Goal: Use online tool/utility: Use online tool/utility

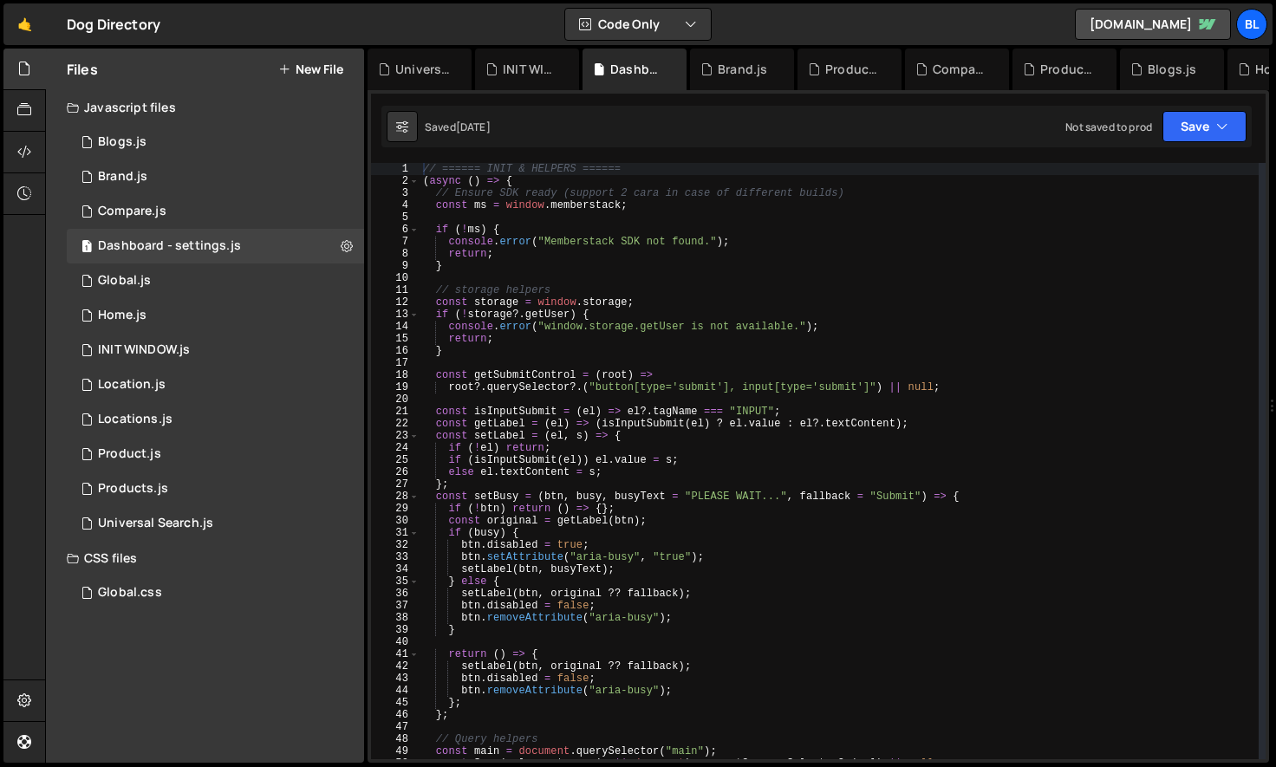
scroll to position [12245, 0]
click at [574, 441] on div "// ====== INIT & HELPERS ====== ( async ( ) => { // Ensure SDK ready (support 2…" at bounding box center [839, 473] width 839 height 621
click at [645, 702] on div "// ====== INIT & HELPERS ====== ( async ( ) => { // Ensure SDK ready (support 2…" at bounding box center [839, 473] width 839 height 621
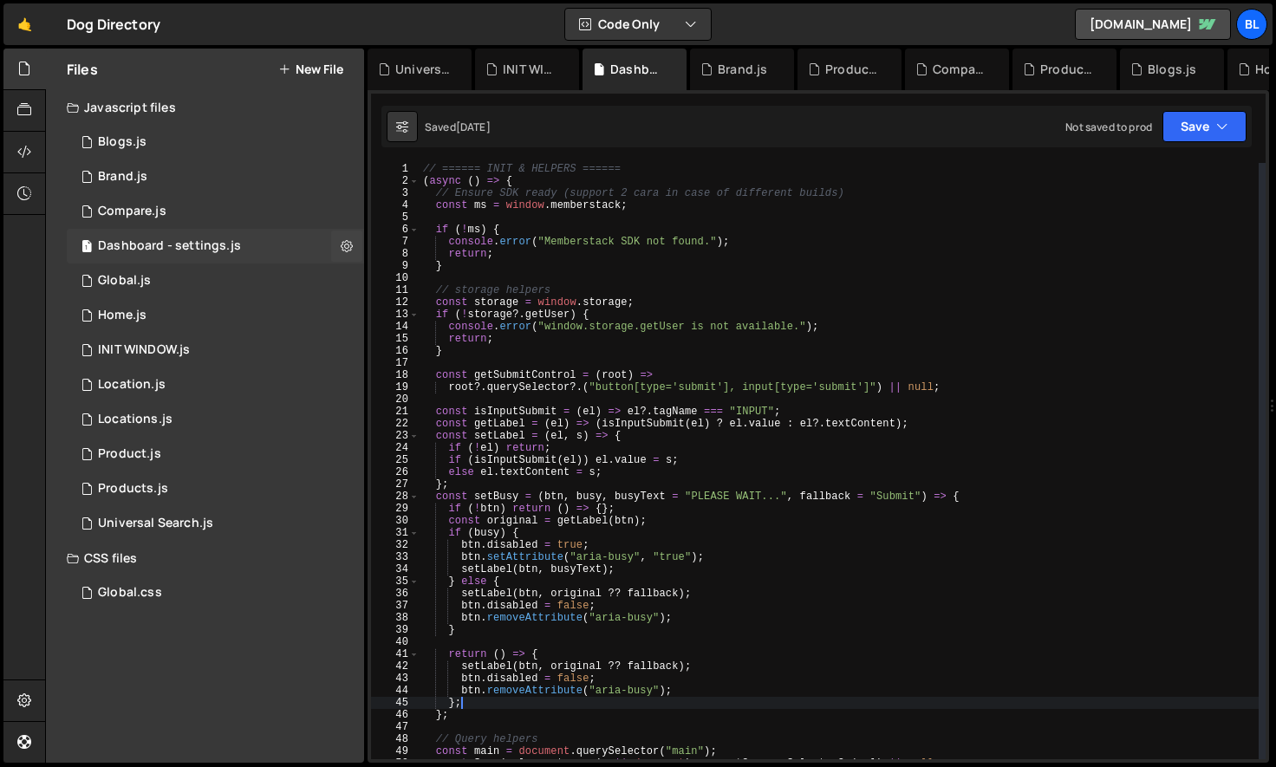
click at [149, 250] on div "Dashboard - settings.js" at bounding box center [169, 246] width 143 height 16
click at [660, 678] on div "// ====== INIT & HELPERS ====== ( async ( ) => { // Ensure SDK ready (support 2…" at bounding box center [839, 473] width 839 height 621
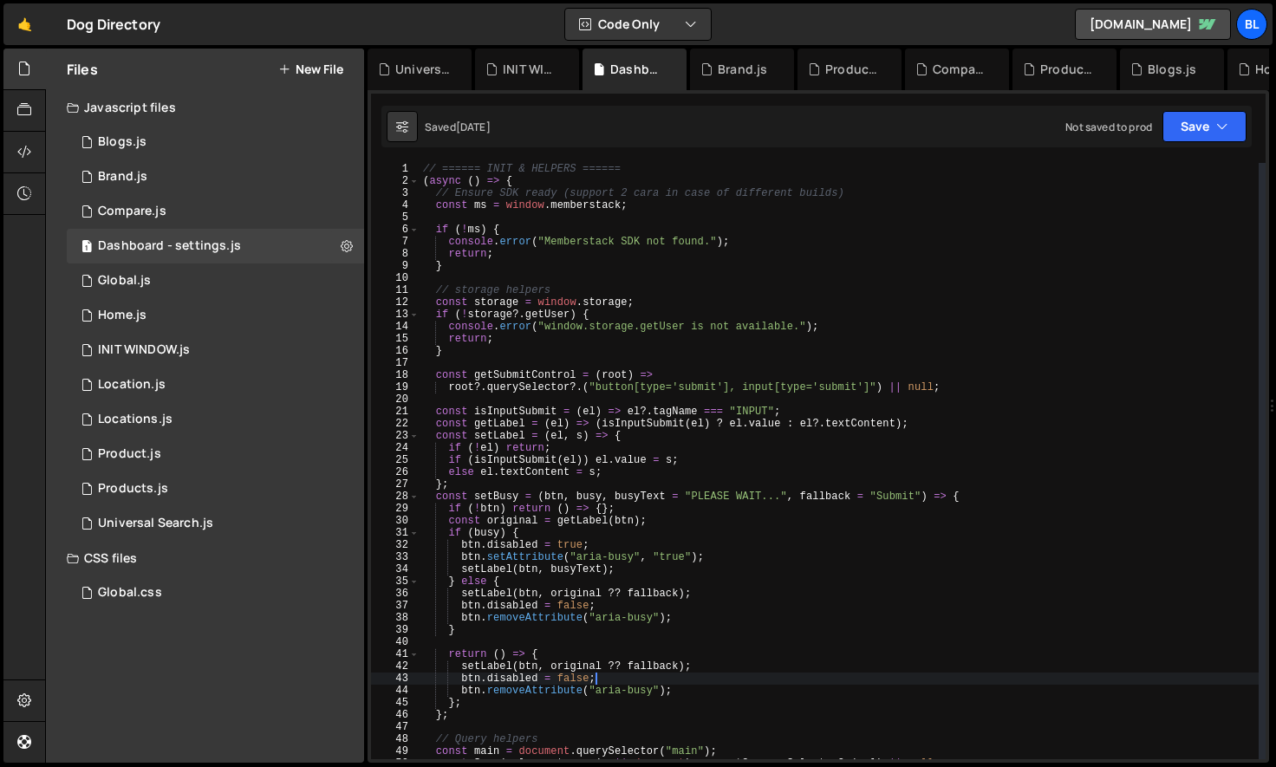
click at [609, 701] on div "// ====== INIT & HELPERS ====== ( async ( ) => { // Ensure SDK ready (support 2…" at bounding box center [839, 473] width 839 height 621
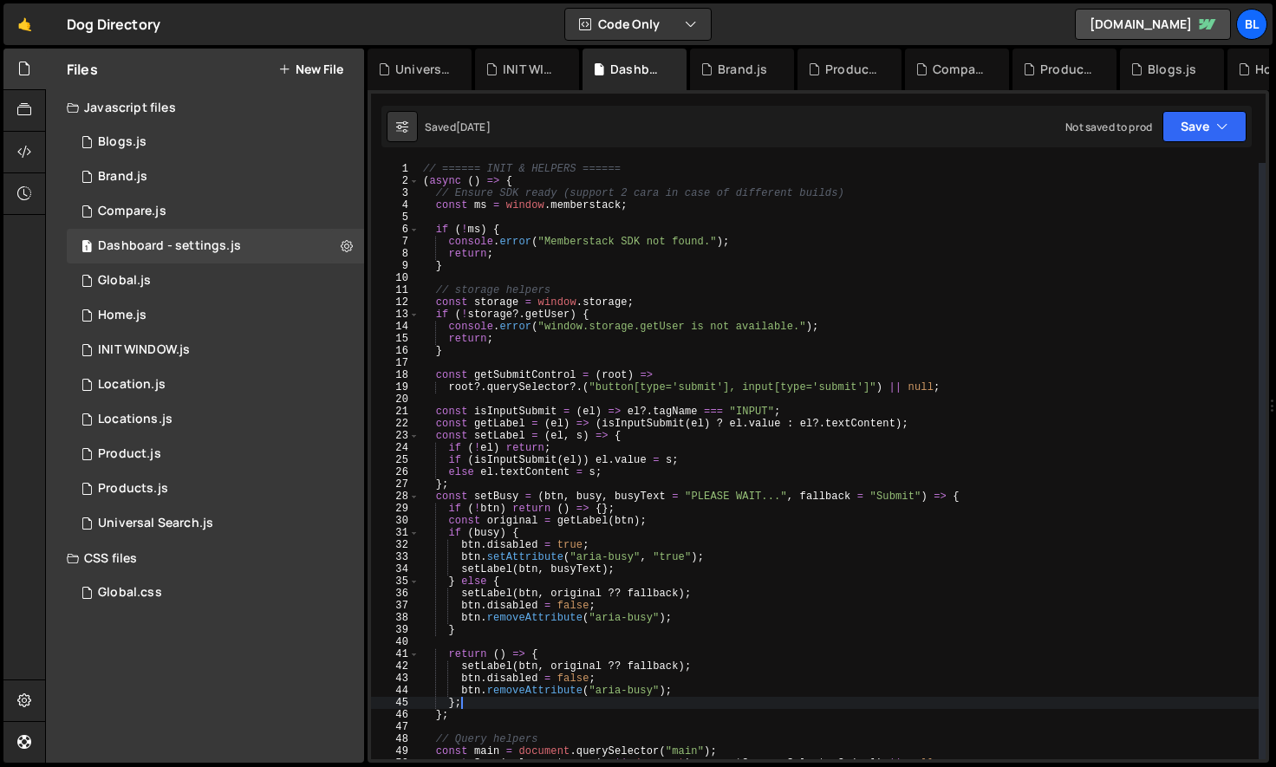
click at [564, 718] on div "// ====== INIT & HELPERS ====== ( async ( ) => { // Ensure SDK ready (support 2…" at bounding box center [839, 473] width 839 height 621
type textarea "};"
click at [528, 727] on div "// ====== INIT & HELPERS ====== ( async ( ) => { // Ensure SDK ready (support 2…" at bounding box center [839, 473] width 839 height 621
click at [511, 718] on div "// ====== INIT & HELPERS ====== ( async ( ) => { // Ensure SDK ready (support 2…" at bounding box center [839, 473] width 839 height 621
type textarea "};"
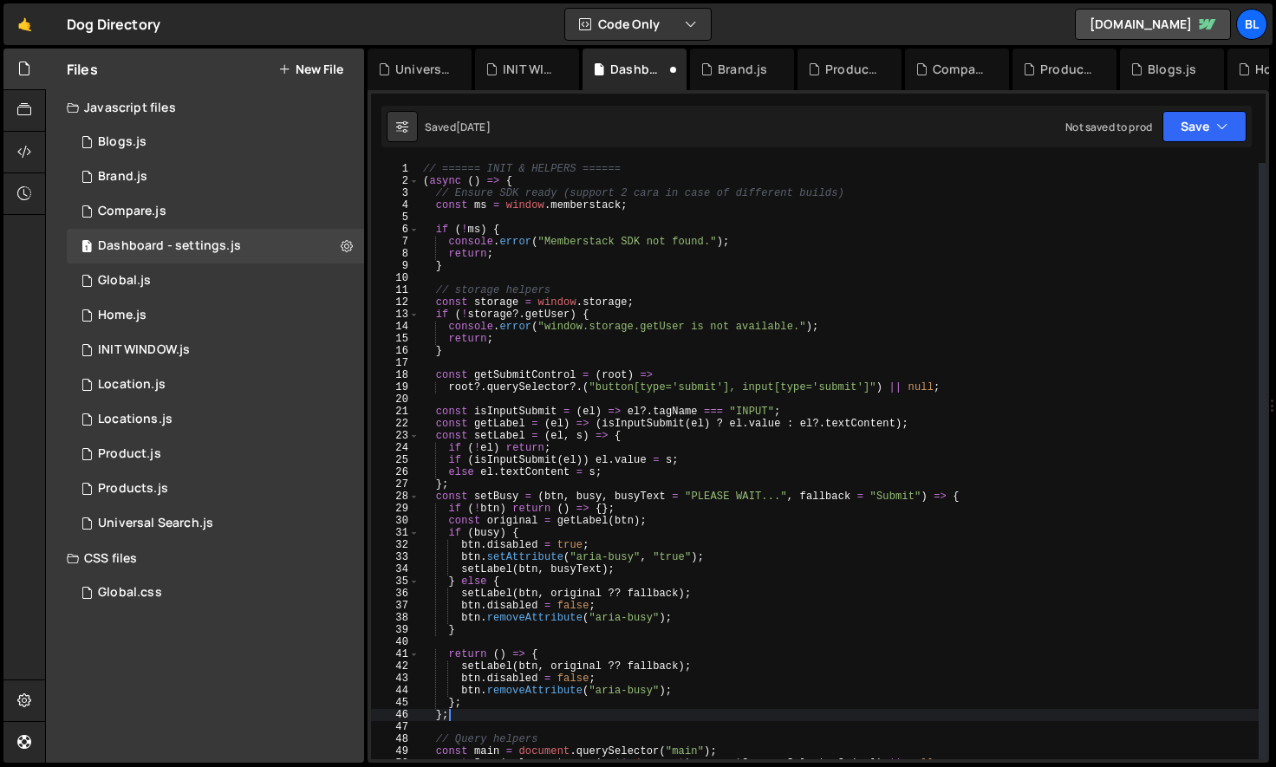
click at [523, 489] on div "// ====== INIT & HELPERS ====== ( async ( ) => { // Ensure SDK ready (support 2…" at bounding box center [839, 473] width 839 height 621
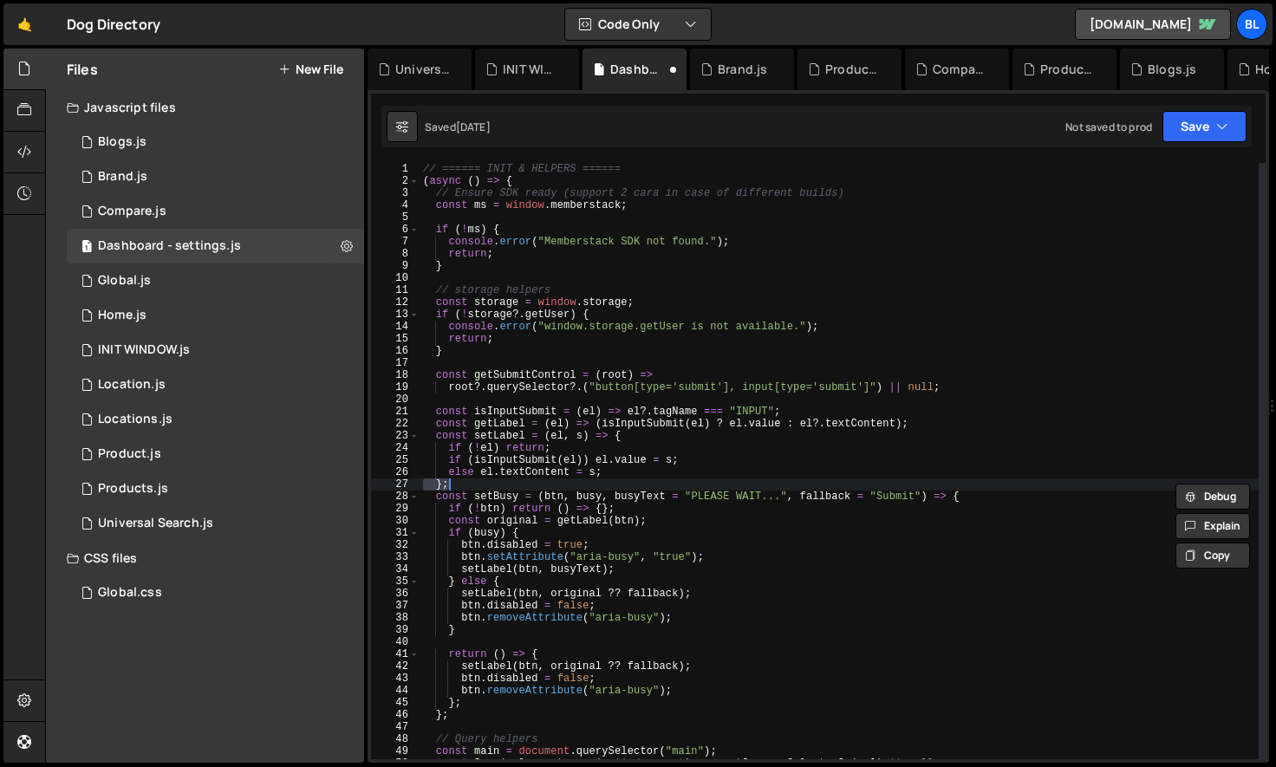
click at [504, 492] on div "// ====== INIT & HELPERS ====== ( async ( ) => { // Ensure SDK ready (support 2…" at bounding box center [839, 473] width 839 height 621
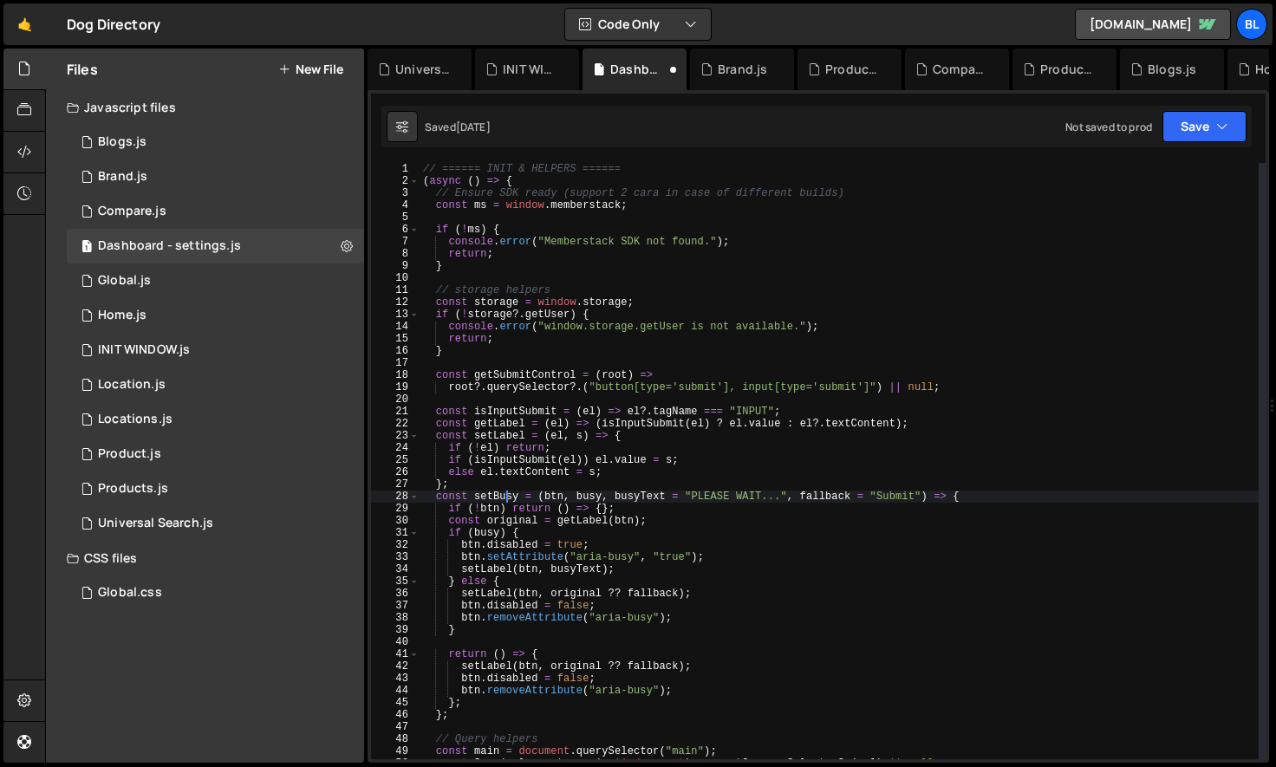
click at [504, 492] on div "// ====== INIT & HELPERS ====== ( async ( ) => { // Ensure SDK ready (support 2…" at bounding box center [839, 473] width 839 height 621
click at [483, 702] on div "// ====== INIT & HELPERS ====== ( async ( ) => { // Ensure SDK ready (support 2…" at bounding box center [839, 473] width 839 height 621
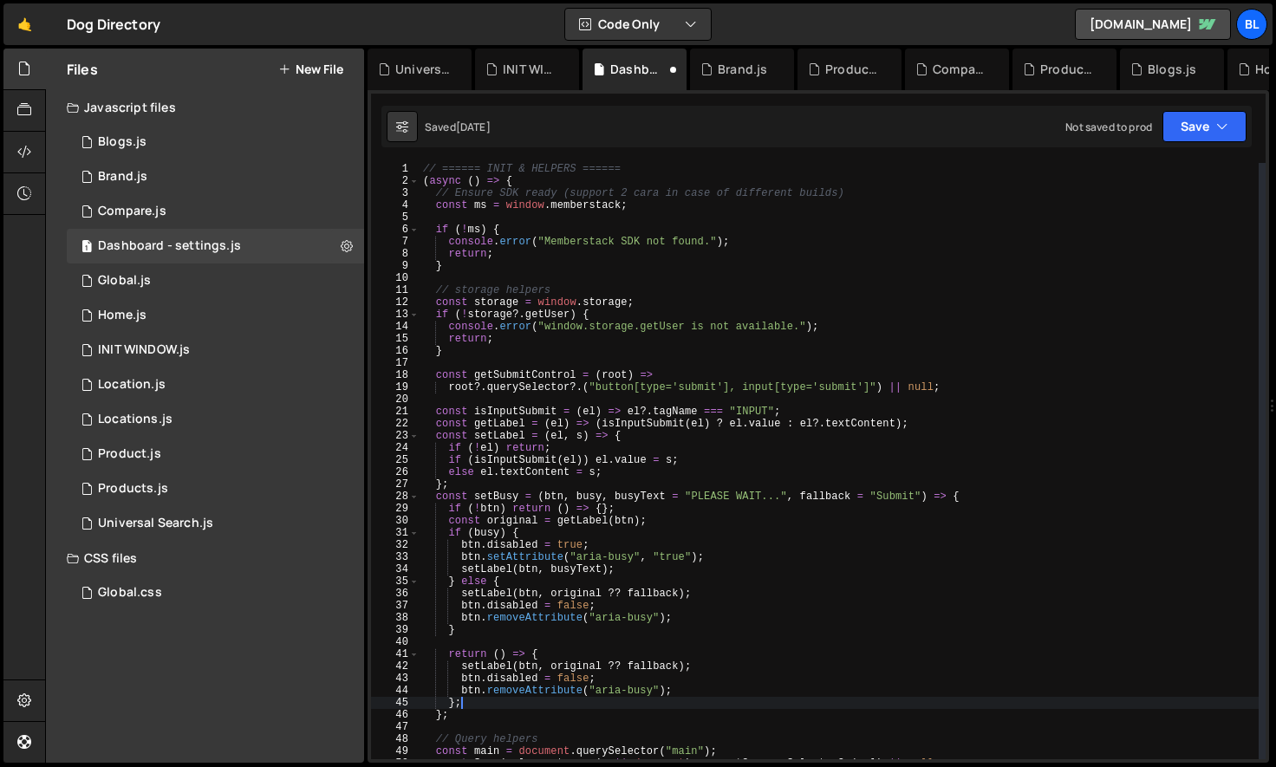
click at [465, 714] on div "// ====== INIT & HELPERS ====== ( async ( ) => { // Ensure SDK ready (support 2…" at bounding box center [839, 473] width 839 height 621
click at [481, 714] on div "// ====== INIT & HELPERS ====== ( async ( ) => { // Ensure SDK ready (support 2…" at bounding box center [839, 473] width 839 height 621
click at [484, 708] on div "// ====== INIT & HELPERS ====== ( async ( ) => { // Ensure SDK ready (support 2…" at bounding box center [839, 473] width 839 height 621
click at [436, 497] on div "// ====== INIT & HELPERS ====== ( async ( ) => { // Ensure SDK ready (support 2…" at bounding box center [839, 473] width 839 height 621
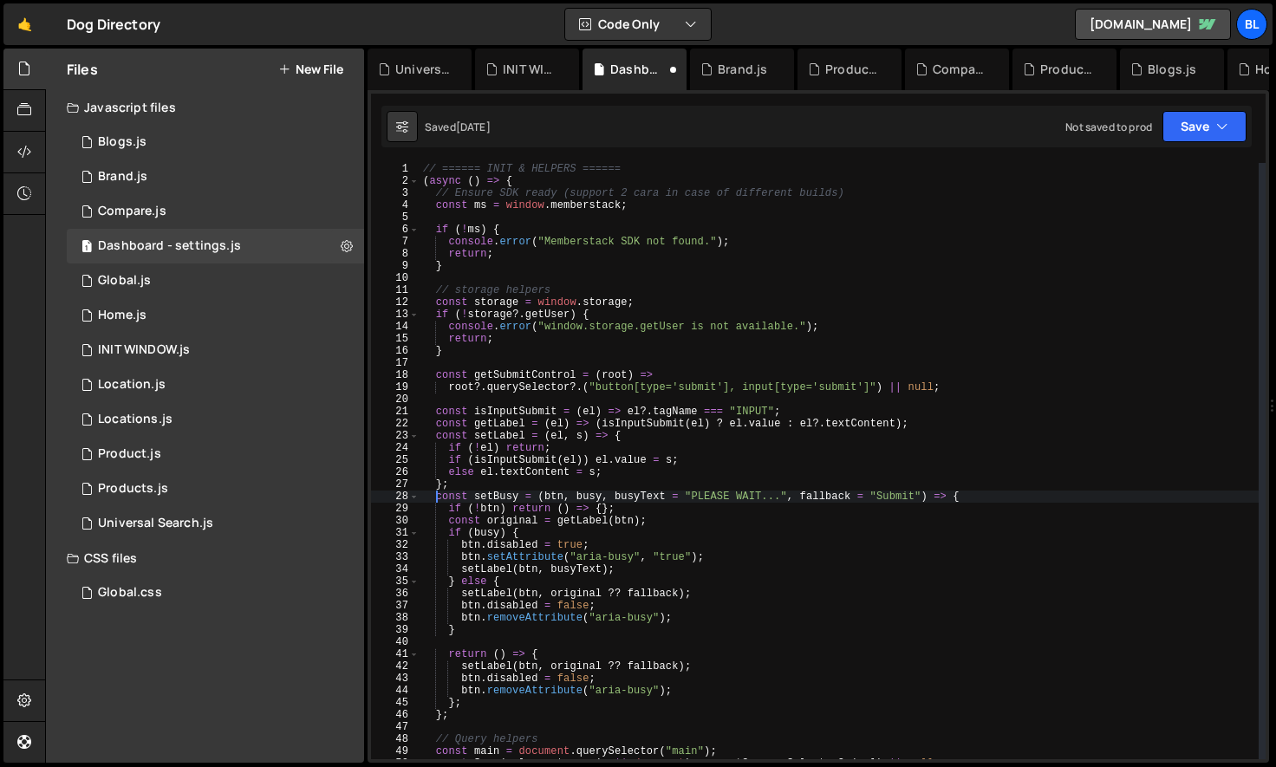
click at [472, 716] on div "// ====== INIT & HELPERS ====== ( async ( ) => { // Ensure SDK ready (support 2…" at bounding box center [839, 473] width 839 height 621
type textarea "};"
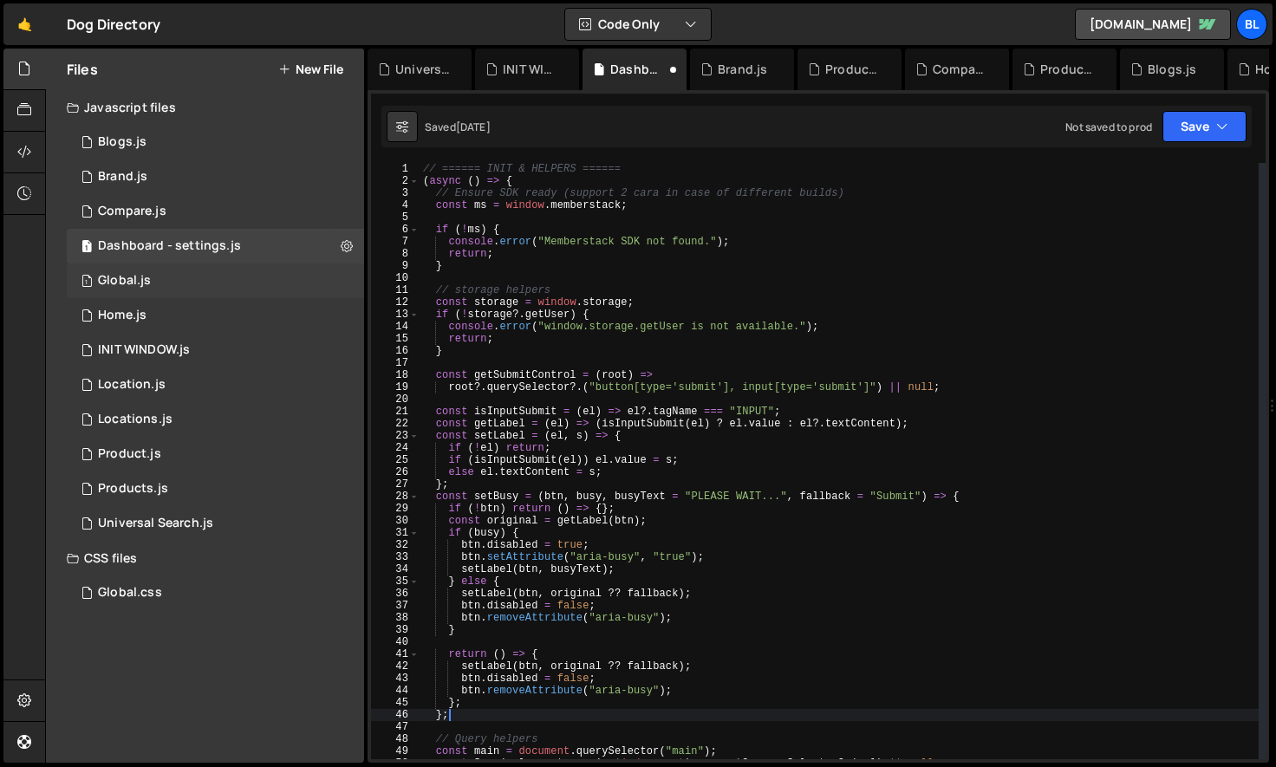
click at [204, 272] on div "1 Global.js 0" at bounding box center [215, 281] width 297 height 35
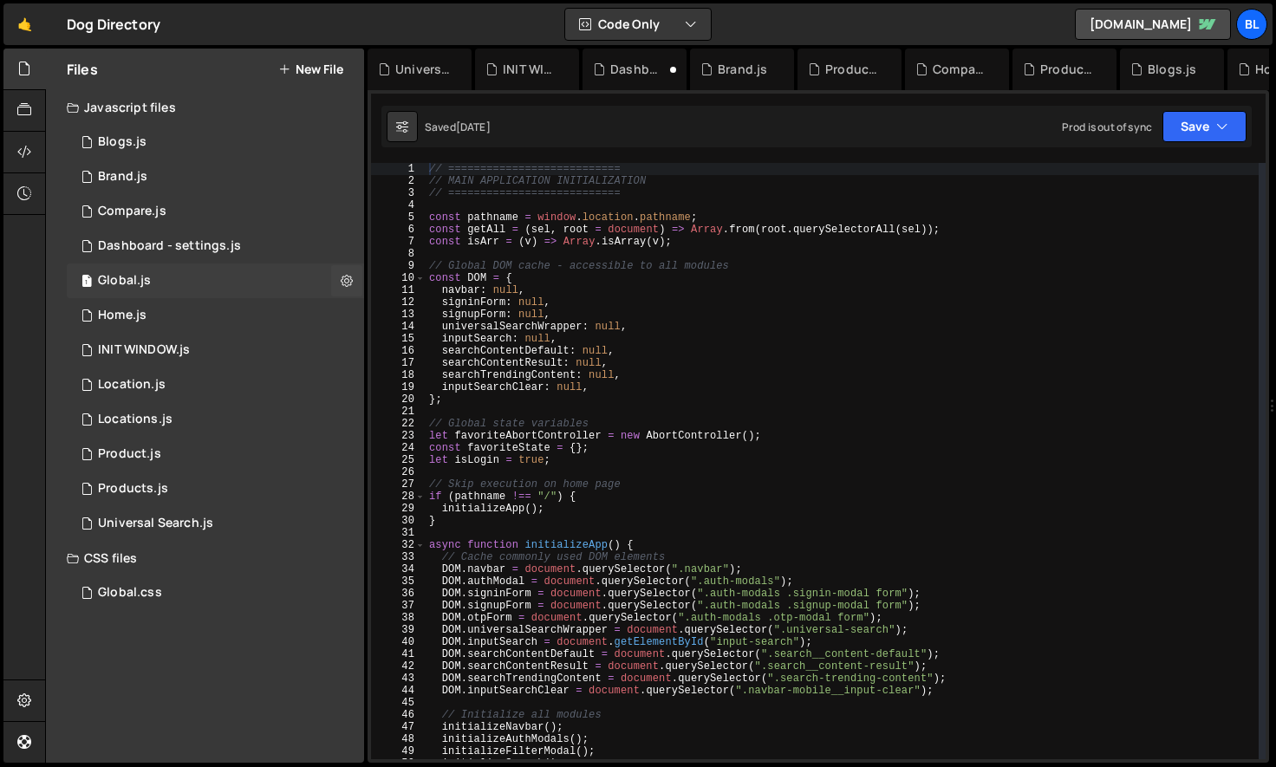
scroll to position [0, 0]
click at [605, 469] on div "// =========================== // MAIN APPLICATION INITIALIZATION // ==========…" at bounding box center [842, 473] width 833 height 621
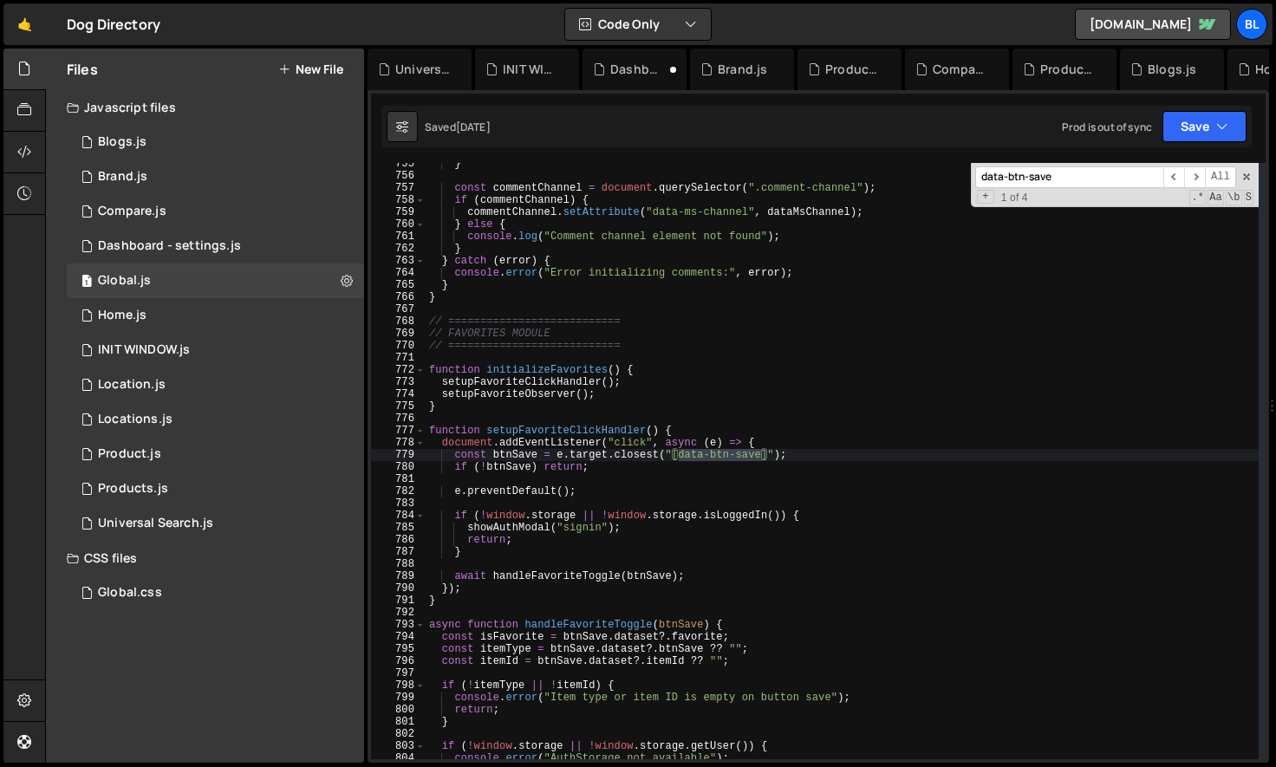
scroll to position [9156, 0]
type input "data-btn-save"
click at [561, 577] on div "} const commentChannel = document . querySelector ( ".comment-channel" ) ; if (…" at bounding box center [842, 468] width 833 height 621
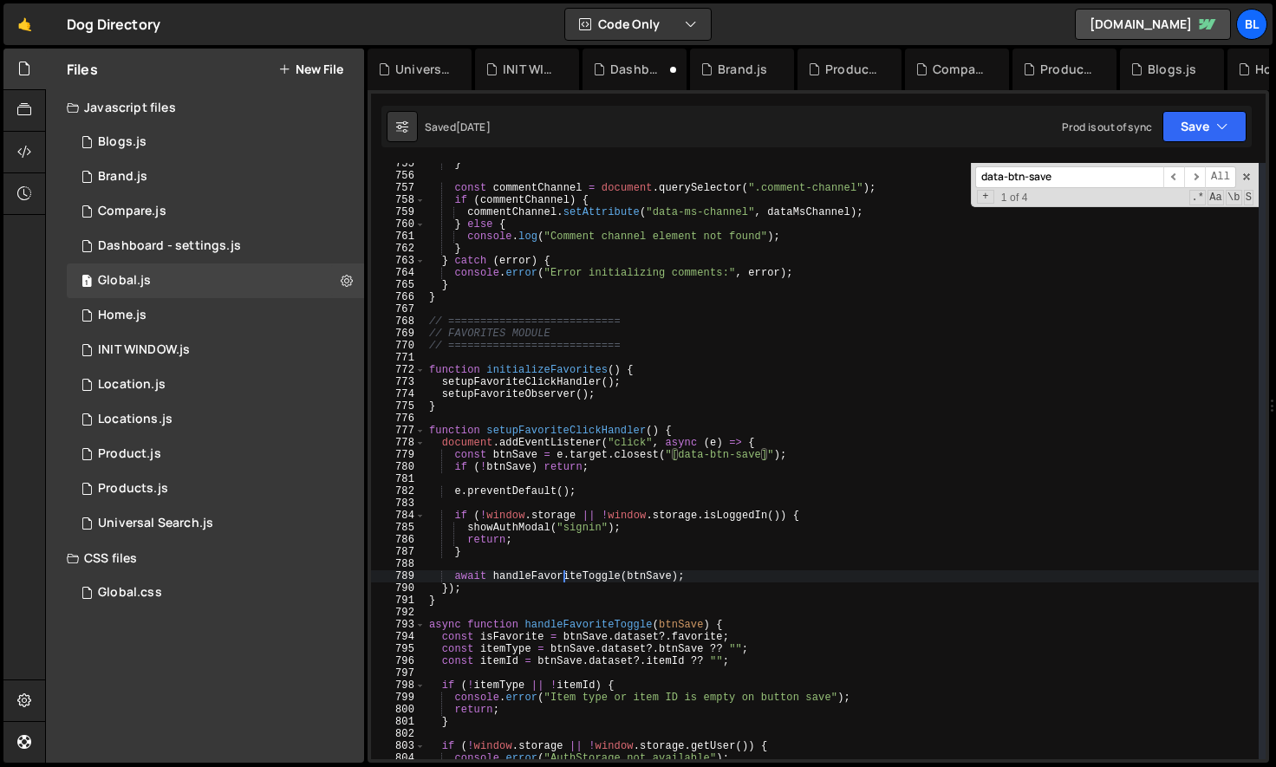
click at [561, 577] on div "} const commentChannel = document . querySelector ( ".comment-channel" ) ; if (…" at bounding box center [842, 468] width 833 height 621
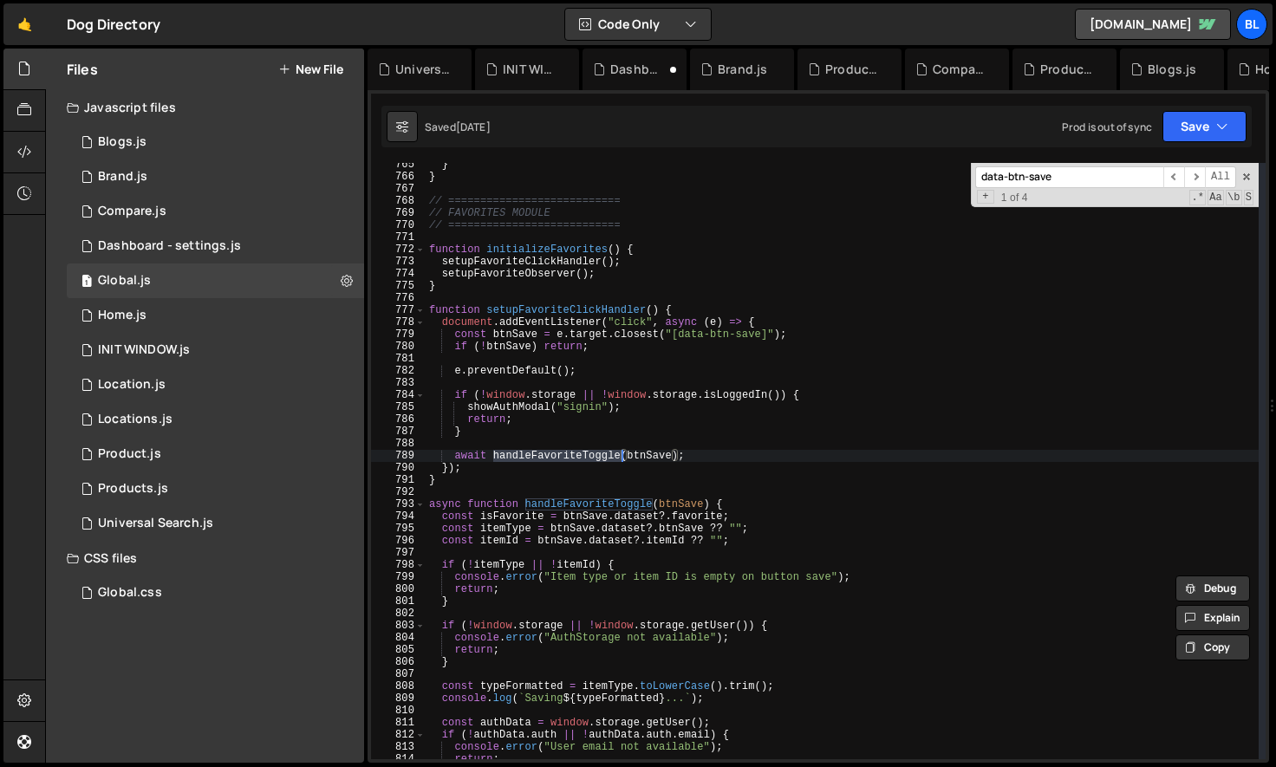
scroll to position [9276, 0]
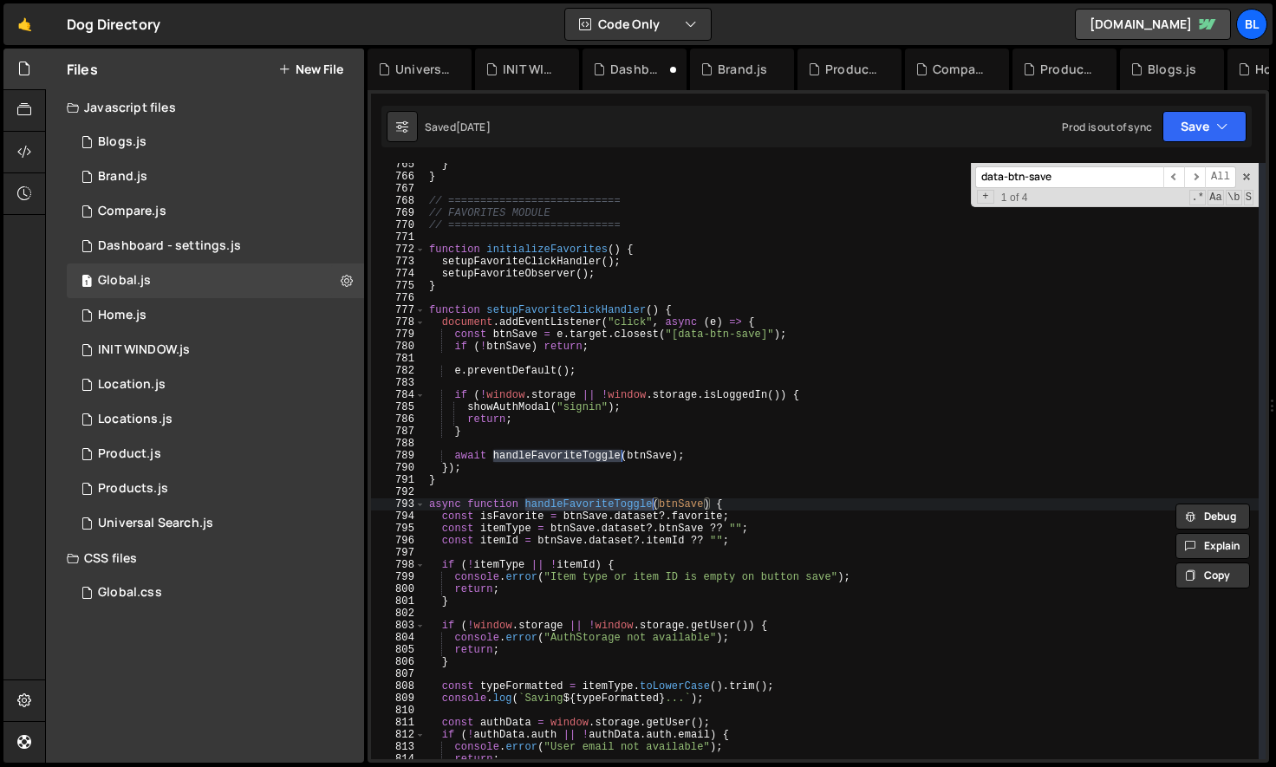
click at [1243, 170] on div "data-btn-save ​ ​ All Replace All + 1 of 4 .* Aa \b S" at bounding box center [1115, 185] width 288 height 44
click at [1245, 179] on span at bounding box center [1247, 177] width 12 height 12
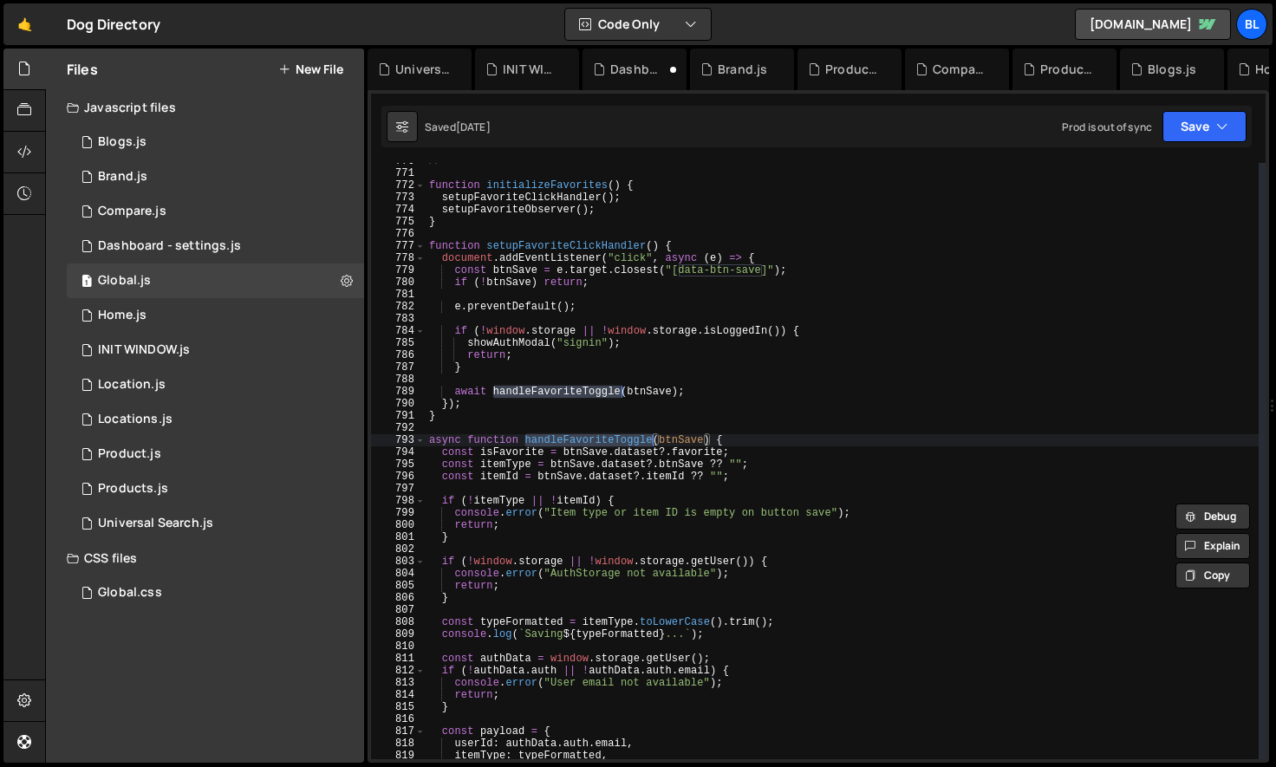
scroll to position [9341, 0]
click at [623, 504] on div "// =========================== function initializeFavorites ( ) { setupFavorite…" at bounding box center [842, 465] width 833 height 621
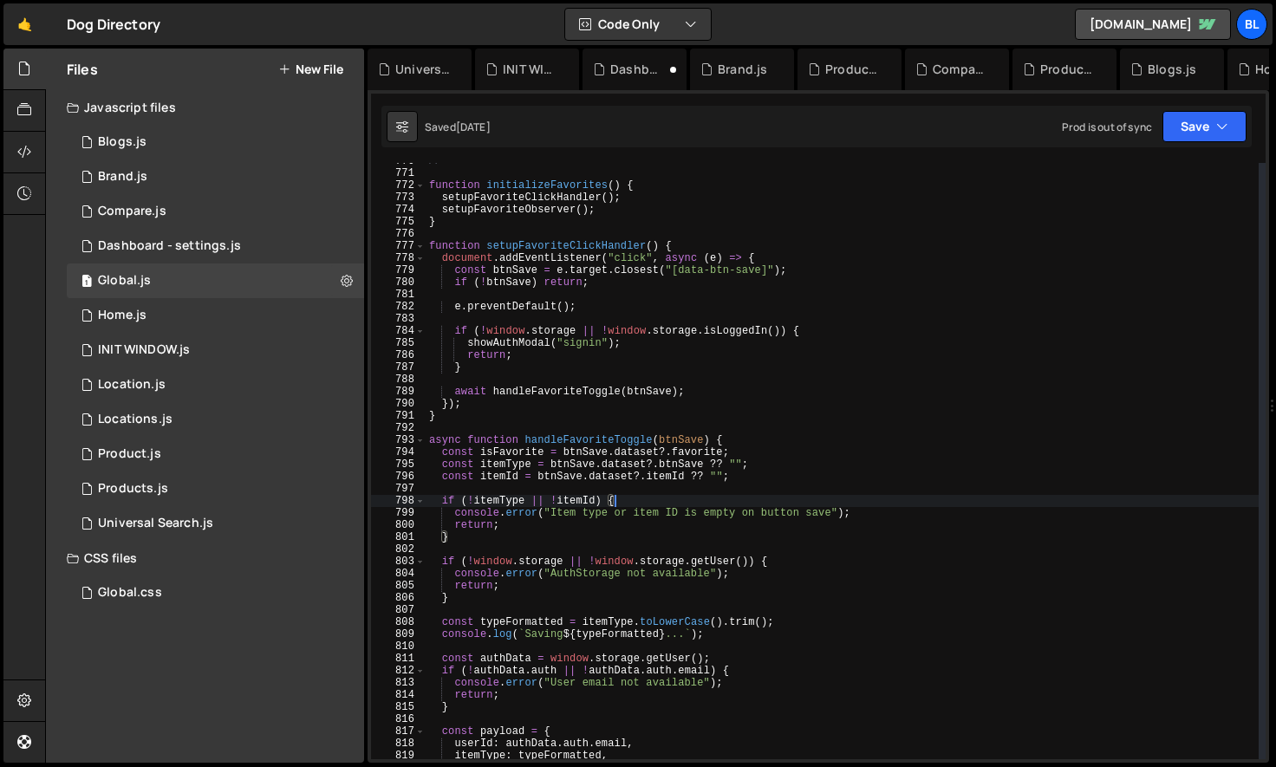
click at [673, 482] on div "// =========================== function initializeFavorites ( ) { setupFavorite…" at bounding box center [842, 465] width 833 height 621
click at [590, 480] on div "// =========================== function initializeFavorites ( ) { setupFavorite…" at bounding box center [842, 465] width 833 height 621
click at [601, 522] on div "// =========================== function initializeFavorites ( ) { setupFavorite…" at bounding box center [842, 465] width 833 height 621
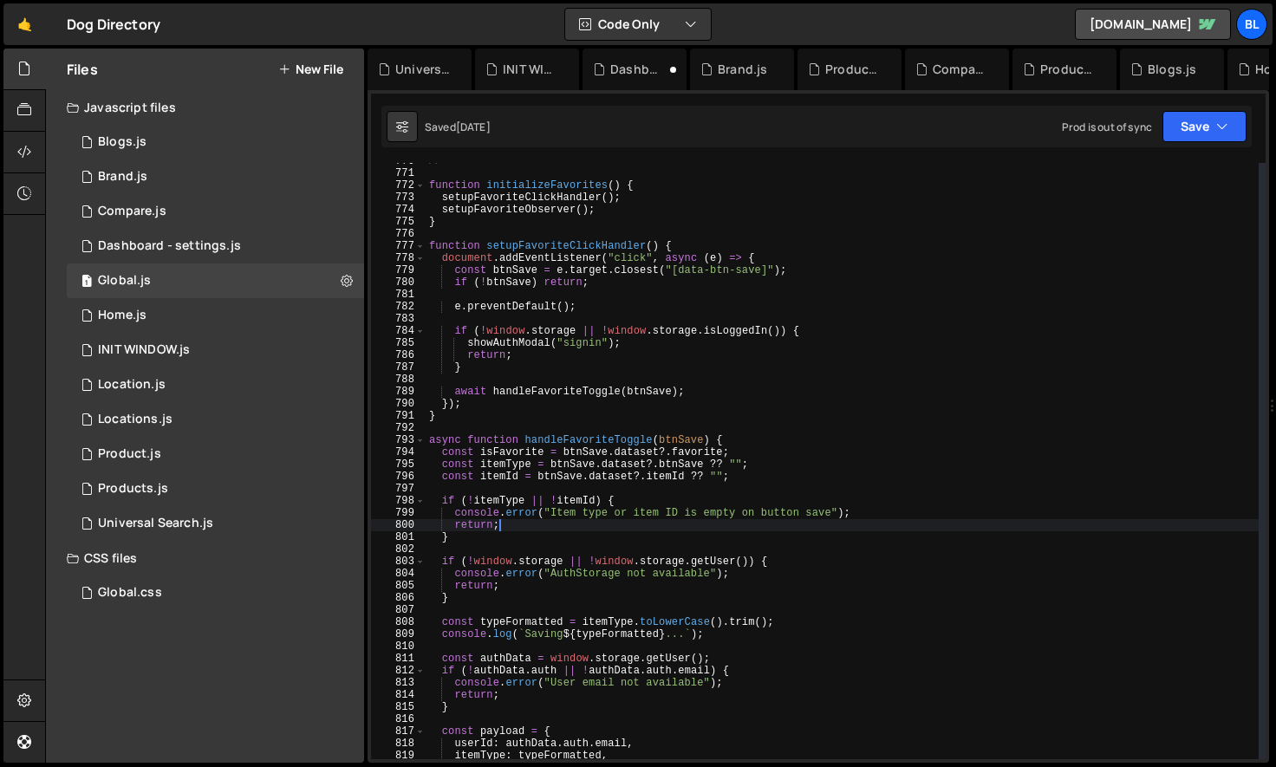
click at [688, 461] on div "// =========================== function initializeFavorites ( ) { setupFavorite…" at bounding box center [842, 465] width 833 height 621
type textarea "const itemType = btnSave.dataset?.btnSave ?? "";"
click at [688, 461] on div "// =========================== function initializeFavorites ( ) { setupFavorite…" at bounding box center [842, 465] width 833 height 621
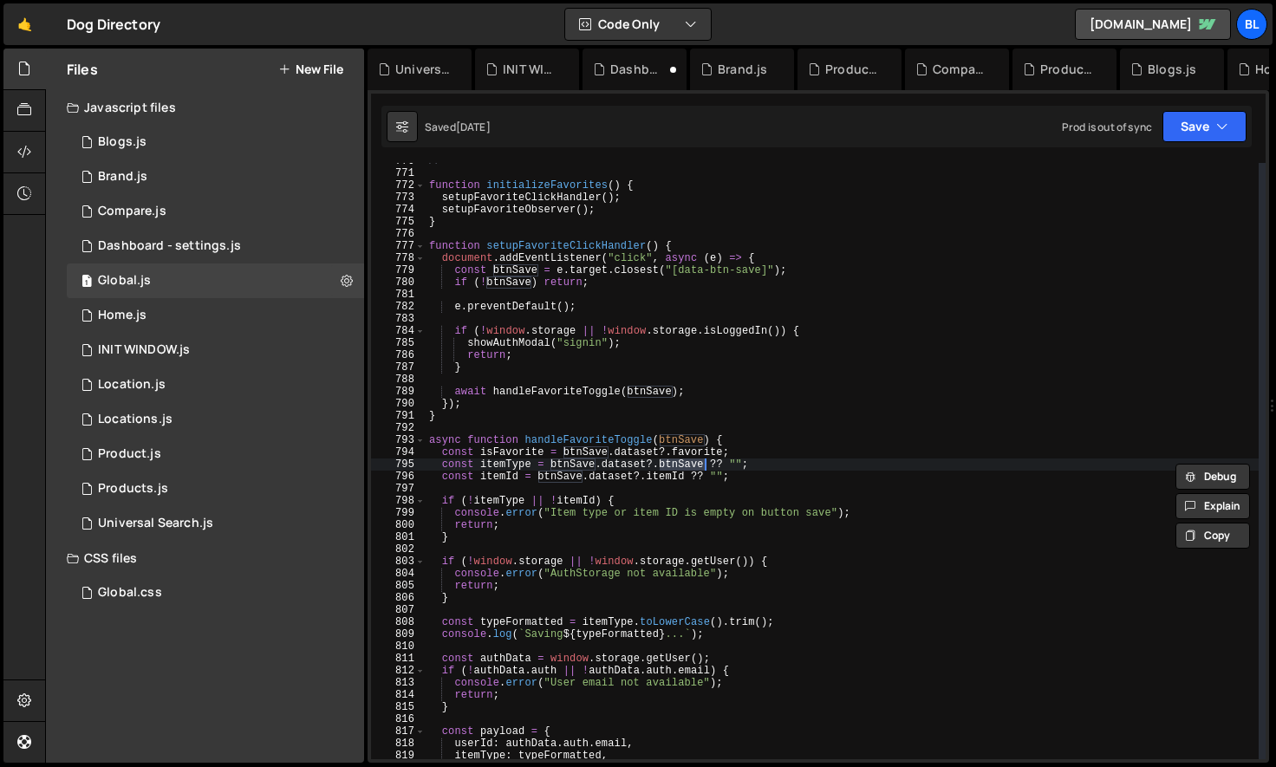
click at [650, 491] on div "// =========================== function initializeFavorites ( ) { setupFavorite…" at bounding box center [842, 465] width 833 height 621
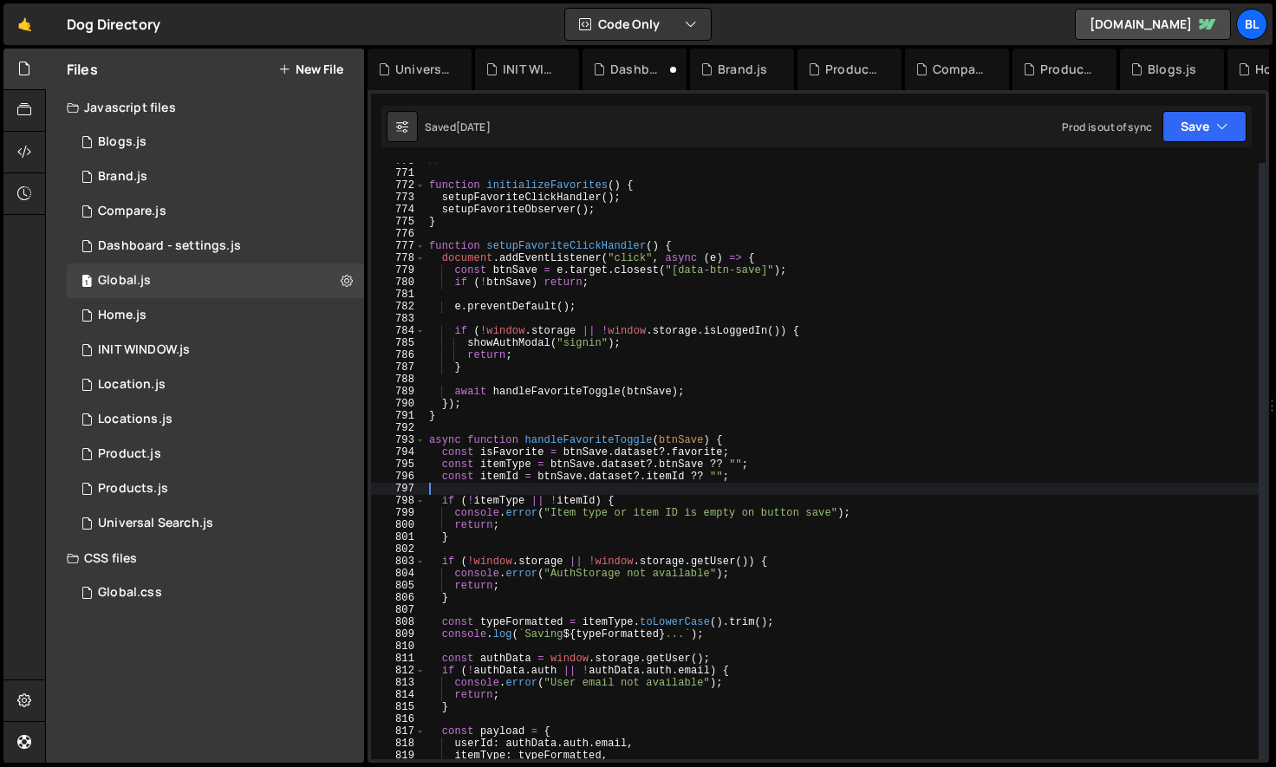
click at [654, 479] on div "// =========================== function initializeFavorites ( ) { setupFavorite…" at bounding box center [842, 465] width 833 height 621
click at [593, 440] on div "// =========================== function initializeFavorites ( ) { setupFavorite…" at bounding box center [842, 465] width 833 height 621
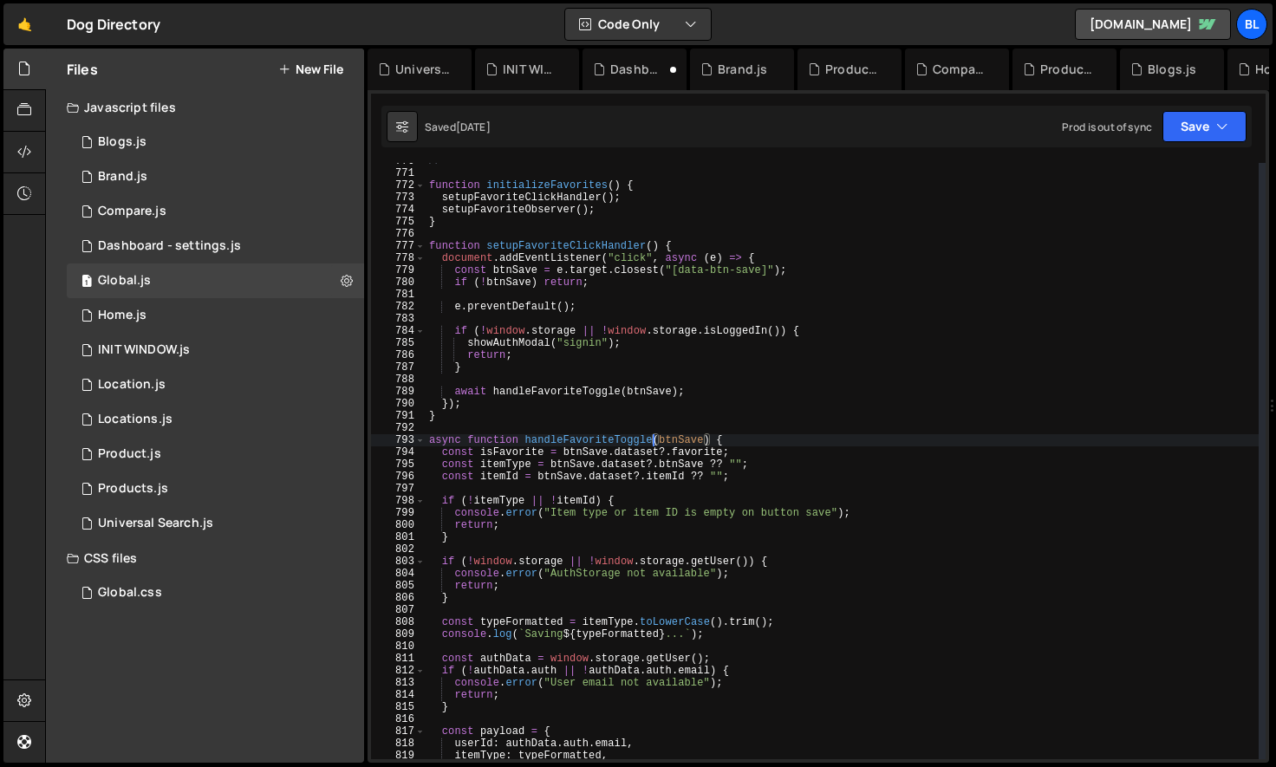
click at [572, 517] on div "// =========================== function initializeFavorites ( ) { setupFavorite…" at bounding box center [842, 465] width 833 height 621
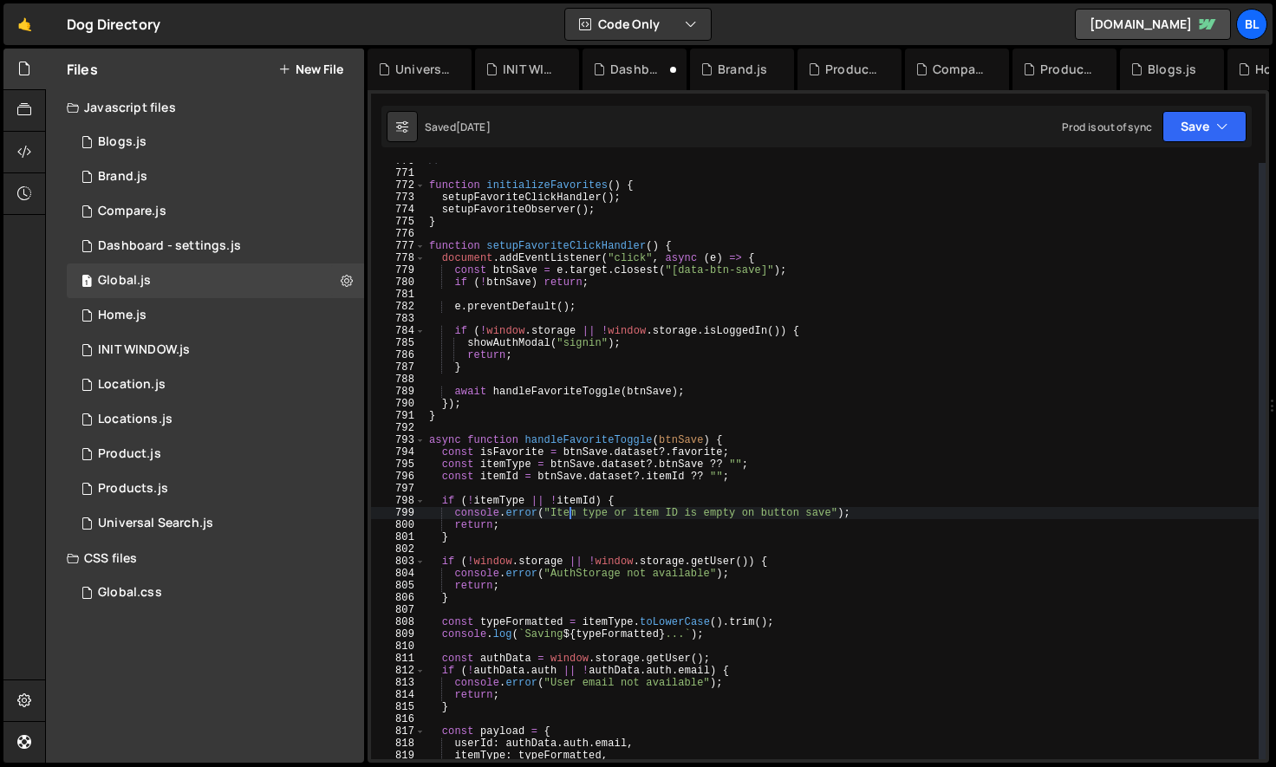
click at [573, 543] on div "// =========================== function initializeFavorites ( ) { setupFavorite…" at bounding box center [842, 465] width 833 height 621
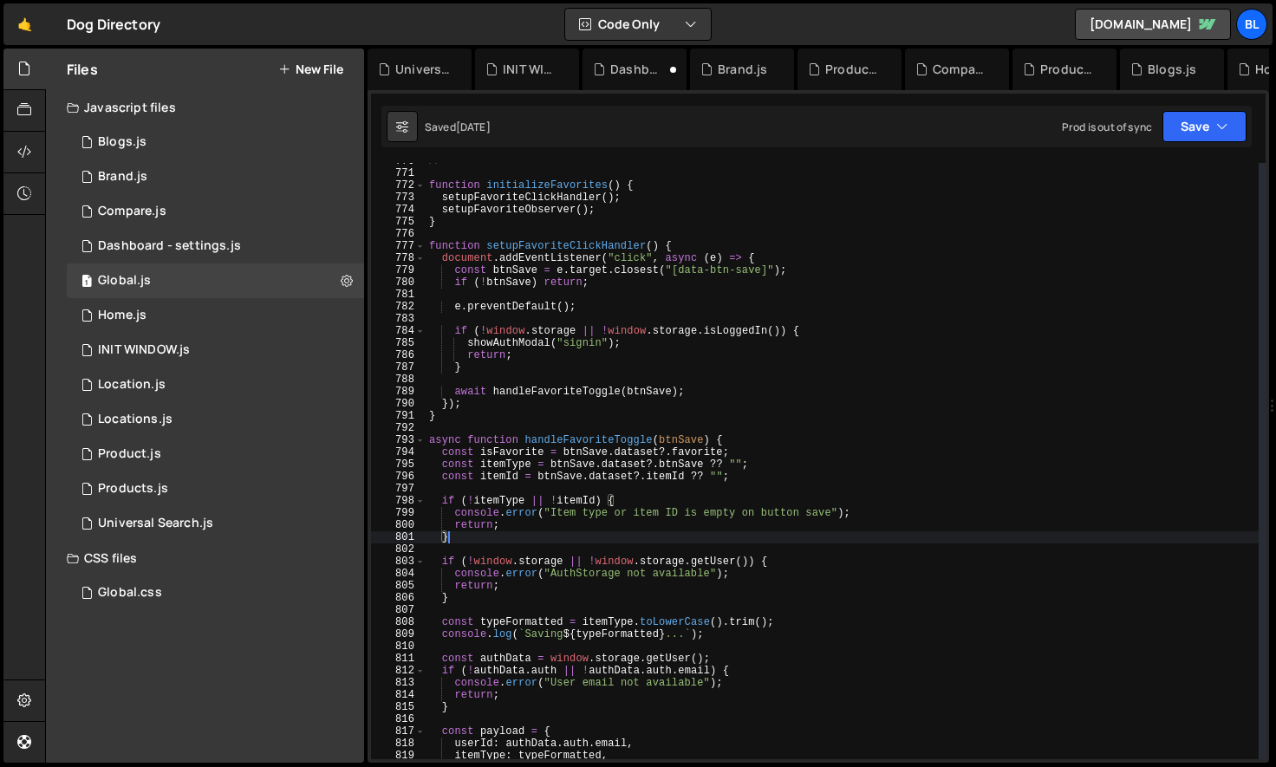
scroll to position [0, 1]
click at [694, 458] on div "// =========================== function initializeFavorites ( ) { setupFavorite…" at bounding box center [842, 465] width 833 height 621
type textarea "const isFavorite = btnSave.dataset?.favorite;"
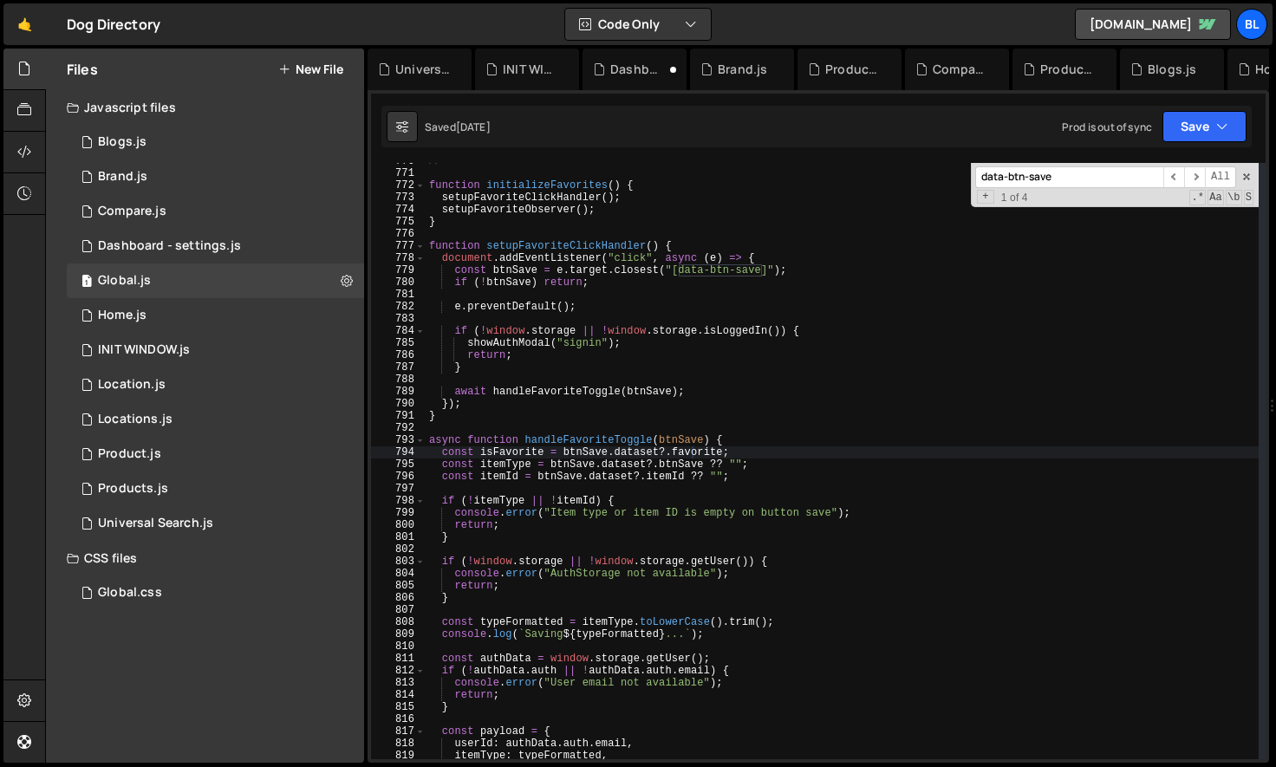
paste input "handleSignup"
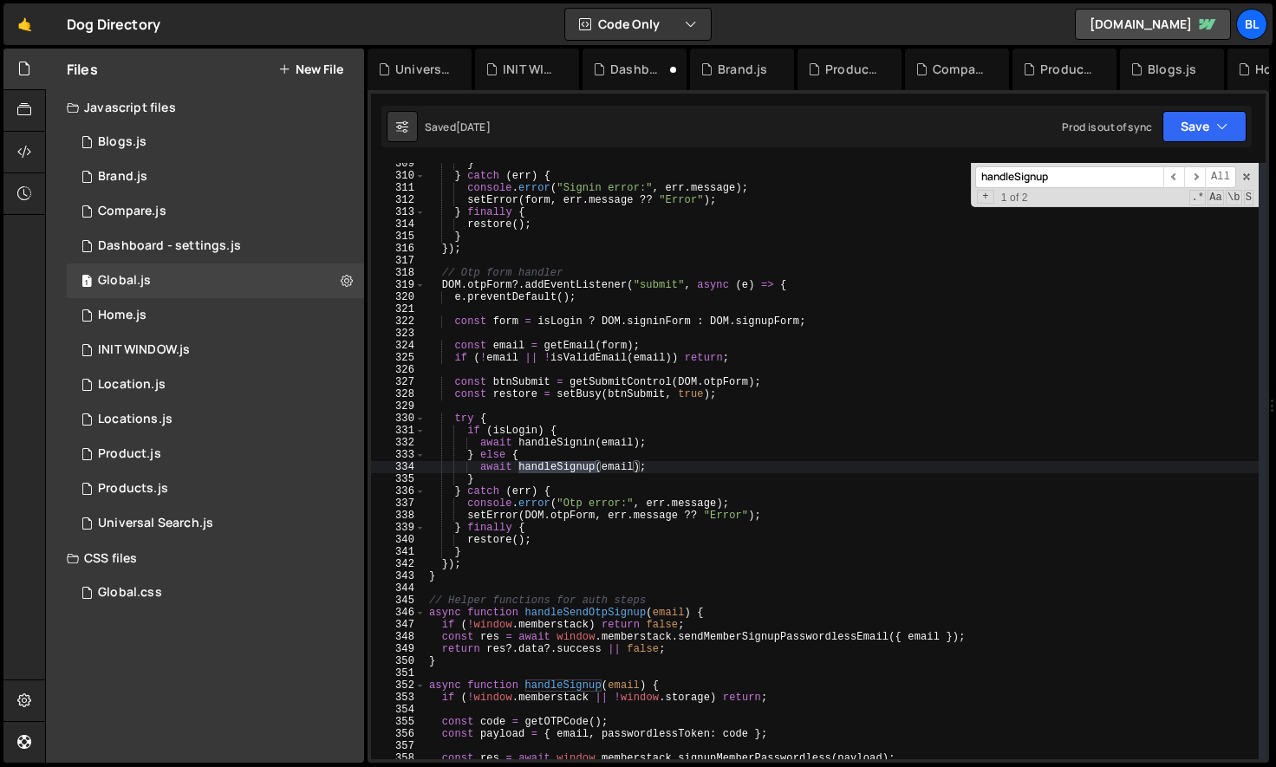
type input "handleSignup"
click at [630, 489] on div "} } catch ( err ) { console . error ( "Signin error:" , err . message ) ; setEr…" at bounding box center [842, 468] width 833 height 621
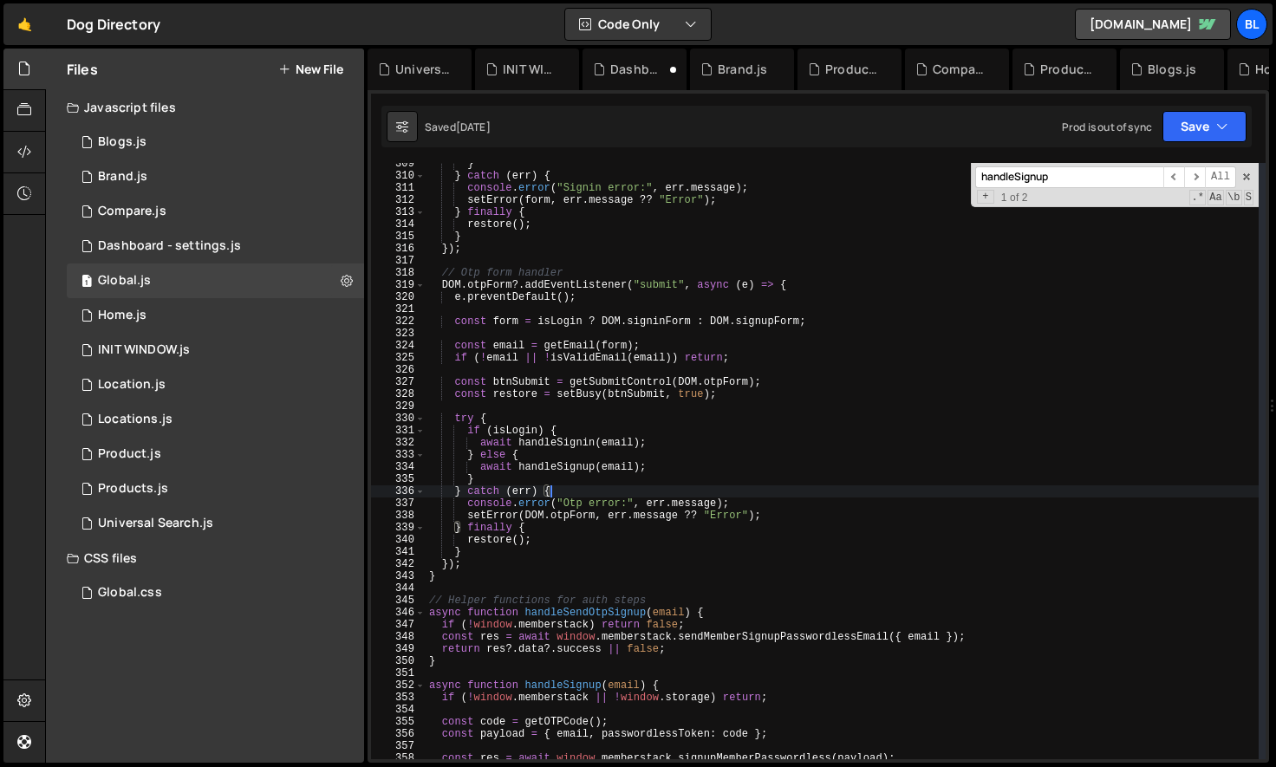
click at [600, 488] on div "} } catch ( err ) { console . error ( "Signin error:" , err . message ) ; setEr…" at bounding box center [842, 468] width 833 height 621
click at [563, 471] on div "} } catch ( err ) { console . error ( "Signin error:" , err . message ) ; setEr…" at bounding box center [842, 468] width 833 height 621
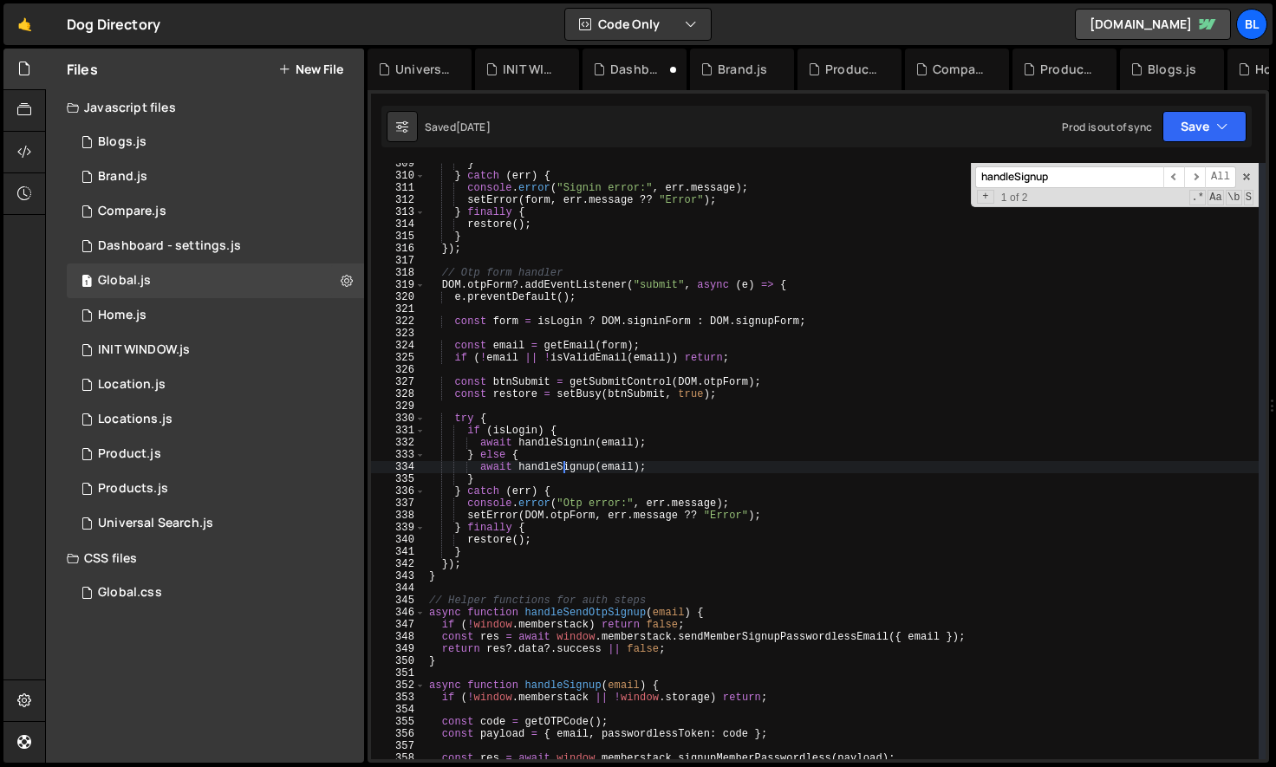
click at [563, 471] on div "} } catch ( err ) { console . error ( "Signin error:" , err . message ) ; setEr…" at bounding box center [842, 468] width 833 height 621
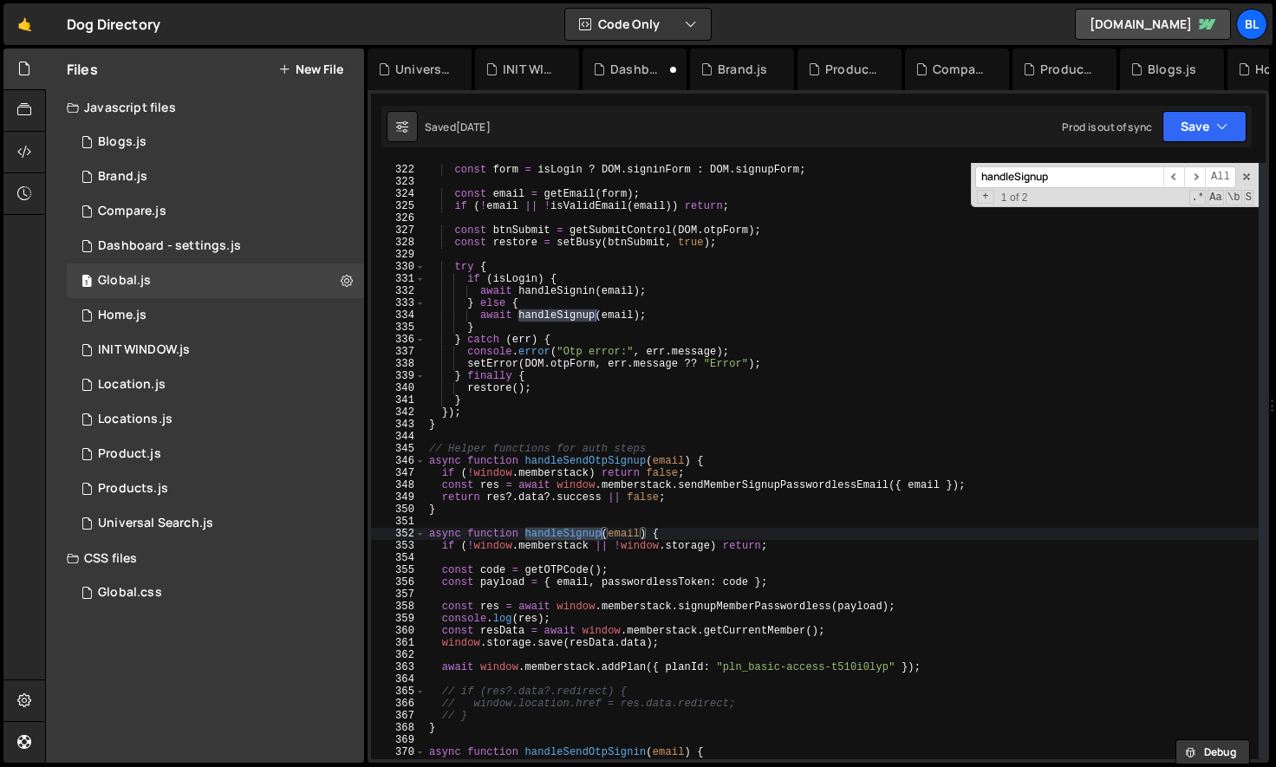
scroll to position [3897, 0]
click at [568, 623] on div "const form = isLogin ? DOM . signinForm : DOM . signupForm ; const email = getE…" at bounding box center [842, 471] width 833 height 621
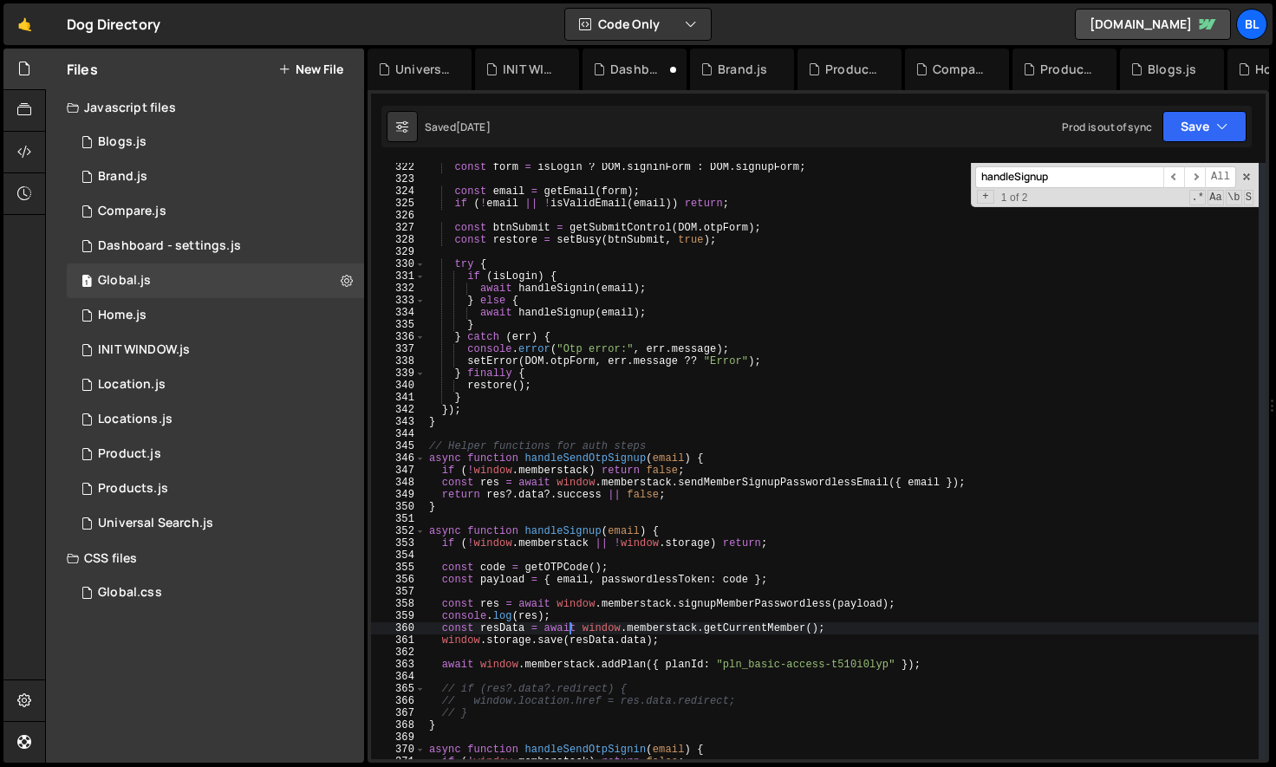
click at [588, 619] on div "const form = isLogin ? DOM . signinForm : DOM . signupForm ; const email = getE…" at bounding box center [842, 471] width 833 height 621
click at [596, 622] on div "const form = isLogin ? DOM . signinForm : DOM . signupForm ; const email = getE…" at bounding box center [842, 471] width 833 height 621
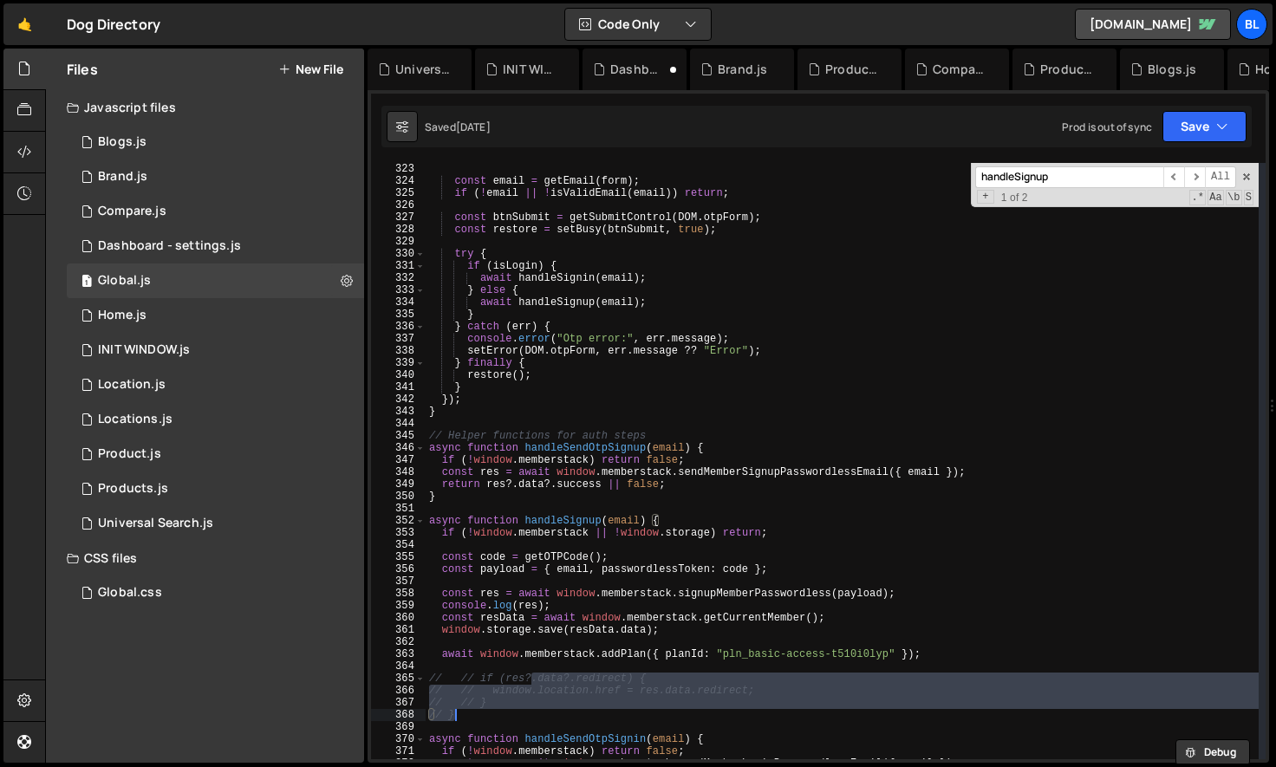
drag, startPoint x: 512, startPoint y: 675, endPoint x: 535, endPoint y: 710, distance: 41.4
click at [535, 710] on div "const email = getEmail ( form ) ; if ( ! email || ! isValidEmail ( email )) ret…" at bounding box center [842, 473] width 833 height 621
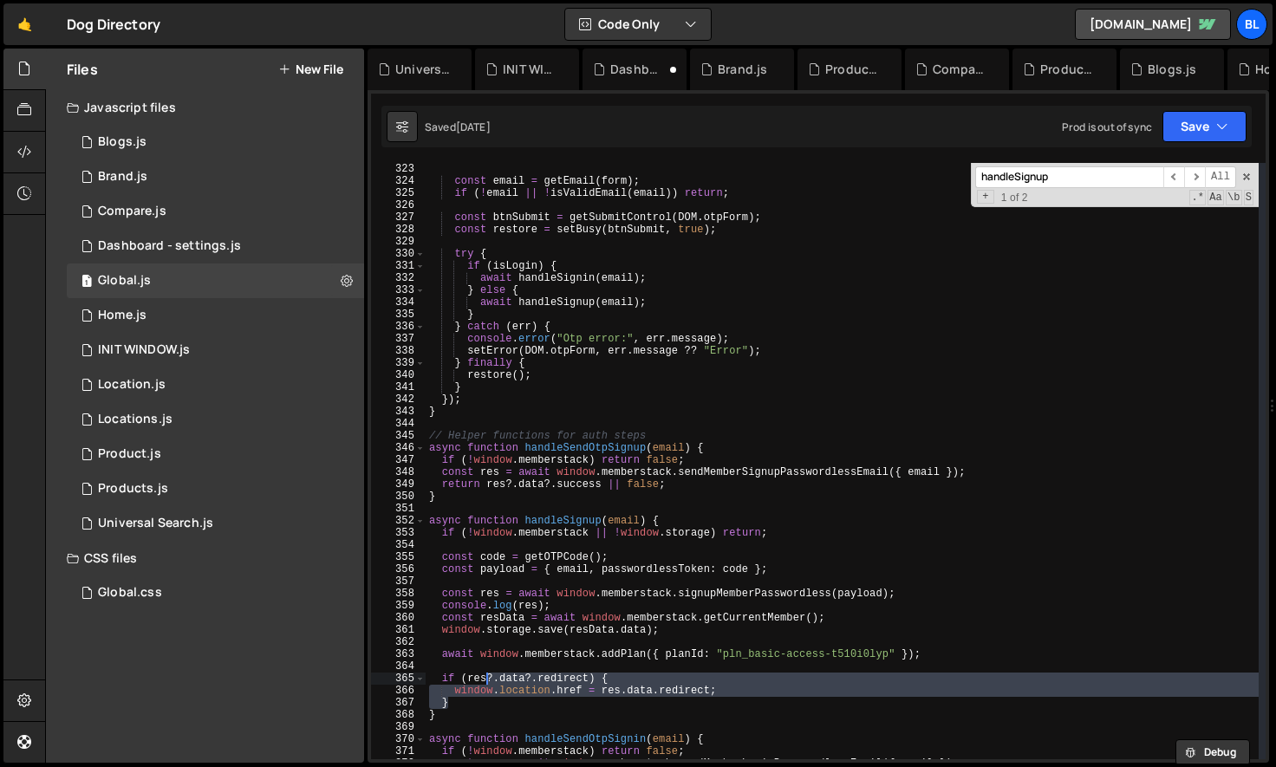
drag, startPoint x: 518, startPoint y: 707, endPoint x: 505, endPoint y: 681, distance: 29.1
click at [505, 681] on div "const email = getEmail ( form ) ; if ( ! email || ! isValidEmail ( email )) ret…" at bounding box center [842, 473] width 833 height 621
click at [557, 609] on div "const email = getEmail ( form ) ; if ( ! email || ! isValidEmail ( email )) ret…" at bounding box center [842, 473] width 833 height 621
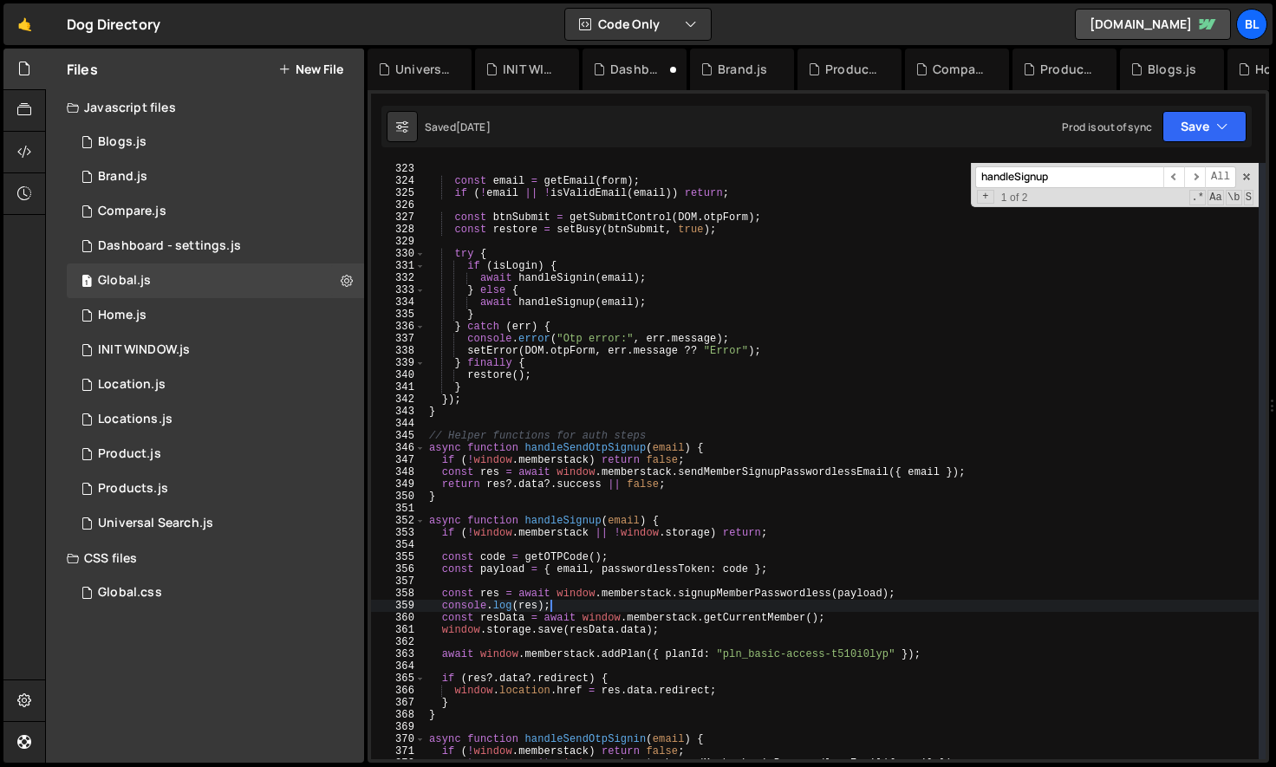
click at [910, 596] on div "const email = getEmail ( form ) ; if ( ! email || ! isValidEmail ( email )) ret…" at bounding box center [842, 473] width 833 height 621
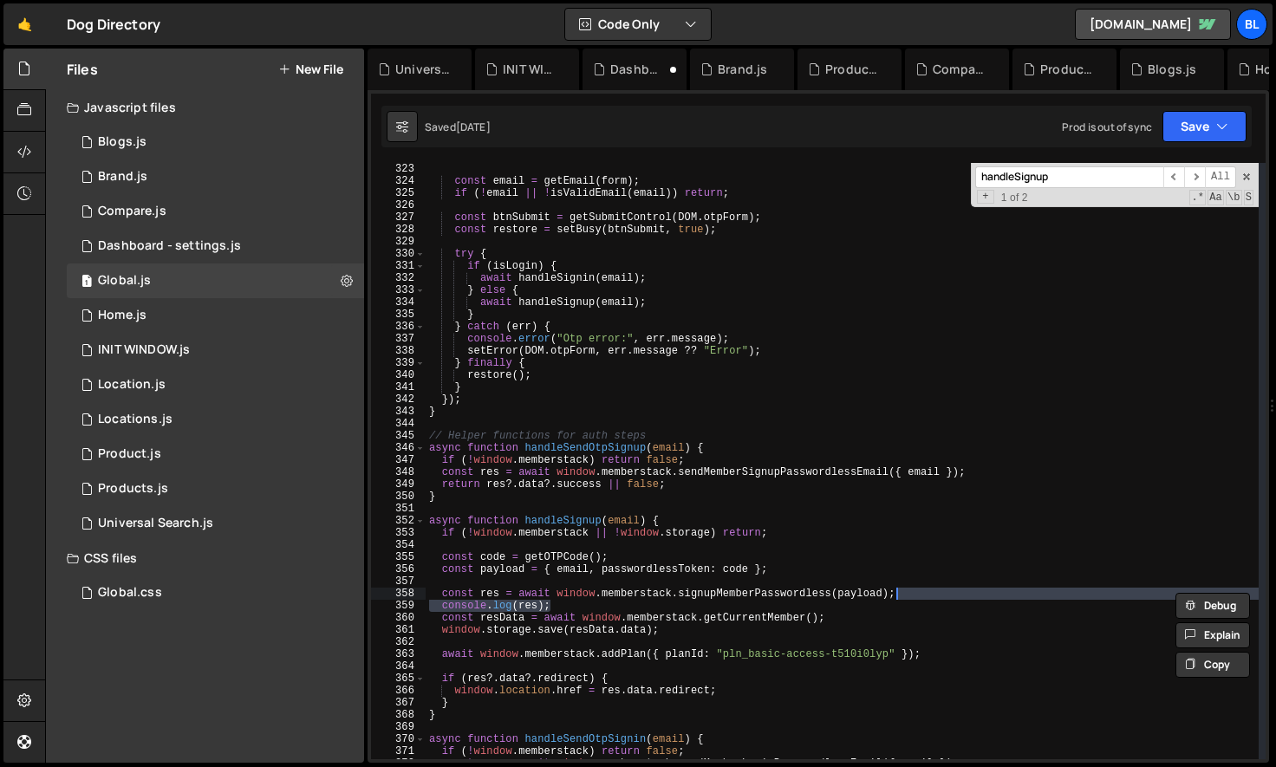
type textarea "const res = await window.memberstack.signupMemberPasswordless(payload);"
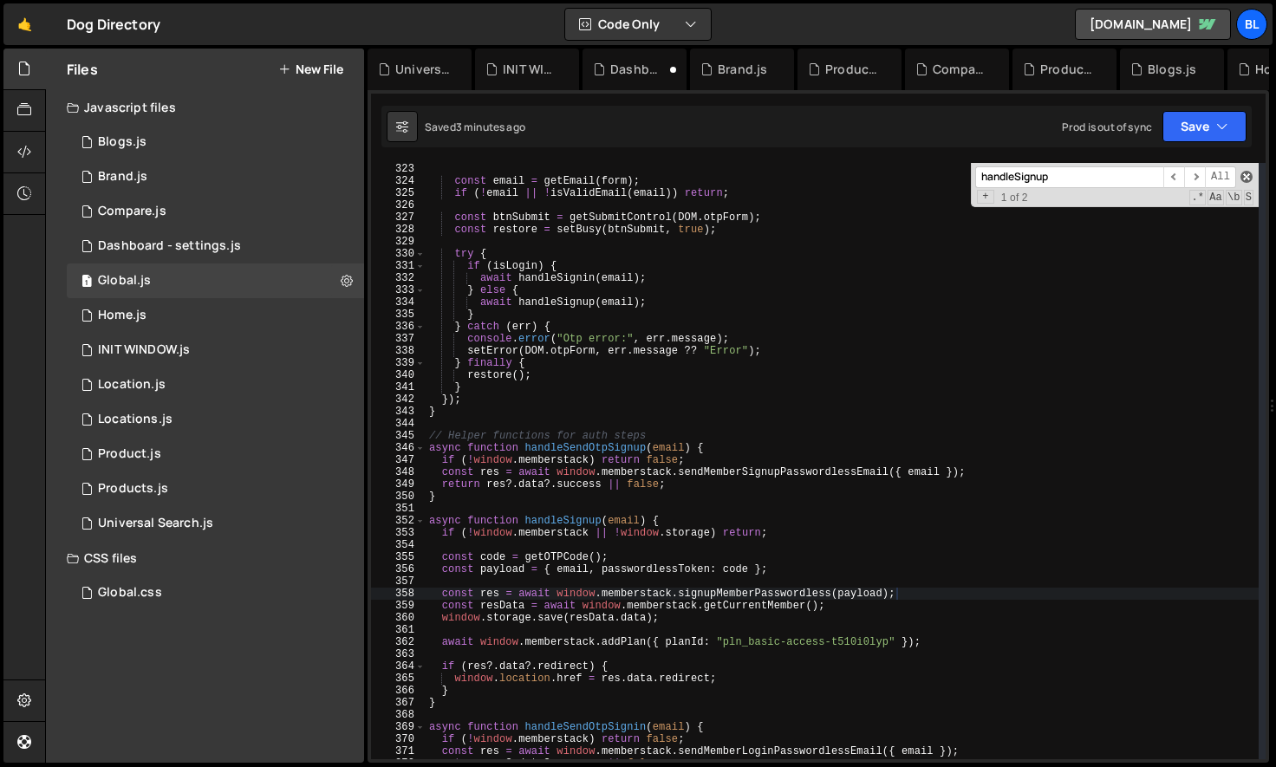
click at [1250, 176] on span at bounding box center [1247, 177] width 12 height 12
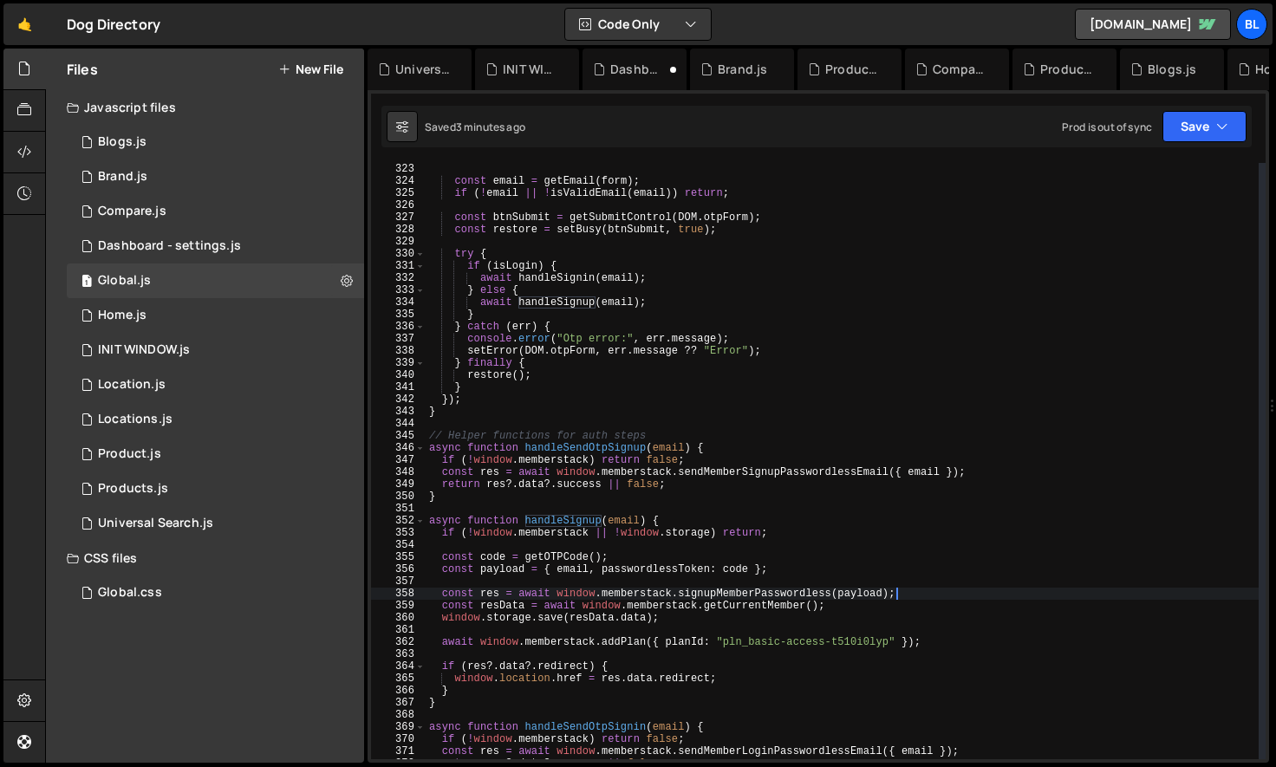
click at [581, 511] on div "const email = getEmail ( form ) ; if ( ! email || ! isValidEmail ( email )) ret…" at bounding box center [842, 473] width 833 height 621
click at [570, 518] on div "const email = getEmail ( form ) ; if ( ! email || ! isValidEmail ( email )) ret…" at bounding box center [842, 473] width 833 height 621
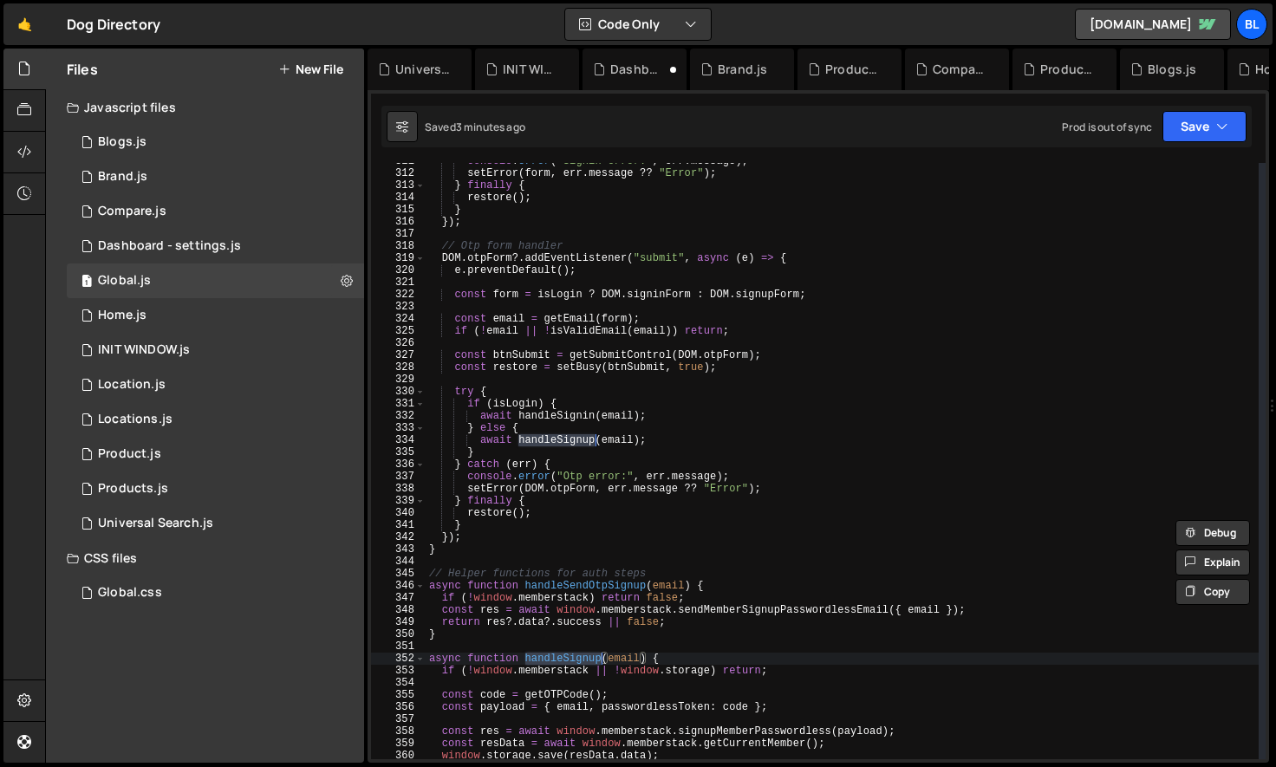
click at [564, 462] on div "console . error ( "Signin error:" , err . message ) ; setError ( form , err . m…" at bounding box center [842, 465] width 833 height 621
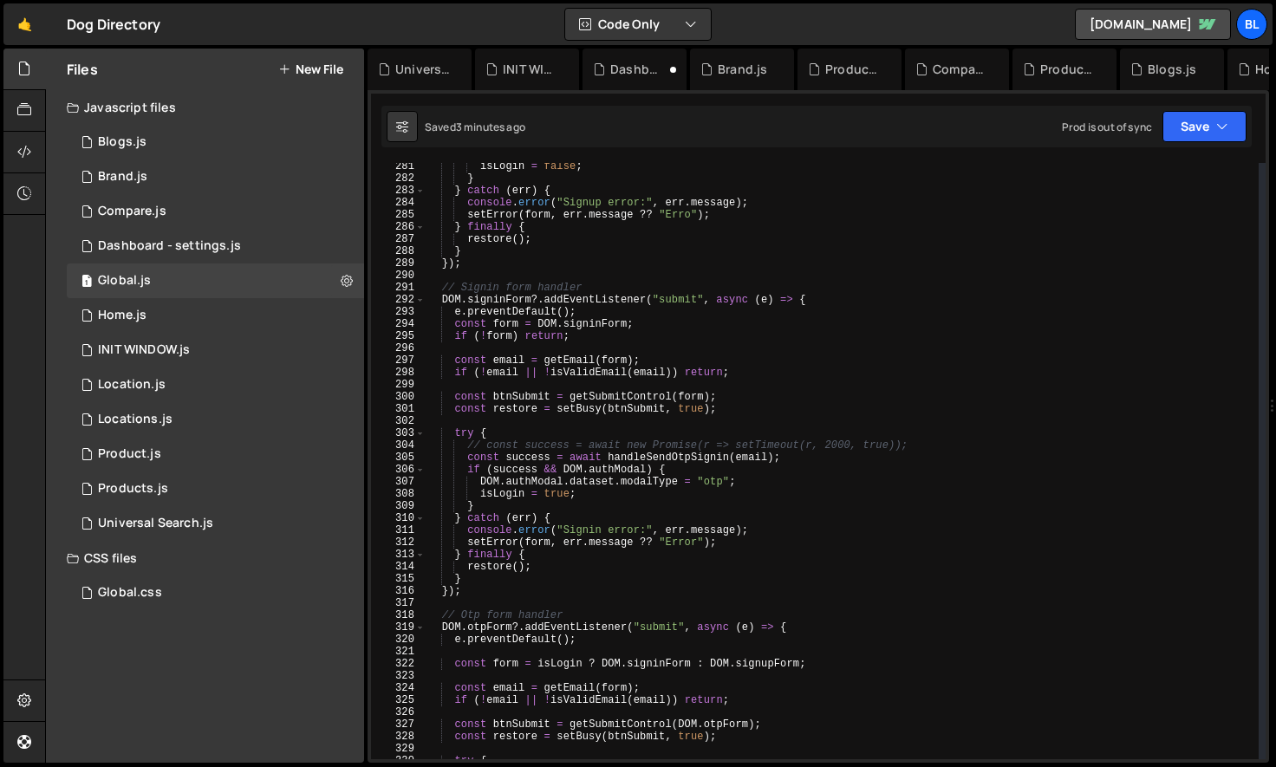
scroll to position [3402, 0]
click at [648, 486] on div "isLogin = false ; } } catch ( err ) { console . error ( "Signup error:" , err .…" at bounding box center [842, 470] width 833 height 621
click at [584, 522] on div "isLogin = false ; } } catch ( err ) { console . error ( "Signup error:" , err .…" at bounding box center [842, 470] width 833 height 621
click at [679, 465] on div "isLogin = false ; } } catch ( err ) { console . error ( "Signup error:" , err .…" at bounding box center [842, 470] width 833 height 621
click at [625, 464] on div "isLogin = false ; } } catch ( err ) { console . error ( "Signup error:" , err .…" at bounding box center [842, 470] width 833 height 621
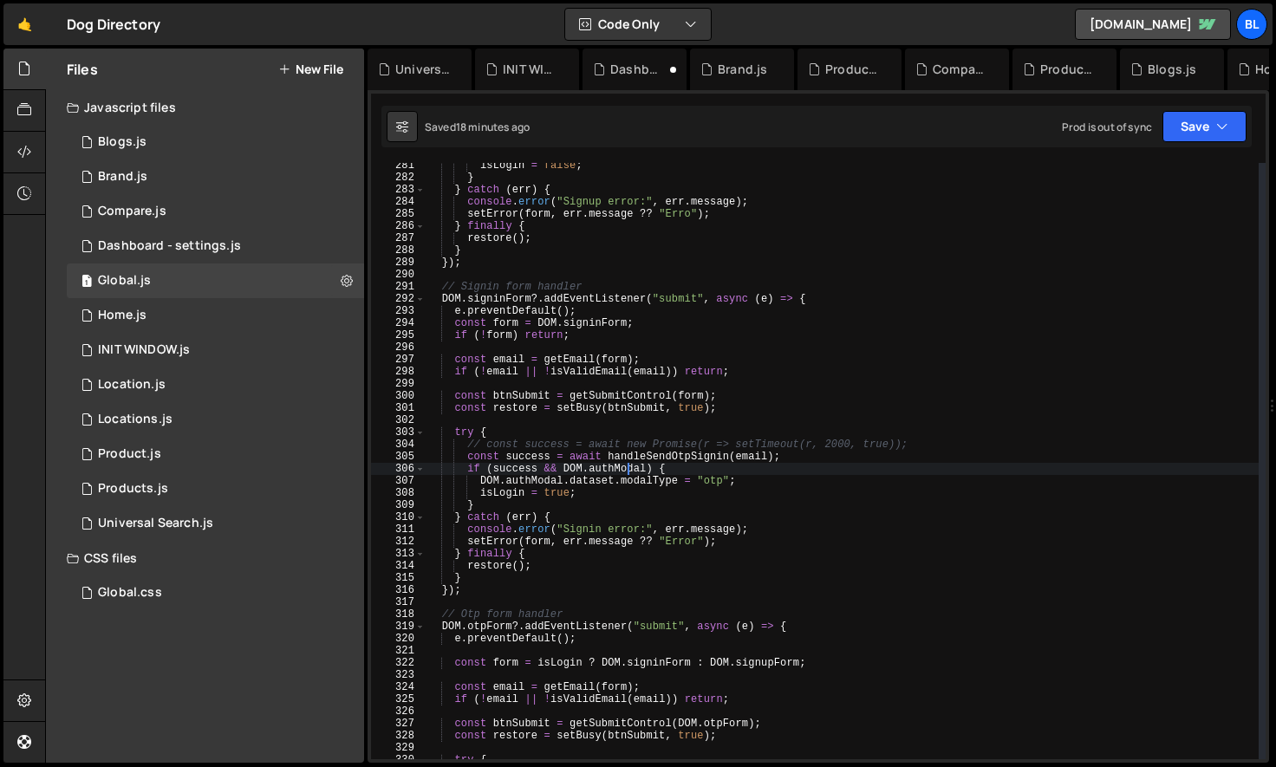
click at [596, 475] on div "isLogin = false ; } } catch ( err ) { console . error ( "Signup error:" , err .…" at bounding box center [842, 470] width 833 height 621
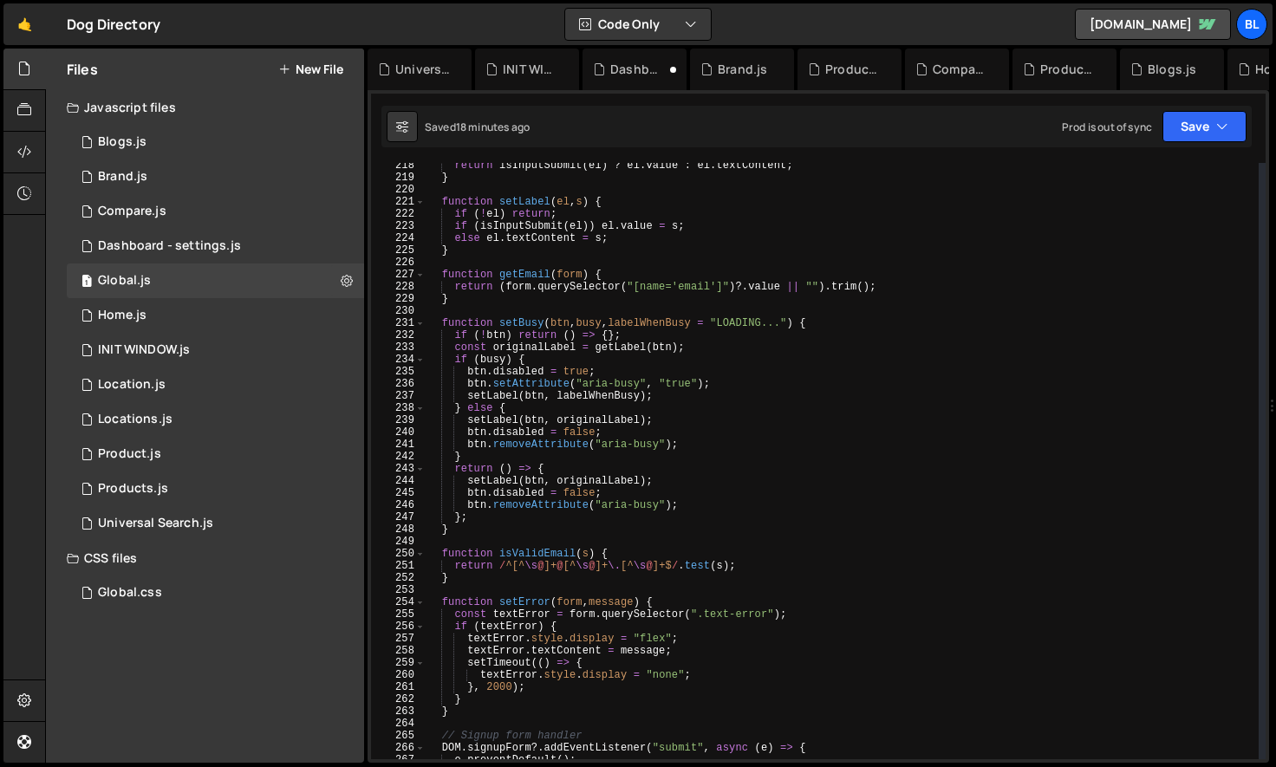
scroll to position [2620, 0]
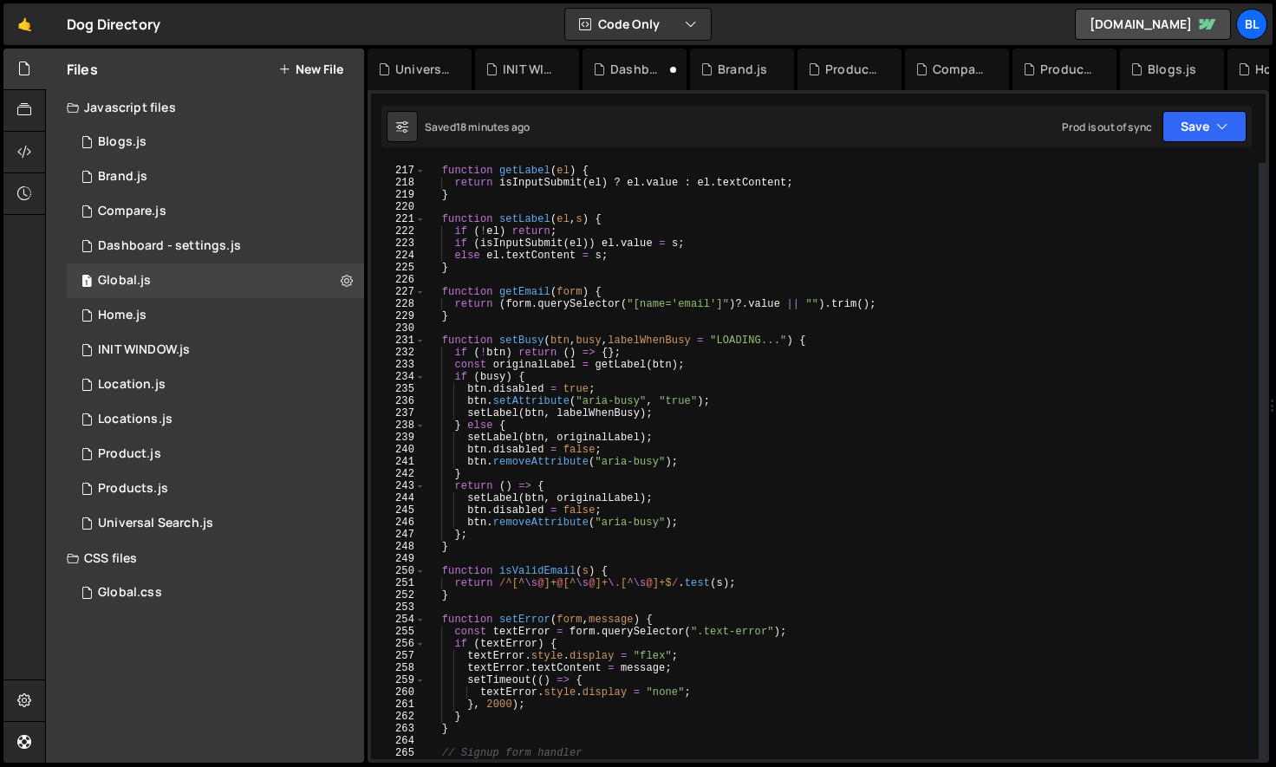
click at [740, 441] on div "function getLabel ( el ) { return isInputSubmit ( el ) ? el . value : el . text…" at bounding box center [842, 463] width 833 height 621
type textarea "setLabel(btn, originalLabel);"
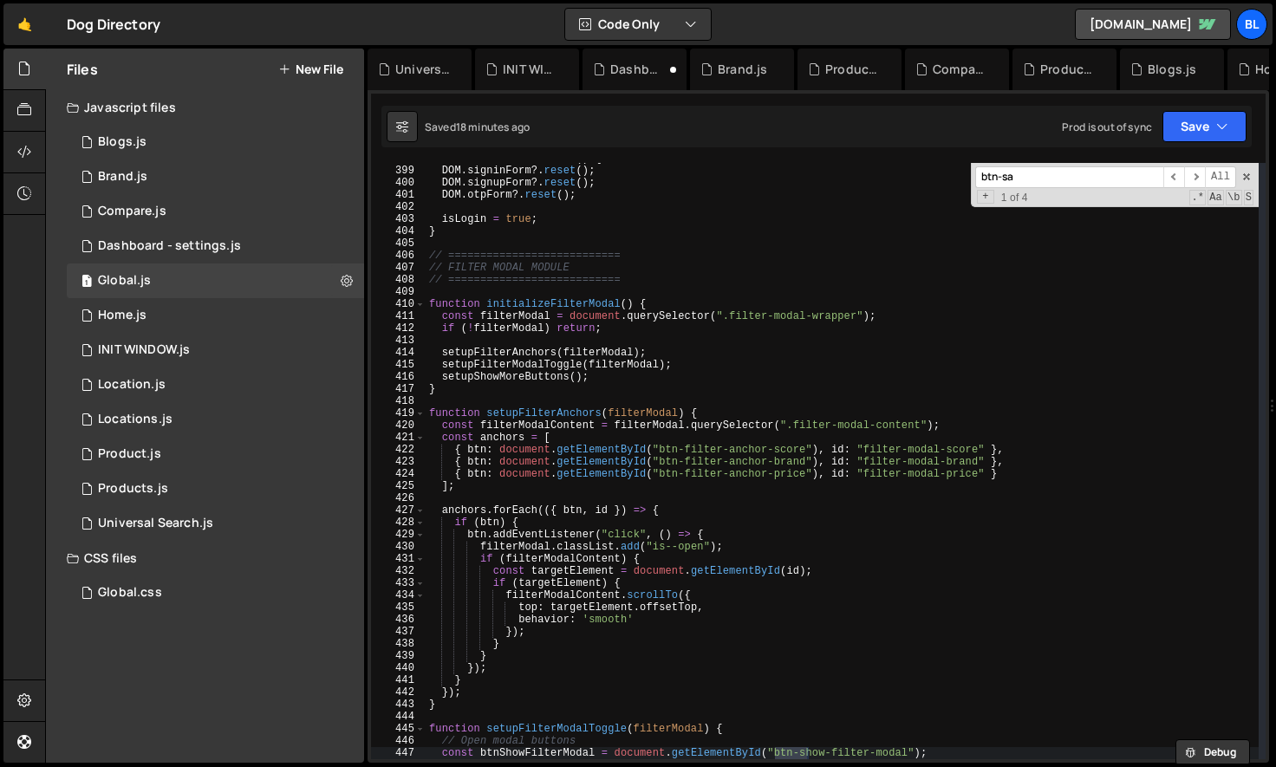
scroll to position [9144, 0]
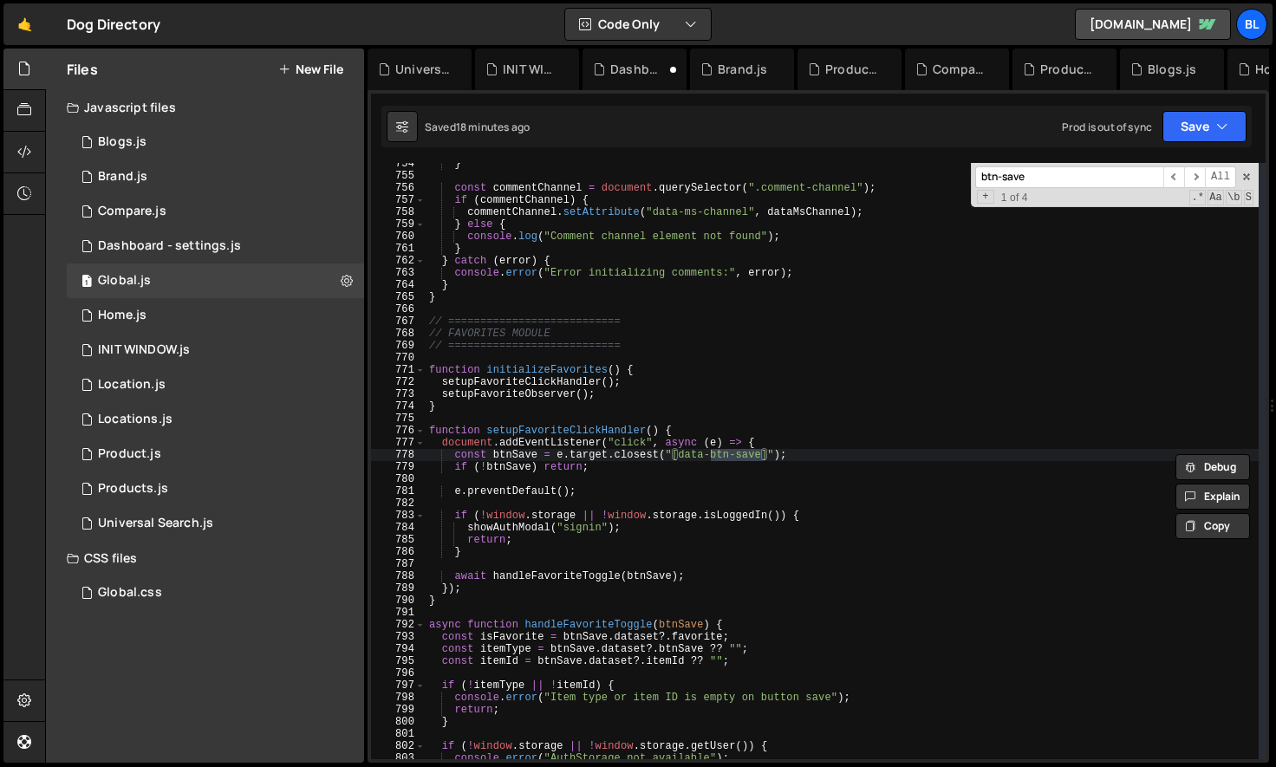
type input "btn-save"
click at [564, 514] on div "} const commentChannel = document . querySelector ( ".comment-channel" ) ; if (…" at bounding box center [842, 468] width 833 height 621
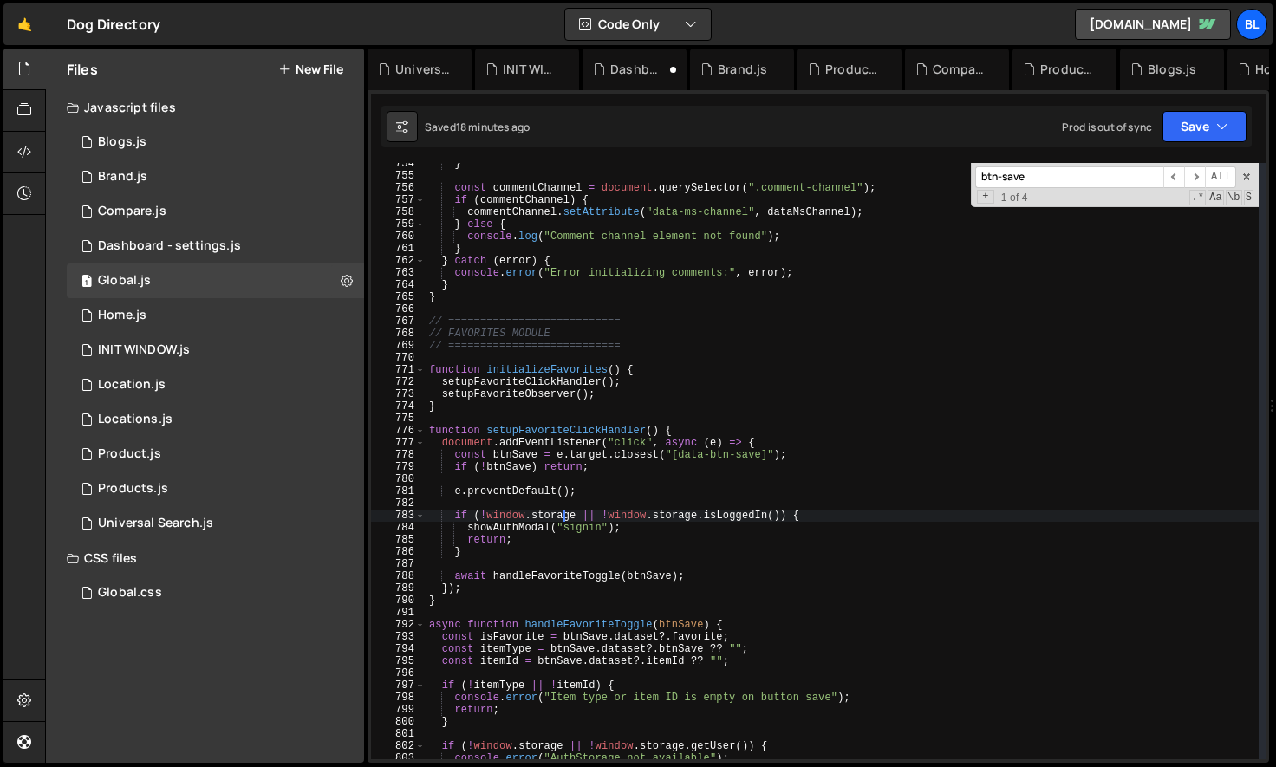
click at [539, 519] on div "} const commentChannel = document . querySelector ( ".comment-channel" ) ; if (…" at bounding box center [842, 468] width 833 height 621
click at [729, 527] on div "} const commentChannel = document . querySelector ( ".comment-channel" ) ; if (…" at bounding box center [842, 468] width 833 height 621
click at [750, 524] on div "} const commentChannel = document . querySelector ( ".comment-channel" ) ; if (…" at bounding box center [842, 468] width 833 height 621
click at [752, 519] on div "} const commentChannel = document . querySelector ( ".comment-channel" ) ; if (…" at bounding box center [842, 468] width 833 height 621
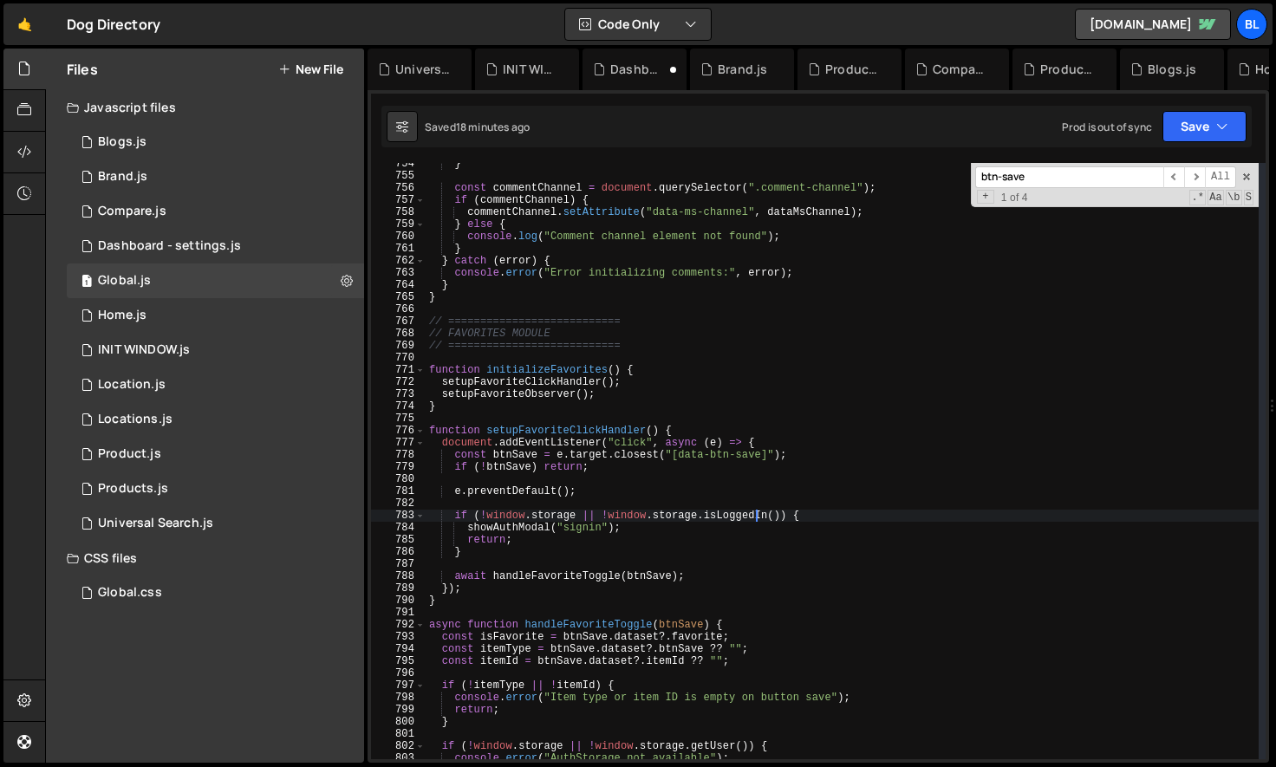
click at [752, 519] on div "} const commentChannel = document . querySelector ( ".comment-channel" ) ; if (…" at bounding box center [842, 468] width 833 height 621
click at [652, 526] on div "} const commentChannel = document . querySelector ( ".comment-channel" ) ; if (…" at bounding box center [842, 468] width 833 height 621
click at [580, 518] on div "} const commentChannel = document . querySelector ( ".comment-channel" ) ; if (…" at bounding box center [842, 468] width 833 height 621
click at [561, 531] on div "} const commentChannel = document . querySelector ( ".comment-channel" ) ; if (…" at bounding box center [842, 468] width 833 height 621
click at [544, 518] on div "} const commentChannel = document . querySelector ( ".comment-channel" ) ; if (…" at bounding box center [842, 468] width 833 height 621
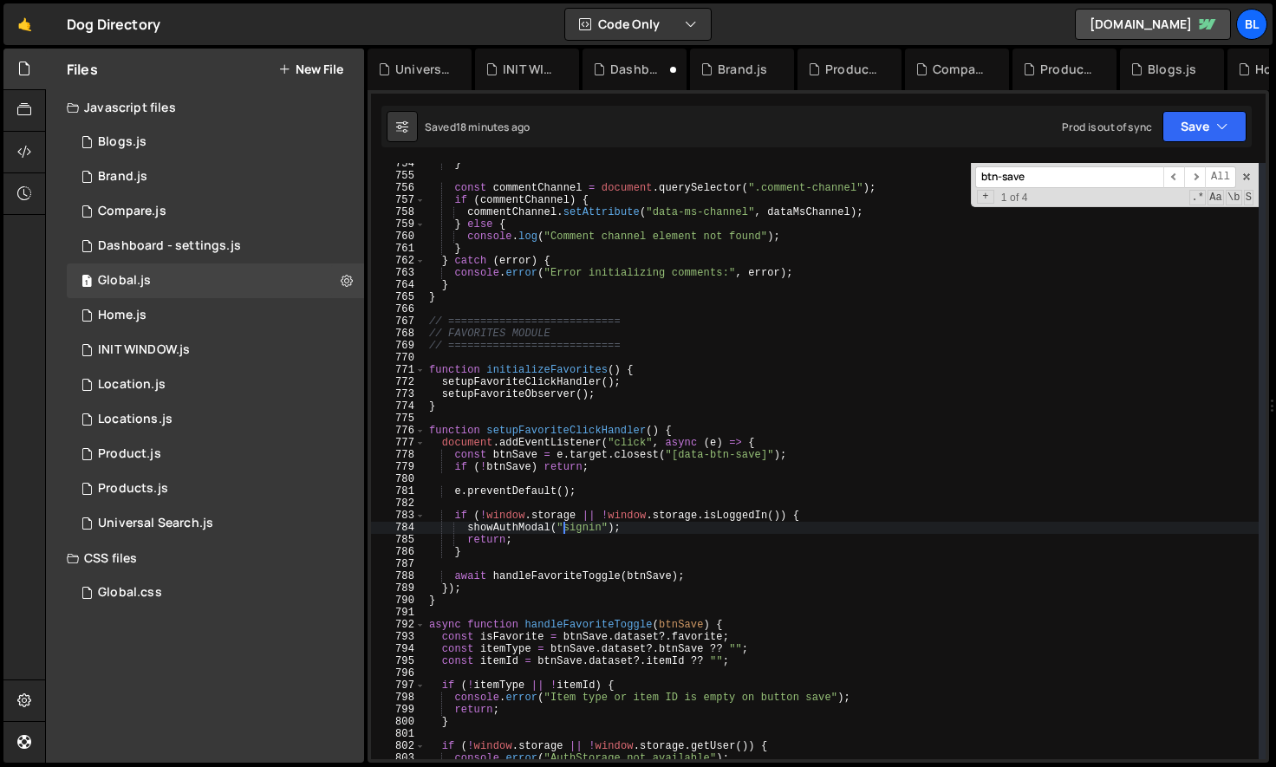
click at [544, 518] on div "} const commentChannel = document . querySelector ( ".comment-channel" ) ; if (…" at bounding box center [842, 468] width 833 height 621
click at [646, 522] on div "} const commentChannel = document . querySelector ( ".comment-channel" ) ; if (…" at bounding box center [842, 468] width 833 height 621
click at [739, 526] on div "} const commentChannel = document . querySelector ( ".comment-channel" ) ; if (…" at bounding box center [842, 468] width 833 height 621
click at [754, 520] on div "} const commentChannel = document . querySelector ( ".comment-channel" ) ; if (…" at bounding box center [842, 468] width 833 height 621
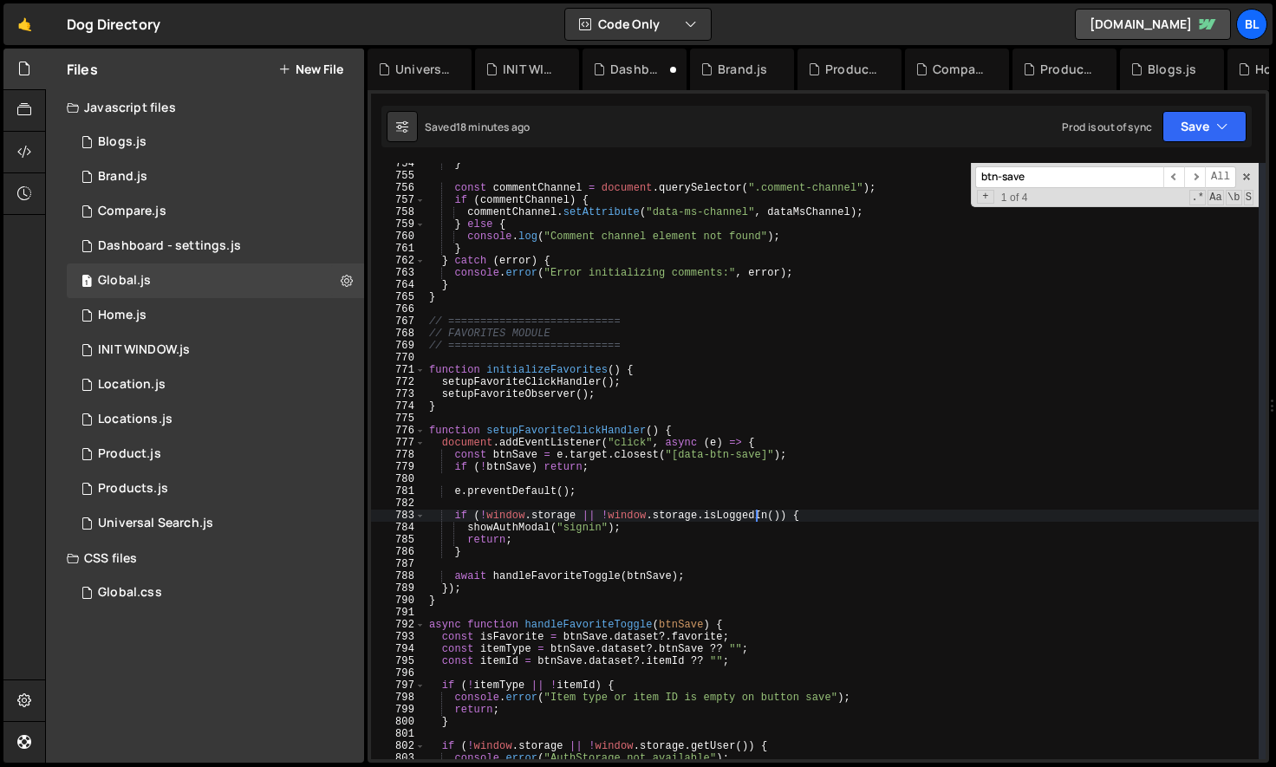
click at [754, 520] on div "} const commentChannel = document . querySelector ( ".comment-channel" ) ; if (…" at bounding box center [842, 468] width 833 height 621
click at [609, 515] on div "} const commentChannel = document . querySelector ( ".comment-channel" ) ; if (…" at bounding box center [842, 468] width 833 height 621
click at [779, 523] on div "} const commentChannel = document . querySelector ( ".comment-channel" ) ; if (…" at bounding box center [842, 468] width 833 height 621
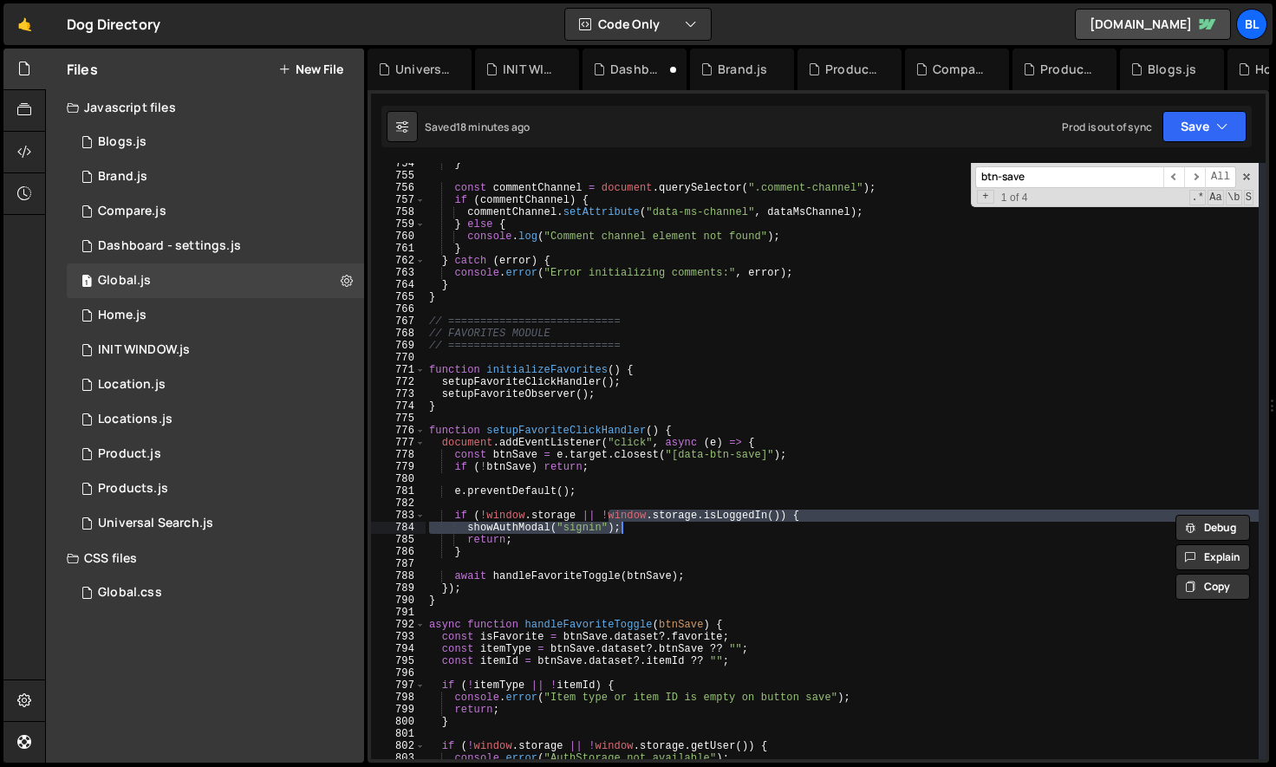
click at [783, 517] on div "} const commentChannel = document . querySelector ( ".comment-channel" ) ; if (…" at bounding box center [842, 468] width 833 height 621
type textarea "if (![DOMAIN_NAME] || !window.storage.isLoggedIn()) {"
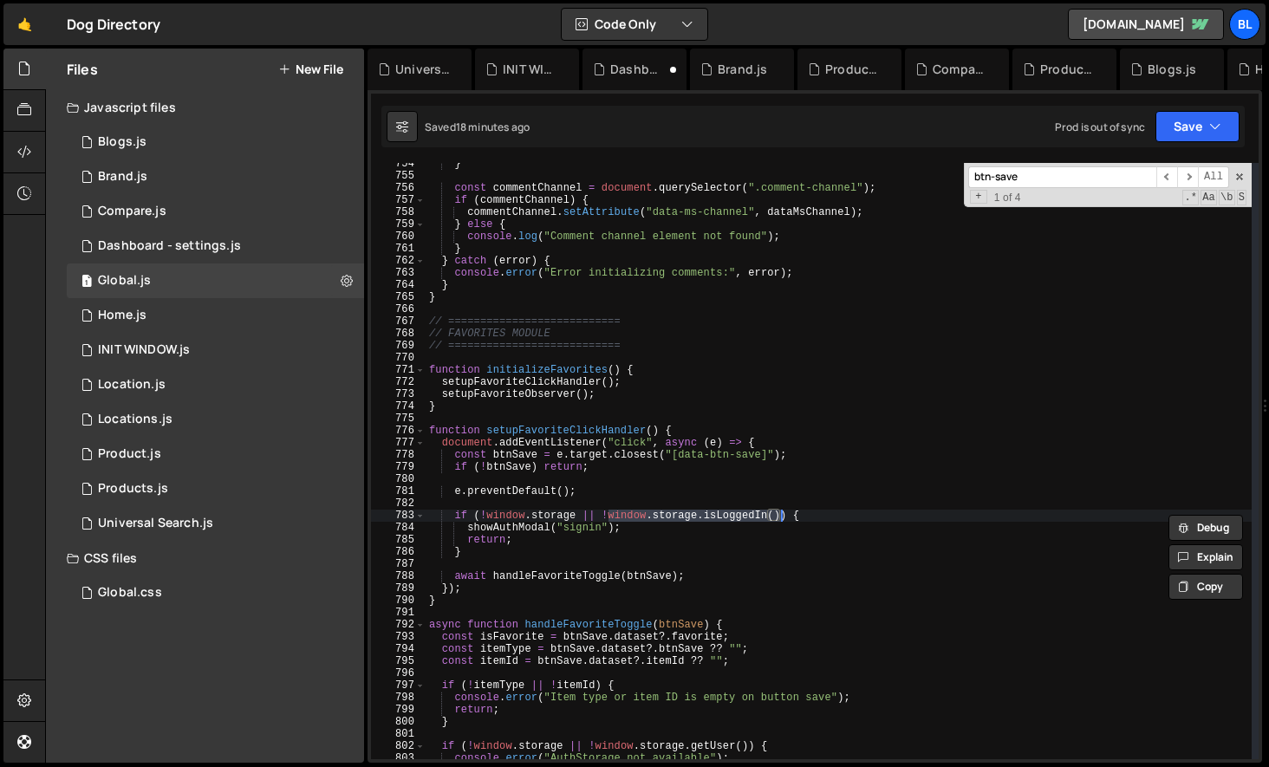
click at [610, 479] on div "} const commentChannel = document . querySelector ( ".comment-channel" ) ; if (…" at bounding box center [842, 468] width 833 height 621
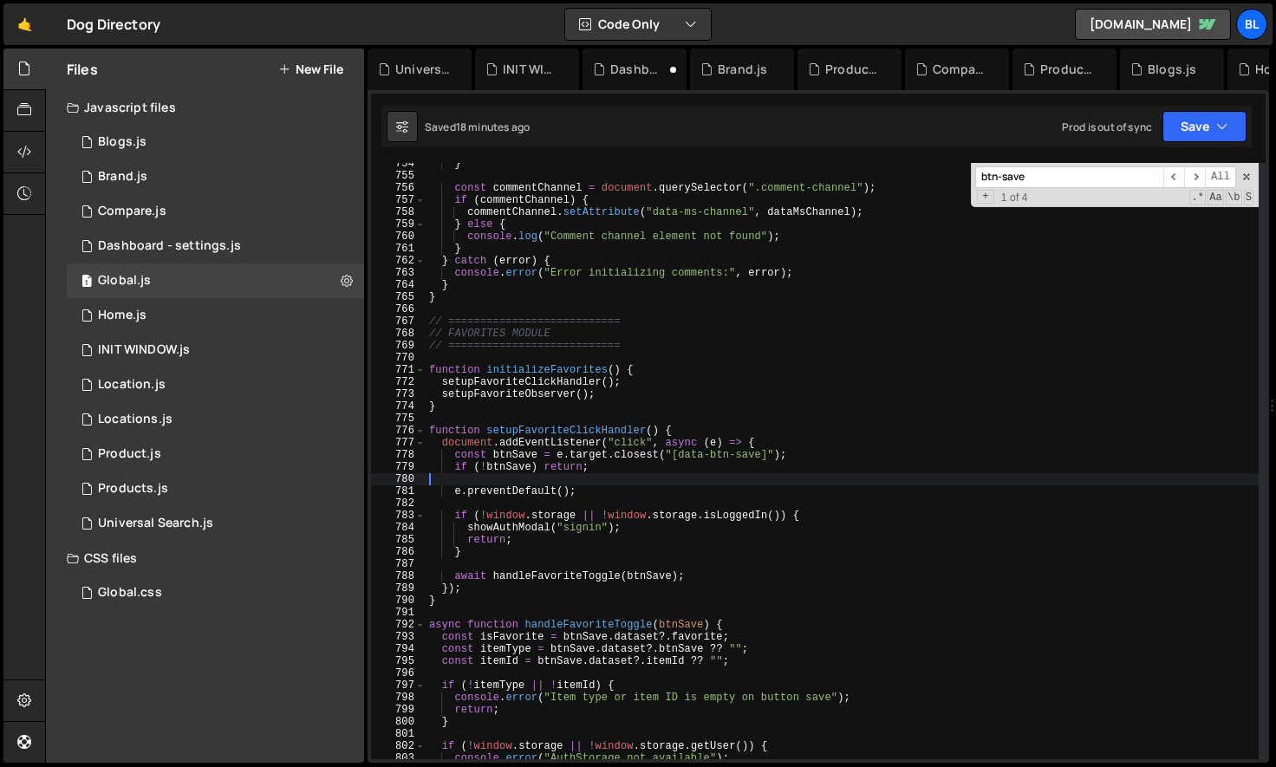
click at [602, 497] on div "} const commentChannel = document . querySelector ( ".comment-channel" ) ; if (…" at bounding box center [842, 468] width 833 height 621
type textarea "e.preventDefault();"
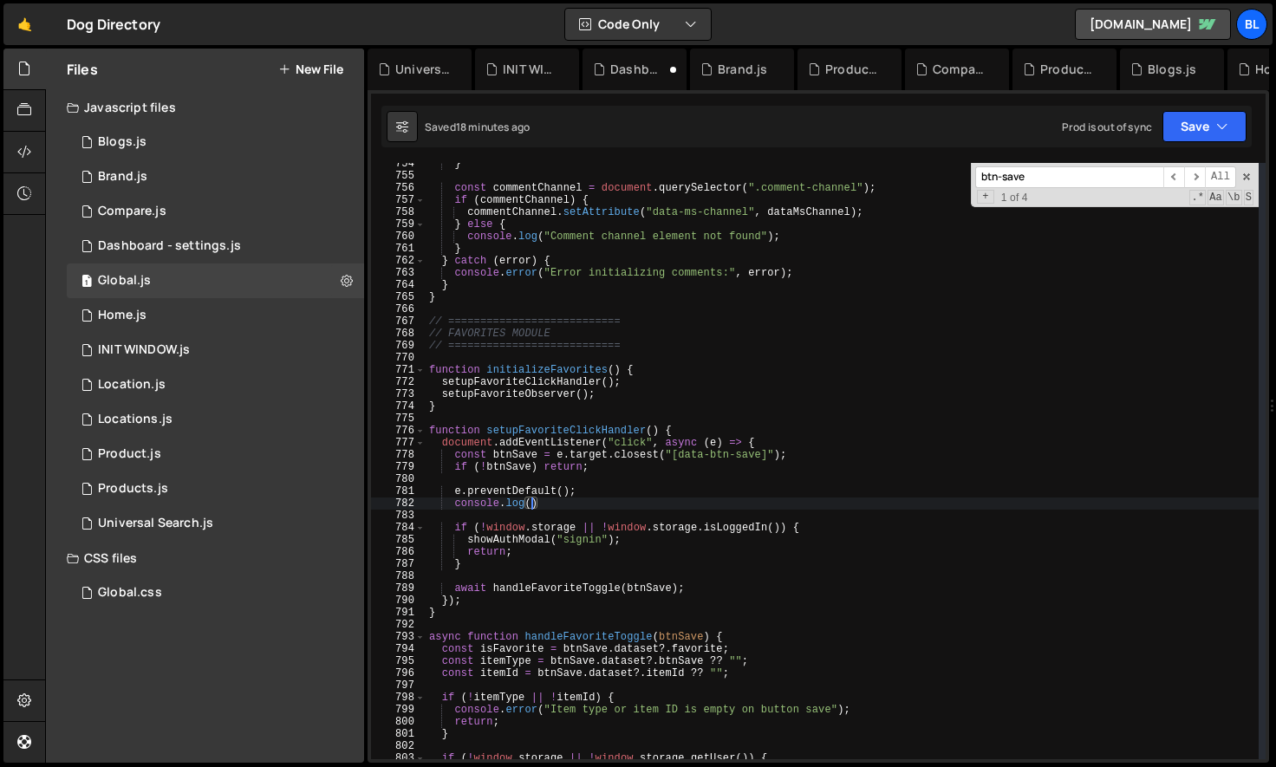
paste textarea "window.storage.isLoggedIn())"
click at [653, 558] on div "} const commentChannel = document . querySelector ( ".comment-channel" ) ; if (…" at bounding box center [842, 468] width 833 height 621
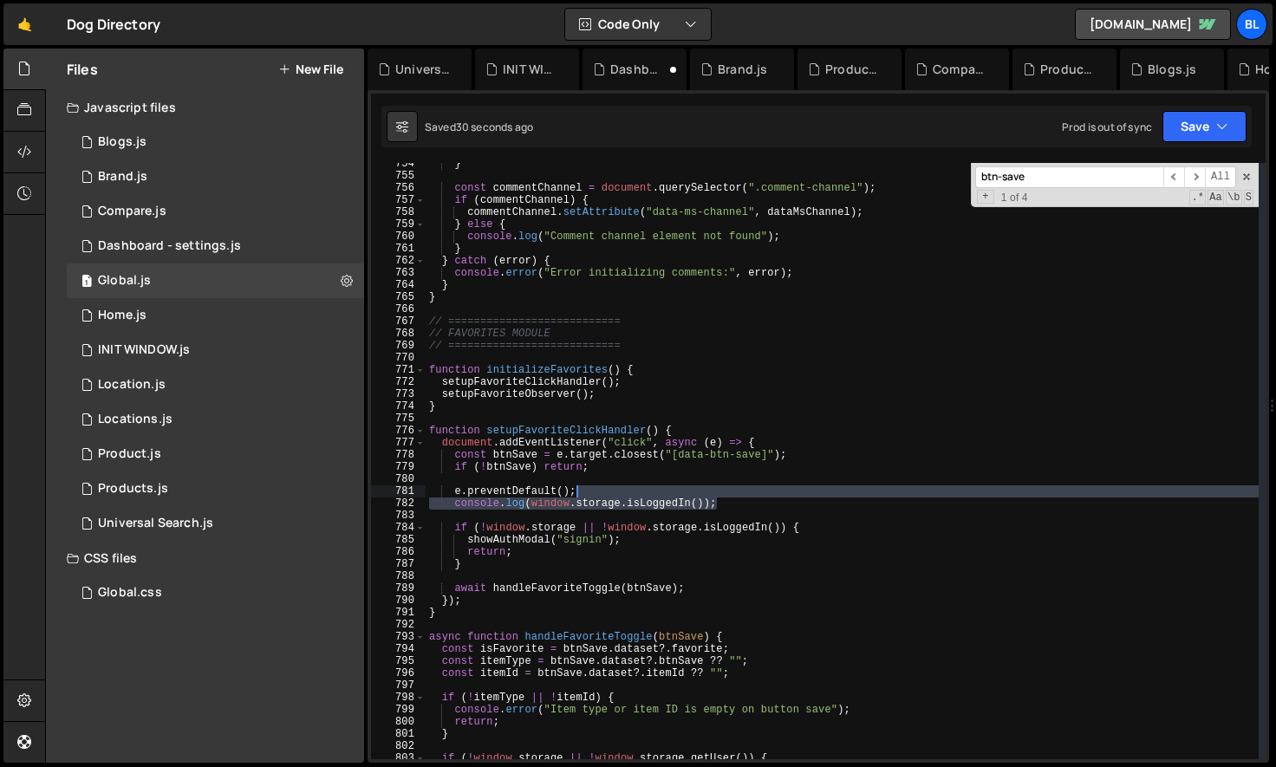
type textarea "e.preventDefault();"
drag, startPoint x: 733, startPoint y: 501, endPoint x: 732, endPoint y: 492, distance: 8.7
click at [732, 492] on div "} const commentChannel = document . querySelector ( ".comment-channel" ) ; if (…" at bounding box center [842, 468] width 833 height 621
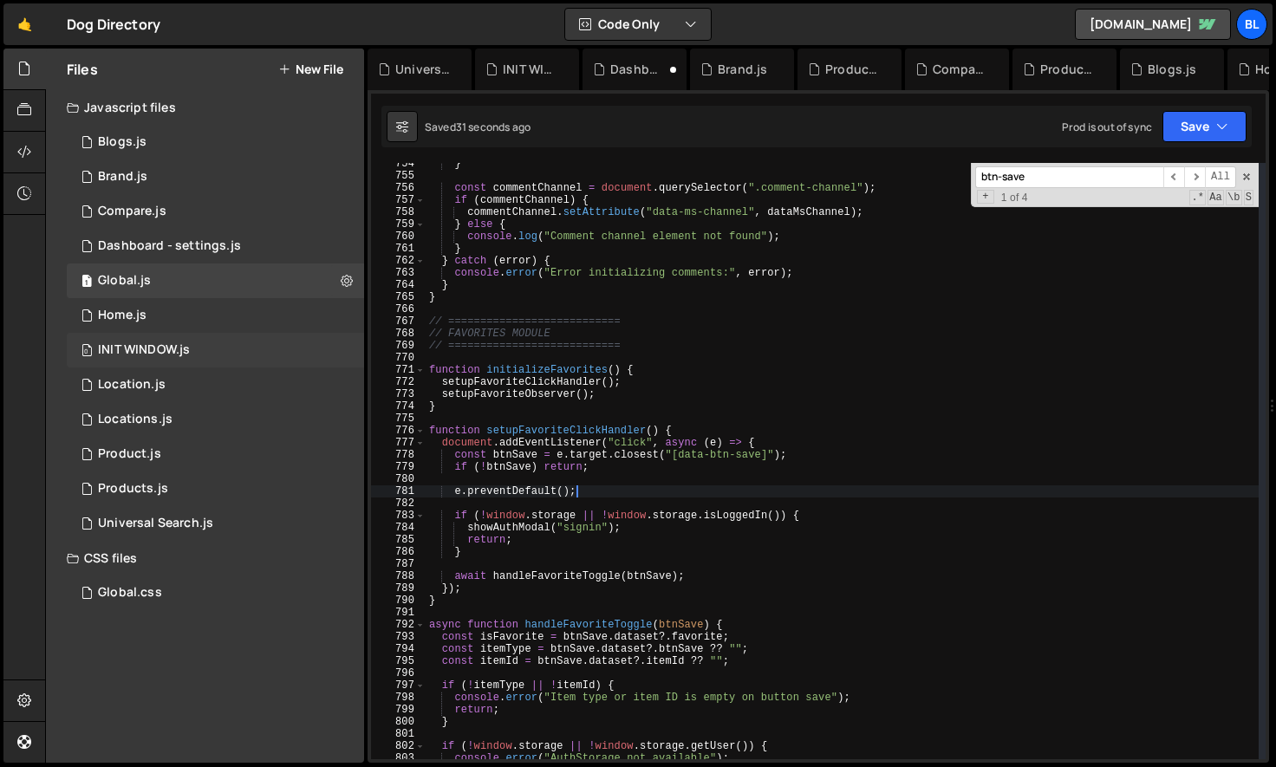
click at [188, 346] on div "INIT WINDOW.js" at bounding box center [144, 350] width 92 height 16
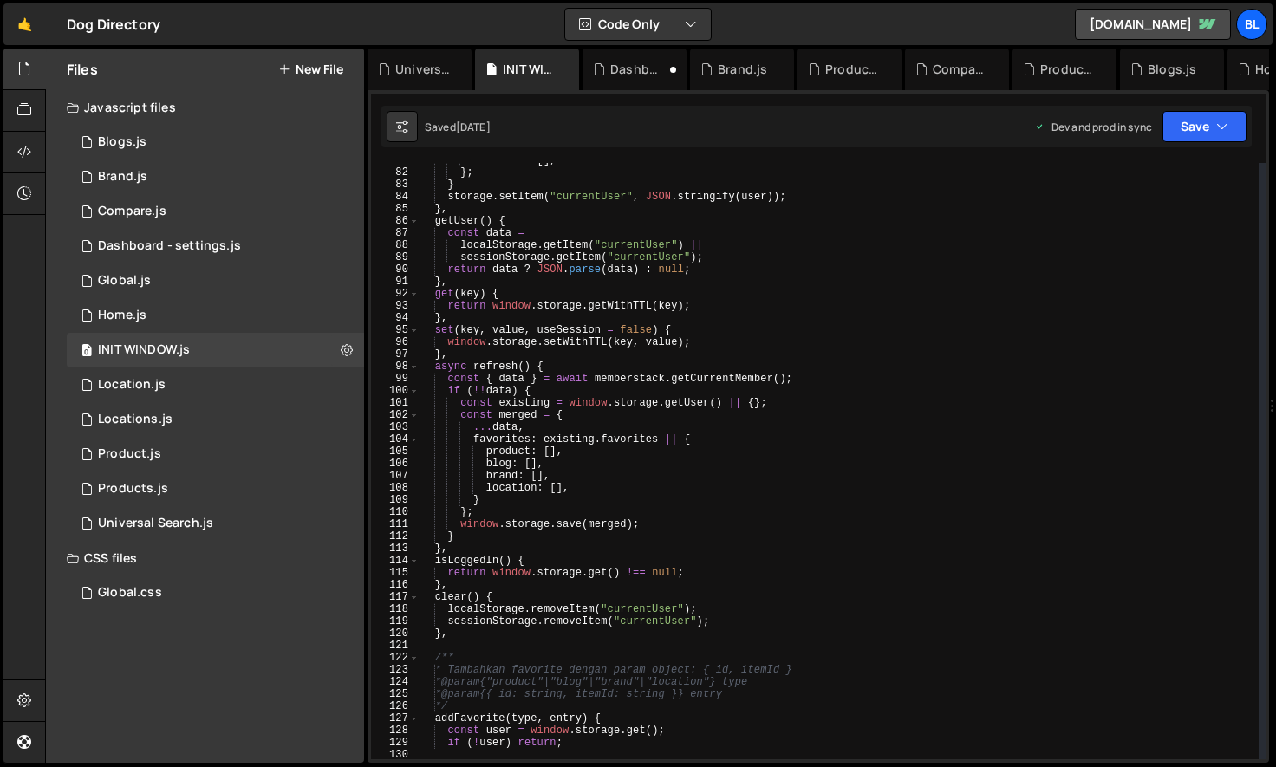
scroll to position [993, 0]
click at [570, 572] on div "location : [ ] , } ; } storage . setItem ( "currentUser" , JSON . stringify ( u…" at bounding box center [839, 463] width 840 height 621
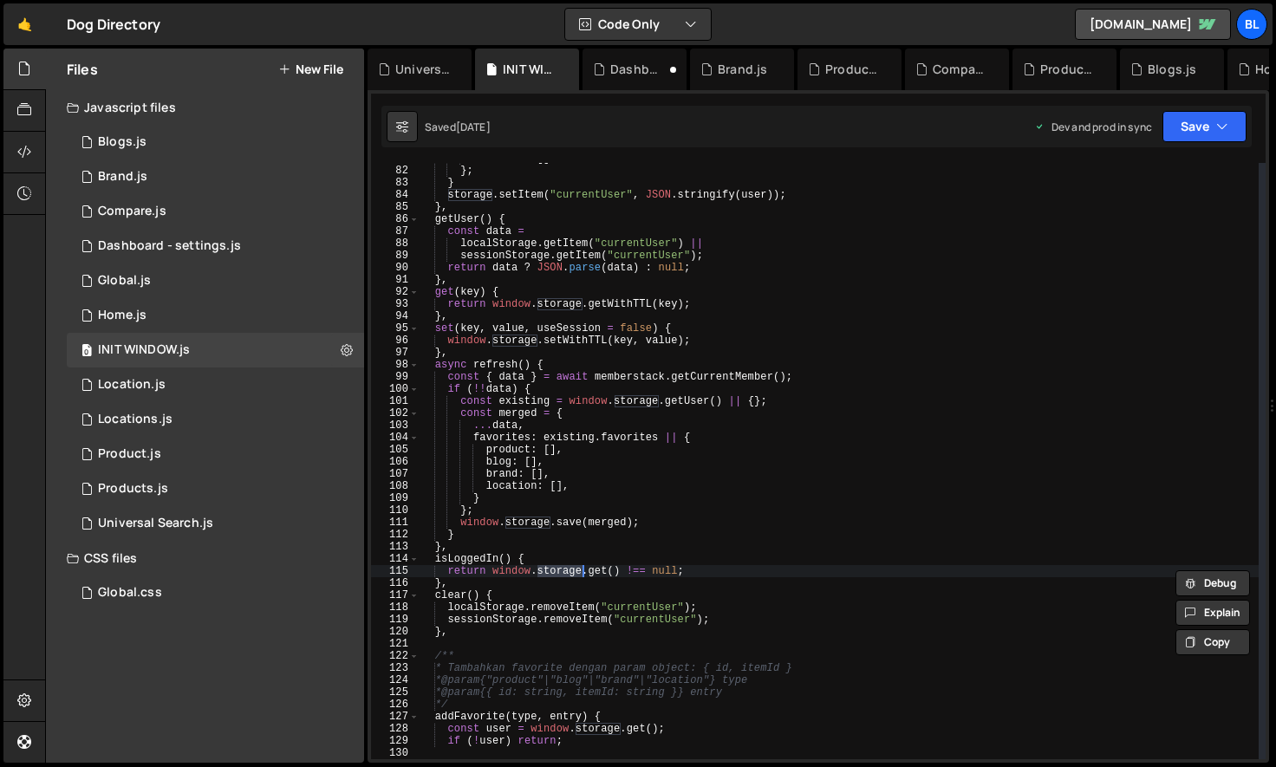
click at [642, 565] on div "location : [ ] , } ; } storage . setItem ( "currentUser" , JSON . stringify ( u…" at bounding box center [839, 463] width 840 height 621
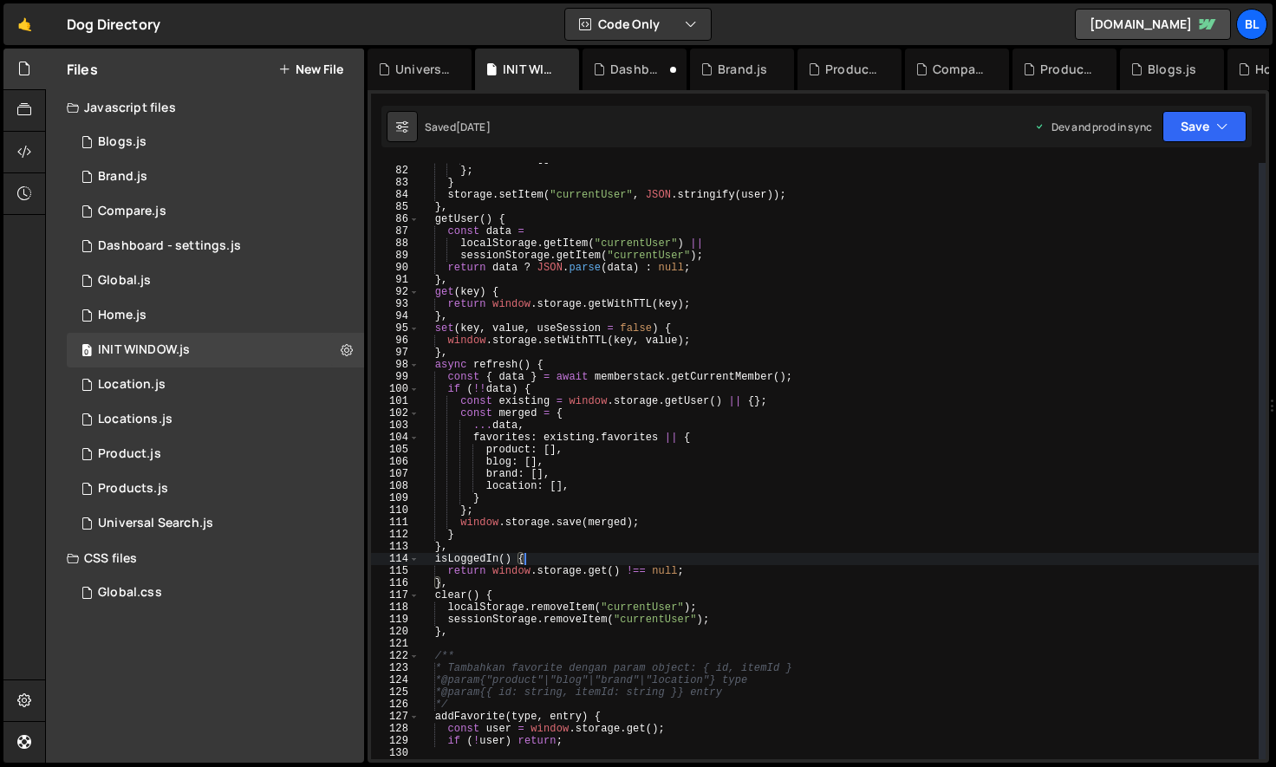
click at [622, 576] on div "location : [ ] , } ; } storage . setItem ( "currentUser" , JSON . stringify ( u…" at bounding box center [839, 463] width 840 height 621
click at [491, 574] on div "location : [ ] , } ; } storage . setItem ( "currentUser" , JSON . stringify ( u…" at bounding box center [839, 463] width 840 height 621
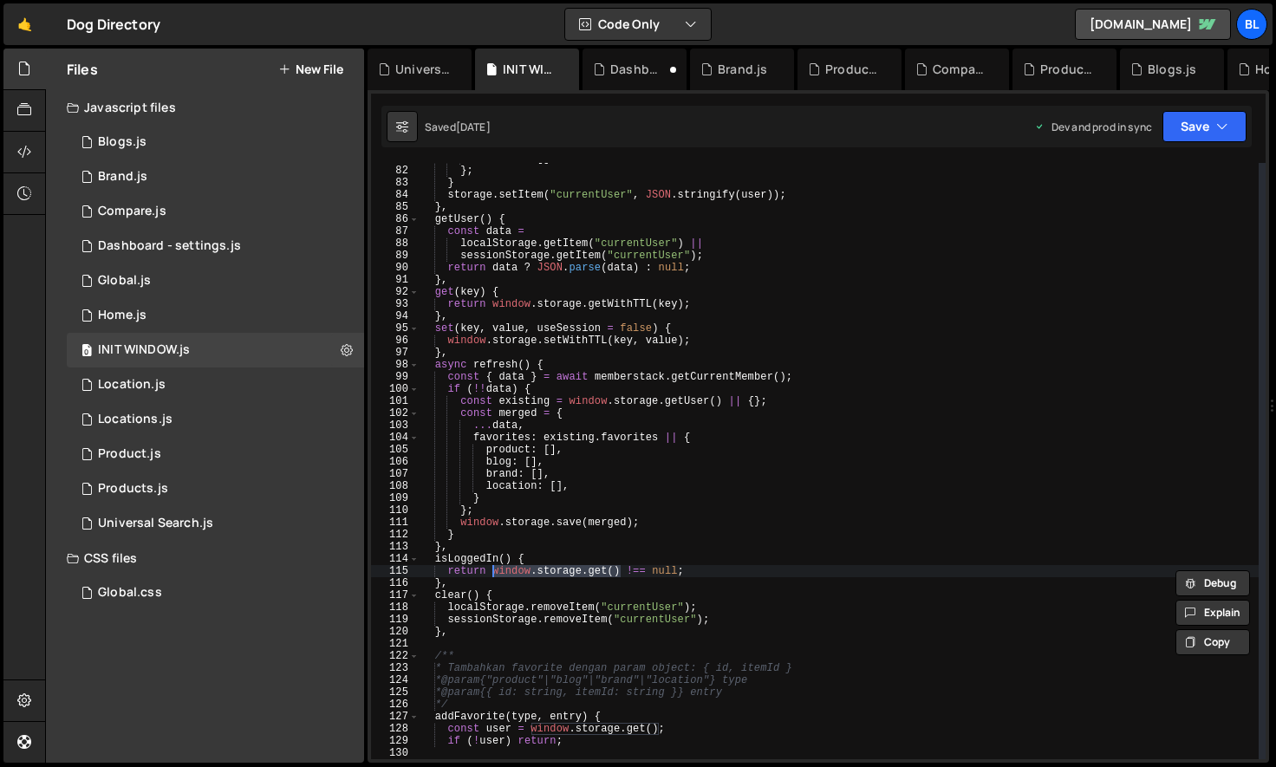
click at [492, 508] on div "location : [ ] , } ; } storage . setItem ( "currentUser" , JSON . stringify ( u…" at bounding box center [839, 463] width 840 height 621
type textarea "};"
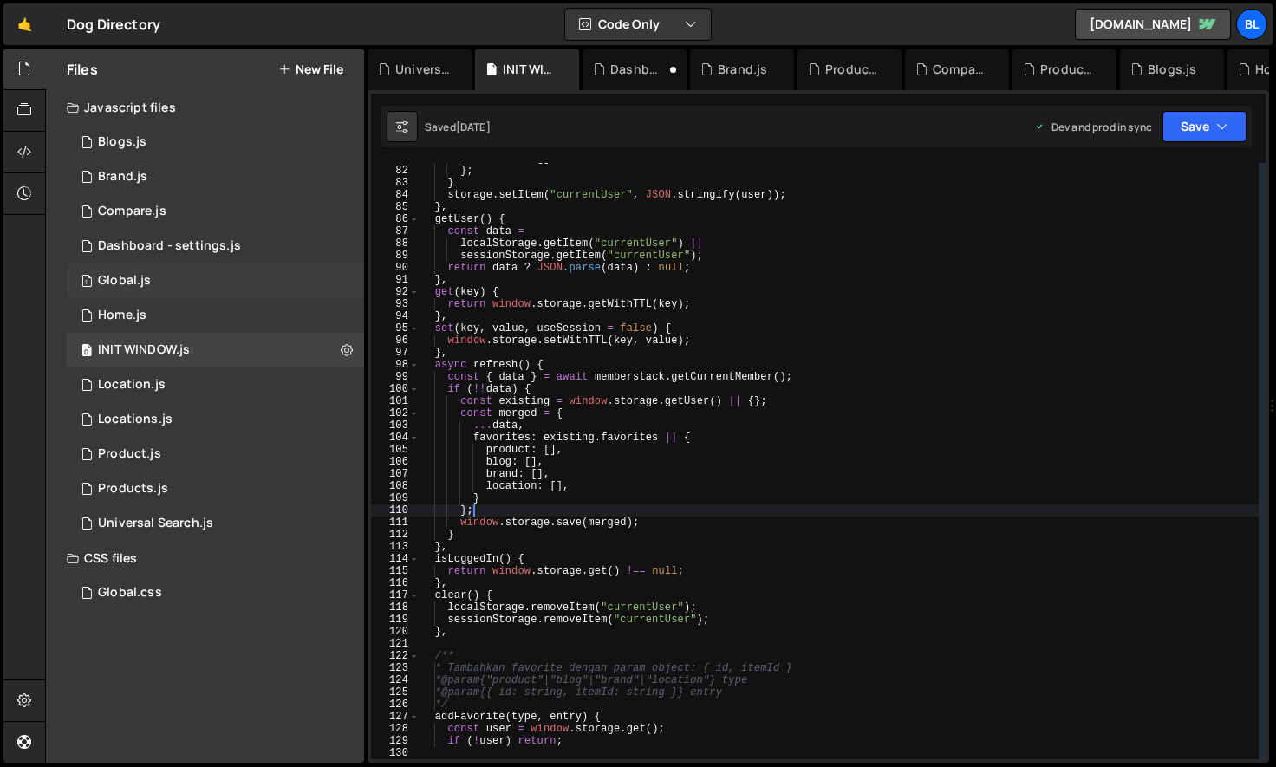
click at [164, 295] on div "1 Global.js 0" at bounding box center [215, 281] width 297 height 35
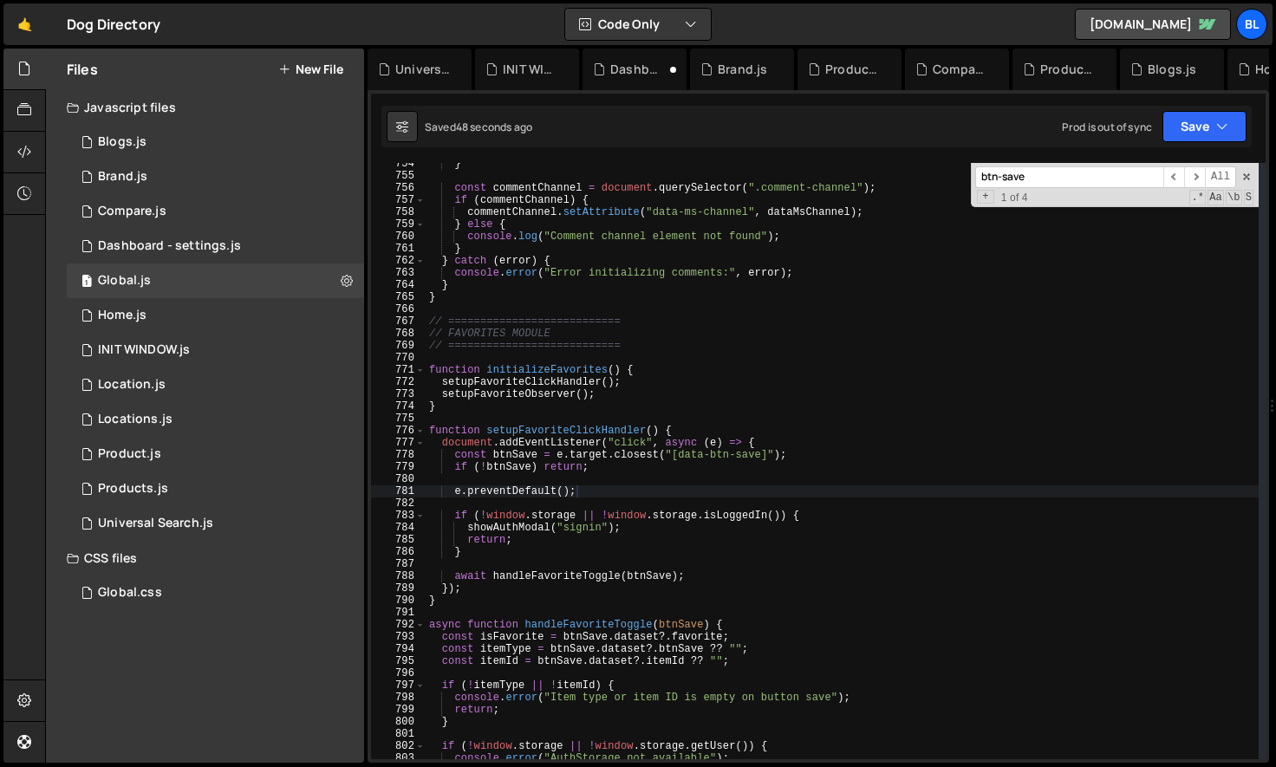
scroll to position [27060, 0]
click at [548, 413] on div "} const commentChannel = document . querySelector ( ".comment-channel" ) ; if (…" at bounding box center [842, 468] width 833 height 621
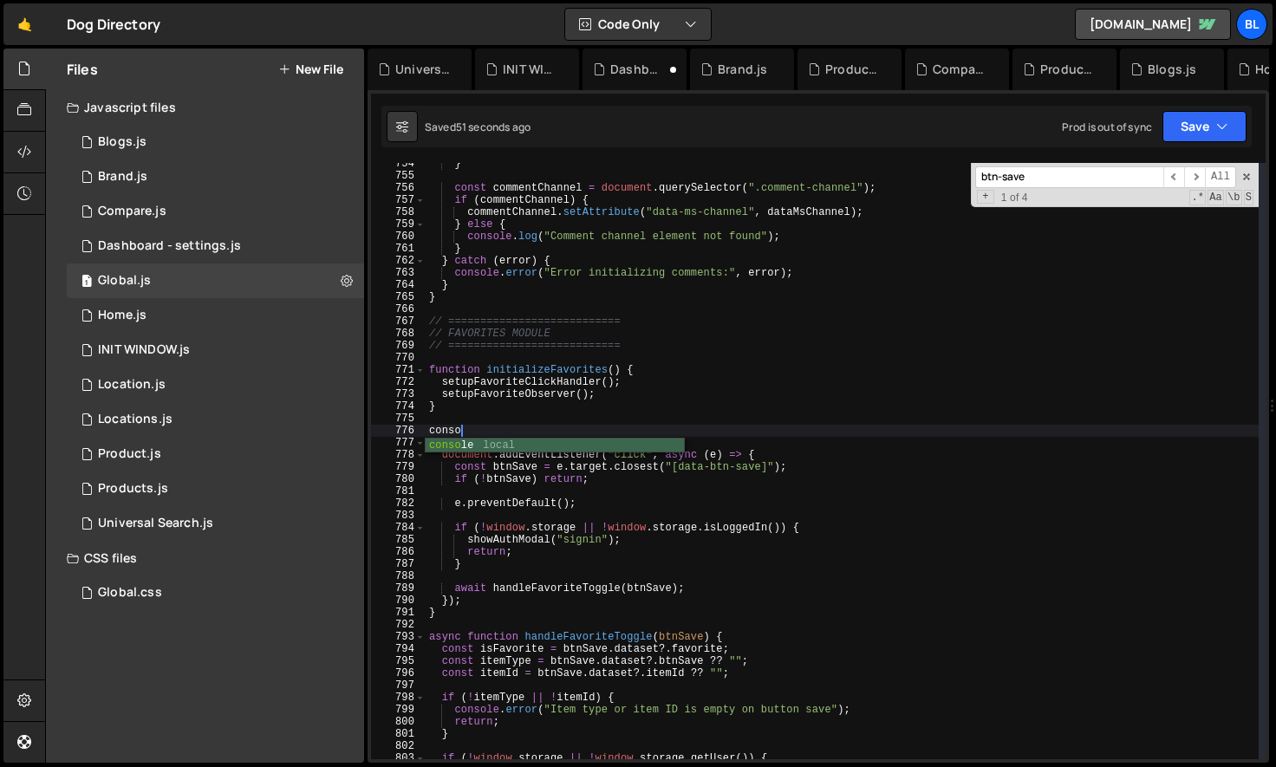
scroll to position [0, 2]
paste textarea "window.storage.get())"
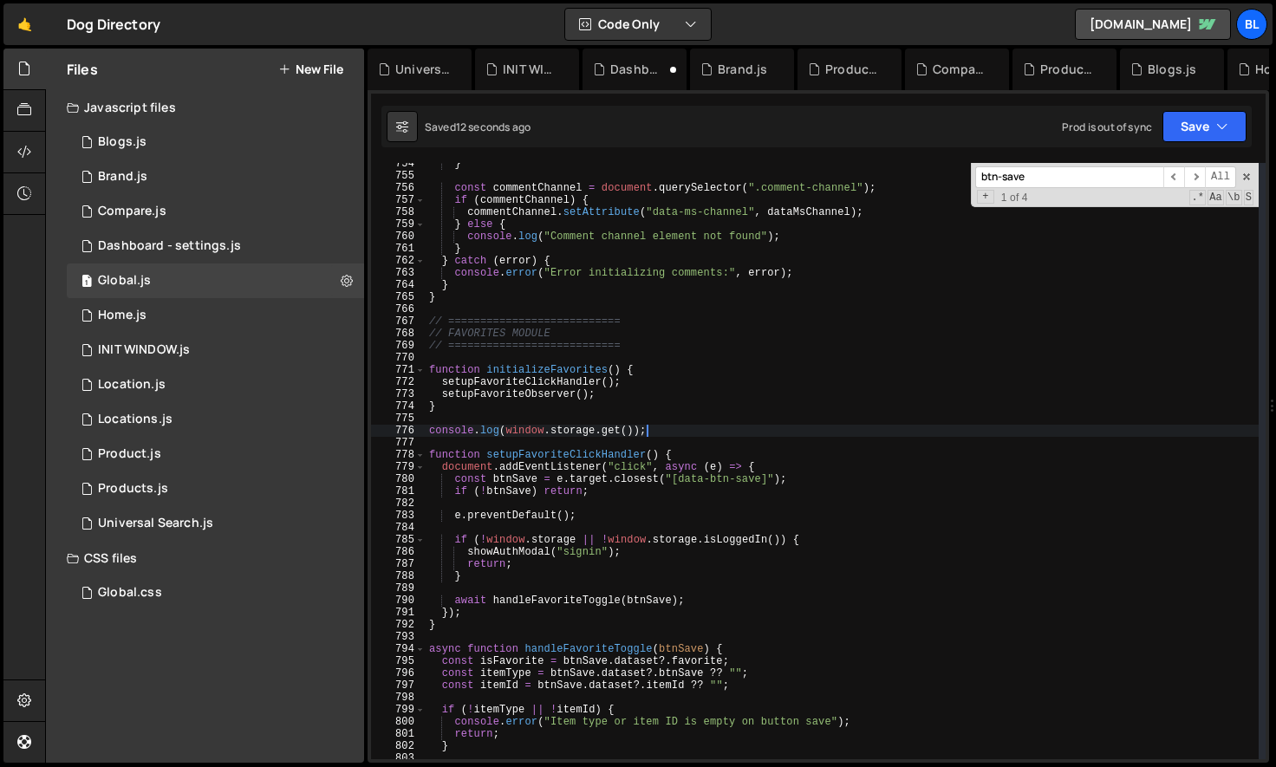
click at [586, 418] on div "} const commentChannel = document . querySelector ( ".comment-channel" ) ; if (…" at bounding box center [842, 468] width 833 height 621
type textarea "console.log(window.storage.get());"
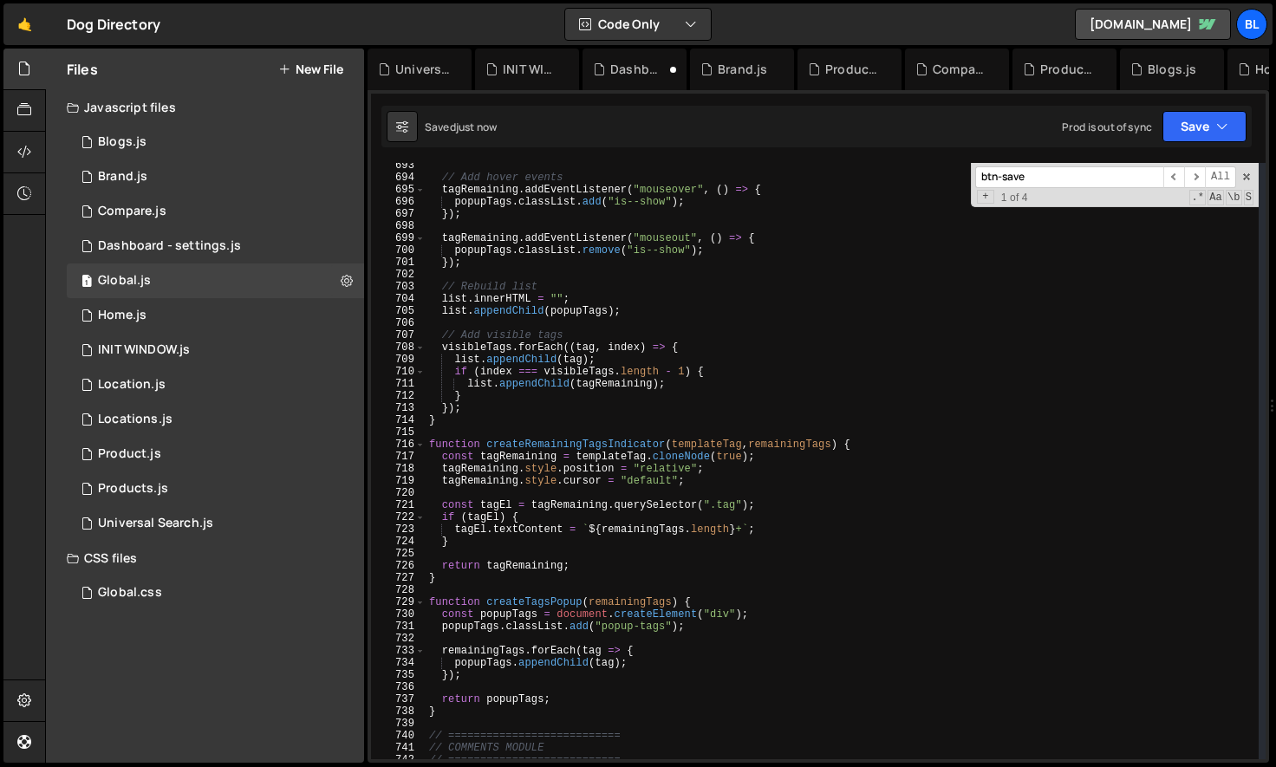
scroll to position [8355, 0]
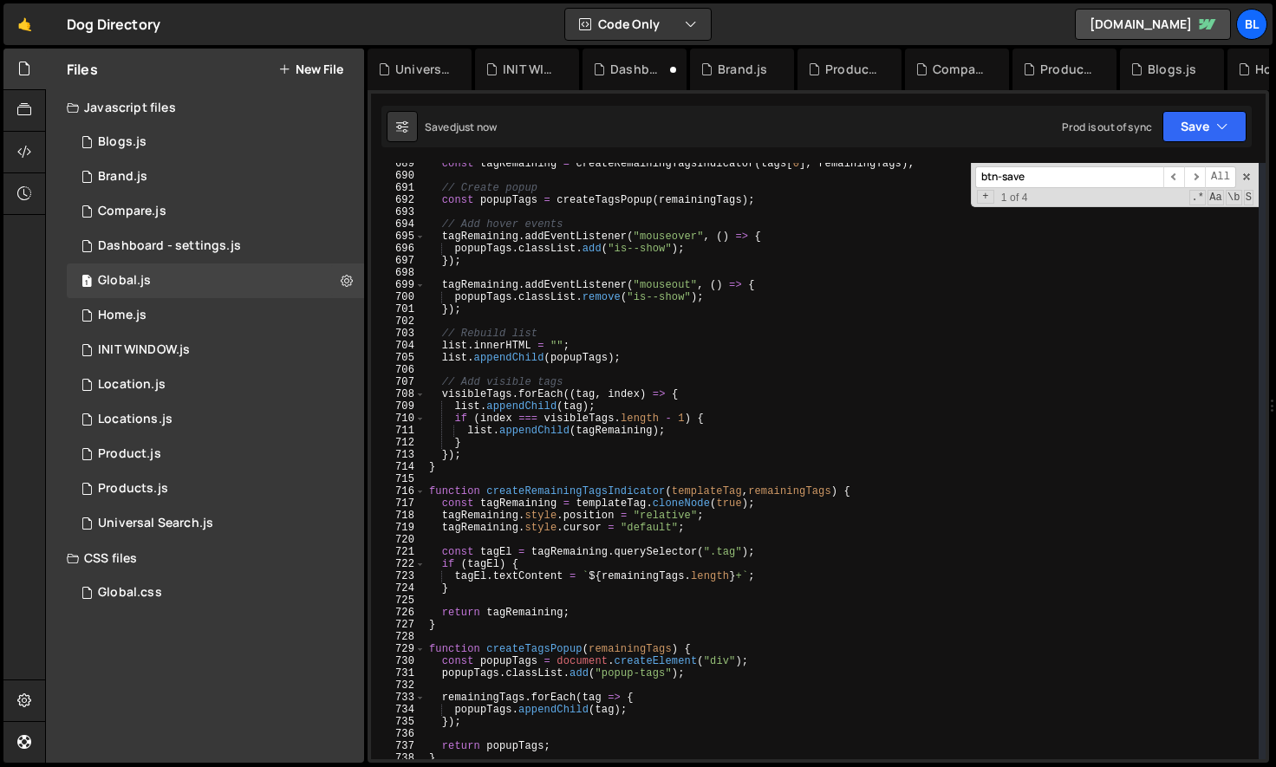
click at [620, 466] on div "const tagRemaining = createRemainingTagsIndicator ( tags [ 0 ] , remainingTags …" at bounding box center [842, 468] width 833 height 621
type textarea "}"
paste input "console.log(window.storage.get());"
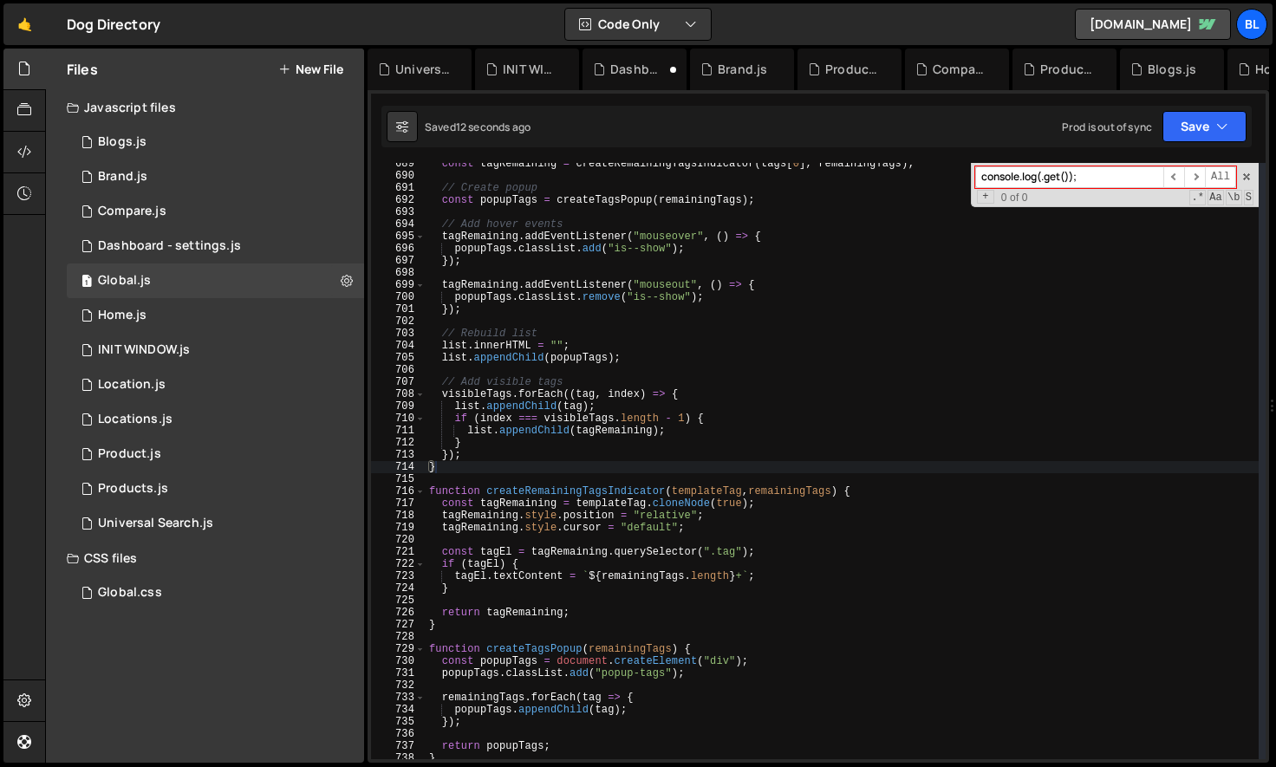
scroll to position [0, 0]
paste input "[DOMAIN_NAME]"
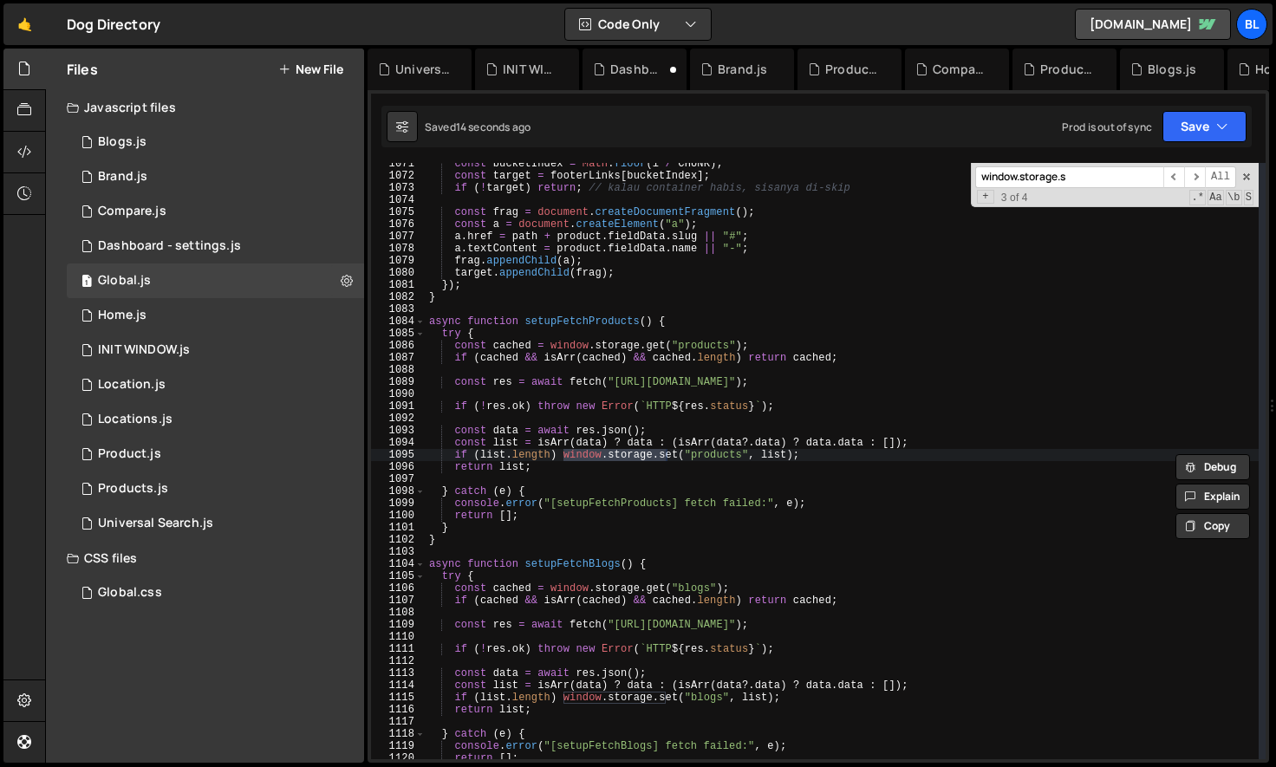
scroll to position [12991, 0]
type input "window.storage.set"
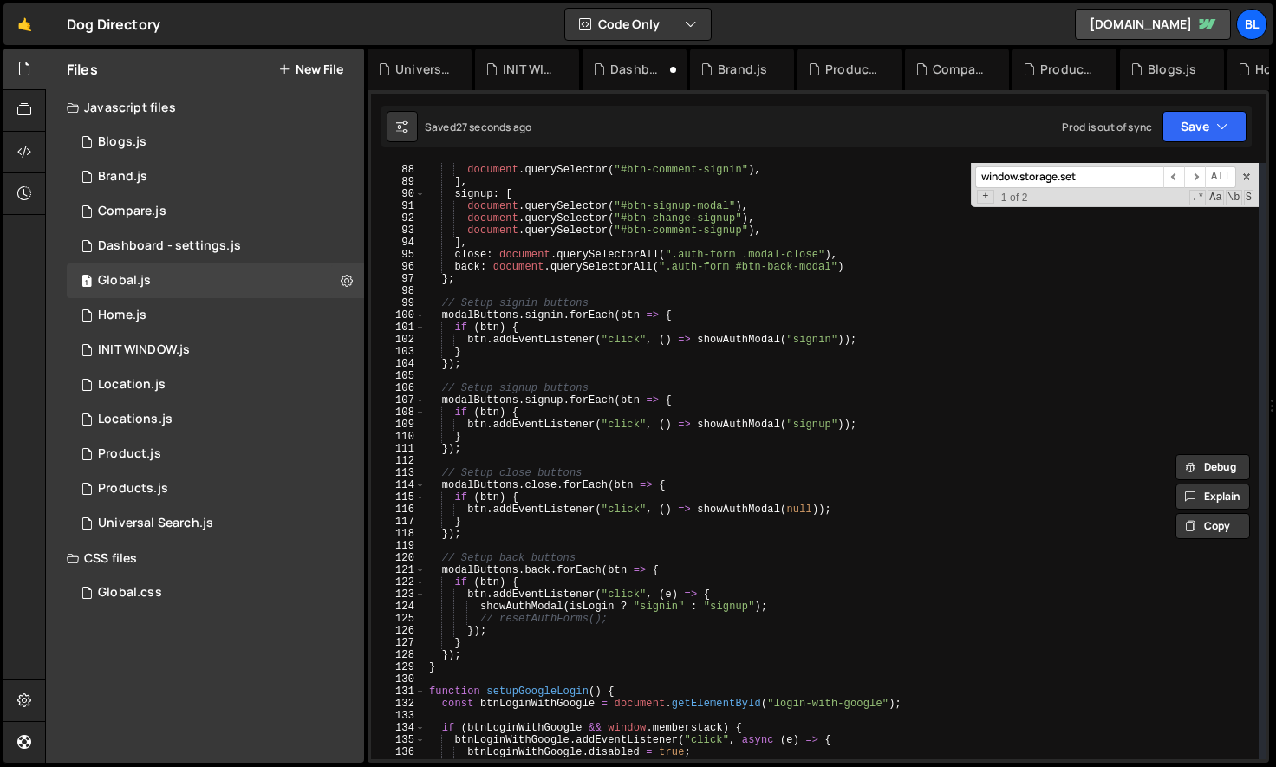
scroll to position [0, 0]
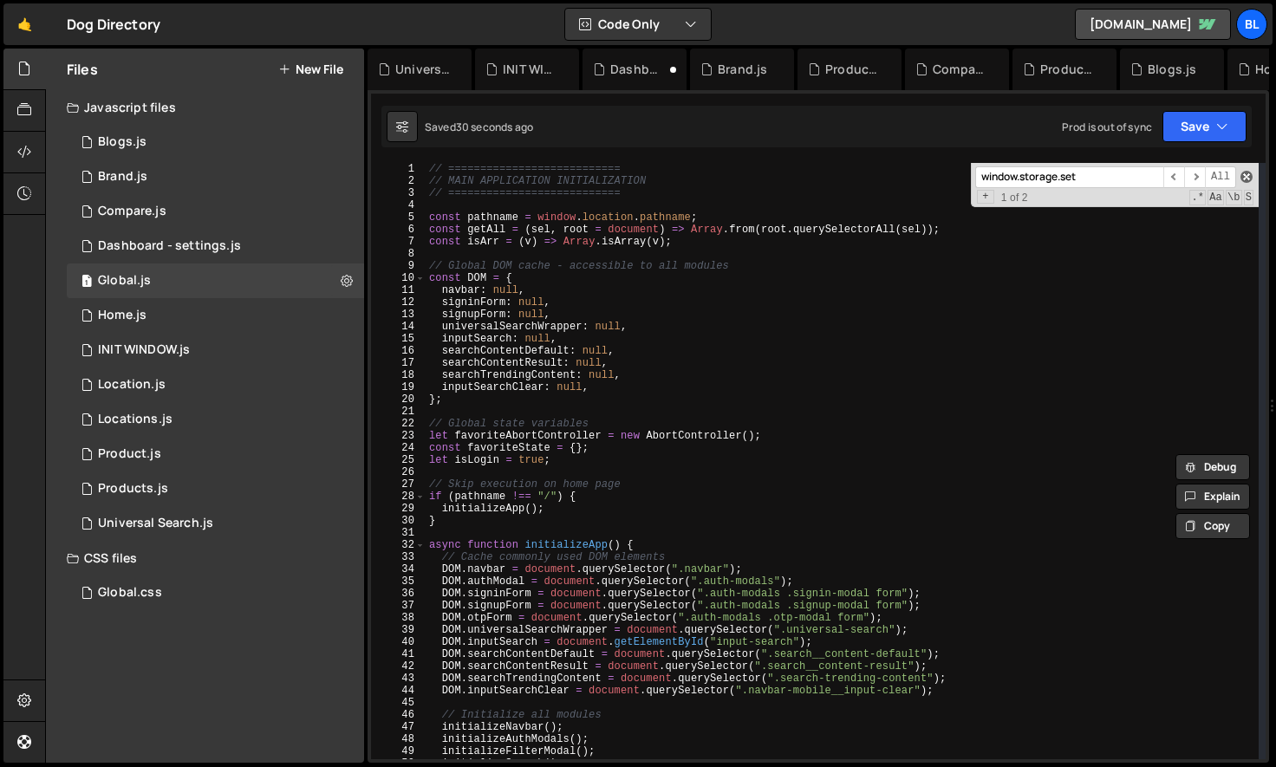
click at [1246, 176] on span at bounding box center [1247, 177] width 12 height 12
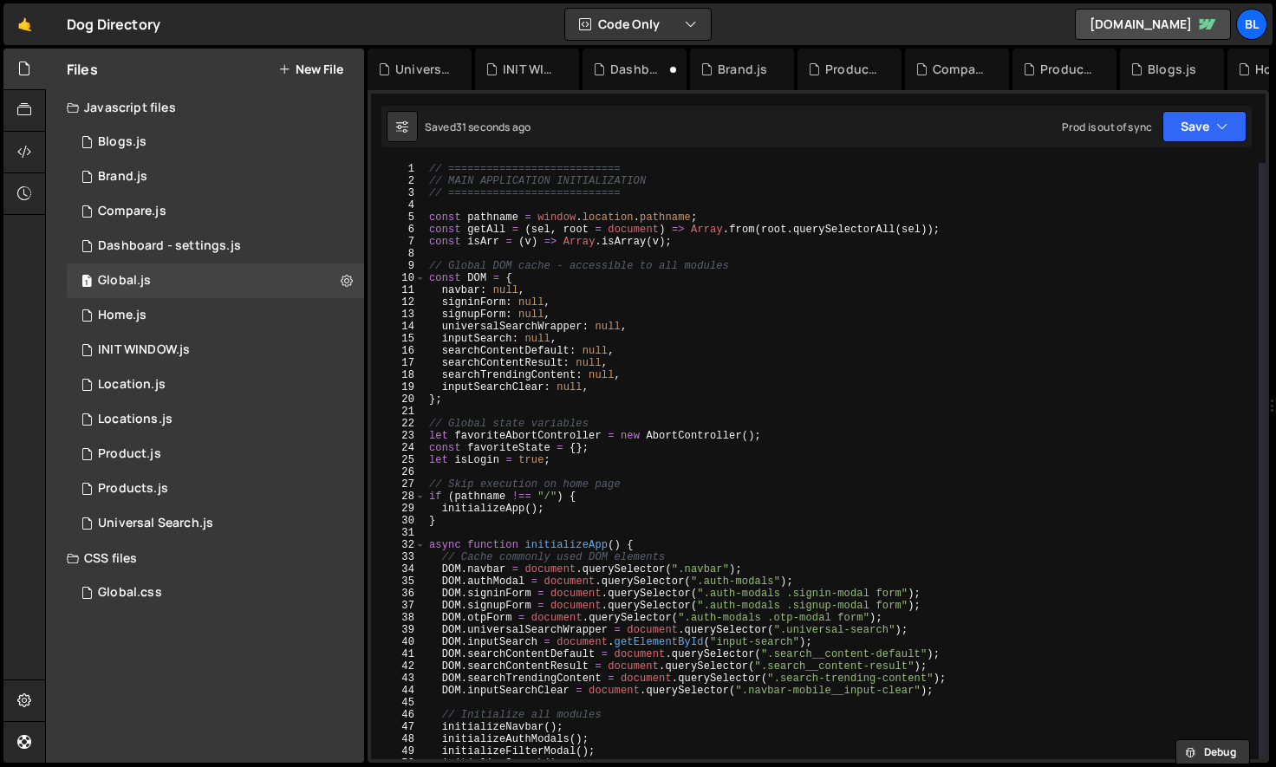
click at [505, 515] on div "// =========================== // MAIN APPLICATION INITIALIZATION // ==========…" at bounding box center [842, 473] width 833 height 621
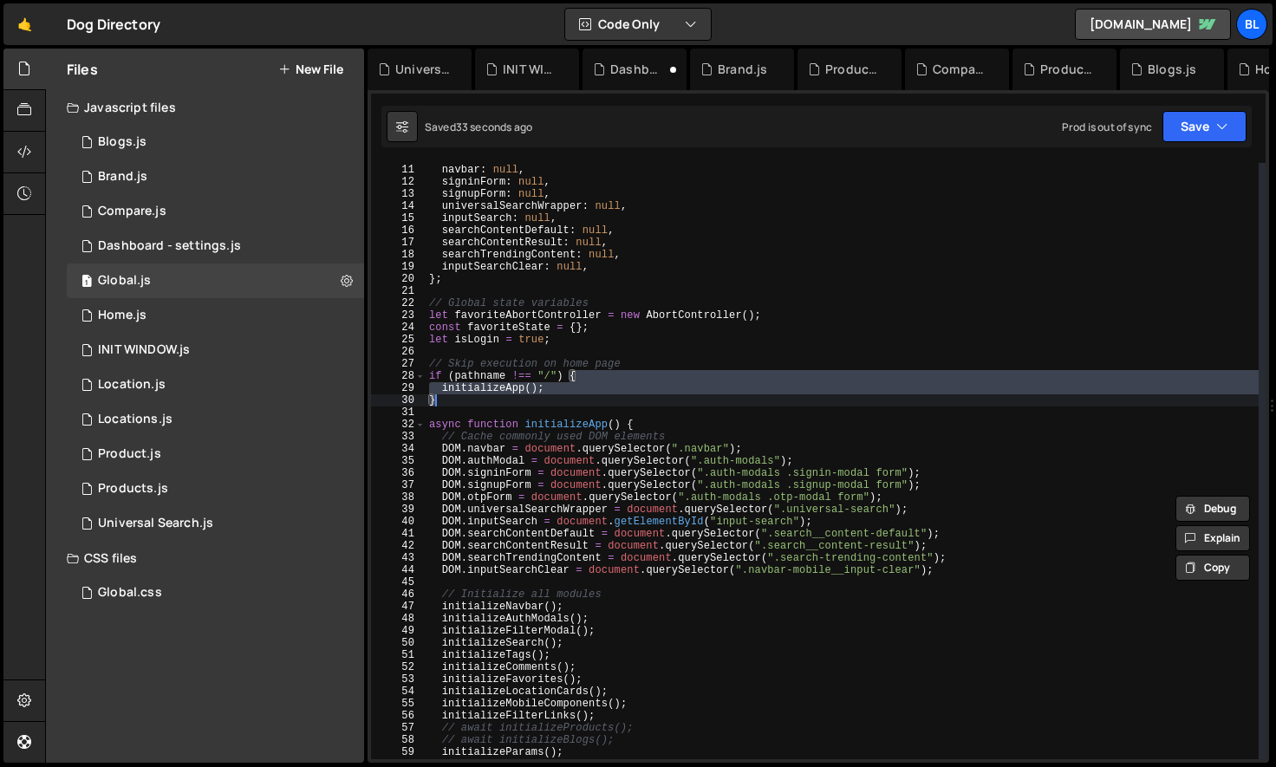
click at [605, 694] on div "const DOM = { navbar : null , signinForm : null , signupForm : null , universal…" at bounding box center [842, 462] width 833 height 621
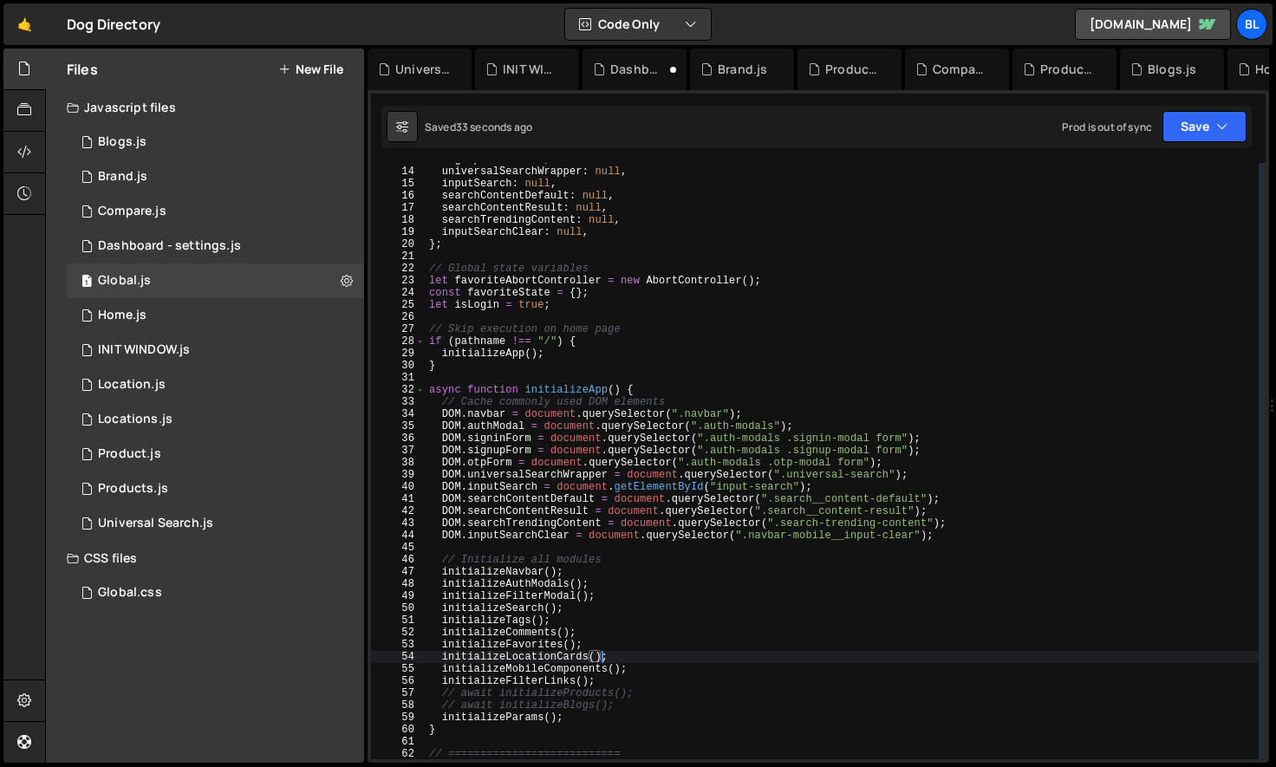
scroll to position [156, 0]
click at [618, 711] on div "signupForm : null , universalSearchWrapper : null , inputSearch : null , search…" at bounding box center [842, 462] width 833 height 621
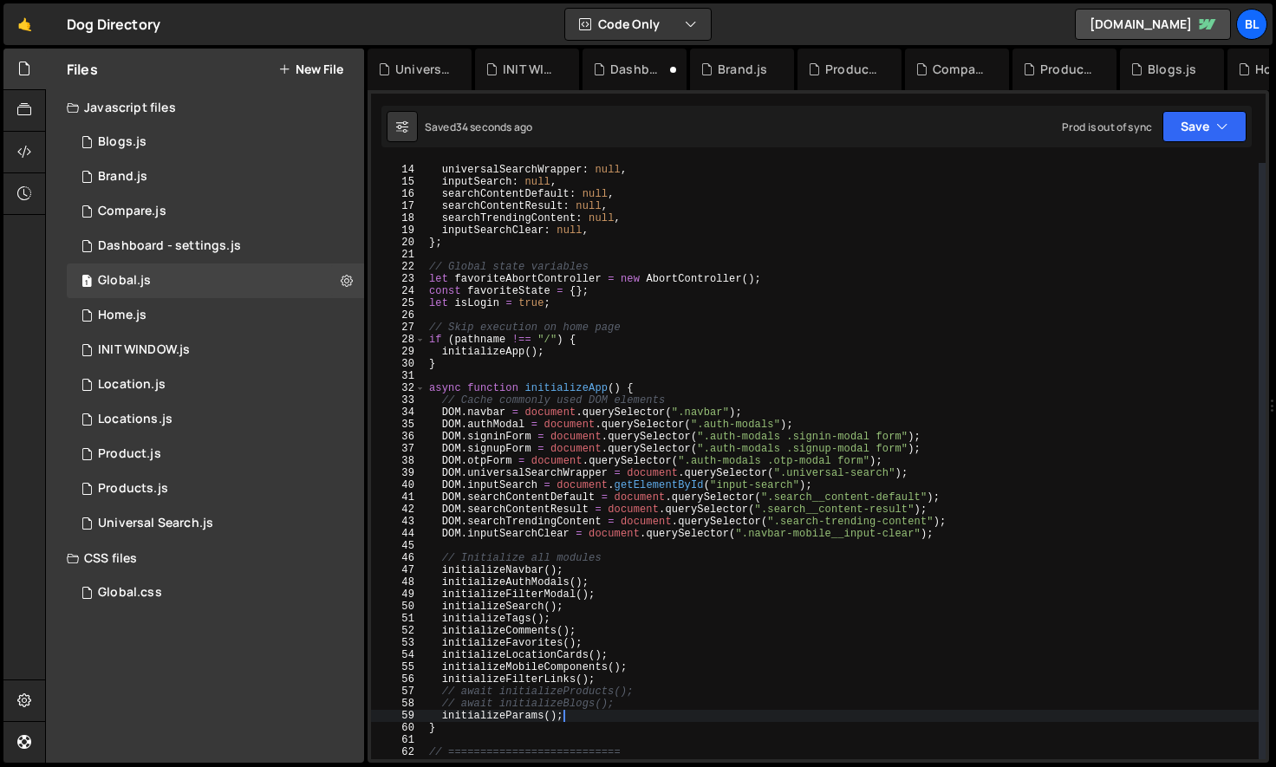
click at [642, 697] on div "signupForm : null , universalSearchWrapper : null , inputSearch : null , search…" at bounding box center [842, 462] width 833 height 621
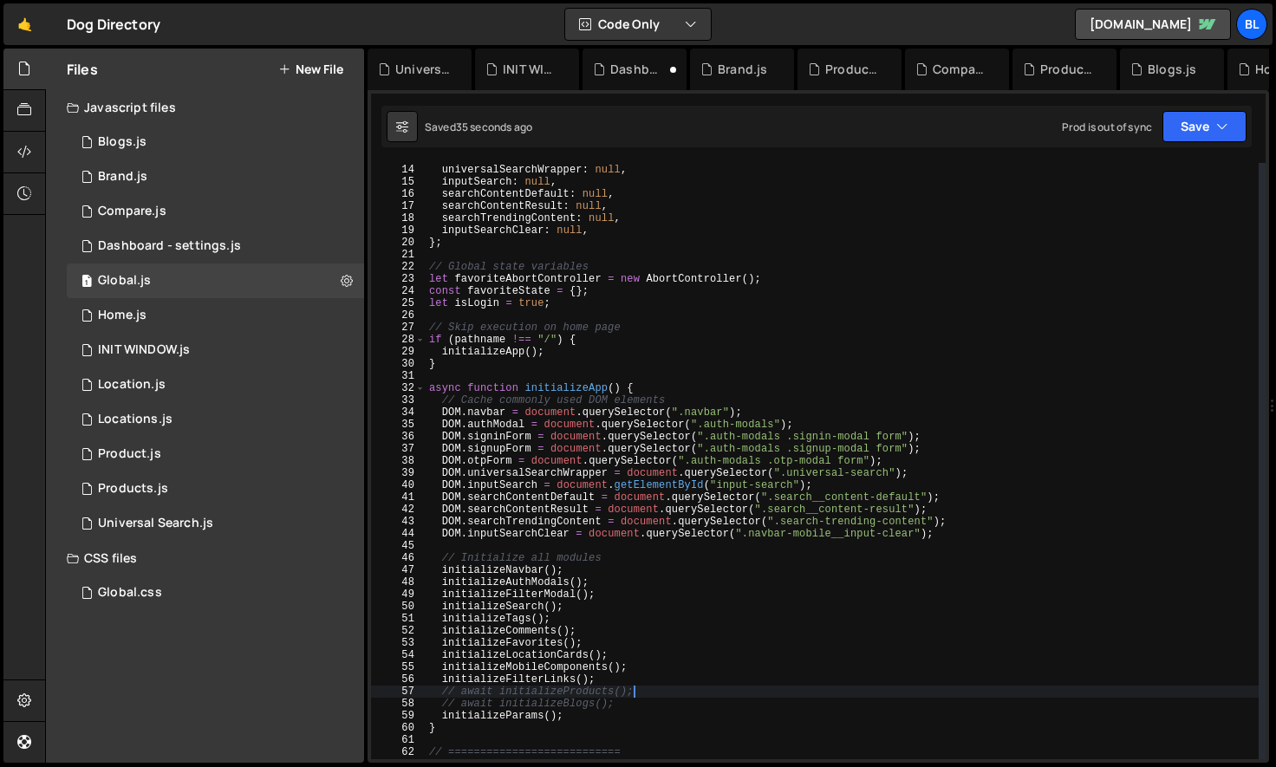
click at [627, 707] on div "signupForm : null , universalSearchWrapper : null , inputSearch : null , search…" at bounding box center [842, 462] width 833 height 621
click at [559, 671] on div "signupForm : null , universalSearchWrapper : null , inputSearch : null , search…" at bounding box center [842, 462] width 833 height 621
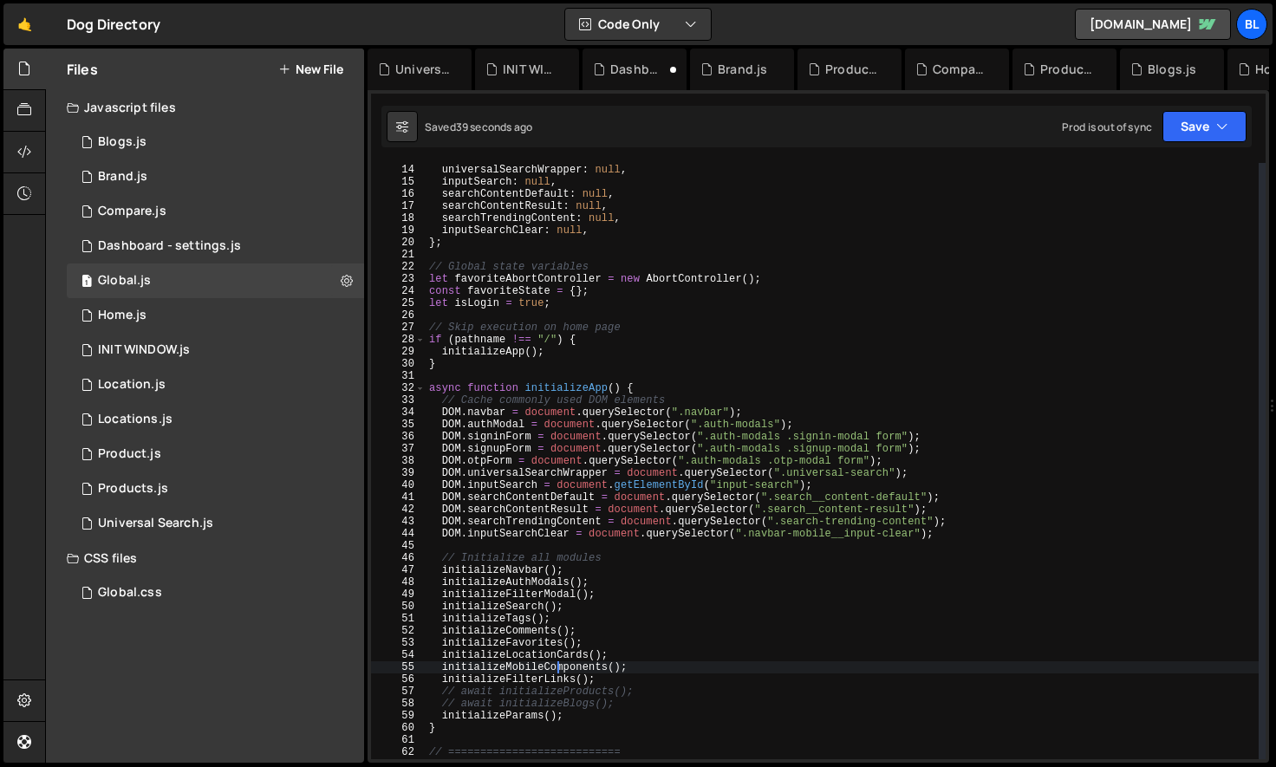
click at [525, 619] on div "signupForm : null , universalSearchWrapper : null , inputSearch : null , search…" at bounding box center [842, 462] width 833 height 621
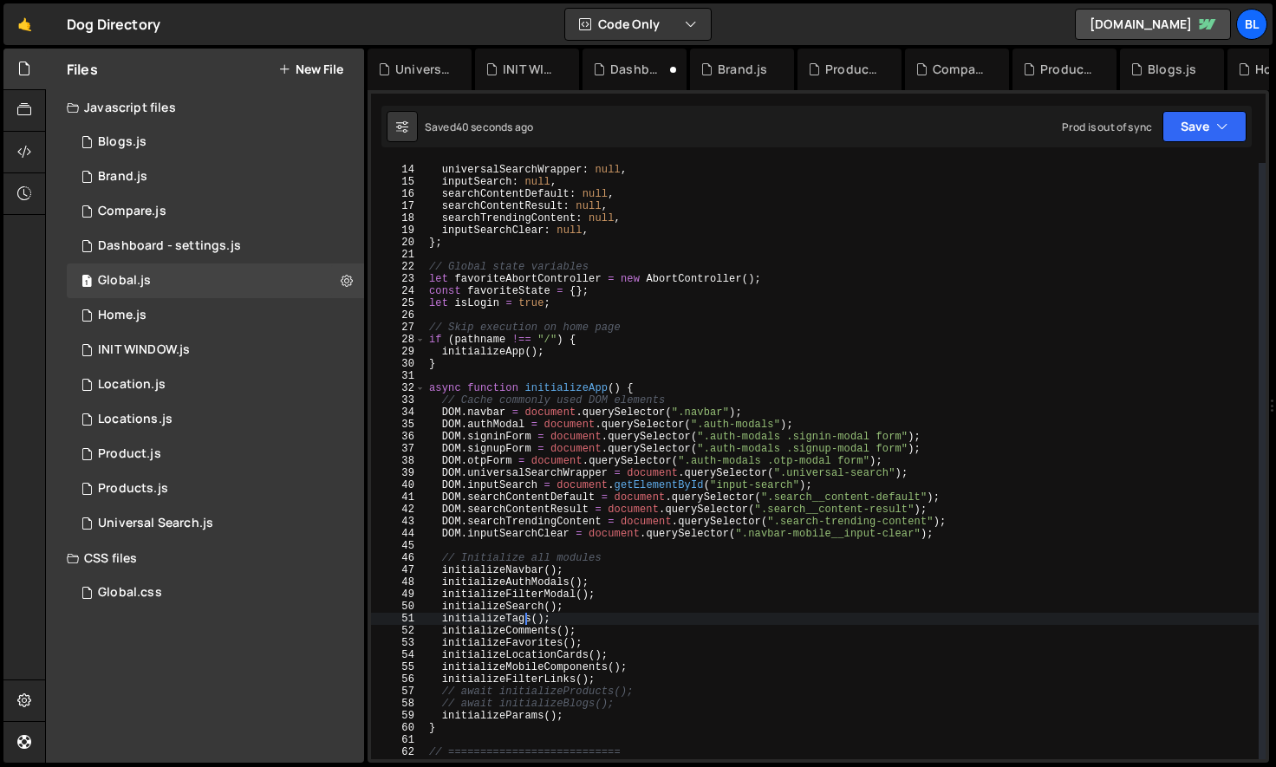
click at [535, 588] on div "signupForm : null , universalSearchWrapper : null , inputSearch : null , search…" at bounding box center [842, 462] width 833 height 621
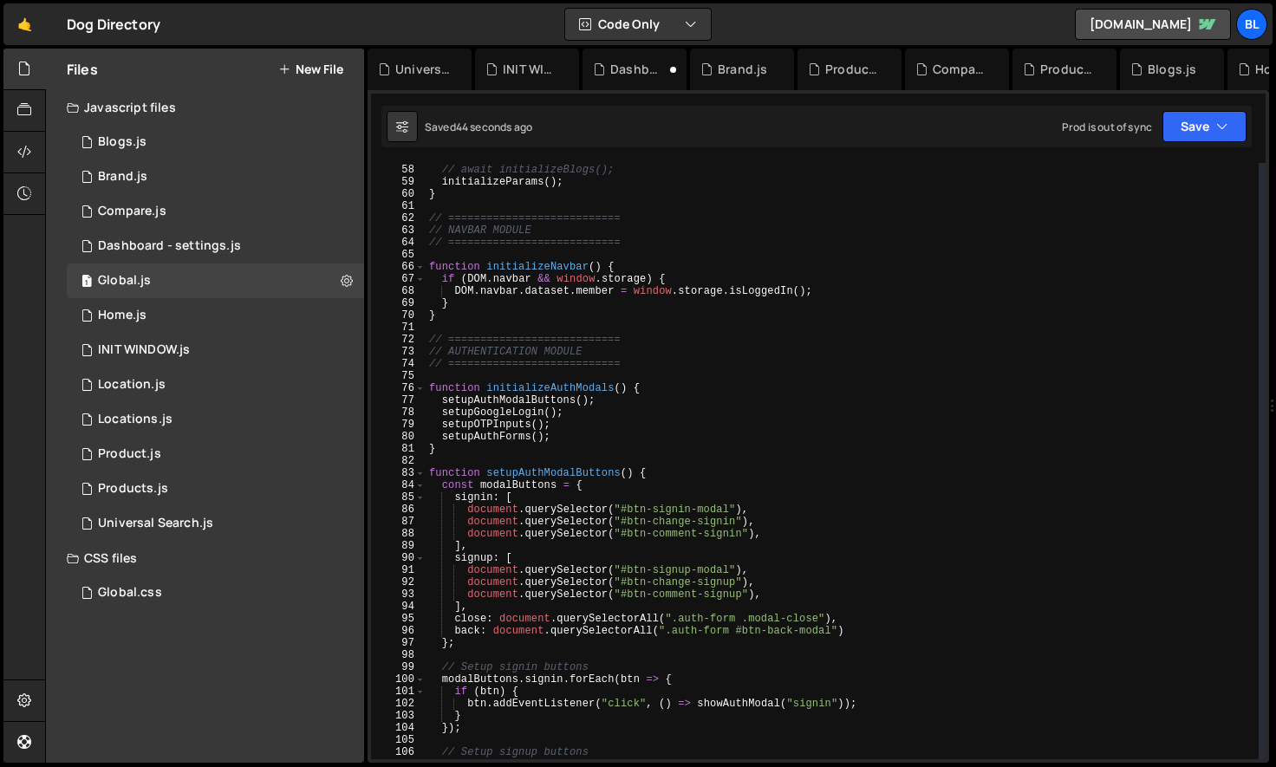
scroll to position [715, 0]
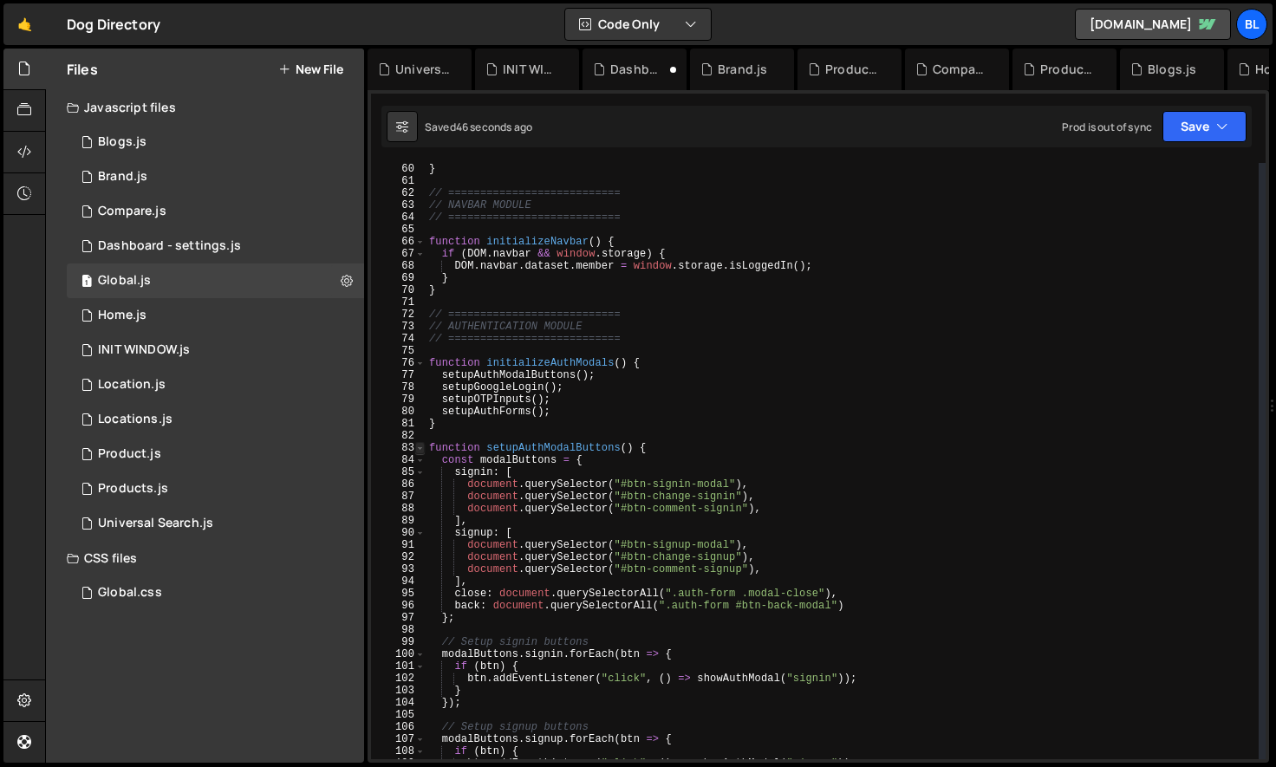
click at [423, 448] on span at bounding box center [420, 448] width 10 height 12
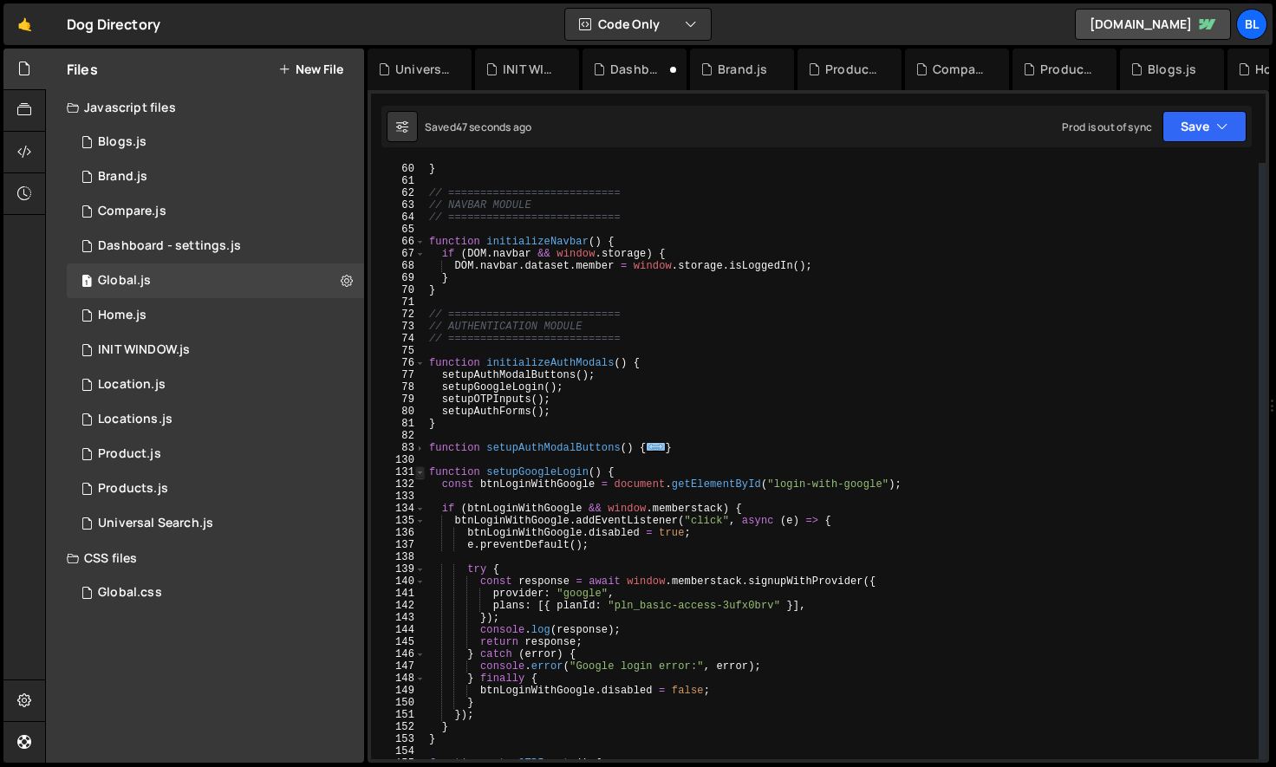
click at [416, 474] on span at bounding box center [420, 472] width 10 height 12
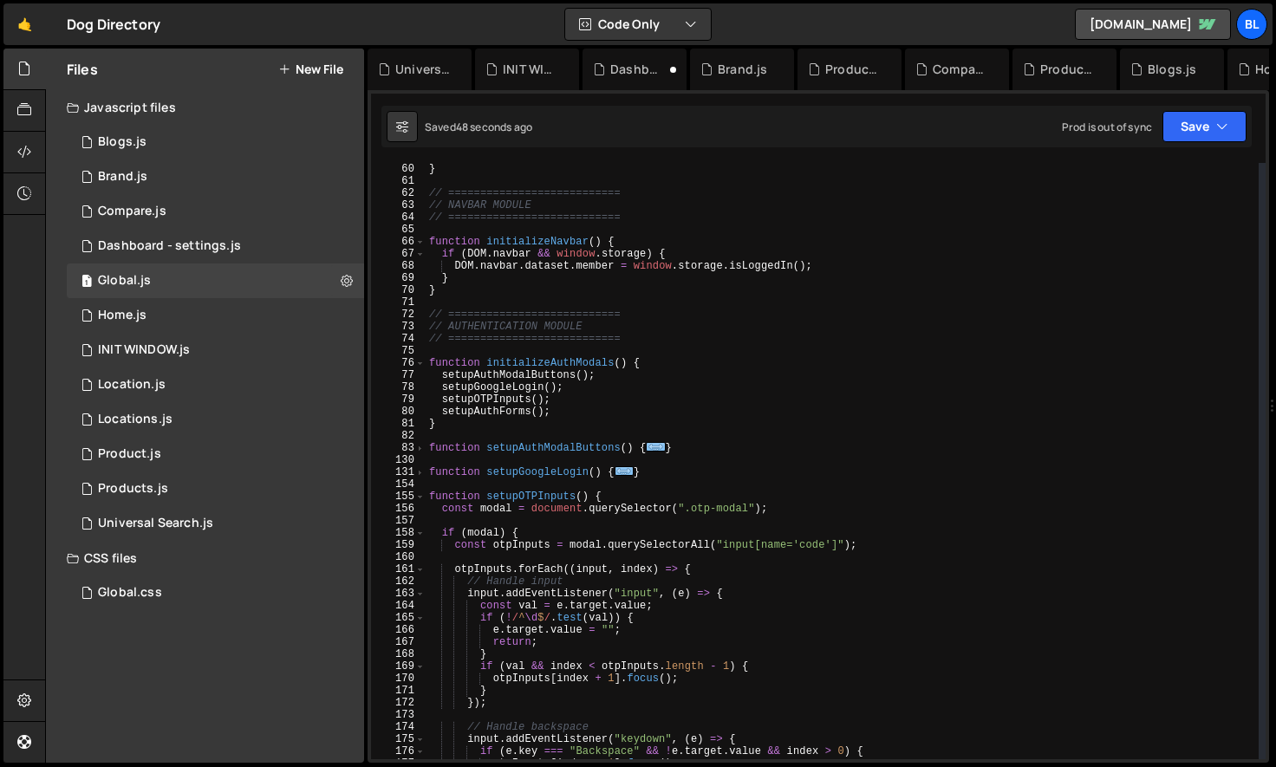
click at [420, 503] on div "156" at bounding box center [398, 509] width 55 height 12
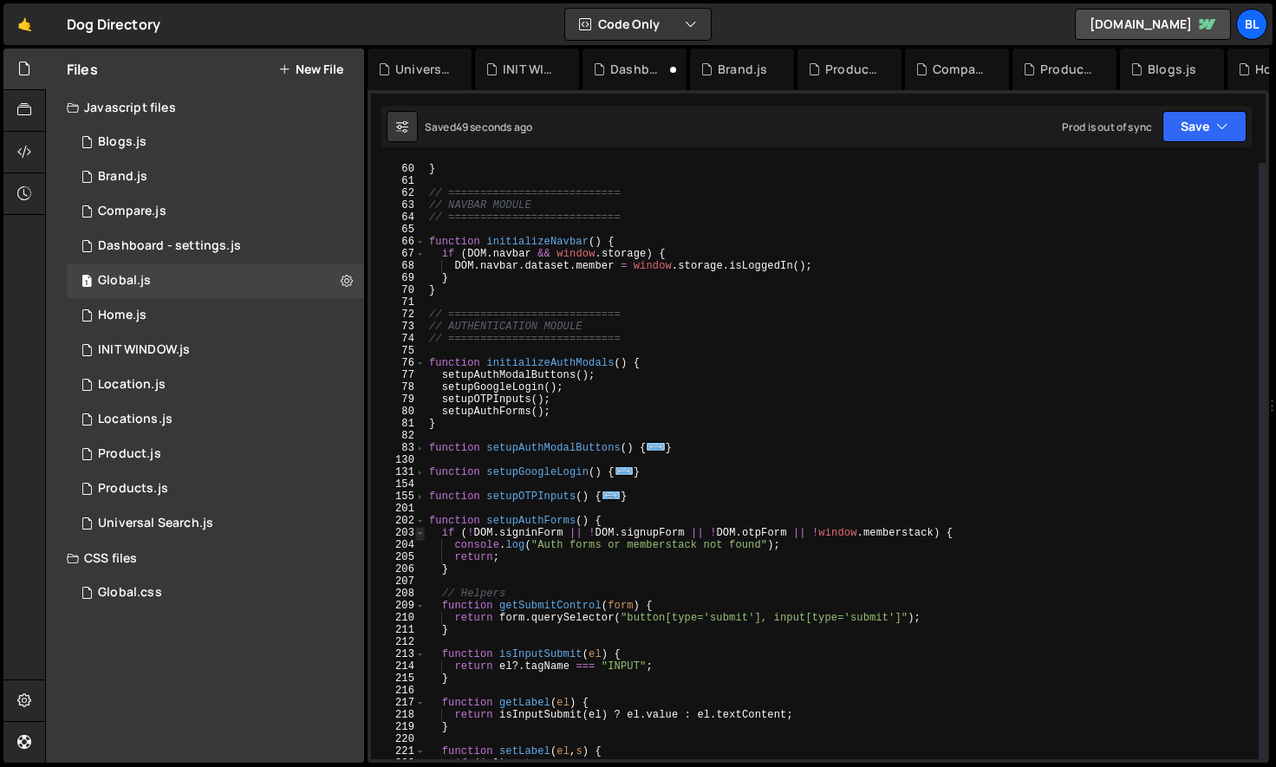
click at [415, 533] on span at bounding box center [420, 533] width 10 height 12
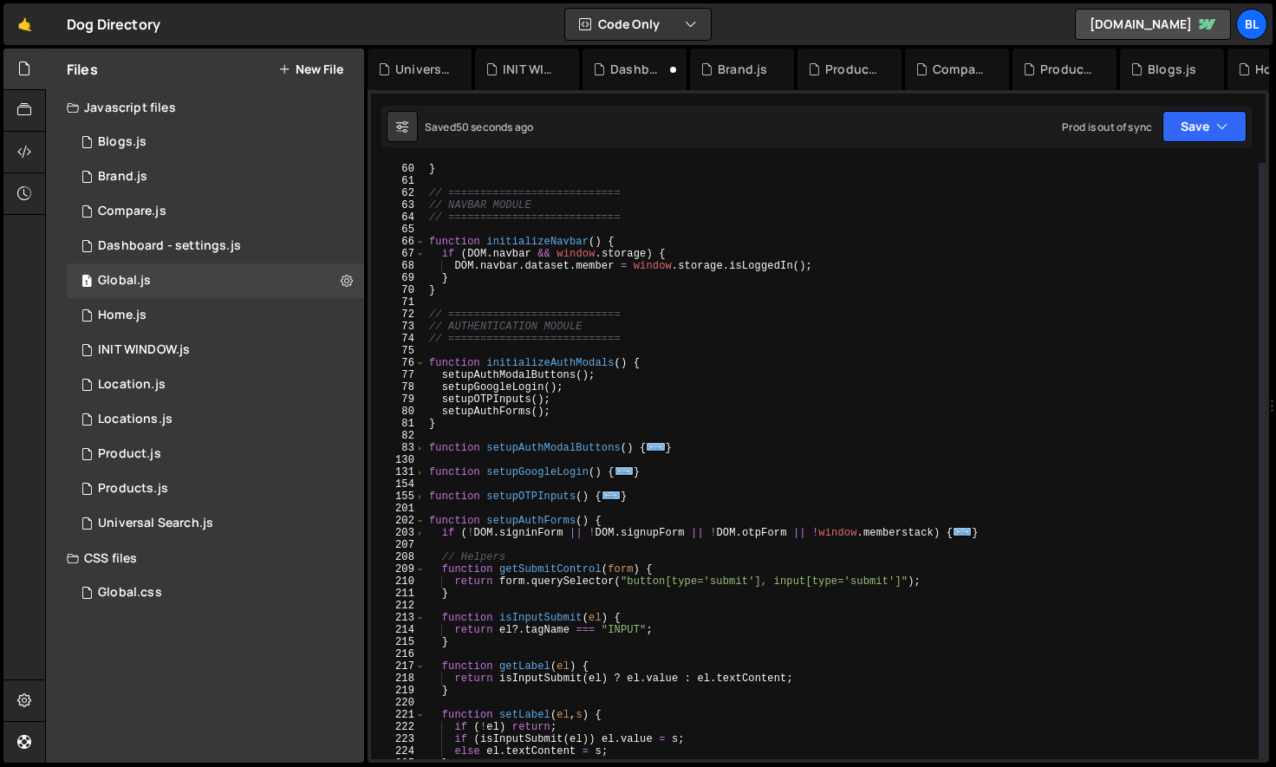
click at [414, 555] on div "208" at bounding box center [398, 557] width 55 height 12
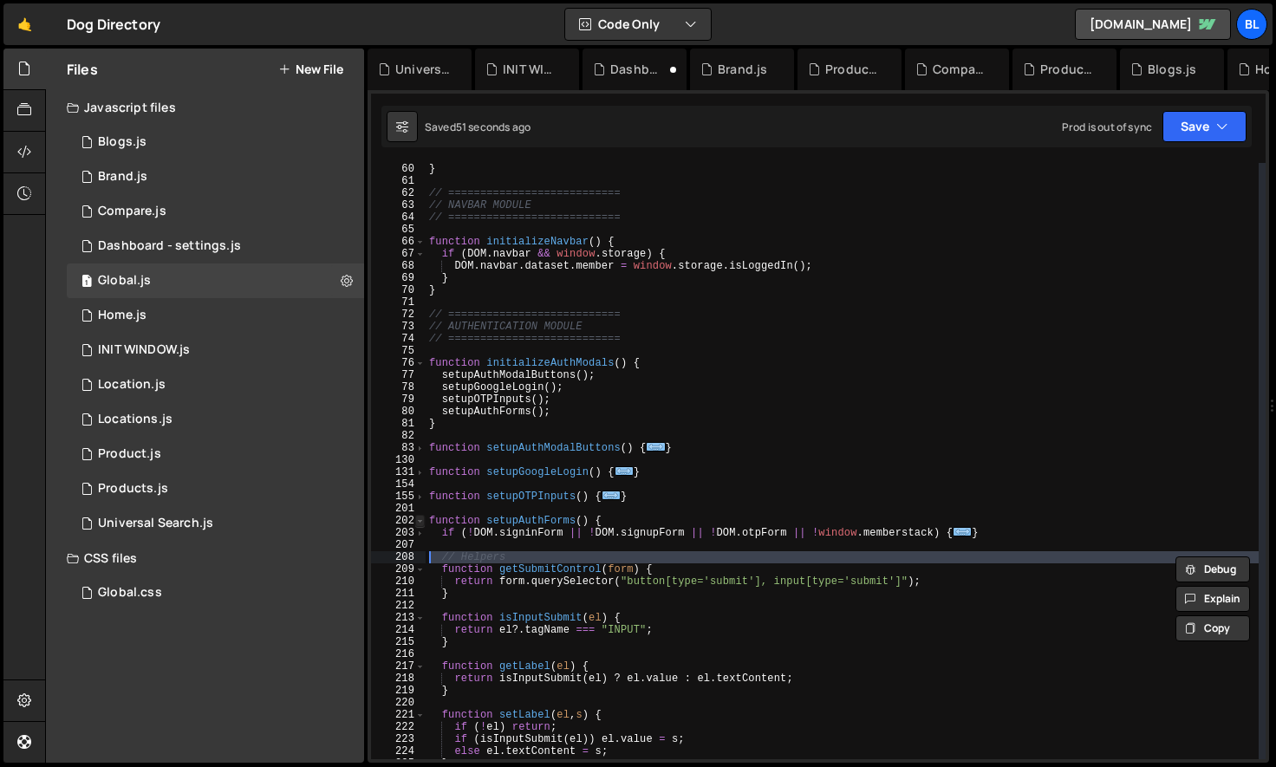
click at [417, 521] on span at bounding box center [420, 521] width 10 height 12
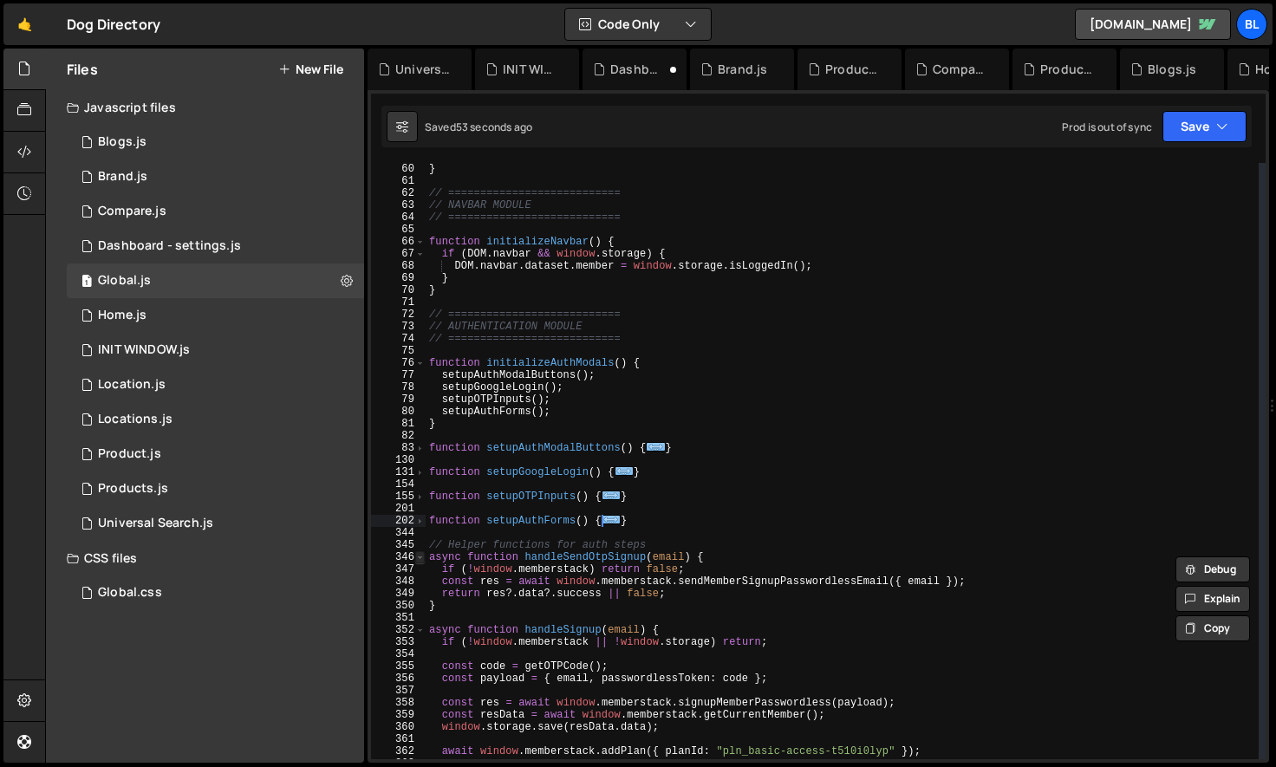
click at [422, 559] on span at bounding box center [420, 557] width 10 height 12
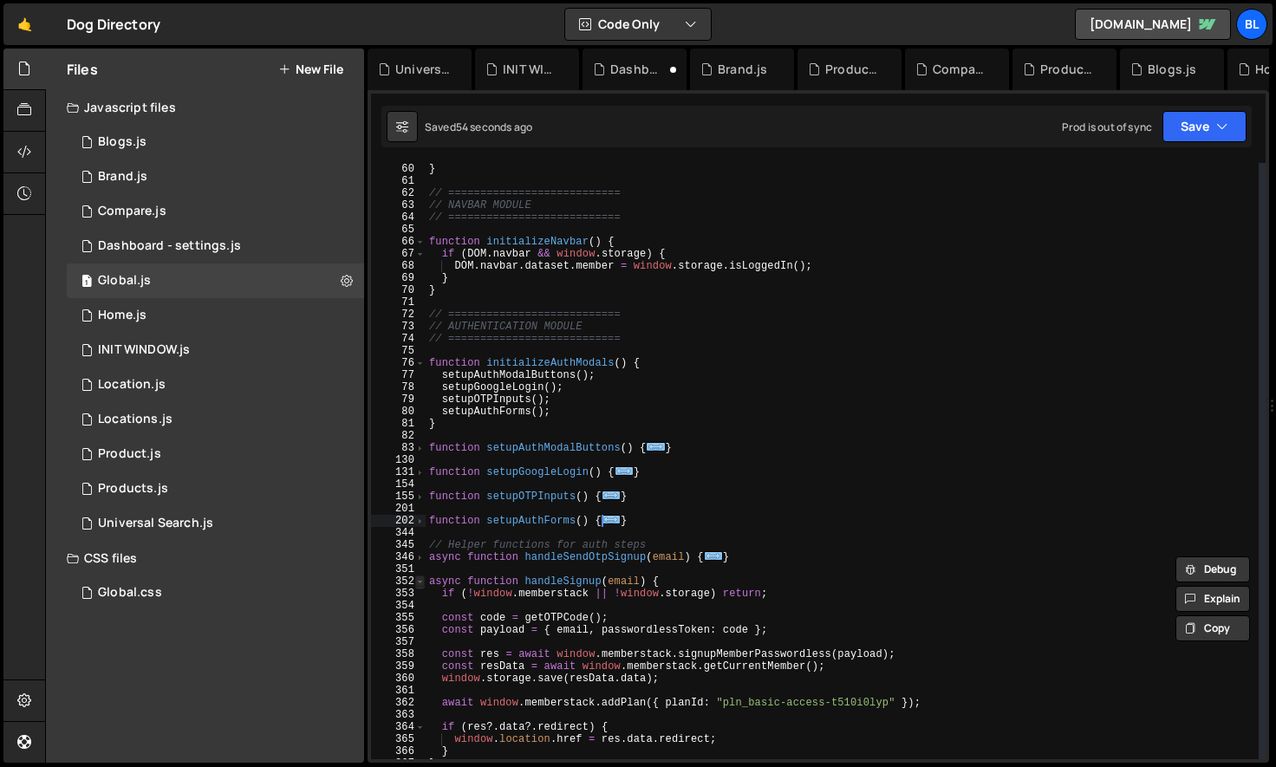
click at [424, 582] on span at bounding box center [420, 582] width 10 height 12
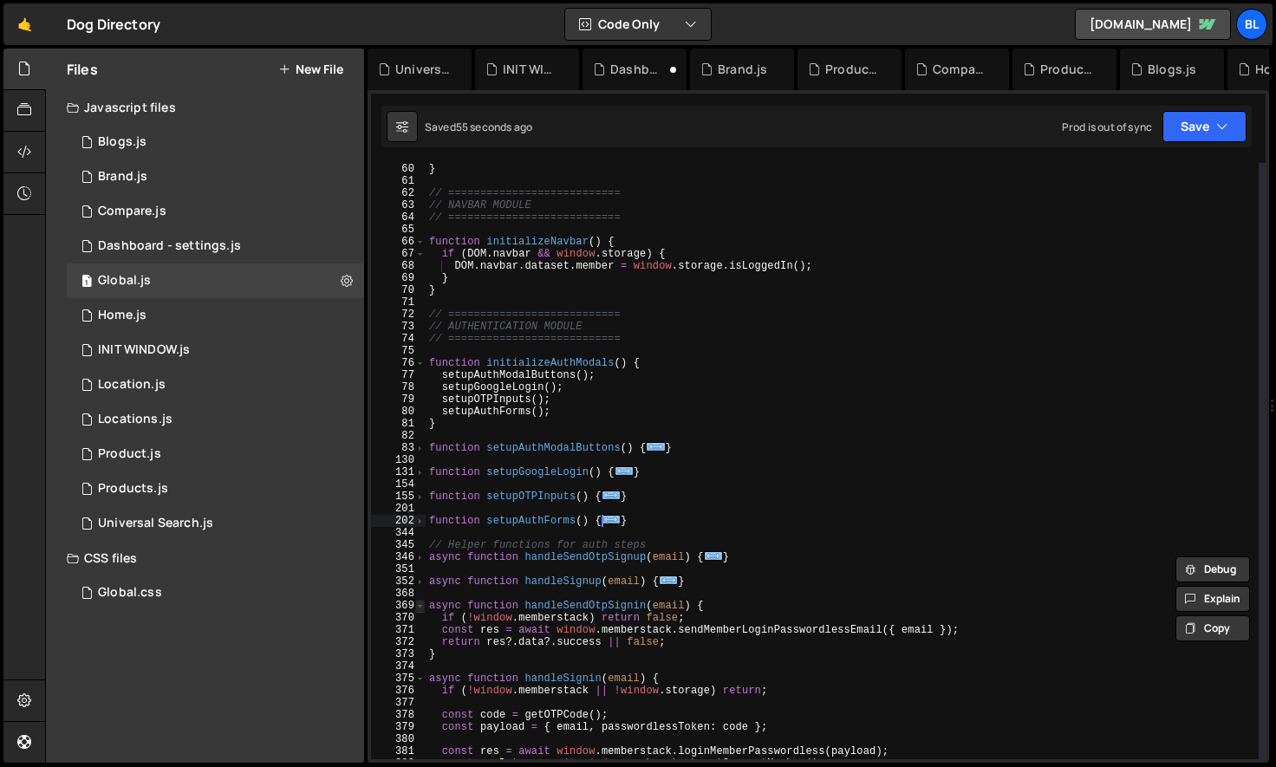
click at [420, 602] on span at bounding box center [420, 606] width 10 height 12
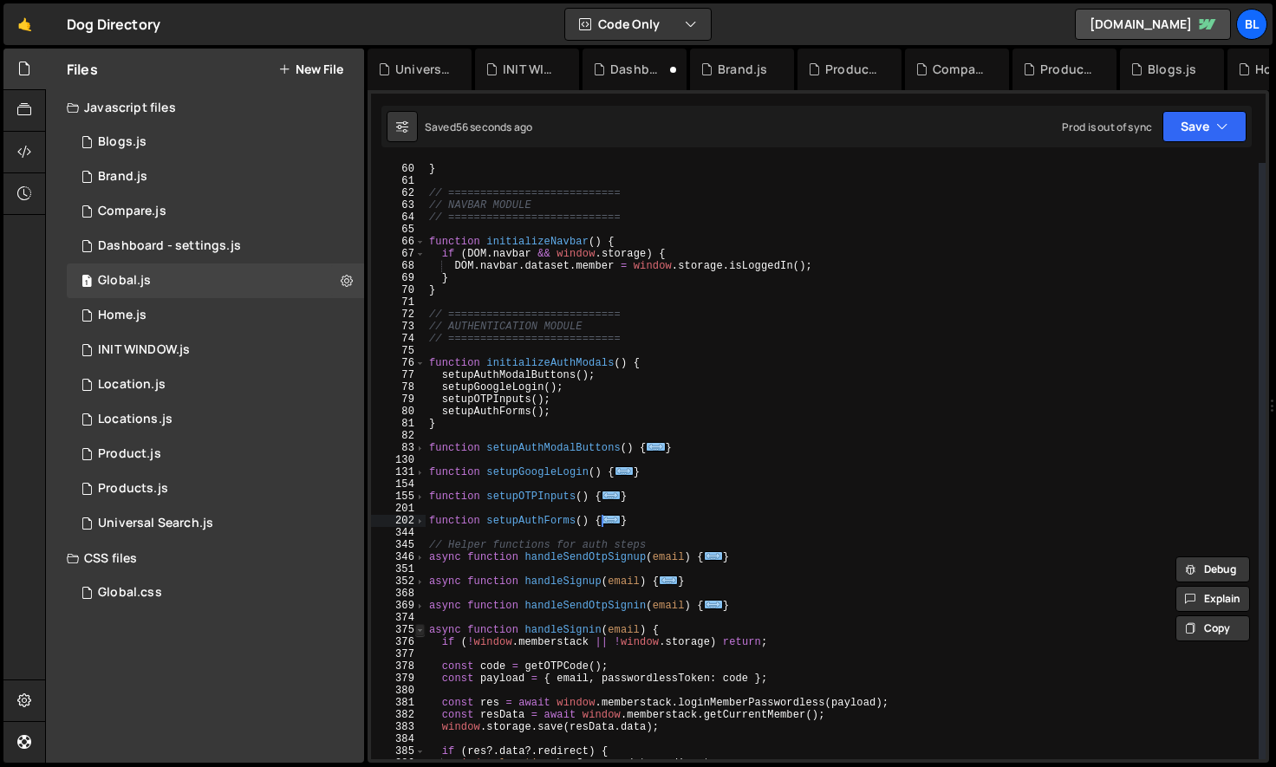
click at [420, 627] on span at bounding box center [420, 630] width 10 height 12
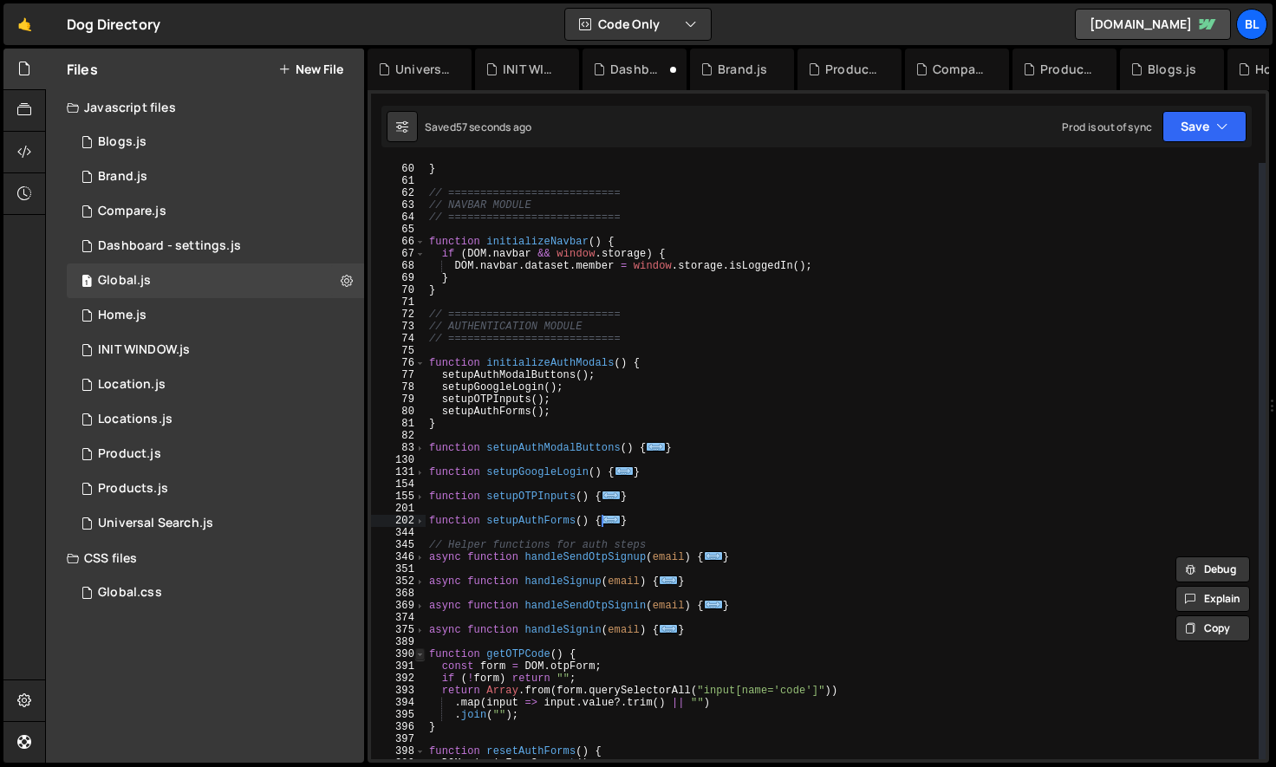
click at [420, 656] on span at bounding box center [420, 654] width 10 height 12
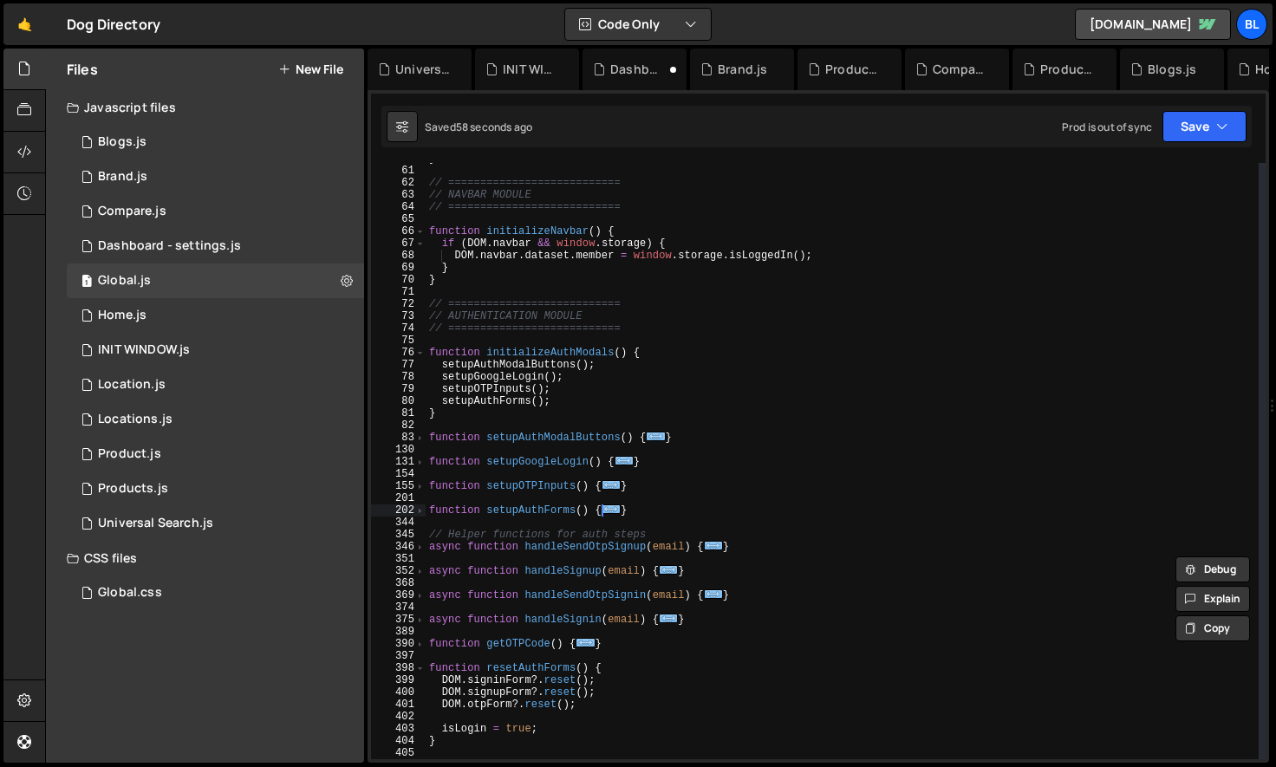
scroll to position [727, 0]
click at [425, 669] on div "398" at bounding box center [398, 667] width 55 height 12
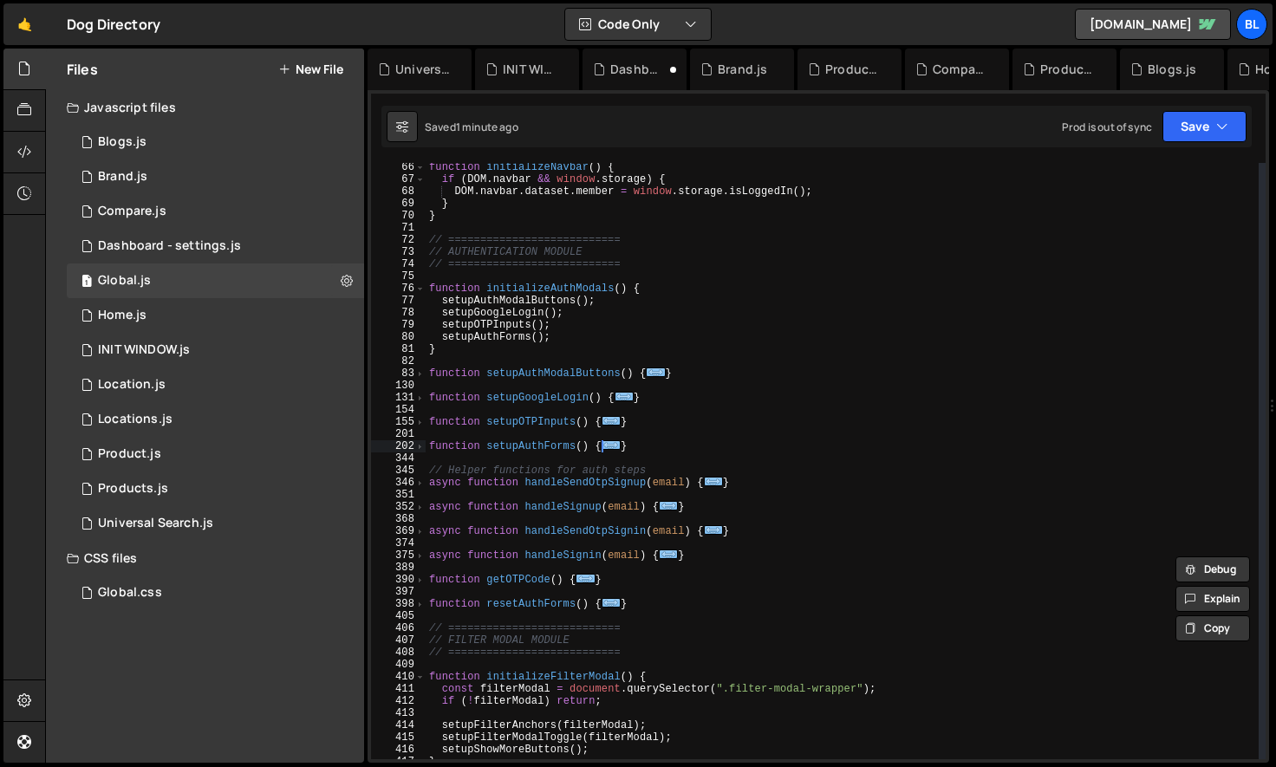
scroll to position [791, 0]
click at [420, 679] on span at bounding box center [420, 677] width 10 height 12
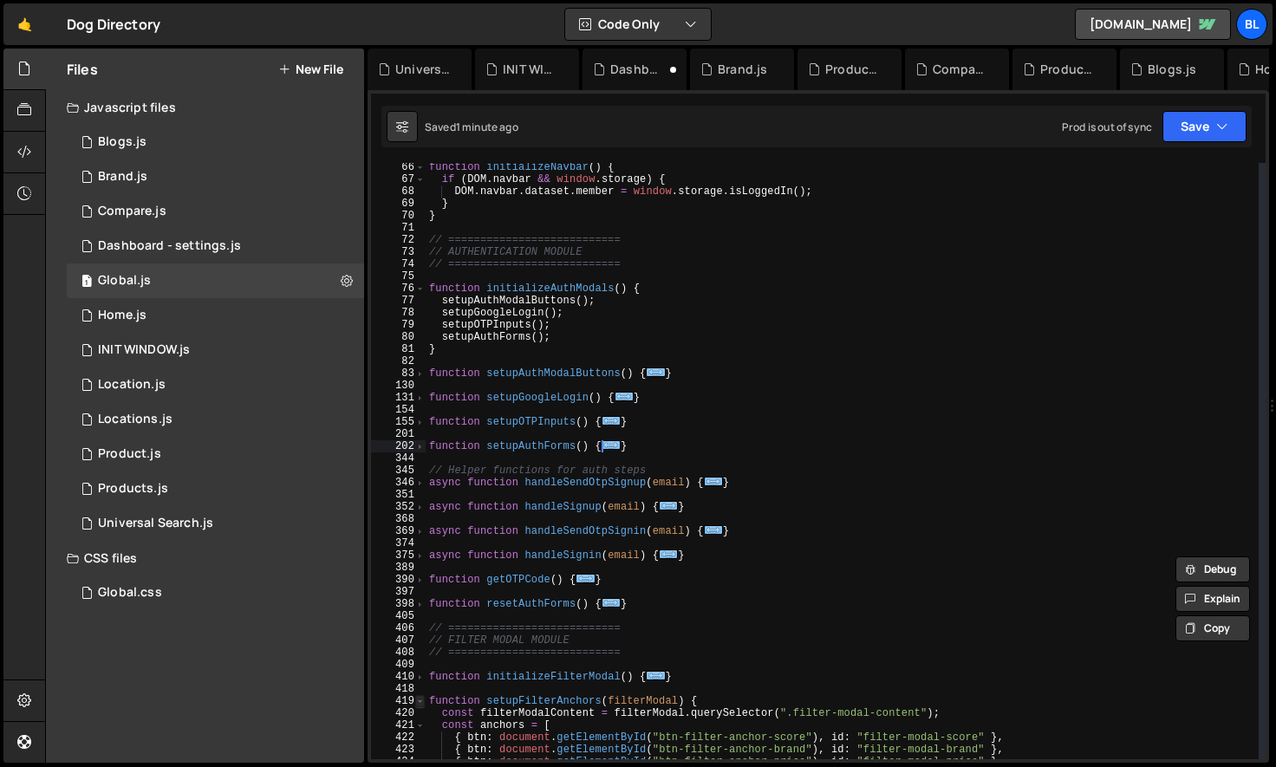
click at [417, 703] on span at bounding box center [420, 701] width 10 height 12
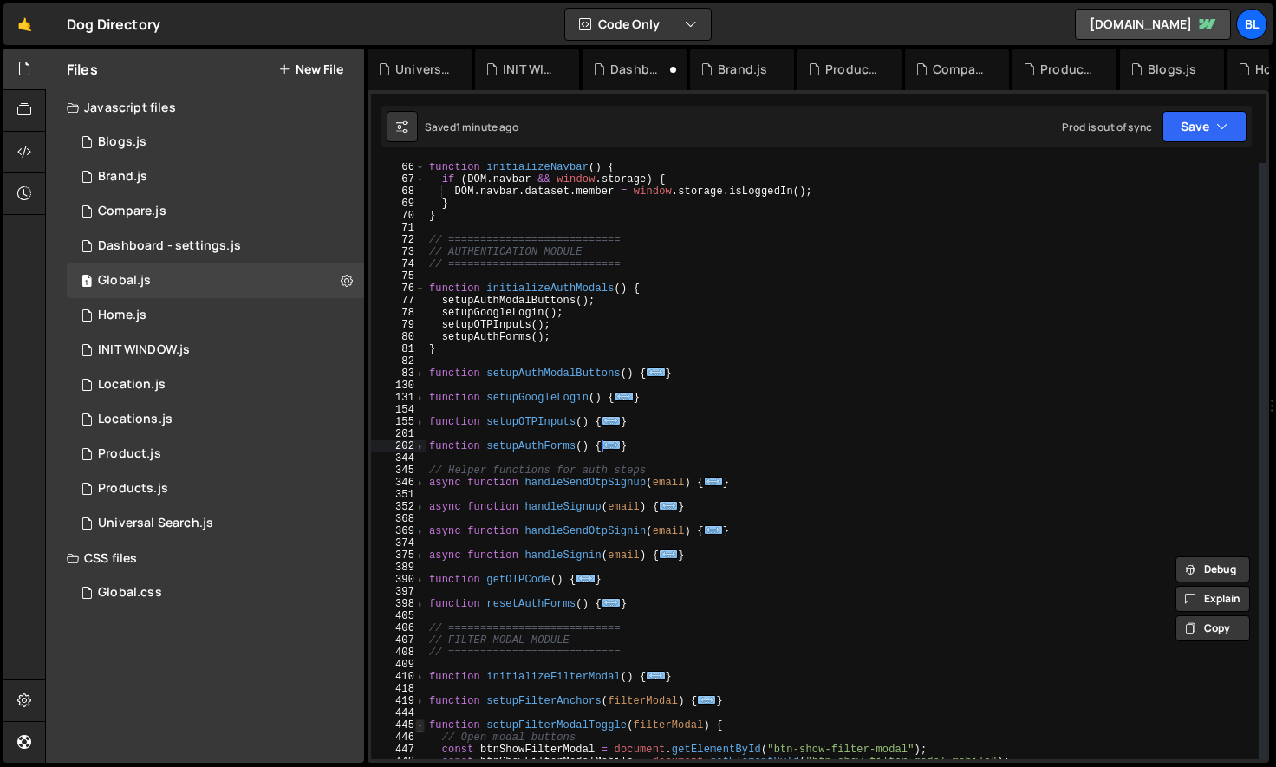
click at [420, 726] on span at bounding box center [420, 726] width 10 height 12
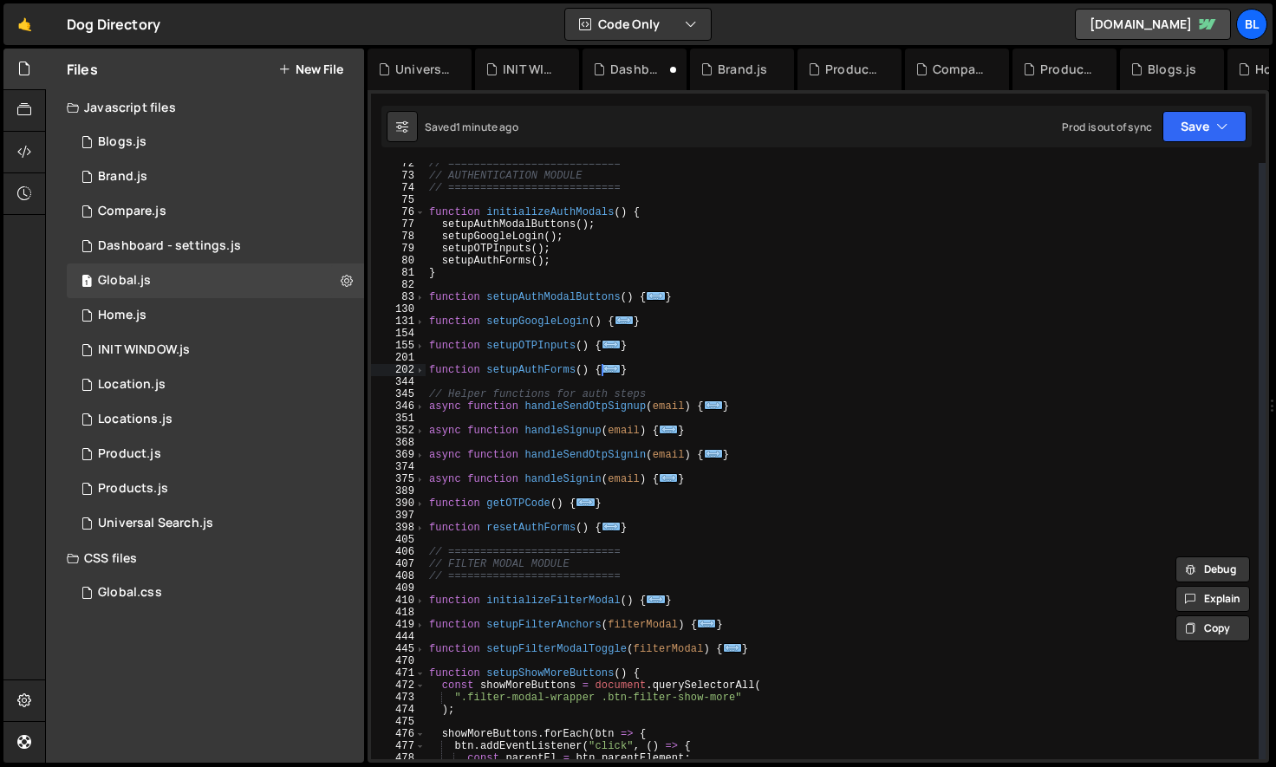
scroll to position [866, 0]
click at [419, 673] on span at bounding box center [420, 674] width 10 height 12
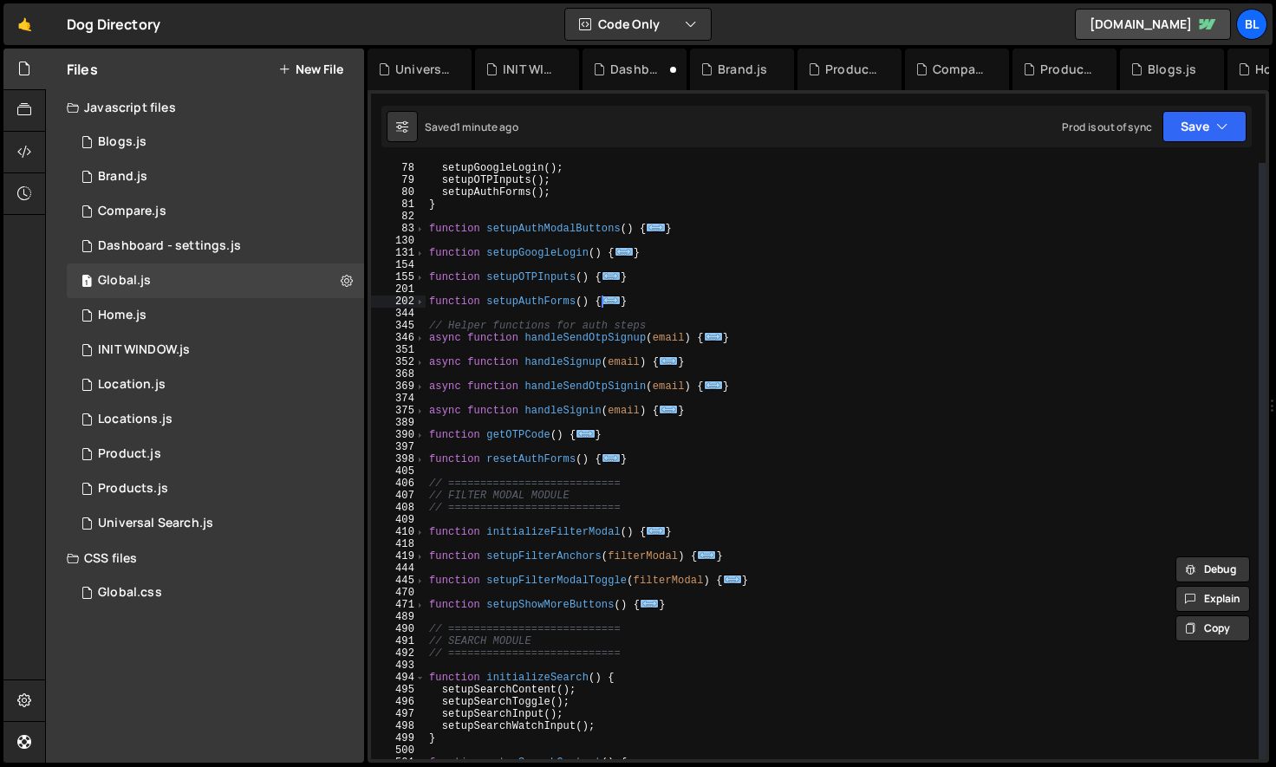
scroll to position [935, 0]
click at [418, 677] on span at bounding box center [420, 679] width 10 height 12
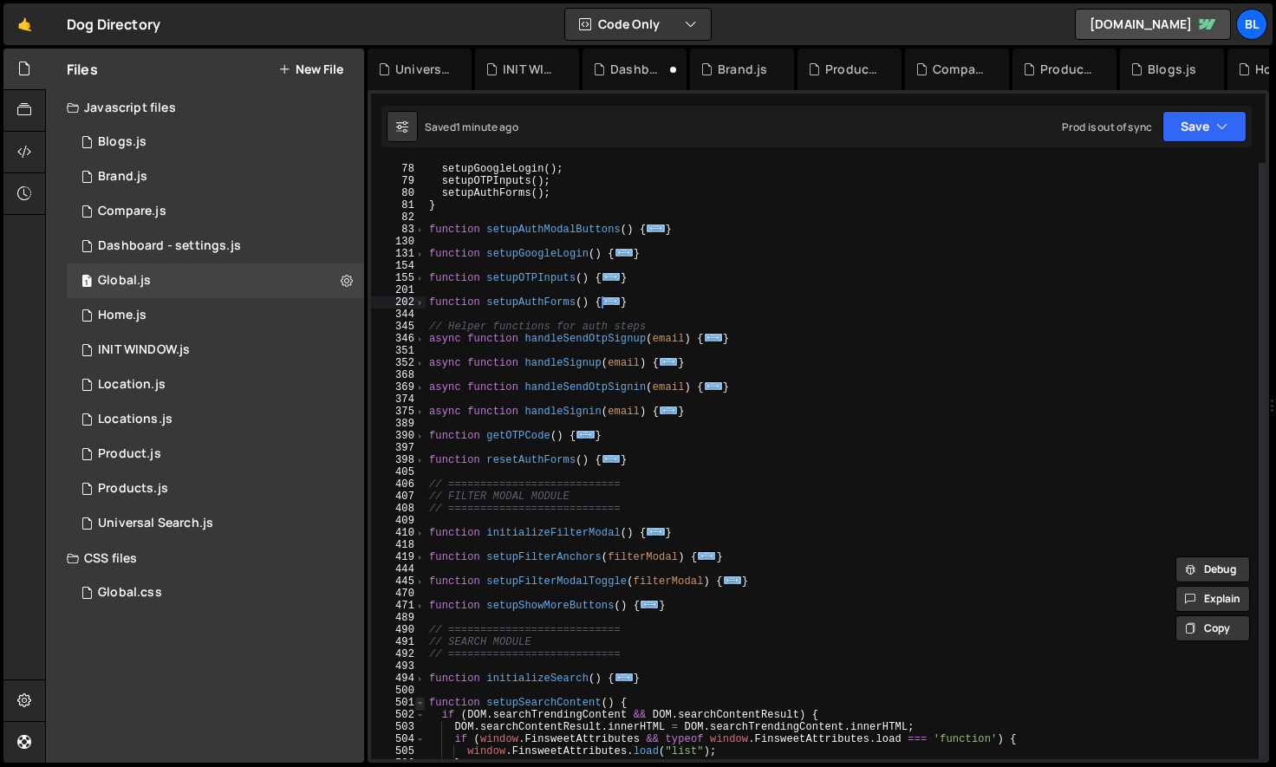
click at [422, 705] on span at bounding box center [420, 703] width 10 height 12
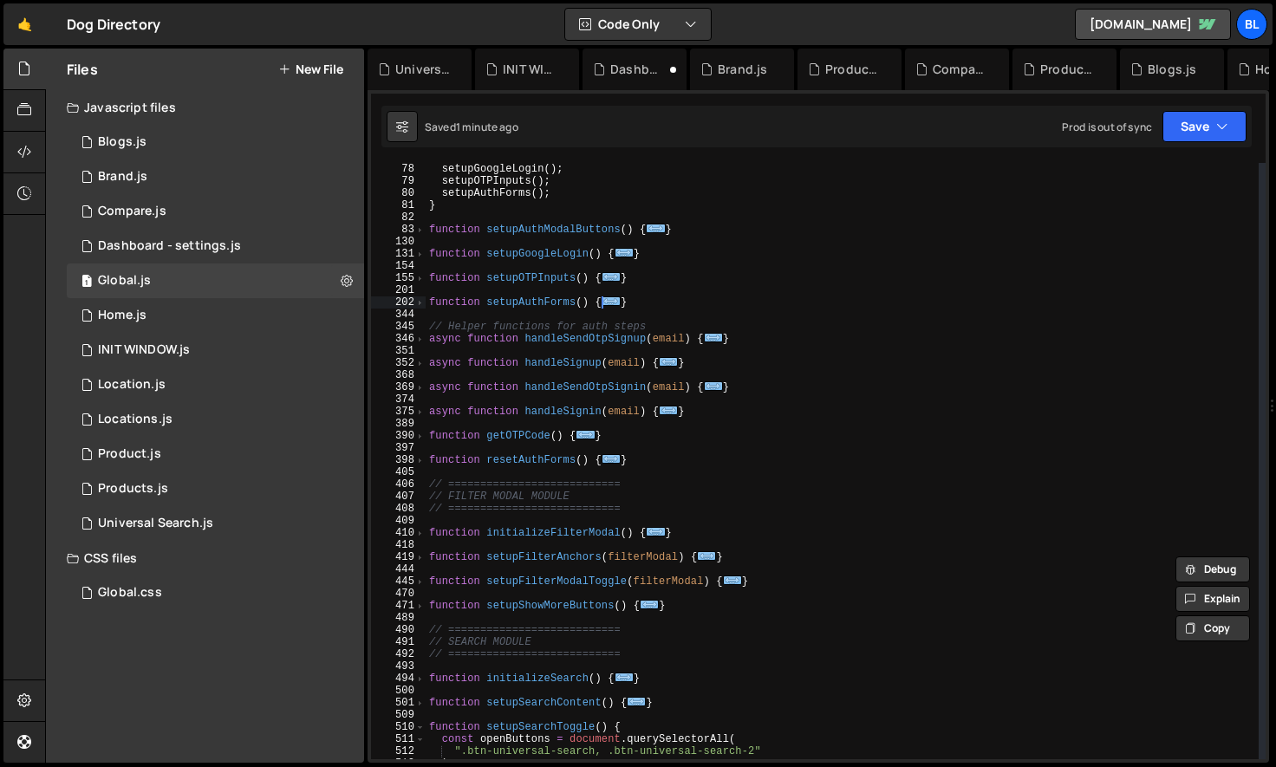
click at [454, 702] on div "setupGoogleLogin ( ) ; setupOTPInputs ( ) ; setupAuthForms ( ) ; } function set…" at bounding box center [842, 473] width 833 height 621
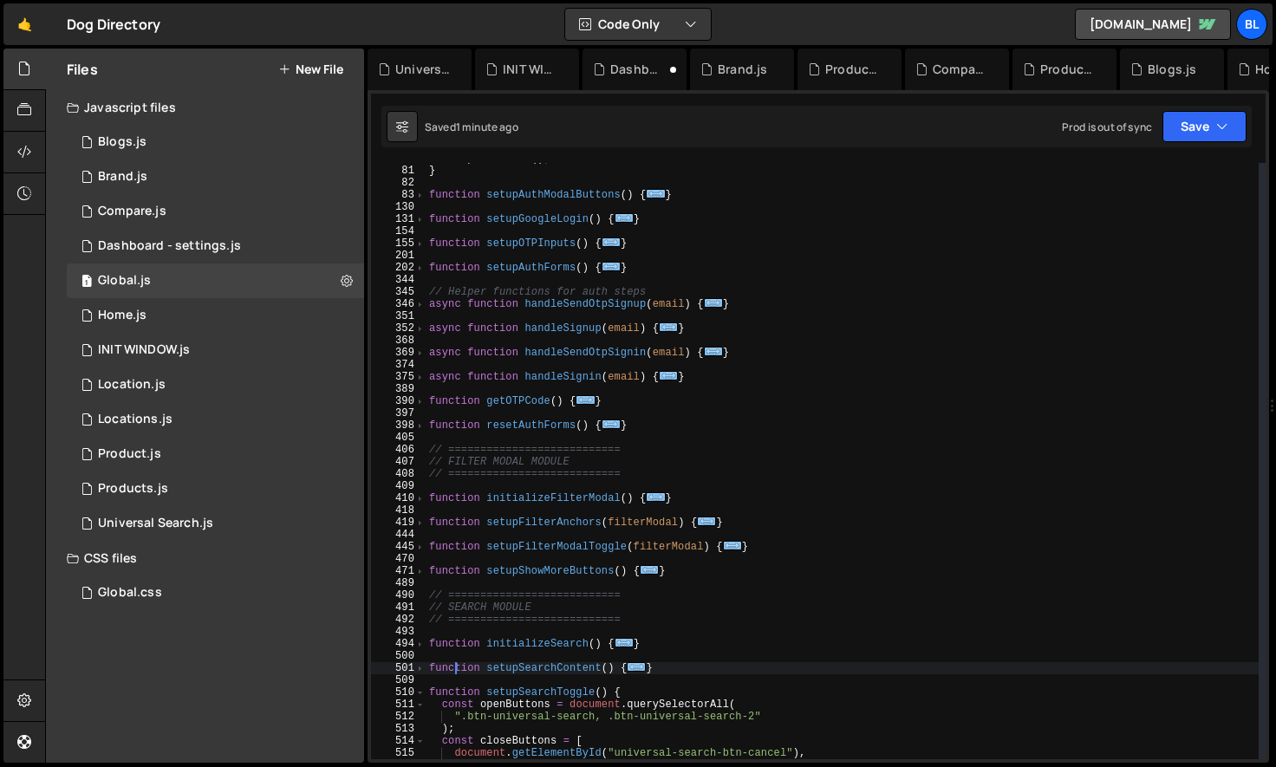
scroll to position [969, 0]
click at [421, 699] on span at bounding box center [420, 705] width 10 height 12
click at [421, 690] on span at bounding box center [420, 693] width 10 height 12
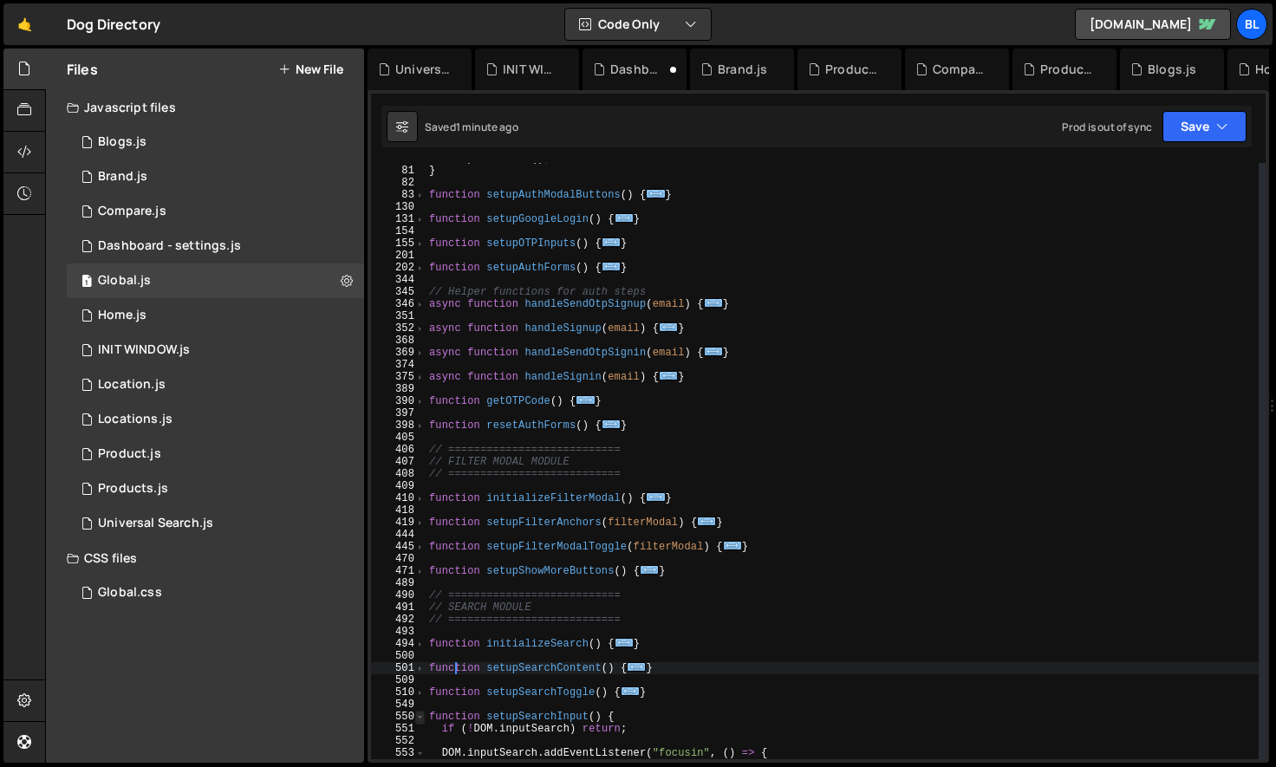
click at [416, 716] on span at bounding box center [420, 717] width 10 height 12
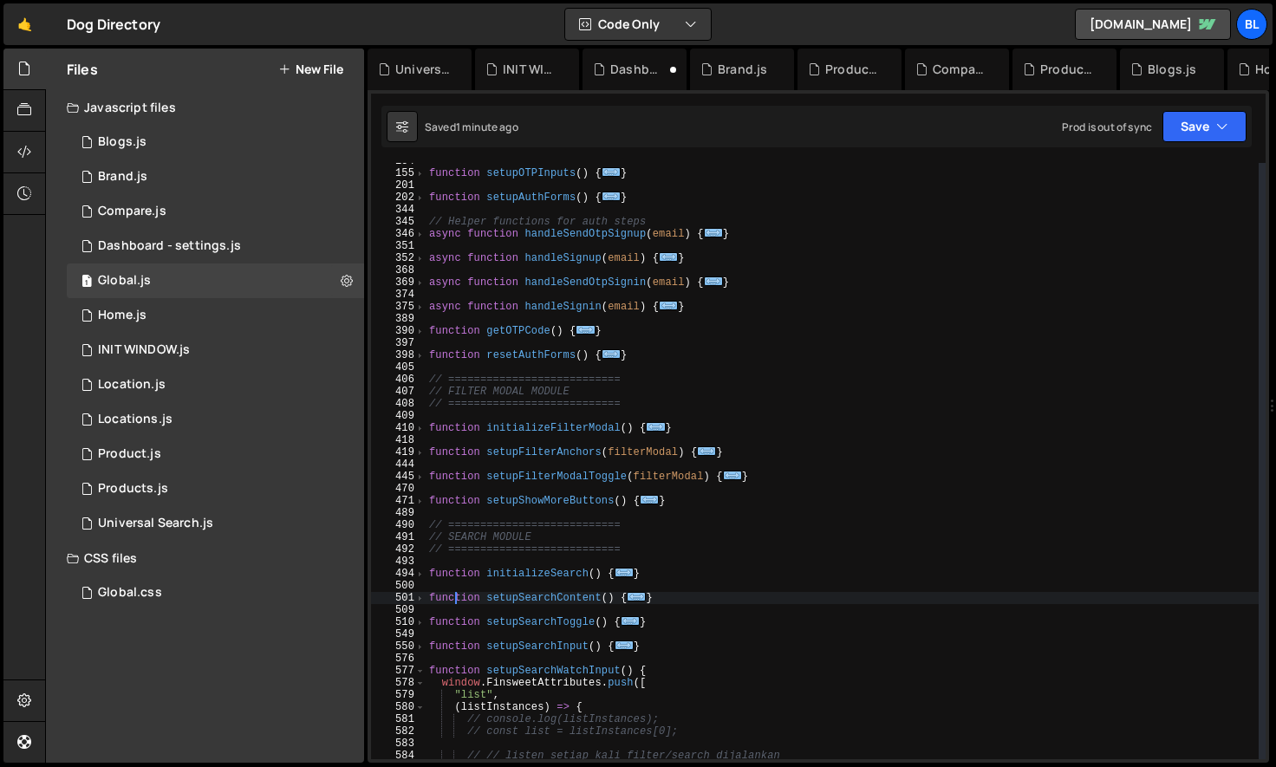
scroll to position [1039, 0]
click at [421, 677] on span at bounding box center [420, 683] width 10 height 12
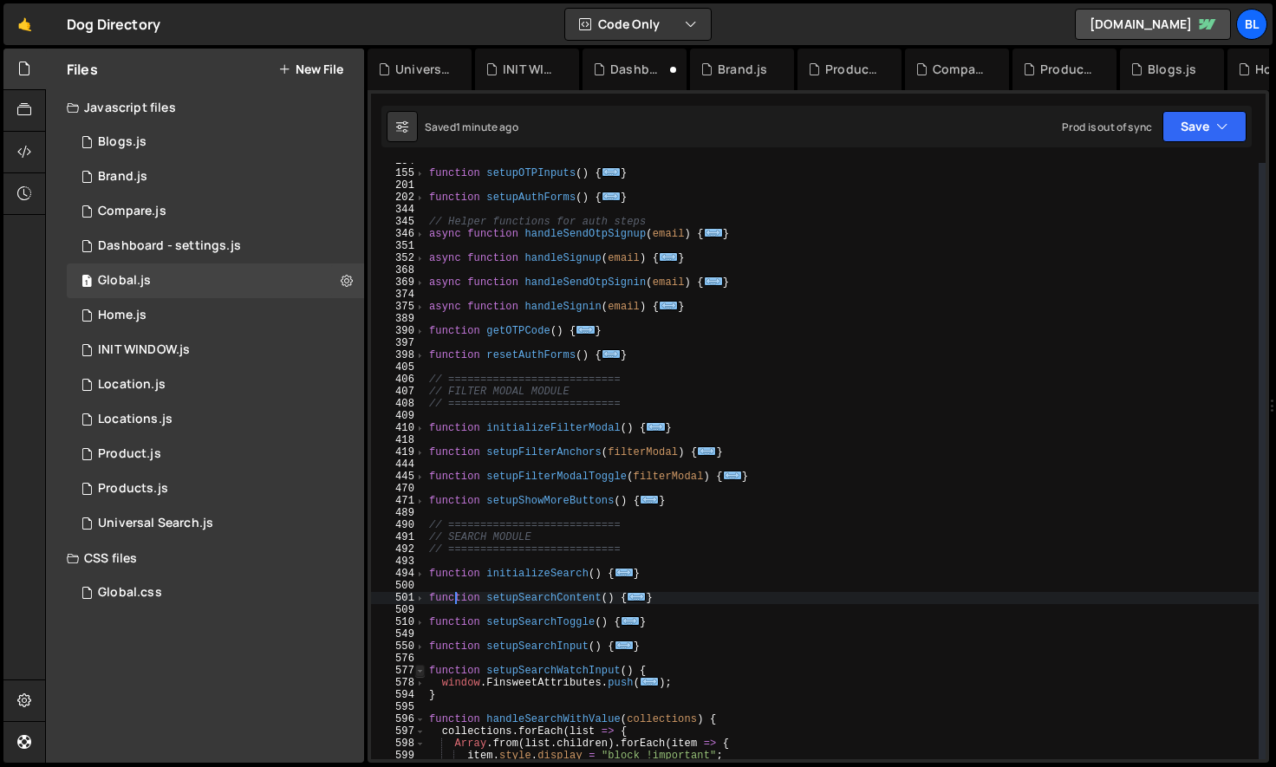
click at [420, 670] on span at bounding box center [420, 671] width 10 height 12
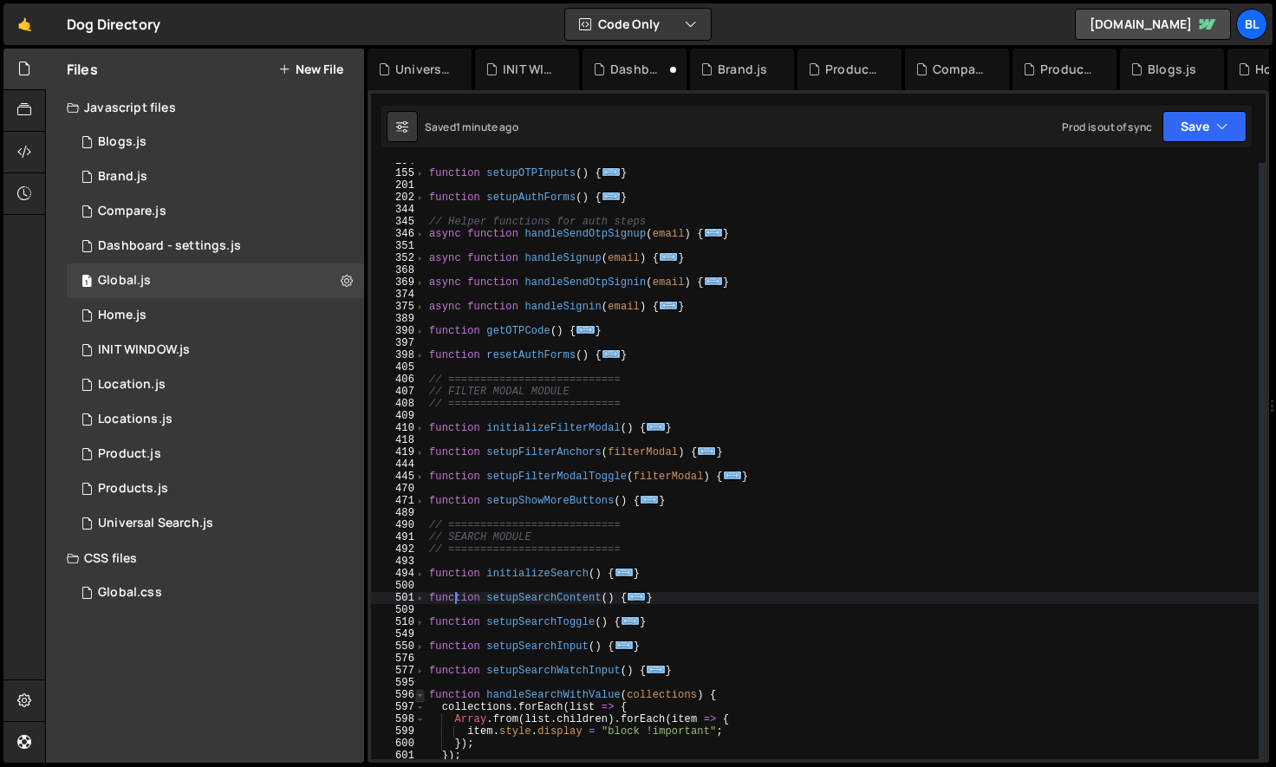
click at [421, 691] on span at bounding box center [420, 695] width 10 height 12
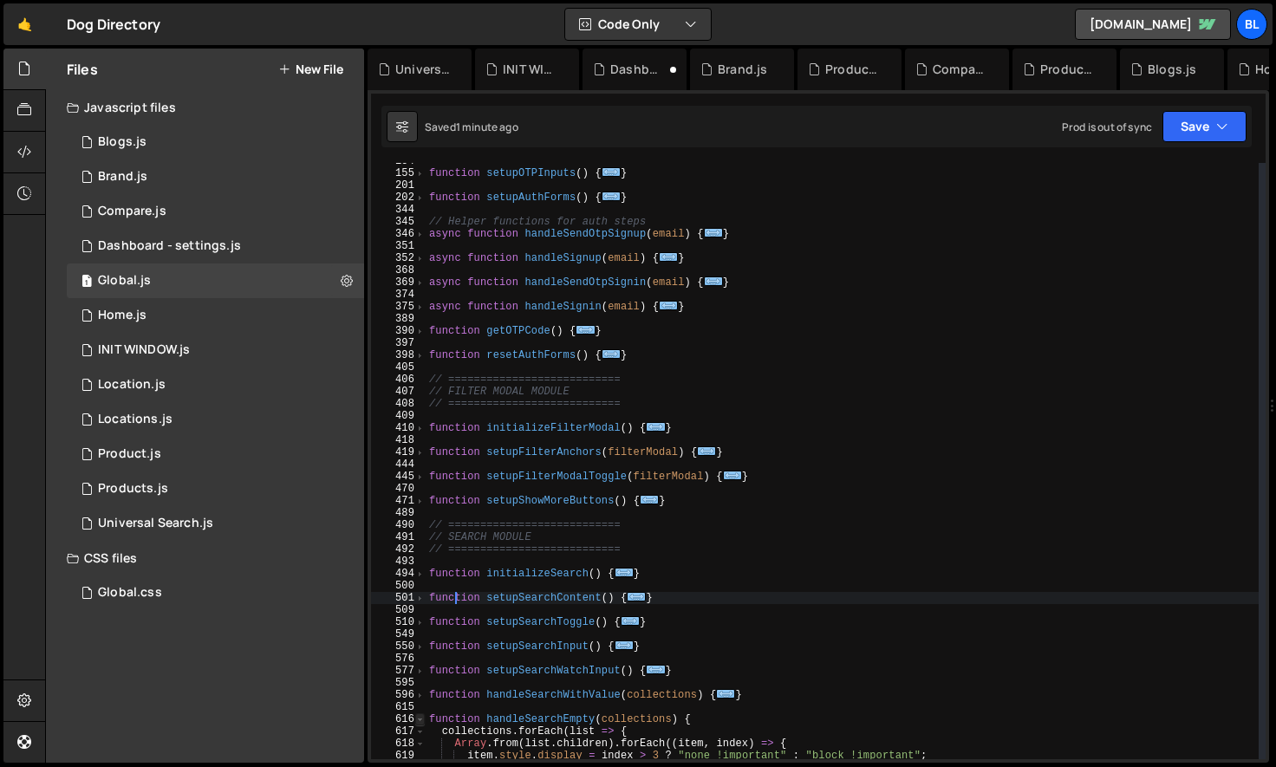
click at [420, 723] on span at bounding box center [420, 719] width 10 height 12
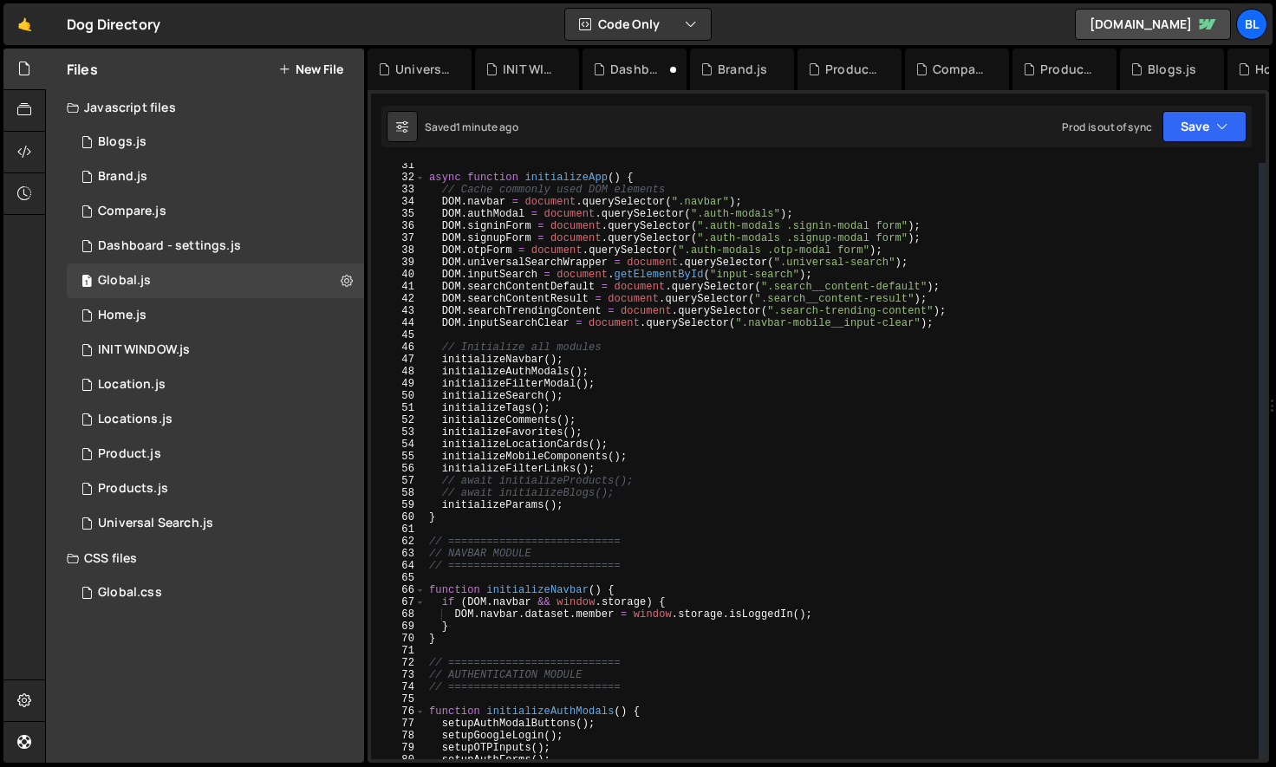
scroll to position [361, 0]
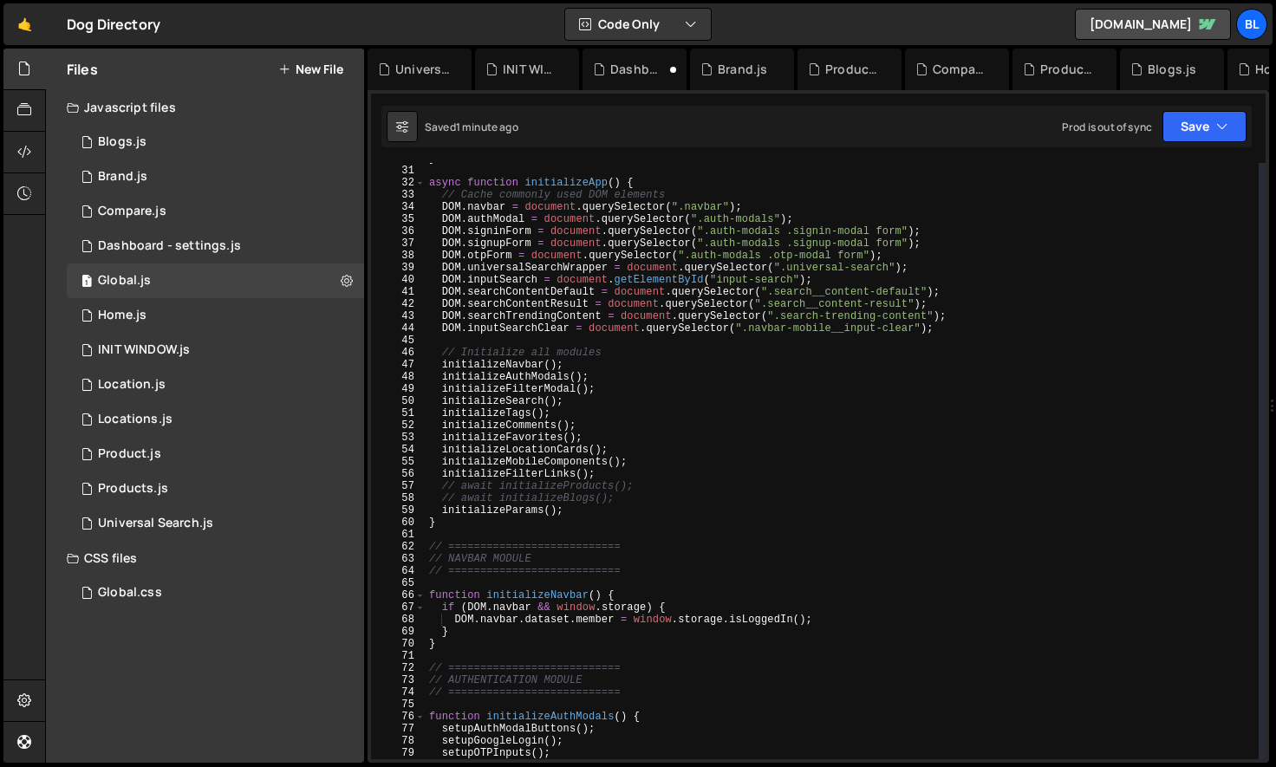
click at [580, 366] on div "} async function initializeApp ( ) { // Cache commonly used DOM elements DOM . …" at bounding box center [842, 463] width 833 height 621
type textarea "initializeNavbar();"
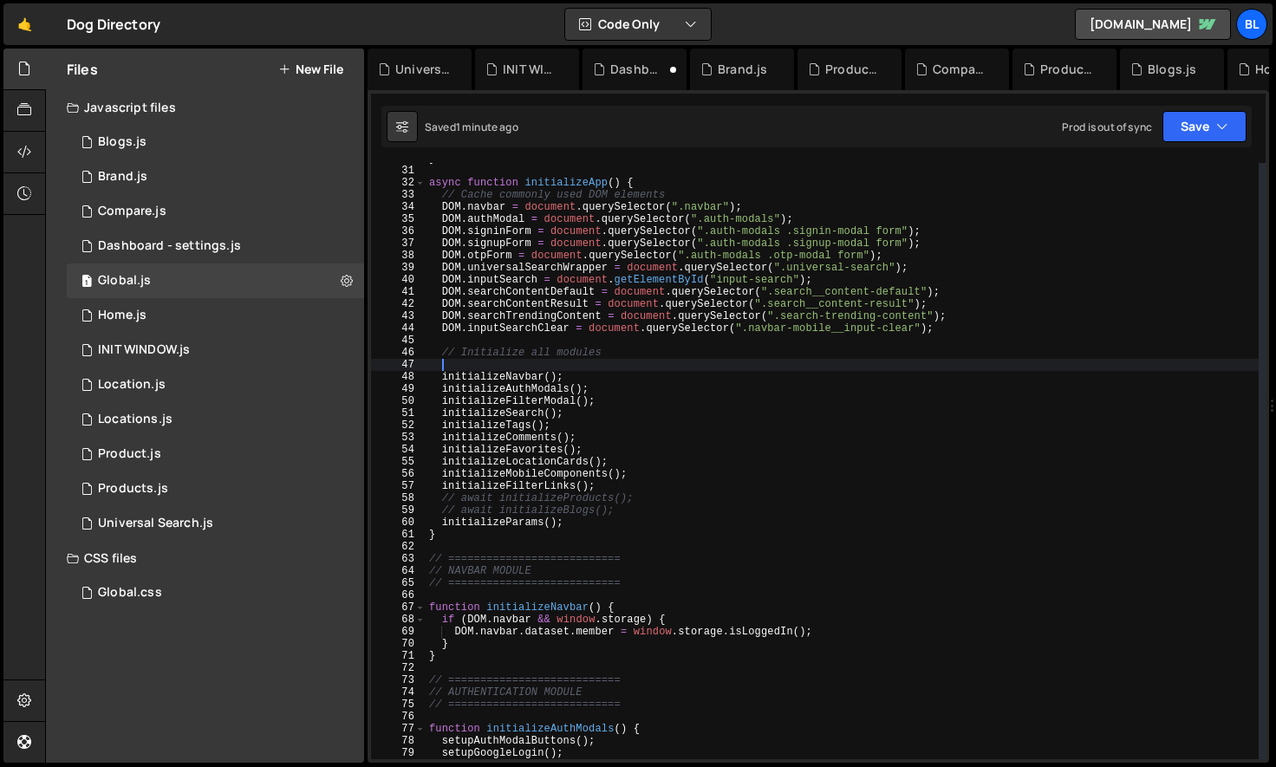
type textarea "initializeNavbar();"
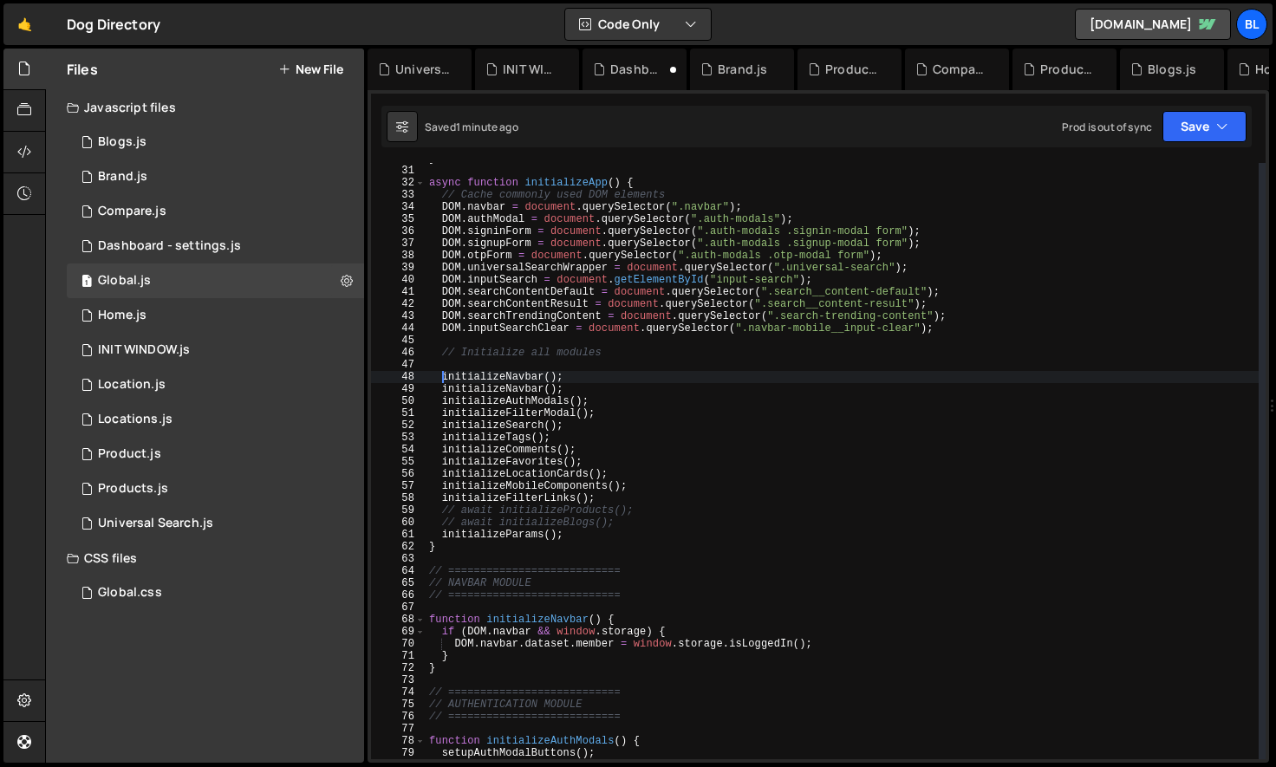
click at [555, 368] on div "} async function initializeApp ( ) { // Cache commonly used DOM elements DOM . …" at bounding box center [842, 463] width 833 height 621
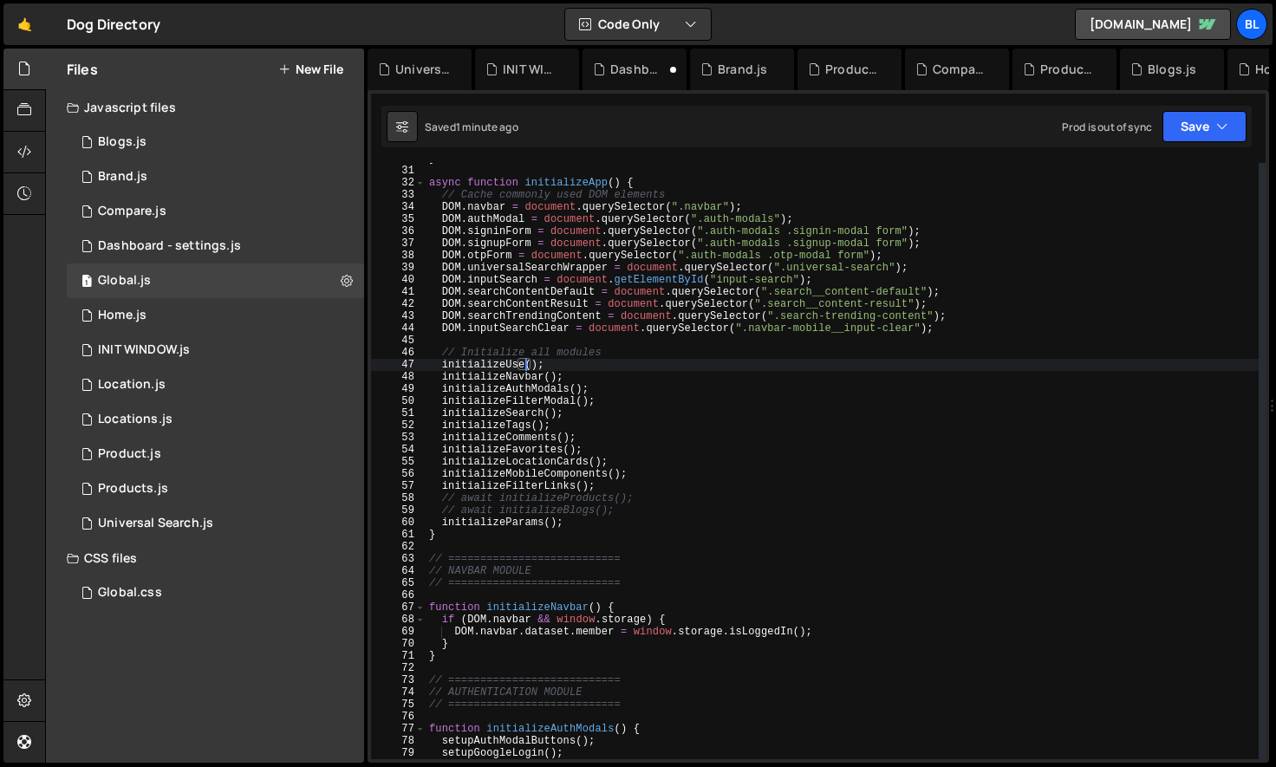
scroll to position [0, 8]
click at [503, 360] on div "} async function initializeApp ( ) { // Cache commonly used DOM elements DOM . …" at bounding box center [842, 463] width 833 height 621
click at [482, 539] on div "} async function initializeApp ( ) { // Cache commonly used DOM elements DOM . …" at bounding box center [842, 463] width 833 height 621
type textarea "}"
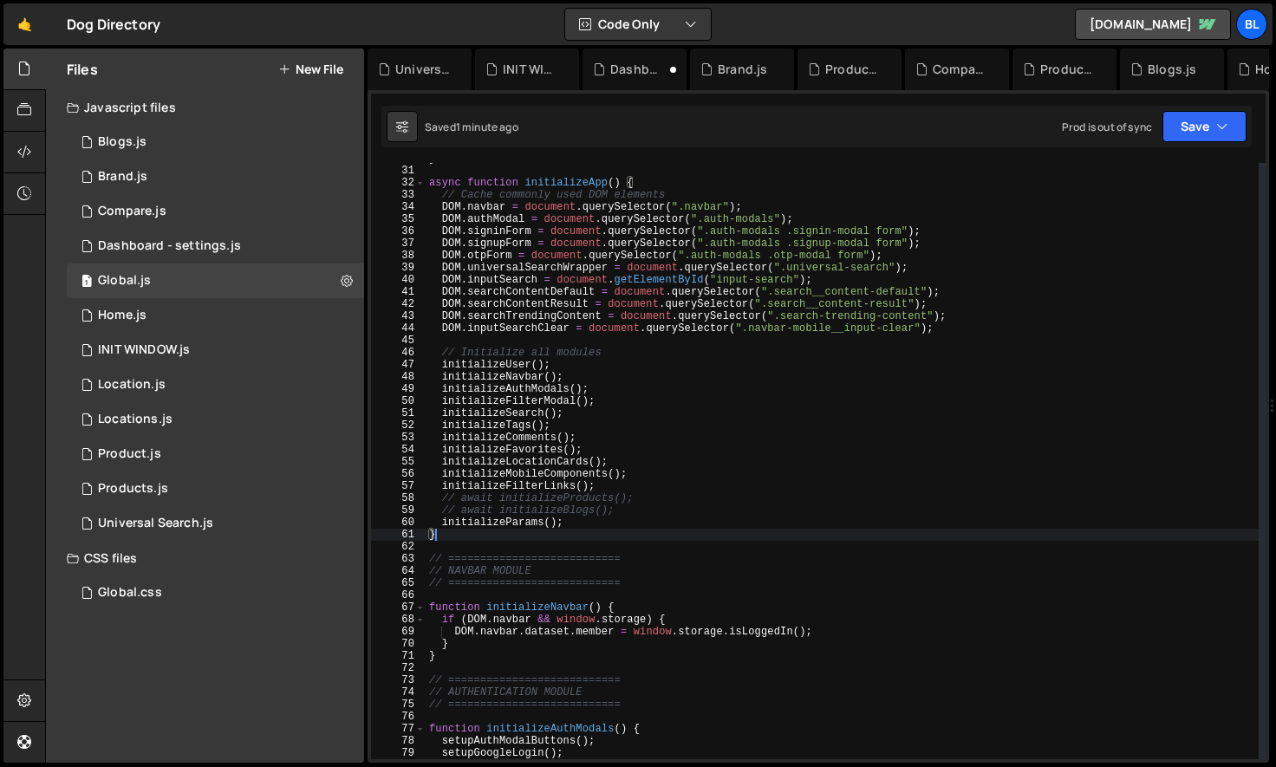
scroll to position [0, 0]
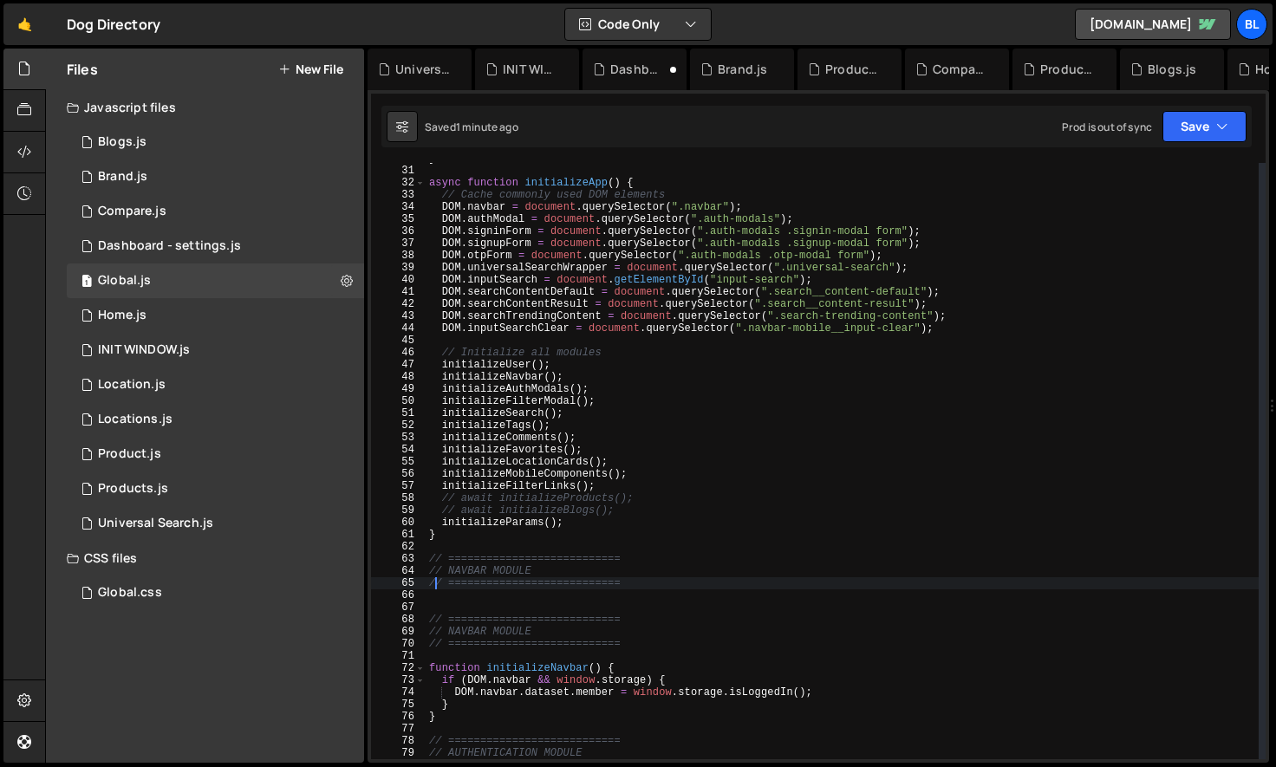
paste textarea "initializeUser"
click at [510, 571] on div "} async function initializeApp ( ) { // Cache commonly used DOM elements DOM . …" at bounding box center [842, 463] width 833 height 621
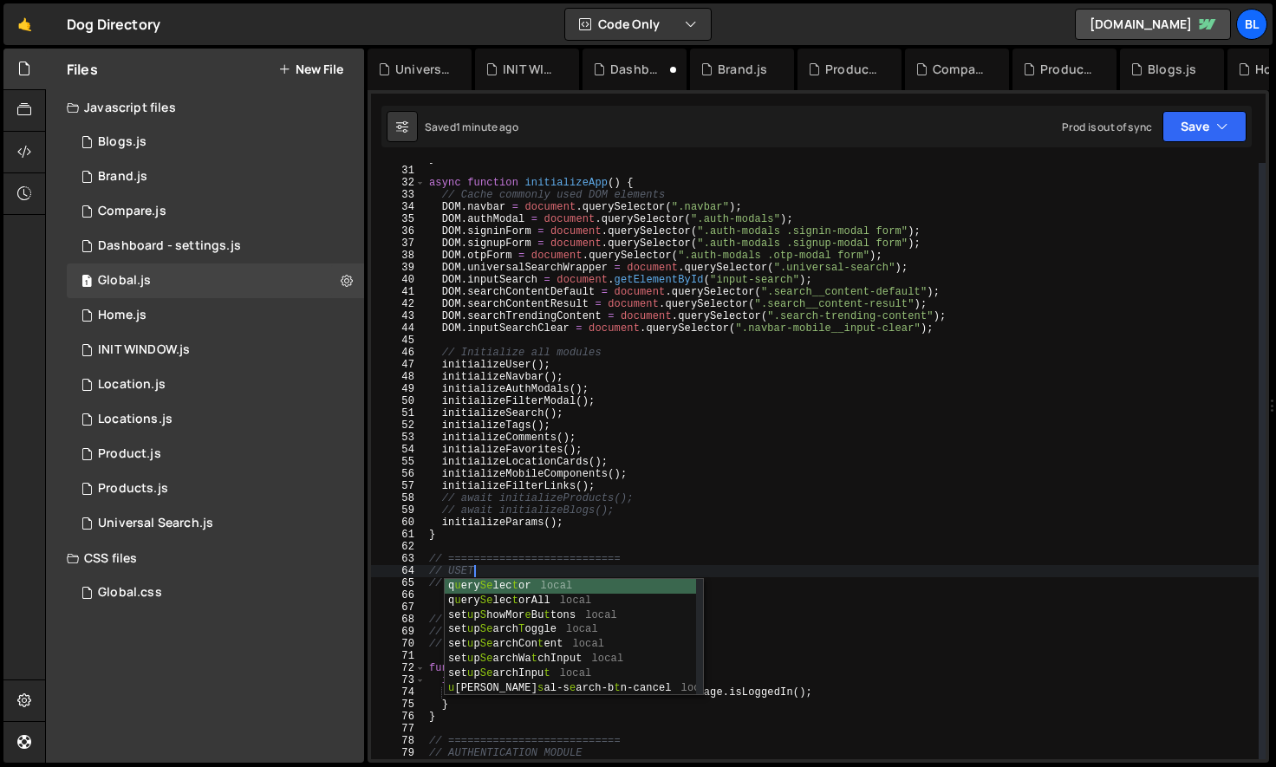
scroll to position [0, 3]
click at [576, 563] on div "} async function initializeApp ( ) { // Cache commonly used DOM elements DOM . …" at bounding box center [842, 463] width 833 height 621
type textarea "// ==========================="
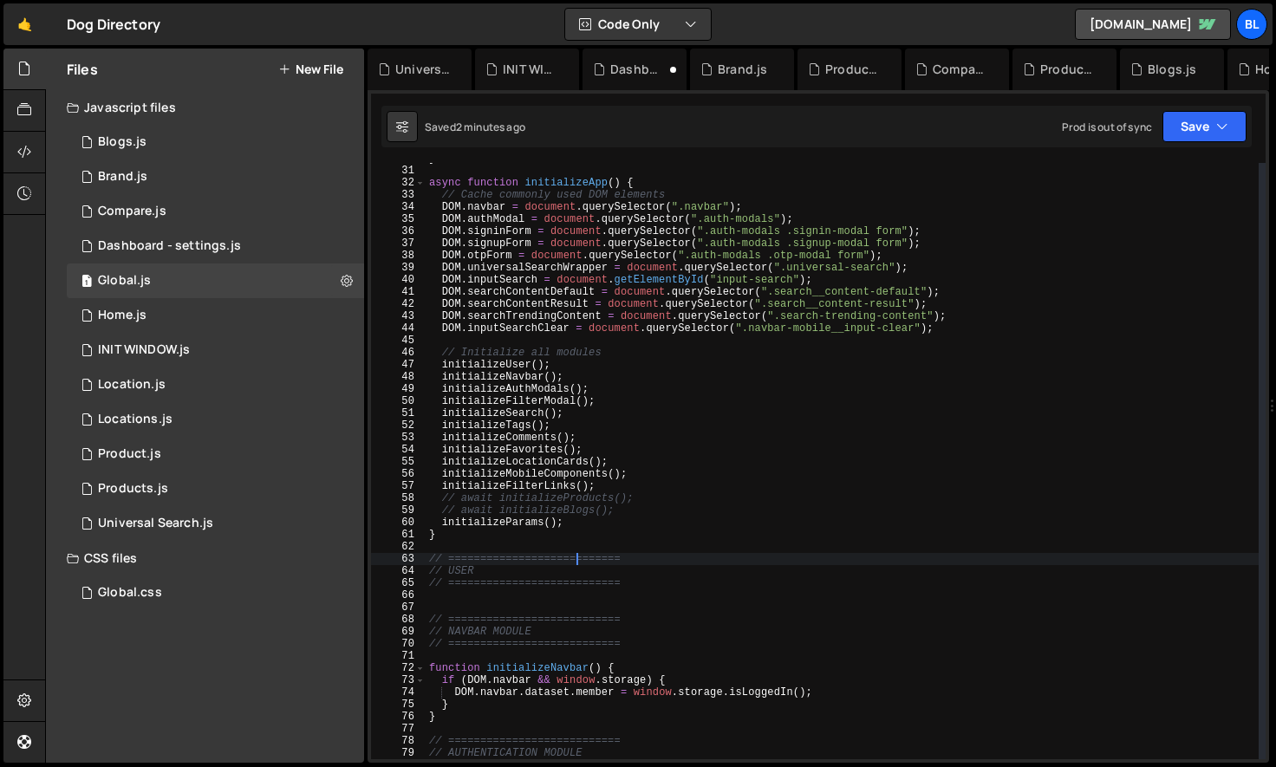
click at [642, 587] on div "} async function initializeApp ( ) { // Cache commonly used DOM elements DOM . …" at bounding box center [842, 463] width 833 height 621
paste textarea "initializeUser"
type textarea "initializeUser"
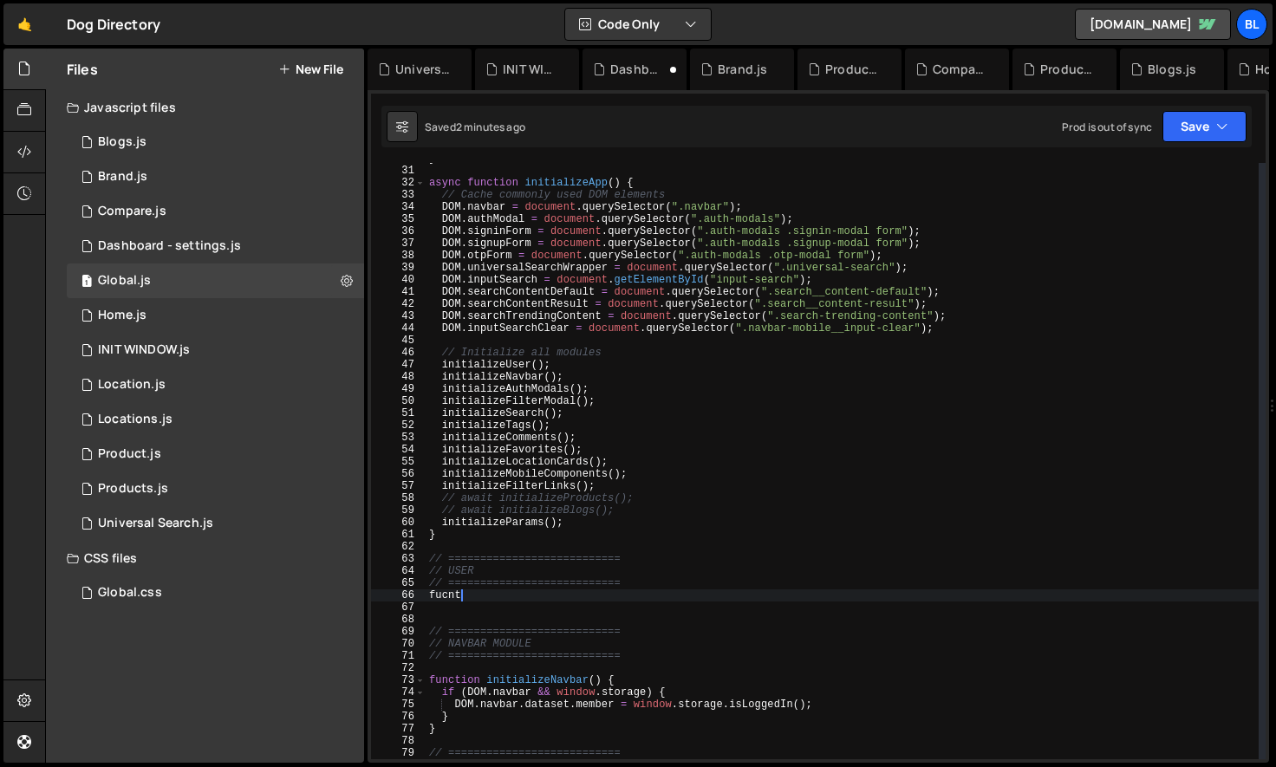
type textarea "fucnti"
paste textarea "initializeUser"
type textarea "function initializeUser(){"
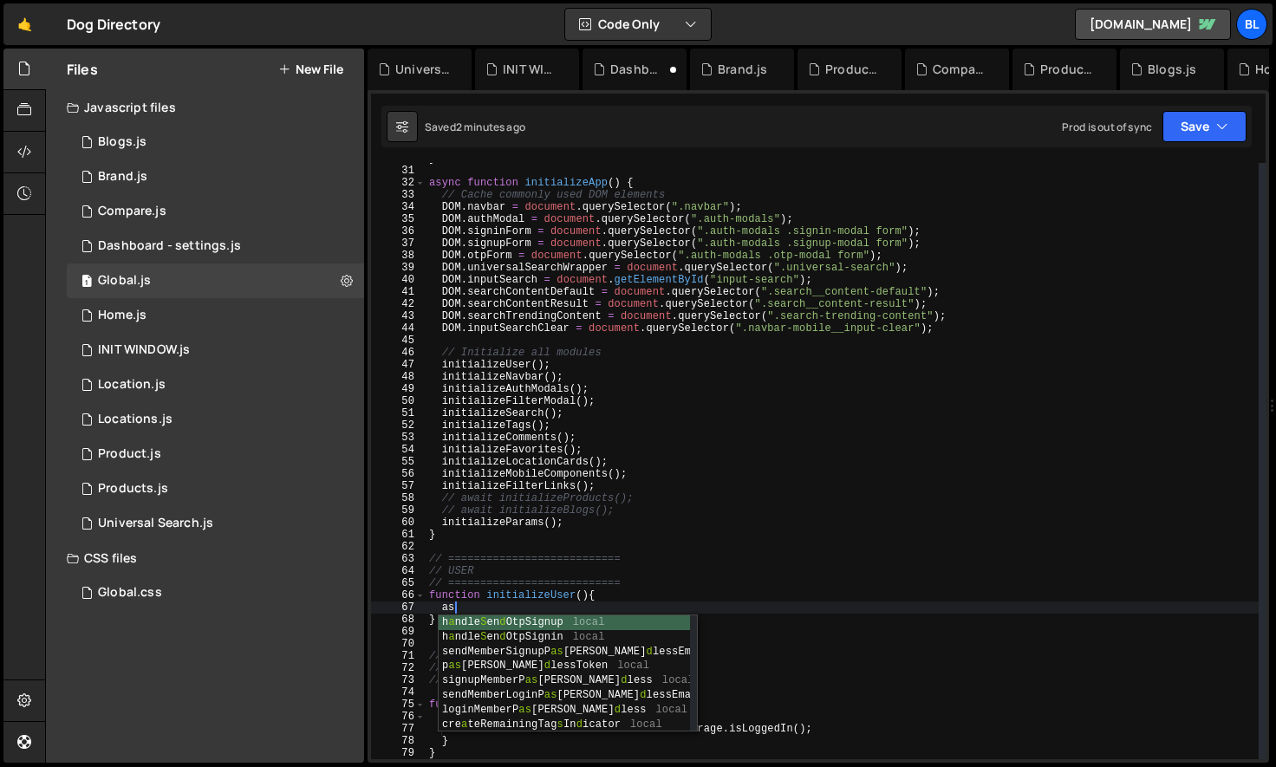
scroll to position [0, 1]
type textarea "a"
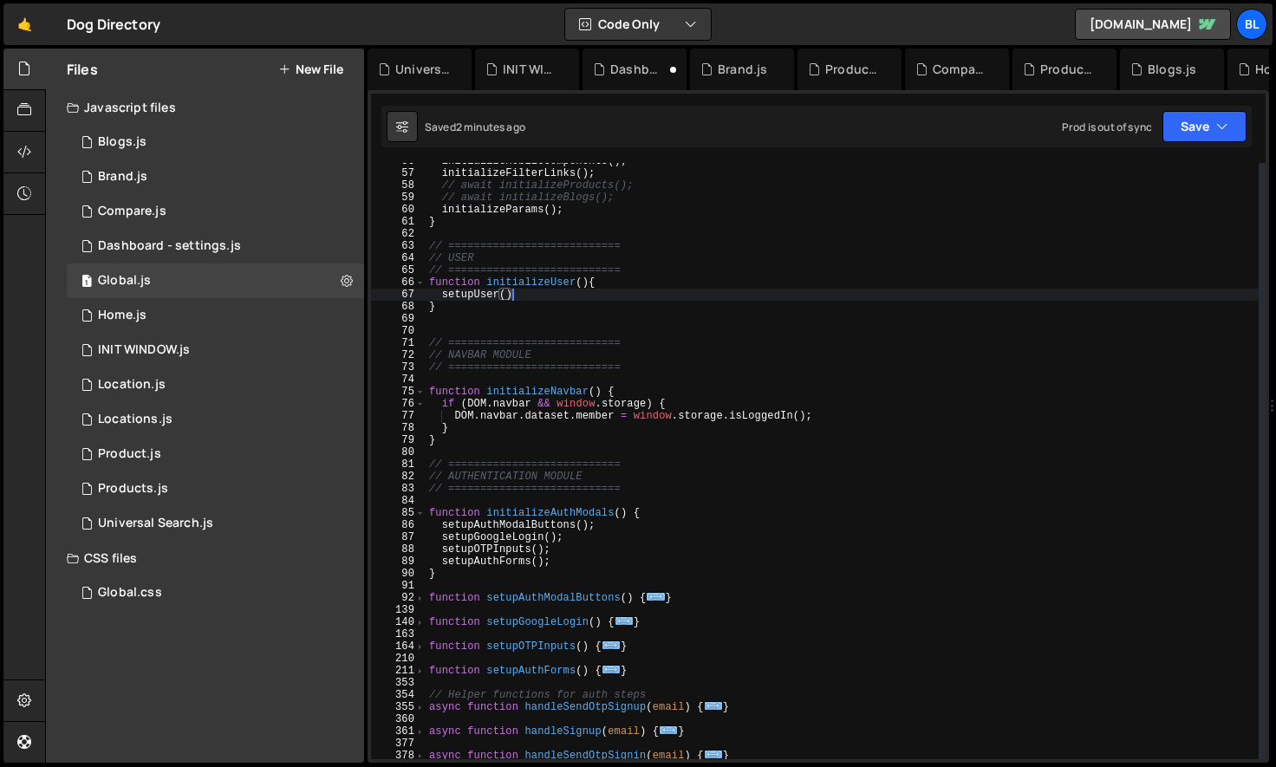
scroll to position [0, 6]
type textarea "}"
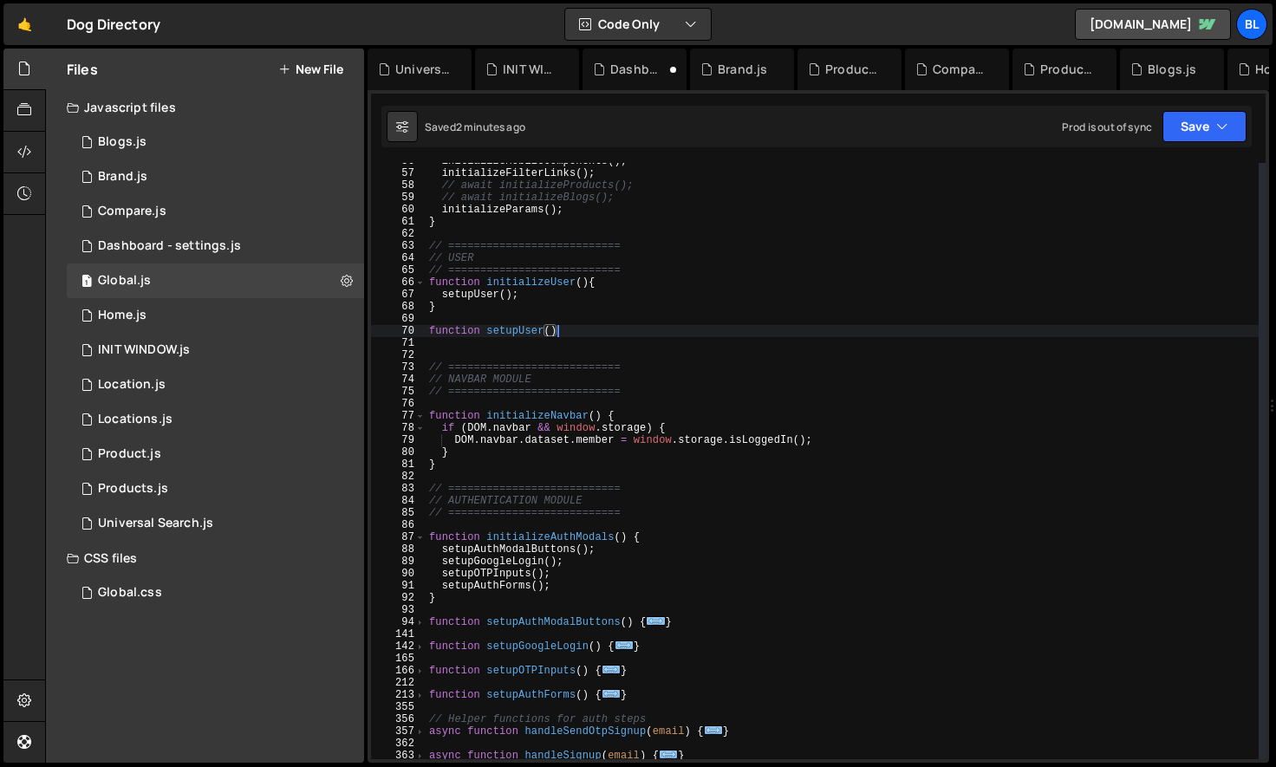
type textarea "function setupUser(){"
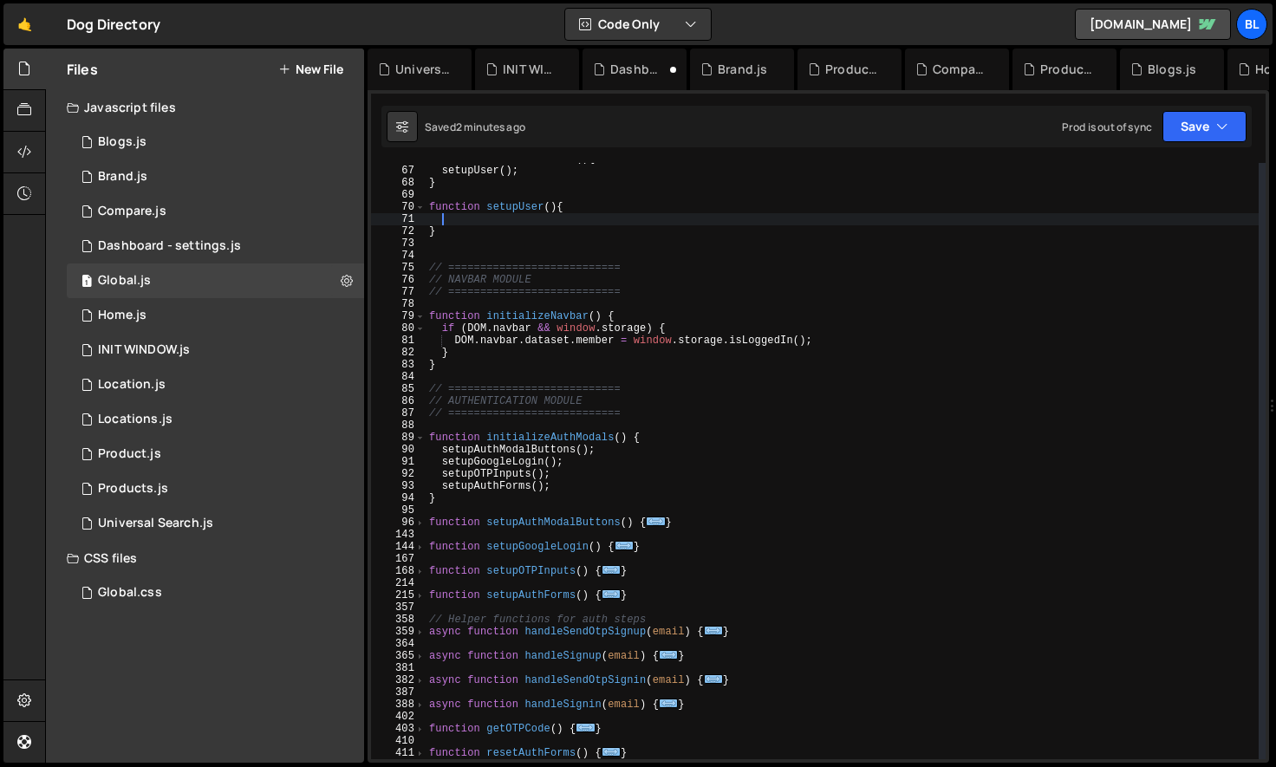
scroll to position [798, 0]
click at [635, 381] on div "function initializeUser ( ) { setupUser ( ) ; } function setupUser ( ) { } // =…" at bounding box center [842, 463] width 833 height 621
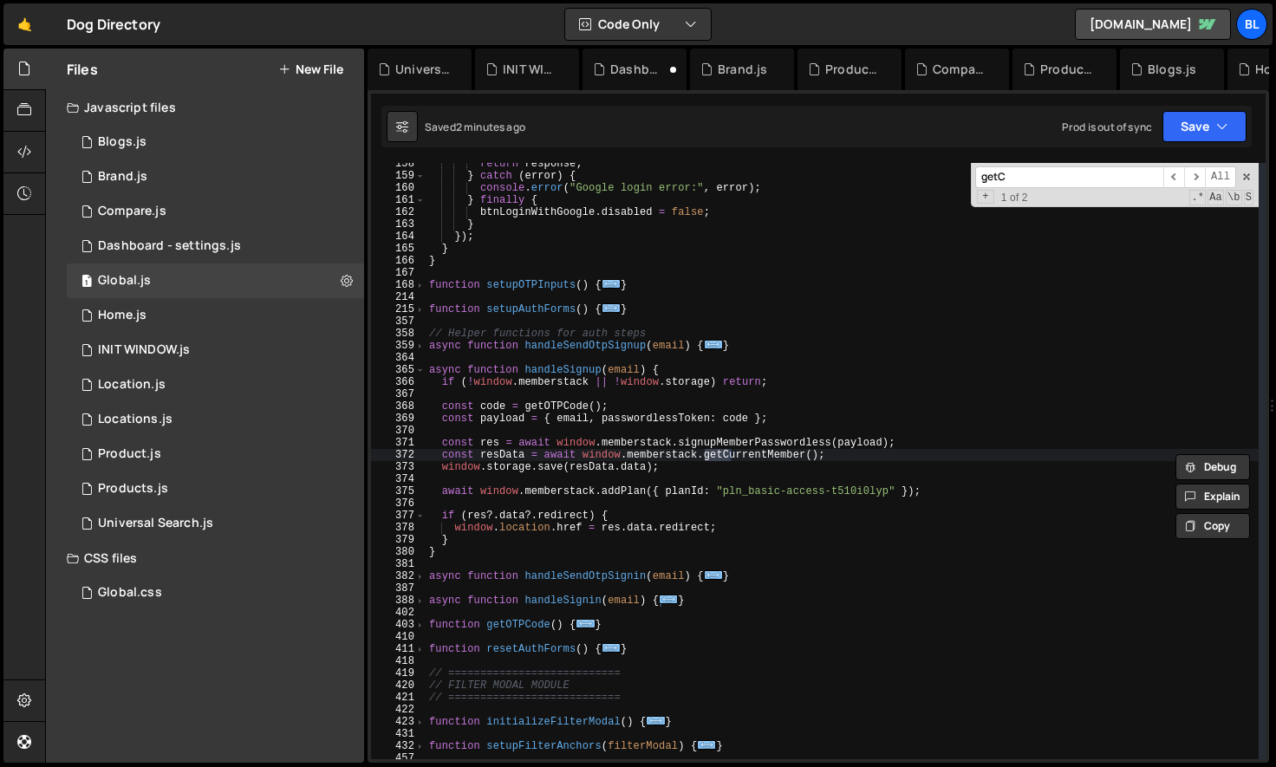
scroll to position [1911, 0]
type input "getCur"
click at [670, 472] on div "return response ; } catch ( error ) { console . error ( "Google login error:" ,…" at bounding box center [842, 468] width 833 height 621
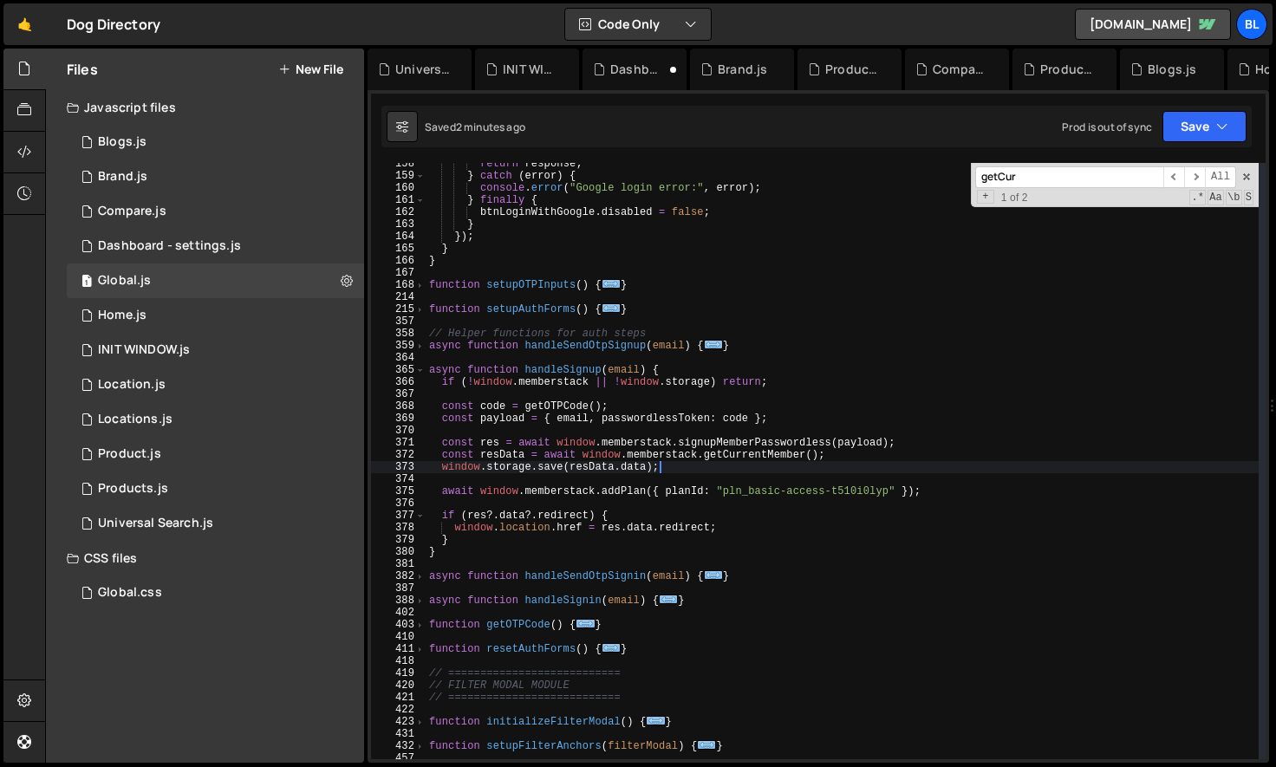
click at [440, 458] on div "return response ; } catch ( error ) { console . error ( "Google login error:" ,…" at bounding box center [842, 468] width 833 height 621
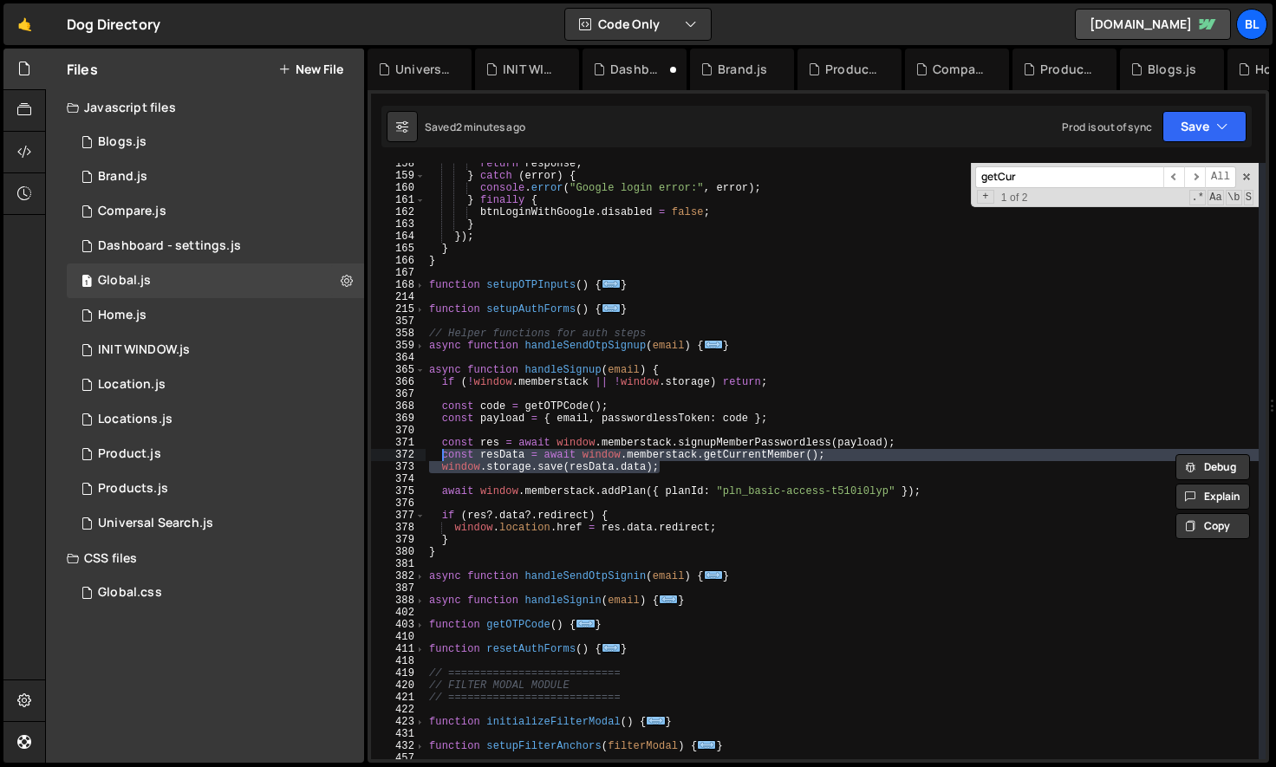
click at [752, 420] on div "return response ; } catch ( error ) { console . error ( "Google login error:" ,…" at bounding box center [842, 468] width 833 height 621
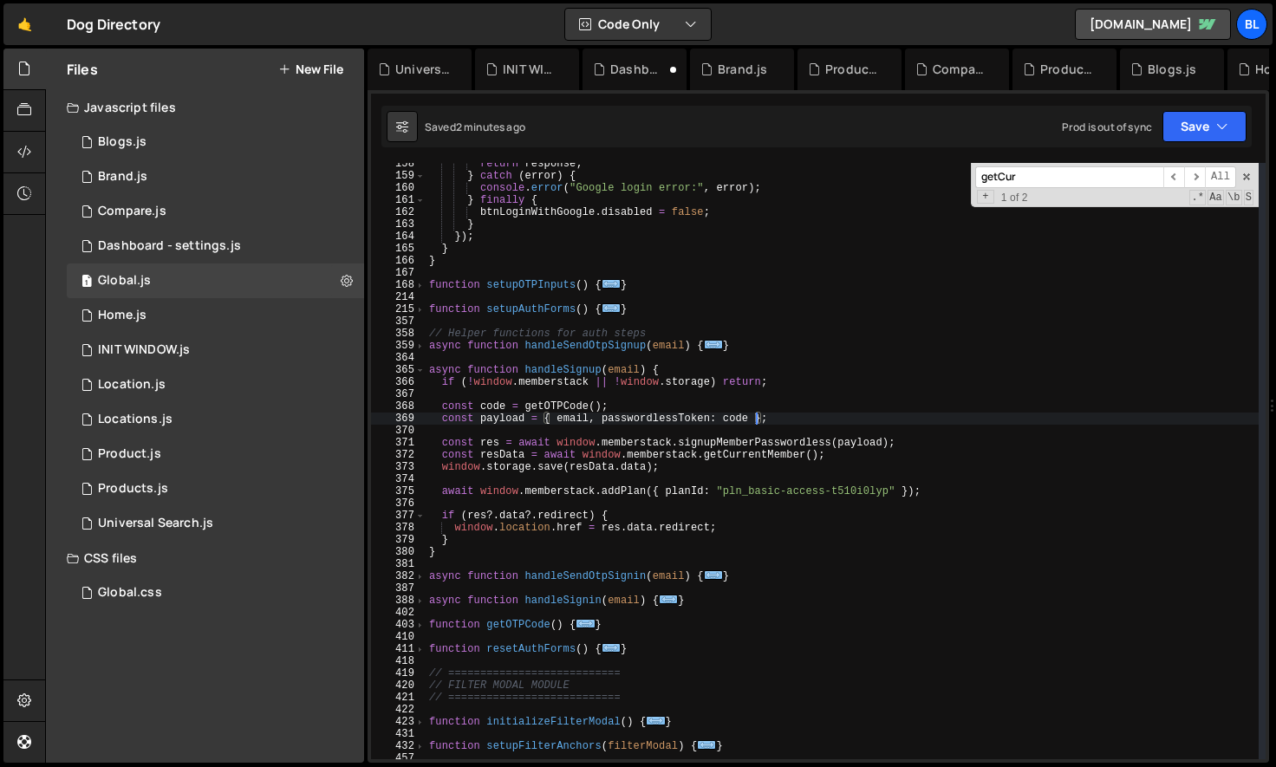
click at [556, 472] on div "return response ; } catch ( error ) { console . error ( "Google login error:" ,…" at bounding box center [842, 468] width 833 height 621
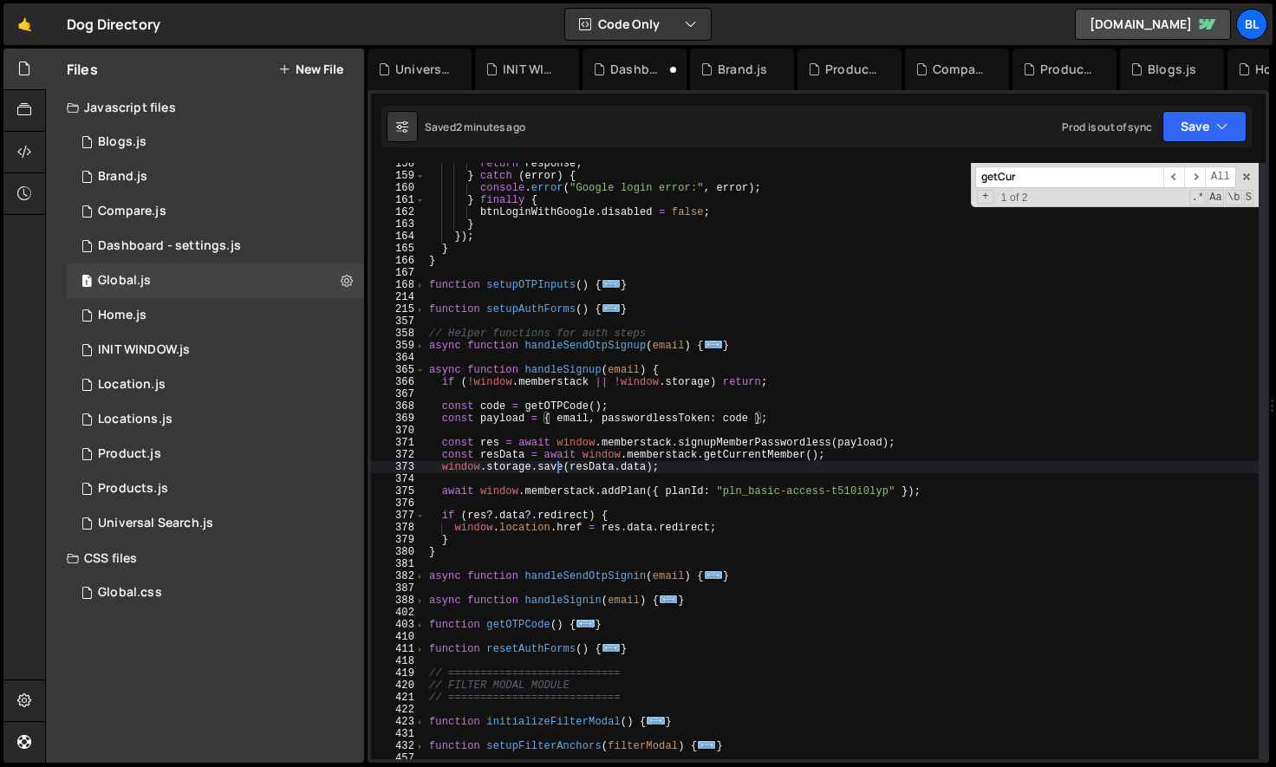
click at [556, 472] on div "return response ; } catch ( error ) { console . error ( "Google login error:" ,…" at bounding box center [842, 468] width 833 height 621
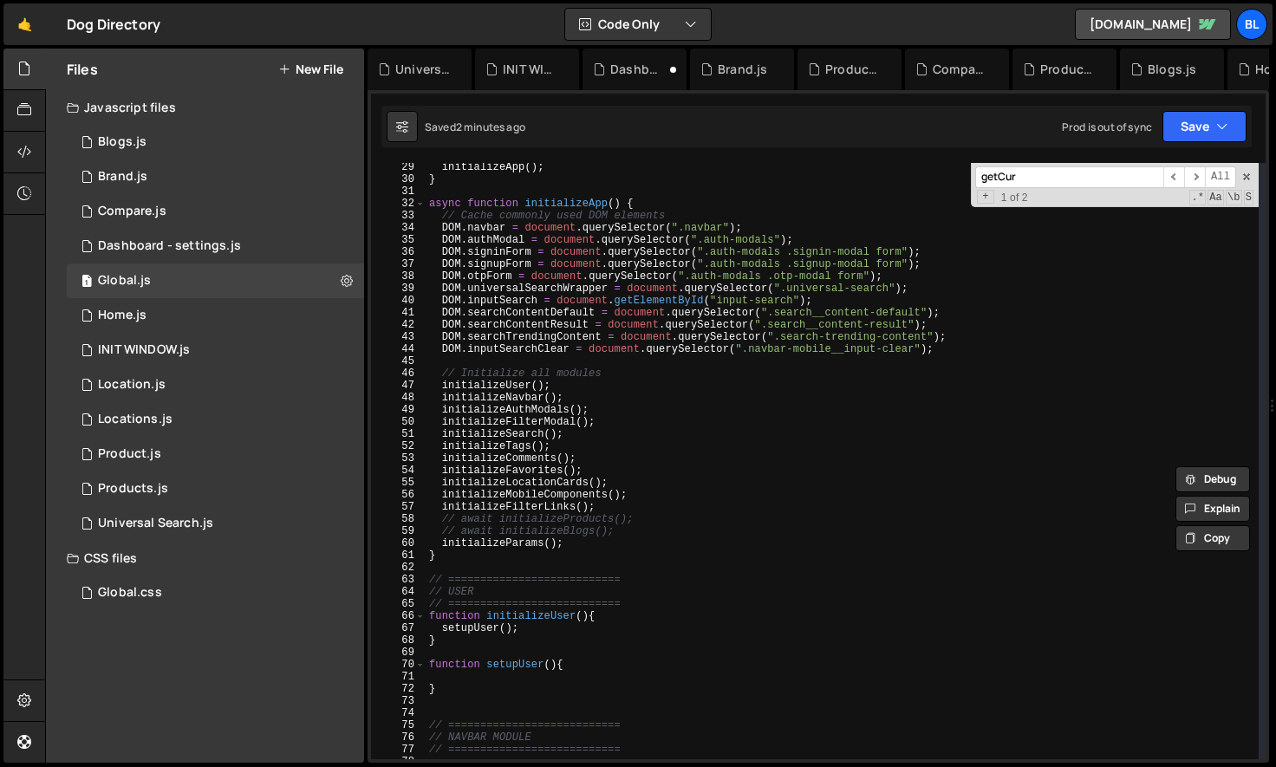
scroll to position [345, 0]
click at [531, 639] on div "initializeApp ( ) ; } async function initializeApp ( ) { // Cache commonly used…" at bounding box center [842, 468] width 833 height 621
type textarea "}"
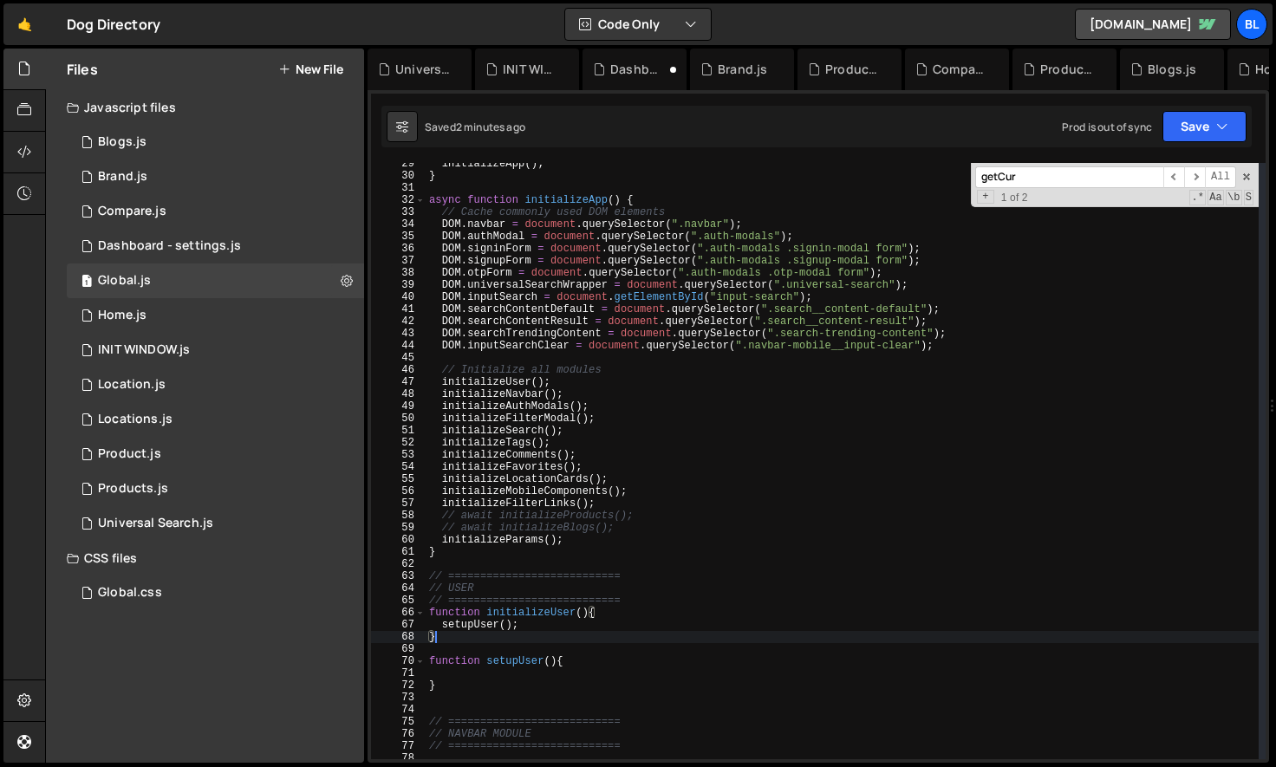
click at [505, 680] on div "initializeApp ( ) ; } async function initializeApp ( ) { // Cache commonly used…" at bounding box center [842, 468] width 833 height 621
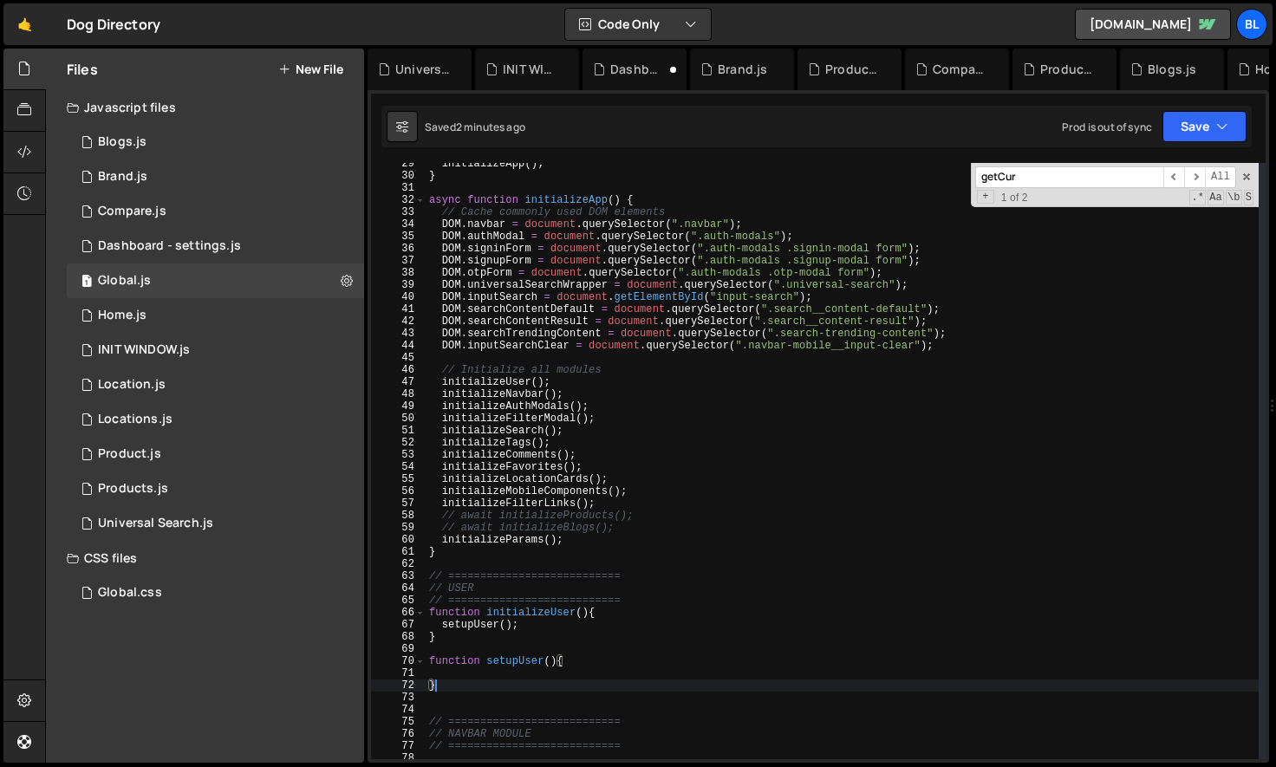
click at [521, 674] on div "initializeApp ( ) ; } async function initializeApp ( ) { // Cache commonly used…" at bounding box center [842, 468] width 833 height 621
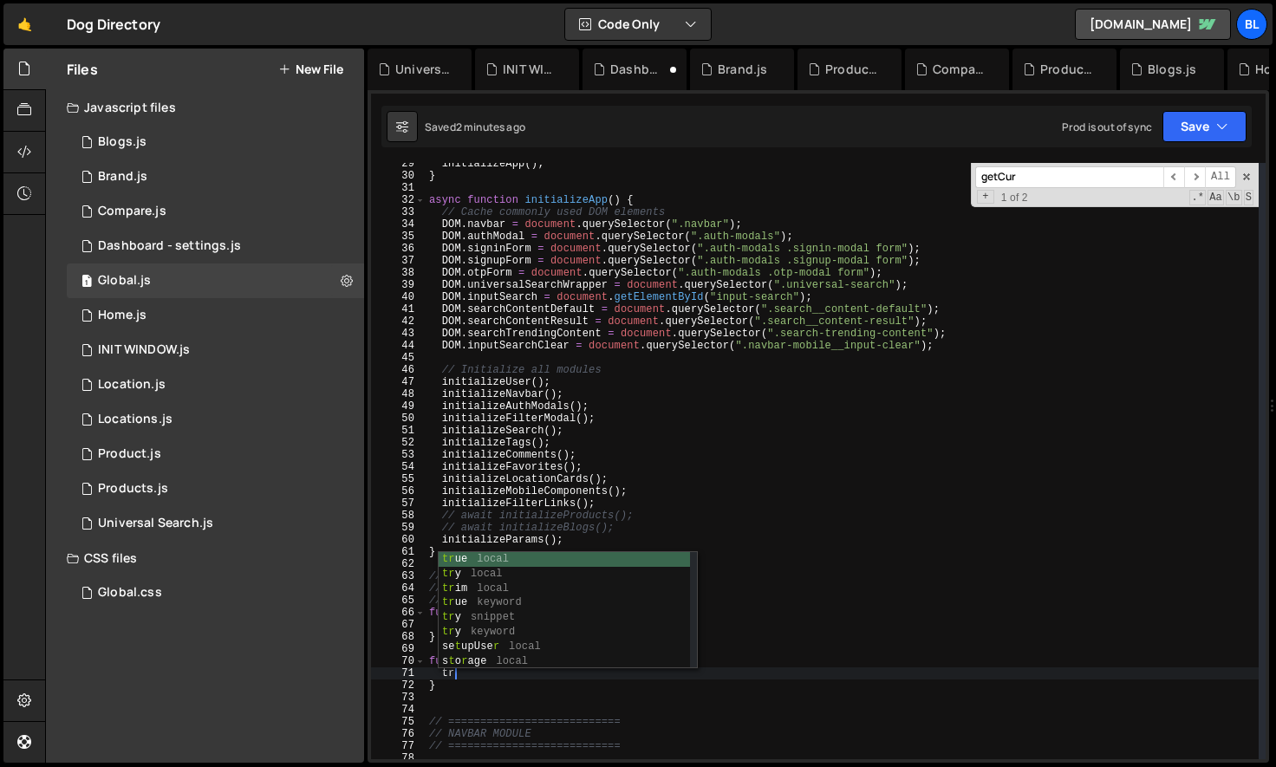
scroll to position [0, 2]
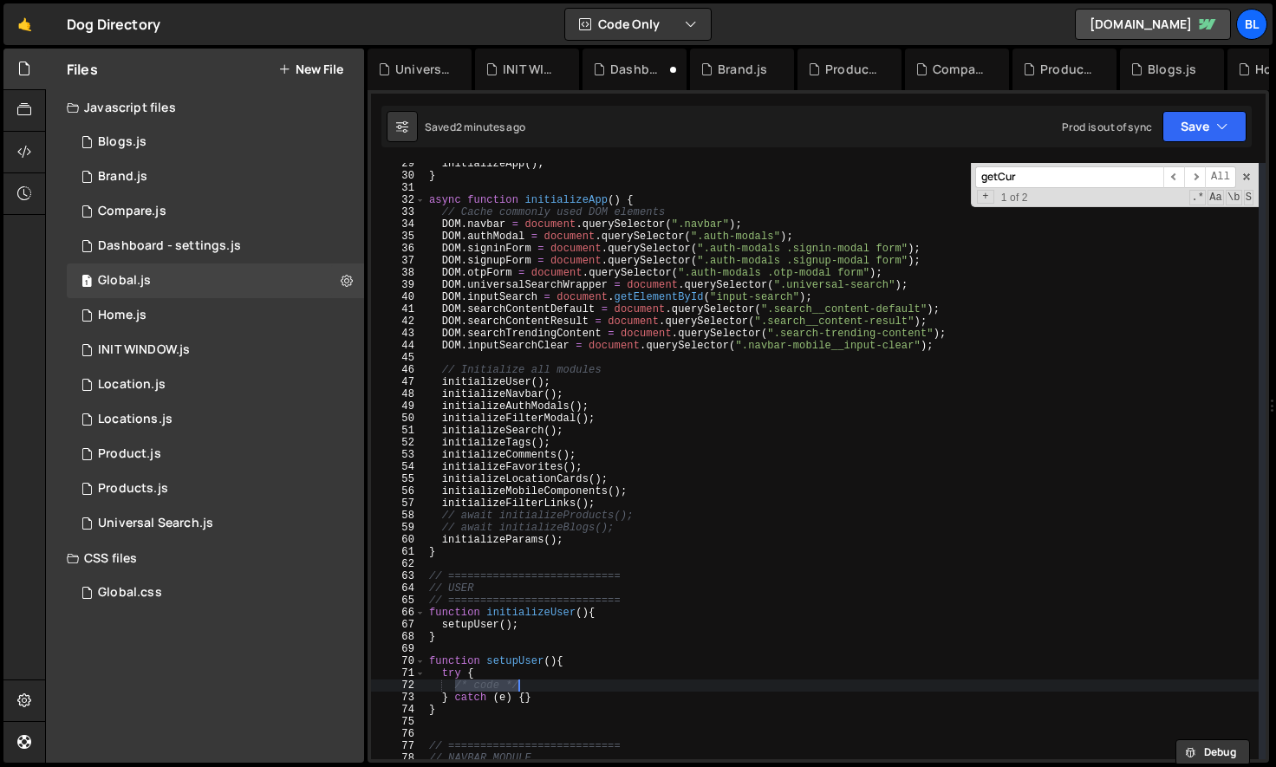
paste textarea "[DOMAIN_NAME]([DOMAIN_NAME]);"
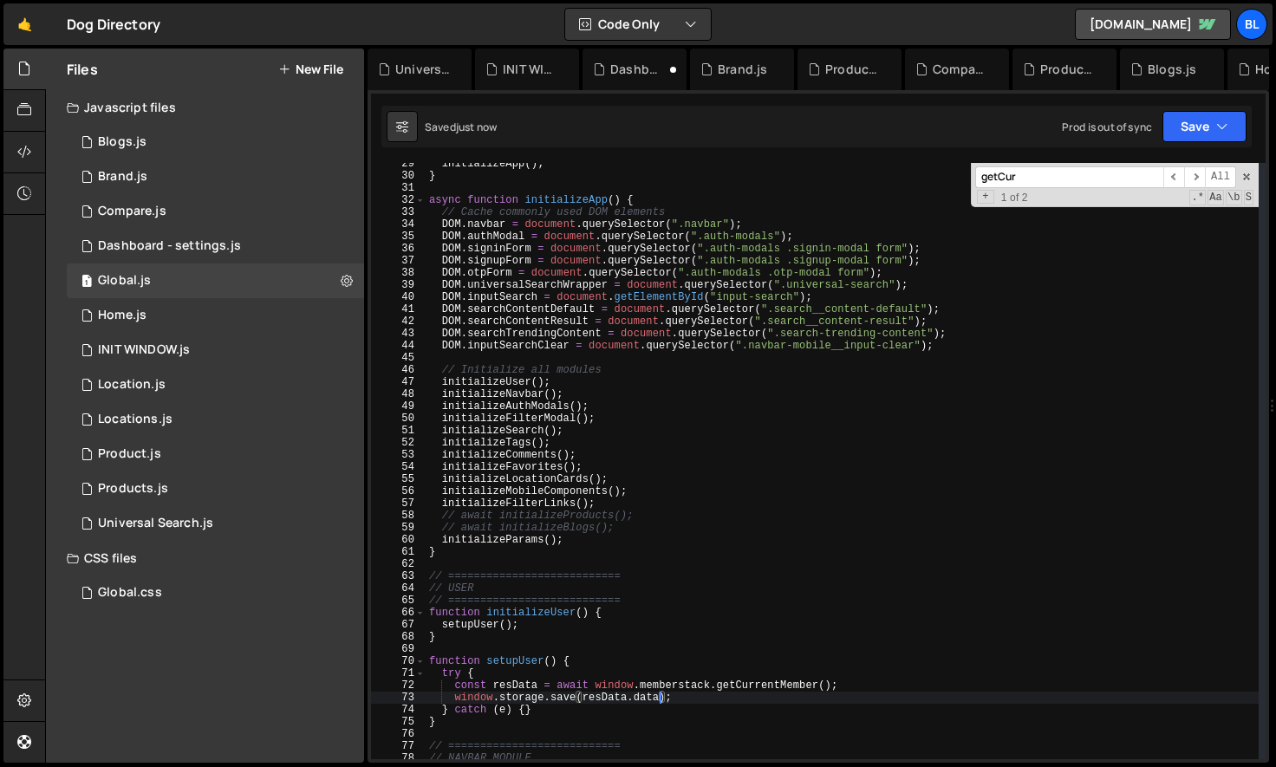
click at [578, 709] on div "initializeApp ( ) ; } async function initializeApp ( ) { // Cache commonly used…" at bounding box center [842, 468] width 833 height 621
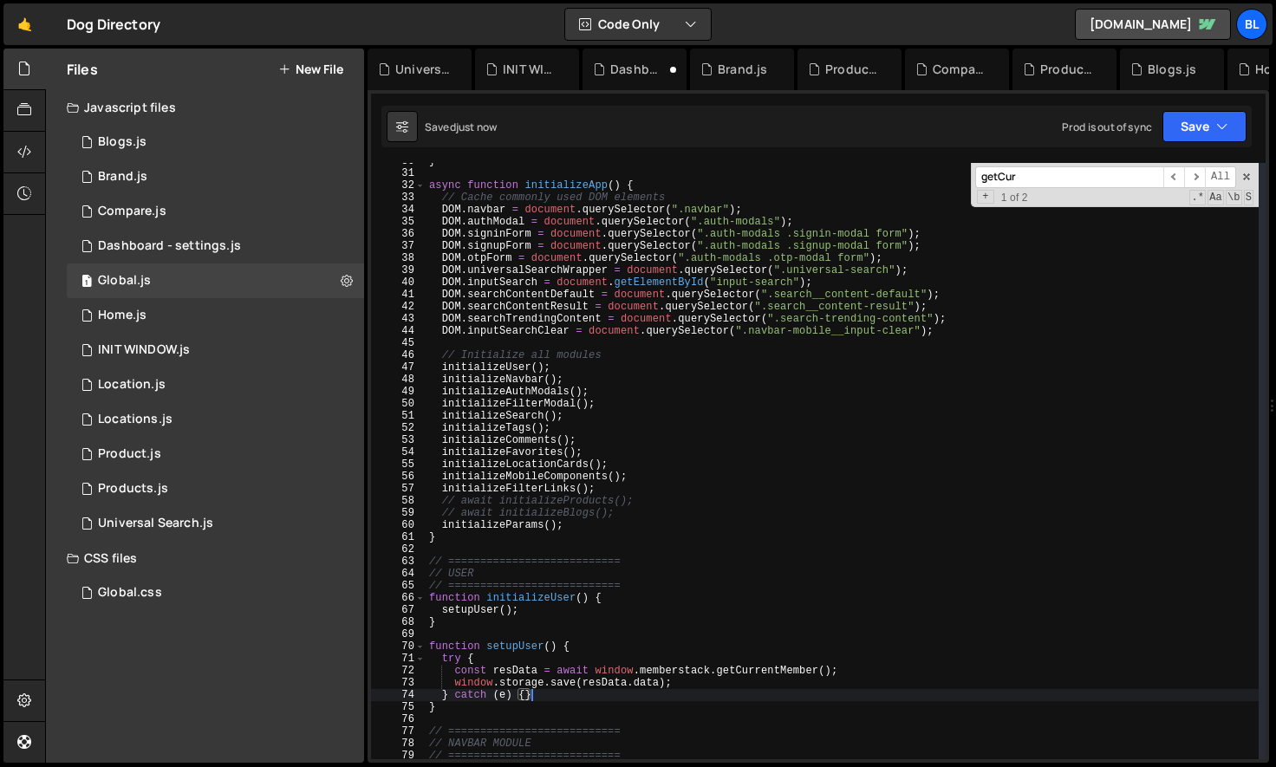
click at [487, 652] on div "} async function initializeApp ( ) { // Cache commonly used DOM elements DOM . …" at bounding box center [842, 465] width 833 height 621
click at [455, 641] on div "} async function initializeApp ( ) { // Cache commonly used DOM elements DOM . …" at bounding box center [842, 465] width 833 height 621
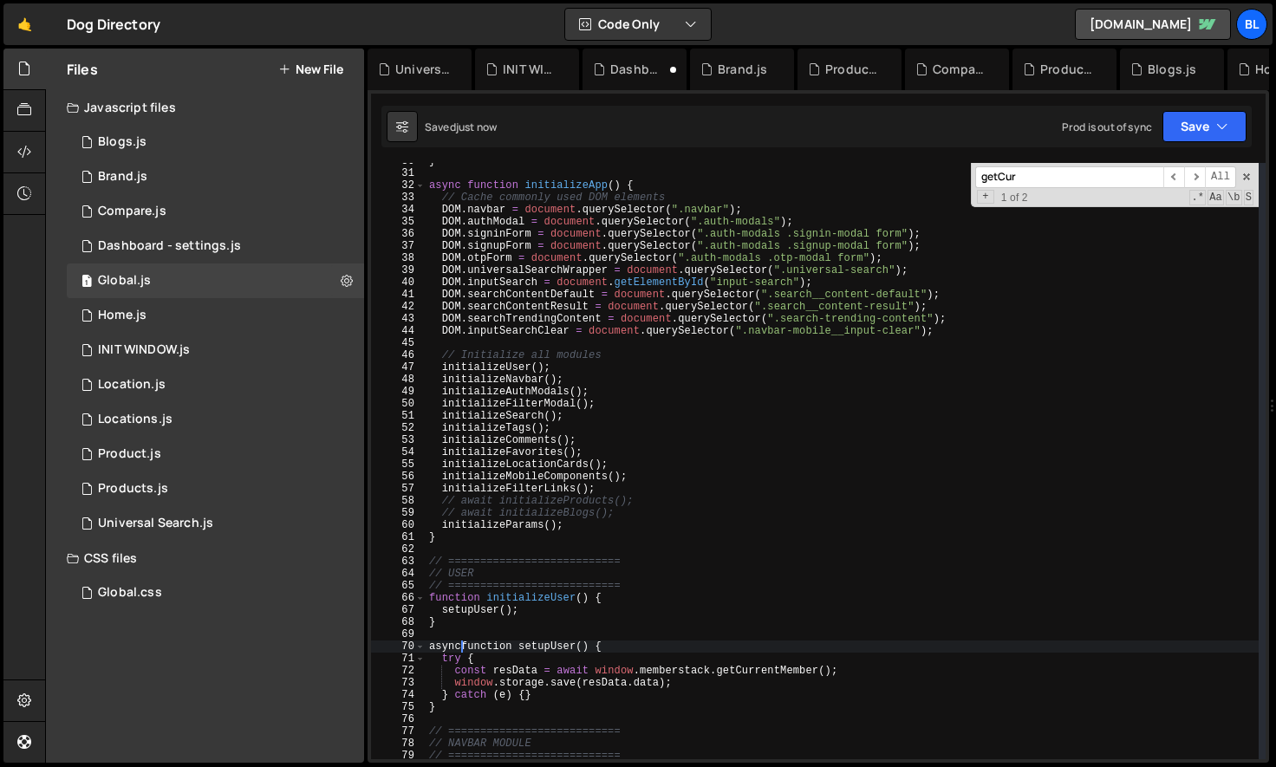
scroll to position [0, 3]
click at [467, 610] on div "} async function initializeApp ( ) { // Cache commonly used DOM elements DOM . …" at bounding box center [842, 465] width 833 height 621
click at [559, 677] on div "} async function initializeApp ( ) { // Cache commonly used DOM elements DOM . …" at bounding box center [842, 465] width 833 height 621
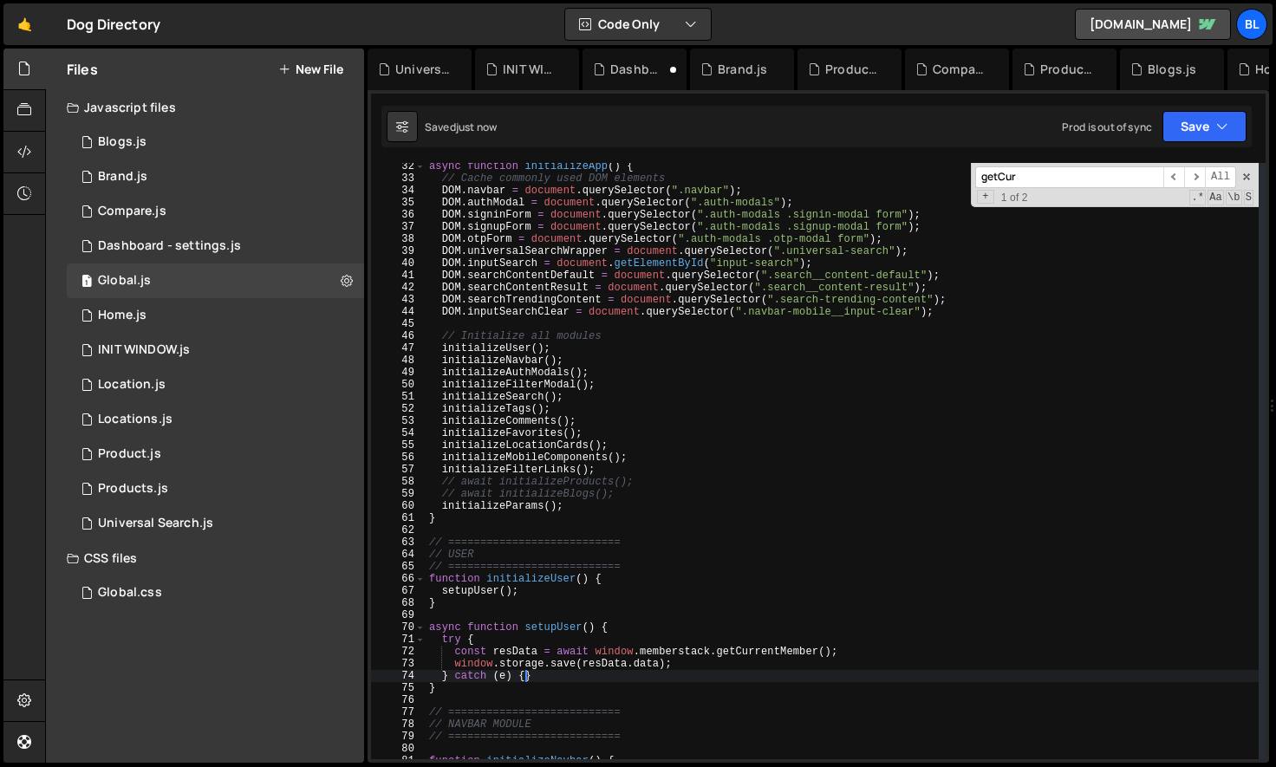
click at [527, 680] on div "async function initializeApp ( ) { // Cache commonly used DOM elements DOM . na…" at bounding box center [842, 470] width 833 height 621
type textarea "} catch (e) {}"
click at [645, 674] on div "async function initializeApp ( ) { // Cache commonly used DOM elements DOM . na…" at bounding box center [842, 470] width 833 height 621
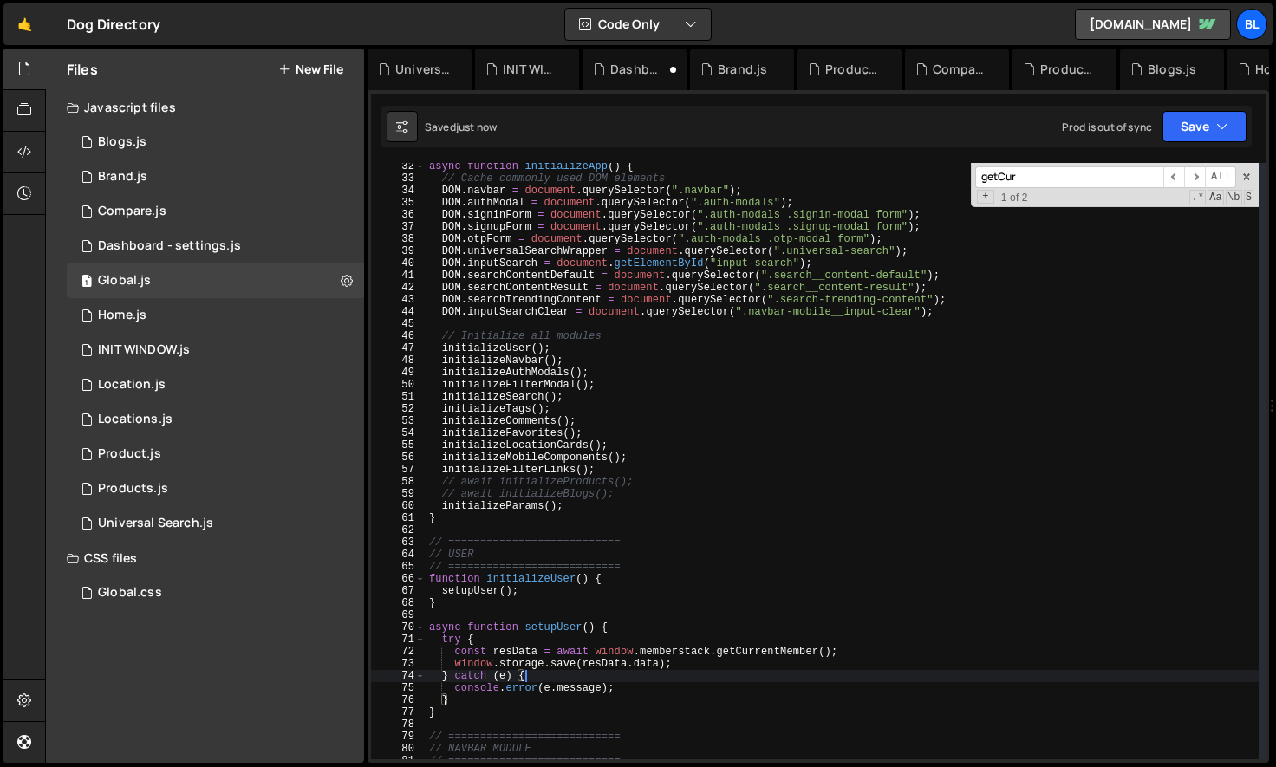
click at [635, 687] on div "async function initializeApp ( ) { // Cache commonly used DOM elements DOM . na…" at bounding box center [842, 470] width 833 height 621
click at [519, 582] on div "async function initializeApp ( ) { // Cache commonly used DOM elements DOM . na…" at bounding box center [842, 470] width 833 height 621
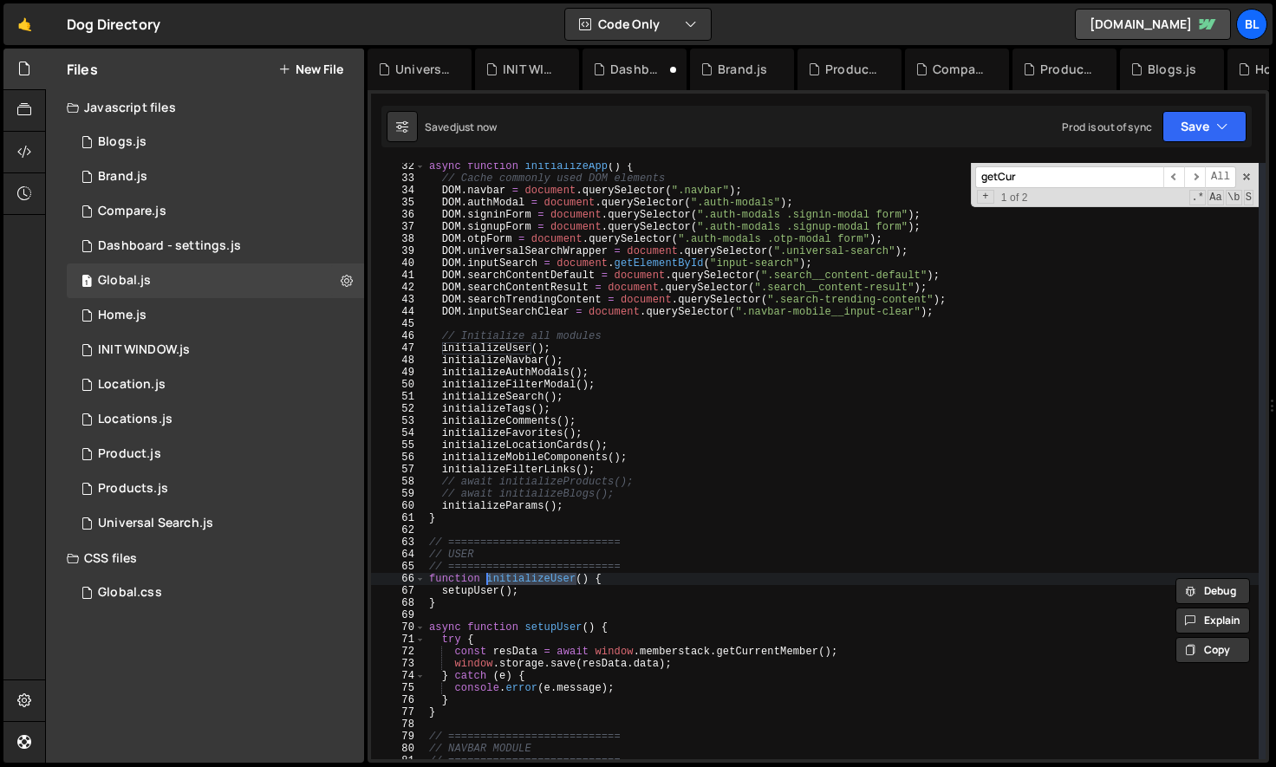
click at [535, 647] on div "async function initializeApp ( ) { // Cache commonly used DOM elements DOM . na…" at bounding box center [842, 470] width 833 height 621
type textarea "const resData = await window.memberstack.getCurrentMember();"
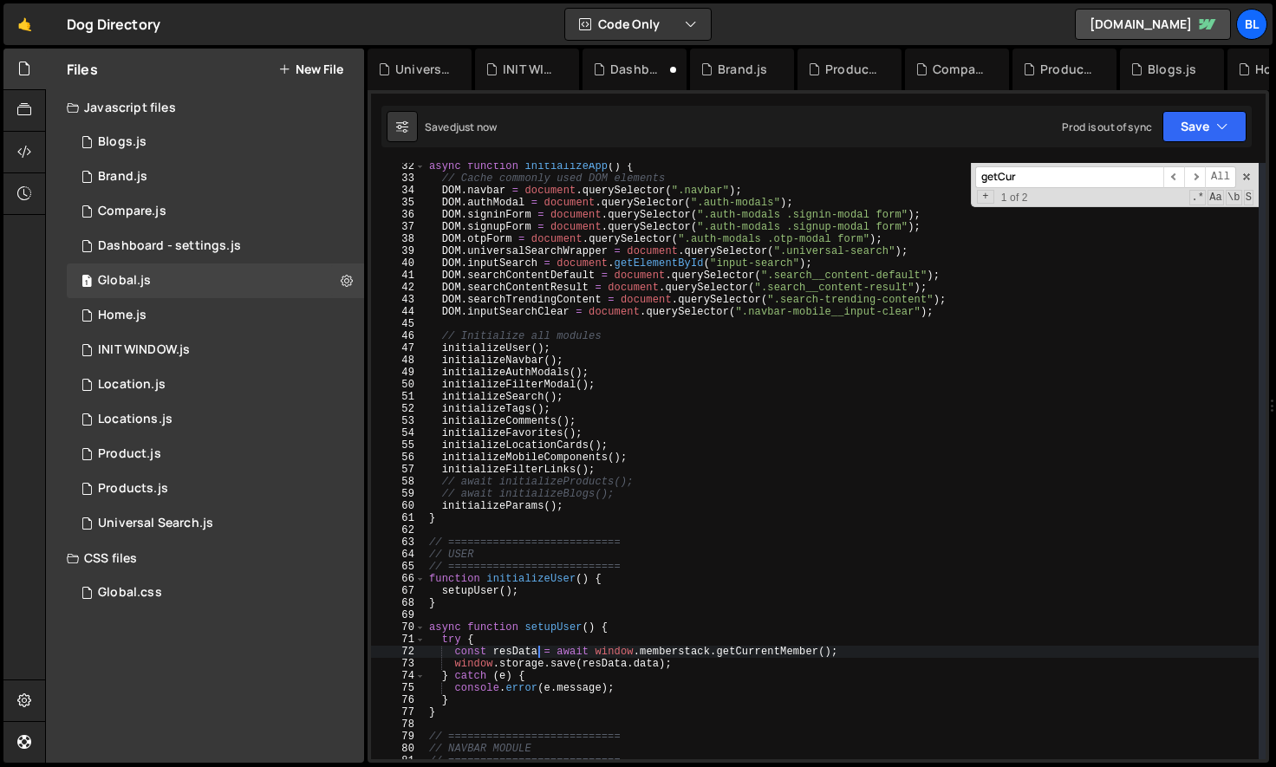
click at [535, 647] on div "async function initializeApp ( ) { // Cache commonly used DOM elements DOM . na…" at bounding box center [842, 470] width 833 height 621
paste textarea "resData)"
click at [557, 676] on div "async function initializeApp ( ) { // Cache commonly used DOM elements DOM . na…" at bounding box center [842, 470] width 833 height 621
type textarea "[DOMAIN_NAME]([DOMAIN_NAME]);"
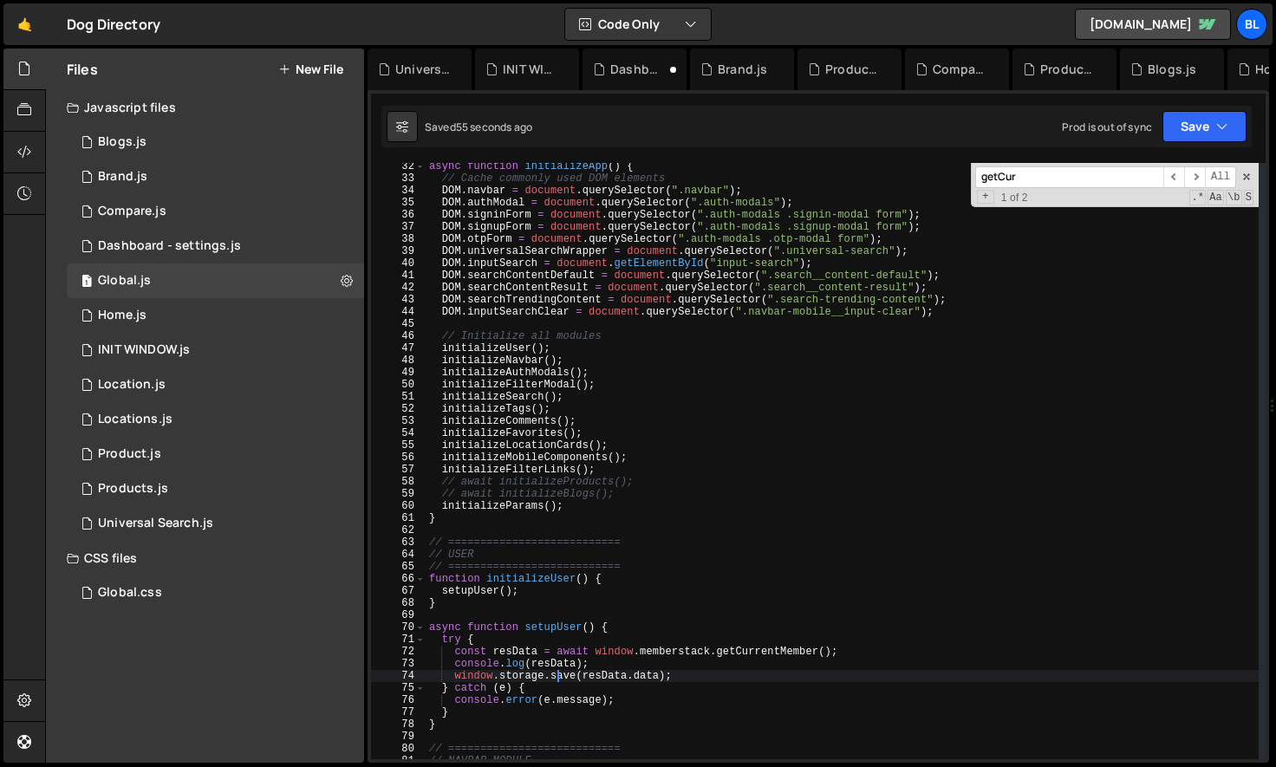
click at [557, 676] on div "async function initializeApp ( ) { // Cache commonly used DOM elements DOM . na…" at bounding box center [842, 470] width 833 height 621
click at [150, 351] on div "INIT WINDOW.js" at bounding box center [144, 350] width 92 height 16
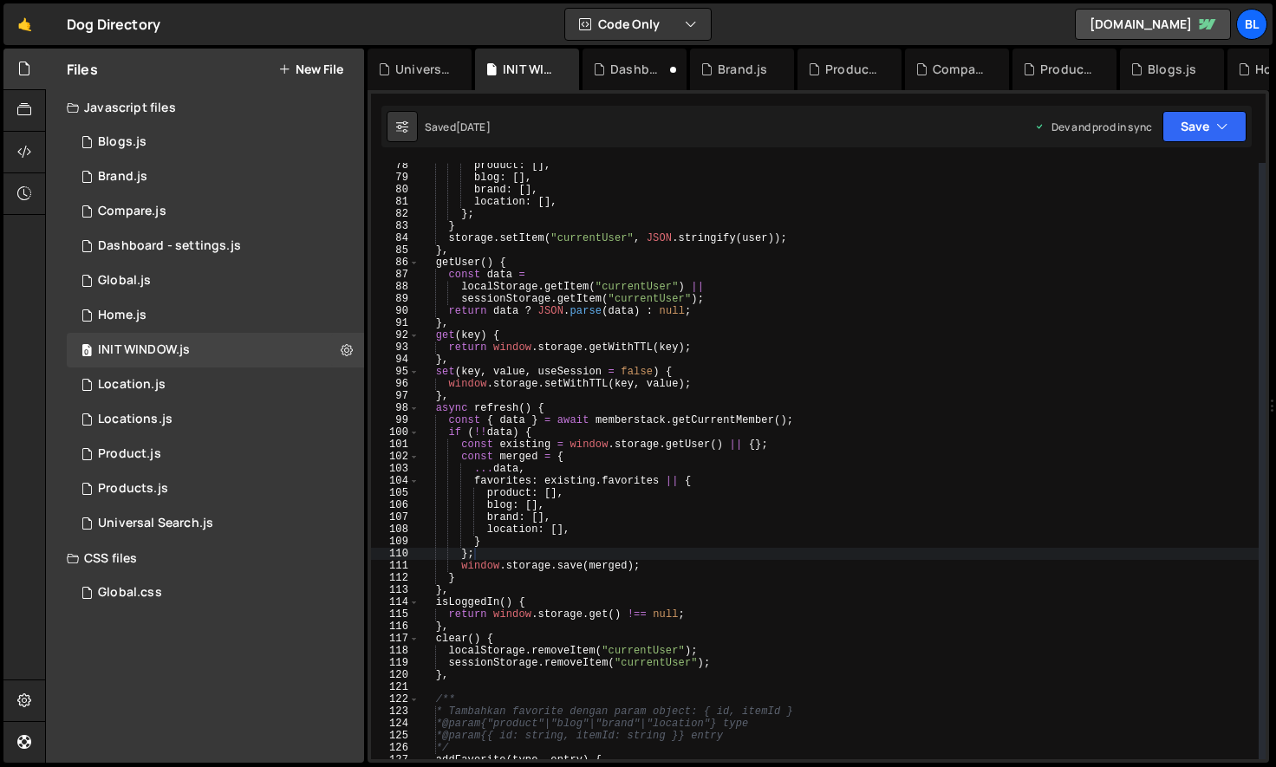
scroll to position [946, 0]
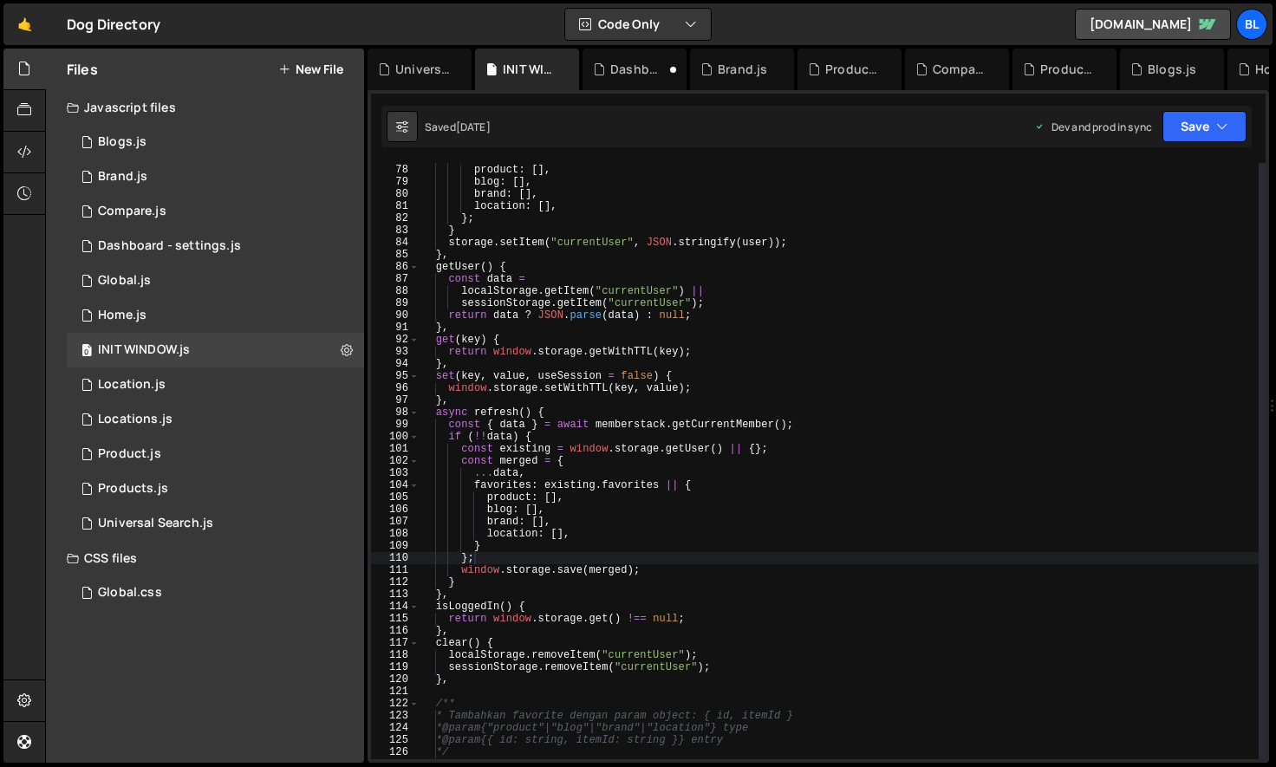
click at [461, 415] on div "user . favorites = { product : [ ] , blog : [ ] , brand : [ ] , location : [ ] …" at bounding box center [839, 462] width 839 height 621
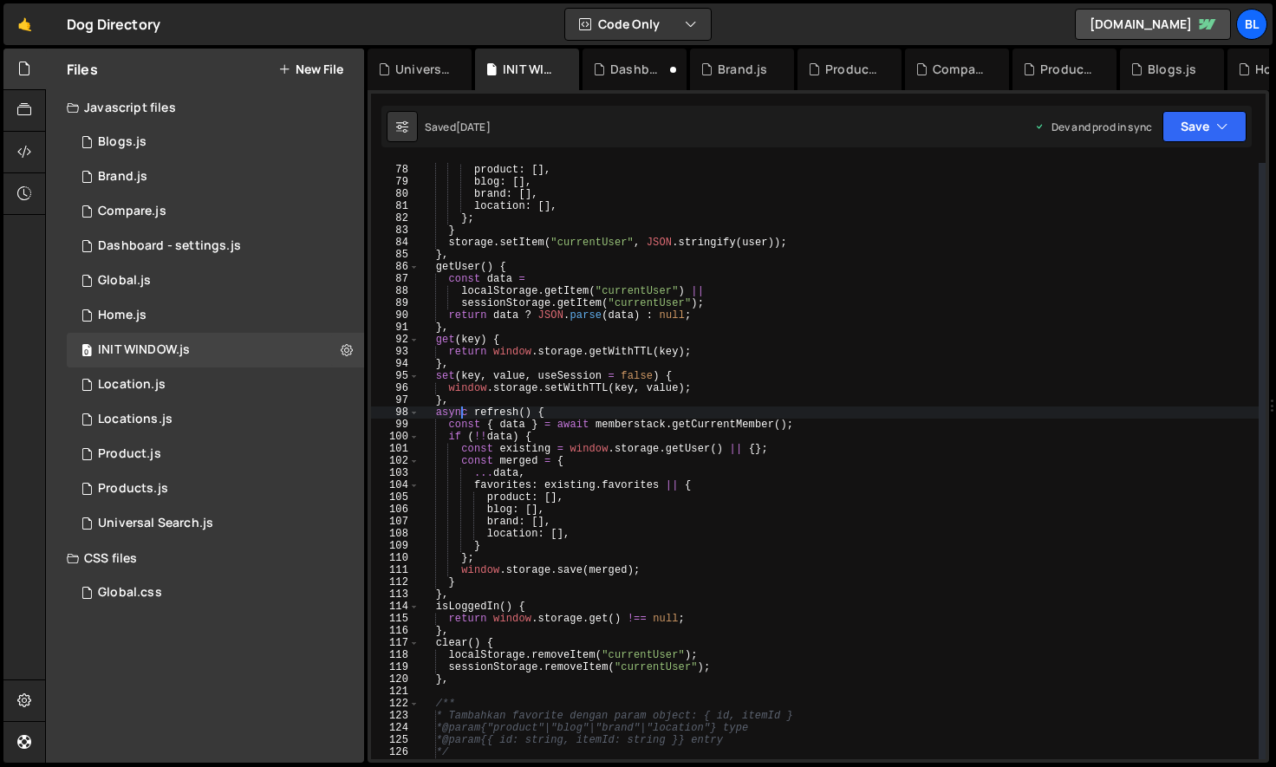
click at [486, 414] on div "user . favorites = { product : [ ] , blog : [ ] , brand : [ ] , location : [ ] …" at bounding box center [839, 462] width 839 height 621
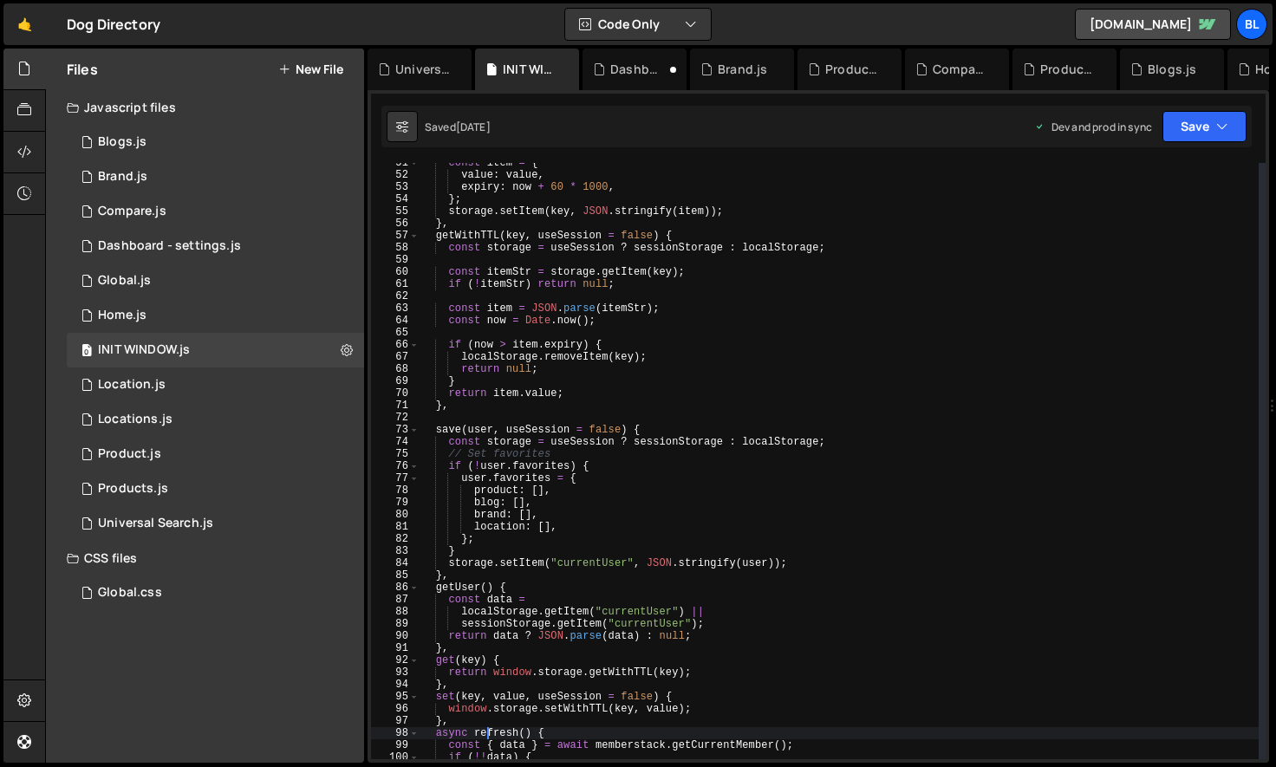
scroll to position [623, 0]
click at [484, 436] on div "const item = { value : value , expiry : now + 60 * 1000 , } ; storage . setItem…" at bounding box center [839, 469] width 839 height 621
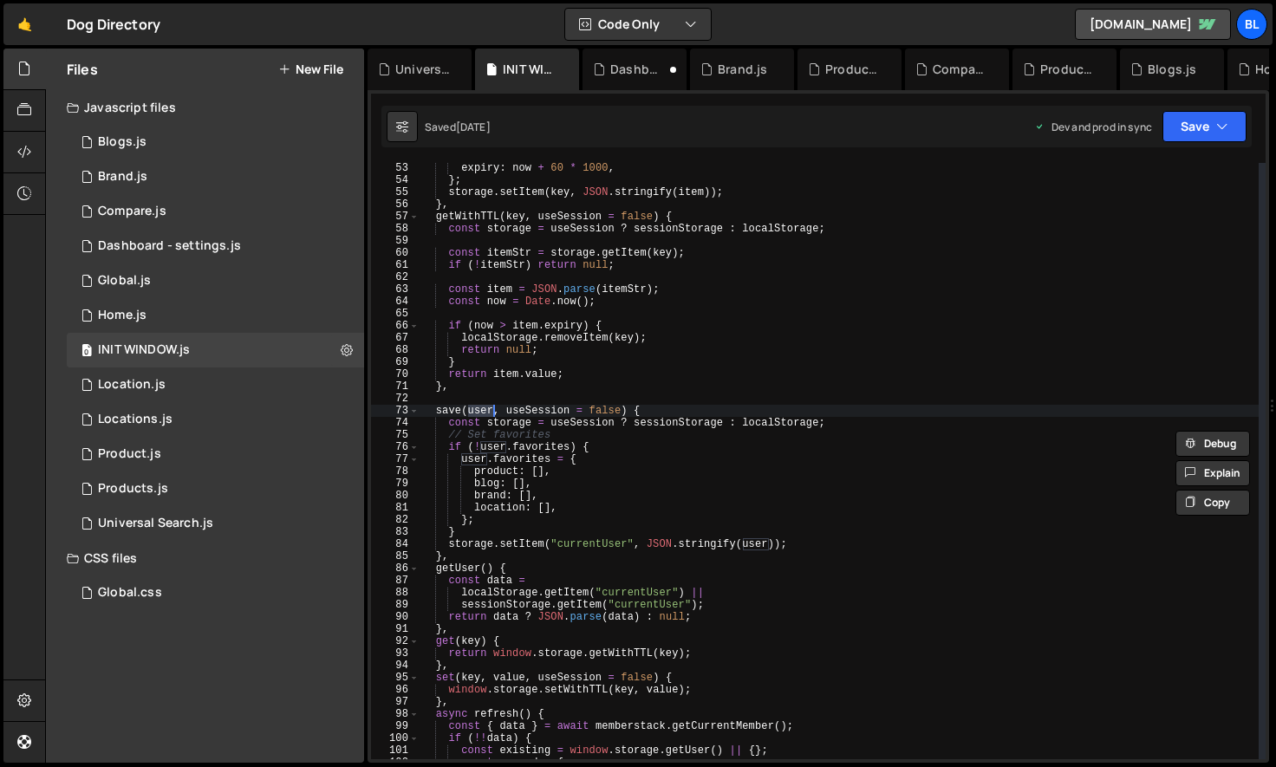
scroll to position [648, 0]
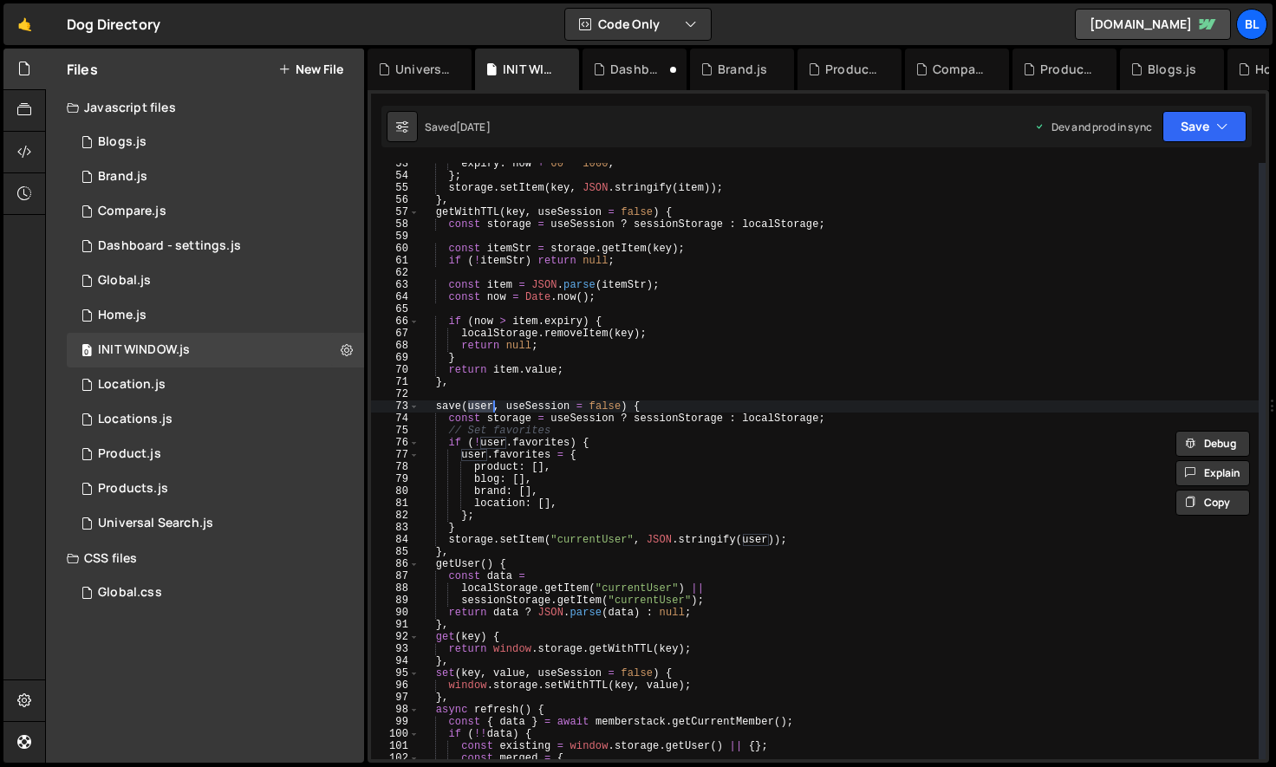
click at [591, 506] on div "expiry : now + 60 * 1000 , } ; storage . setItem ( key , JSON . stringify ( ite…" at bounding box center [839, 468] width 839 height 621
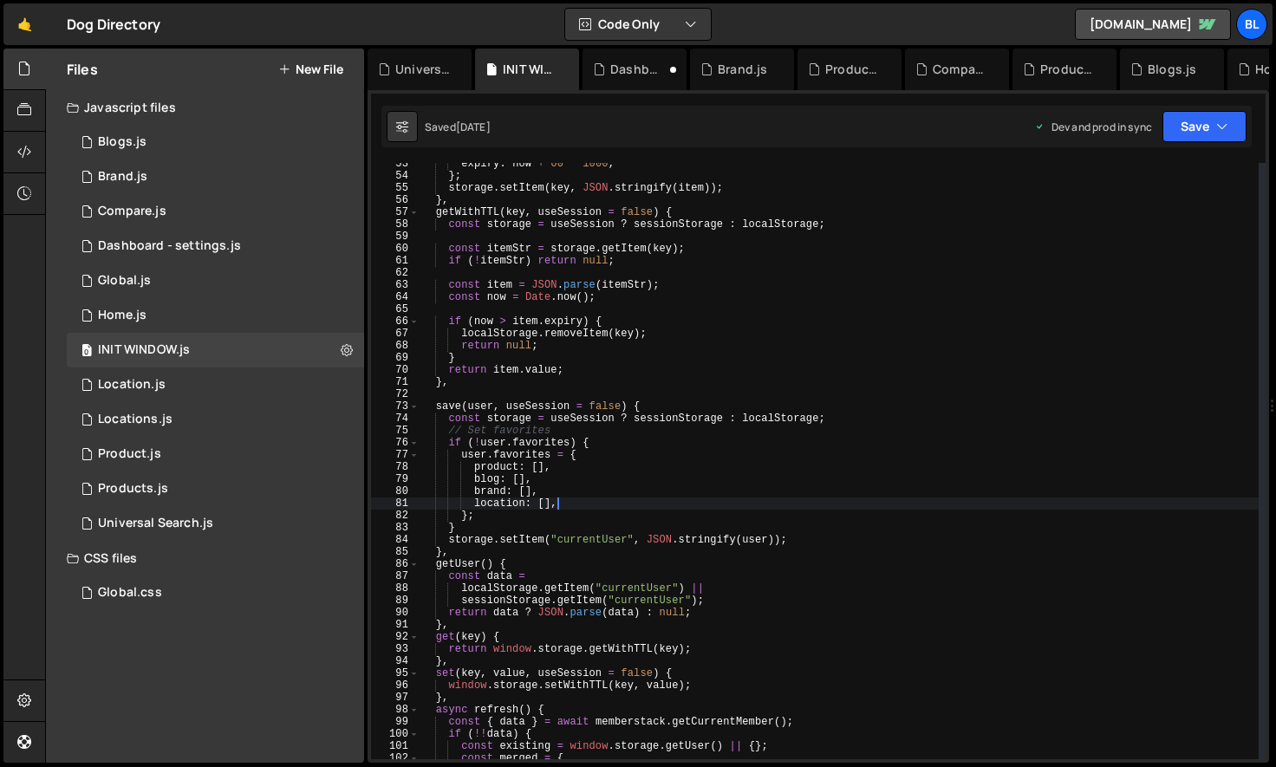
click at [481, 407] on div "expiry : now + 60 * 1000 , } ; storage . setItem ( key , JSON . stringify ( ite…" at bounding box center [839, 468] width 839 height 621
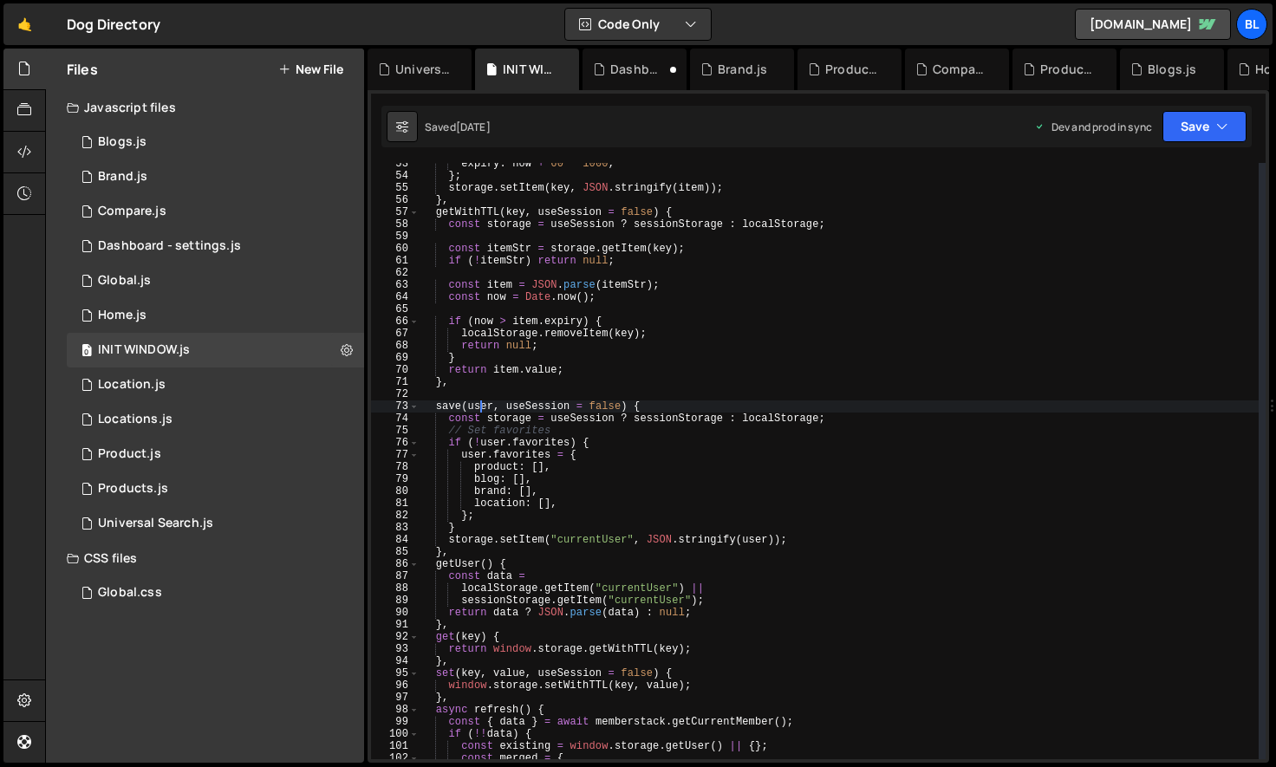
click at [481, 407] on div "expiry : now + 60 * 1000 , } ; storage . setItem ( key , JSON . stringify ( ite…" at bounding box center [839, 468] width 839 height 621
click at [534, 383] on div "expiry : now + 60 * 1000 , } ; storage . setItem ( key , JSON . stringify ( ite…" at bounding box center [839, 468] width 839 height 621
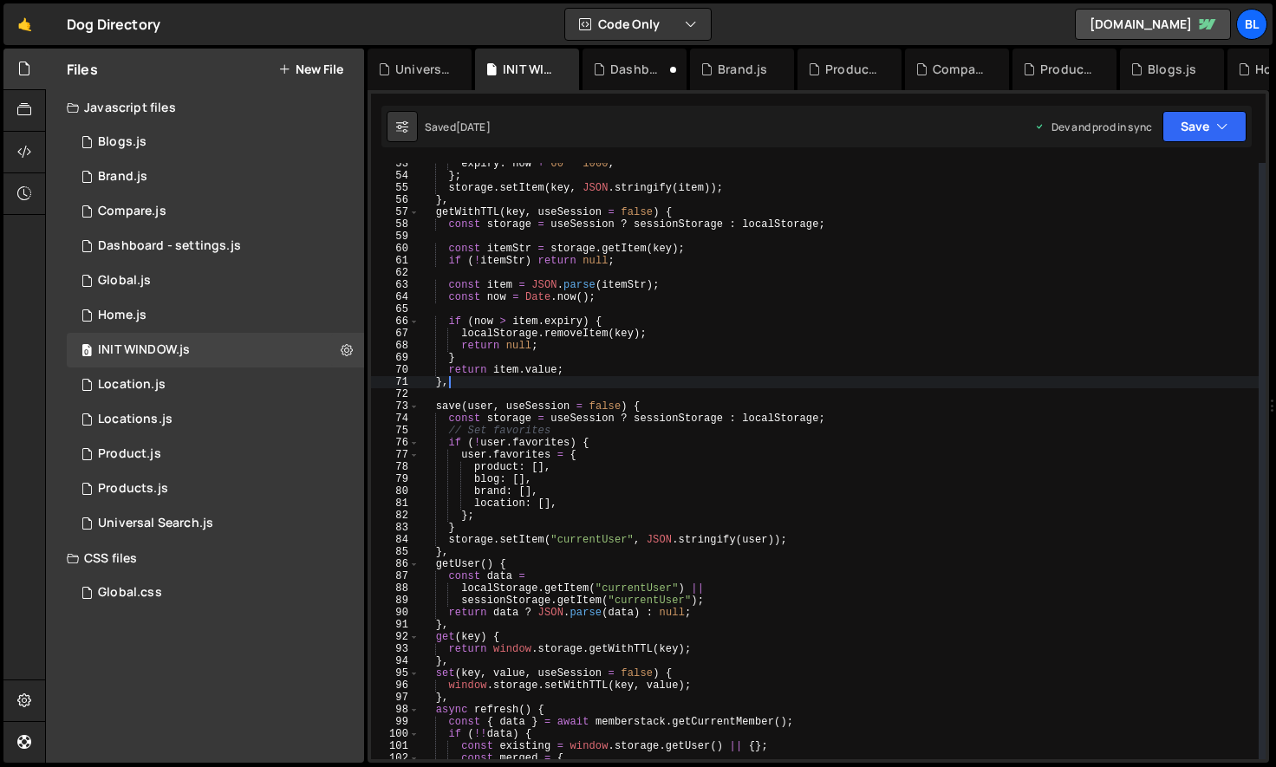
click at [480, 406] on div "expiry : now + 60 * 1000 , } ; storage . setItem ( key , JSON . stringify ( ite…" at bounding box center [839, 468] width 839 height 621
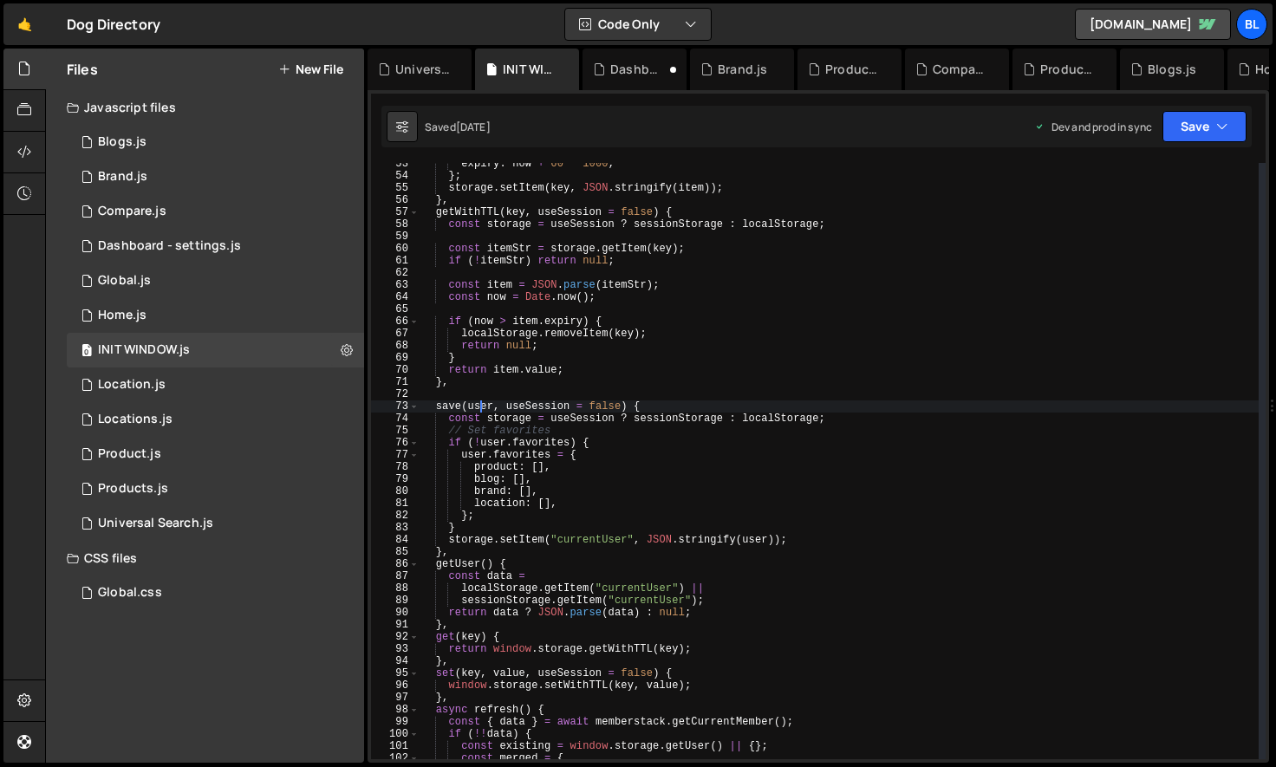
click at [480, 406] on div "expiry : now + 60 * 1000 , } ; storage . setItem ( key , JSON . stringify ( ite…" at bounding box center [839, 468] width 839 height 621
click at [523, 403] on div "expiry : now + 60 * 1000 , } ; storage . setItem ( key , JSON . stringify ( ite…" at bounding box center [839, 468] width 839 height 621
click at [544, 406] on div "expiry : now + 60 * 1000 , } ; storage . setItem ( key , JSON . stringify ( ite…" at bounding box center [839, 468] width 839 height 621
click at [551, 380] on div "expiry : now + 60 * 1000 , } ; storage . setItem ( key , JSON . stringify ( ite…" at bounding box center [839, 468] width 839 height 621
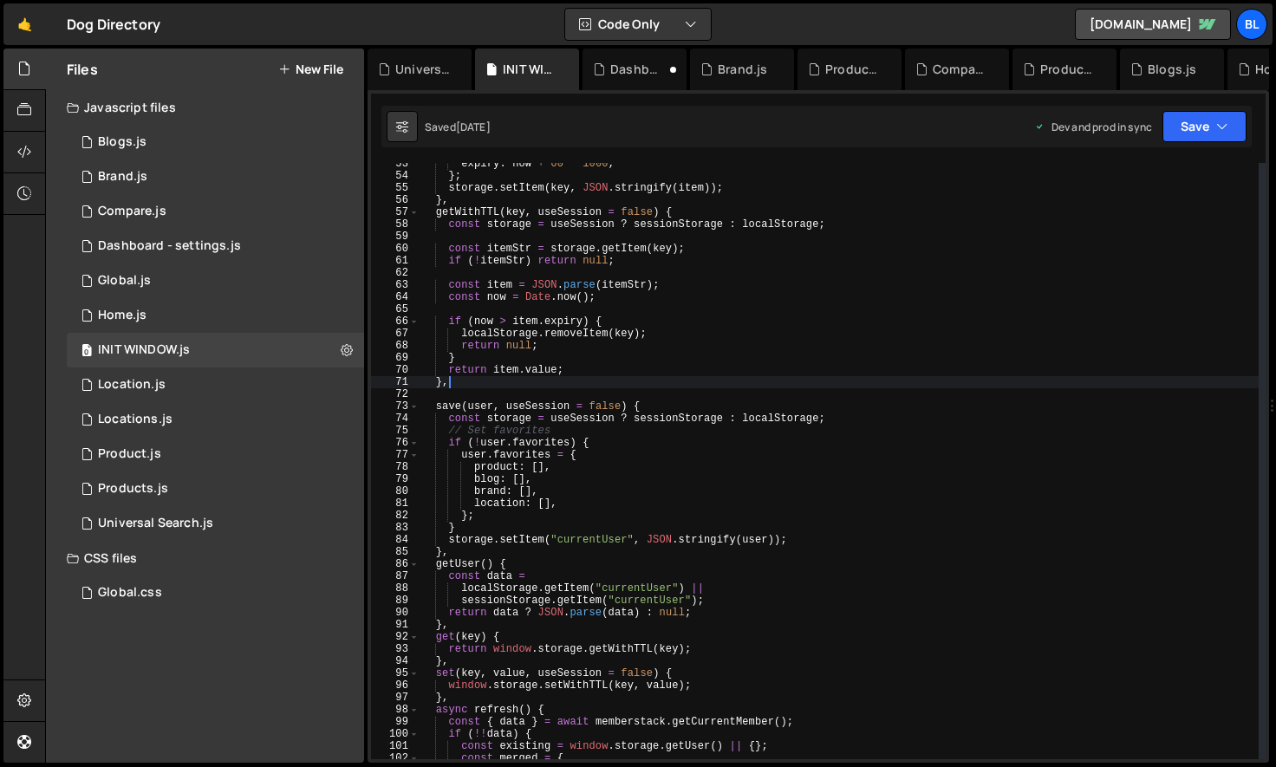
click at [480, 410] on div "expiry : now + 60 * 1000 , } ; storage . setItem ( key , JSON . stringify ( ite…" at bounding box center [839, 468] width 839 height 621
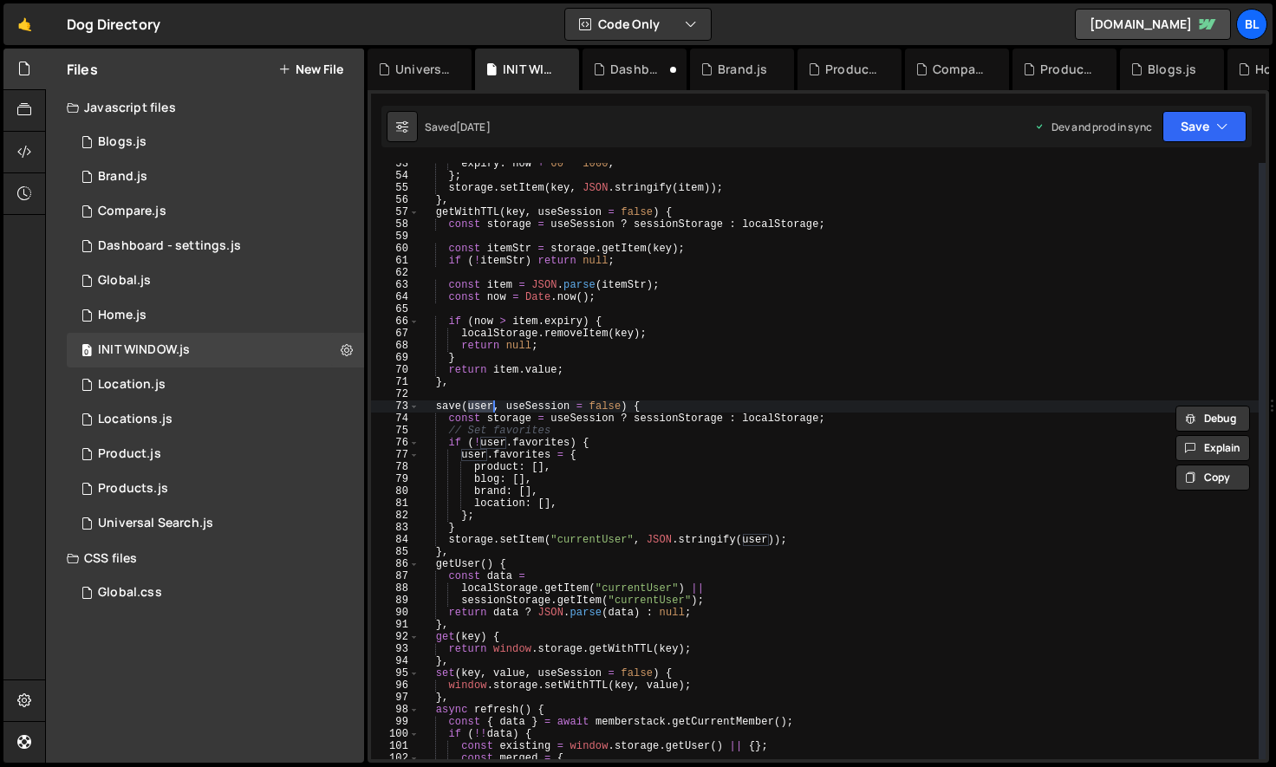
click at [446, 413] on div "expiry : now + 60 * 1000 , } ; storage . setItem ( key , JSON . stringify ( ite…" at bounding box center [839, 468] width 839 height 621
click at [545, 566] on div "expiry : now + 60 * 1000 , } ; storage . setItem ( key , JSON . stringify ( ite…" at bounding box center [839, 468] width 839 height 621
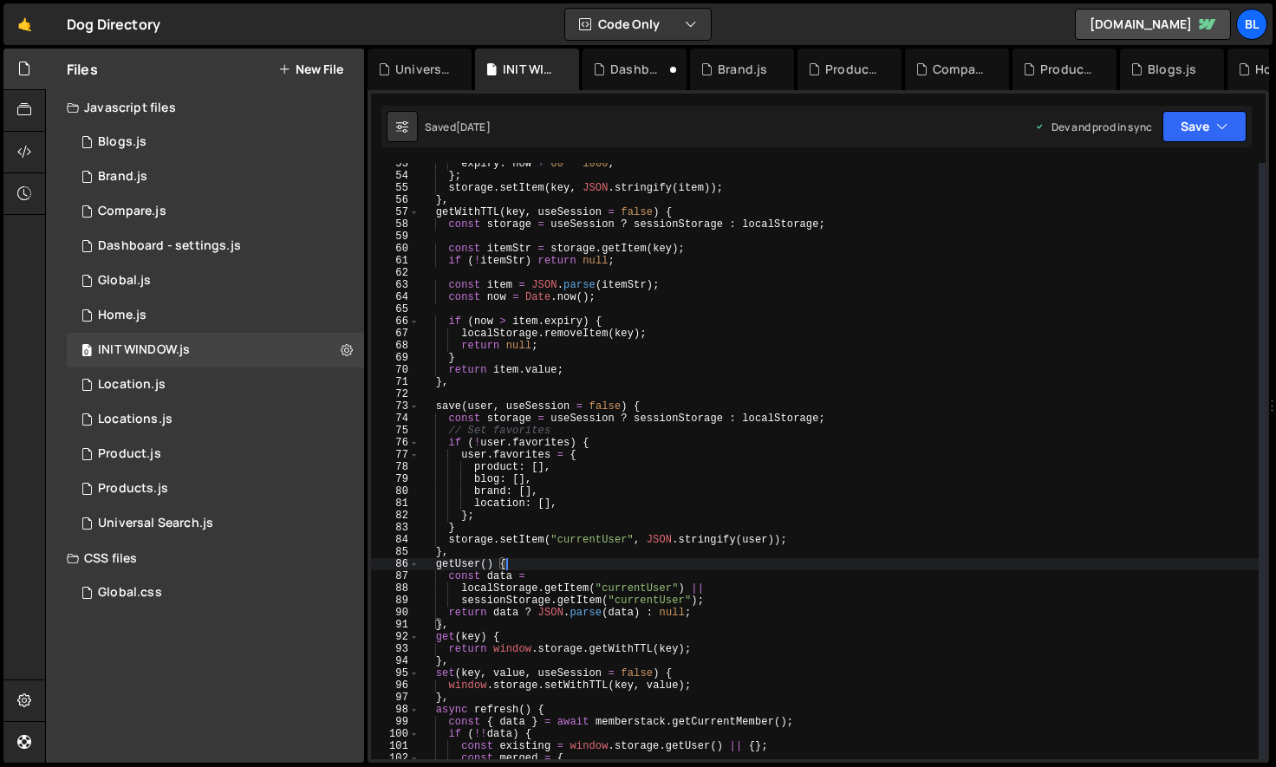
click at [472, 542] on div "expiry : now + 60 * 1000 , } ; storage . setItem ( key , JSON . stringify ( ite…" at bounding box center [839, 468] width 839 height 621
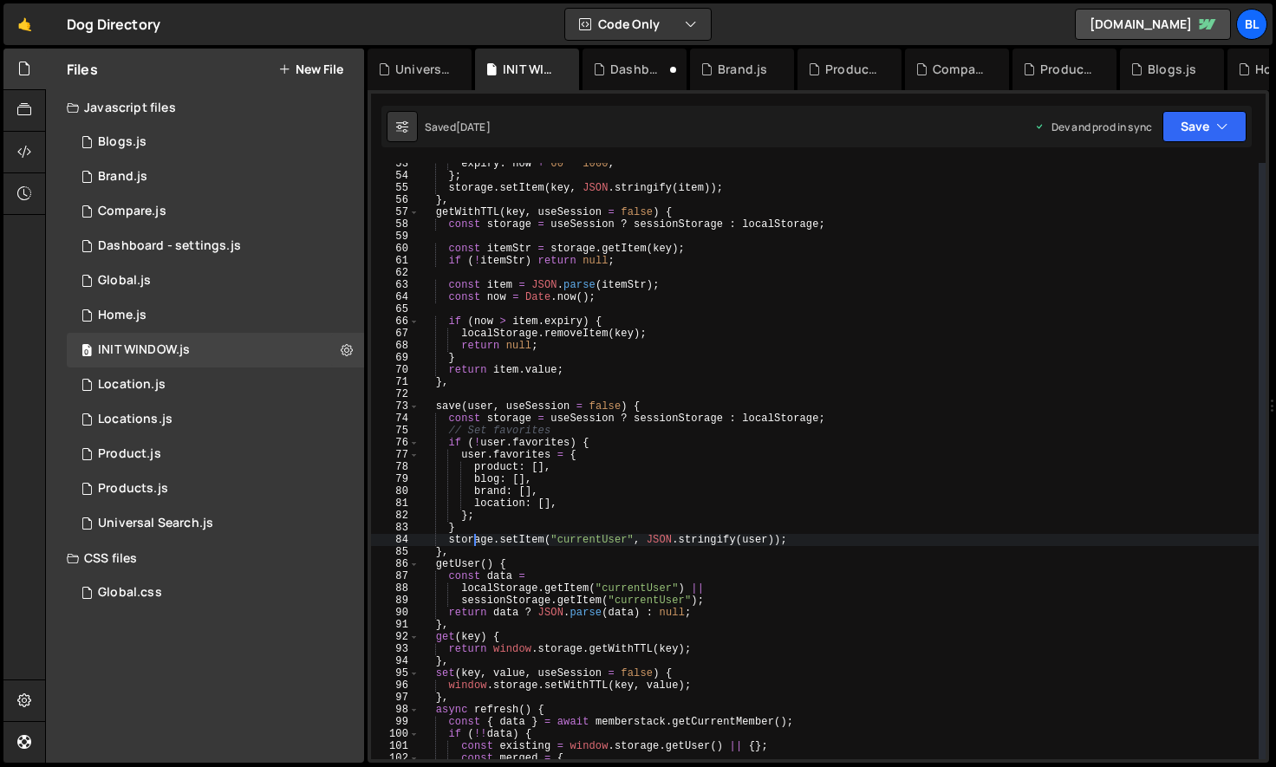
click at [472, 542] on div "expiry : now + 60 * 1000 , } ; storage . setItem ( key , JSON . stringify ( ite…" at bounding box center [839, 468] width 839 height 621
click at [519, 468] on div "expiry : now + 60 * 1000 , } ; storage . setItem ( key , JSON . stringify ( ite…" at bounding box center [839, 468] width 839 height 621
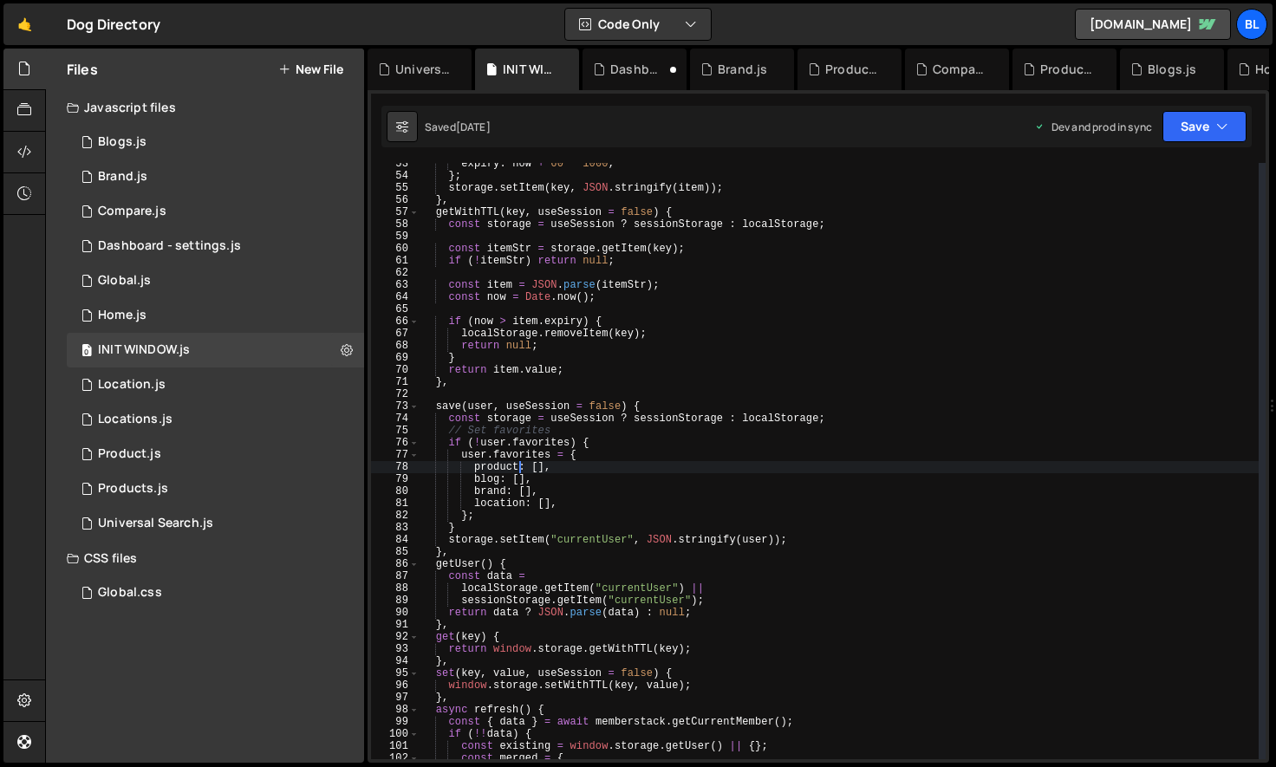
click at [505, 524] on div "expiry : now + 60 * 1000 , } ; storage . setItem ( key , JSON . stringify ( ite…" at bounding box center [839, 468] width 839 height 621
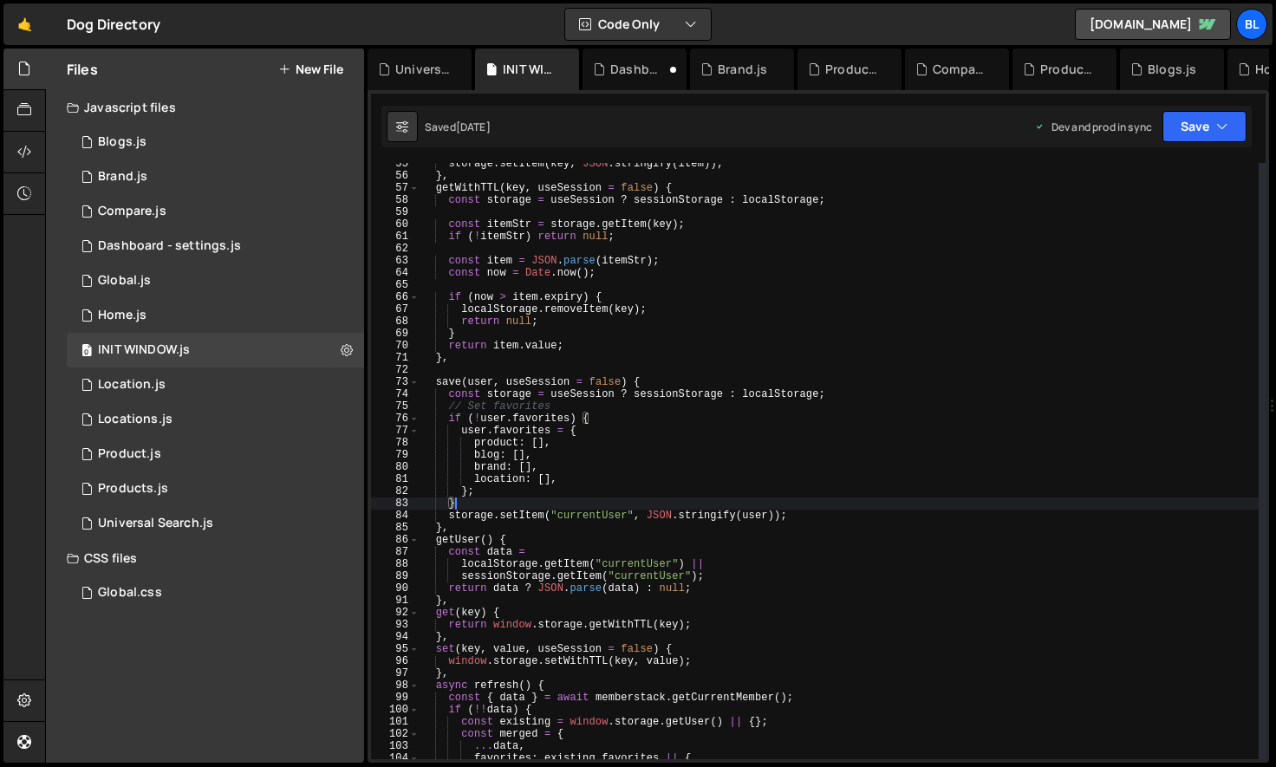
scroll to position [676, 0]
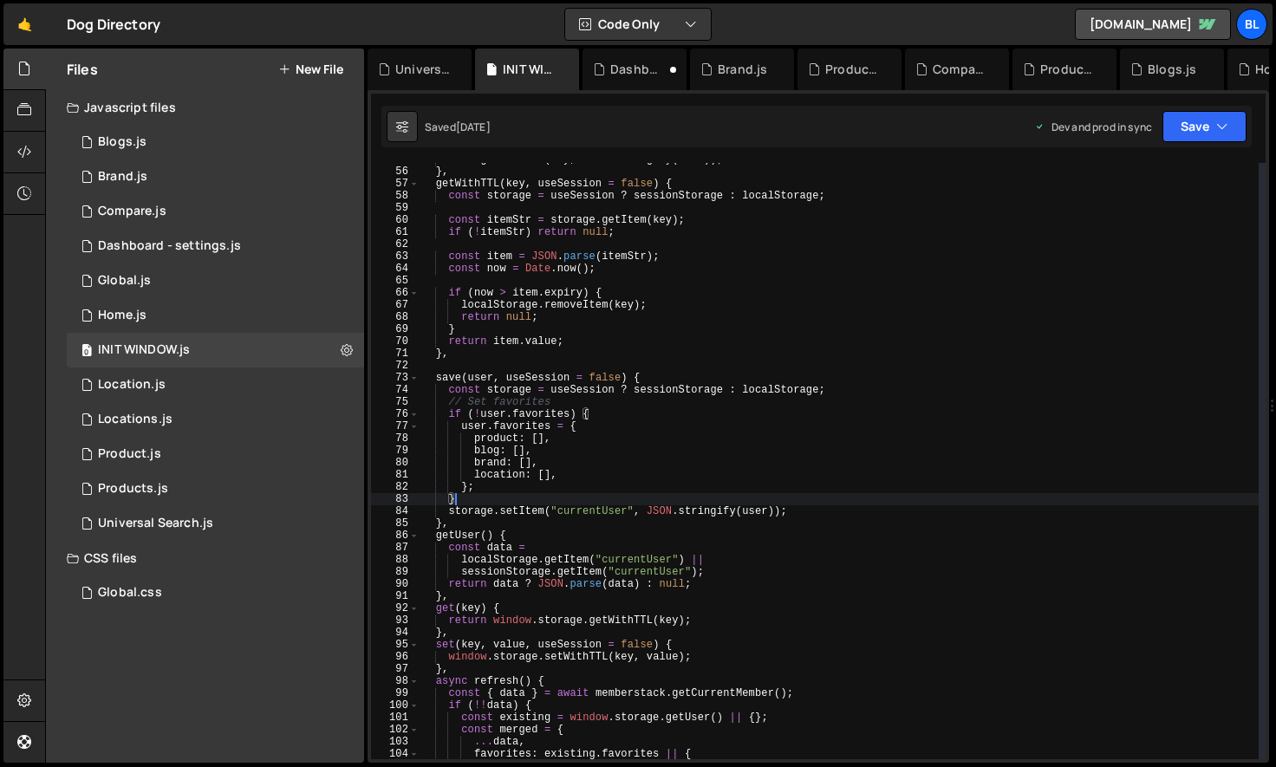
click at [596, 657] on div "storage . setItem ( key , JSON . stringify ( item )) ; } , getWithTTL ( key , u…" at bounding box center [839, 463] width 839 height 621
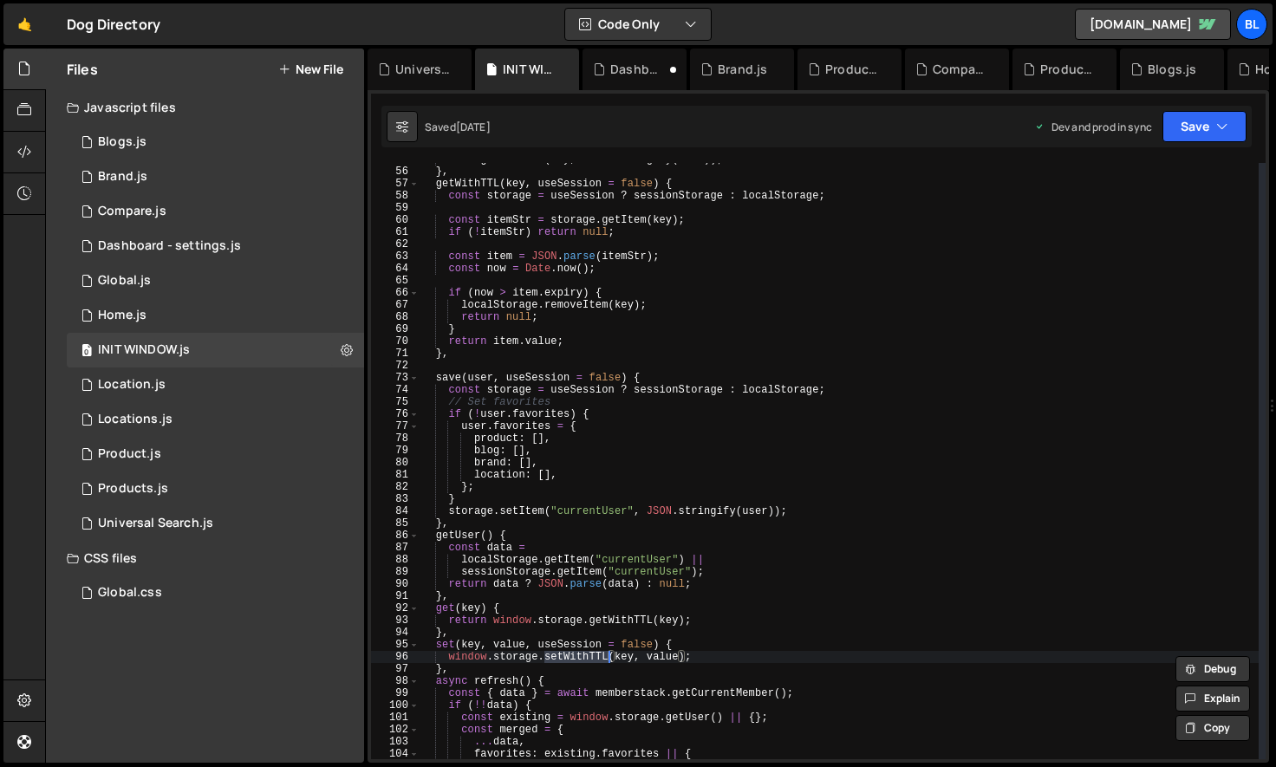
click at [559, 615] on div "storage . setItem ( key , JSON . stringify ( item )) ; } , getWithTTL ( key , u…" at bounding box center [839, 463] width 839 height 621
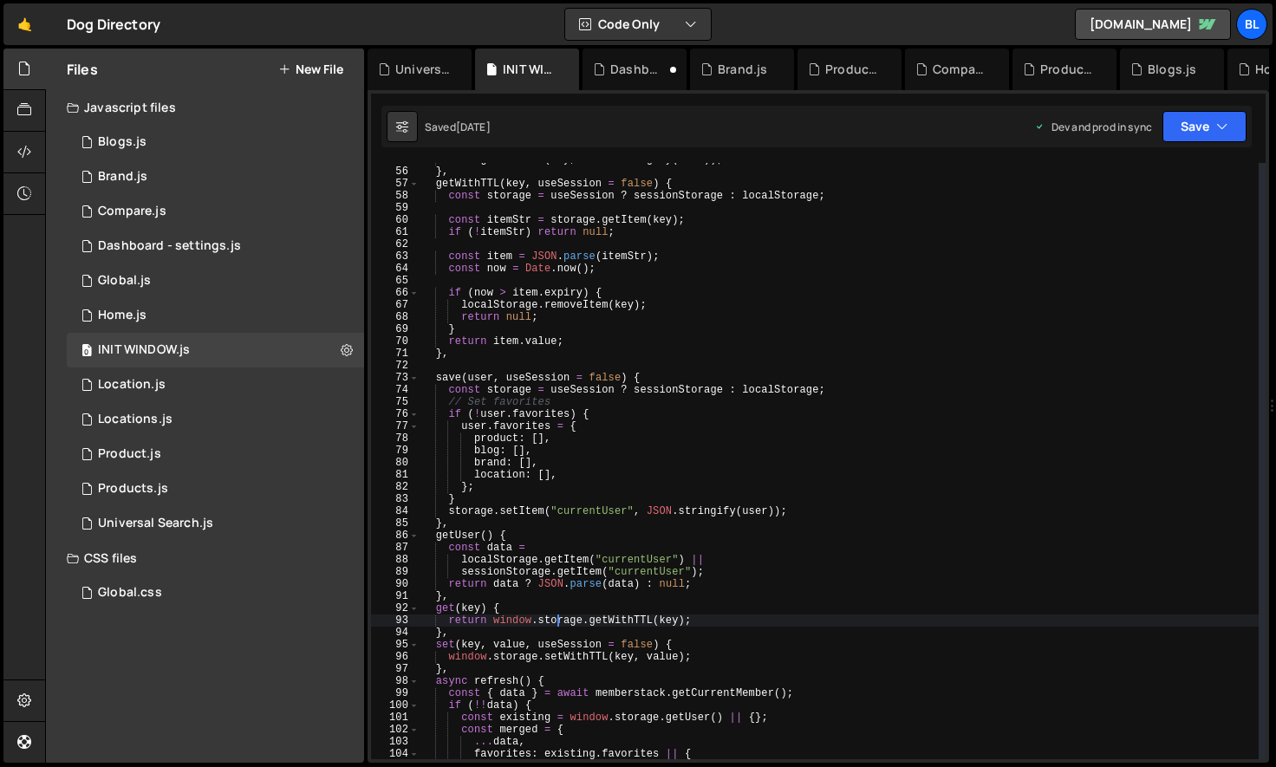
click at [523, 626] on div "storage . setItem ( key , JSON . stringify ( item )) ; } , getWithTTL ( key , u…" at bounding box center [839, 463] width 839 height 621
click at [575, 663] on div "storage . setItem ( key , JSON . stringify ( item )) ; } , getWithTTL ( key , u…" at bounding box center [839, 463] width 839 height 621
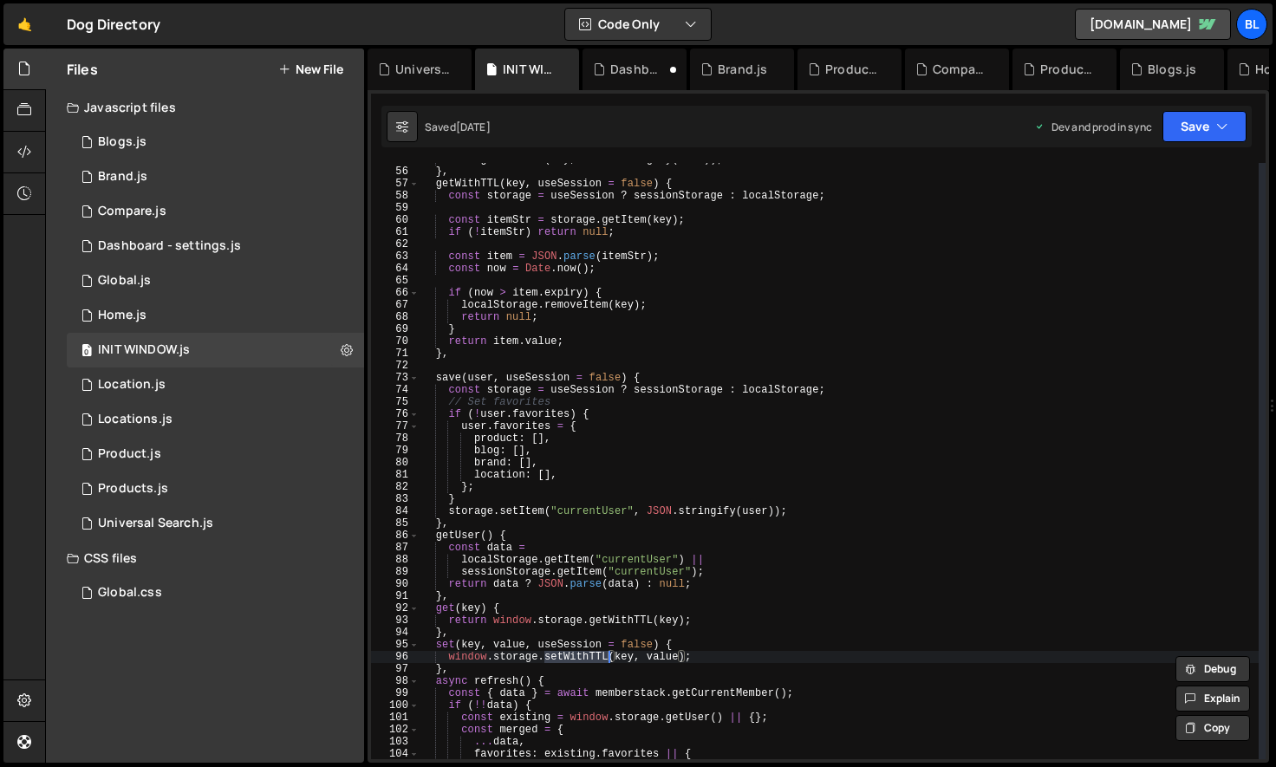
click at [522, 614] on div "storage . setItem ( key , JSON . stringify ( item )) ; } , getWithTTL ( key , u…" at bounding box center [839, 463] width 839 height 621
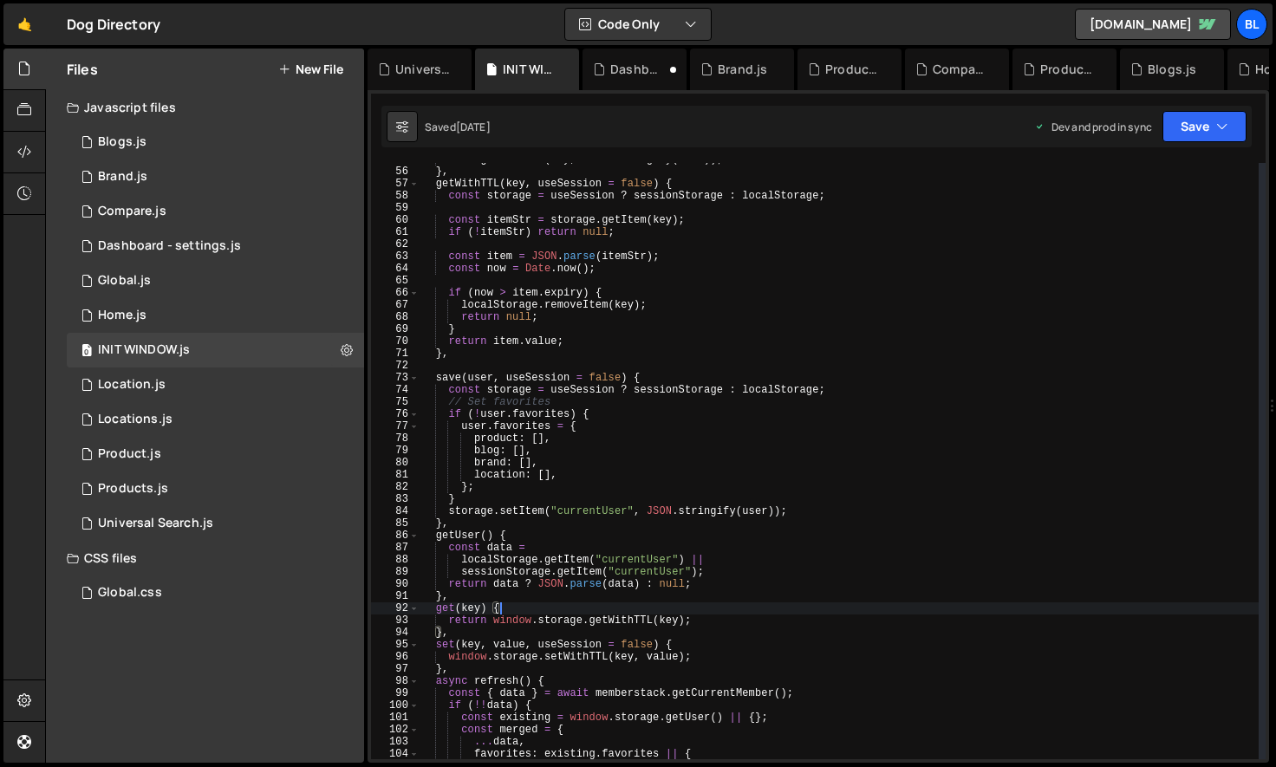
click at [456, 535] on div "storage . setItem ( key , JSON . stringify ( item )) ; } , getWithTTL ( key , u…" at bounding box center [839, 463] width 839 height 621
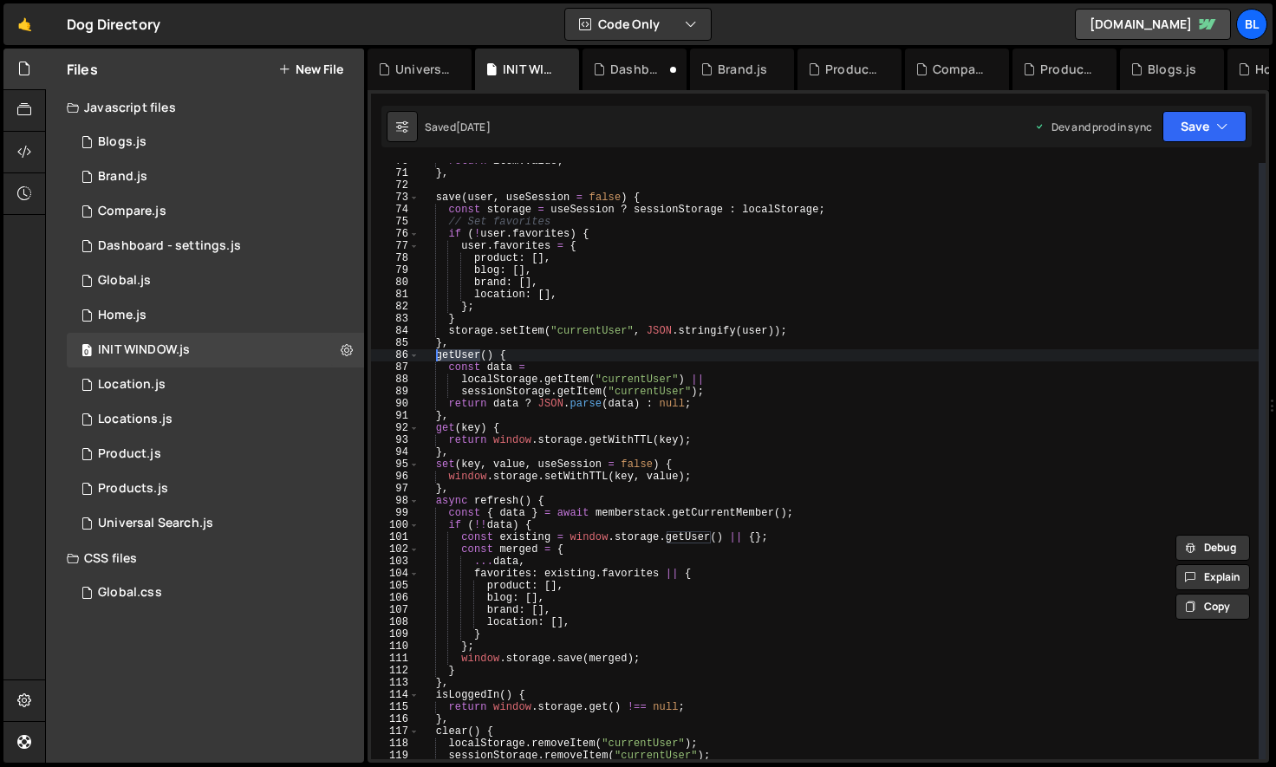
scroll to position [858, 0]
click at [564, 646] on div "return item . value ; } , save ( user , useSession = false ) { const storage = …" at bounding box center [839, 464] width 839 height 621
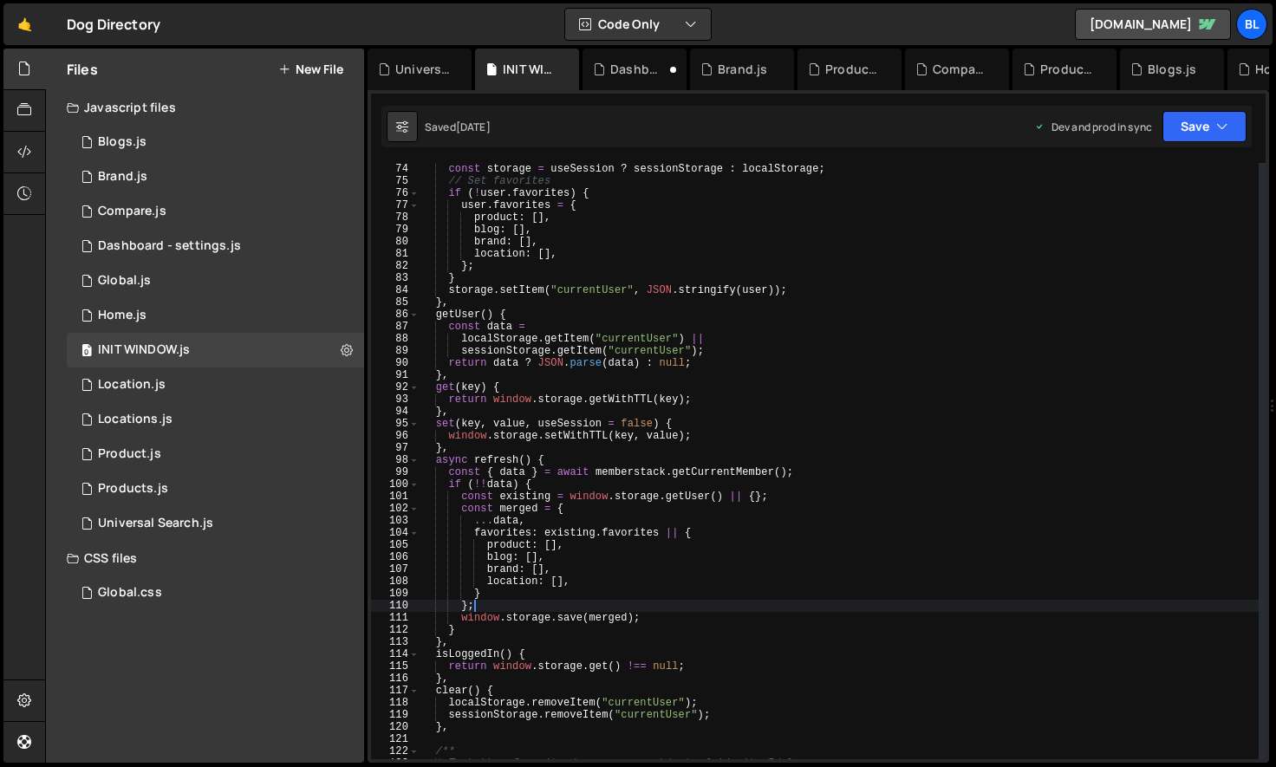
scroll to position [900, 0]
click at [599, 668] on div "const storage = useSession ? sessionStorage : localStorage ; // Set favorites i…" at bounding box center [839, 470] width 839 height 621
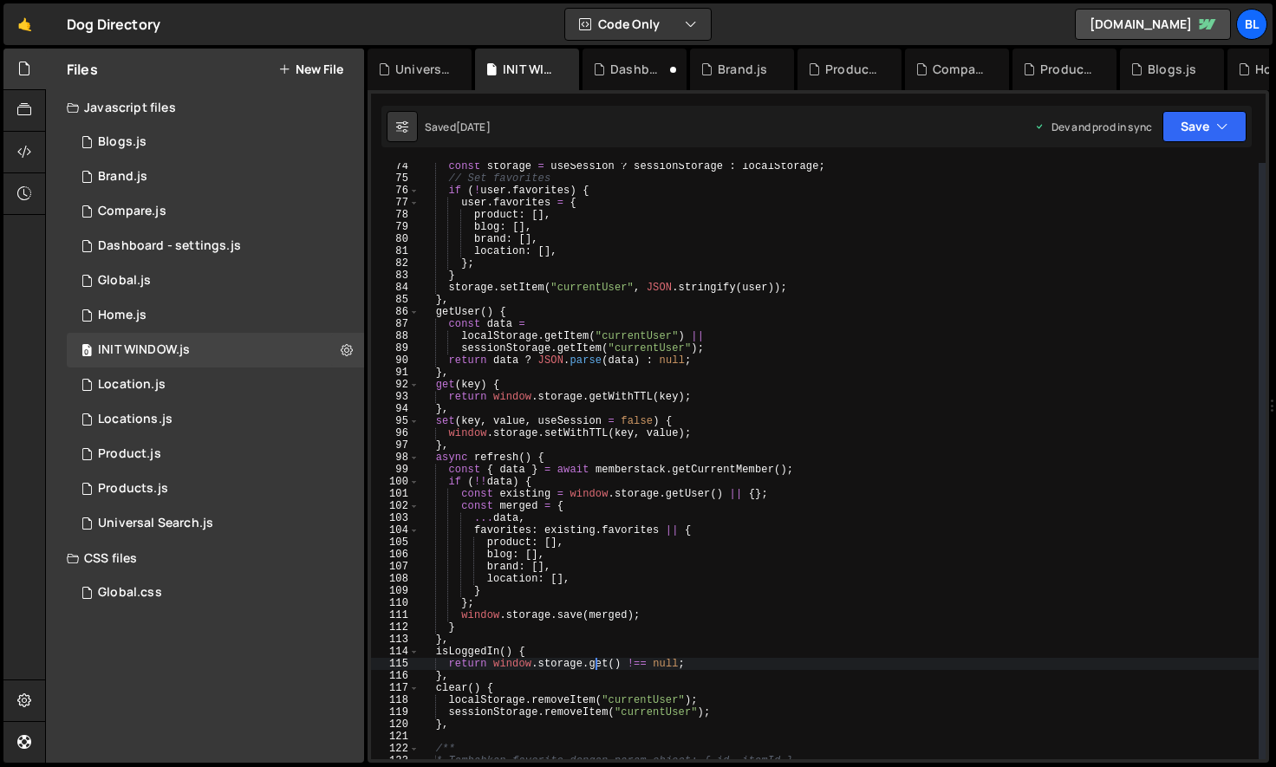
click at [599, 668] on div "const storage = useSession ? sessionStorage : localStorage ; // Set favorites i…" at bounding box center [839, 470] width 839 height 621
paste textarea "User"
click at [538, 659] on div "const storage = useSession ? sessionStorage : localStorage ; // Set favorites i…" at bounding box center [839, 470] width 839 height 621
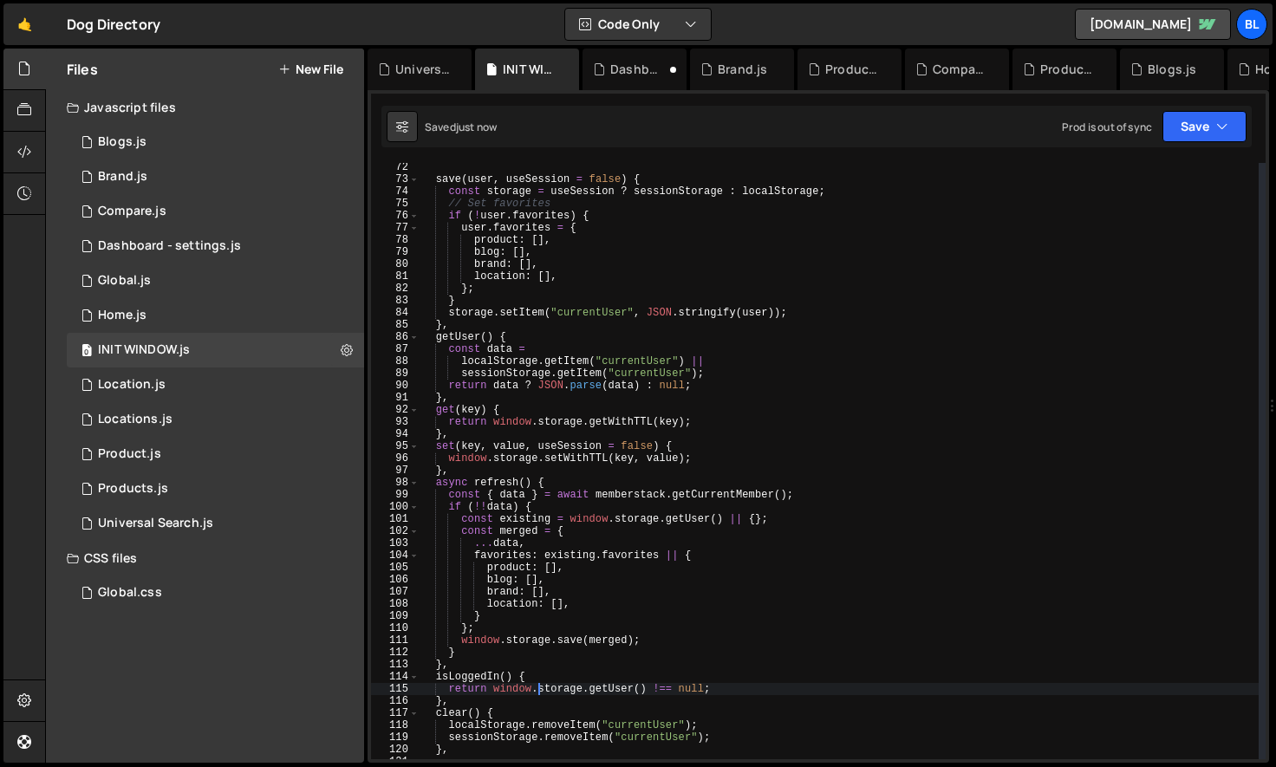
scroll to position [875, 0]
drag, startPoint x: 489, startPoint y: 687, endPoint x: 647, endPoint y: 690, distance: 157.8
click at [647, 690] on div "save ( user , useSession = false ) { const storage = useSession ? sessionStorag…" at bounding box center [839, 472] width 839 height 621
click at [525, 666] on div "save ( user , useSession = false ) { const storage = useSession ? sessionStorag…" at bounding box center [839, 472] width 839 height 621
type textarea "},"
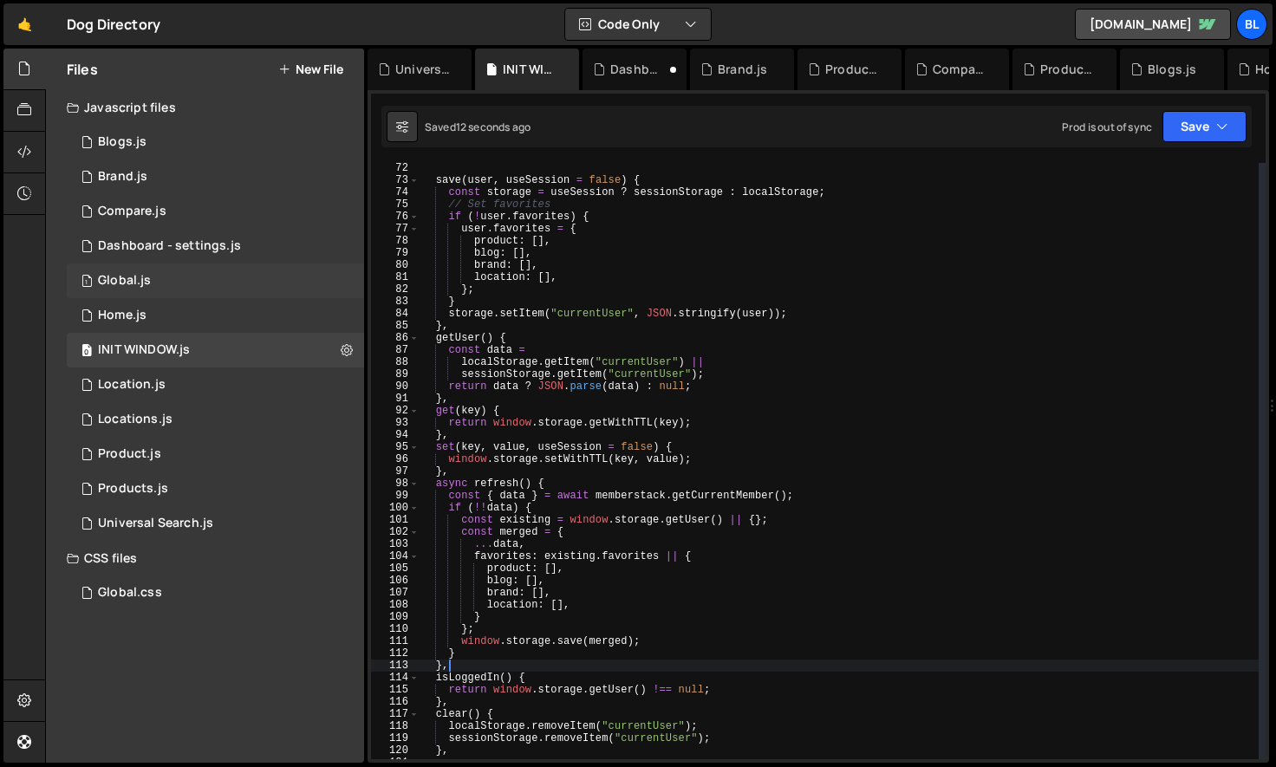
click at [175, 282] on div "1 Global.js 0" at bounding box center [215, 281] width 297 height 35
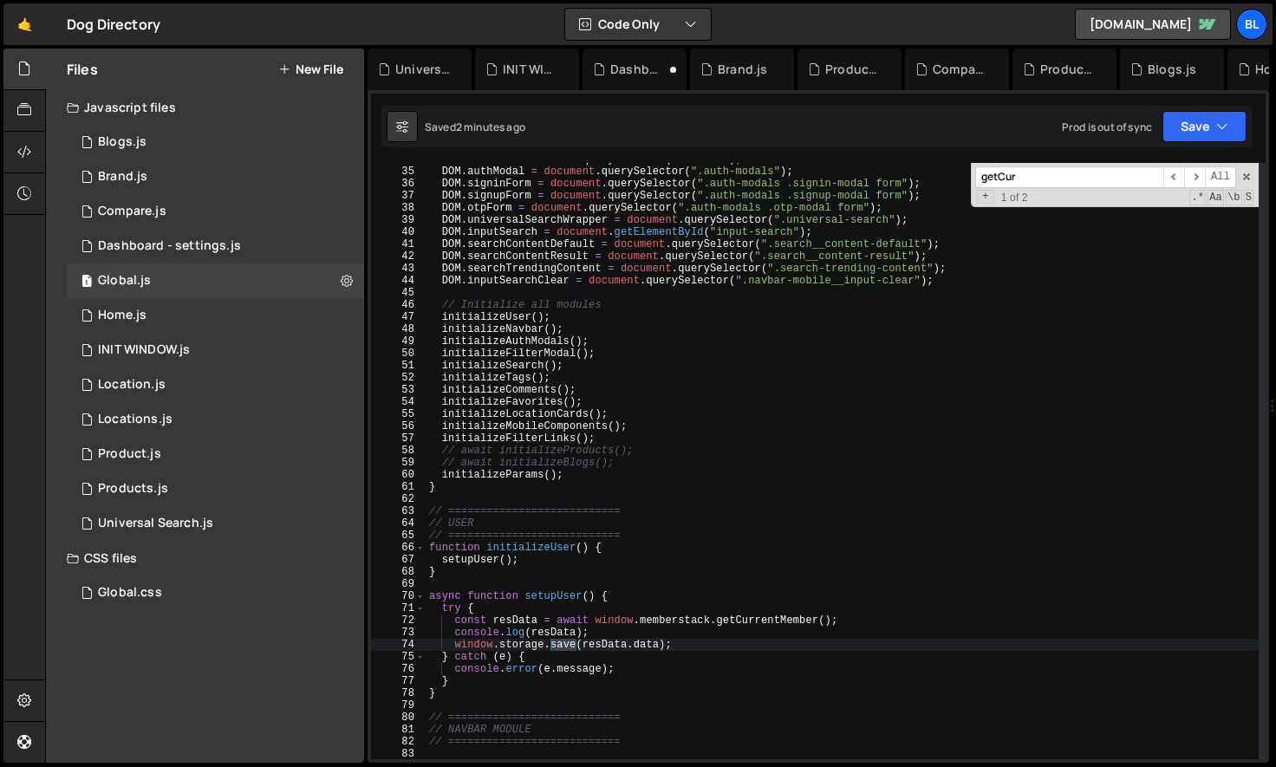
scroll to position [411, 0]
click at [607, 622] on div "DOM . navbar = document . querySelector ( ".navbar" ) ; DOM . authModal = docum…" at bounding box center [842, 463] width 833 height 621
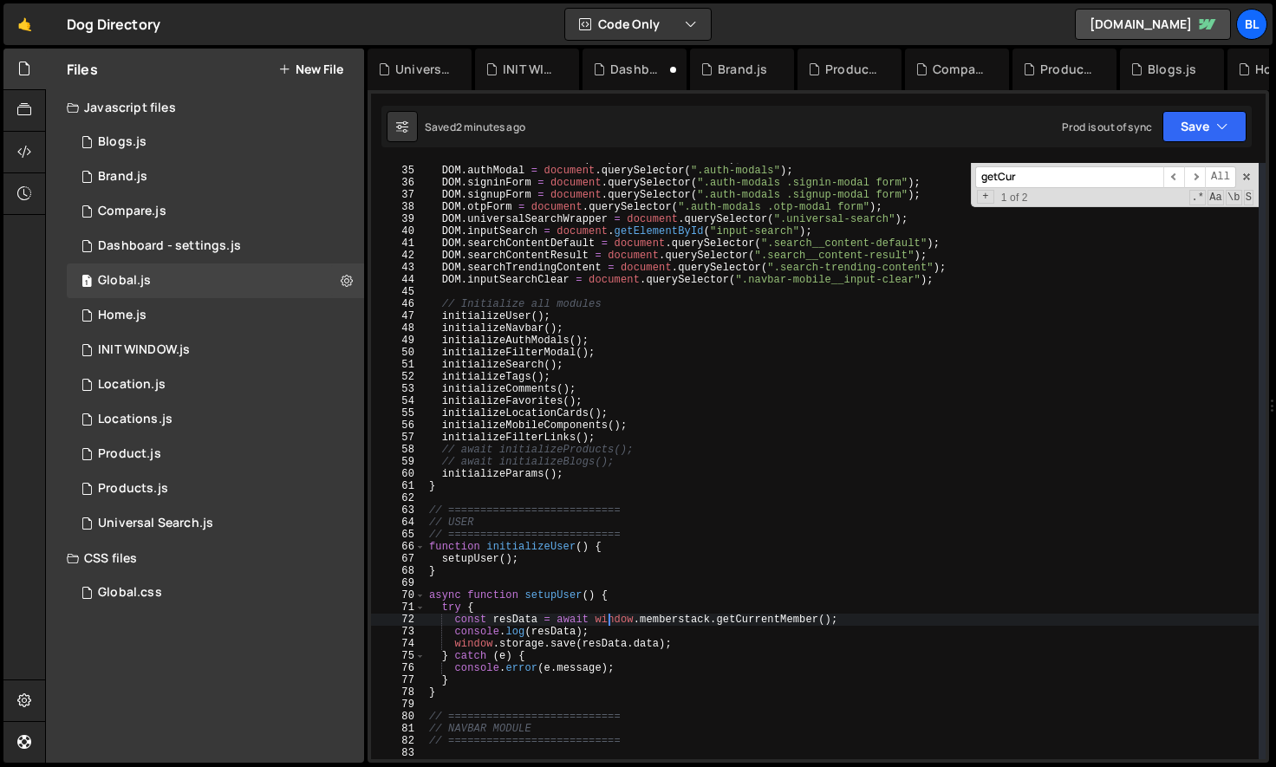
click at [609, 641] on div "DOM . navbar = document . querySelector ( ".navbar" ) ; DOM . authModal = docum…" at bounding box center [842, 463] width 833 height 621
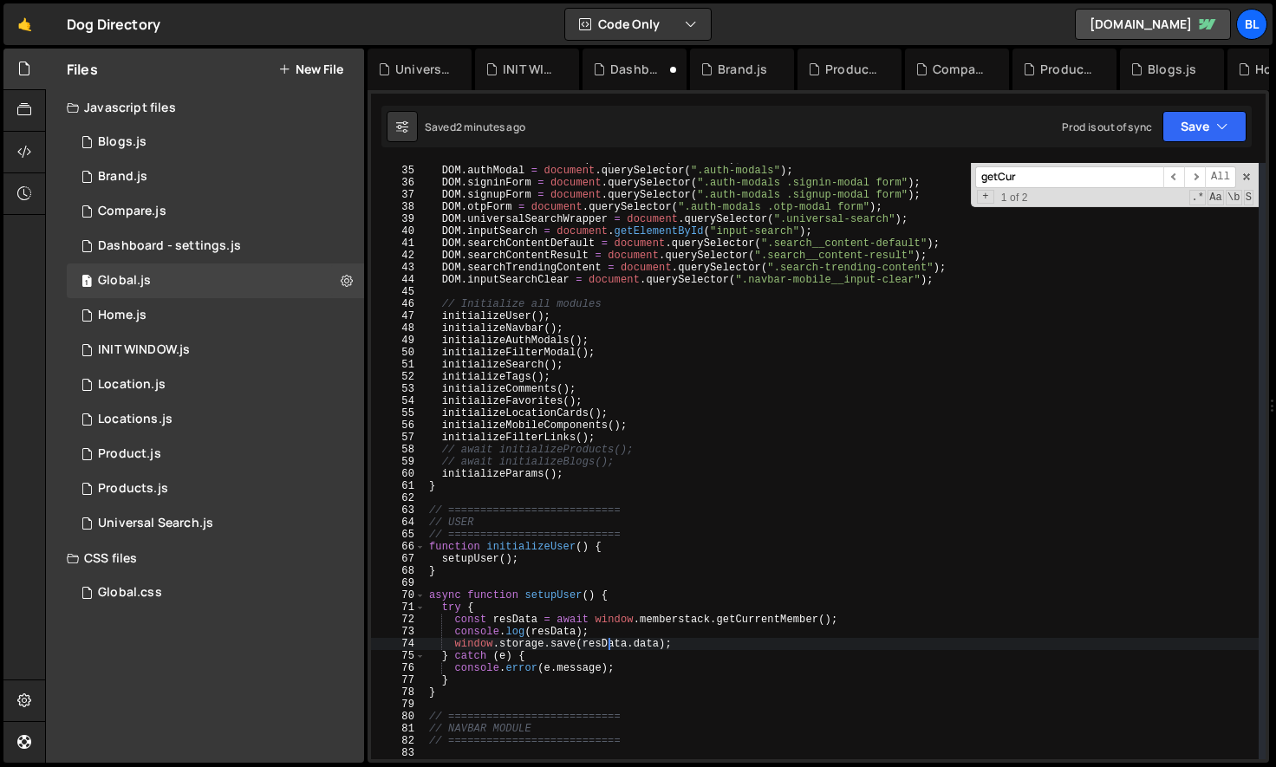
click at [752, 640] on div "DOM . navbar = document . querySelector ( ".navbar" ) ; DOM . authModal = docum…" at bounding box center [842, 463] width 833 height 621
click at [786, 631] on div "DOM . navbar = document . querySelector ( ".navbar" ) ; DOM . authModal = docum…" at bounding box center [842, 463] width 833 height 621
click at [562, 641] on div "DOM . navbar = document . querySelector ( ".navbar" ) ; DOM . authModal = docum…" at bounding box center [842, 463] width 833 height 621
click at [589, 640] on div "DOM . navbar = document . querySelector ( ".navbar" ) ; DOM . authModal = docum…" at bounding box center [842, 463] width 833 height 621
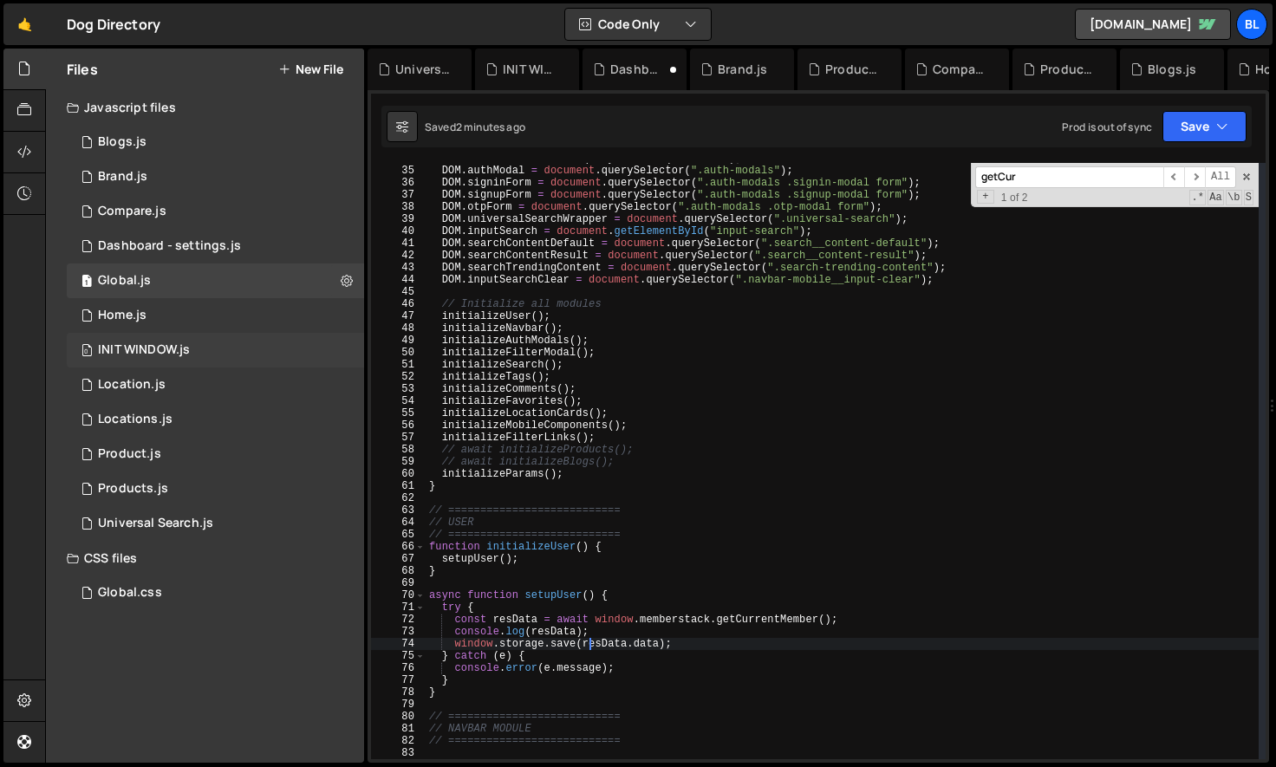
click at [217, 352] on div "0 INIT WINDOW.js 0" at bounding box center [215, 350] width 297 height 35
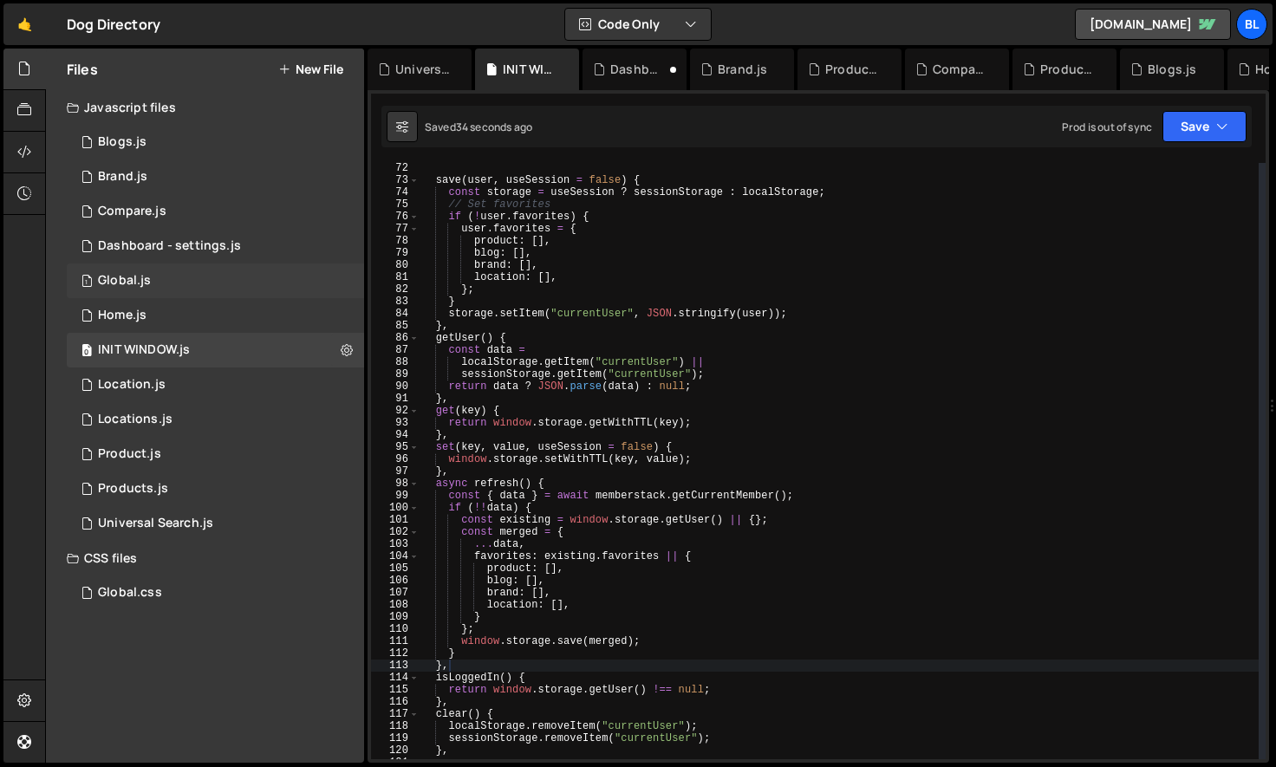
click at [190, 281] on div "1 Global.js 0" at bounding box center [215, 281] width 297 height 35
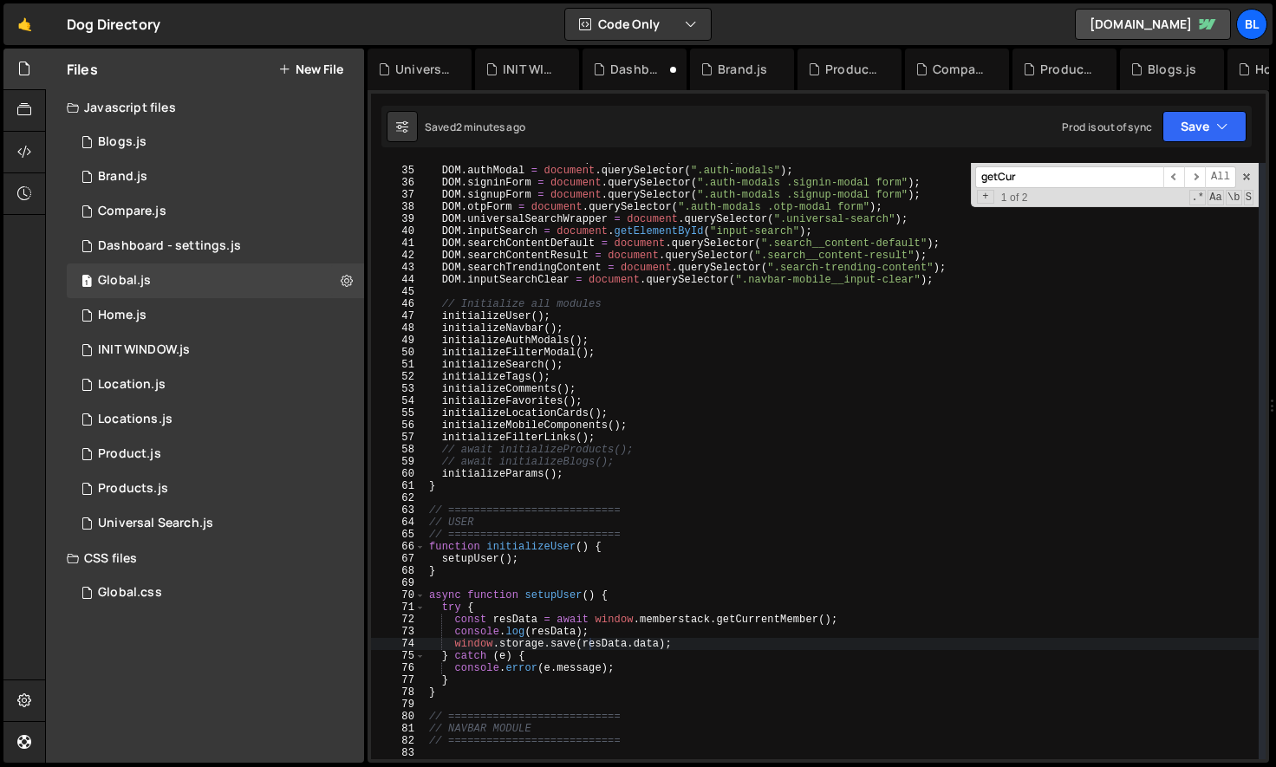
scroll to position [27060, 0]
click at [550, 643] on div "DOM . navbar = document . querySelector ( ".navbar" ) ; DOM . authModal = docum…" at bounding box center [842, 463] width 833 height 621
click at [593, 644] on div "DOM . navbar = document . querySelector ( ".navbar" ) ; DOM . authModal = docum…" at bounding box center [842, 463] width 833 height 621
click at [606, 636] on div "DOM . navbar = document . querySelector ( ".navbar" ) ; DOM . authModal = docum…" at bounding box center [842, 463] width 833 height 621
click at [723, 644] on div "DOM . navbar = document . querySelector ( ".navbar" ) ; DOM . authModal = docum…" at bounding box center [842, 463] width 833 height 621
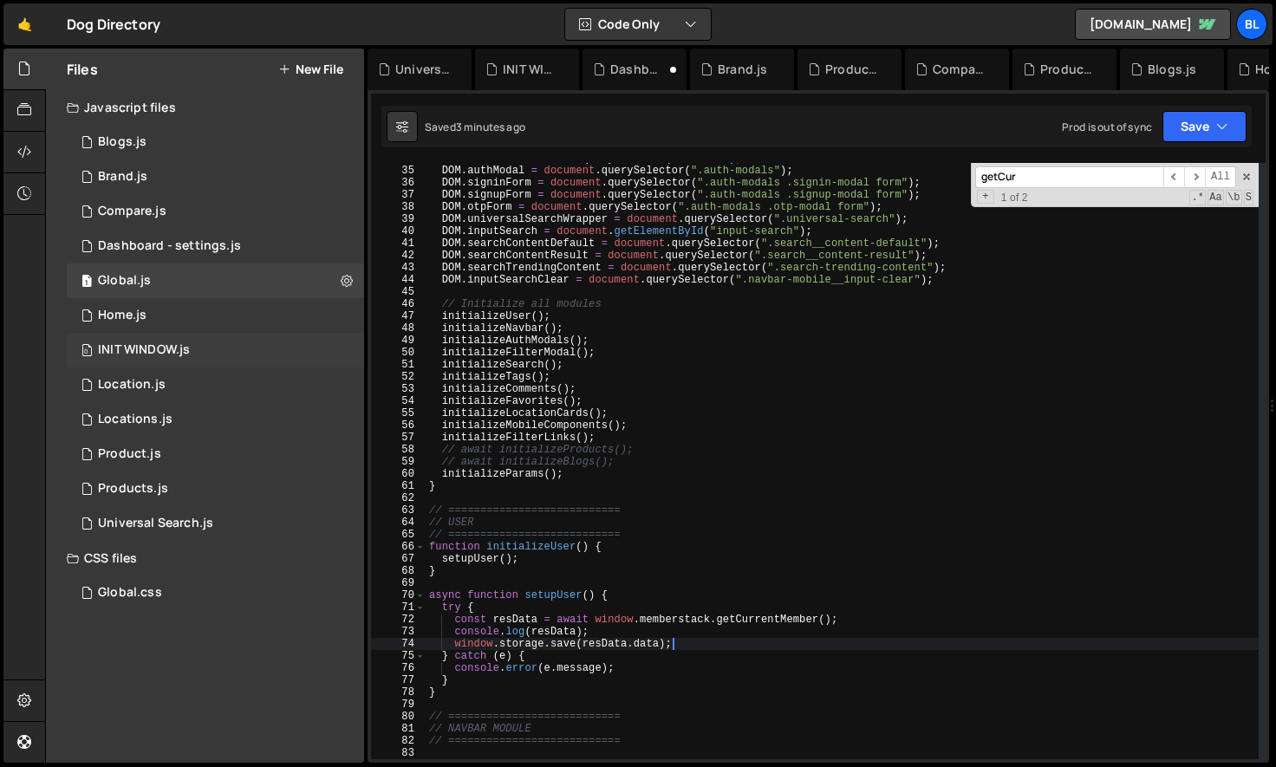
click at [172, 353] on div "INIT WINDOW.js" at bounding box center [144, 350] width 92 height 16
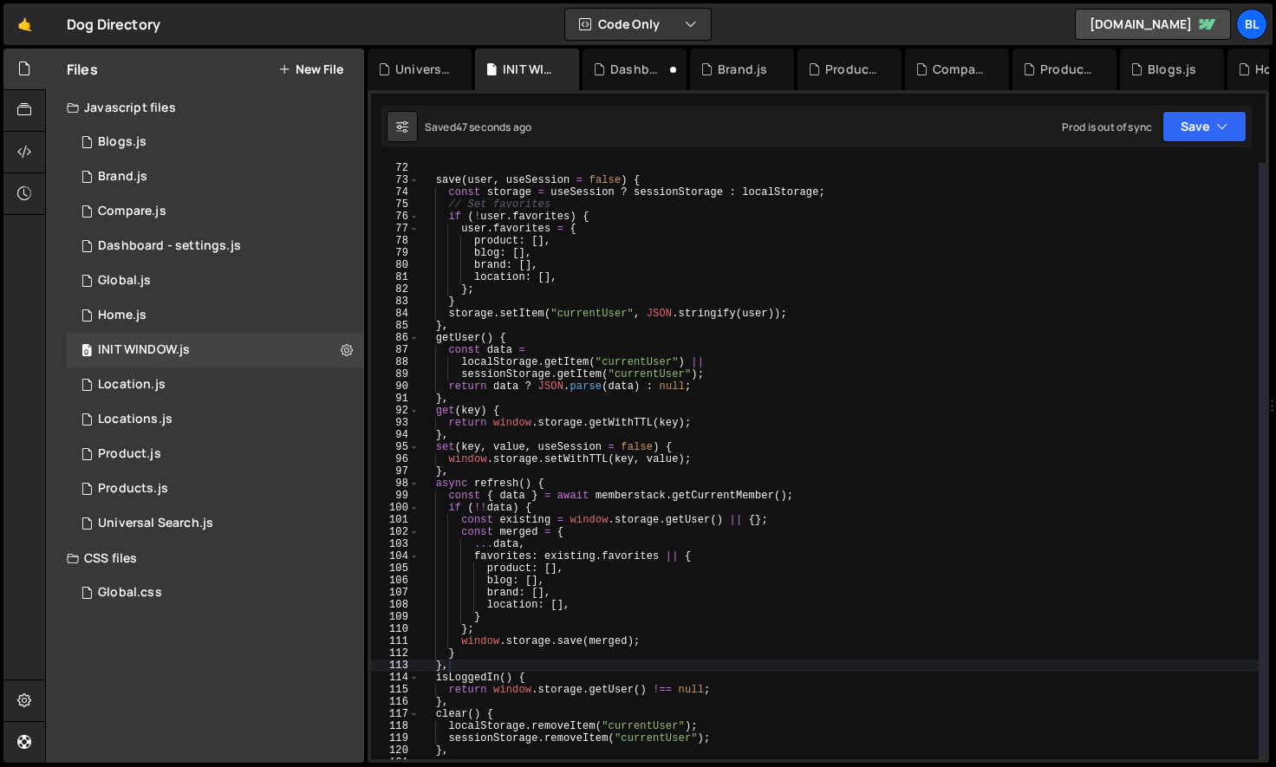
scroll to position [0, 0]
click at [148, 289] on div "1 Global.js 0" at bounding box center [215, 281] width 297 height 35
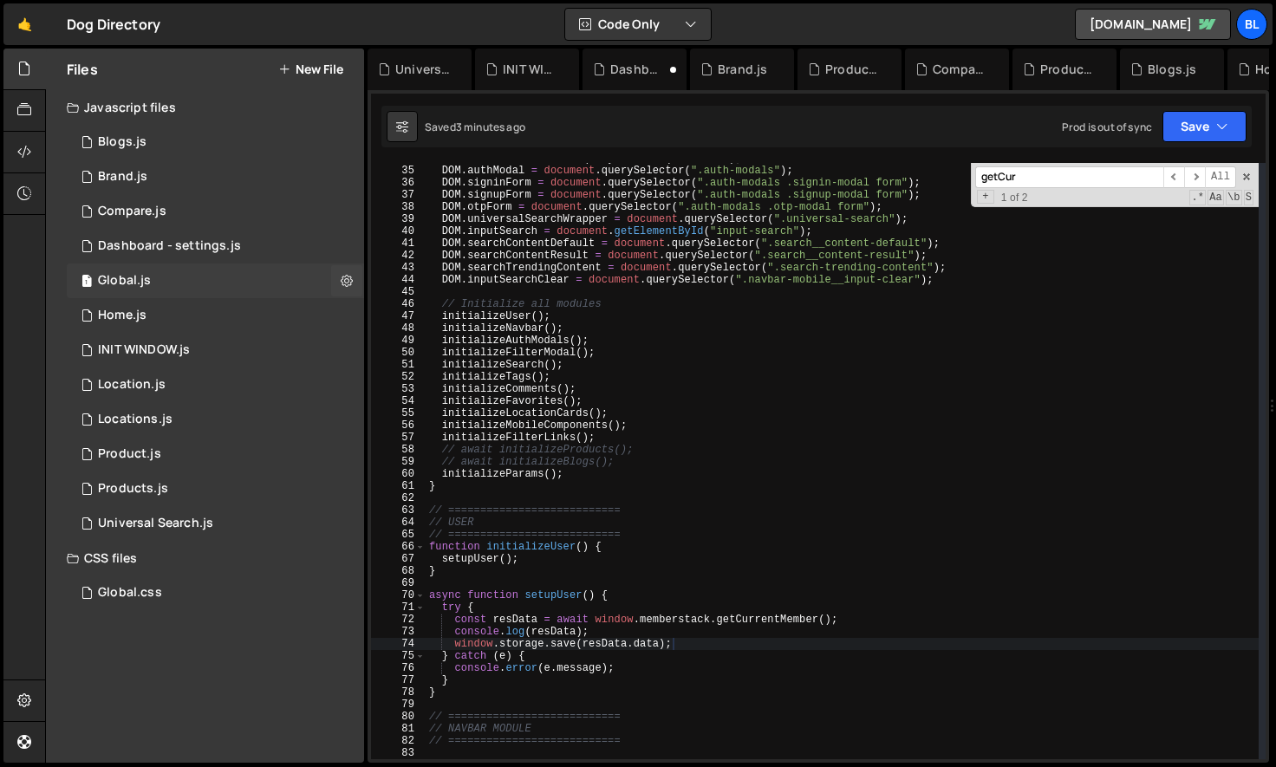
scroll to position [27060, 0]
click at [453, 648] on div "DOM . navbar = document . querySelector ( ".navbar" ) ; DOM . authModal = docum…" at bounding box center [842, 463] width 833 height 621
click at [576, 649] on div "DOM . navbar = document . querySelector ( ".navbar" ) ; DOM . authModal = docum…" at bounding box center [842, 463] width 833 height 621
click at [512, 569] on div "DOM . navbar = document . querySelector ( ".navbar" ) ; DOM . authModal = docum…" at bounding box center [842, 463] width 833 height 621
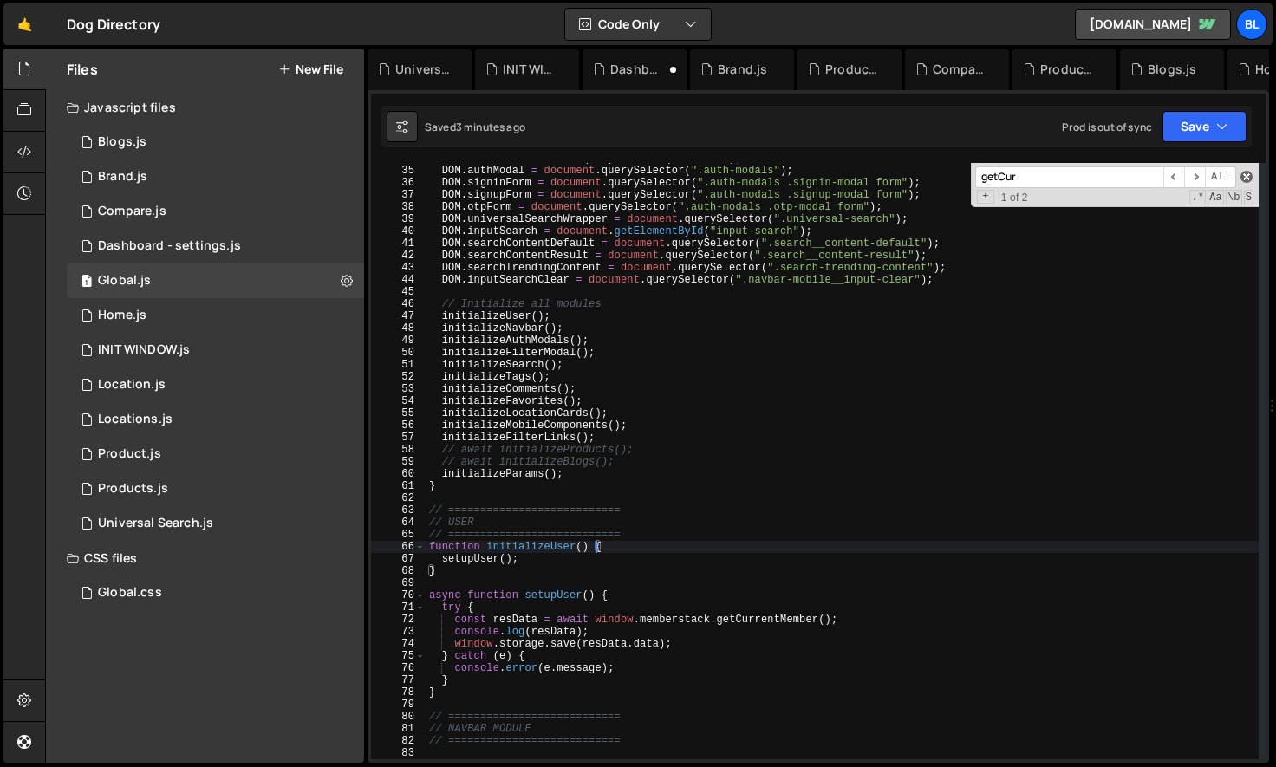
click at [1247, 179] on span at bounding box center [1247, 177] width 12 height 12
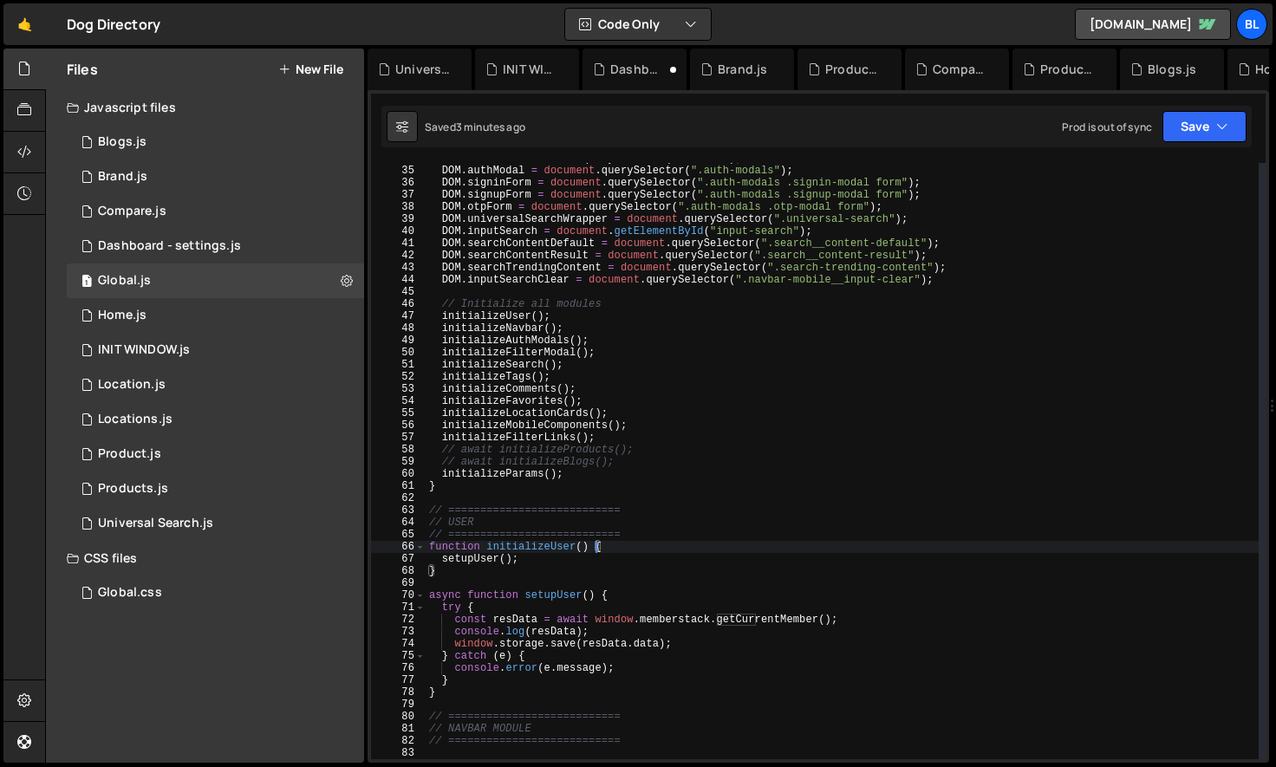
click at [558, 649] on div "DOM . navbar = document . querySelector ( ".navbar" ) ; DOM . authModal = docum…" at bounding box center [842, 463] width 833 height 621
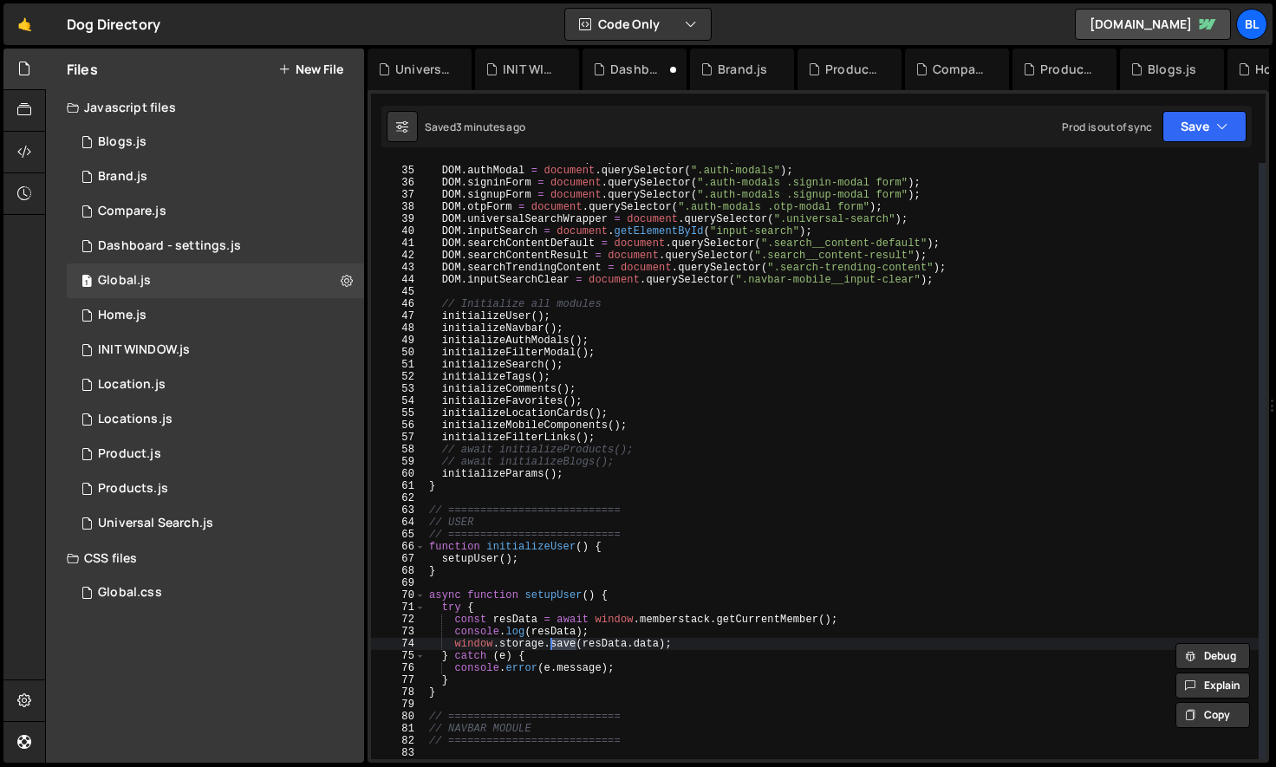
click at [614, 643] on div "DOM . navbar = document . querySelector ( ".navbar" ) ; DOM . authModal = docum…" at bounding box center [842, 463] width 833 height 621
click at [559, 640] on div "DOM . navbar = document . querySelector ( ".navbar" ) ; DOM . authModal = docum…" at bounding box center [842, 463] width 833 height 621
click at [557, 632] on div "DOM . navbar = document . querySelector ( ".navbar" ) ; DOM . authModal = docum…" at bounding box center [842, 463] width 833 height 621
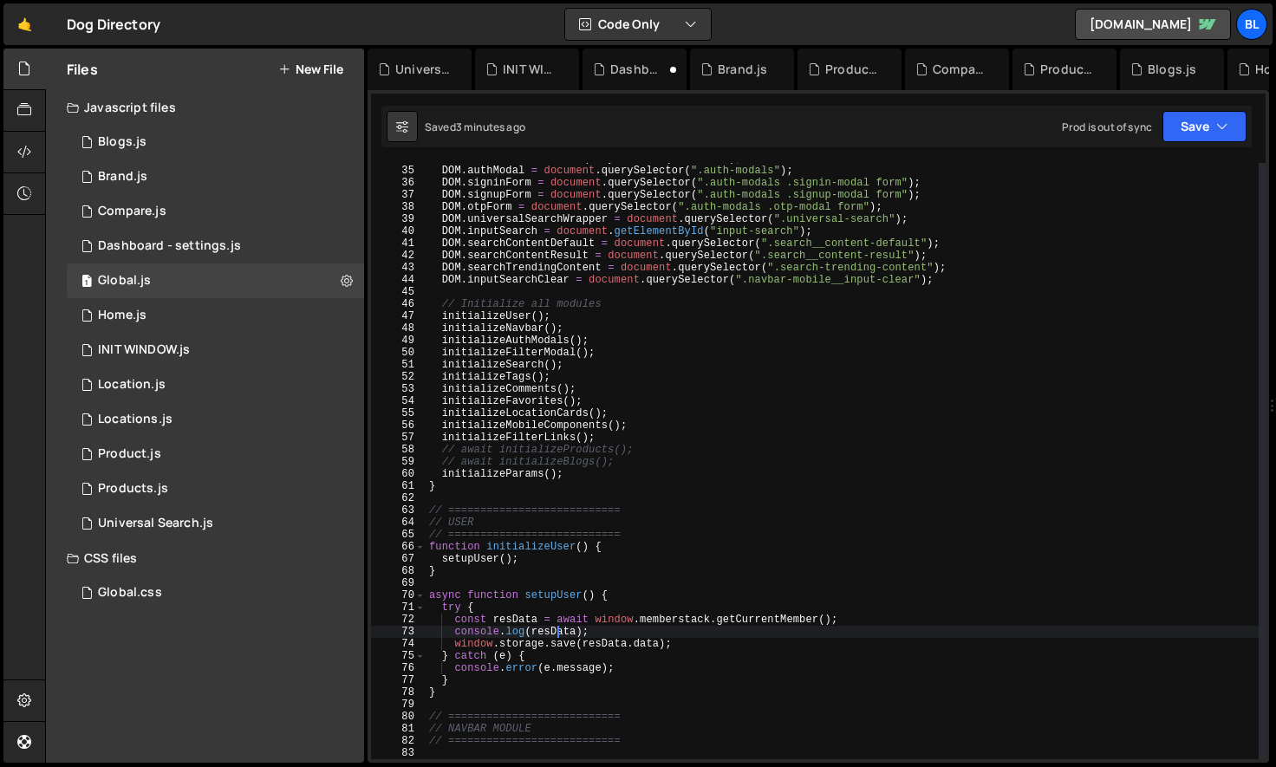
click at [557, 632] on div "DOM . navbar = document . querySelector ( ".navbar" ) ; DOM . authModal = docum…" at bounding box center [842, 463] width 833 height 621
click at [537, 627] on div "DOM . navbar = document . querySelector ( ".navbar" ) ; DOM . authModal = docum…" at bounding box center [842, 463] width 833 height 621
click at [570, 641] on div "DOM . navbar = document . querySelector ( ".navbar" ) ; DOM . authModal = docum…" at bounding box center [842, 463] width 833 height 621
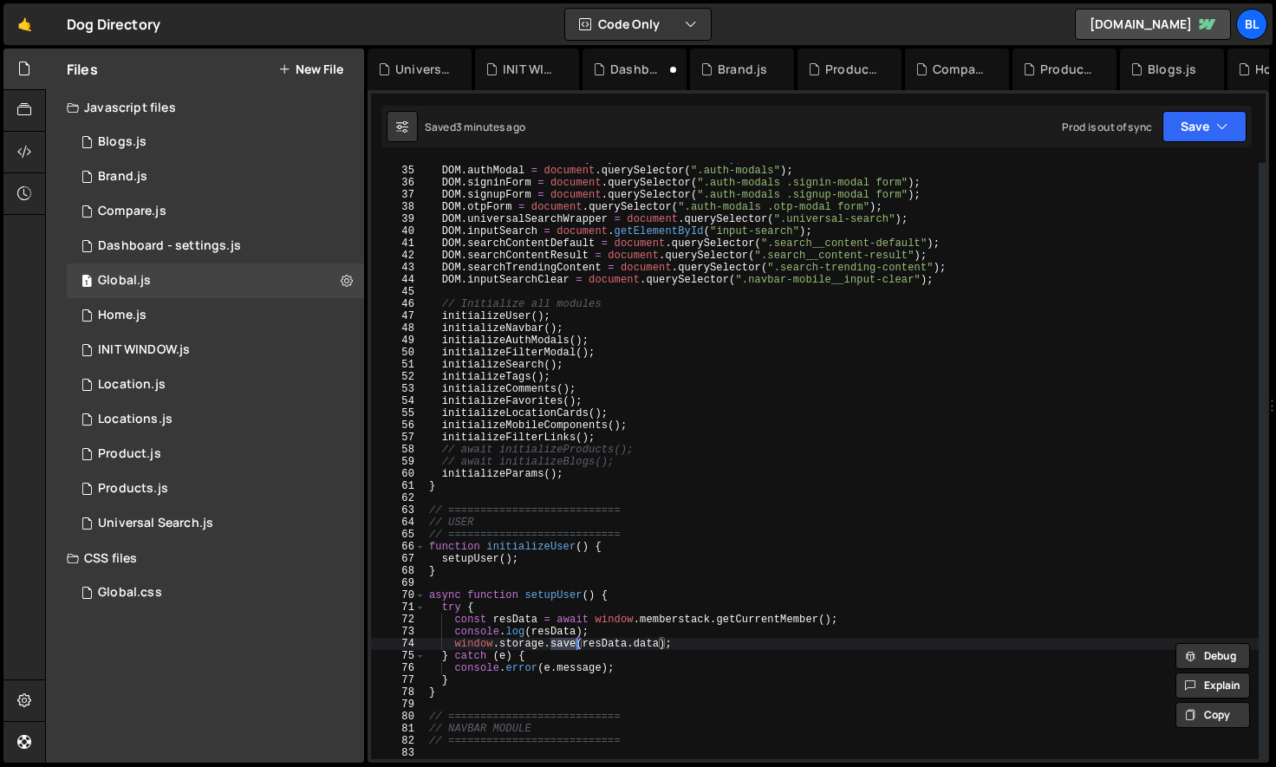
click at [556, 635] on div "DOM . navbar = document . querySelector ( ".navbar" ) ; DOM . authModal = docum…" at bounding box center [842, 463] width 833 height 621
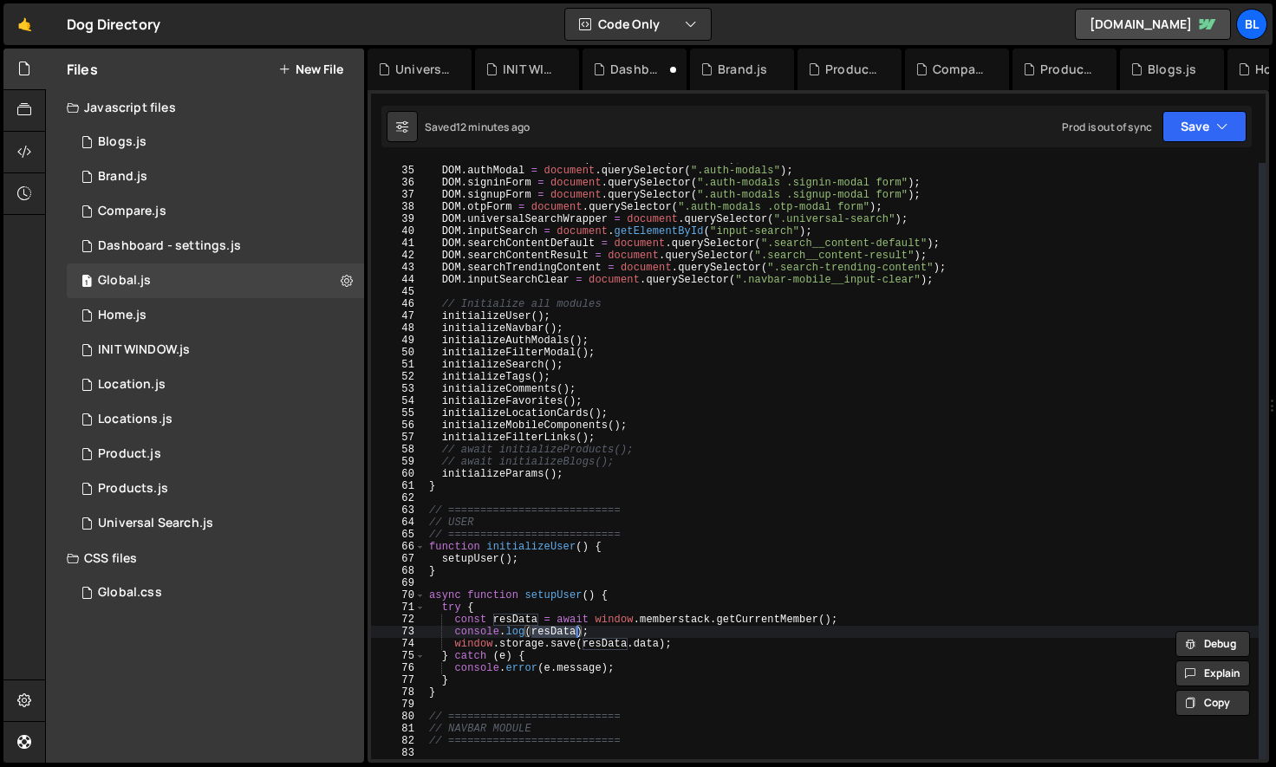
click at [622, 628] on div "DOM . navbar = document . querySelector ( ".navbar" ) ; DOM . authModal = docum…" at bounding box center [842, 463] width 833 height 621
click at [855, 622] on div "DOM . navbar = document . querySelector ( ".navbar" ) ; DOM . authModal = docum…" at bounding box center [842, 463] width 833 height 621
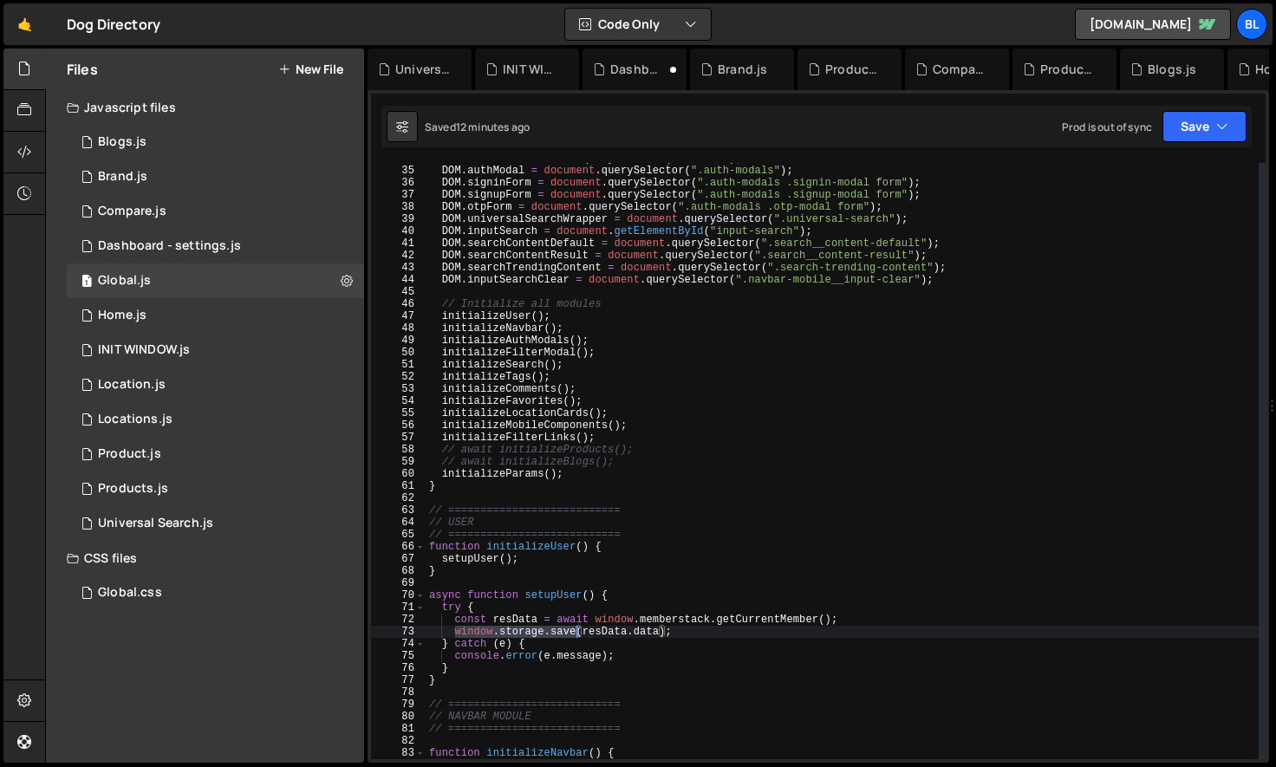
drag, startPoint x: 452, startPoint y: 631, endPoint x: 578, endPoint y: 636, distance: 126.7
click at [578, 636] on div "DOM . navbar = document . querySelector ( ".navbar" ) ; DOM . authModal = docum…" at bounding box center [842, 463] width 833 height 621
click at [542, 656] on div "DOM . navbar = document . querySelector ( ".navbar" ) ; DOM . authModal = docum…" at bounding box center [842, 463] width 833 height 621
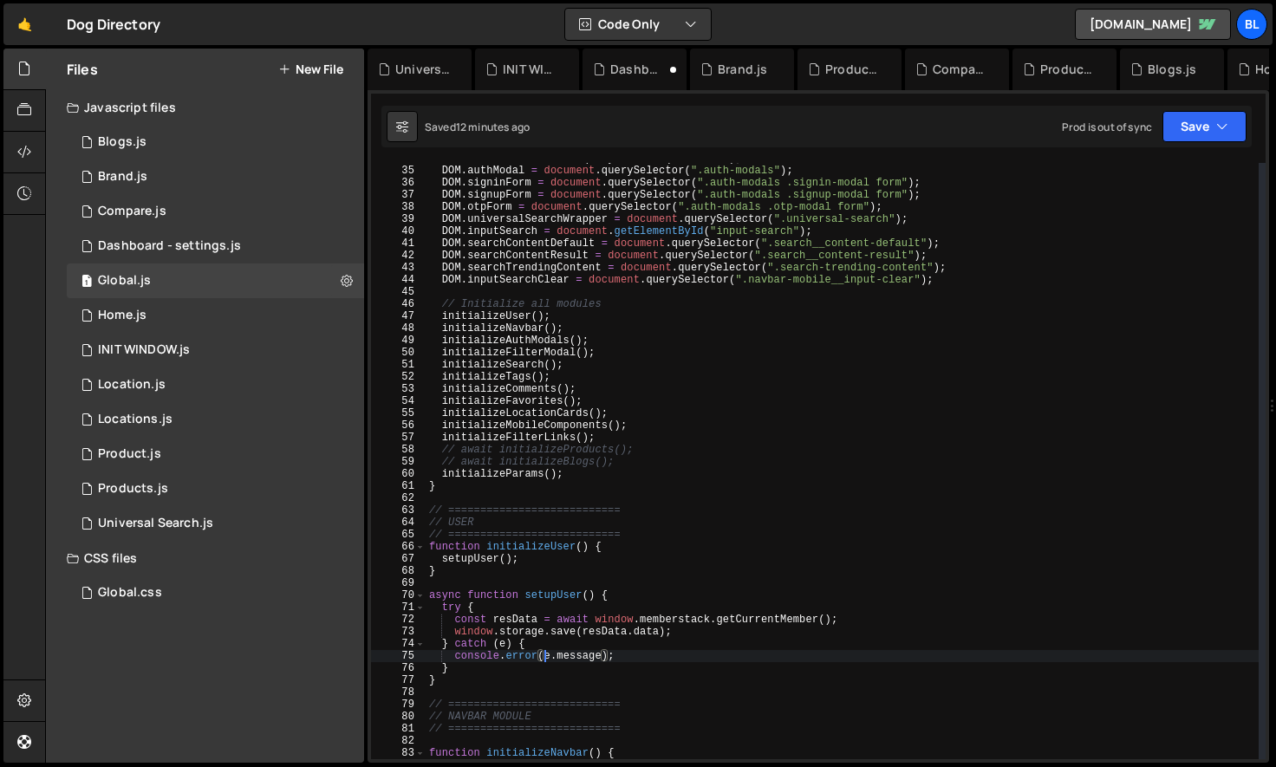
click at [495, 673] on div "DOM . navbar = document . querySelector ( ".navbar" ) ; DOM . authModal = docum…" at bounding box center [842, 463] width 833 height 621
click at [472, 681] on div "DOM . navbar = document . querySelector ( ".navbar" ) ; DOM . authModal = docum…" at bounding box center [842, 463] width 833 height 621
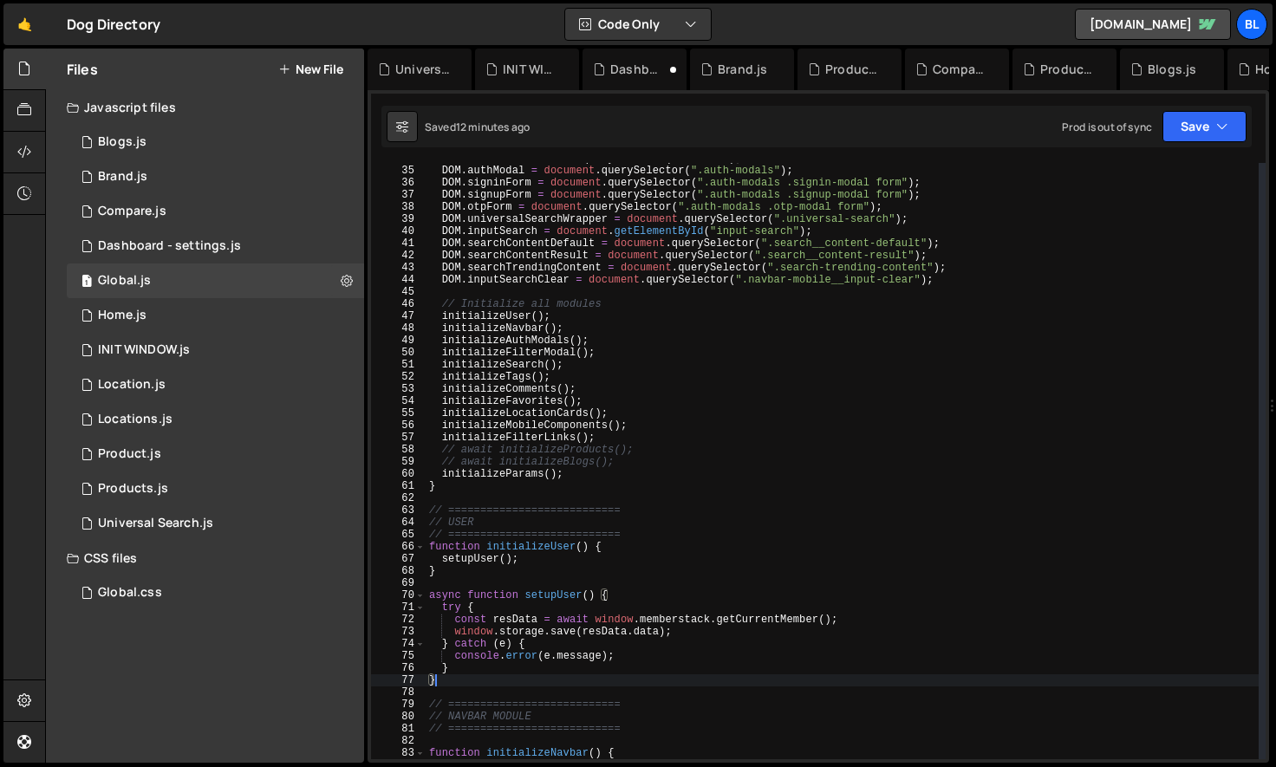
click at [561, 624] on div "DOM . navbar = document . querySelector ( ".navbar" ) ; DOM . authModal = docum…" at bounding box center [842, 463] width 833 height 621
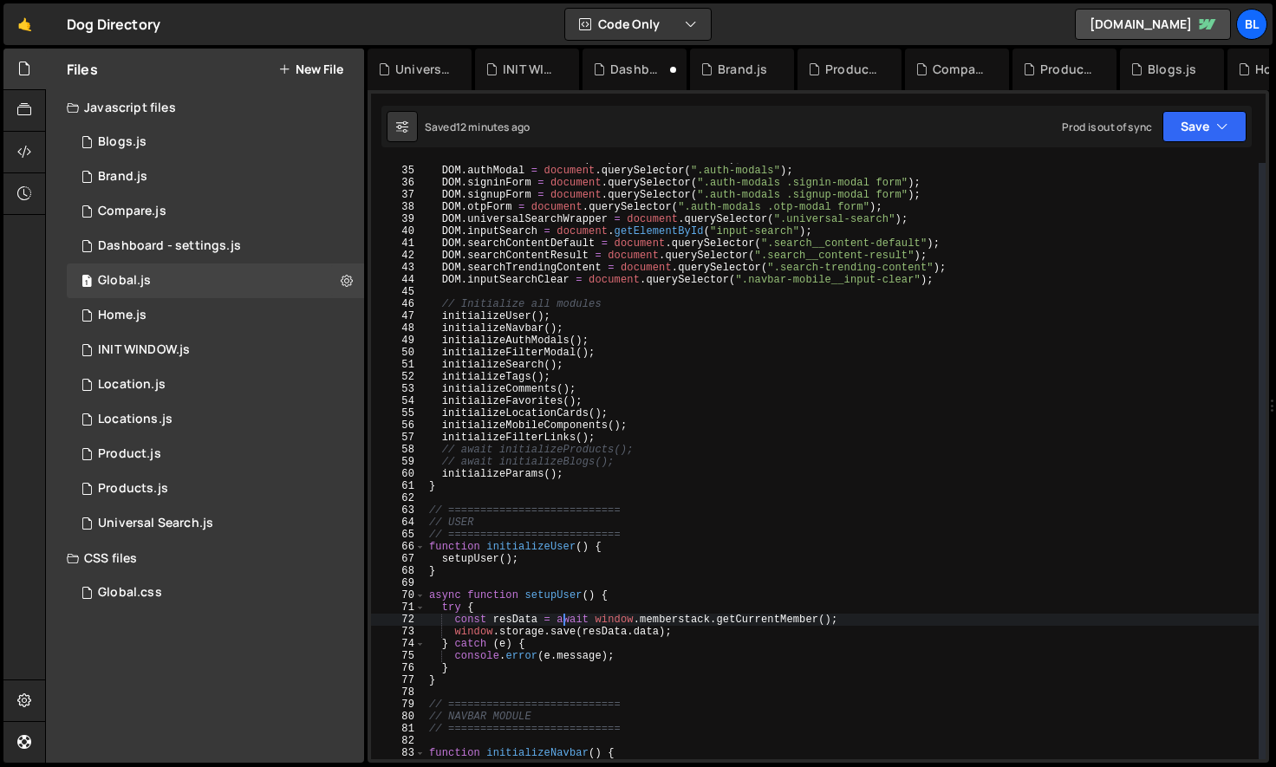
click at [693, 635] on div "DOM . navbar = document . querySelector ( ".navbar" ) ; DOM . authModal = docum…" at bounding box center [842, 463] width 833 height 621
click at [687, 610] on div "DOM . navbar = document . querySelector ( ".navbar" ) ; DOM . authModal = docum…" at bounding box center [842, 463] width 833 height 621
type textarea "try {"
click at [506, 693] on div "DOM . navbar = document . querySelector ( ".navbar" ) ; DOM . authModal = docum…" at bounding box center [842, 463] width 833 height 621
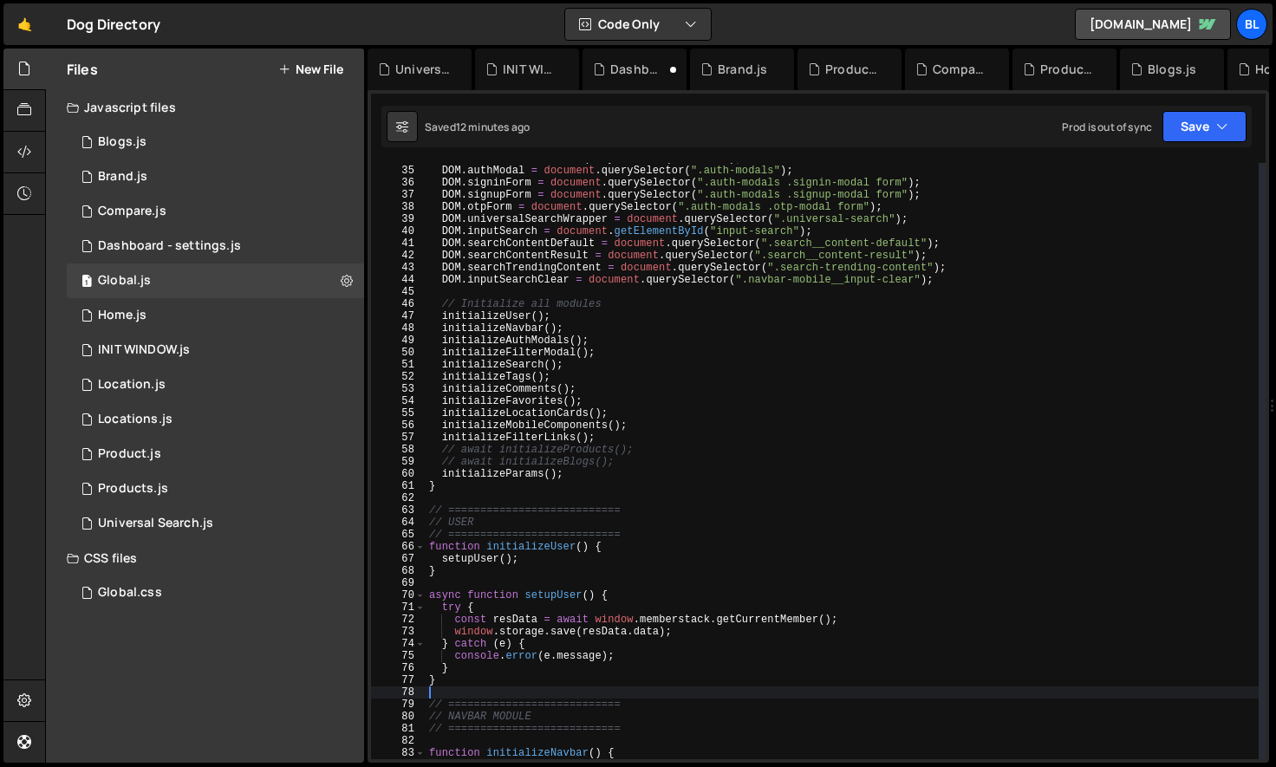
click at [482, 584] on div "DOM . navbar = document . querySelector ( ".navbar" ) ; DOM . authModal = docum…" at bounding box center [842, 463] width 833 height 621
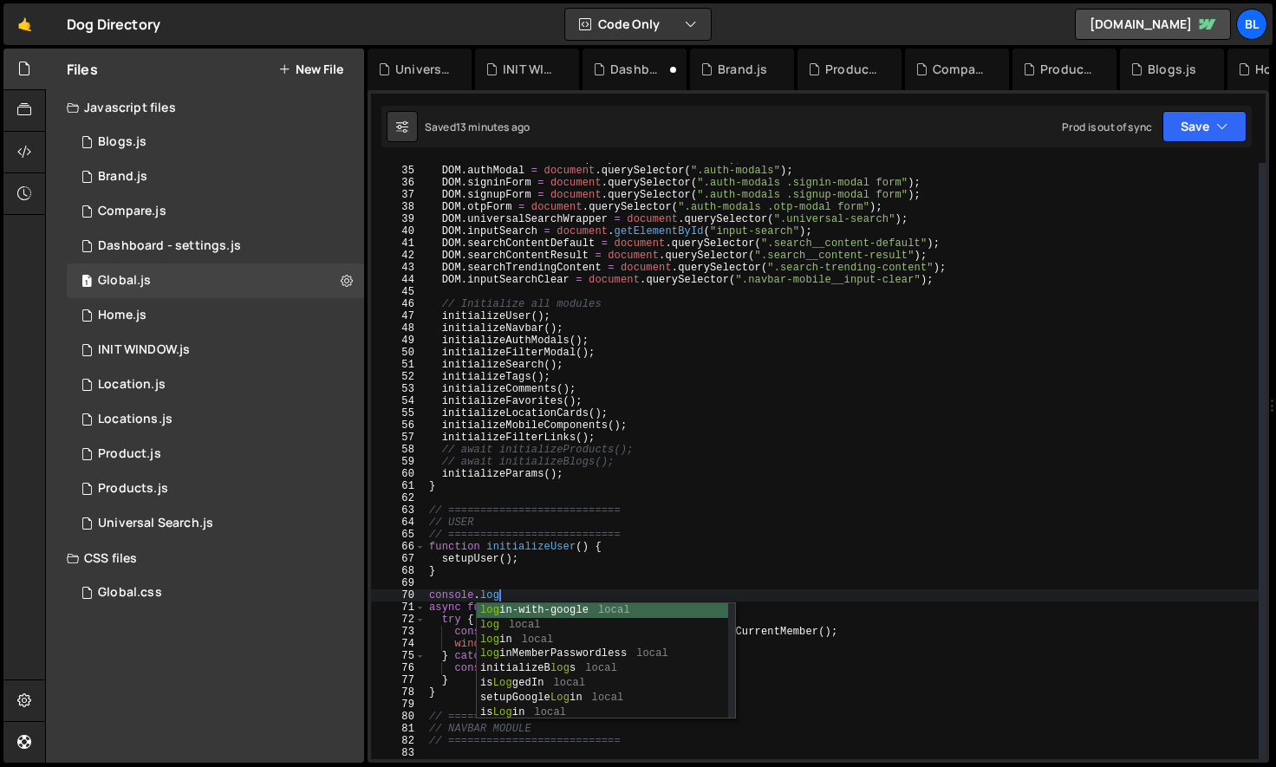
scroll to position [0, 5]
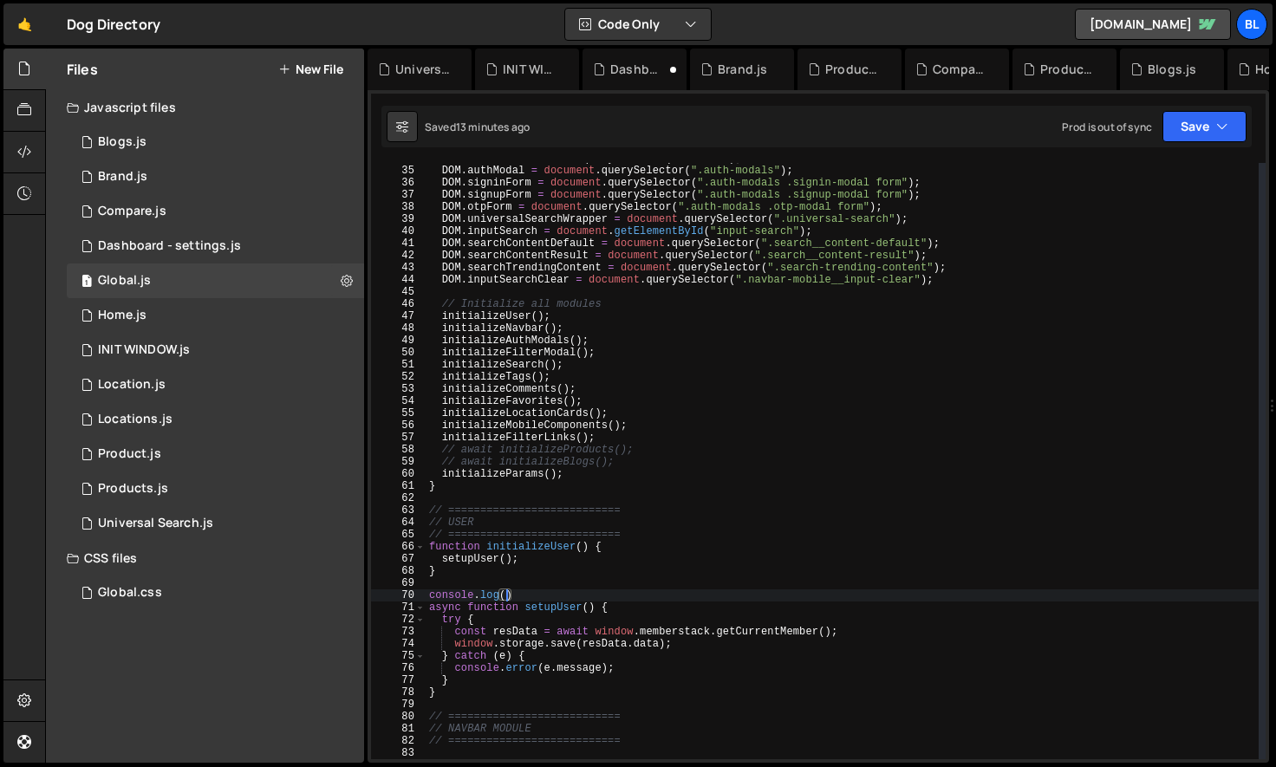
paste textarea "[DOMAIN_NAME])"
click at [583, 594] on div "DOM . navbar = document . querySelector ( ".navbar" ) ; DOM . authModal = docum…" at bounding box center [842, 463] width 833 height 621
click at [642, 616] on div "DOM . navbar = document . querySelector ( ".navbar" ) ; DOM . authModal = docum…" at bounding box center [842, 463] width 833 height 621
type textarea "try {"
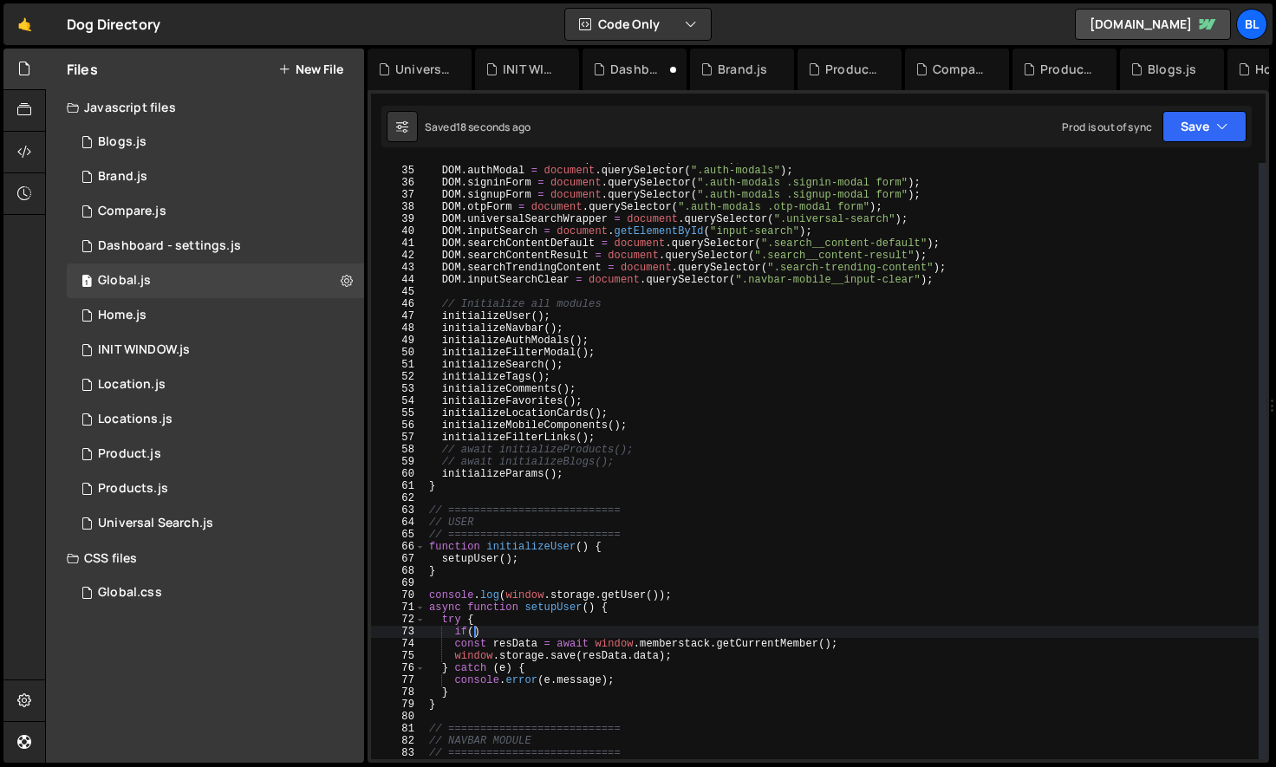
scroll to position [0, 3]
paste textarea "[DOMAIN_NAME])"
type textarea "if(window.storage.getUser()){"
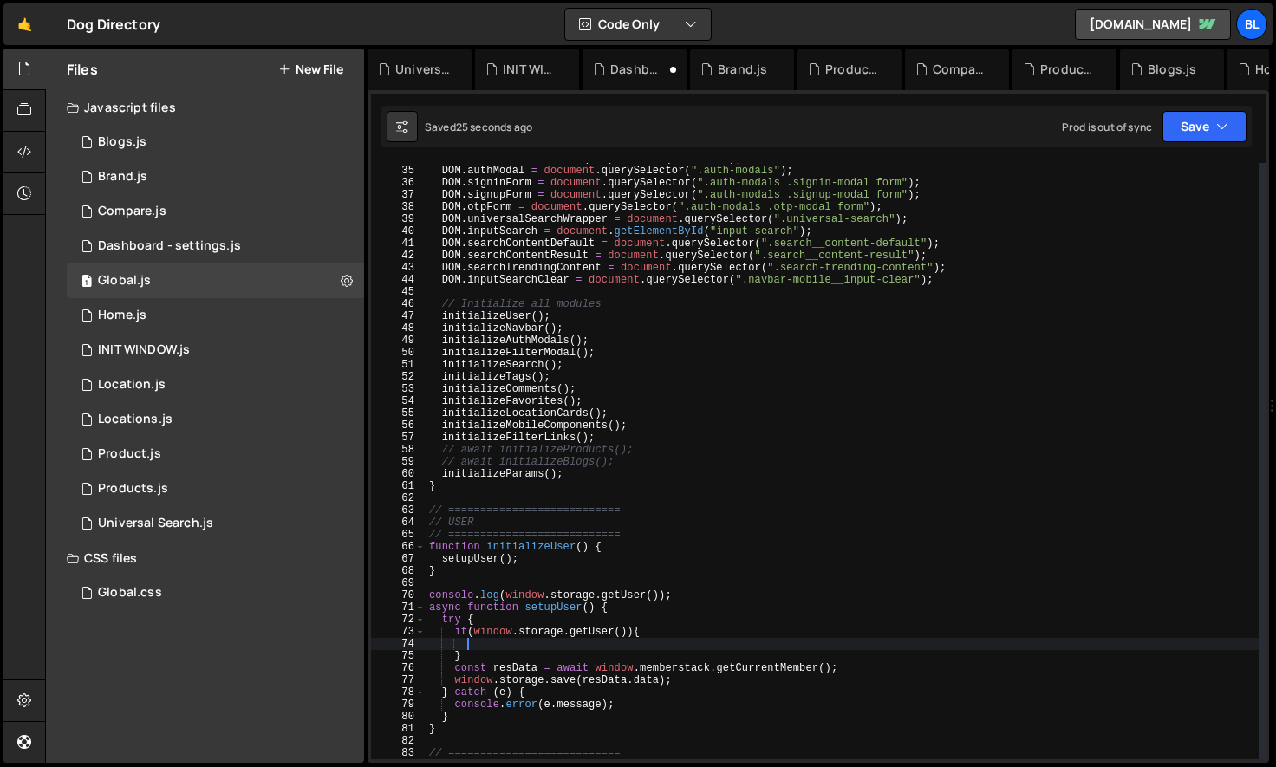
scroll to position [0, 2]
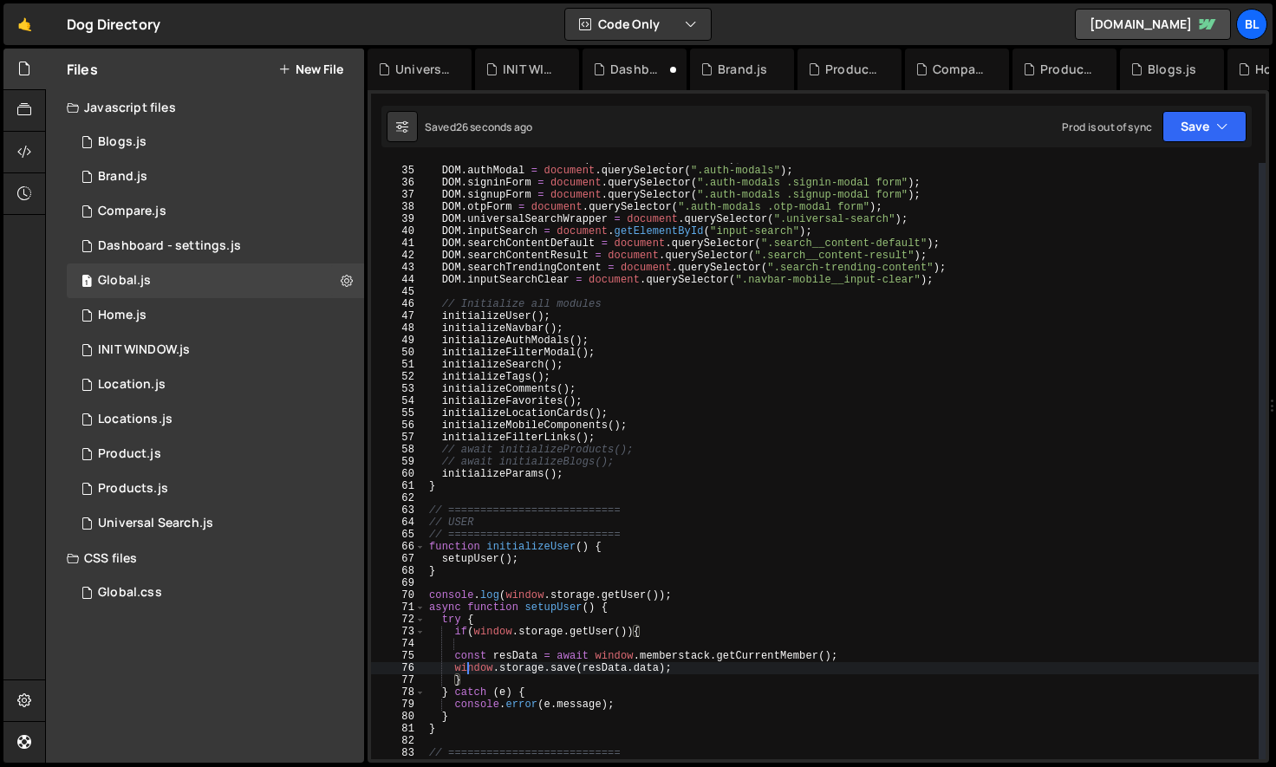
type textarea "const resData = await window.memberstack.getCurrentMember();"
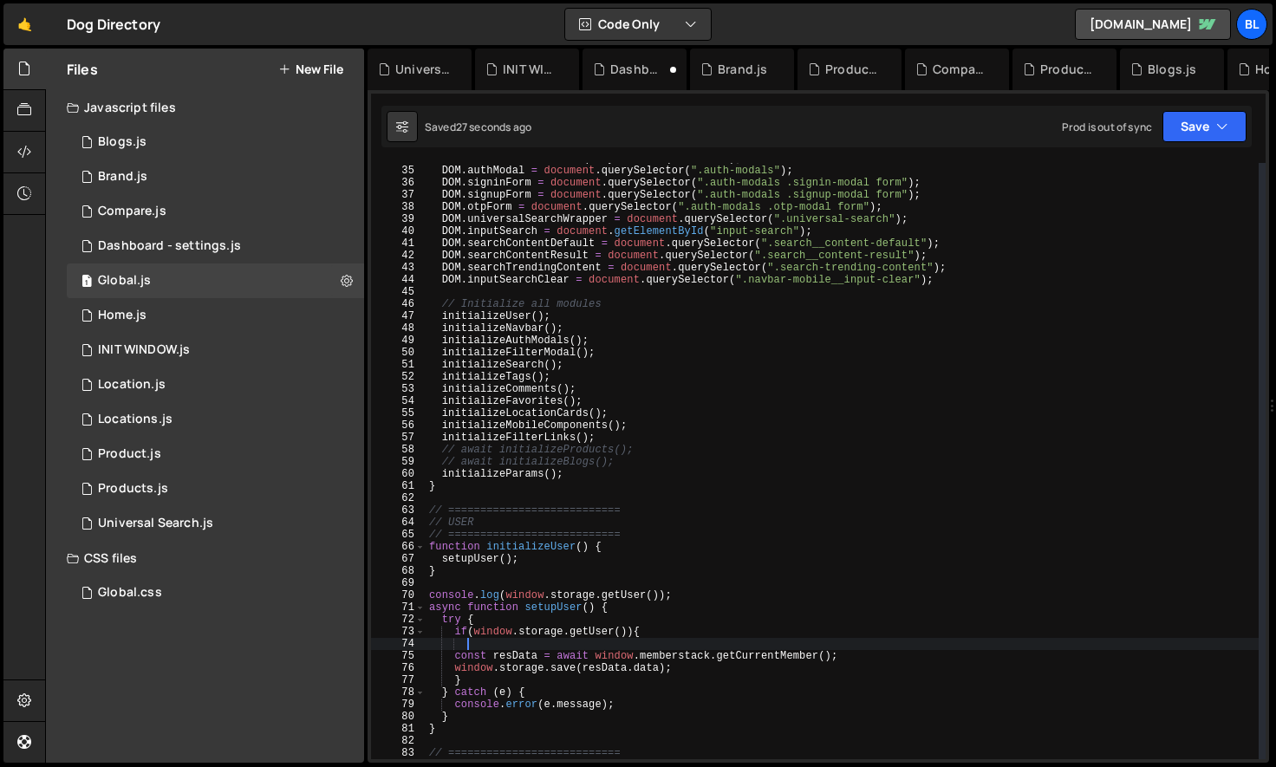
scroll to position [0, 0]
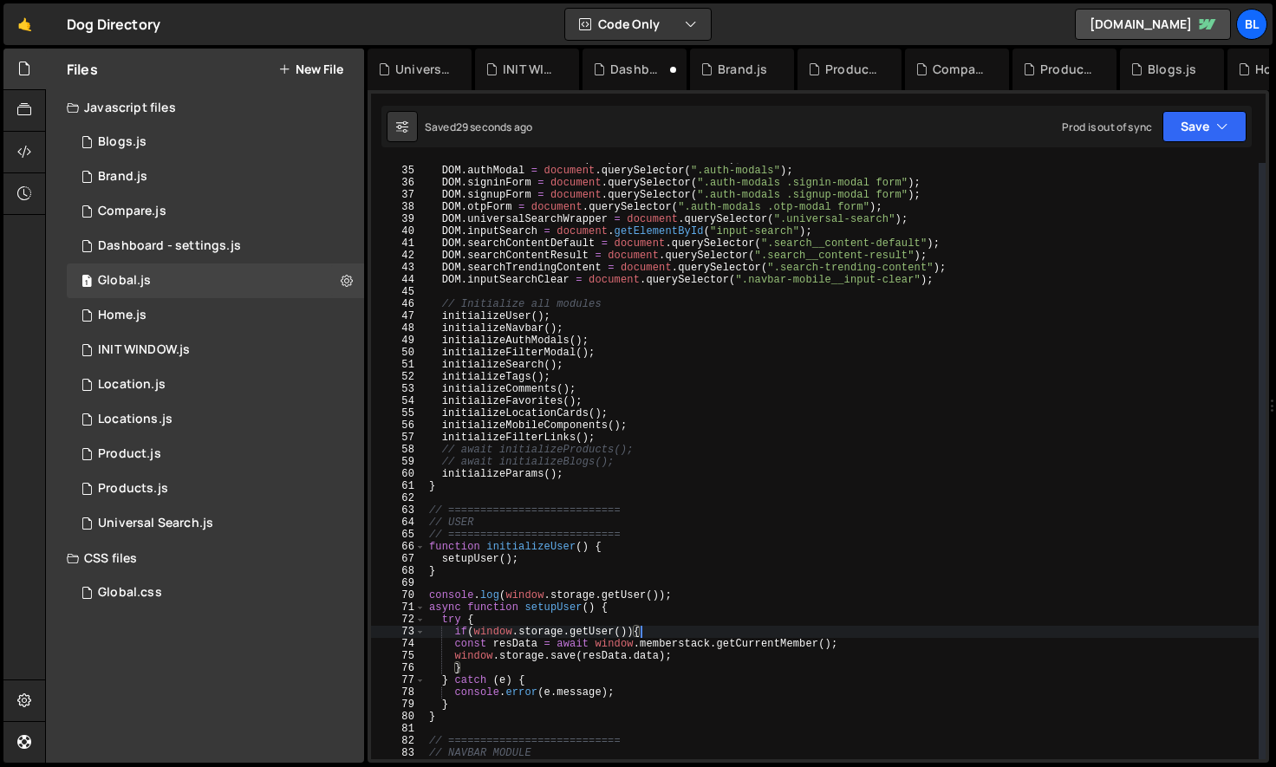
click at [472, 635] on div "DOM . navbar = document . querySelector ( ".navbar" ) ; DOM . authModal = docum…" at bounding box center [842, 463] width 833 height 621
type textarea "if(!window.storage.getUser()){"
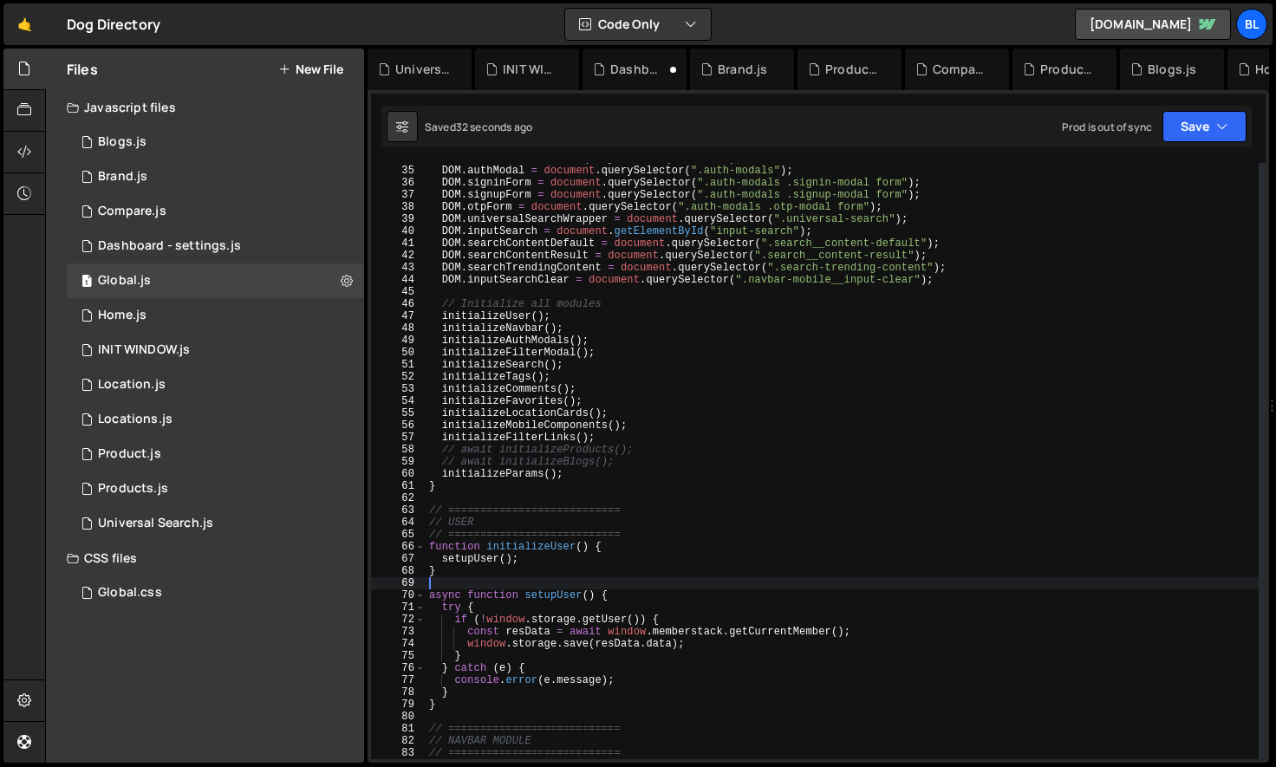
drag, startPoint x: 689, startPoint y: 597, endPoint x: 687, endPoint y: 589, distance: 9.1
click at [687, 589] on div "DOM . navbar = document . querySelector ( ".navbar" ) ; DOM . authModal = docum…" at bounding box center [842, 463] width 833 height 621
click at [620, 642] on div "DOM . navbar = document . querySelector ( ".navbar" ) ; DOM . authModal = docum…" at bounding box center [842, 463] width 833 height 621
type textarea "[DOMAIN_NAME]([DOMAIN_NAME]);"
click at [232, 354] on div "0 INIT WINDOW.js 0" at bounding box center [215, 350] width 297 height 35
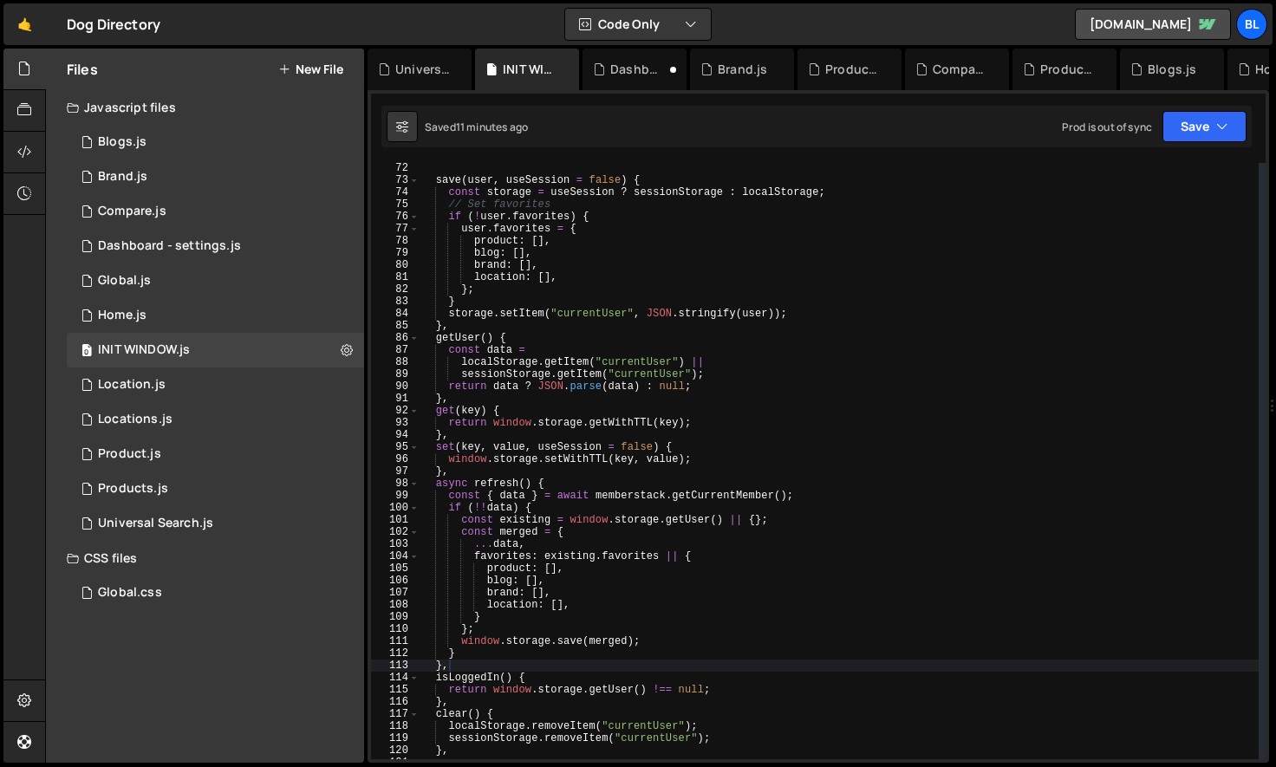
click at [593, 545] on div "save ( user , useSession = false ) { const storage = useSession ? sessionStorag…" at bounding box center [839, 472] width 839 height 621
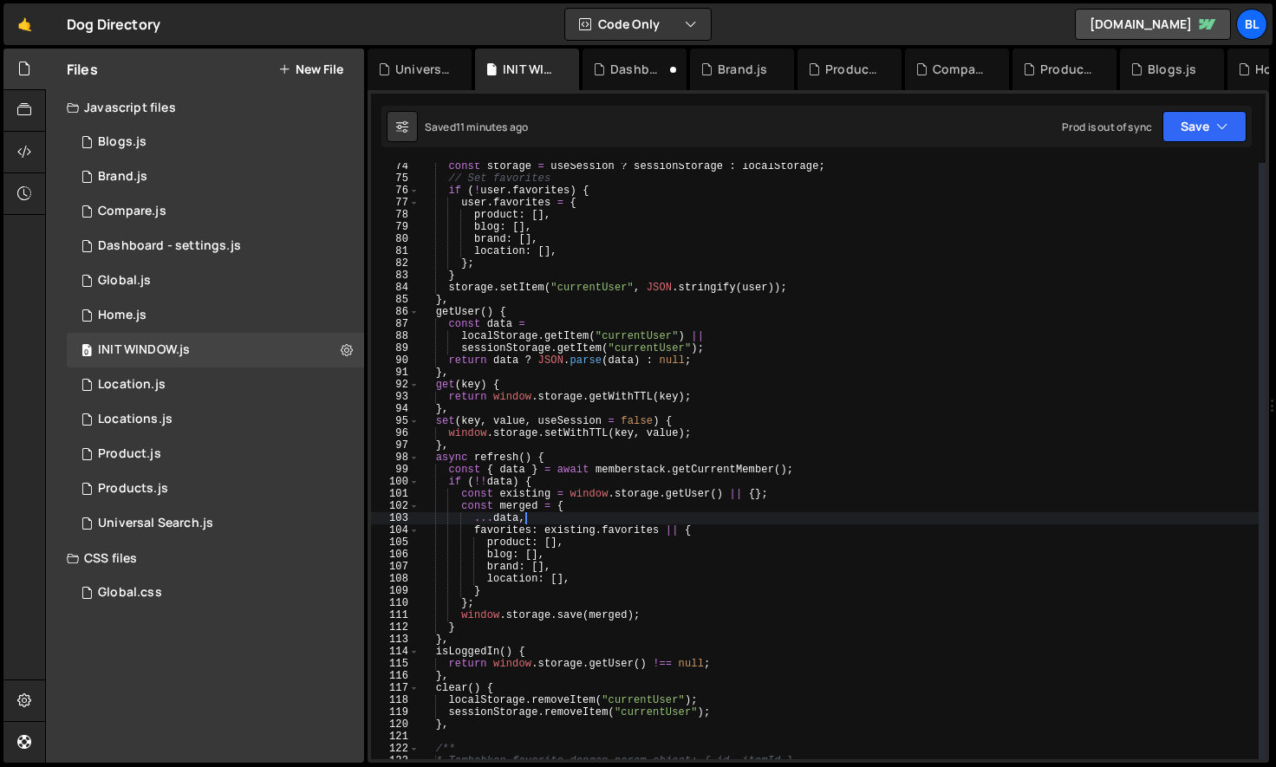
scroll to position [902, 0]
click at [614, 671] on div "const storage = useSession ? sessionStorage : localStorage ; // Set favorites i…" at bounding box center [839, 470] width 839 height 621
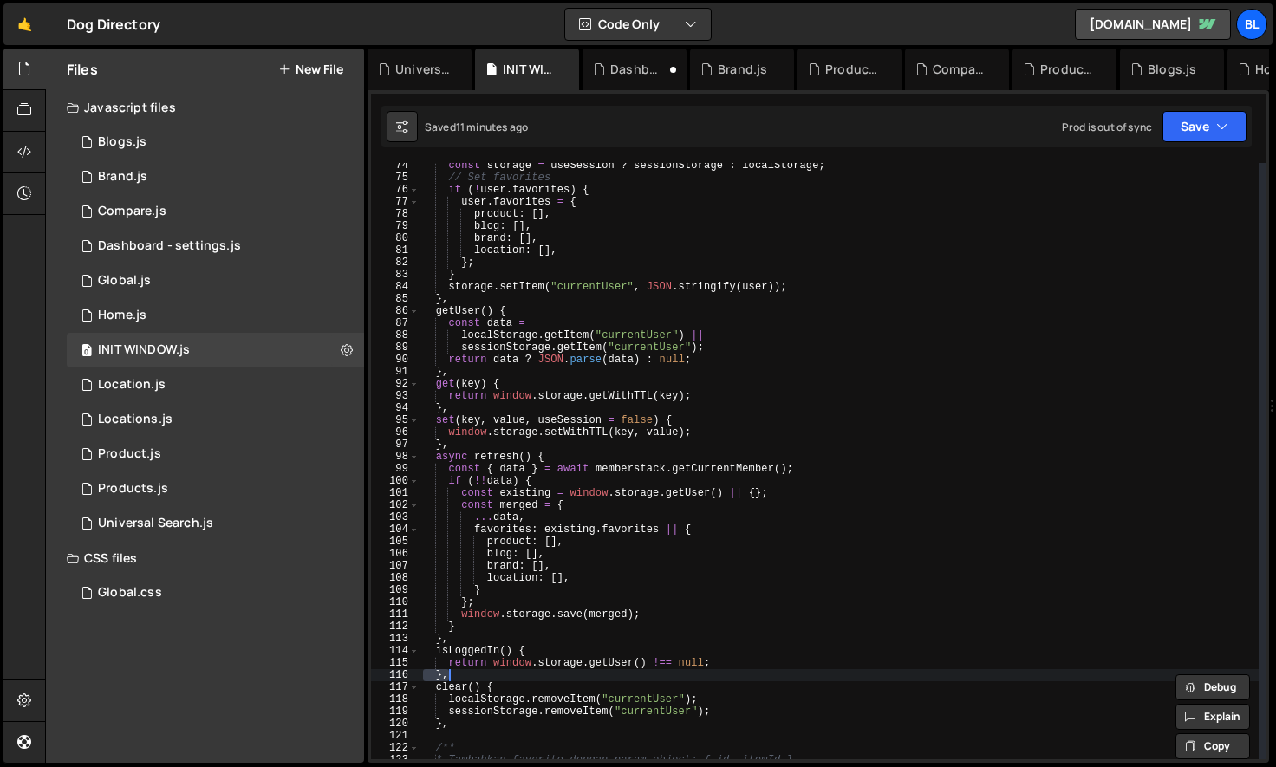
click at [694, 607] on div "const storage = useSession ? sessionStorage : localStorage ; // Set favorites i…" at bounding box center [839, 470] width 839 height 621
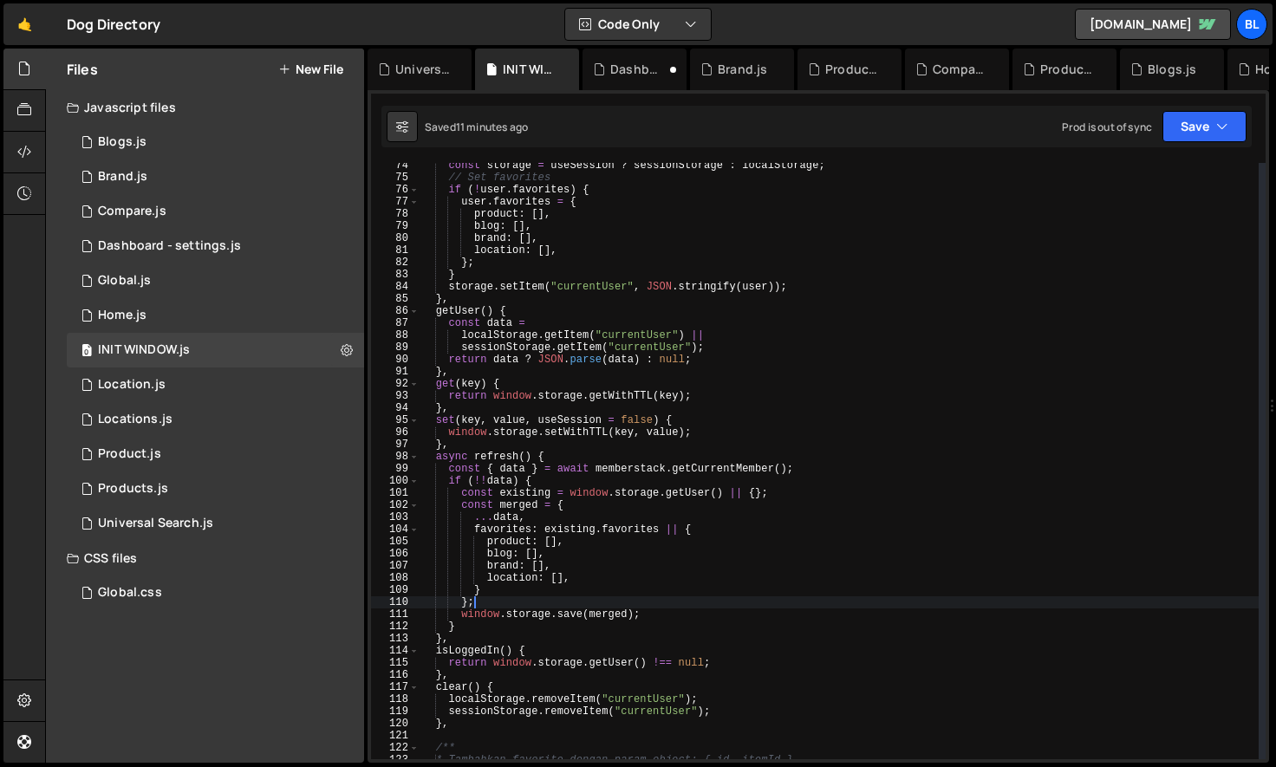
click at [740, 631] on div "const storage = useSession ? sessionStorage : localStorage ; // Set favorites i…" at bounding box center [839, 470] width 839 height 621
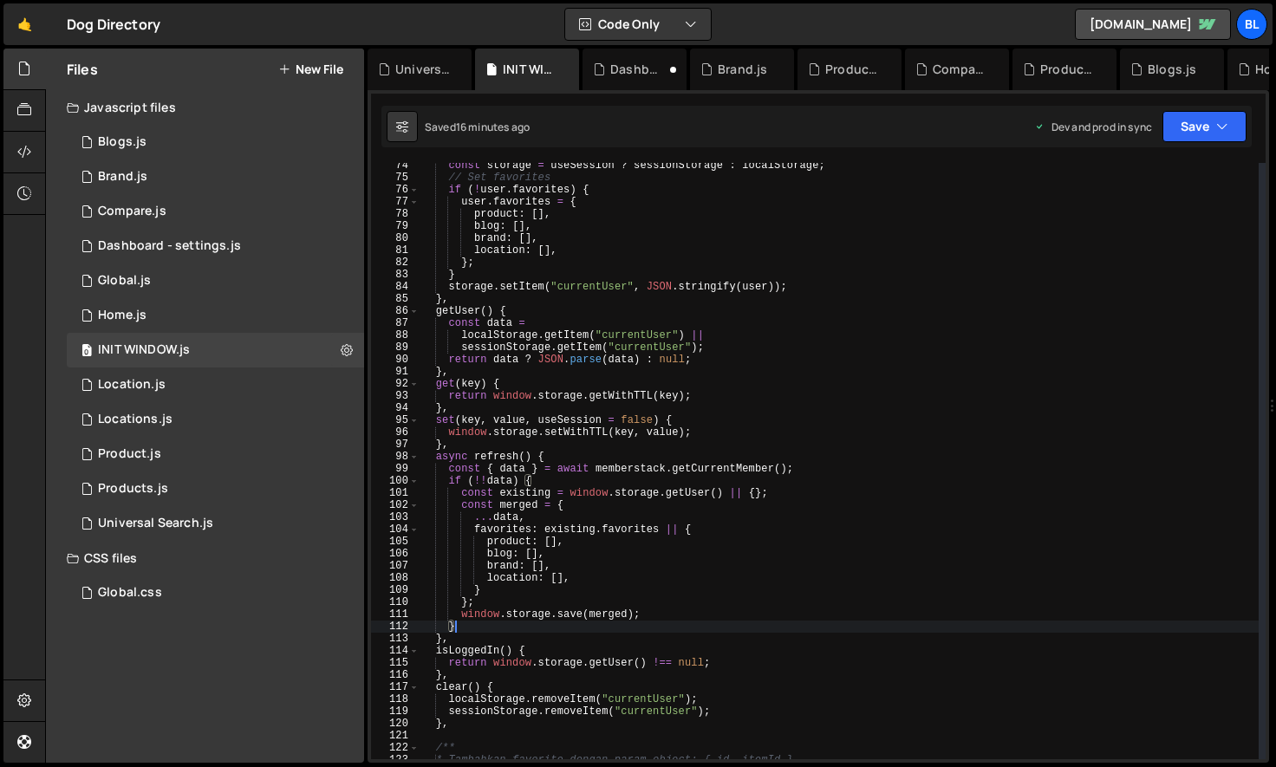
click at [550, 502] on div "const storage = useSession ? sessionStorage : localStorage ; // Set favorites i…" at bounding box center [839, 470] width 839 height 621
type textarea "const merged = {"
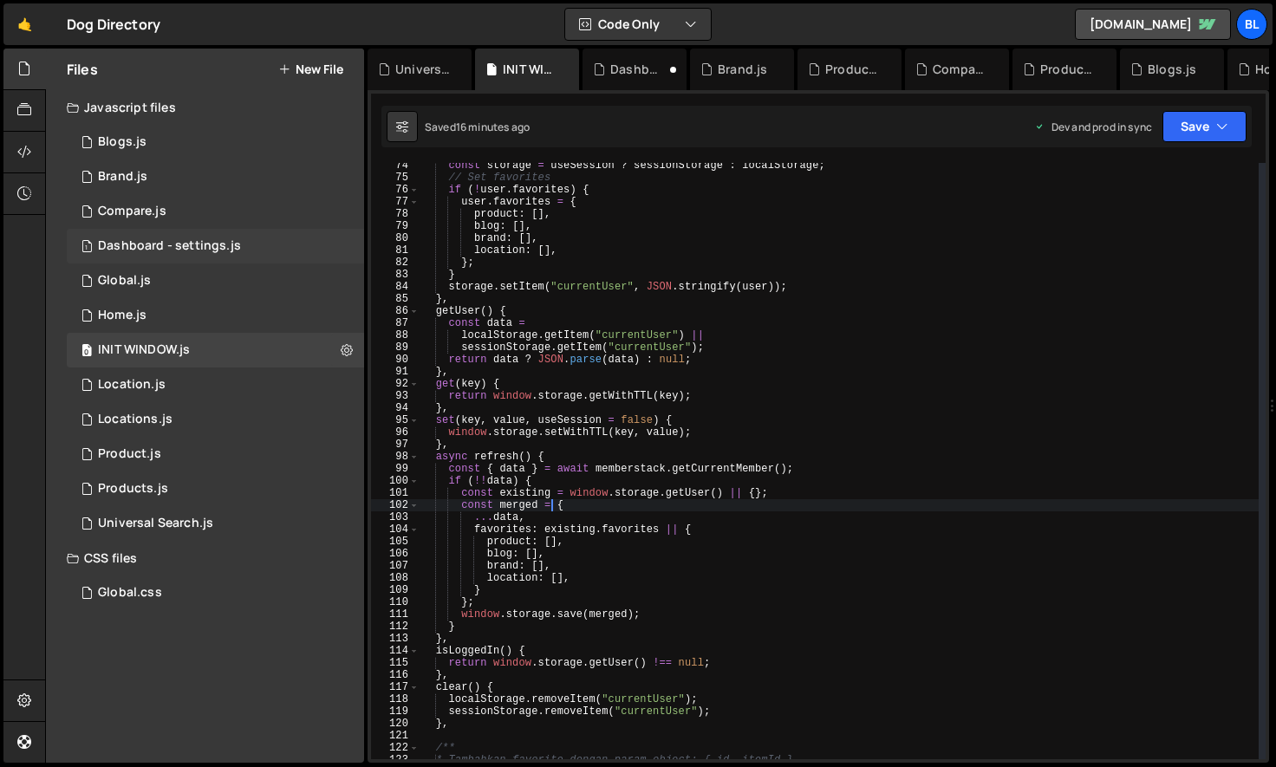
click at [231, 242] on div "Dashboard - settings.js" at bounding box center [169, 246] width 143 height 16
click at [215, 273] on div "1 Global.js 0" at bounding box center [215, 281] width 297 height 35
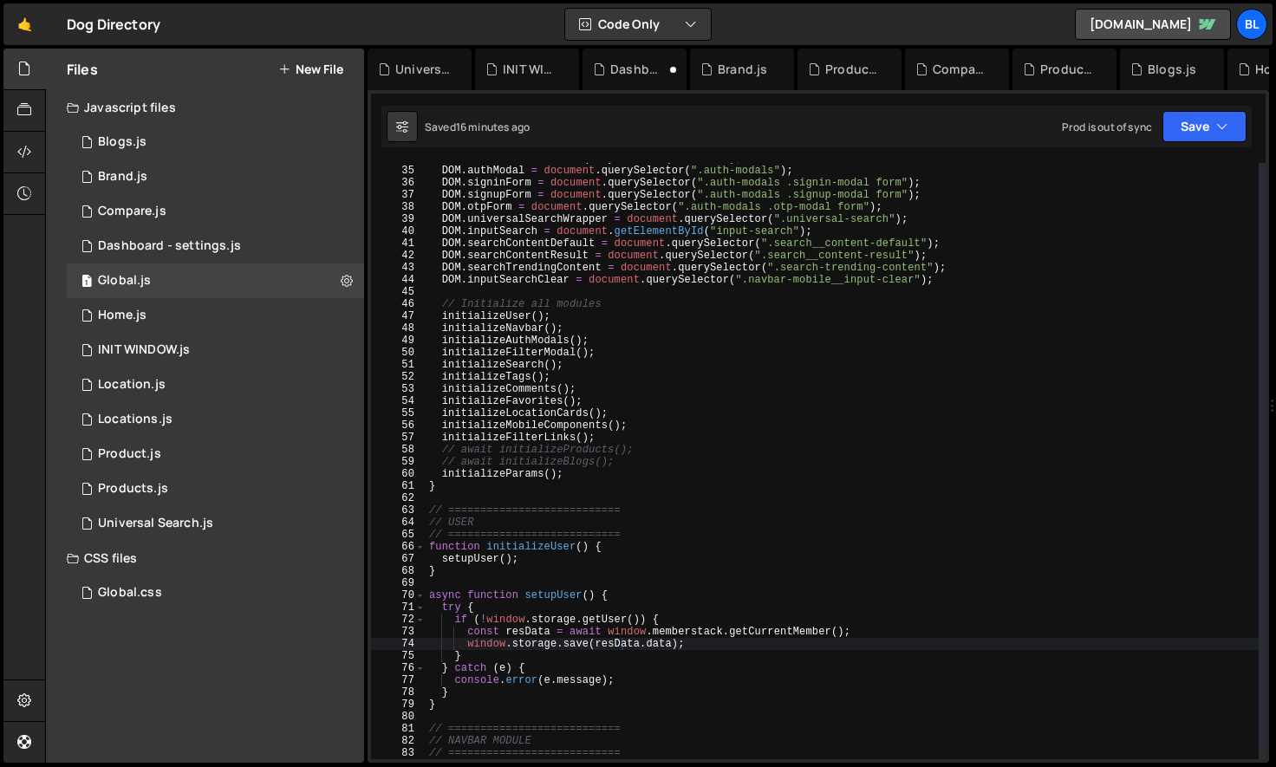
scroll to position [39839, 0]
click at [641, 618] on div "DOM . navbar = document . querySelector ( ".navbar" ) ; DOM . authModal = docum…" at bounding box center [842, 463] width 833 height 621
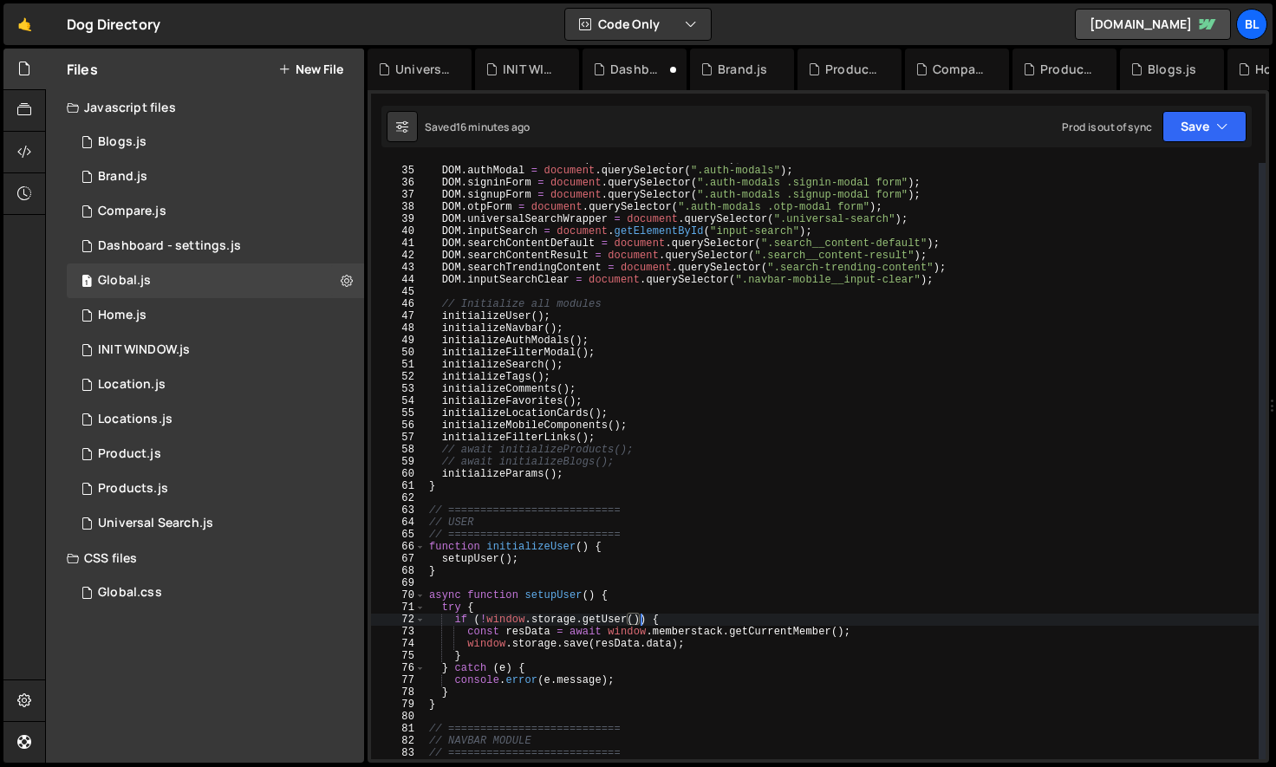
click at [487, 619] on div "DOM . navbar = document . querySelector ( ".navbar" ) ; DOM . authModal = docum…" at bounding box center [842, 463] width 833 height 621
click at [575, 589] on div "DOM . navbar = document . querySelector ( ".navbar" ) ; DOM . authModal = docum…" at bounding box center [842, 463] width 833 height 621
click at [539, 557] on div "DOM . navbar = document . querySelector ( ".navbar" ) ; DOM . authModal = docum…" at bounding box center [842, 463] width 833 height 621
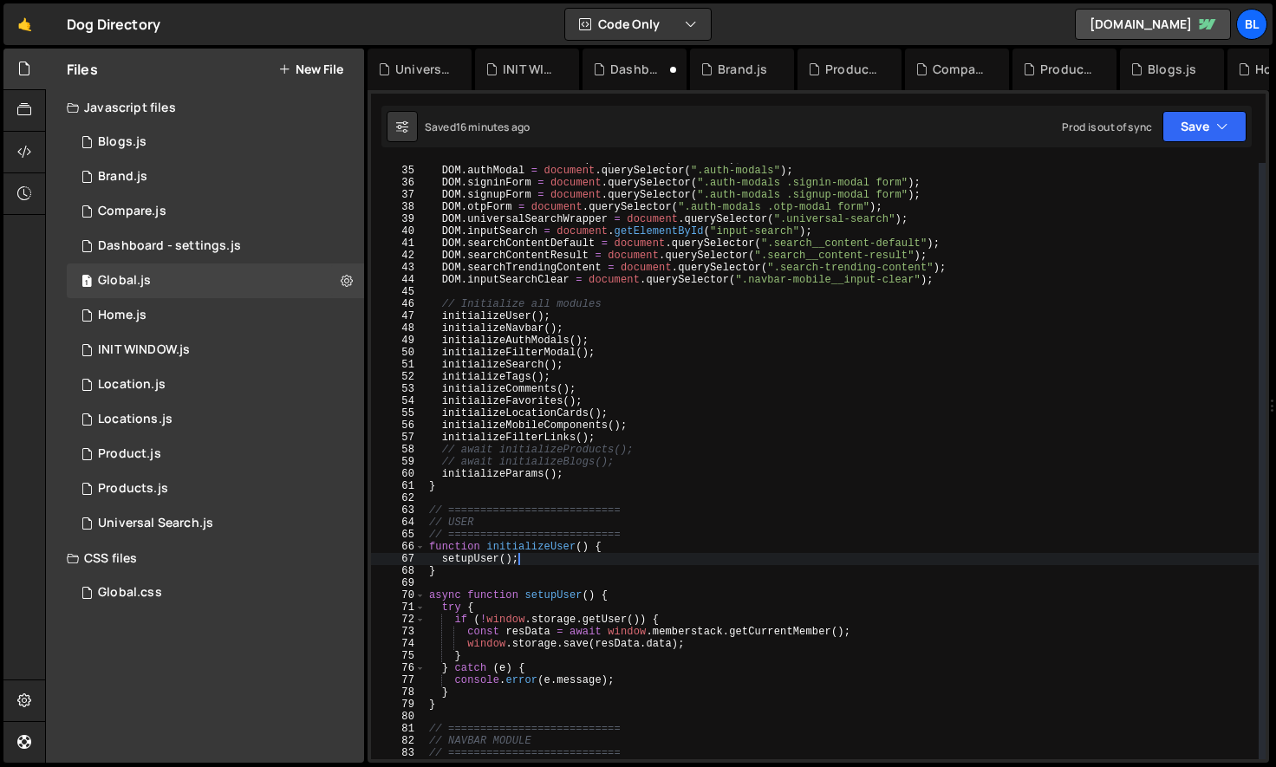
click at [543, 550] on div "DOM . navbar = document . querySelector ( ".navbar" ) ; DOM . authModal = docum…" at bounding box center [842, 463] width 833 height 621
click at [529, 344] on div "DOM . navbar = document . querySelector ( ".navbar" ) ; DOM . authModal = docum…" at bounding box center [842, 463] width 833 height 621
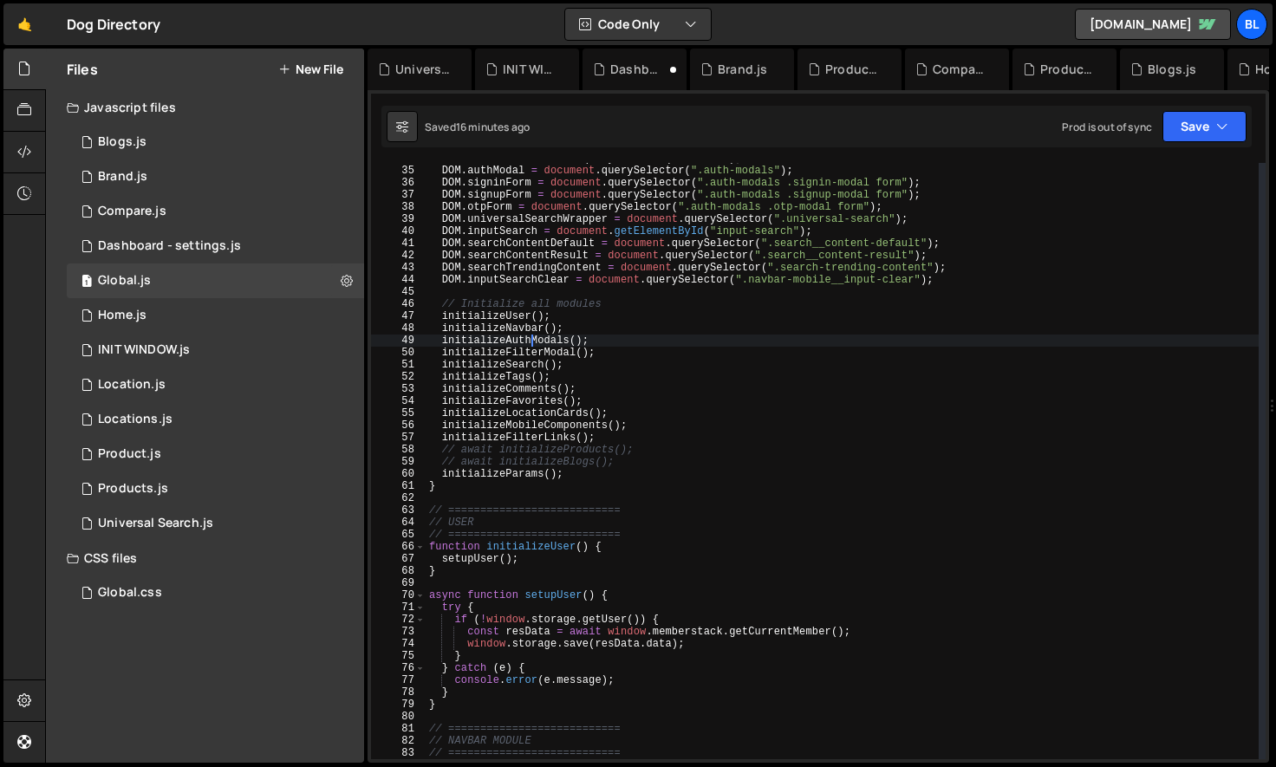
click at [529, 344] on div "DOM . navbar = document . querySelector ( ".navbar" ) ; DOM . authModal = docum…" at bounding box center [842, 463] width 833 height 621
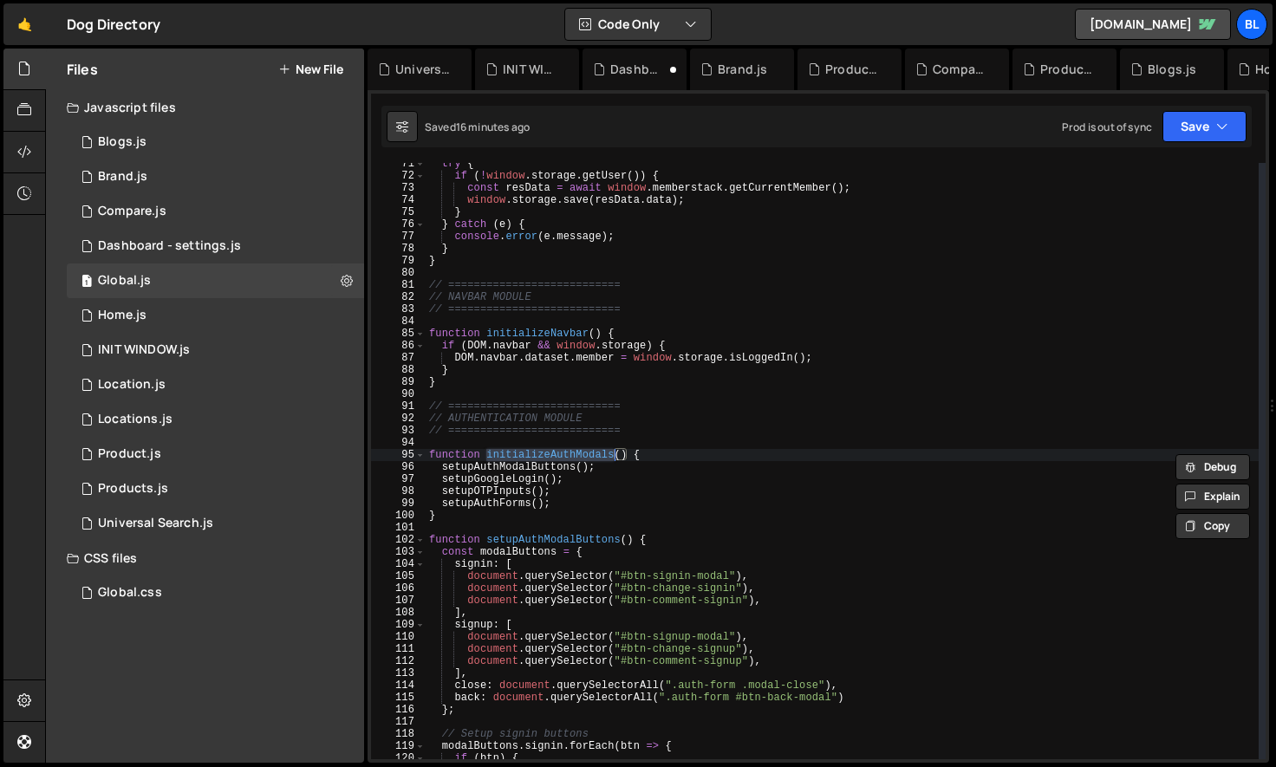
scroll to position [284, 0]
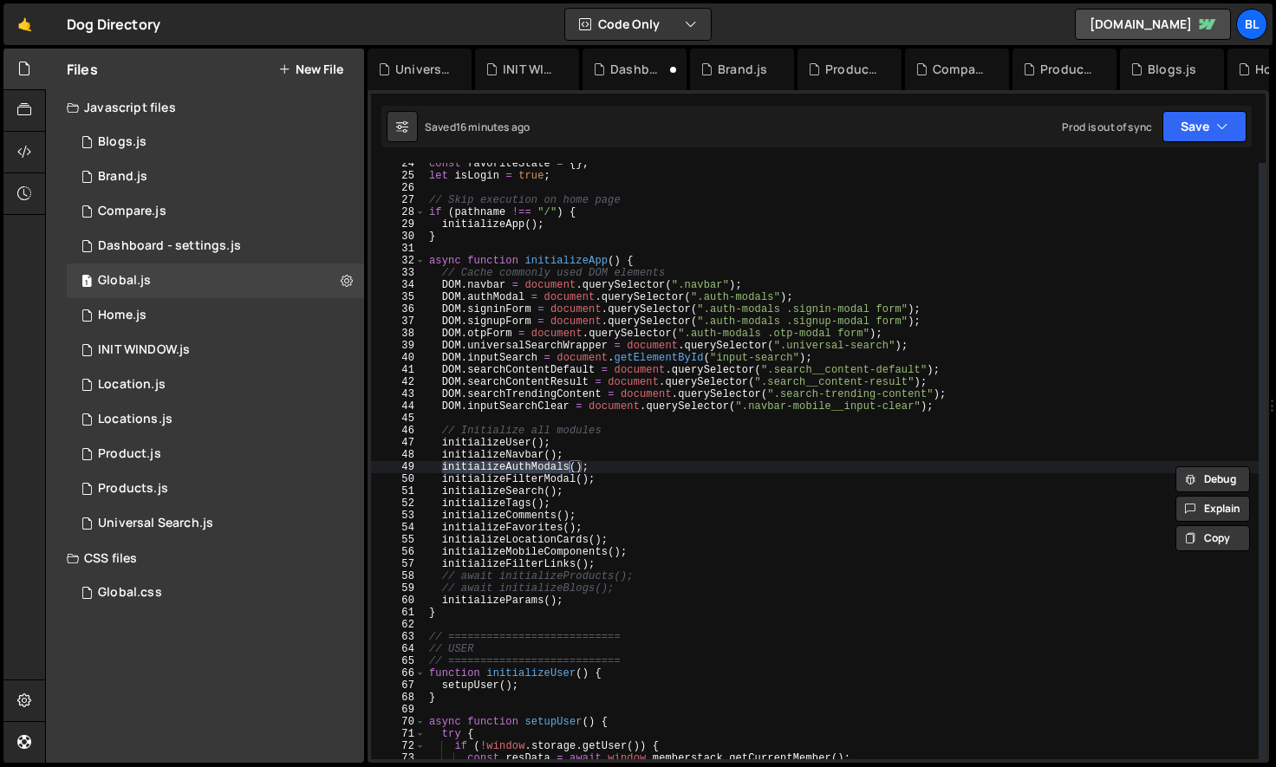
click at [545, 498] on div "const favoriteState = { } ; let isLogin = true ; // Skip execution on home page…" at bounding box center [842, 468] width 833 height 621
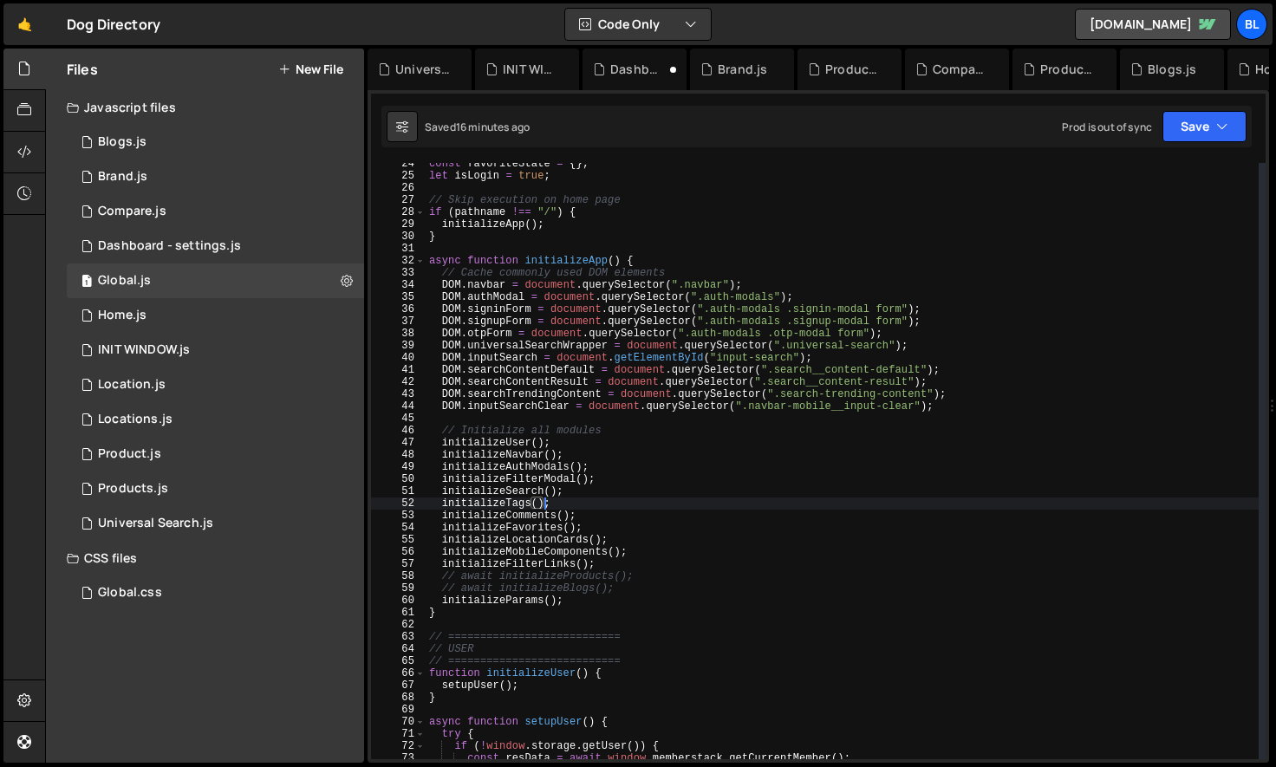
click at [547, 479] on div "const favoriteState = { } ; let isLogin = true ; // Skip execution on home page…" at bounding box center [842, 468] width 833 height 621
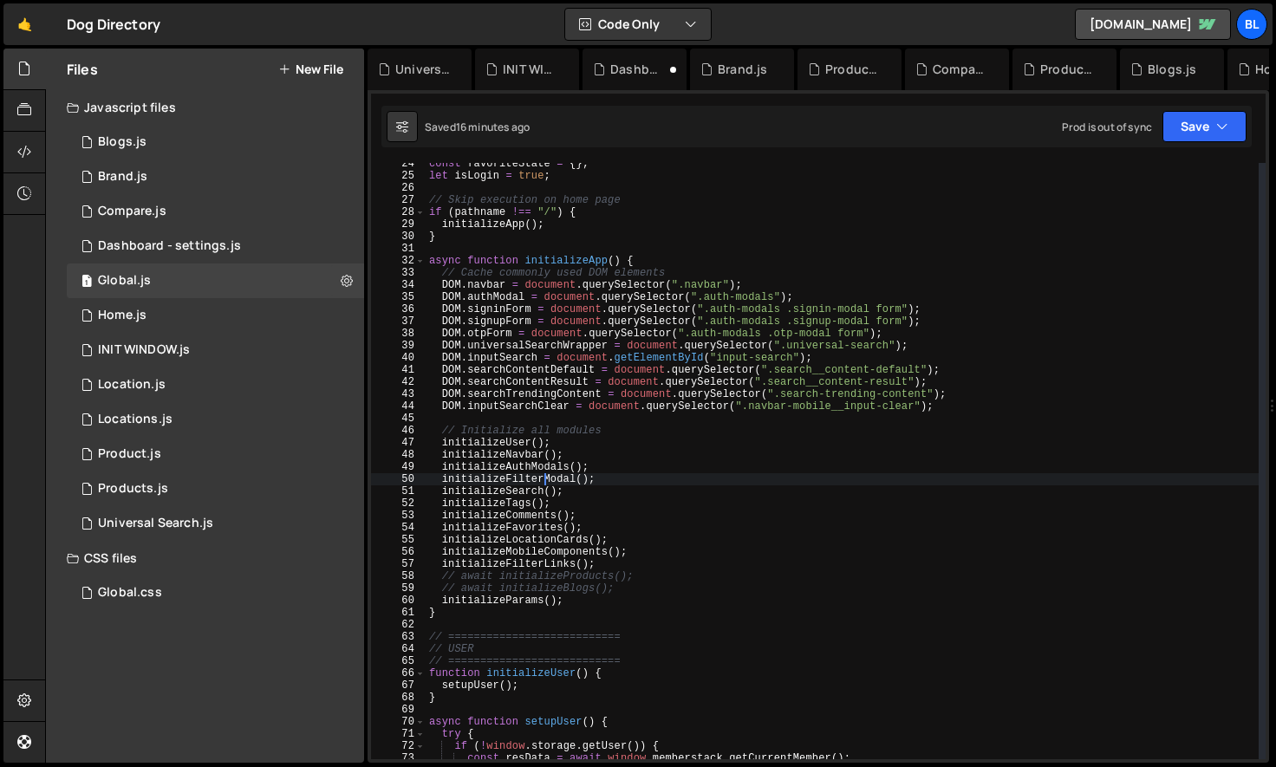
click at [540, 526] on div "const favoriteState = { } ; let isLogin = true ; // Skip execution on home page…" at bounding box center [842, 468] width 833 height 621
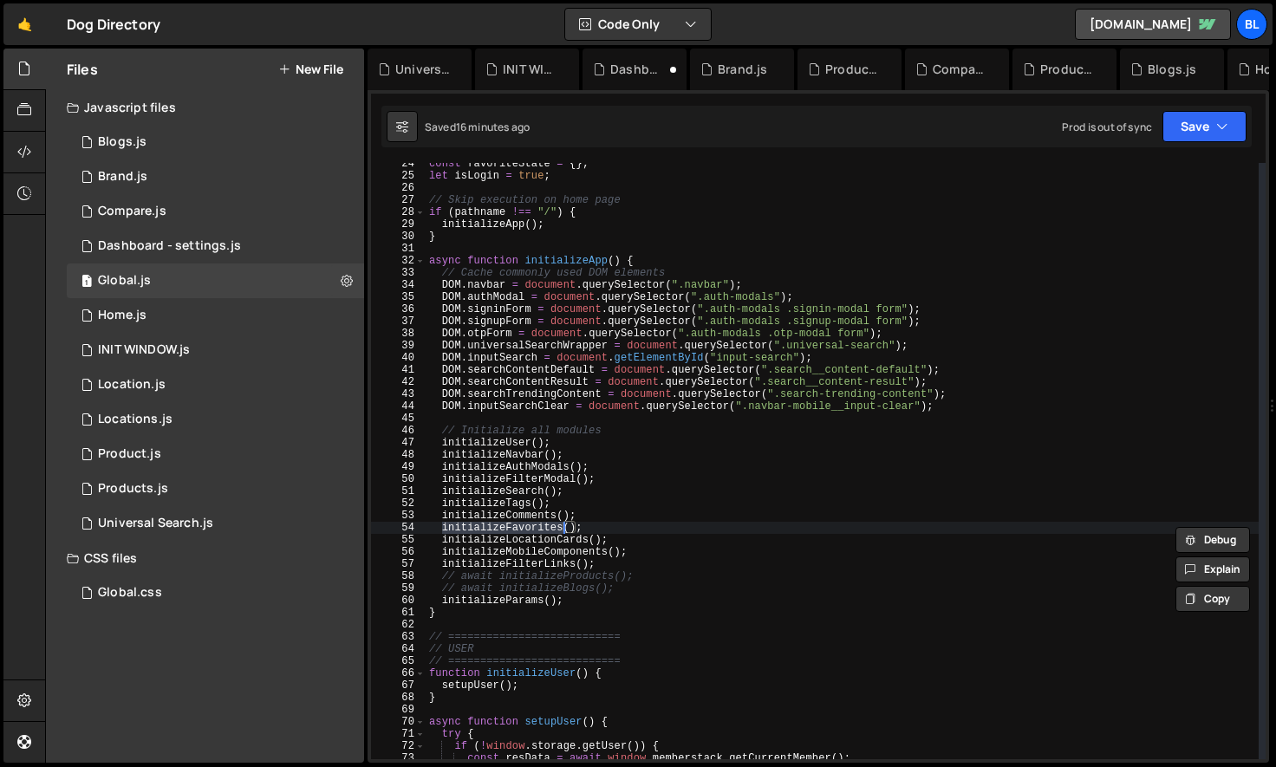
scroll to position [9290, 0]
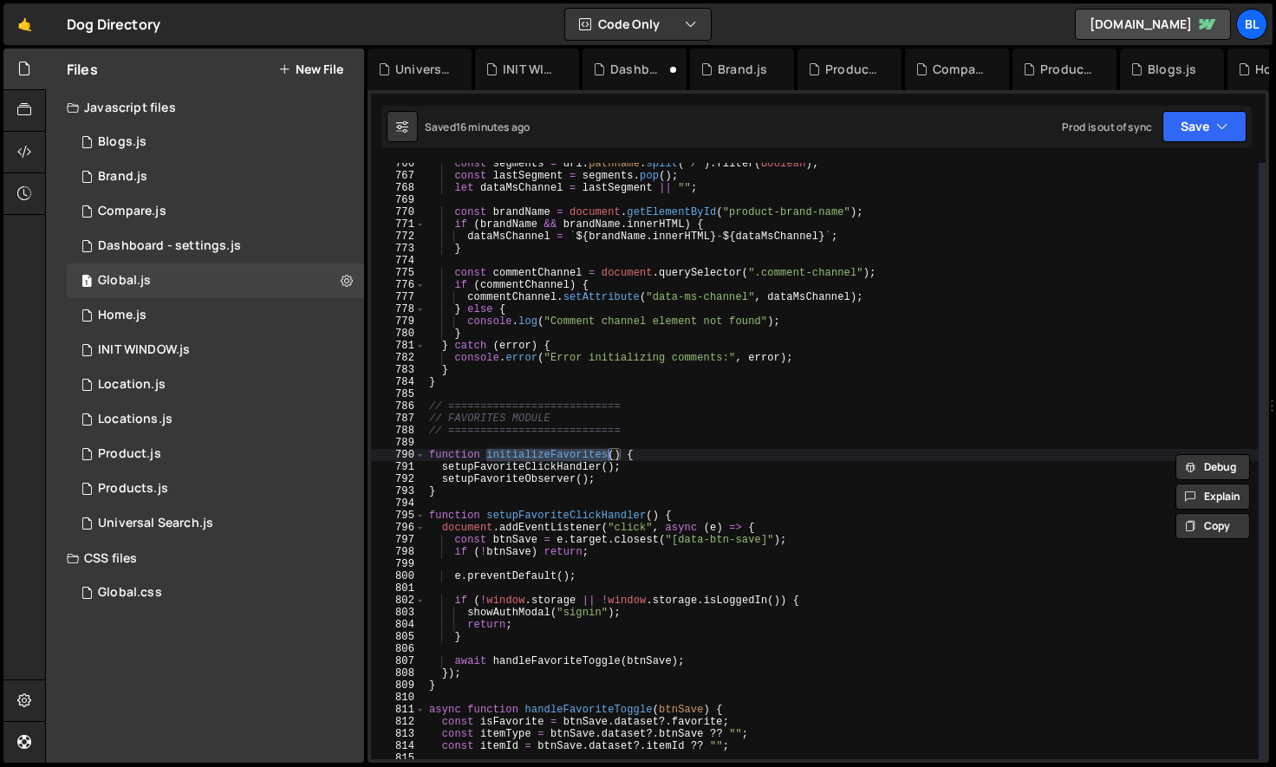
click at [555, 469] on div "const segments = url . pathname . split ( "/" ) . filter ( Boolean ) ; const la…" at bounding box center [842, 468] width 833 height 621
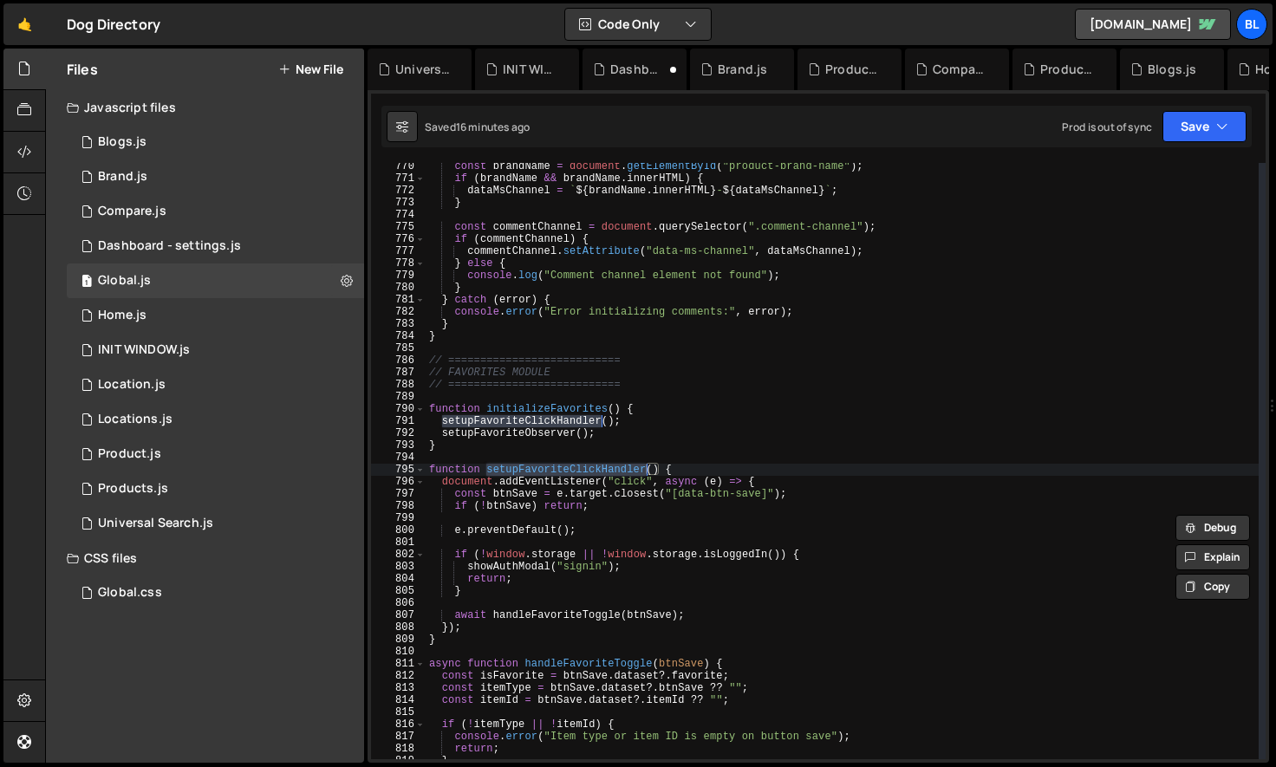
scroll to position [9338, 0]
click at [563, 581] on div "const brandName = document . getElementById ( "product-brand-name" ) ; if ( bra…" at bounding box center [842, 468] width 833 height 621
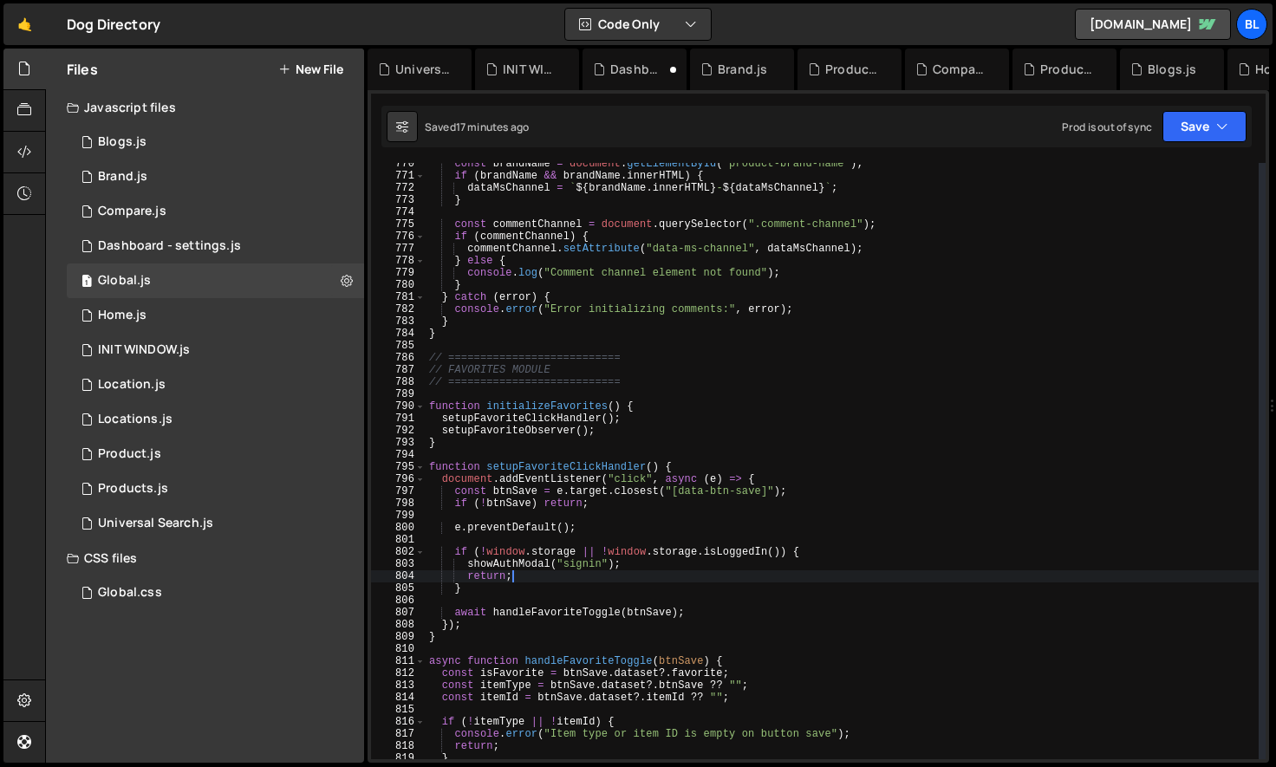
click at [590, 522] on div "const brandName = document . getElementById ( "product-brand-name" ) ; if ( bra…" at bounding box center [842, 468] width 833 height 621
type textarea "e.preventDefault();"
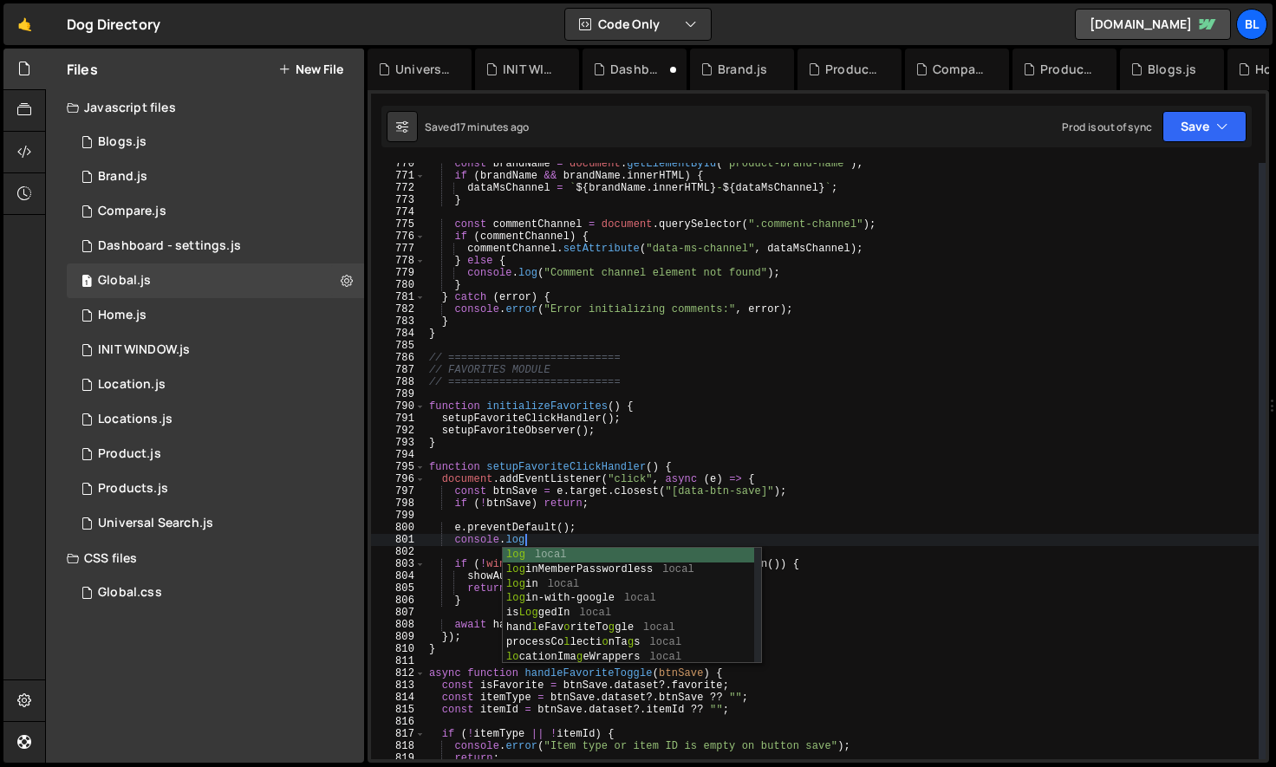
scroll to position [0, 7]
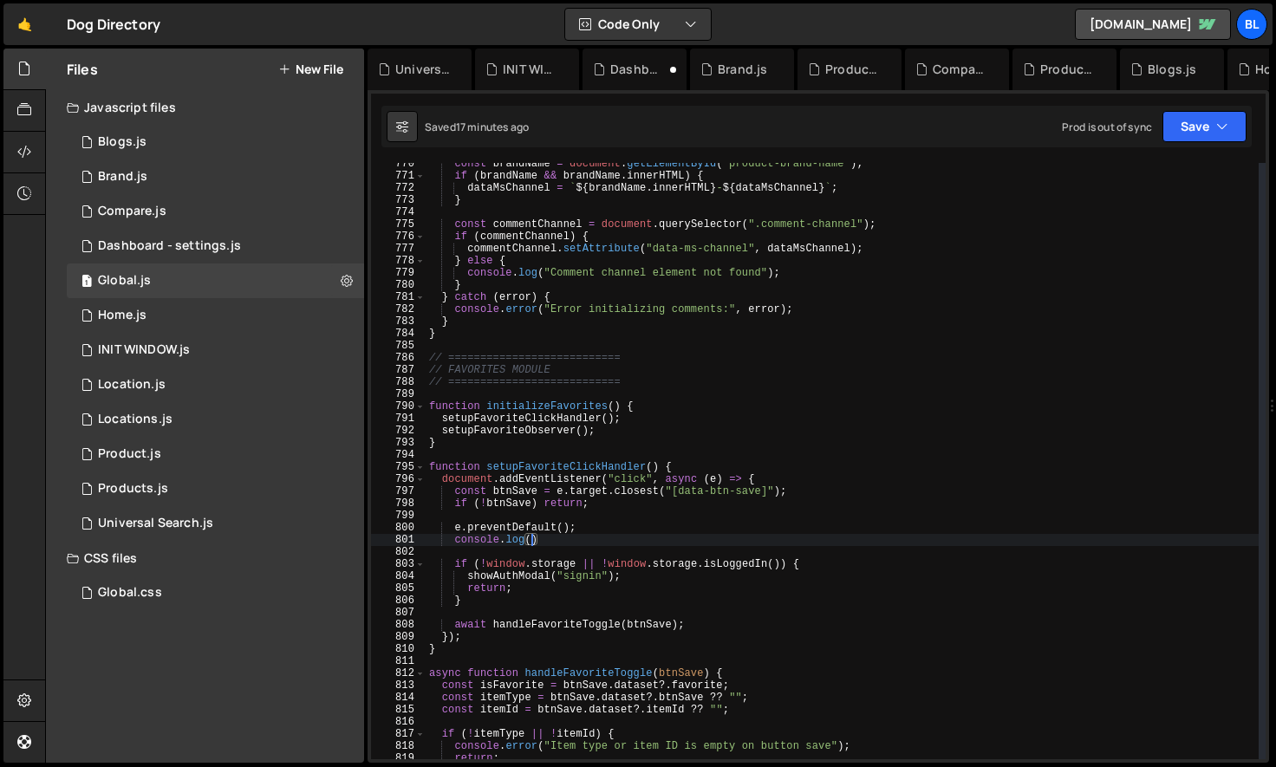
paste textarea "window.storage.getUser())"
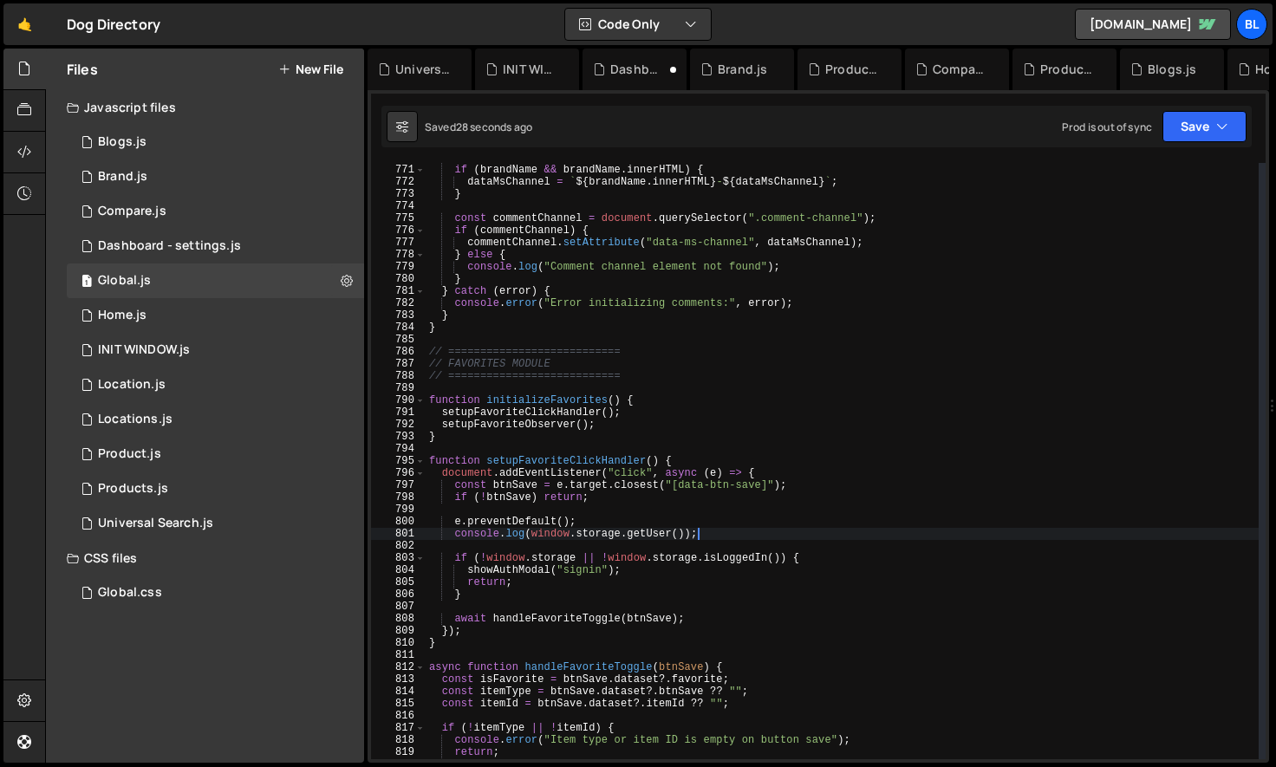
click at [738, 559] on div "const brandName = document . getElementById ( "product-brand-name" ) ; if ( bra…" at bounding box center [842, 462] width 833 height 621
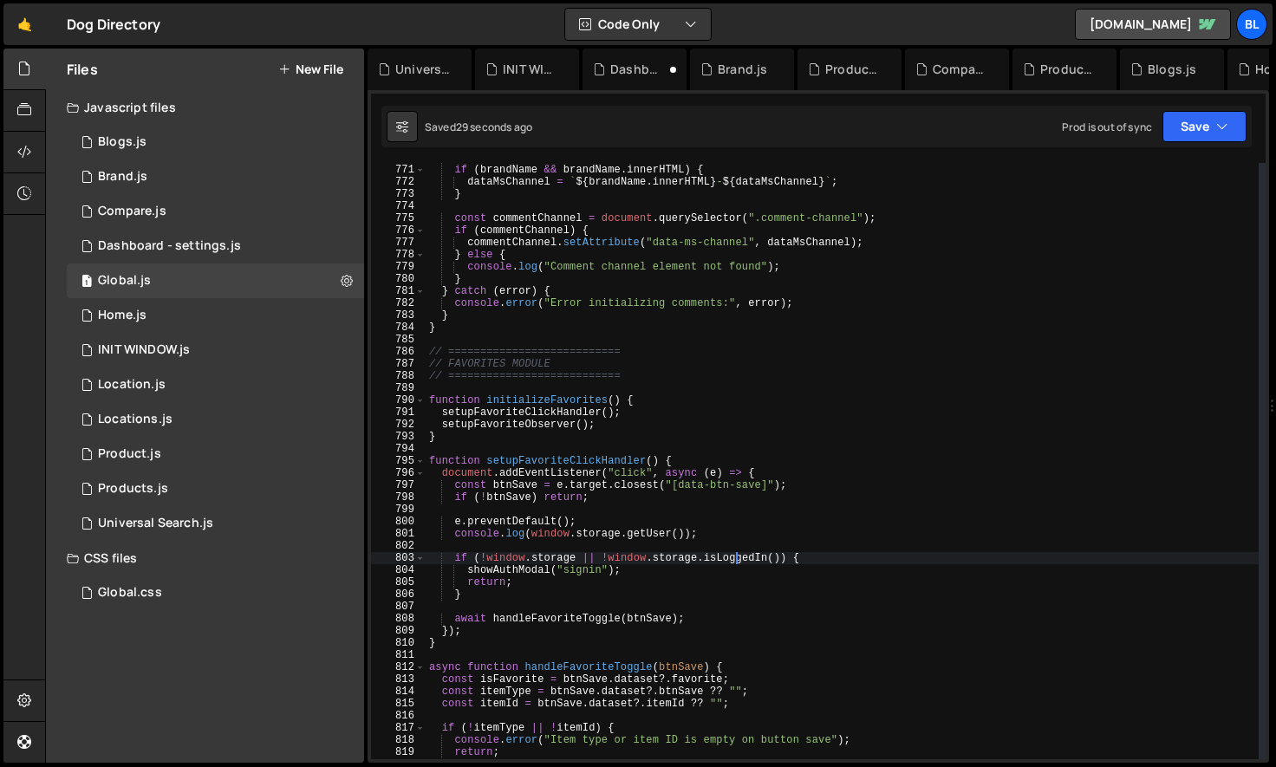
click at [738, 559] on div "const brandName = document . getElementById ( "product-brand-name" ) ; if ( bra…" at bounding box center [842, 462] width 833 height 621
click at [661, 577] on div "const brandName = document . getElementById ( "product-brand-name" ) ; if ( bra…" at bounding box center [842, 462] width 833 height 621
type textarea "return;"
click at [202, 348] on div "0 INIT WINDOW.js 0" at bounding box center [215, 350] width 297 height 35
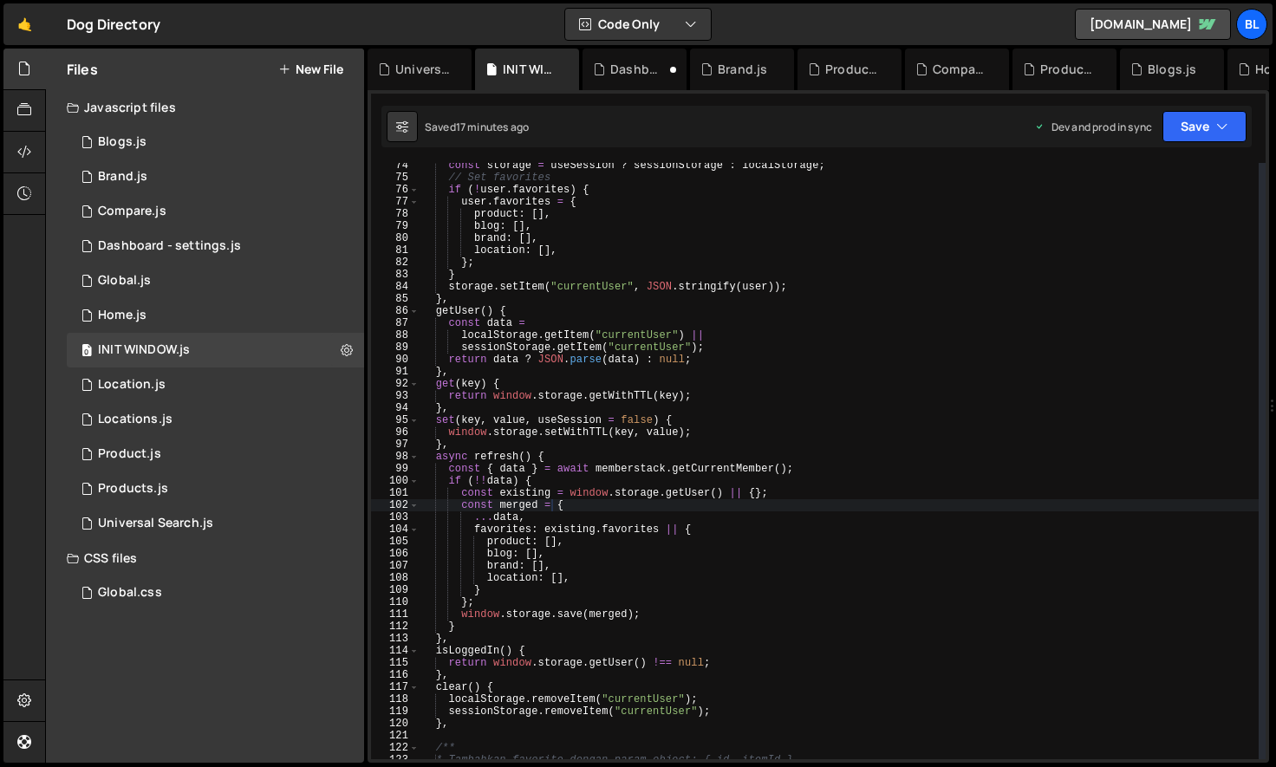
scroll to position [0, 0]
click at [475, 650] on div "const storage = useSession ? sessionStorage : localStorage ; // Set favorites i…" at bounding box center [839, 470] width 839 height 621
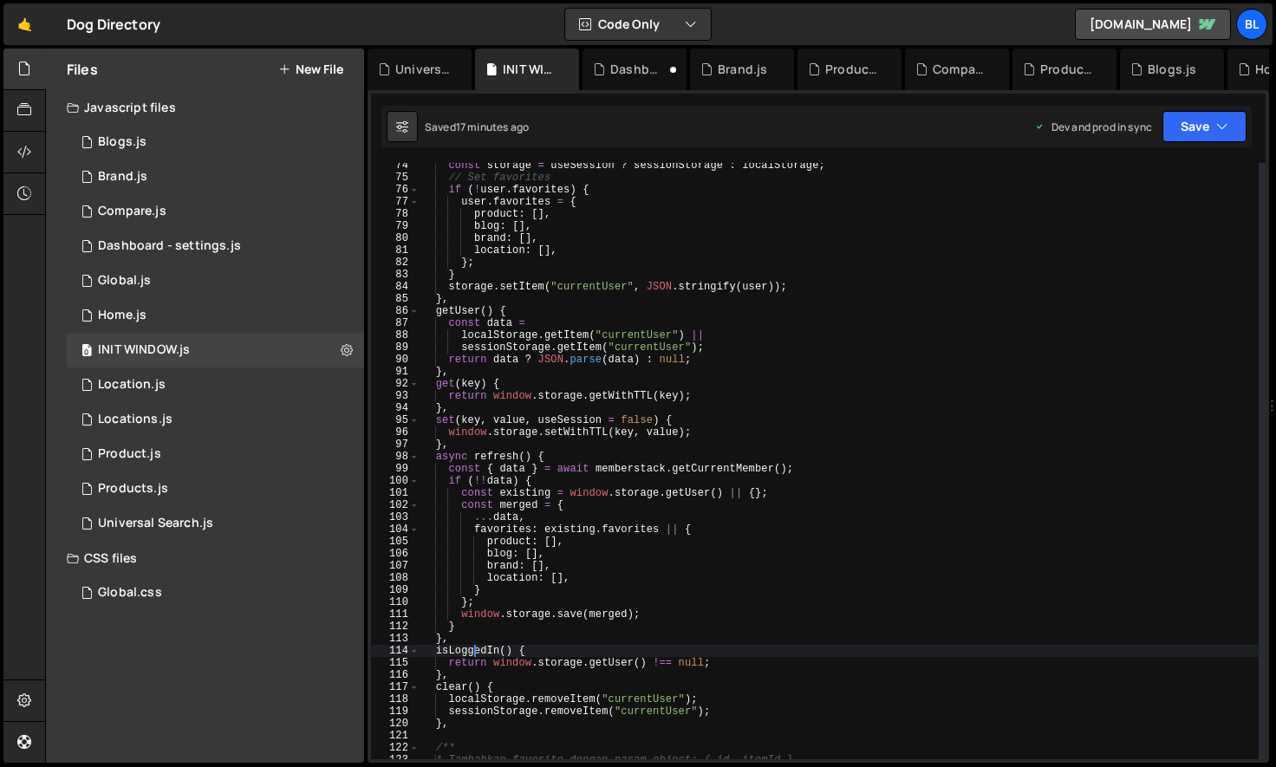
click at [475, 650] on div "const storage = useSession ? sessionStorage : localStorage ; // Set favorites i…" at bounding box center [839, 470] width 839 height 621
click at [570, 661] on div "const storage = useSession ? sessionStorage : localStorage ; // Set favorites i…" at bounding box center [839, 470] width 839 height 621
click at [514, 665] on div "const storage = useSession ? sessionStorage : localStorage ; // Set favorites i…" at bounding box center [839, 470] width 839 height 621
click at [567, 666] on div "const storage = useSession ? sessionStorage : localStorage ; // Set favorites i…" at bounding box center [839, 470] width 839 height 621
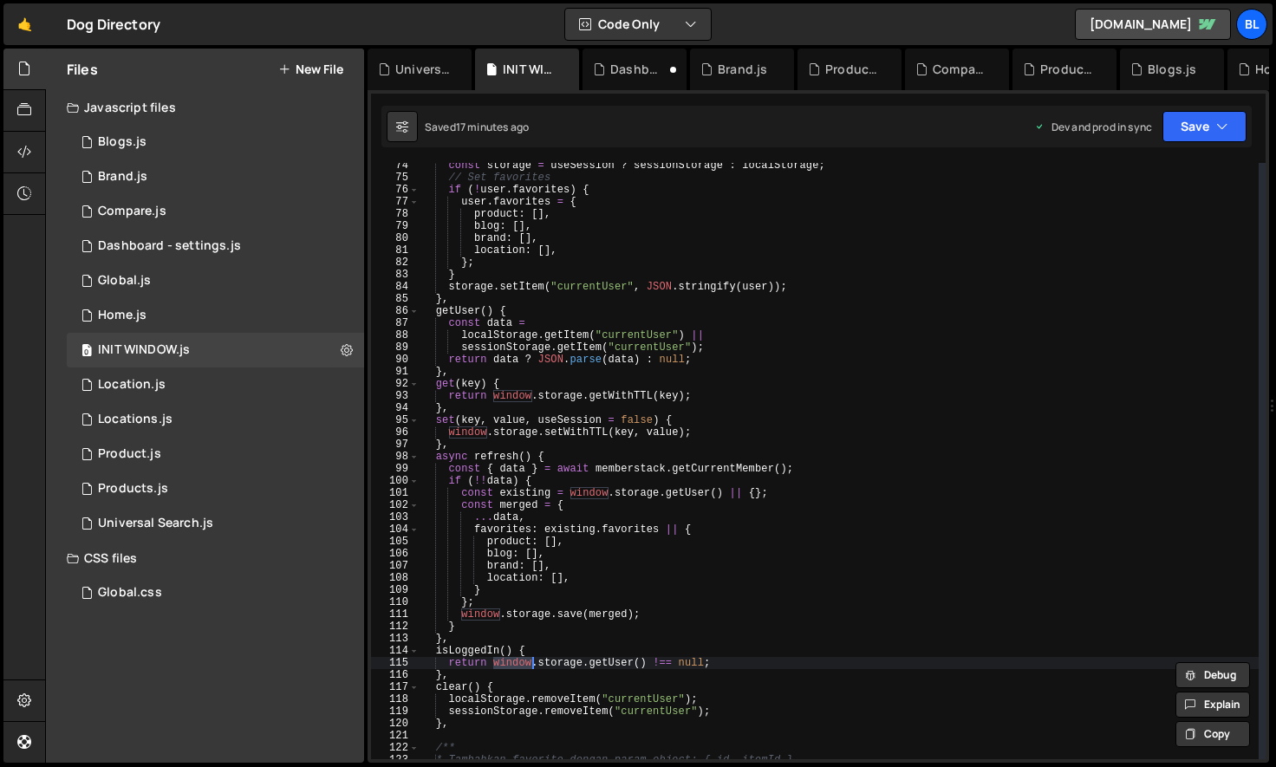
click at [567, 666] on div "const storage = useSession ? sessionStorage : localStorage ; // Set favorites i…" at bounding box center [839, 470] width 839 height 621
click at [608, 664] on div "const storage = useSession ? sessionStorage : localStorage ; // Set favorites i…" at bounding box center [839, 470] width 839 height 621
click at [619, 665] on div "const storage = useSession ? sessionStorage : localStorage ; // Set favorites i…" at bounding box center [839, 470] width 839 height 621
click at [583, 661] on div "const storage = useSession ? sessionStorage : localStorage ; // Set favorites i…" at bounding box center [839, 470] width 839 height 621
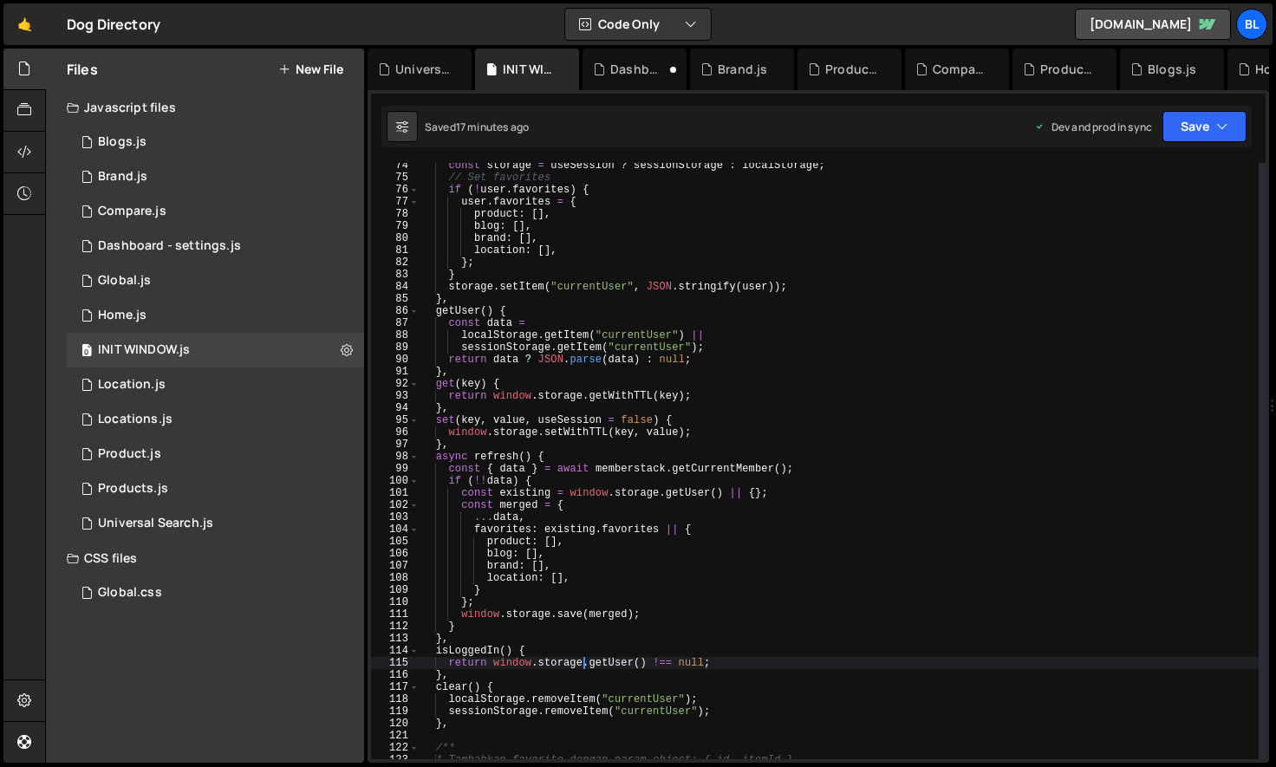
click at [601, 665] on div "const storage = useSession ? sessionStorage : localStorage ; // Set favorites i…" at bounding box center [839, 470] width 839 height 621
click at [487, 648] on div "const storage = useSession ? sessionStorage : localStorage ; // Set favorites i…" at bounding box center [839, 470] width 839 height 621
click at [505, 617] on div "const storage = useSession ? sessionStorage : localStorage ; // Set favorites i…" at bounding box center [839, 470] width 839 height 621
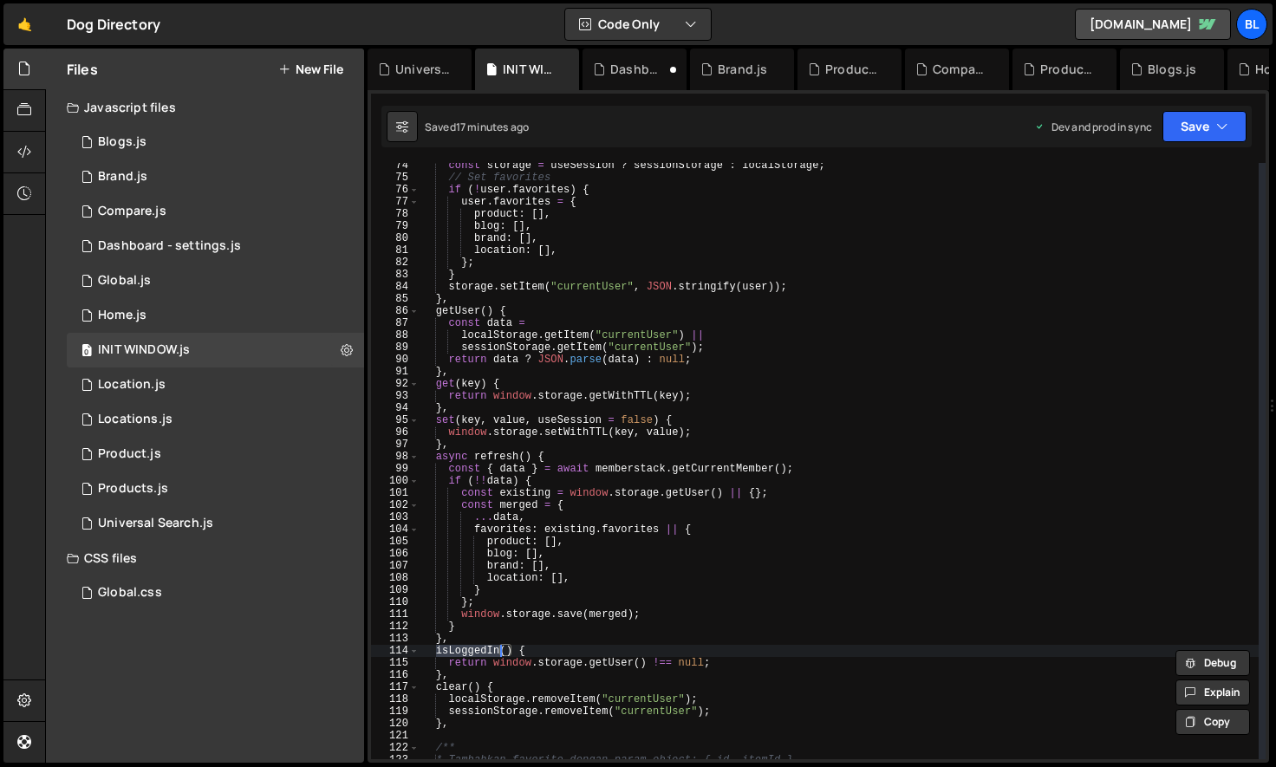
type textarea "[DOMAIN_NAME](merged);"
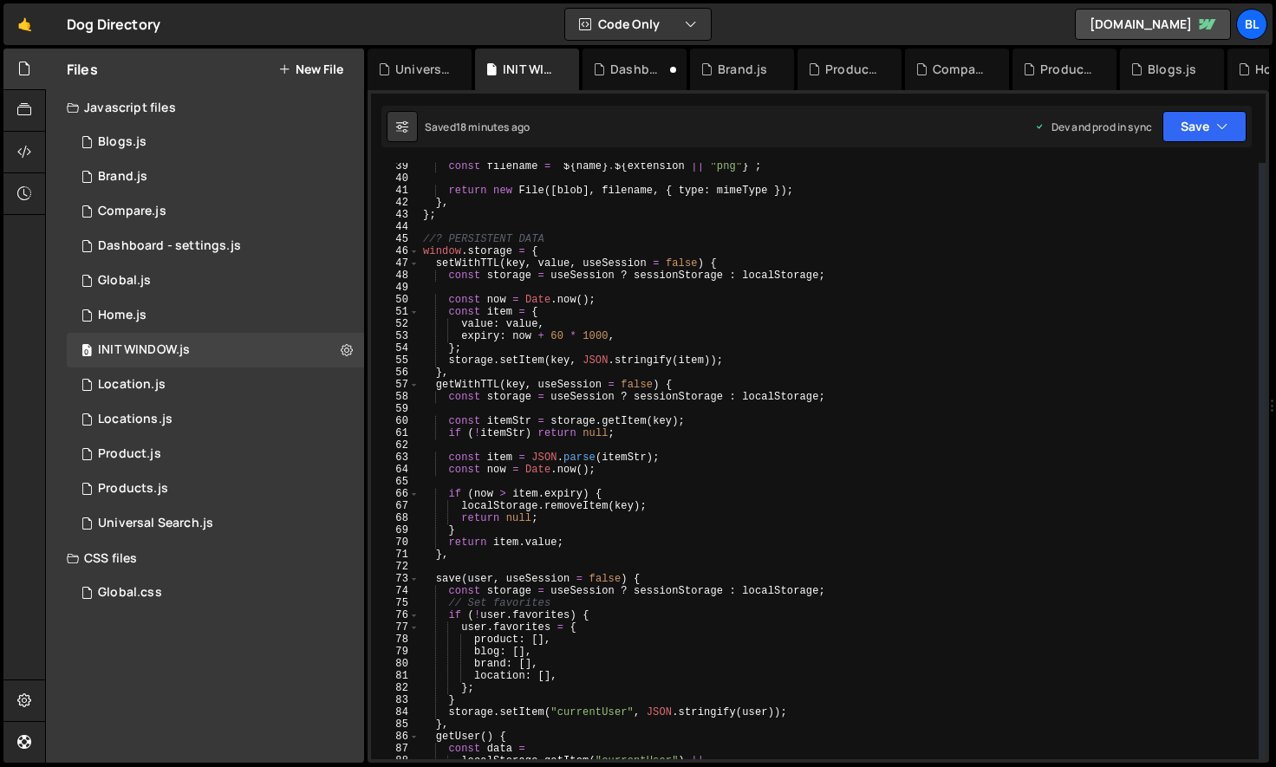
scroll to position [476, 0]
click at [520, 414] on div "const filename = ` ${ name } . ${ extension || "png" } ` ; return new File ([ b…" at bounding box center [839, 470] width 839 height 621
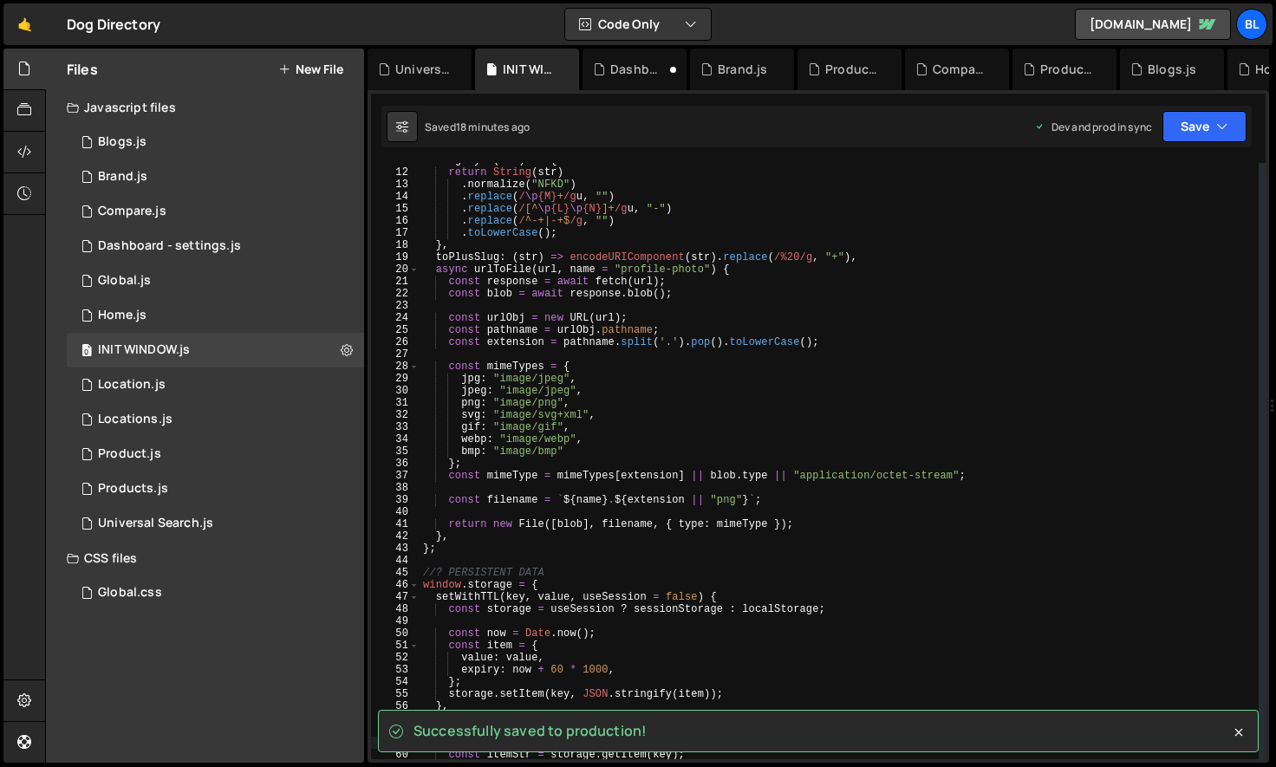
scroll to position [141, 0]
click at [180, 284] on div "1 Global.js 0" at bounding box center [215, 281] width 297 height 35
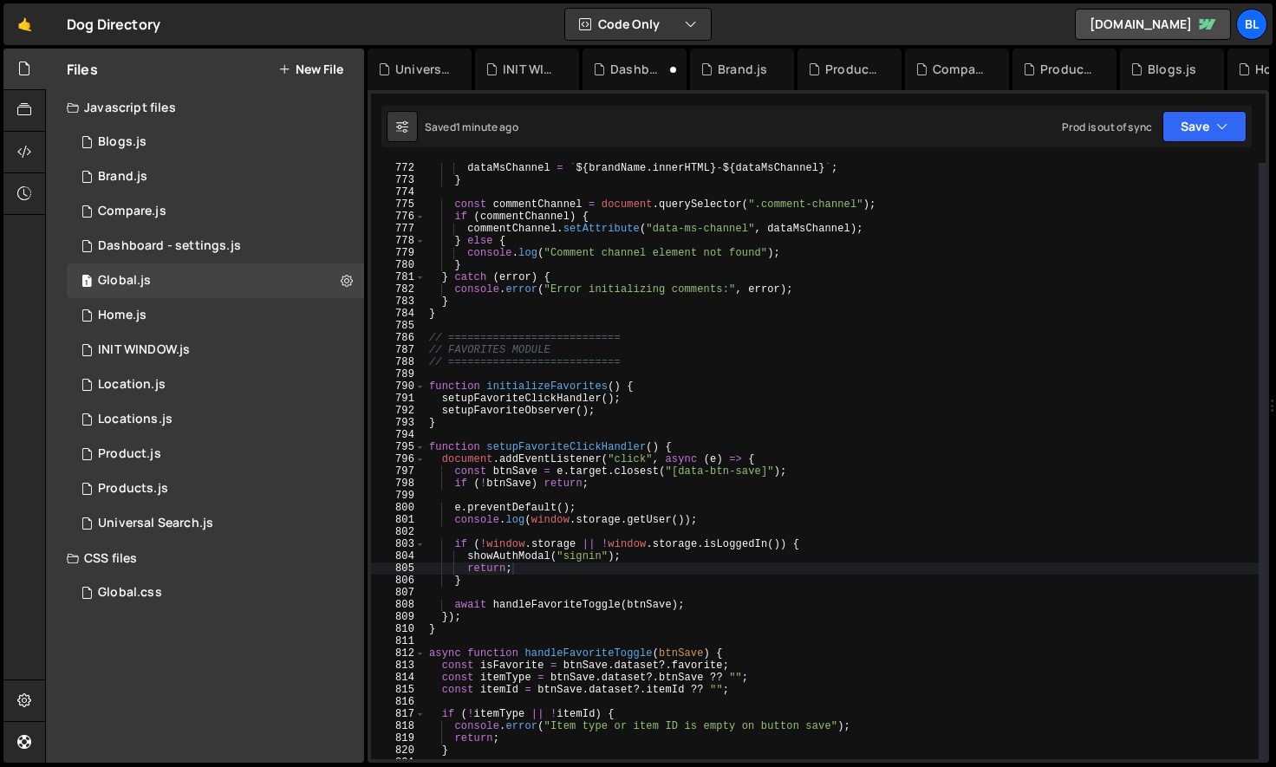
scroll to position [9373, 0]
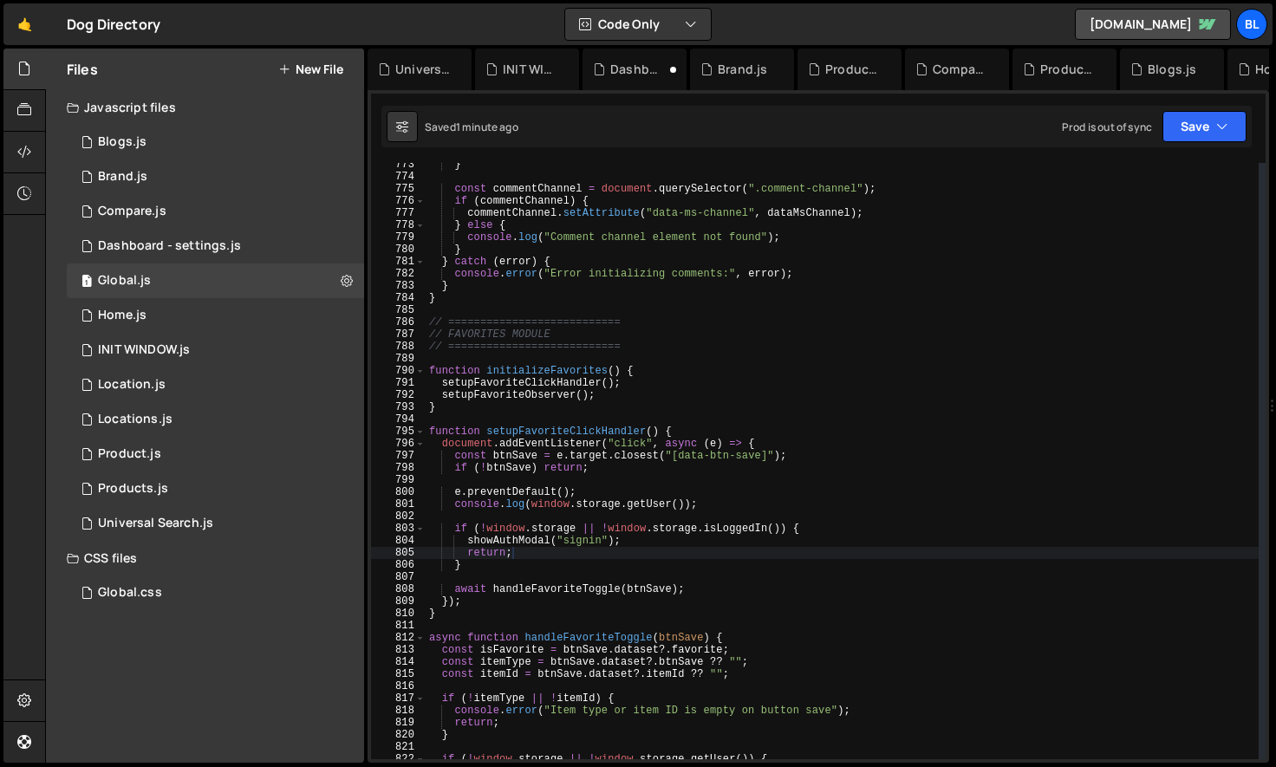
click at [752, 531] on div "} const commentChannel = document . querySelector ( ".comment-channel" ) ; if (…" at bounding box center [842, 469] width 833 height 621
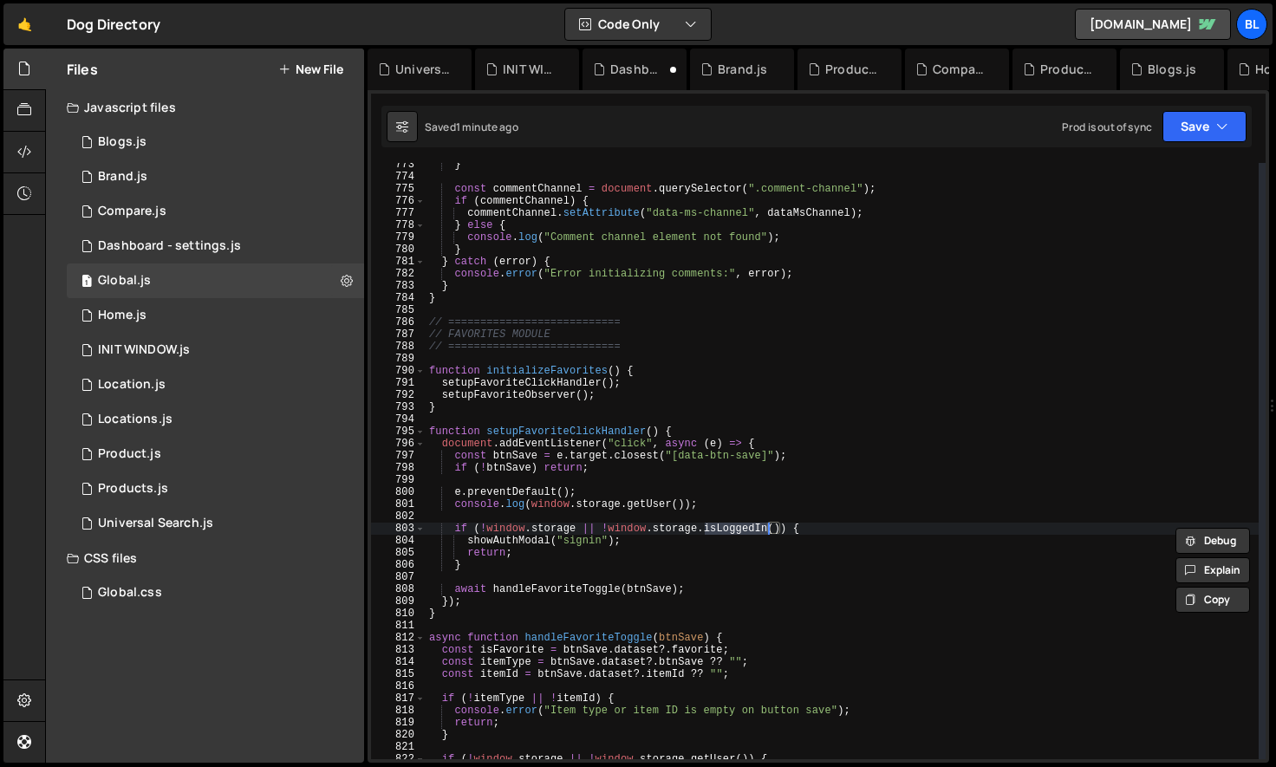
paste textarea "return;"
click at [694, 553] on div "} const commentChannel = document . querySelector ( ".comment-channel" ) ; if (…" at bounding box center [842, 469] width 833 height 621
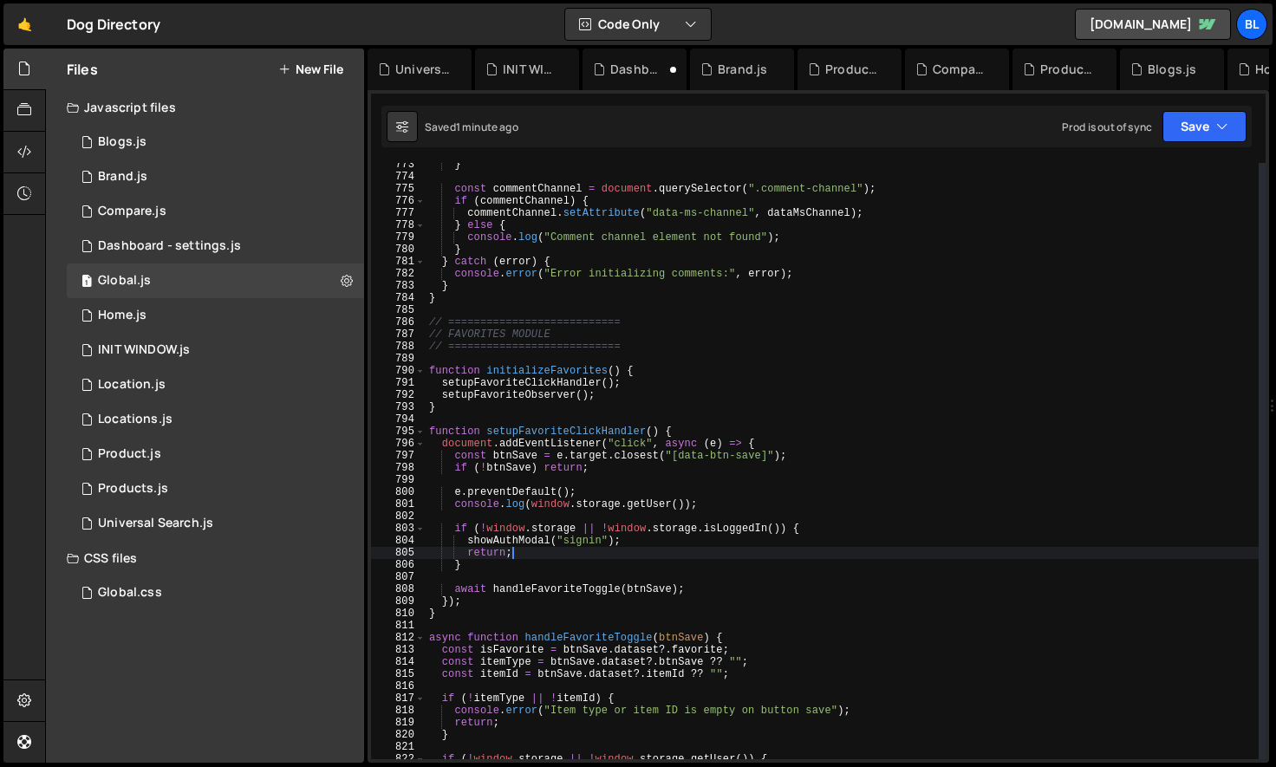
click at [725, 533] on div "} const commentChannel = document . querySelector ( ".comment-channel" ) ; if (…" at bounding box center [842, 469] width 833 height 621
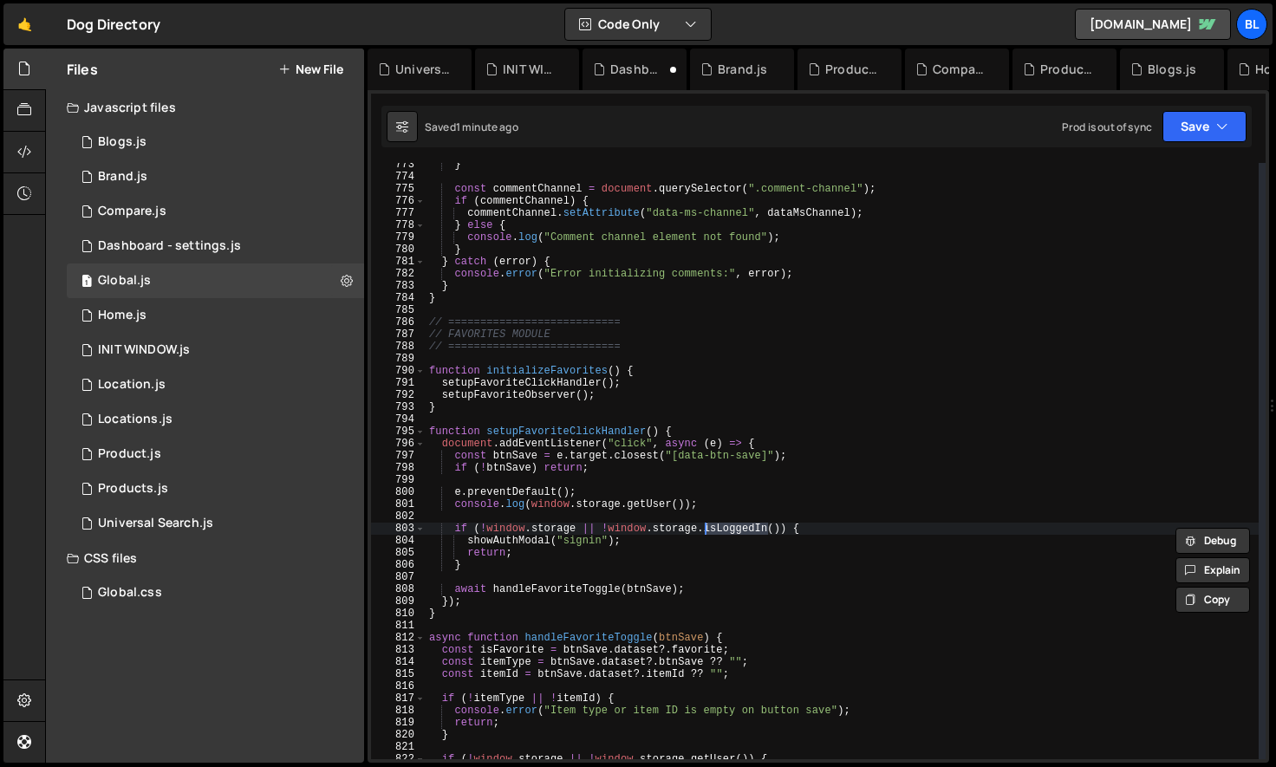
click at [656, 526] on div "} const commentChannel = document . querySelector ( ".comment-channel" ) ; if (…" at bounding box center [842, 469] width 833 height 621
click at [640, 499] on div "} const commentChannel = document . querySelector ( ".comment-channel" ) ; if (…" at bounding box center [842, 469] width 833 height 621
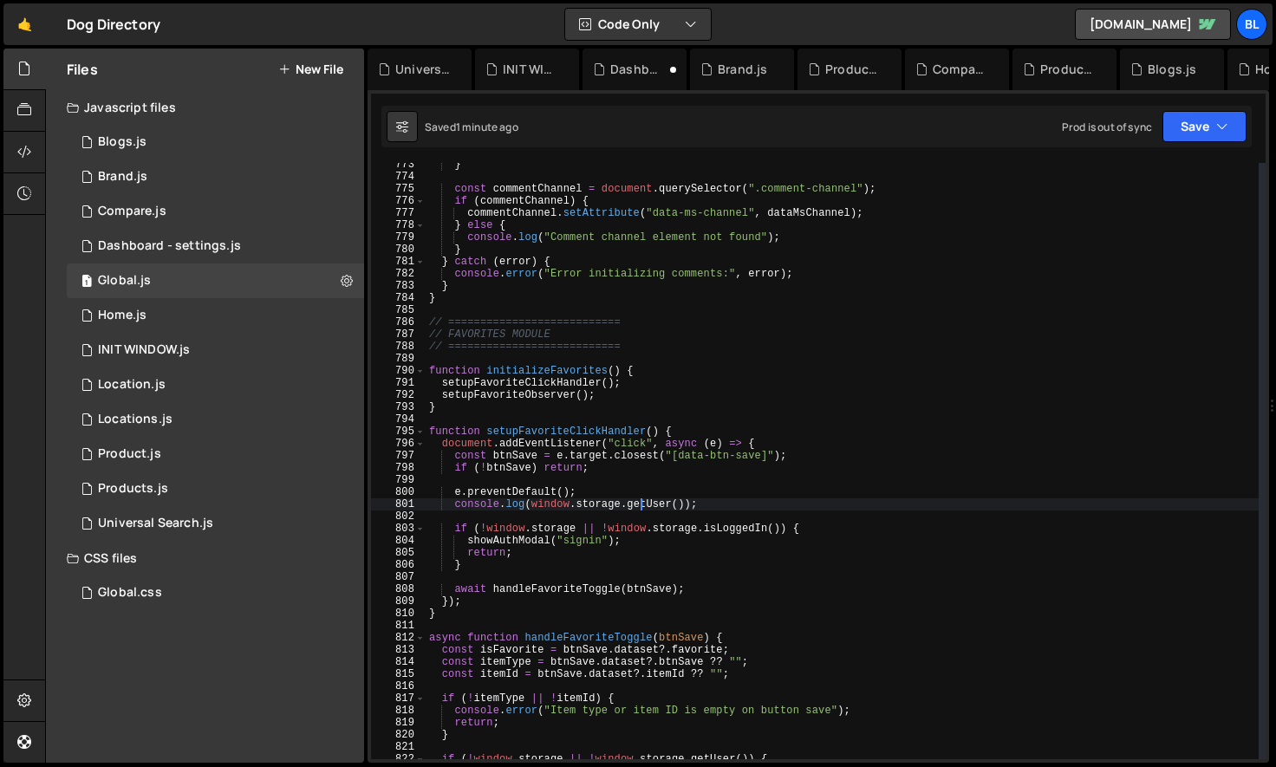
click at [640, 499] on div "} const commentChannel = document . querySelector ( ".comment-channel" ) ; if (…" at bounding box center [842, 469] width 833 height 621
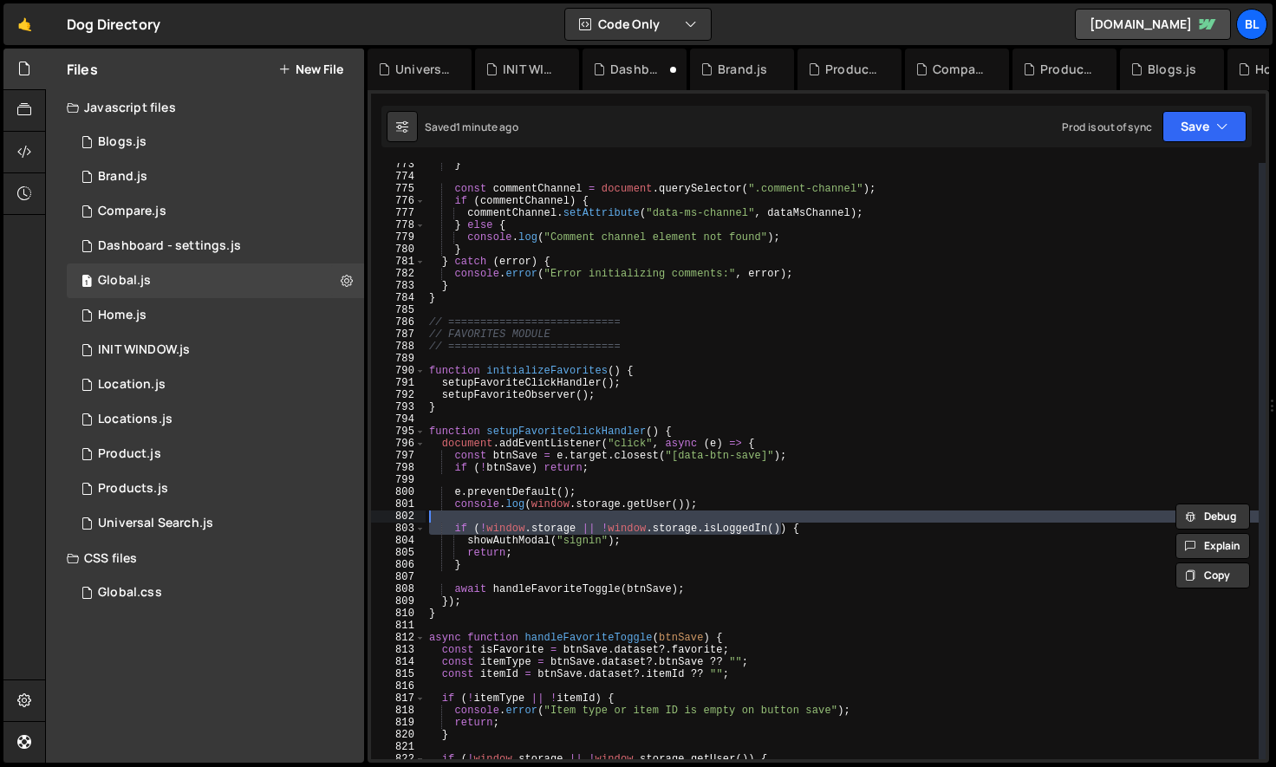
drag, startPoint x: 782, startPoint y: 529, endPoint x: 690, endPoint y: 523, distance: 92.1
click at [690, 523] on div "} const commentChannel = document . querySelector ( ".comment-channel" ) ; if (…" at bounding box center [842, 469] width 833 height 621
click at [610, 532] on div "} const commentChannel = document . querySelector ( ".comment-channel" ) ; if (…" at bounding box center [842, 469] width 833 height 621
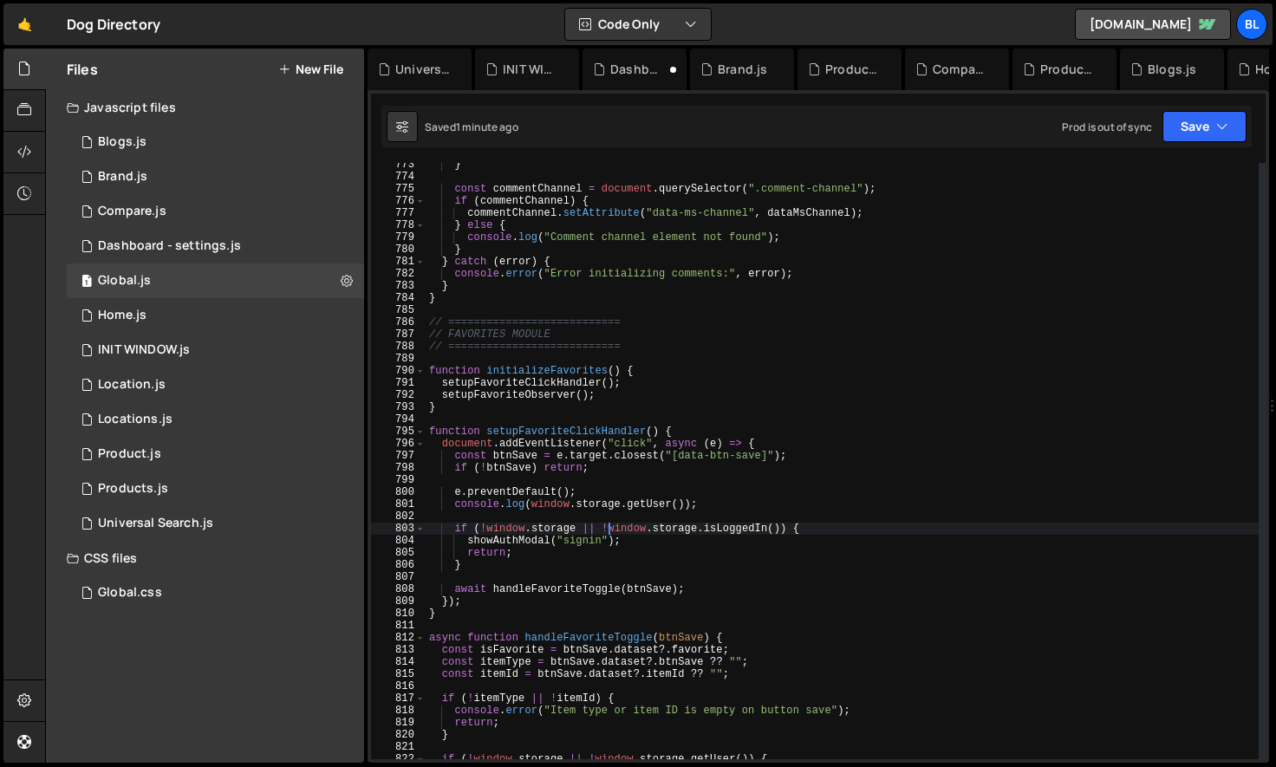
click at [600, 531] on div "} const commentChannel = document . querySelector ( ".comment-channel" ) ; if (…" at bounding box center [842, 469] width 833 height 621
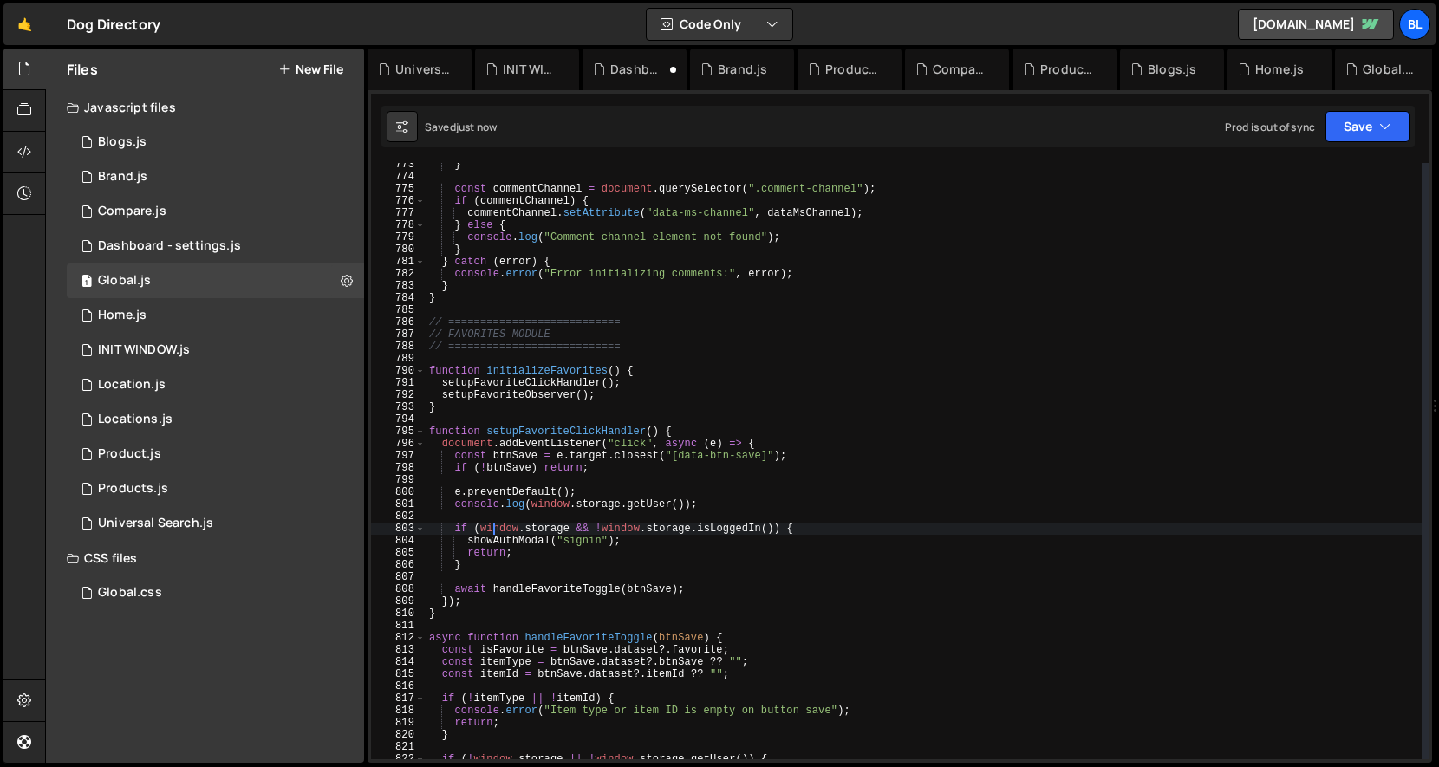
click at [699, 531] on div "} const commentChannel = document . querySelector ( ".comment-channel" ) ; if (…" at bounding box center [924, 469] width 996 height 621
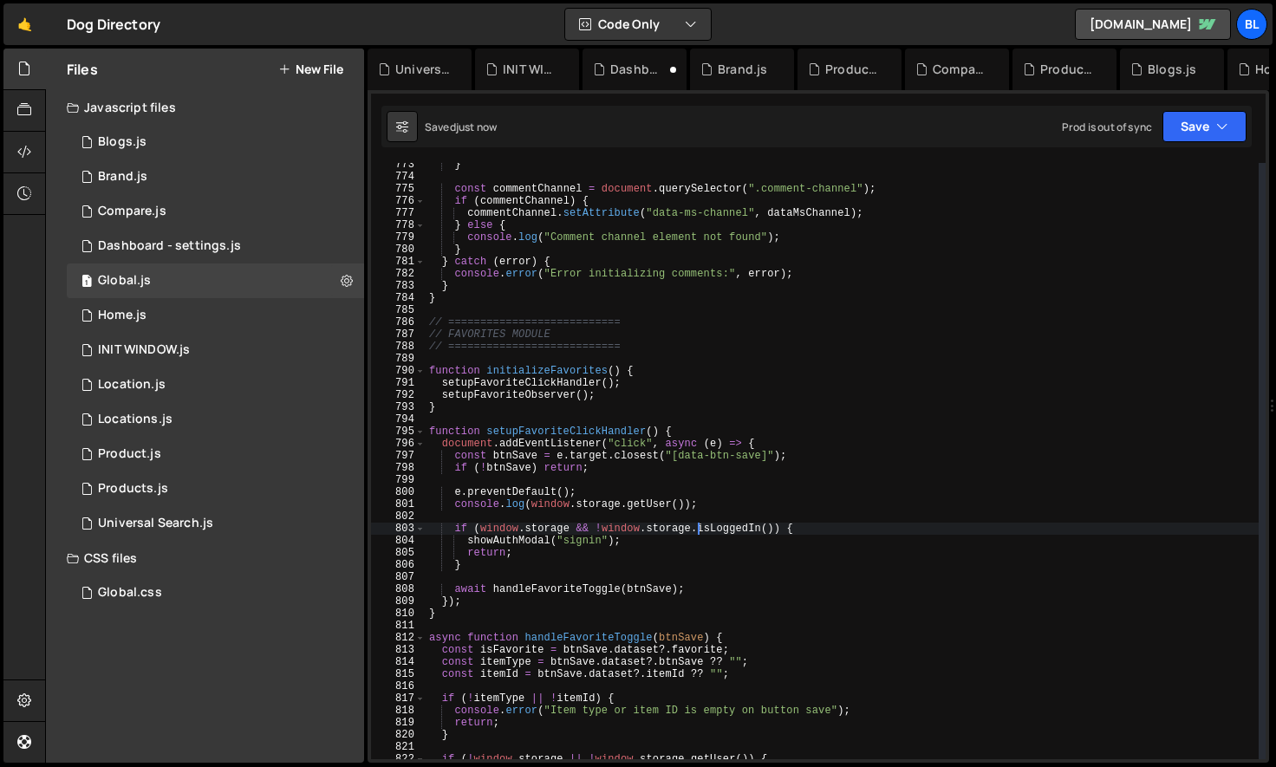
click at [738, 531] on div "} const commentChannel = document . querySelector ( ".comment-channel" ) ; if (…" at bounding box center [842, 469] width 833 height 621
click at [656, 508] on div "} const commentChannel = document . querySelector ( ".comment-channel" ) ; if (…" at bounding box center [842, 469] width 833 height 621
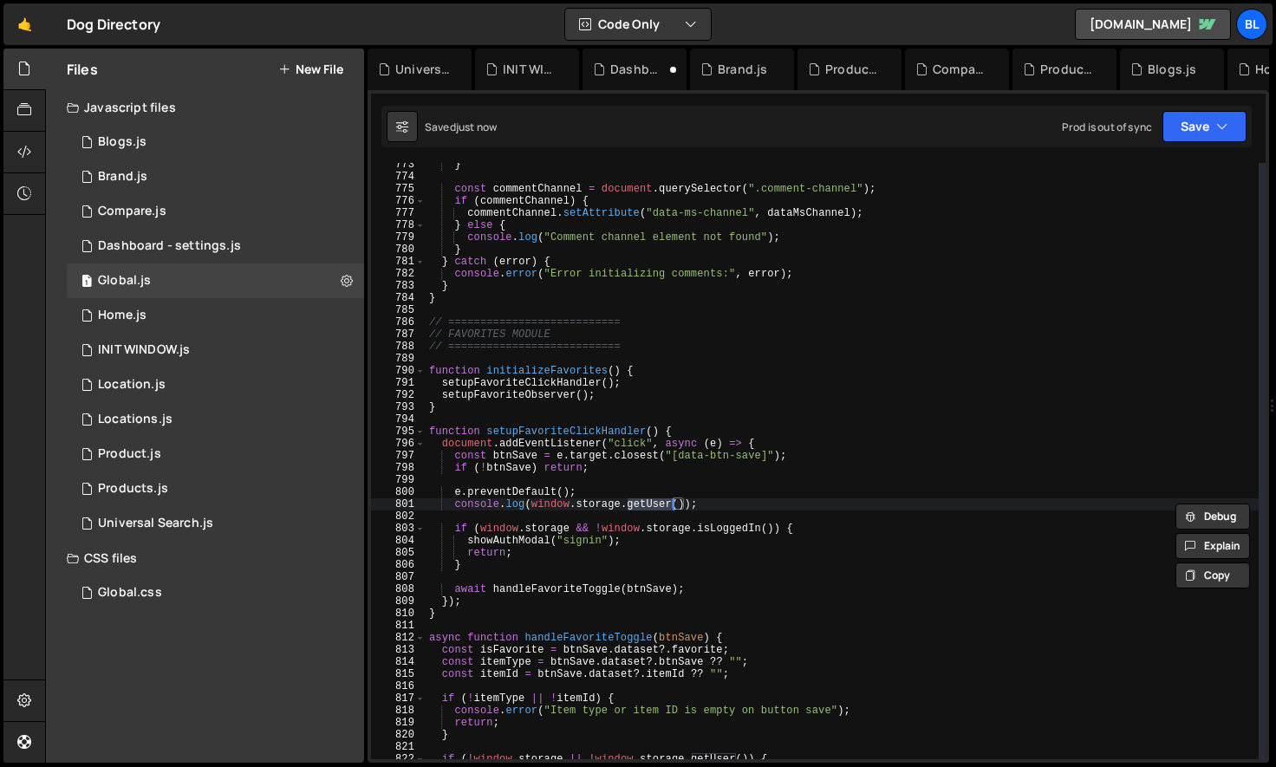
paste textarea "isLoggedIn"
click at [615, 492] on div "} const commentChannel = document . querySelector ( ".comment-channel" ) ; if (…" at bounding box center [842, 469] width 833 height 621
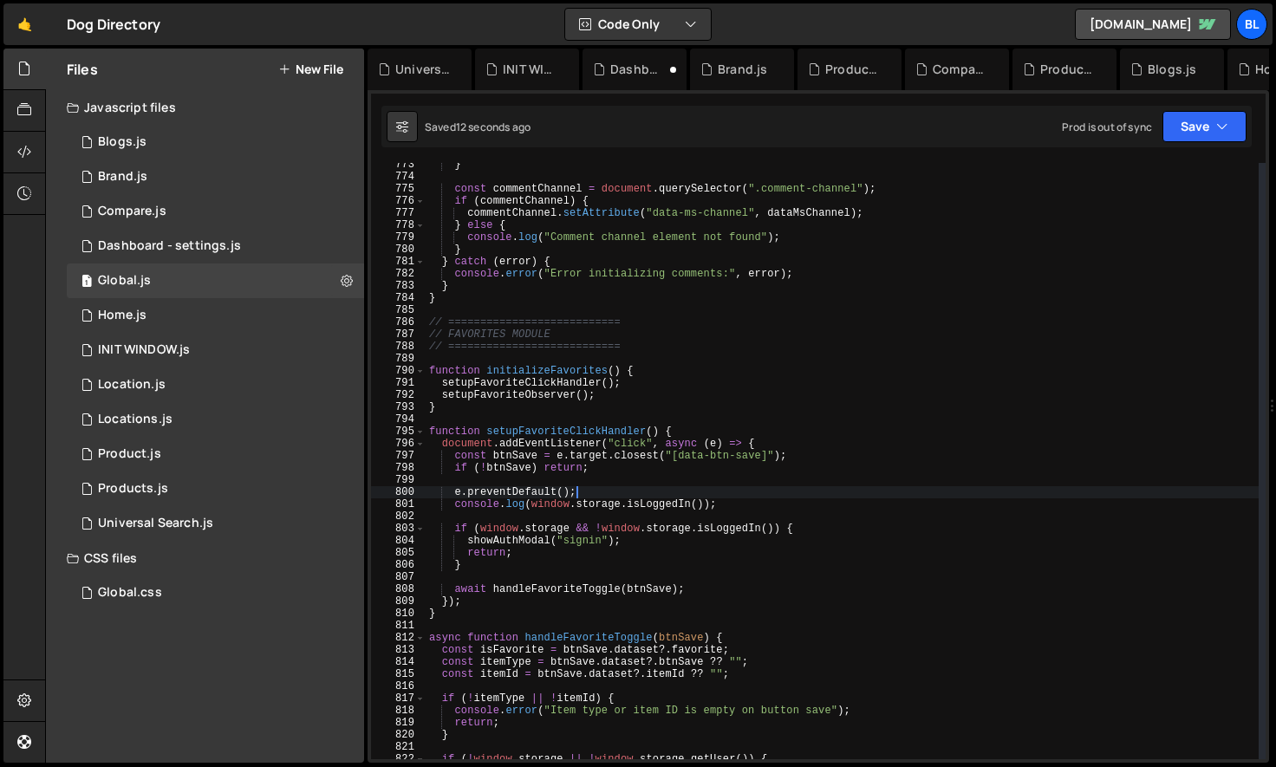
click at [656, 555] on div "} const commentChannel = document . querySelector ( ".comment-channel" ) ; if (…" at bounding box center [842, 469] width 833 height 621
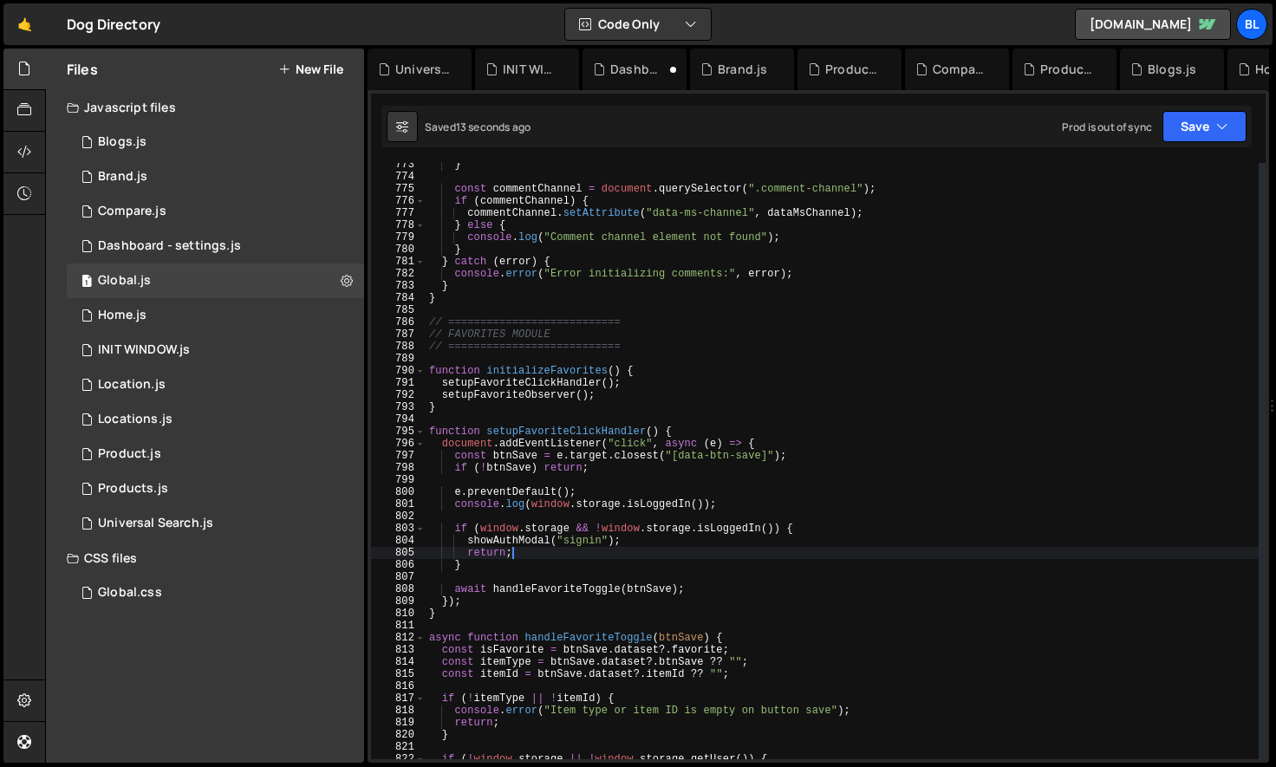
click at [613, 531] on div "} const commentChannel = document . querySelector ( ".comment-channel" ) ; if (…" at bounding box center [842, 469] width 833 height 621
click at [640, 545] on div "} const commentChannel = document . querySelector ( ".comment-channel" ) ; if (…" at bounding box center [842, 469] width 833 height 621
click at [590, 528] on div "} const commentChannel = document . querySelector ( ".comment-channel" ) ; if (…" at bounding box center [842, 469] width 833 height 621
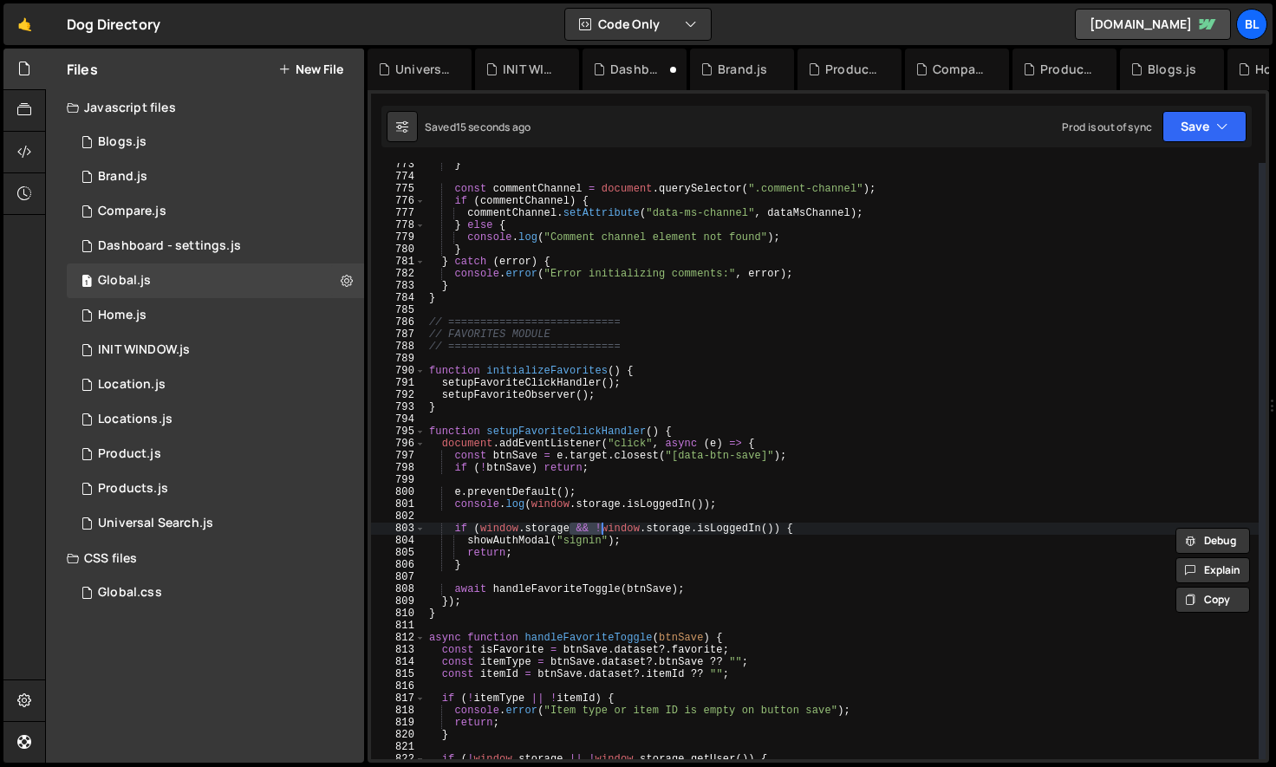
click at [680, 544] on div "} const commentChannel = document . querySelector ( ".comment-channel" ) ; if (…" at bounding box center [842, 469] width 833 height 621
click at [676, 561] on div "} const commentChannel = document . querySelector ( ".comment-channel" ) ; if (…" at bounding box center [842, 469] width 833 height 621
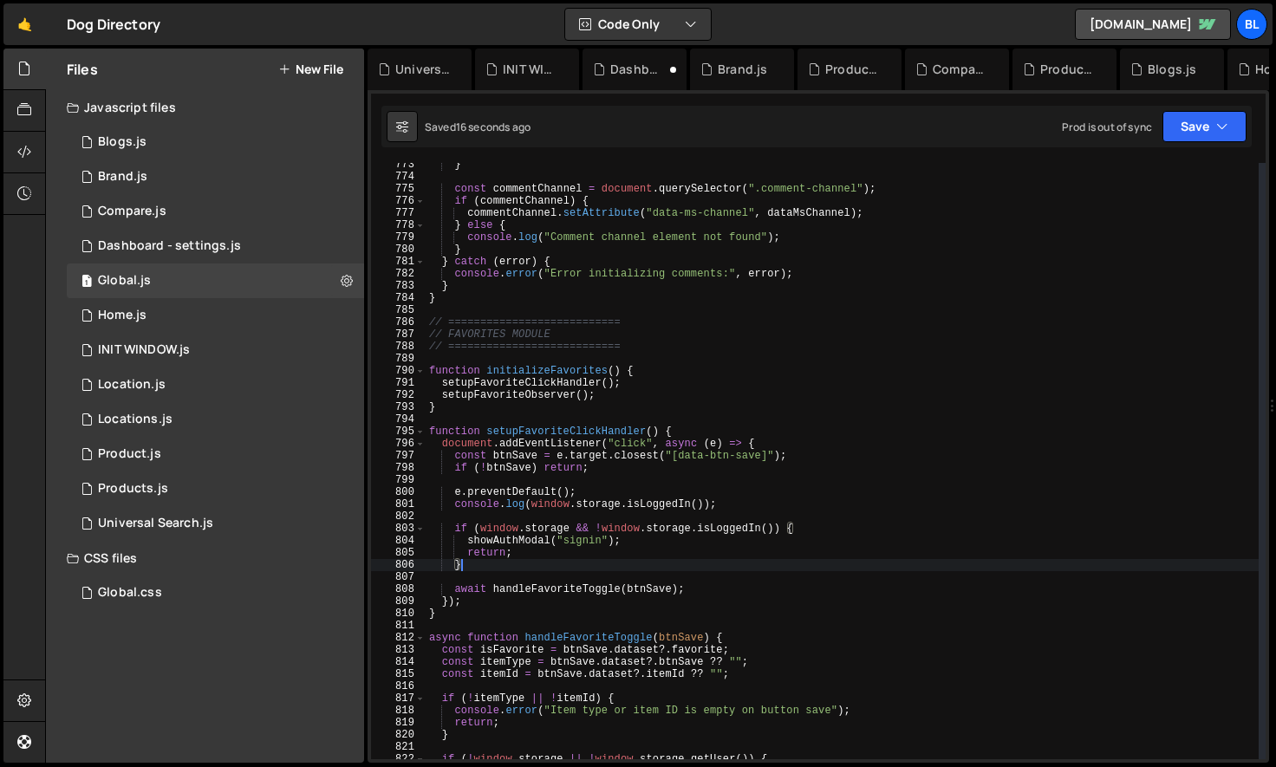
scroll to position [0, 2]
click at [667, 509] on div "} const commentChannel = document . querySelector ( ".comment-channel" ) ; if (…" at bounding box center [842, 469] width 833 height 621
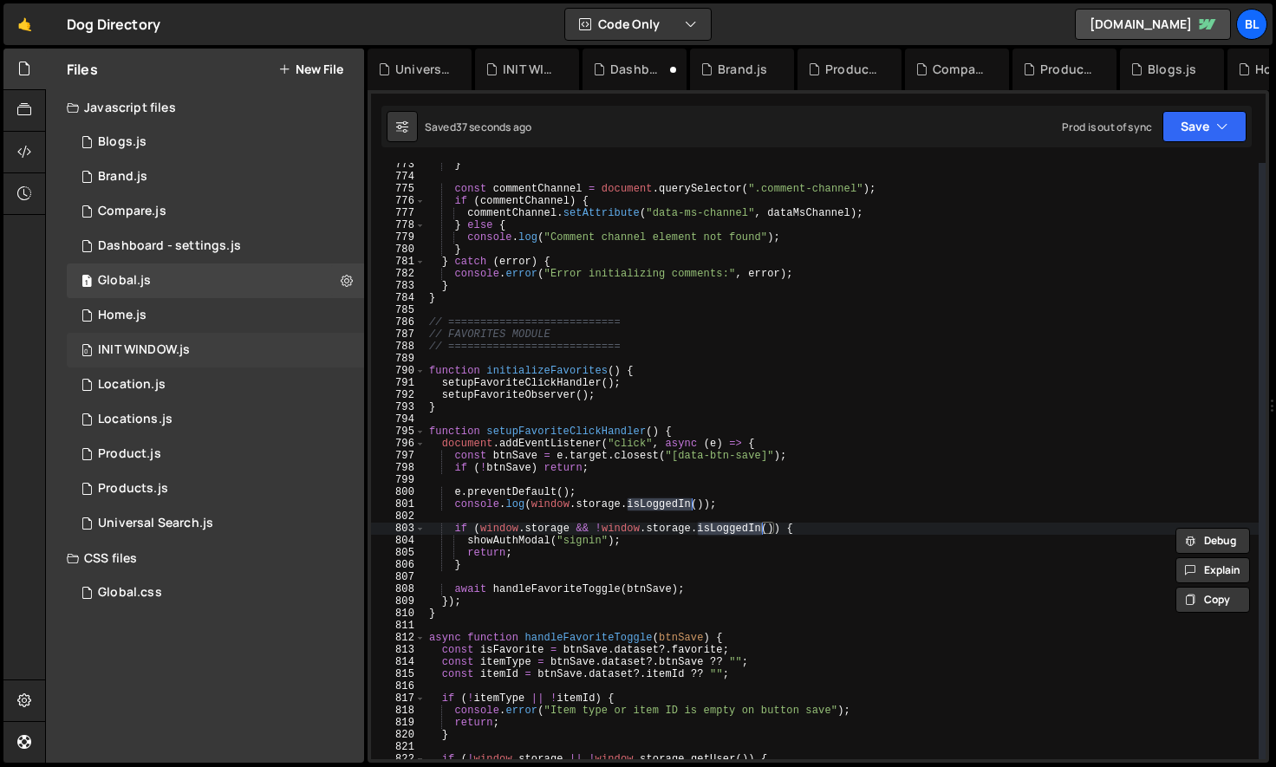
click at [240, 361] on div "0 INIT WINDOW.js 0" at bounding box center [215, 350] width 297 height 35
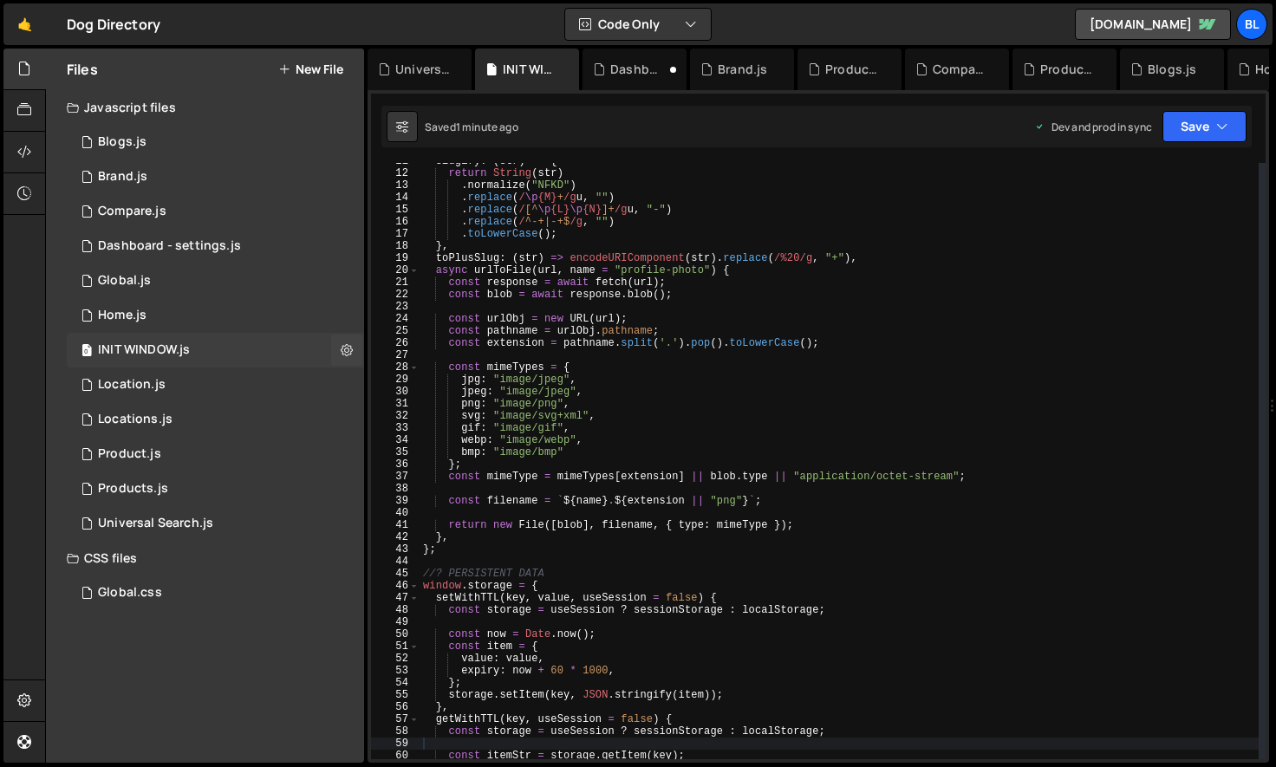
scroll to position [0, 0]
click at [201, 270] on div "1 Global.js 0" at bounding box center [215, 281] width 297 height 35
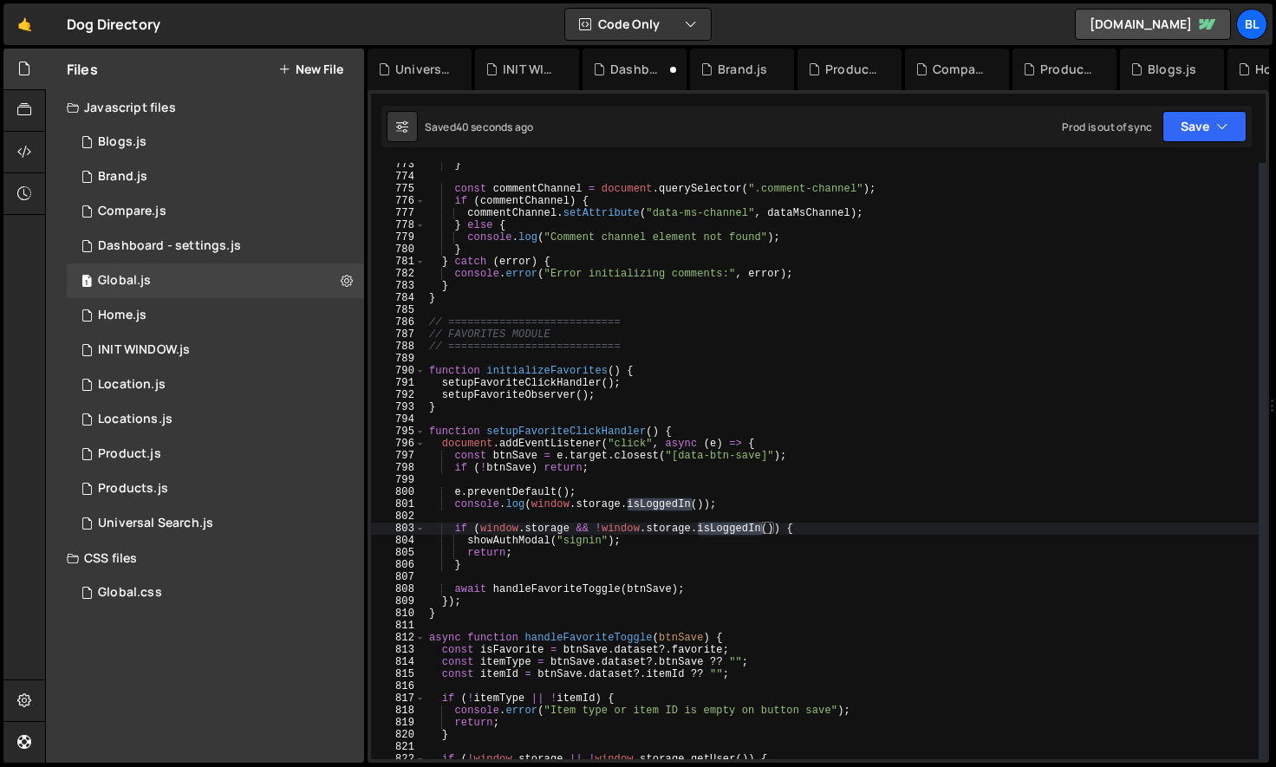
scroll to position [27060, 0]
click at [746, 505] on div "} const commentChannel = document . querySelector ( ".comment-channel" ) ; if (…" at bounding box center [842, 469] width 833 height 621
click at [680, 496] on div "} const commentChannel = document . querySelector ( ".comment-channel" ) ; if (…" at bounding box center [842, 469] width 833 height 621
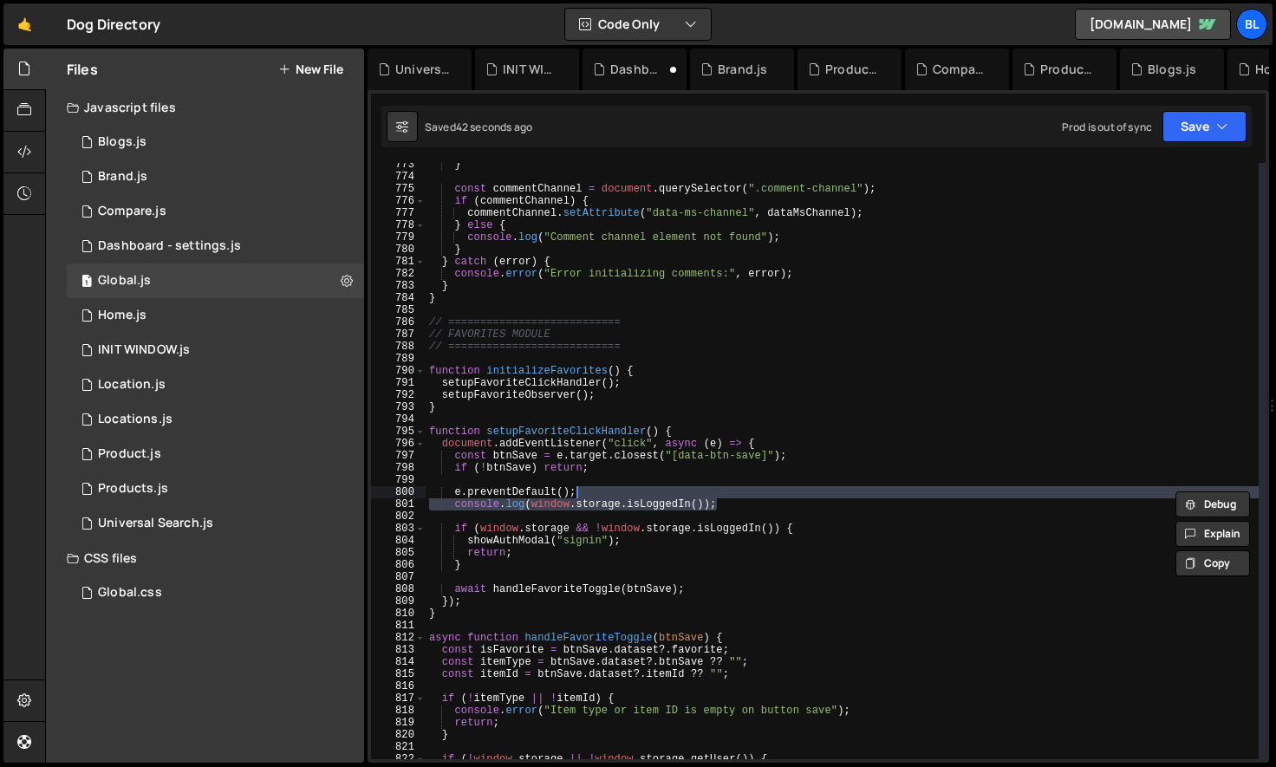
type textarea "e.preventDefault();"
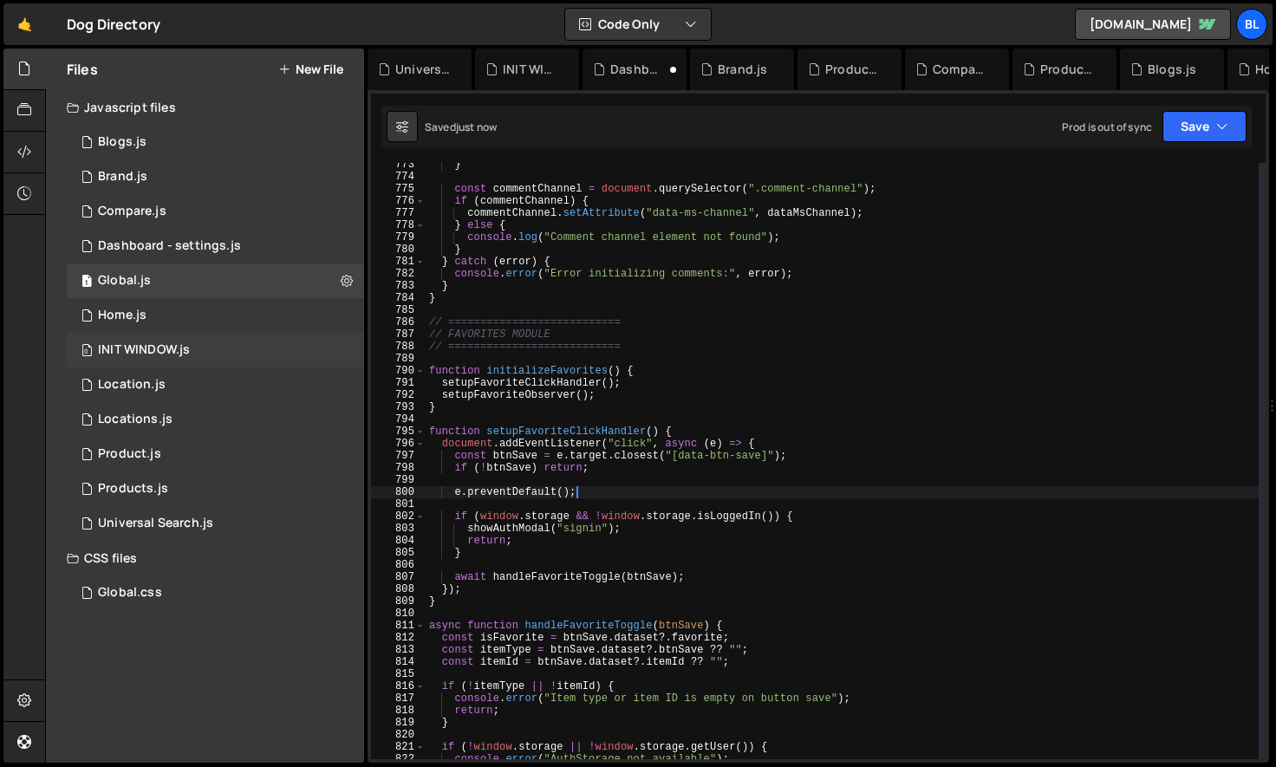
click at [220, 350] on div "0 INIT WINDOW.js 0" at bounding box center [215, 350] width 297 height 35
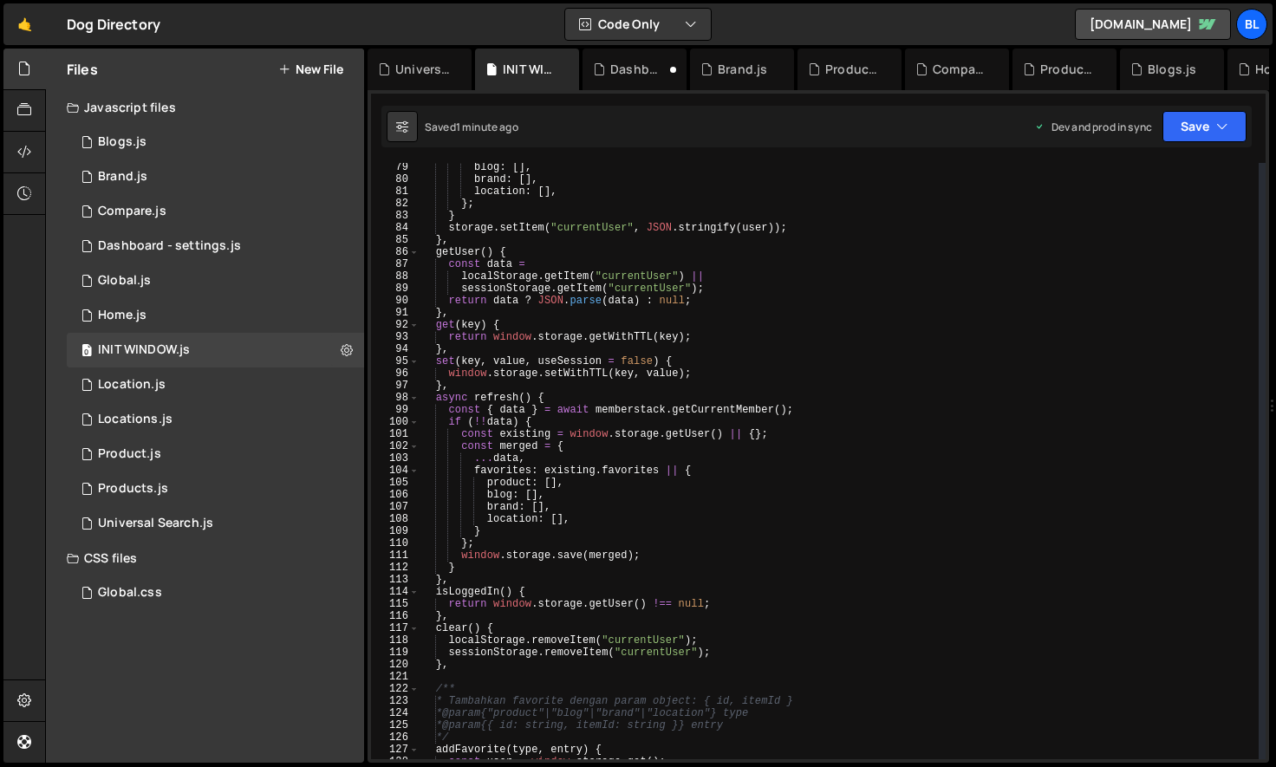
scroll to position [960, 0]
type textarea "return window.storage.getUser() !== null;"
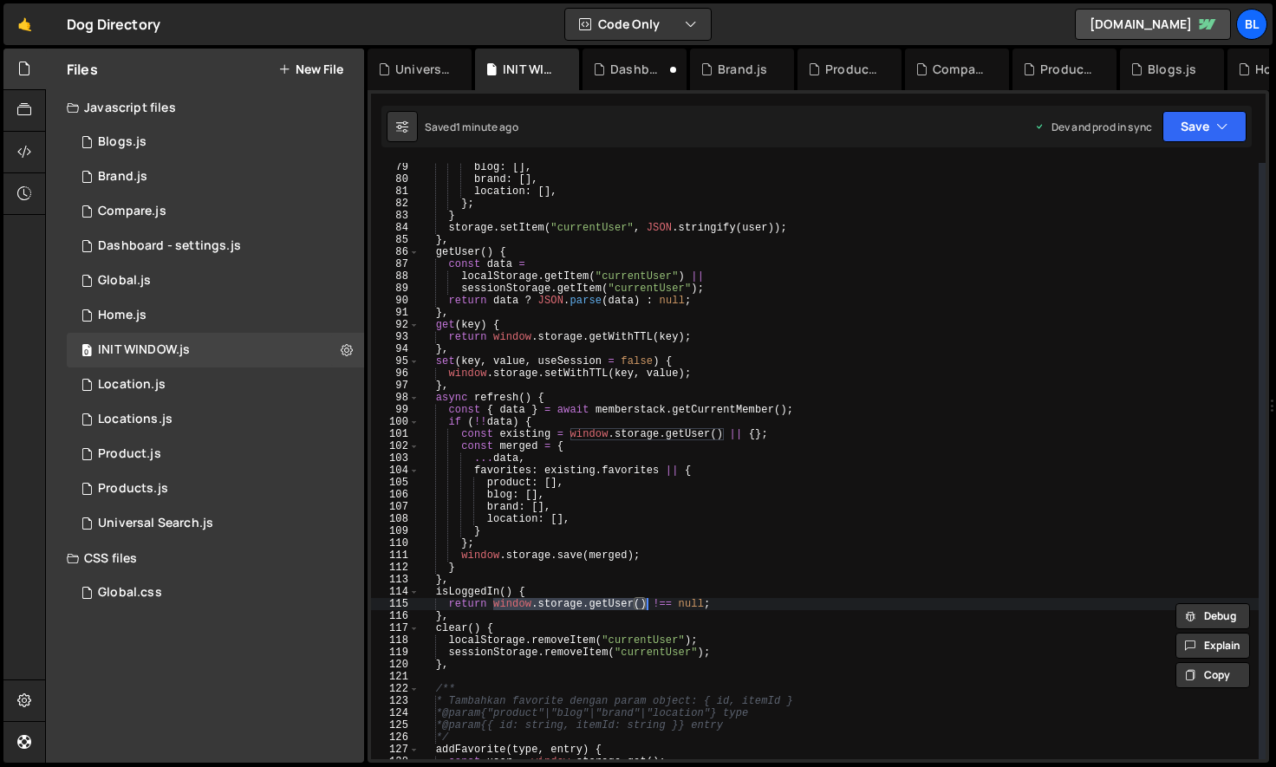
drag, startPoint x: 493, startPoint y: 608, endPoint x: 647, endPoint y: 610, distance: 153.5
click at [647, 610] on div "blog : [ ] , brand : [ ] , location : [ ] , } ; } storage . setItem ( "currentU…" at bounding box center [839, 471] width 839 height 621
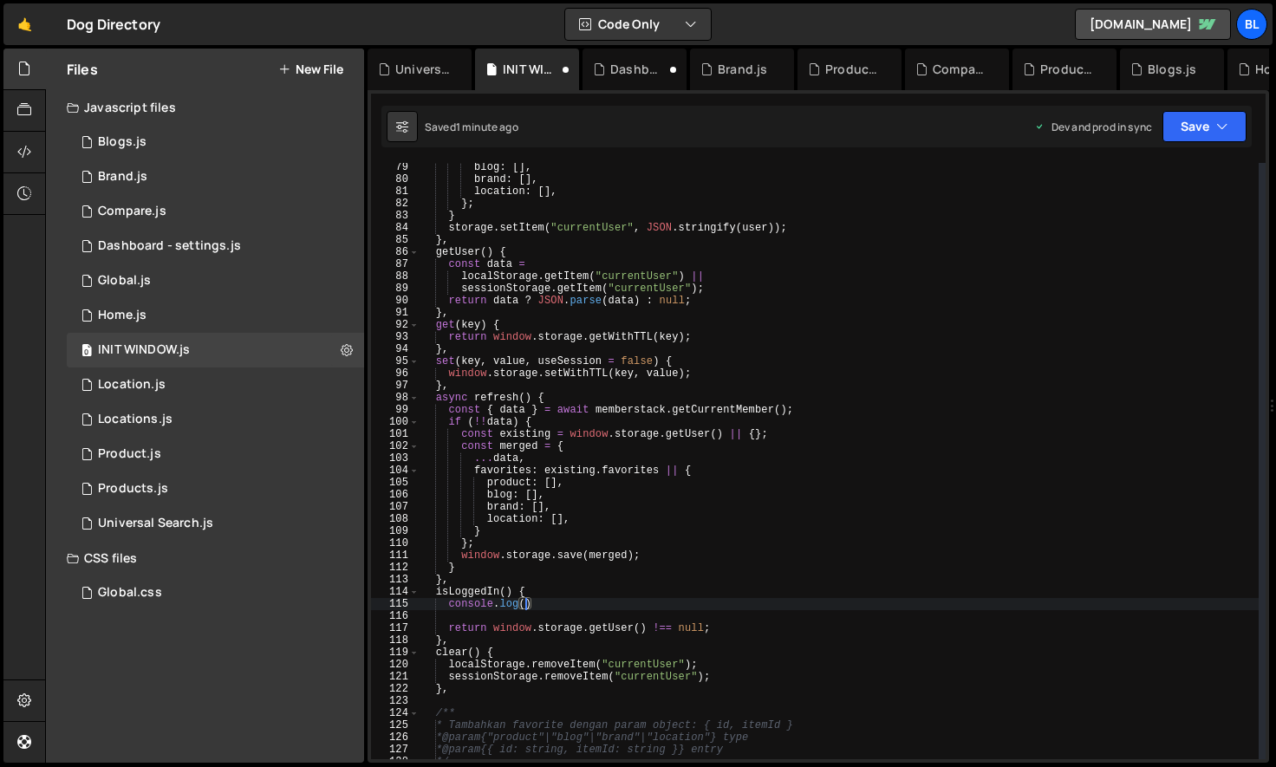
paste textarea "window.storage.getUser())"
click at [652, 626] on div "blog : [ ] , brand : [ ] , location : [ ] , } ; } storage . setItem ( "currentU…" at bounding box center [839, 471] width 839 height 621
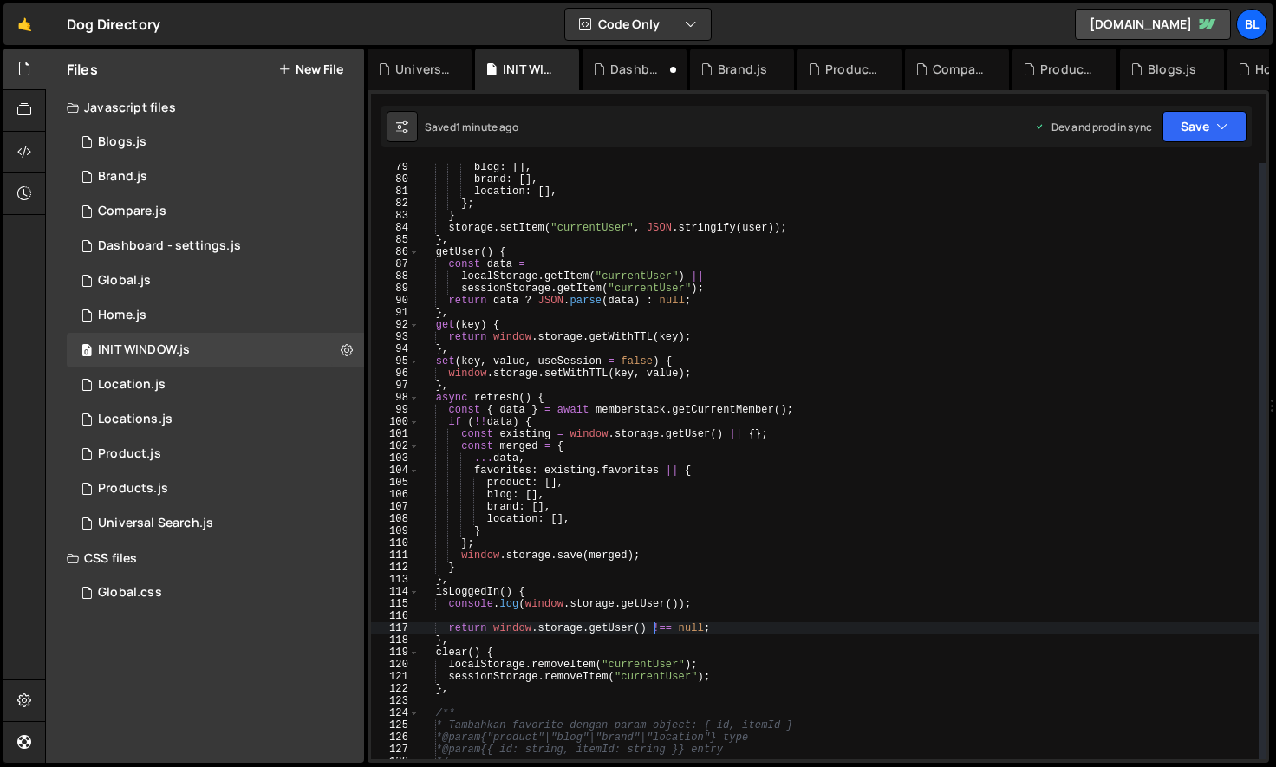
click at [652, 626] on div "blog : [ ] , brand : [ ] , location : [ ] , } ; } storage . setItem ( "currentU…" at bounding box center [839, 471] width 839 height 621
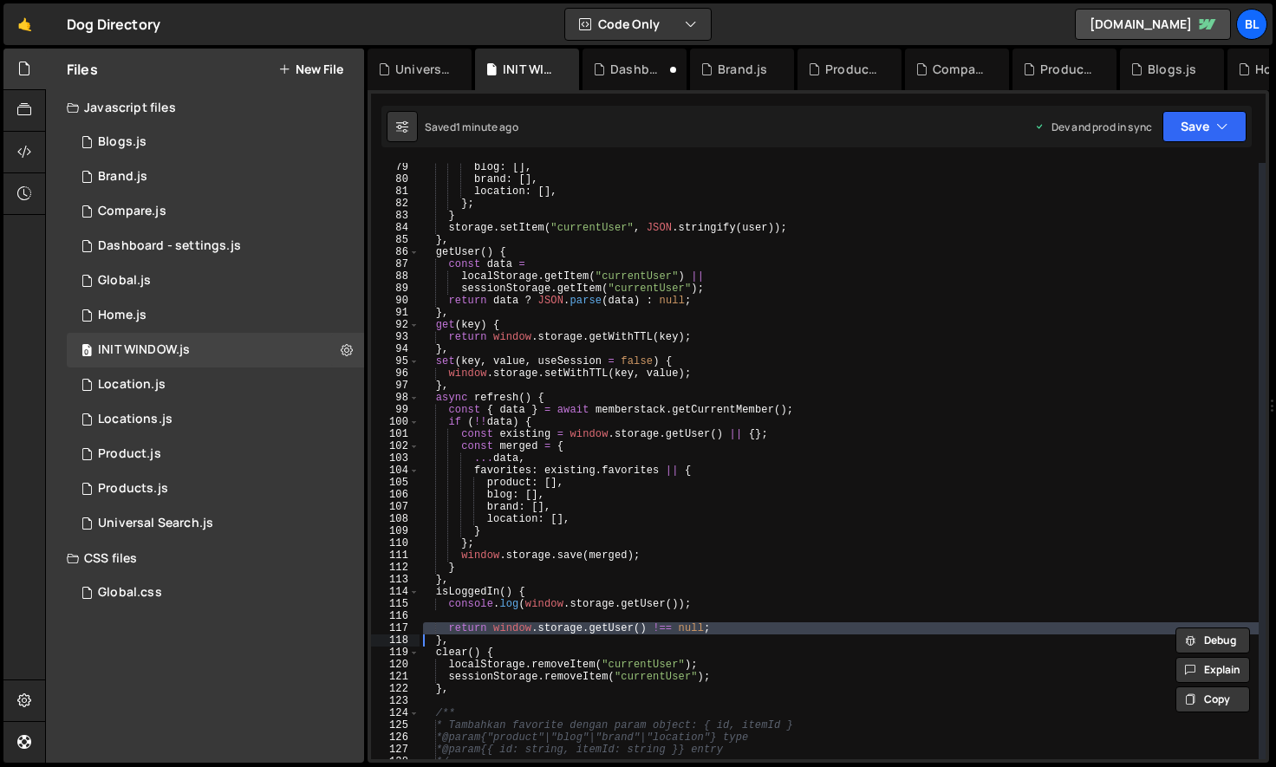
click at [609, 626] on div "blog : [ ] , brand : [ ] , location : [ ] , } ; } storage . setItem ( "currentU…" at bounding box center [839, 471] width 839 height 621
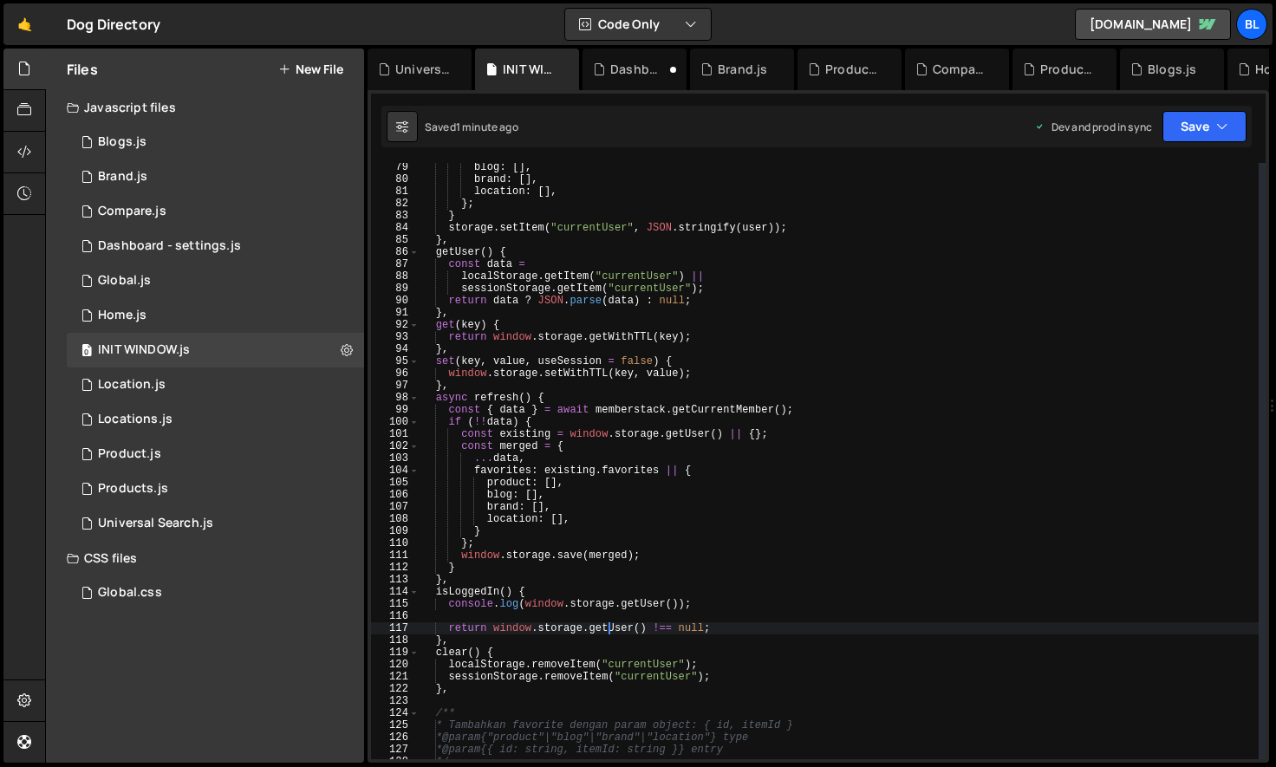
click at [609, 626] on div "blog : [ ] , brand : [ ] , location : [ ] , } ; } storage . setItem ( "currentU…" at bounding box center [839, 471] width 839 height 621
click at [593, 557] on div "blog : [ ] , brand : [ ] , location : [ ] , } ; } storage . setItem ( "currentU…" at bounding box center [839, 471] width 839 height 621
type textarea "[DOMAIN_NAME](merged);"
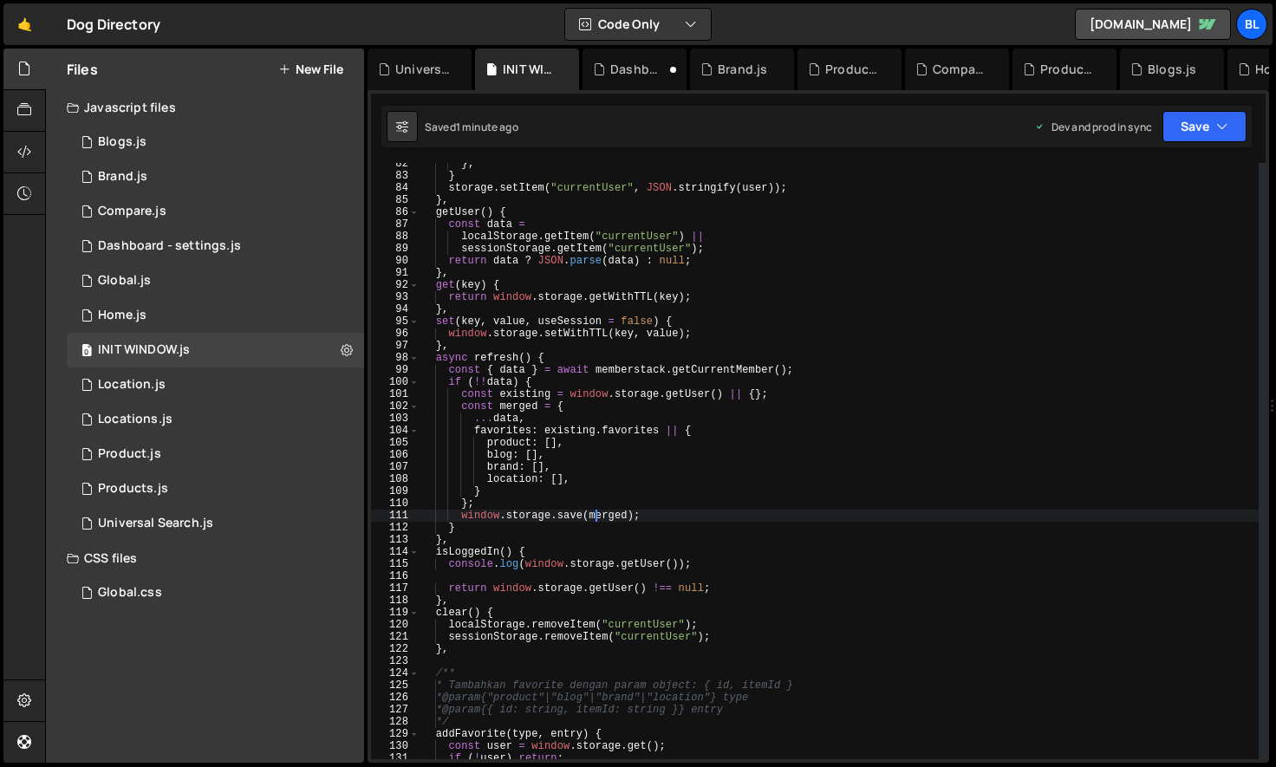
scroll to position [1000, 0]
click at [494, 581] on div "} ; } storage . setItem ( "currentUser" , JSON . stringify ( user )) ; } , getU…" at bounding box center [839, 468] width 839 height 621
click at [493, 593] on div "} ; } storage . setItem ( "currentUser" , JSON . stringify ( user )) ; } , getU…" at bounding box center [839, 468] width 839 height 621
click at [648, 588] on div "} ; } storage . setItem ( "currentUser" , JSON . stringify ( user )) ; } , getU…" at bounding box center [839, 468] width 839 height 621
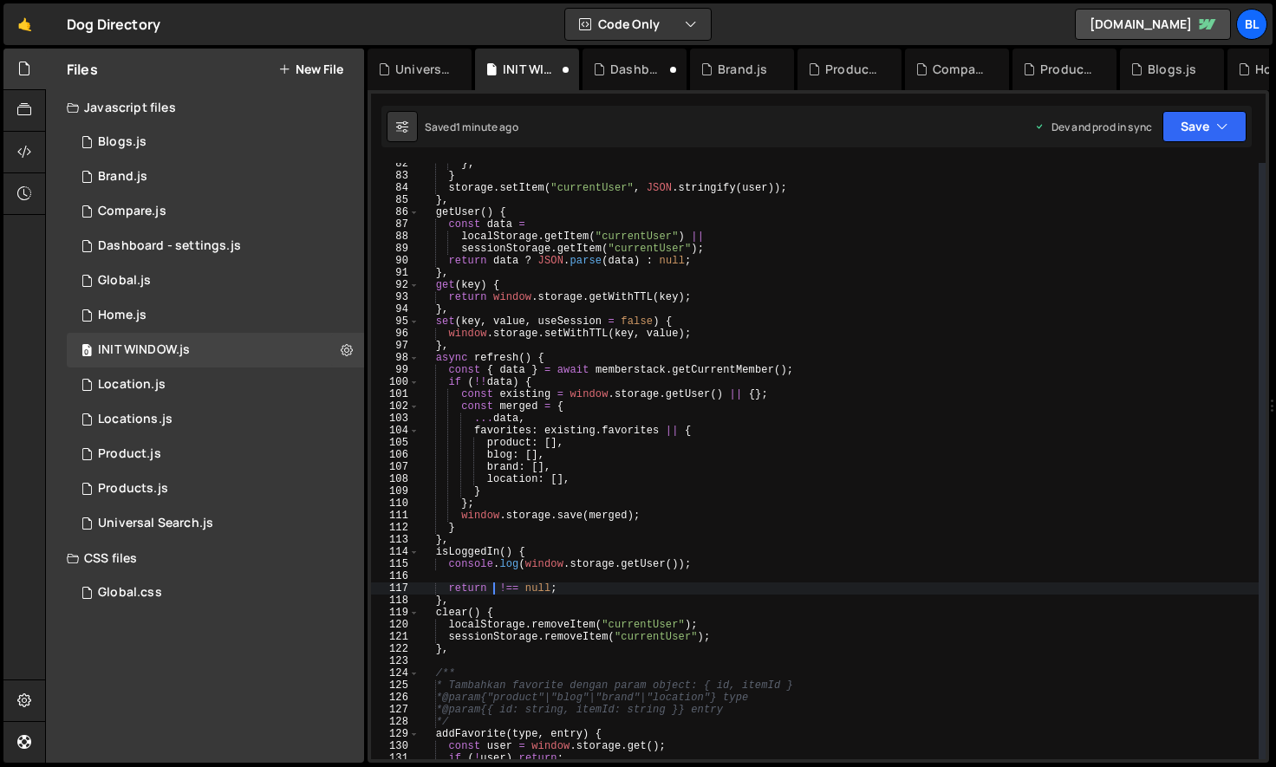
click at [715, 570] on div "} ; } storage . setItem ( "currentUser" , JSON . stringify ( user )) ; } , getU…" at bounding box center [839, 468] width 839 height 621
type textarea "console.log(window.storage.getUser());"
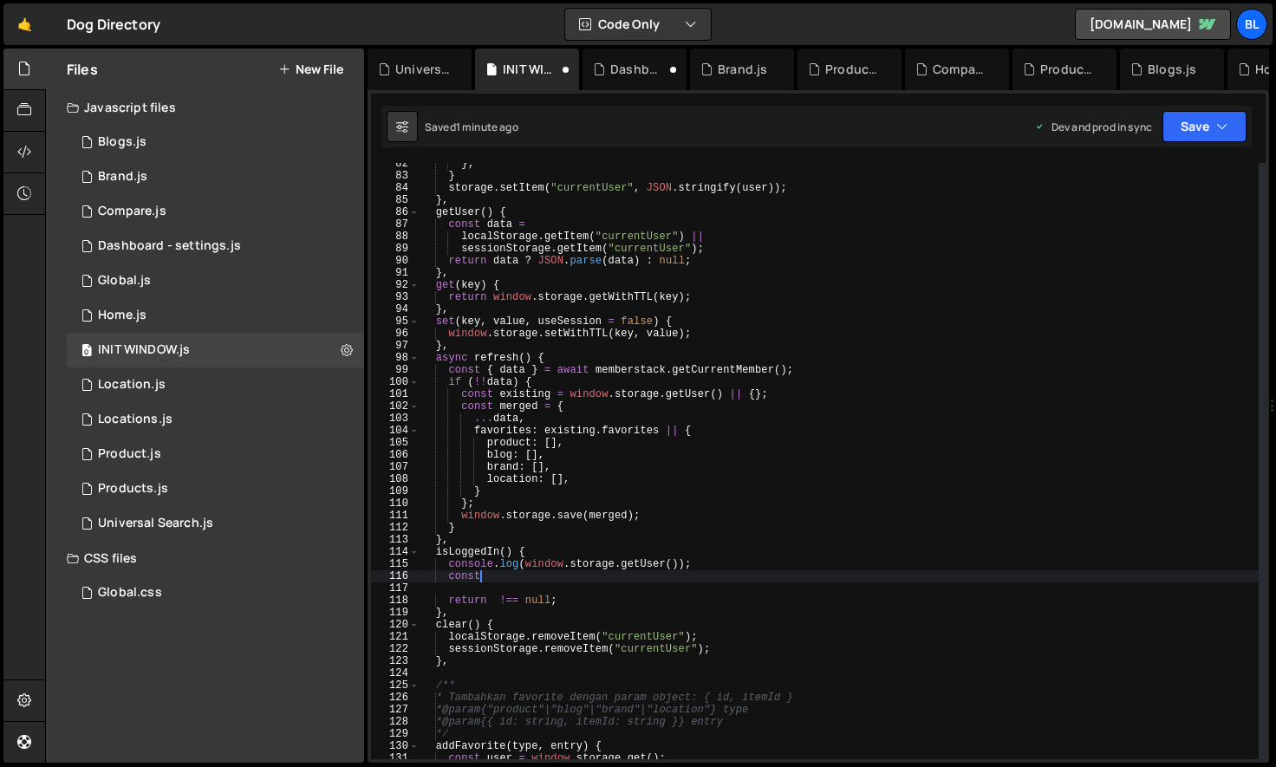
scroll to position [0, 3]
type textarea "cons"
paste textarea "window.storage.getUser()"
type textarea "const data =window.storage.getUser();"
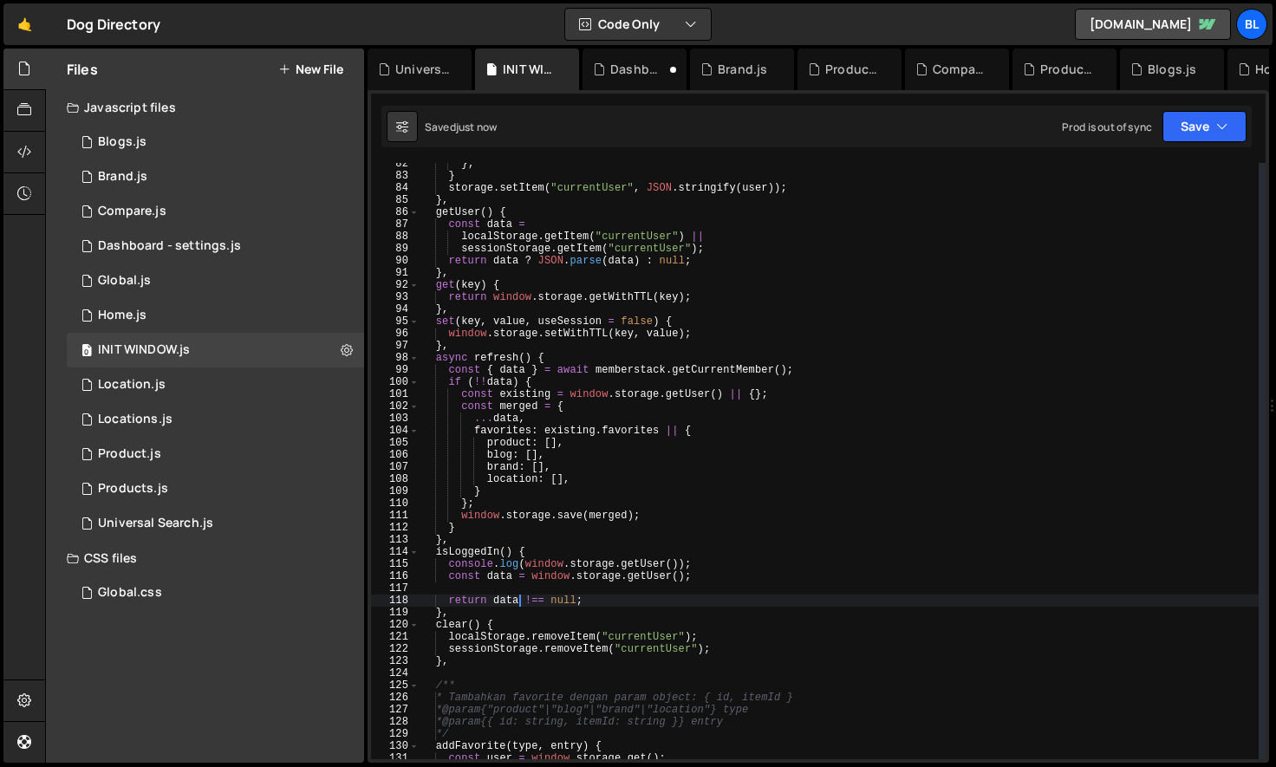
click at [654, 568] on div "} ; } storage . setItem ( "currentUser" , JSON . stringify ( user )) ; } , getU…" at bounding box center [839, 468] width 839 height 621
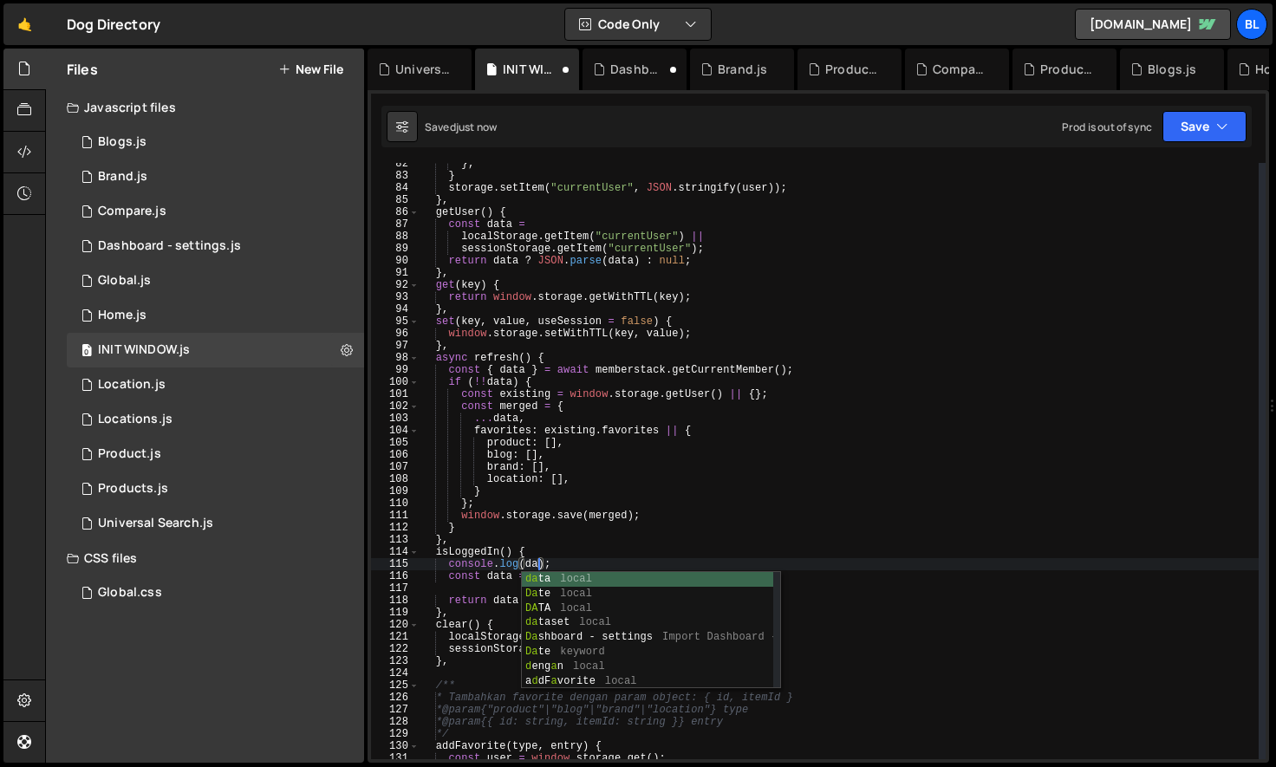
scroll to position [0, 10]
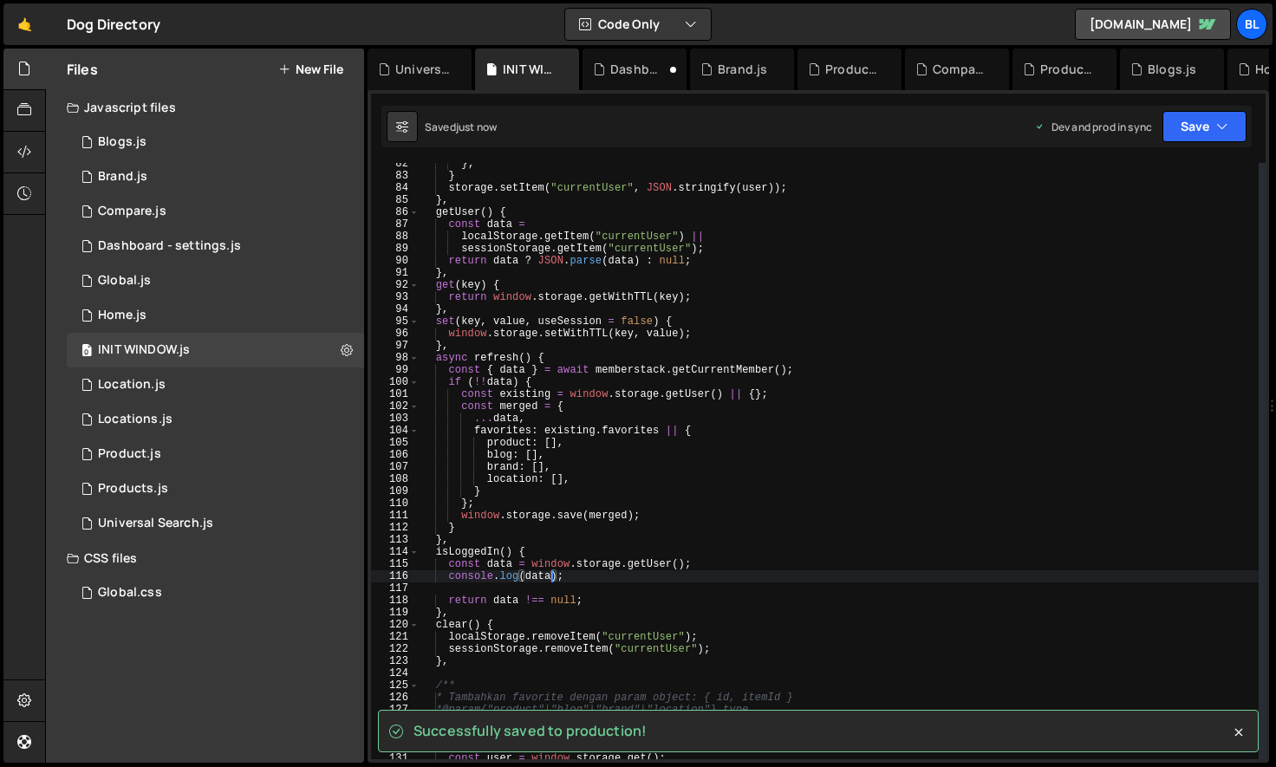
type textarea "console.log(data);"
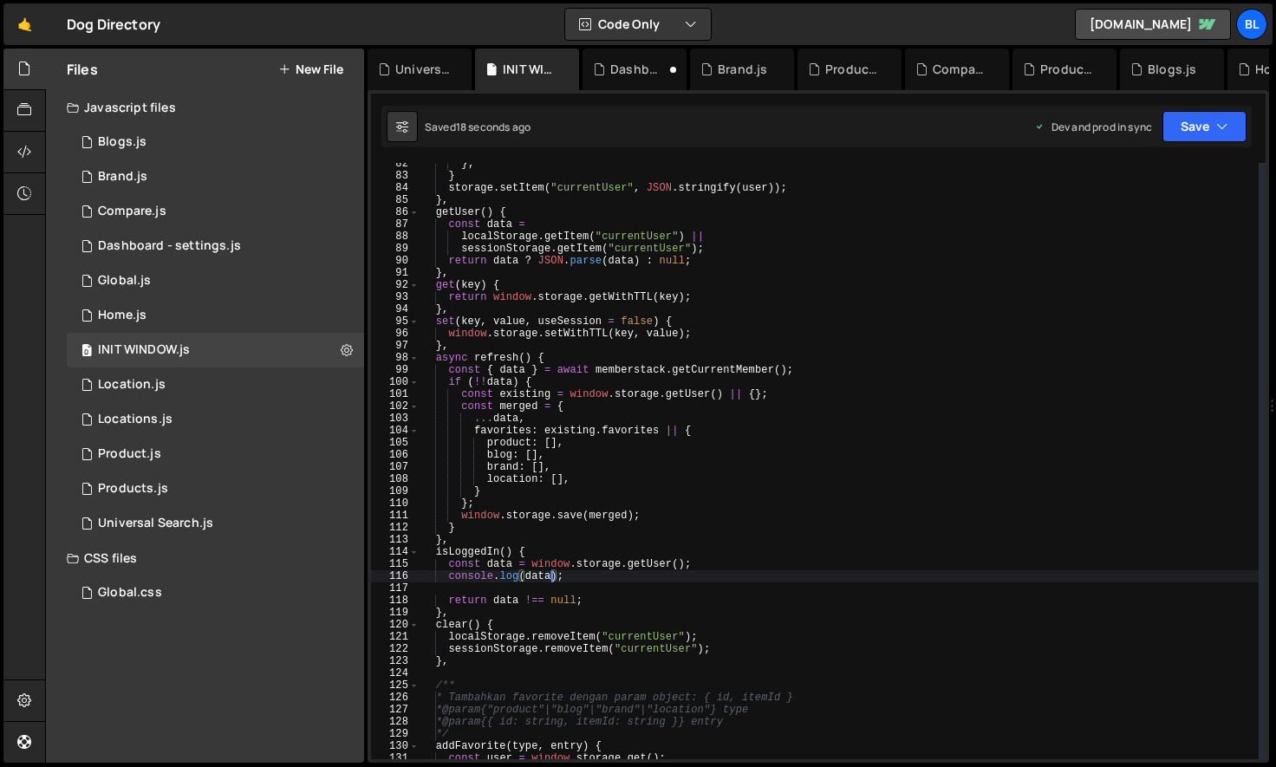
click at [617, 591] on div "} ; } storage . setItem ( "currentUser" , JSON . stringify ( user )) ; } , getU…" at bounding box center [839, 468] width 839 height 621
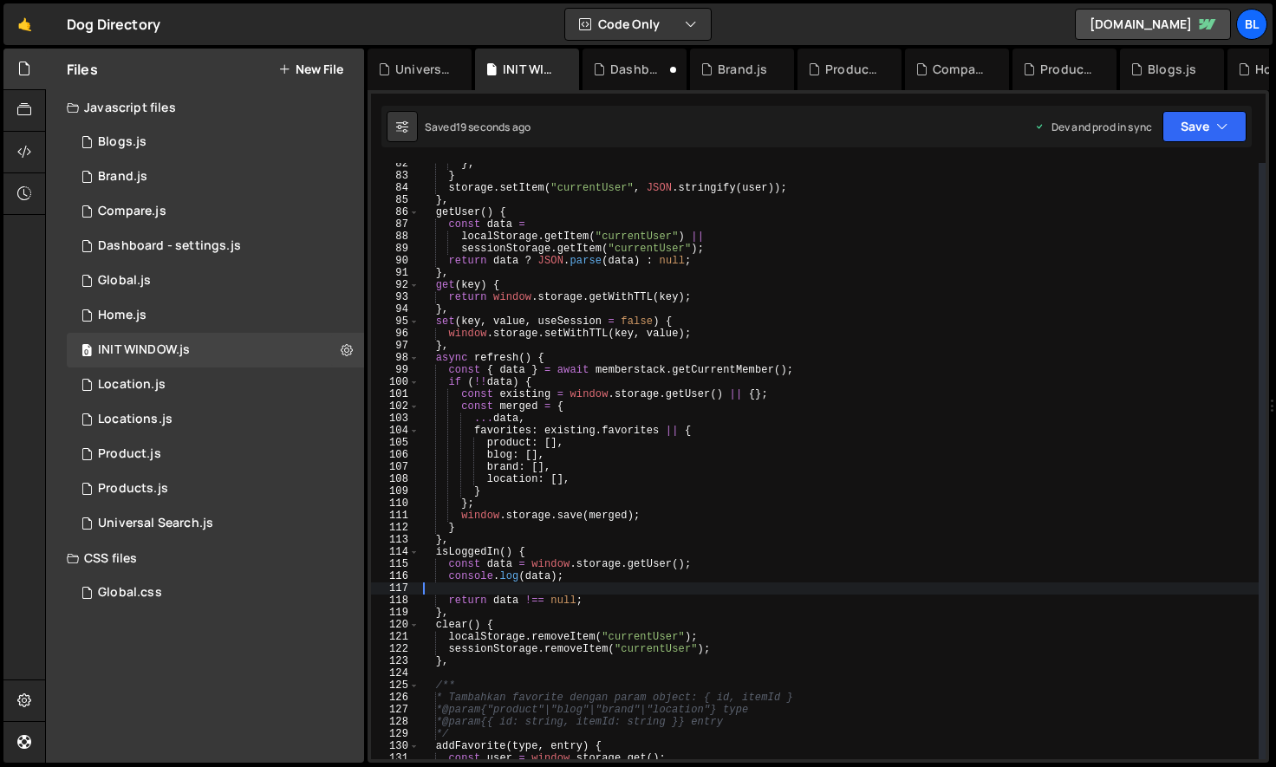
click at [706, 565] on div "} ; } storage . setItem ( "currentUser" , JSON . stringify ( user )) ; } , getU…" at bounding box center [839, 468] width 839 height 621
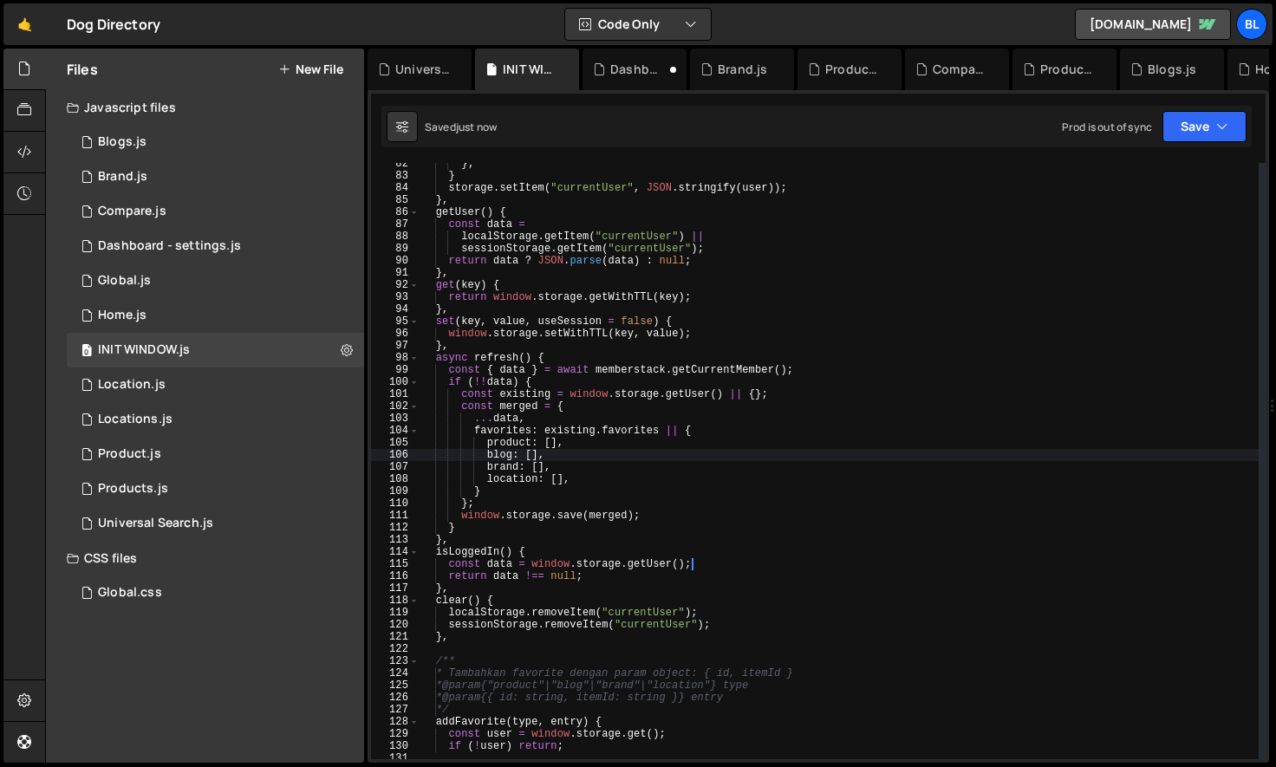
click at [535, 452] on div "} ; } storage . setItem ( "currentUser" , JSON . stringify ( user )) ; } , getU…" at bounding box center [839, 468] width 839 height 621
type textarea "blog: [],"
click at [180, 283] on div "1 Global.js 0" at bounding box center [215, 281] width 297 height 35
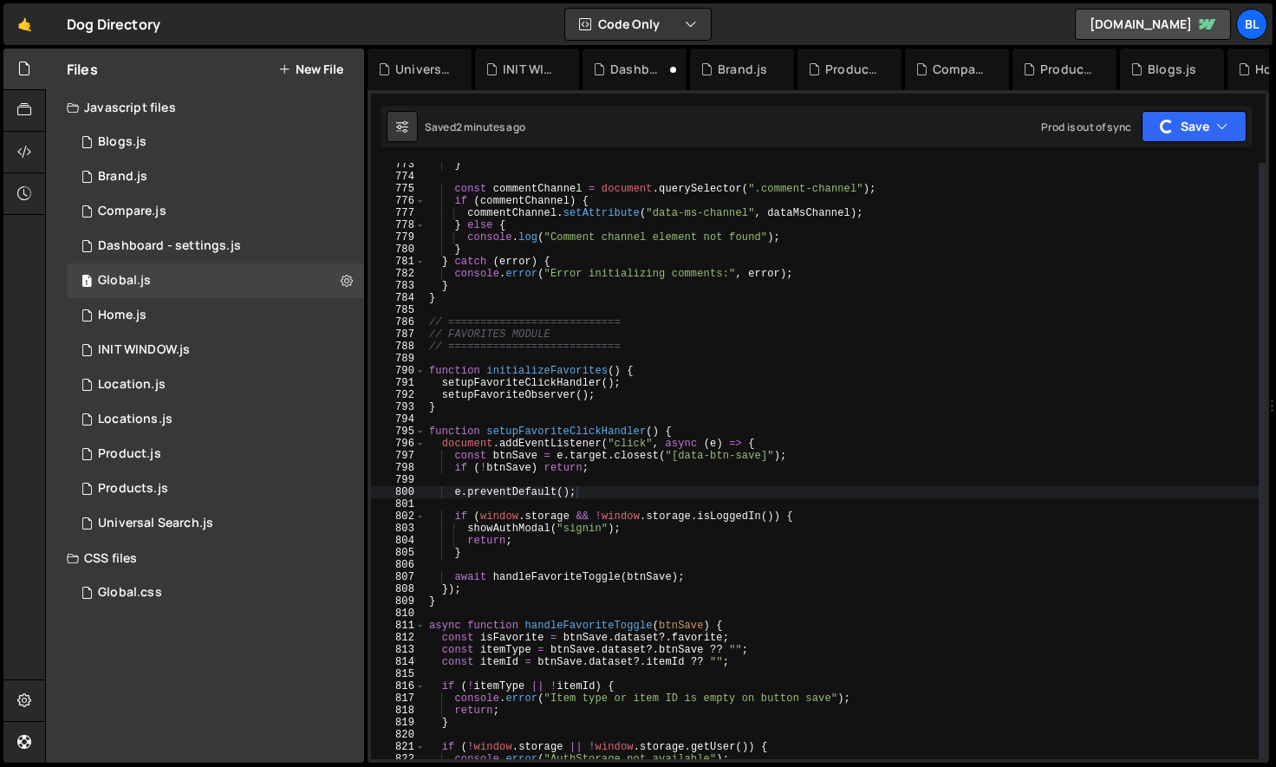
scroll to position [27060, 0]
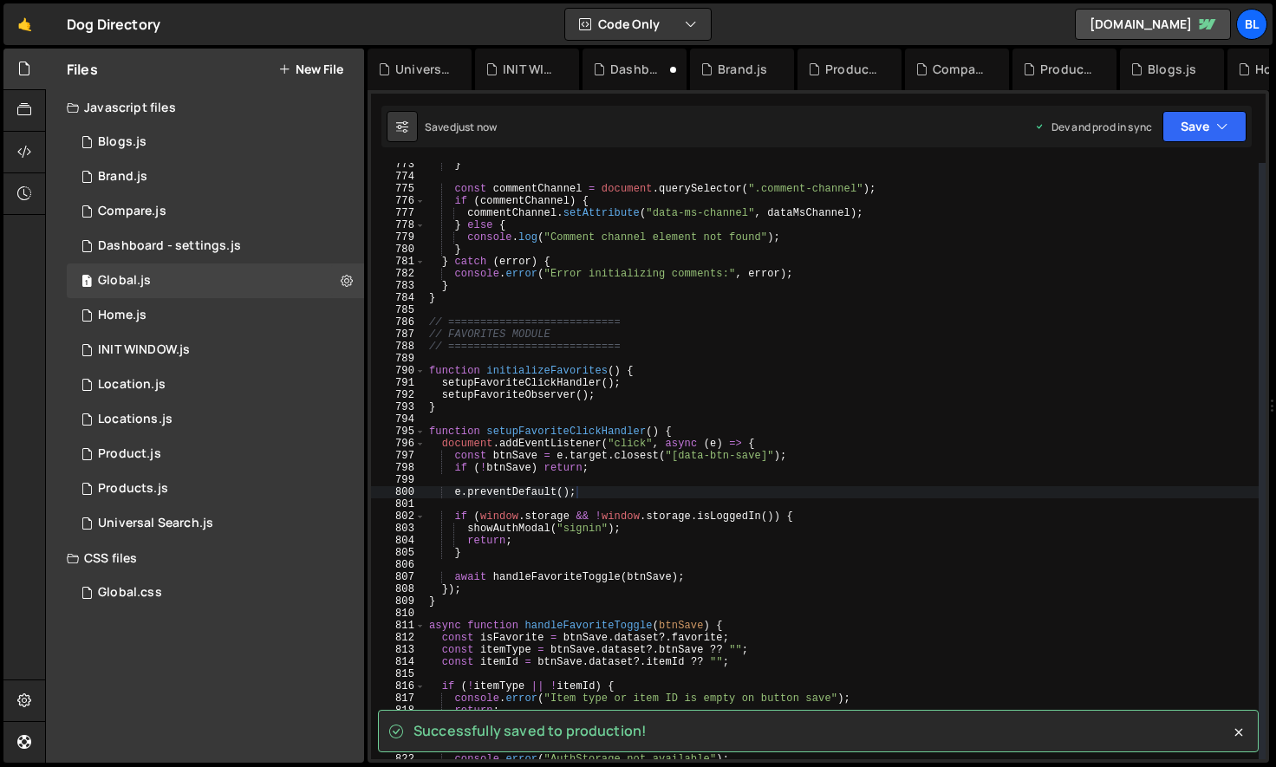
click at [600, 518] on div "} const commentChannel = document . querySelector ( ".comment-channel" ) ; if (…" at bounding box center [842, 469] width 833 height 621
click at [775, 522] on div "} const commentChannel = document . querySelector ( ".comment-channel" ) ; if (…" at bounding box center [842, 469] width 833 height 621
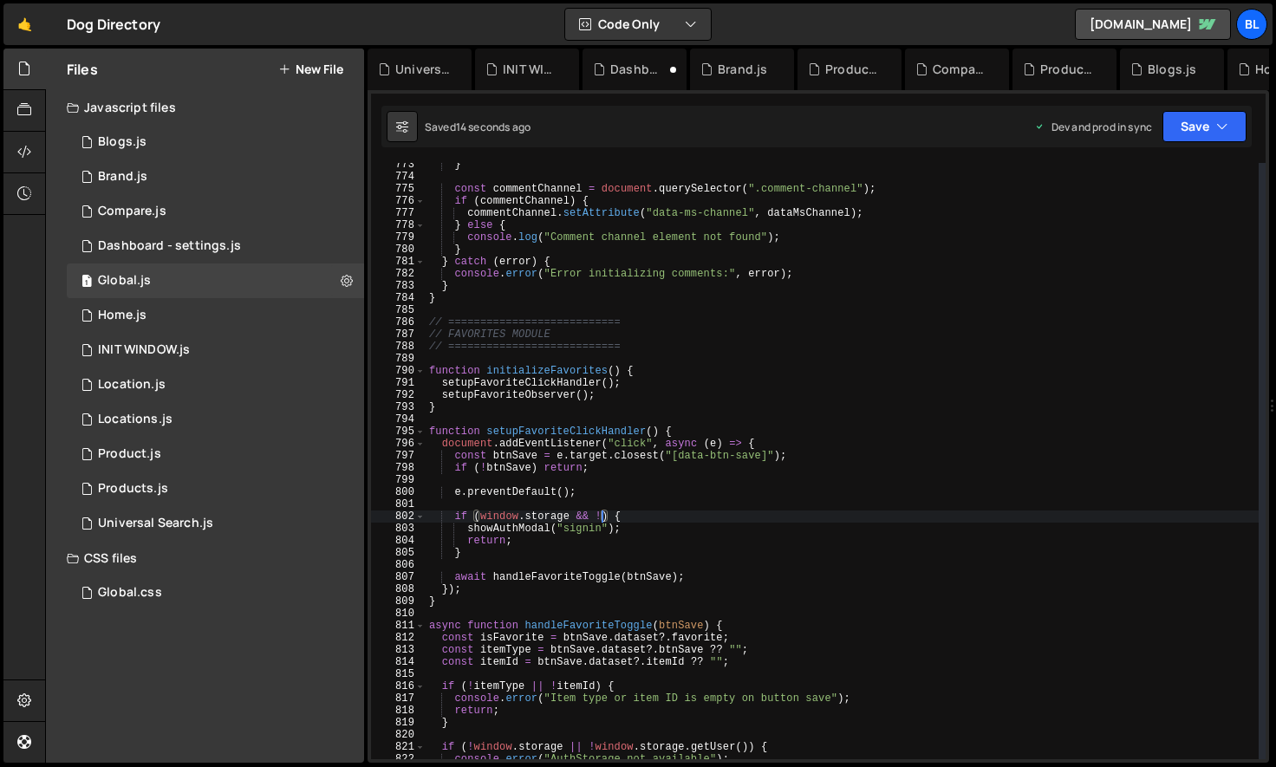
click at [594, 439] on div "} const commentChannel = document . querySelector ( ".comment-channel" ) ; if (…" at bounding box center [842, 469] width 833 height 621
type textarea "document.addEventListener("click", async (e) => {"
click at [547, 363] on div "} const commentChannel = document . querySelector ( ".comment-channel" ) ; if (…" at bounding box center [842, 469] width 833 height 621
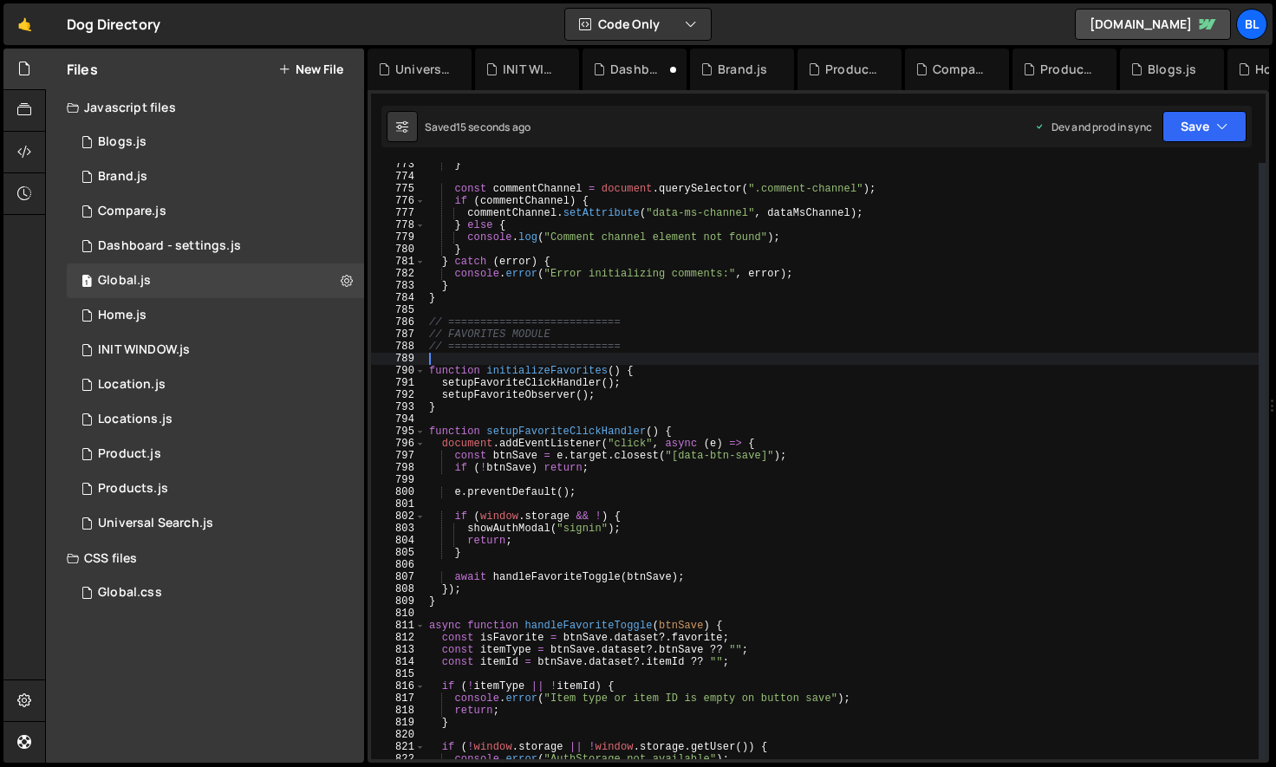
click at [545, 364] on div "} const commentChannel = document . querySelector ( ".comment-channel" ) ; if (…" at bounding box center [842, 469] width 833 height 621
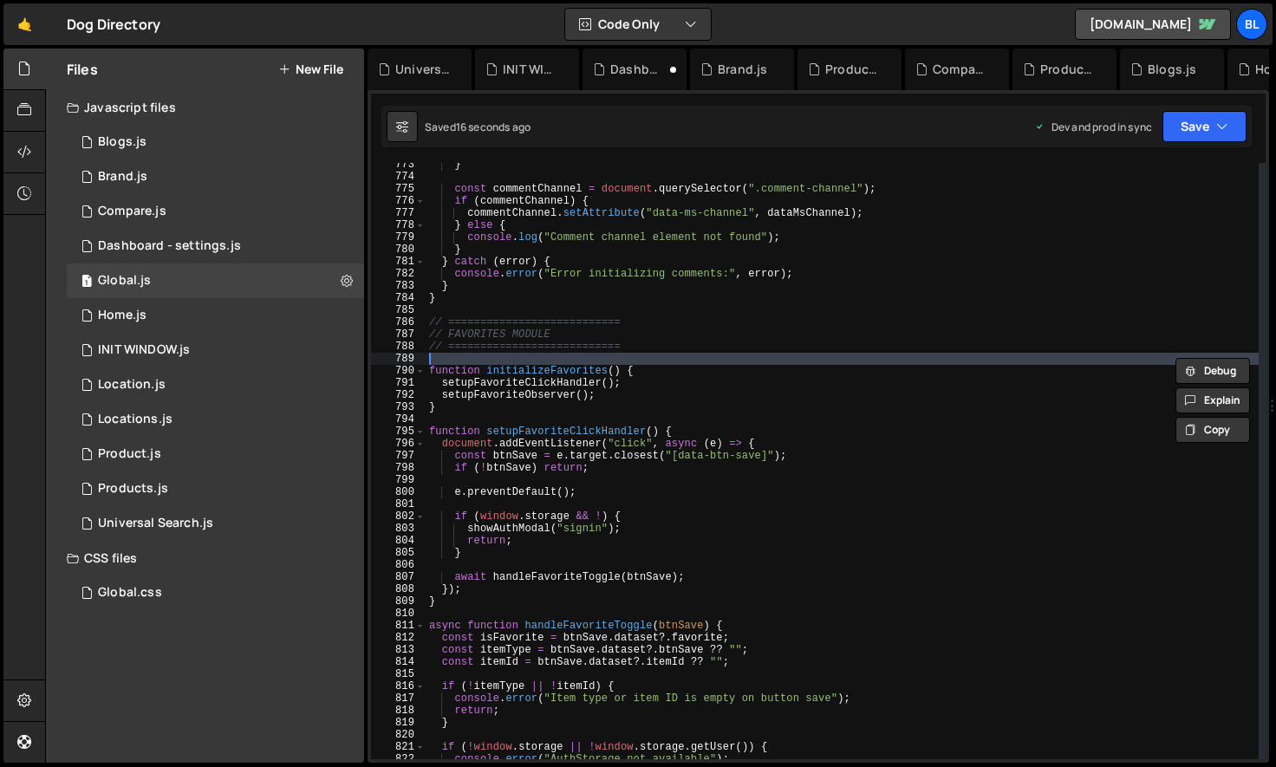
click at [558, 371] on div "} const commentChannel = document . querySelector ( ".comment-channel" ) ; if (…" at bounding box center [842, 469] width 833 height 621
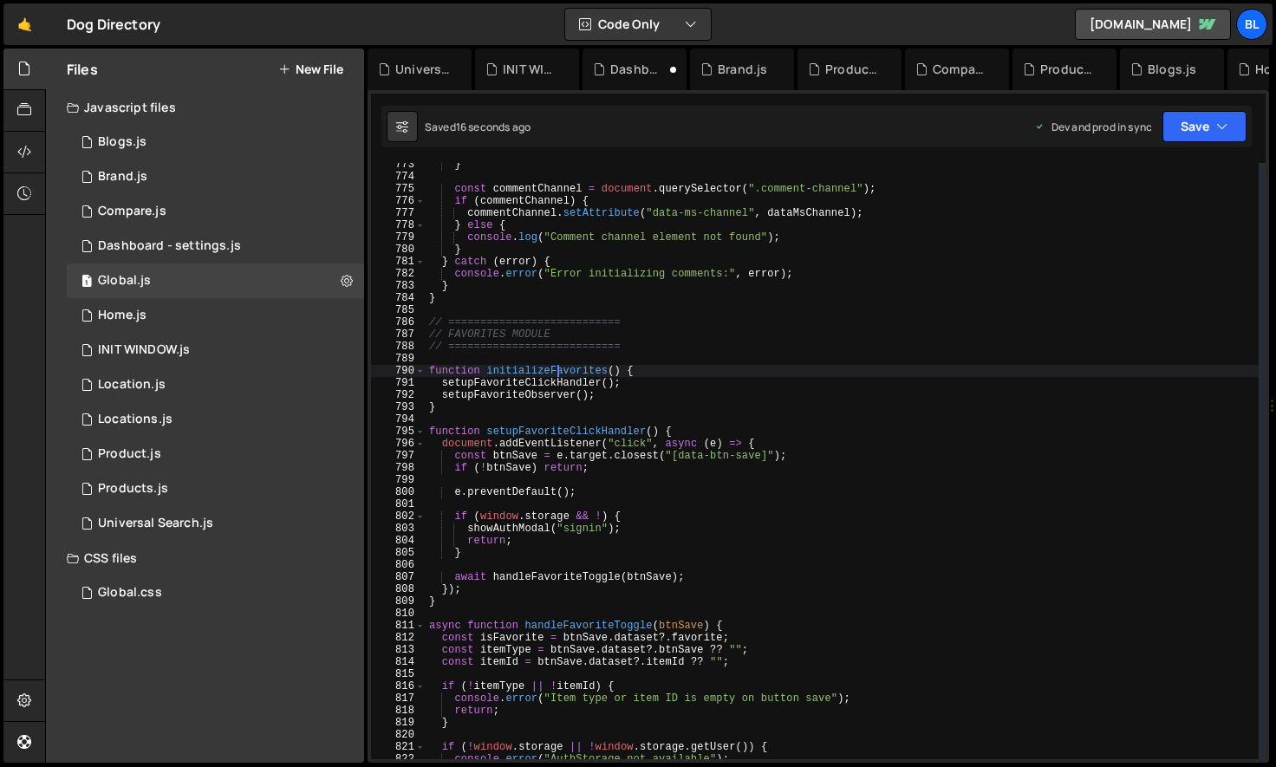
click at [558, 371] on div "} const commentChannel = document . querySelector ( ".comment-channel" ) ; if (…" at bounding box center [842, 469] width 833 height 621
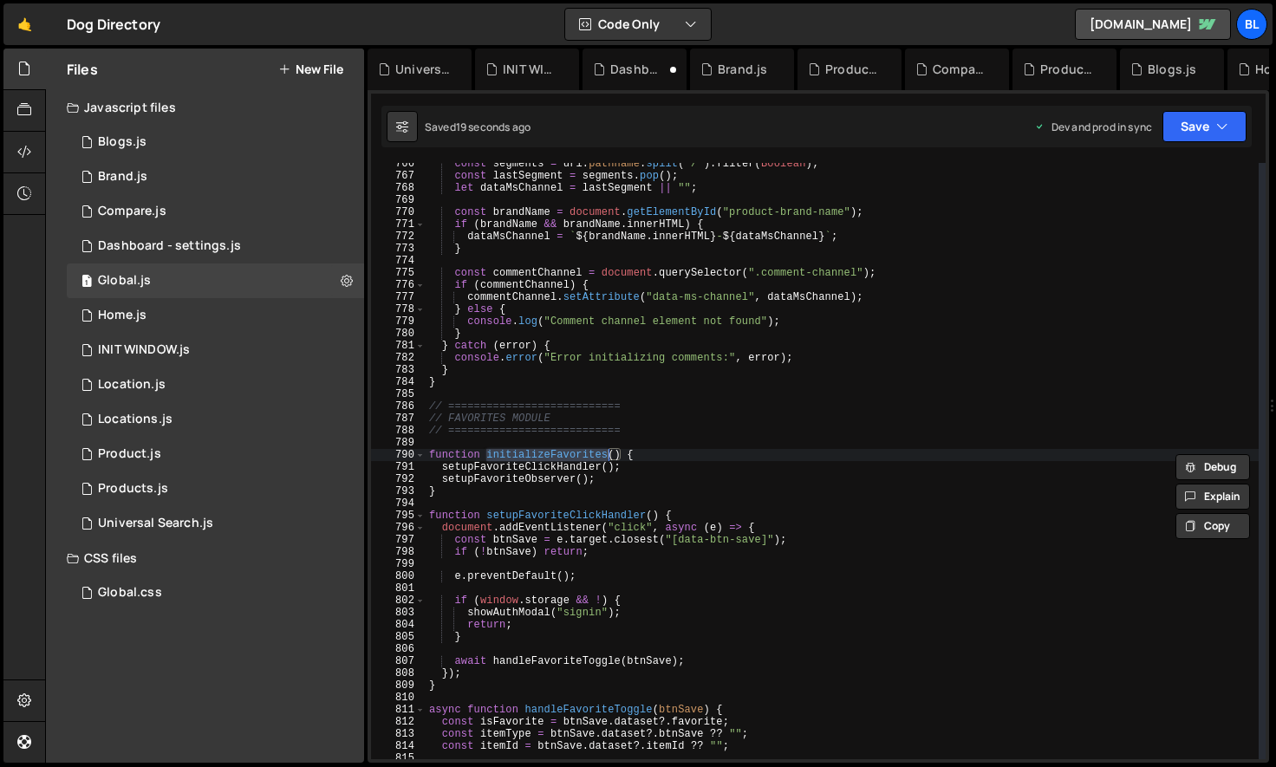
scroll to position [9290, 0]
click at [599, 516] on div "const segments = url . pathname . split ( "/" ) . filter ( Boolean ) ; const la…" at bounding box center [842, 468] width 833 height 621
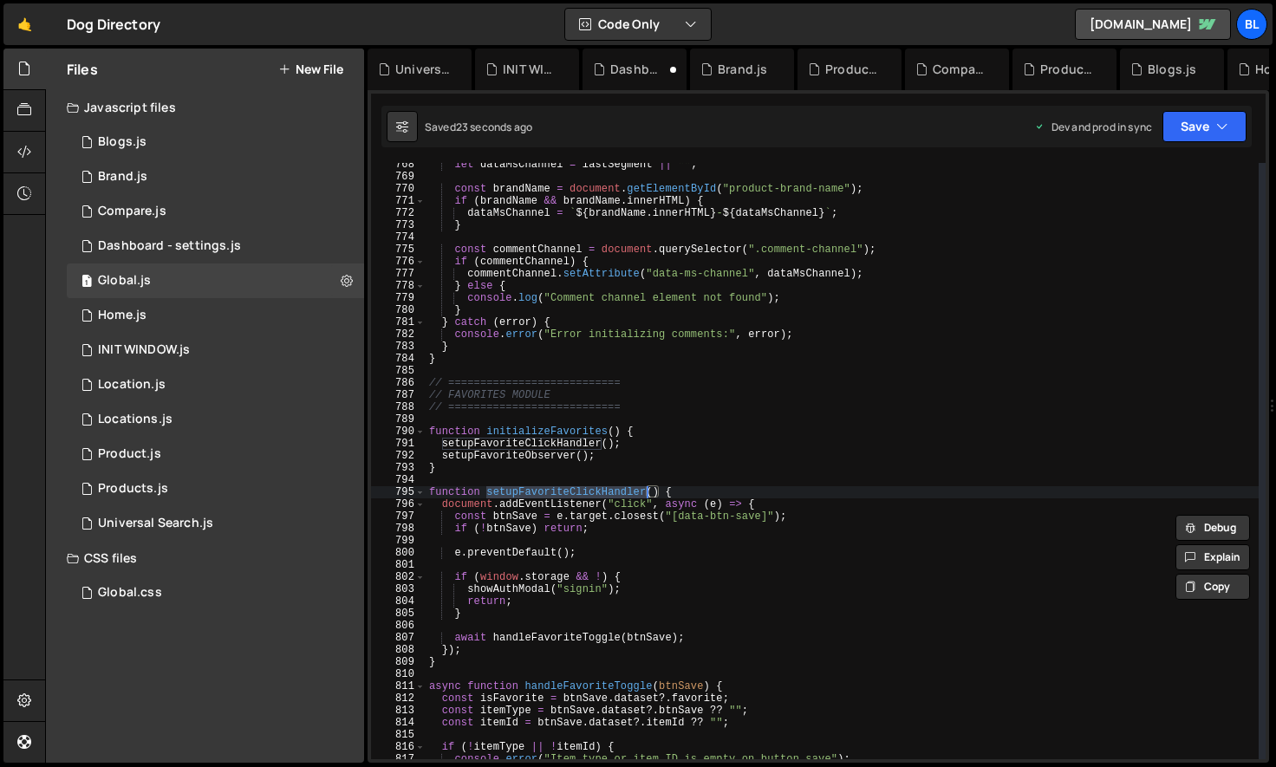
scroll to position [9316, 0]
click at [606, 572] on div "let dataMsChannel = lastSegment || "" ; const brandName = document . getElement…" at bounding box center [842, 466] width 833 height 621
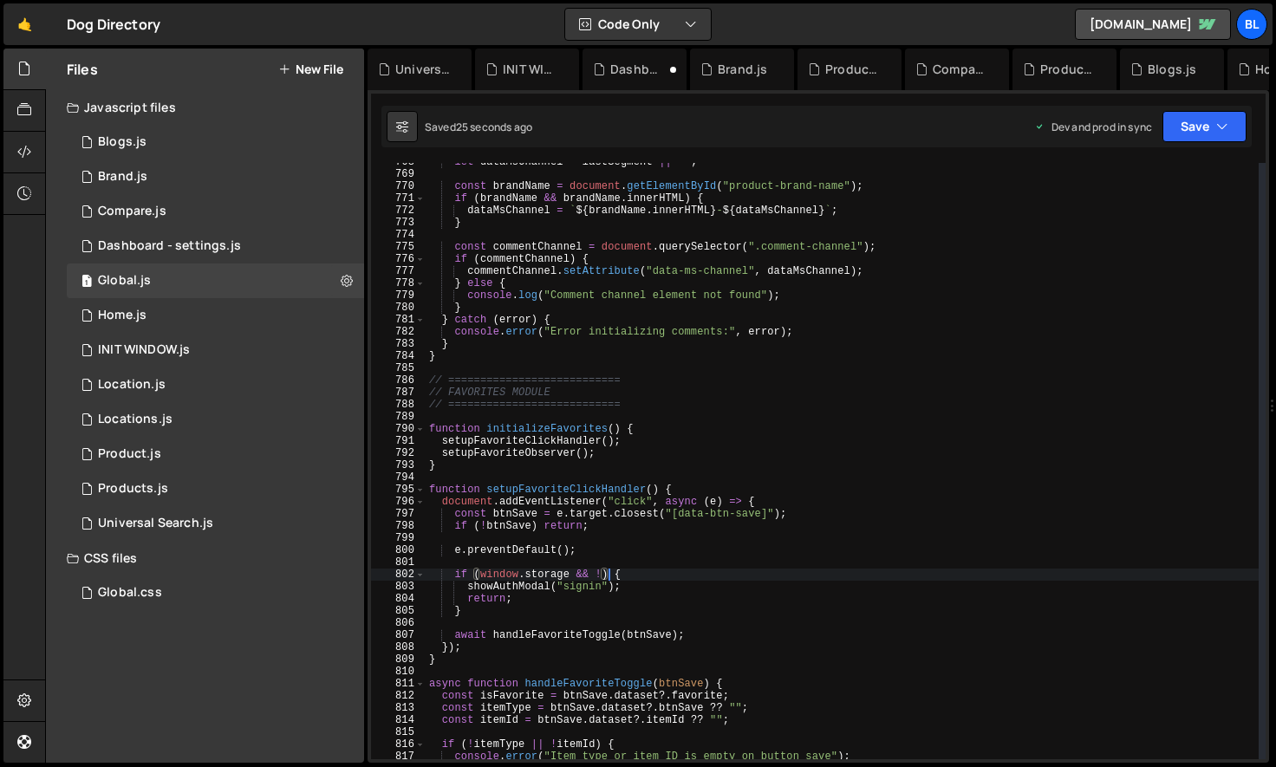
type textarea "if ([DOMAIN_NAME] && !window.storage.isLoggedIn()) {"
click at [590, 558] on div "let dataMsChannel = lastSegment || "" ; const brandName = document . getElement…" at bounding box center [842, 466] width 833 height 621
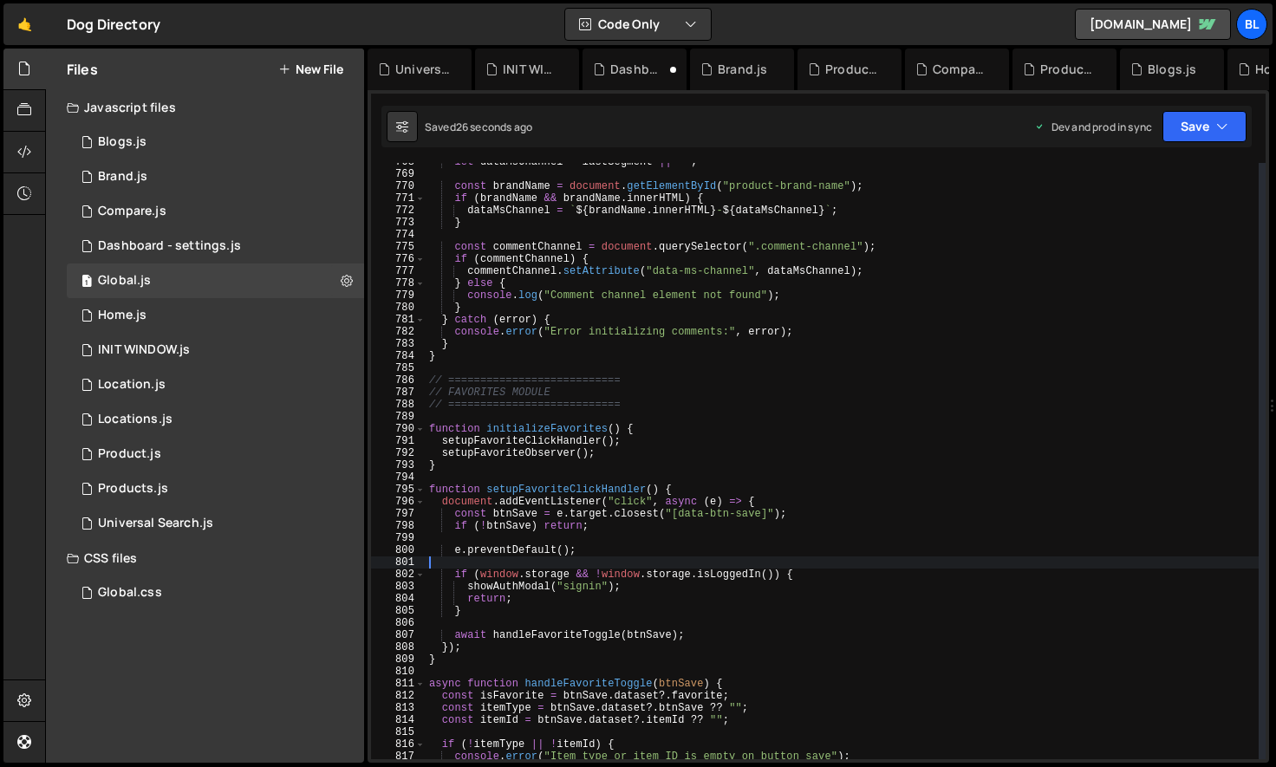
click at [596, 556] on div "let dataMsChannel = lastSegment || "" ; const brandName = document . getElement…" at bounding box center [842, 466] width 833 height 621
type textarea "e.preventDefault();"
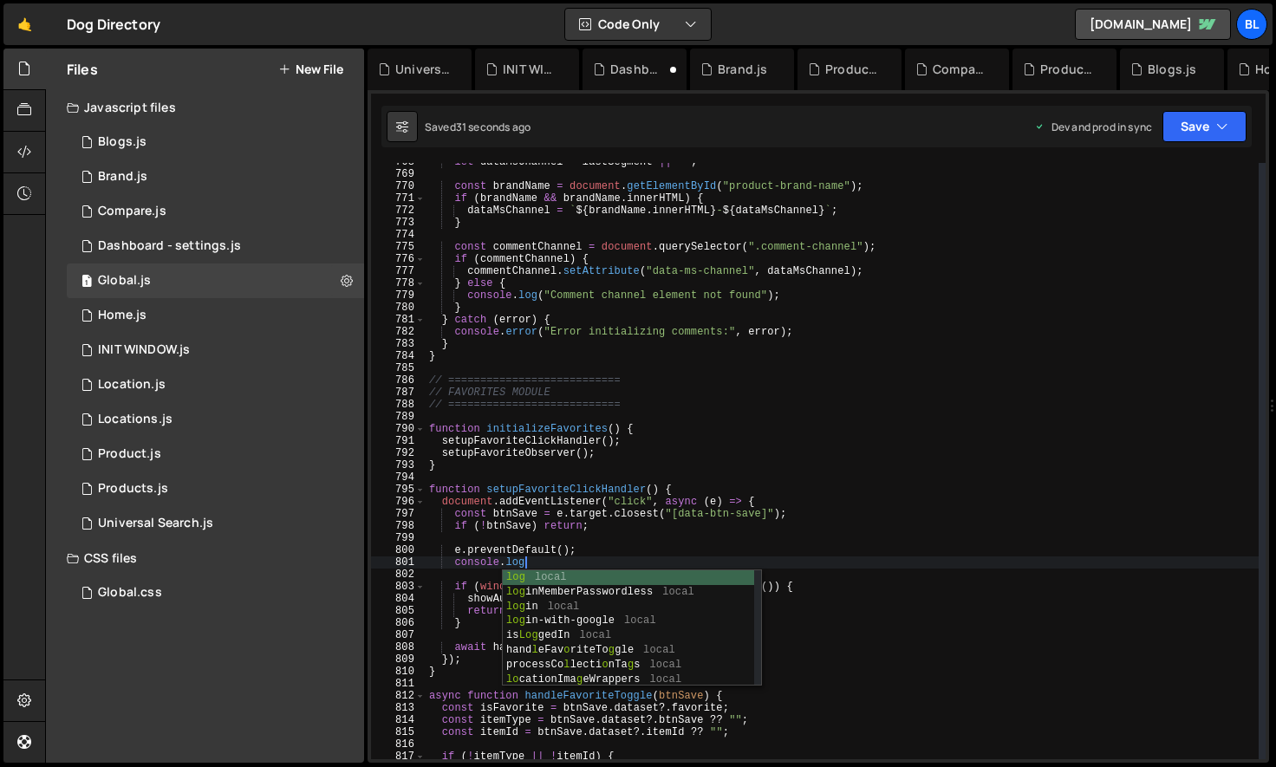
scroll to position [0, 7]
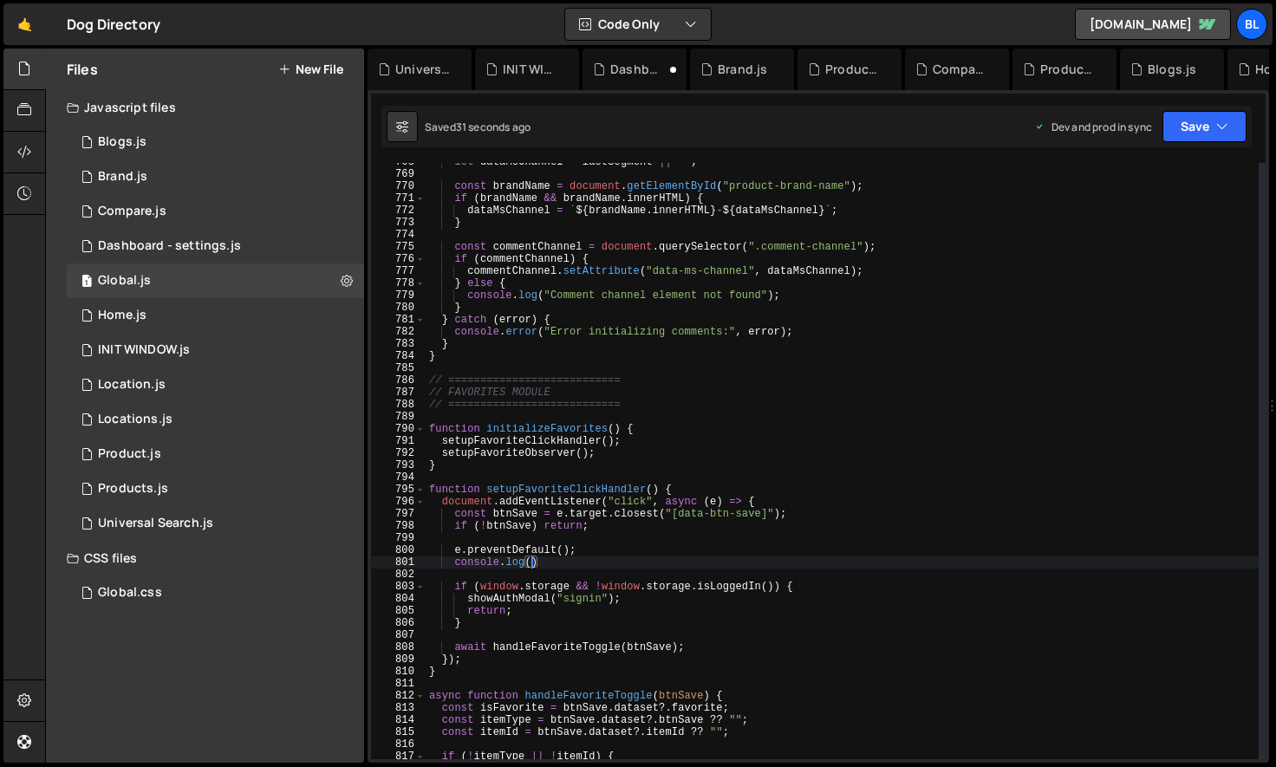
paste textarea "window.storage.isLoggedIn())"
click at [643, 583] on div "let dataMsChannel = lastSegment || "" ; const brandName = document . getElement…" at bounding box center [842, 466] width 833 height 621
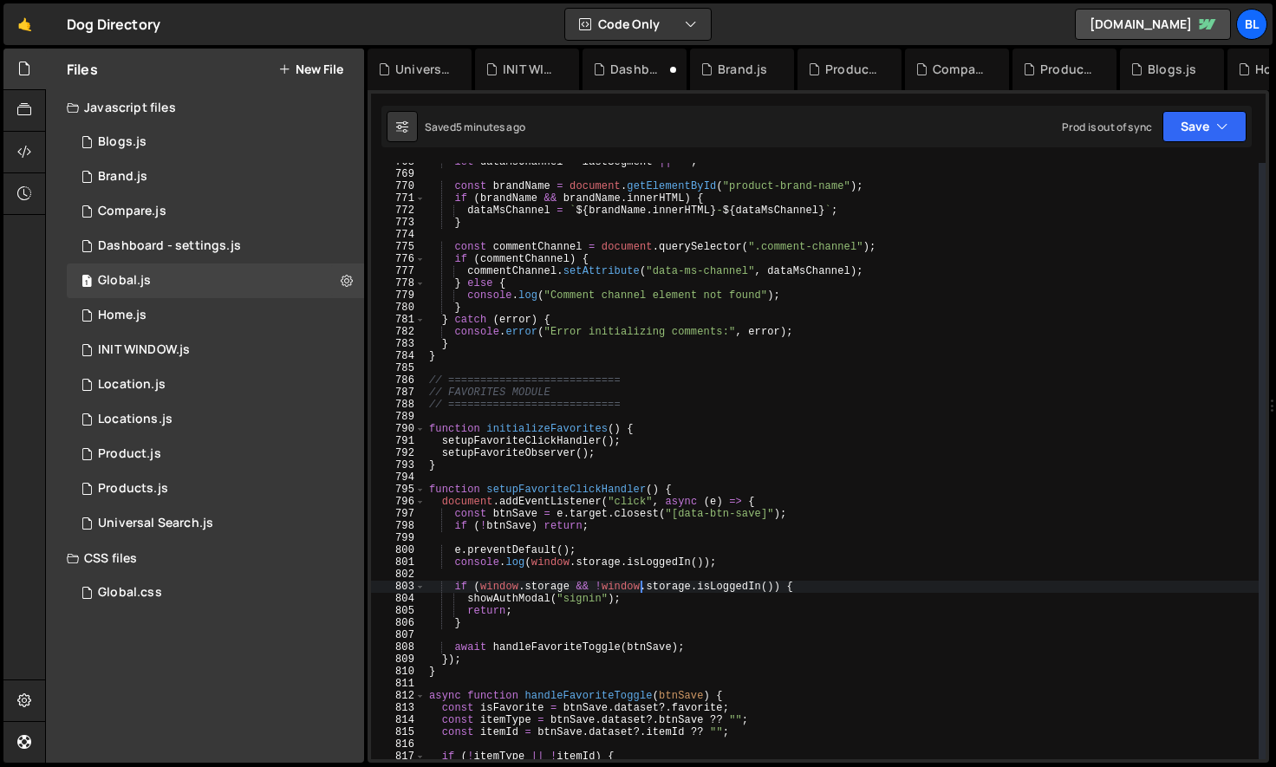
click at [731, 585] on div "let dataMsChannel = lastSegment || "" ; const brandName = document . getElement…" at bounding box center [842, 466] width 833 height 621
click at [679, 566] on div "let dataMsChannel = lastSegment || "" ; const brandName = document . getElement…" at bounding box center [842, 466] width 833 height 621
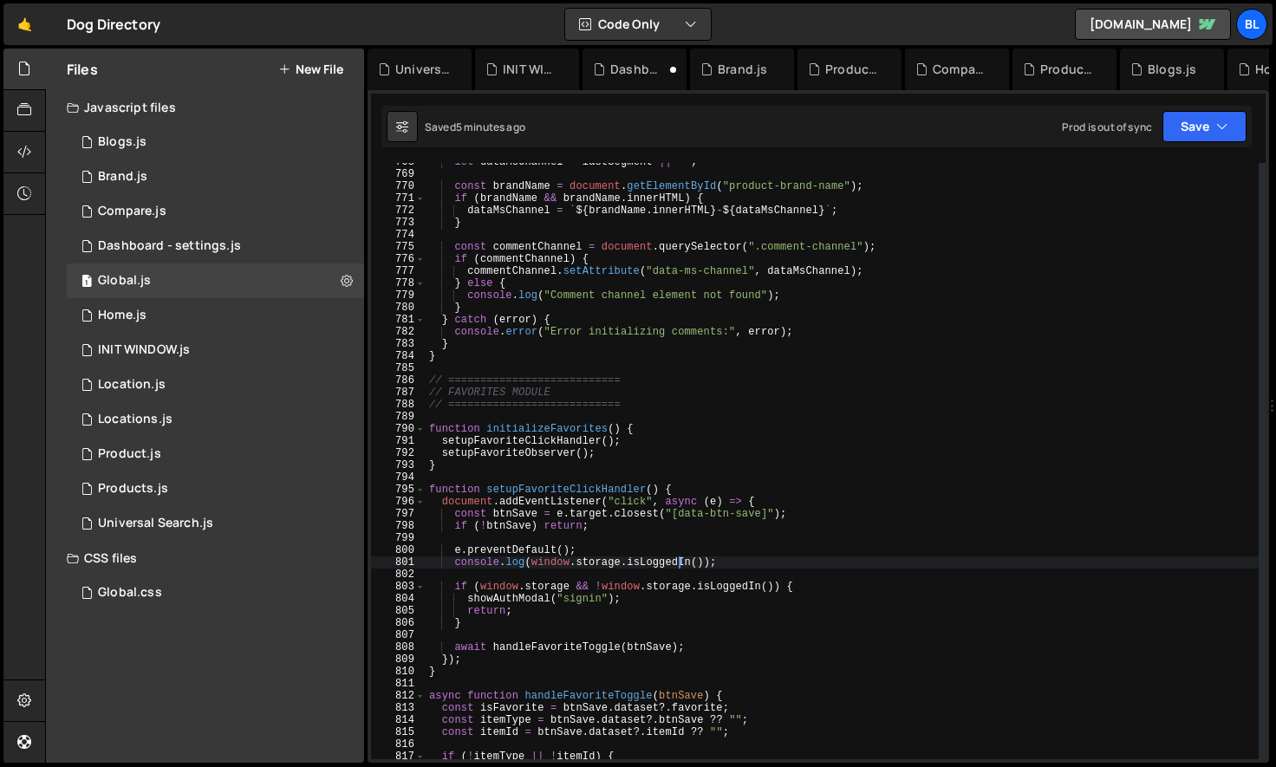
click at [679, 566] on div "let dataMsChannel = lastSegment || "" ; const brandName = document . getElement…" at bounding box center [842, 466] width 833 height 621
drag, startPoint x: 685, startPoint y: 560, endPoint x: 531, endPoint y: 559, distance: 153.4
click at [531, 559] on div "let dataMsChannel = lastSegment || "" ; const brandName = document . getElement…" at bounding box center [842, 466] width 833 height 621
click at [523, 592] on div "let dataMsChannel = lastSegment || "" ; const brandName = document . getElement…" at bounding box center [842, 466] width 833 height 621
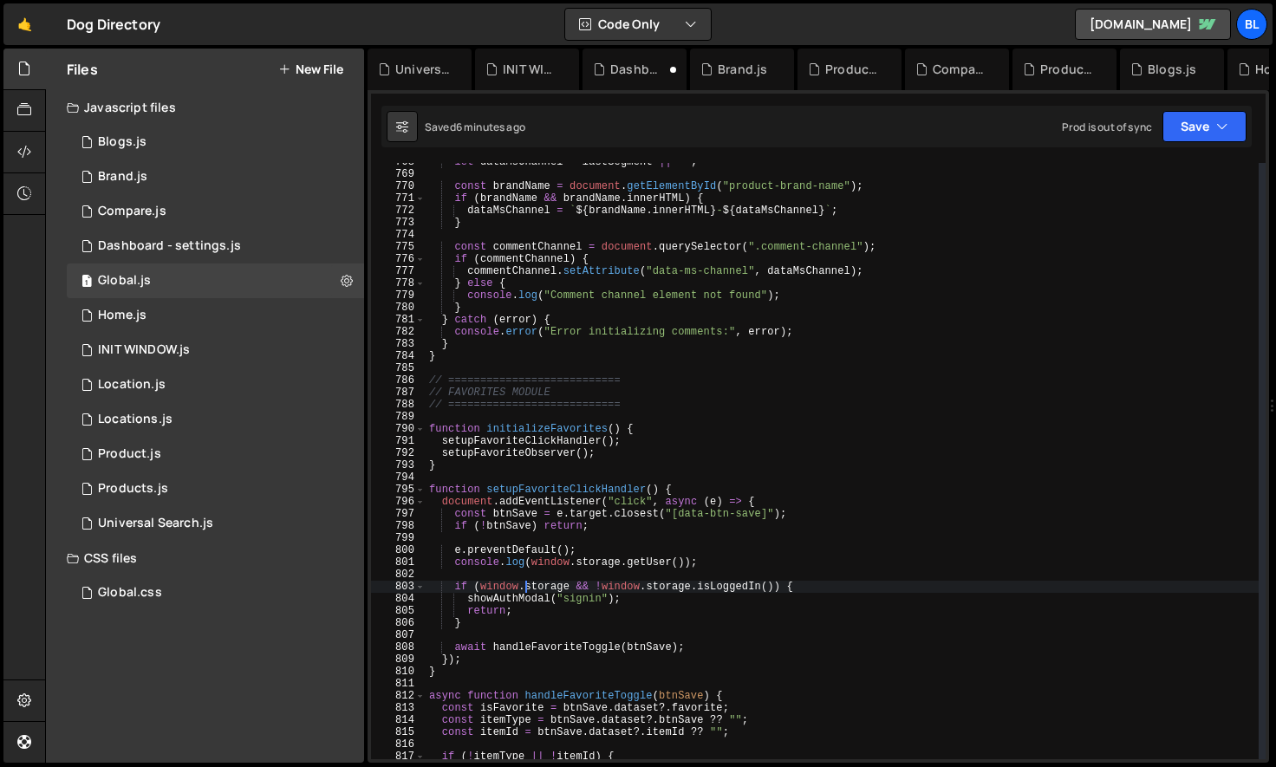
click at [677, 462] on div "let dataMsChannel = lastSegment || "" ; const brandName = document . getElement…" at bounding box center [842, 466] width 833 height 621
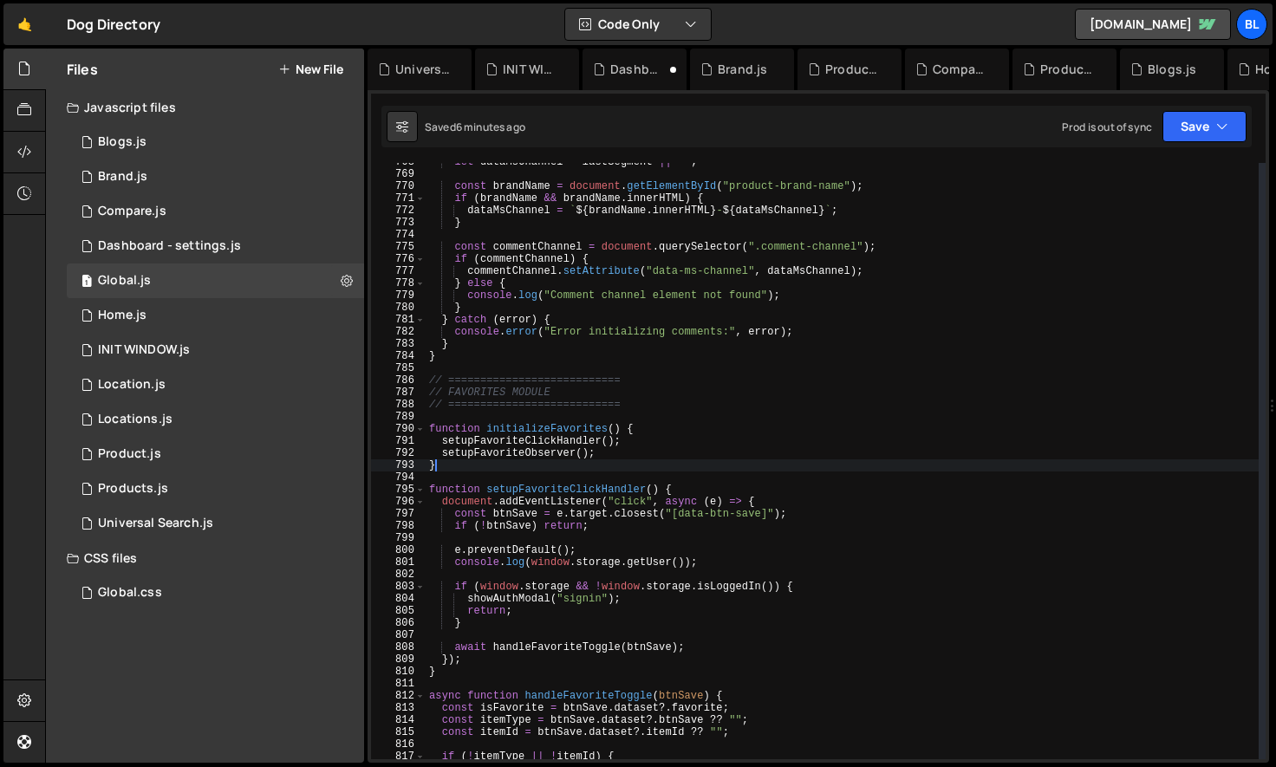
scroll to position [0, 0]
click at [676, 507] on div "let dataMsChannel = lastSegment || "" ; const brandName = document . getElement…" at bounding box center [842, 466] width 833 height 621
click at [650, 594] on div "let dataMsChannel = lastSegment || "" ; const brandName = document . getElement…" at bounding box center [842, 466] width 833 height 621
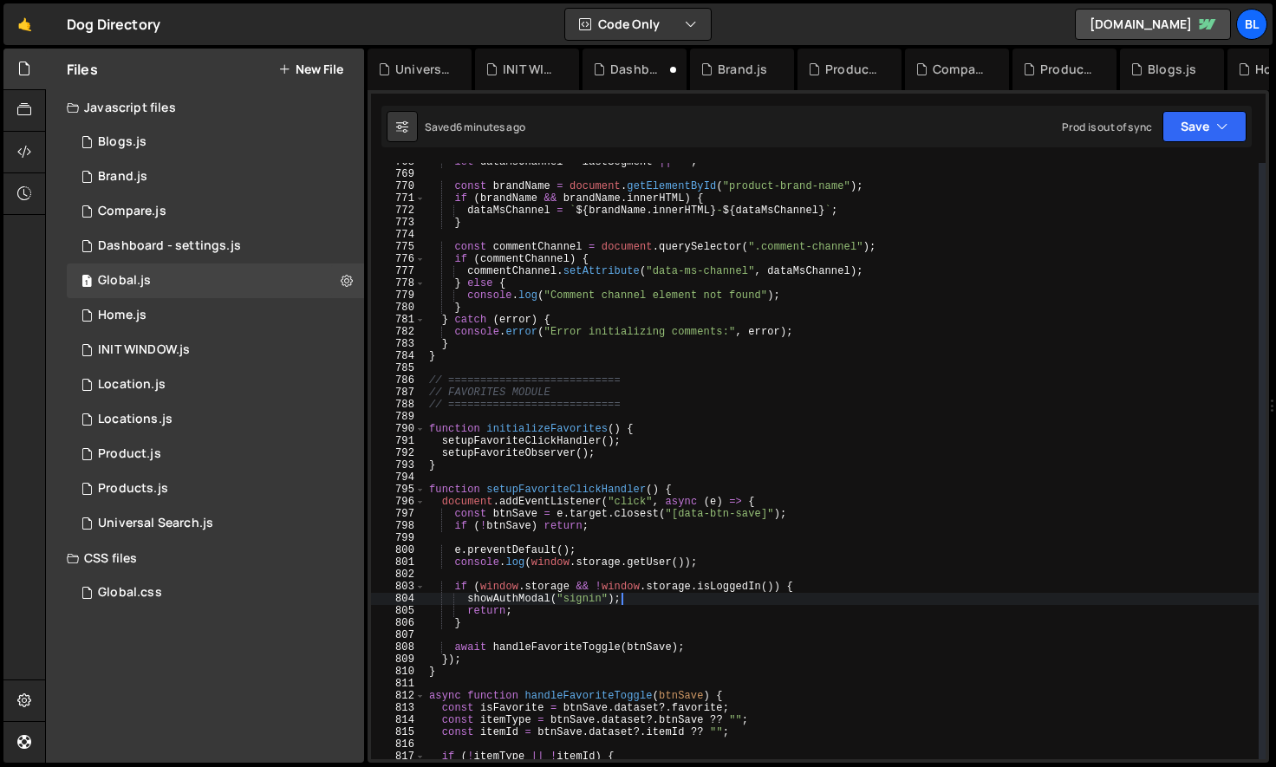
click at [650, 594] on div "let dataMsChannel = lastSegment || "" ; const brandName = document . getElement…" at bounding box center [842, 466] width 833 height 621
click at [733, 601] on div "let dataMsChannel = lastSegment || "" ; const brandName = document . getElement…" at bounding box center [842, 466] width 833 height 621
click at [654, 565] on div "let dataMsChannel = lastSegment || "" ; const brandName = document . getElement…" at bounding box center [842, 466] width 833 height 621
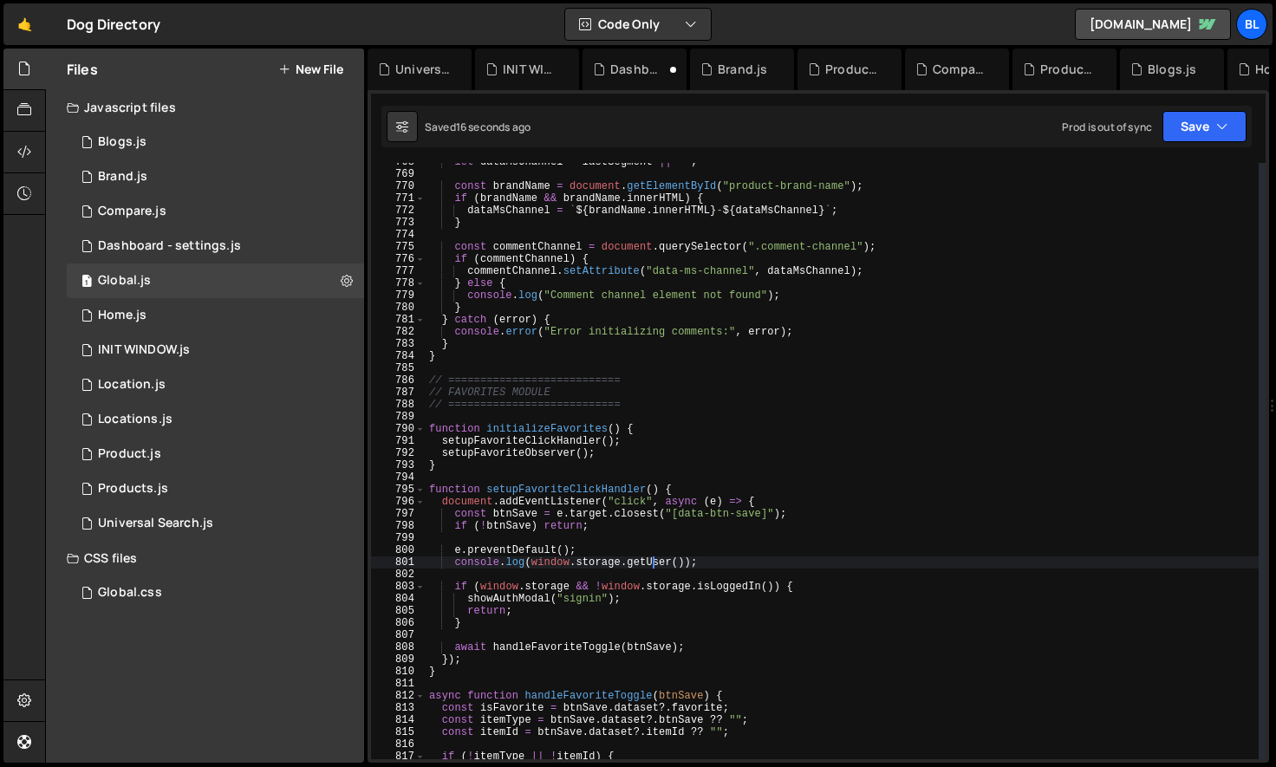
click at [687, 620] on div "let dataMsChannel = lastSegment || "" ; const brandName = document . getElement…" at bounding box center [842, 466] width 833 height 621
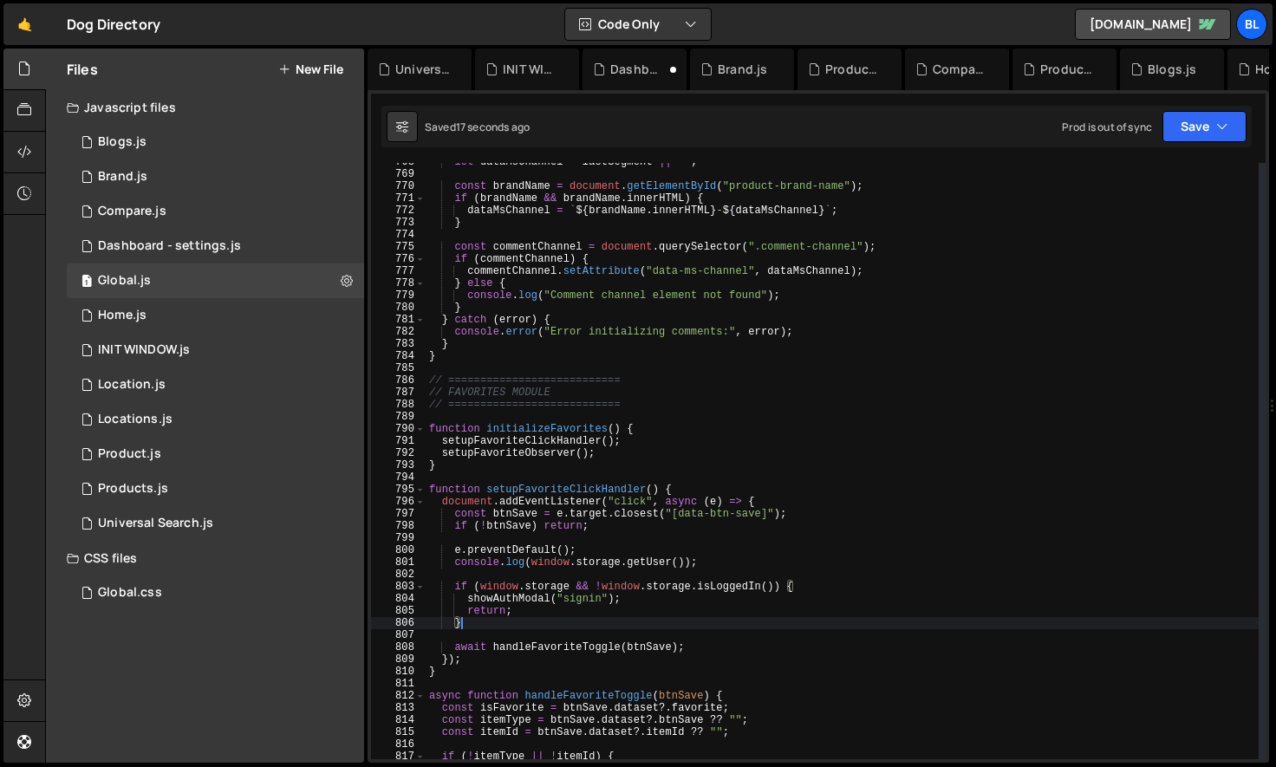
click at [726, 596] on div "let dataMsChannel = lastSegment || "" ; const brandName = document . getElement…" at bounding box center [842, 466] width 833 height 621
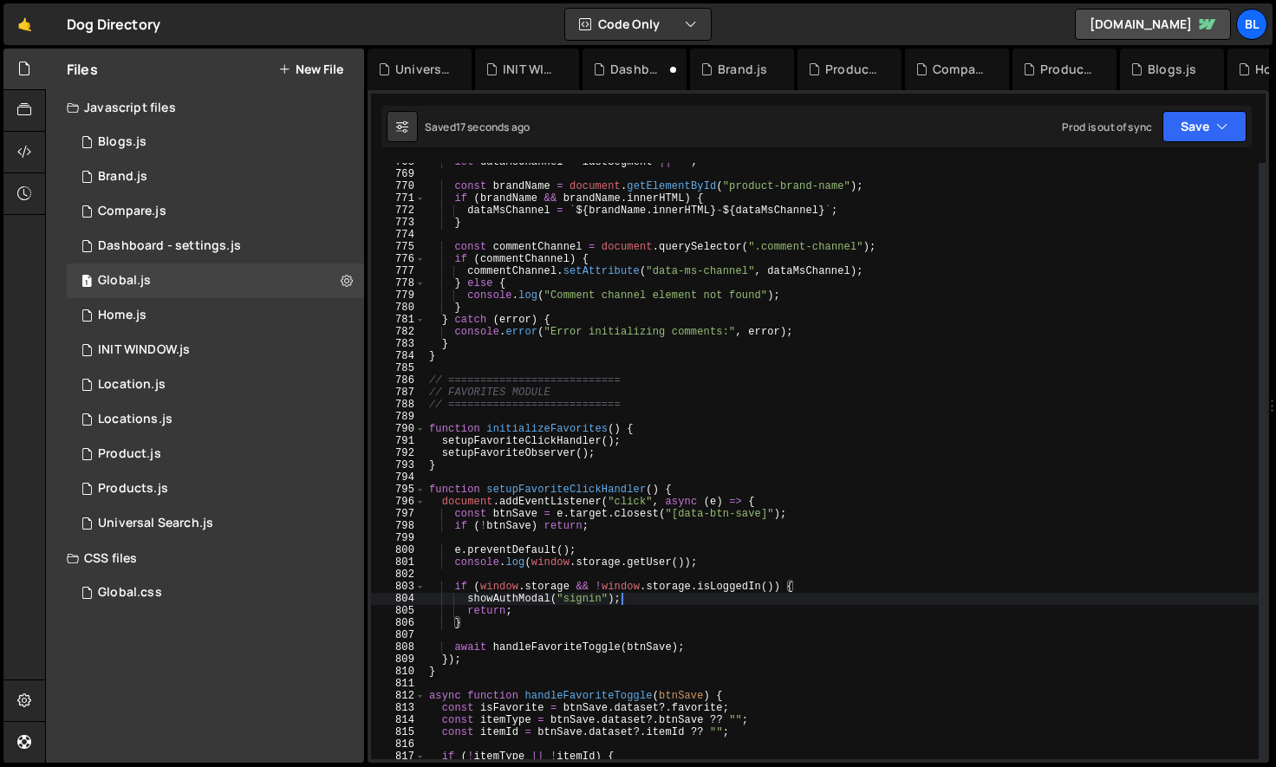
click at [726, 596] on div "let dataMsChannel = lastSegment || "" ; const brandName = document . getElement…" at bounding box center [842, 466] width 833 height 621
click at [681, 563] on div "let dataMsChannel = lastSegment || "" ; const brandName = document . getElement…" at bounding box center [842, 466] width 833 height 621
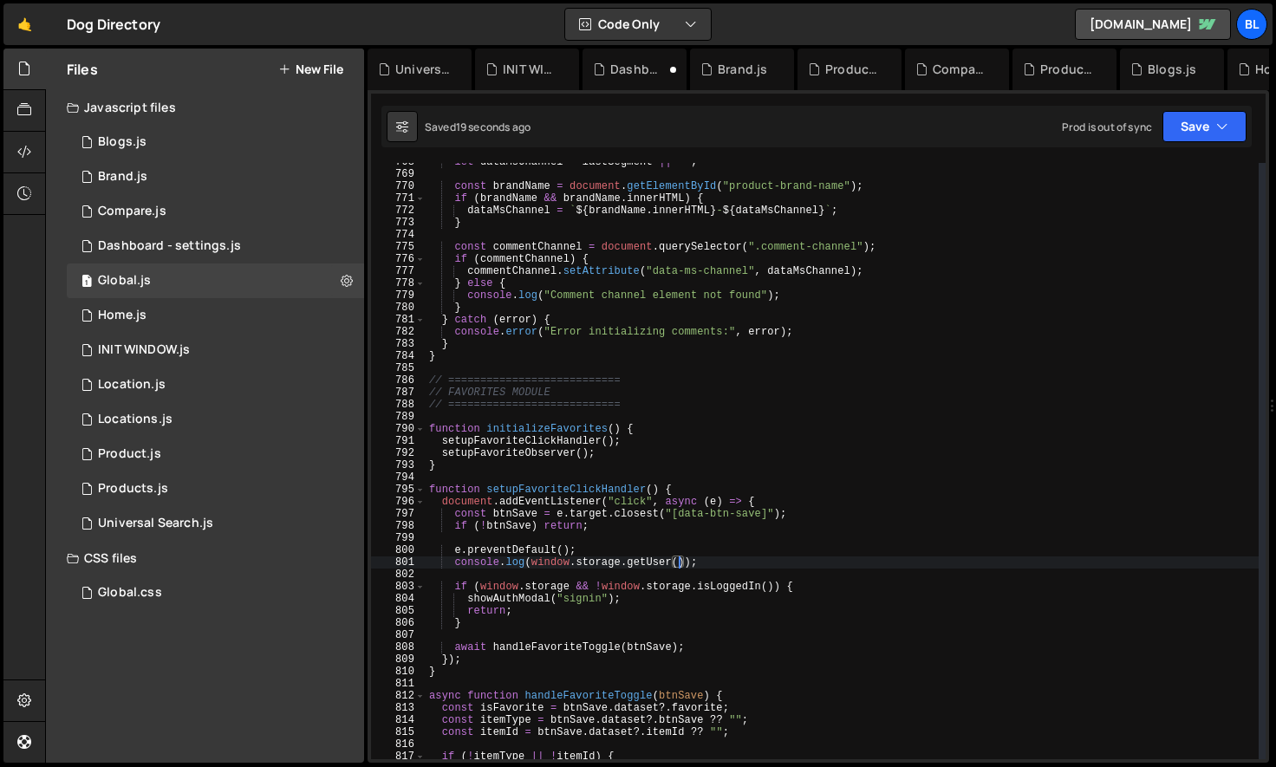
click at [729, 594] on div "let dataMsChannel = lastSegment || "" ; const brandName = document . getElement…" at bounding box center [842, 466] width 833 height 621
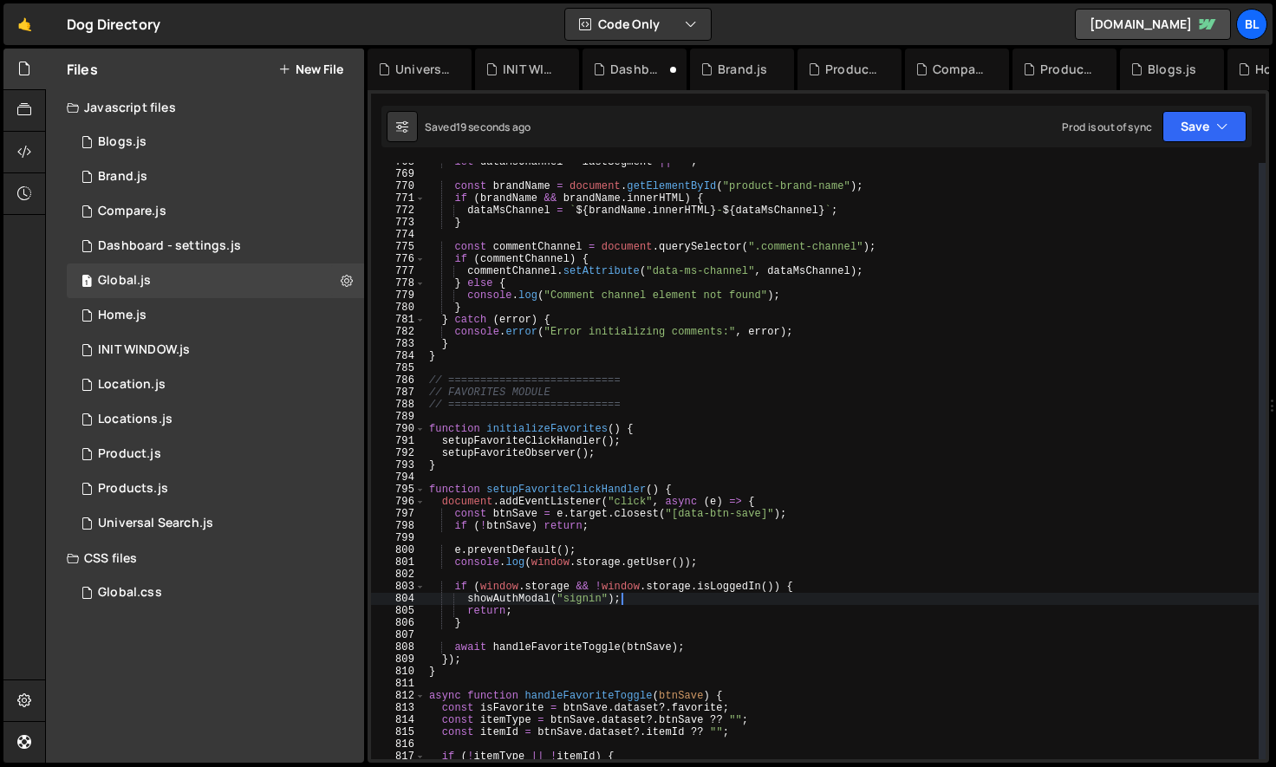
click at [729, 594] on div "let dataMsChannel = lastSegment || "" ; const brandName = document . getElement…" at bounding box center [842, 466] width 833 height 621
click at [720, 587] on div "let dataMsChannel = lastSegment || "" ; const brandName = document . getElement…" at bounding box center [842, 466] width 833 height 621
type textarea "if ([DOMAIN_NAME] && !window.storage.isLoggedIn()) {"
click at [720, 587] on div "let dataMsChannel = lastSegment || "" ; const brandName = document . getElement…" at bounding box center [842, 466] width 833 height 621
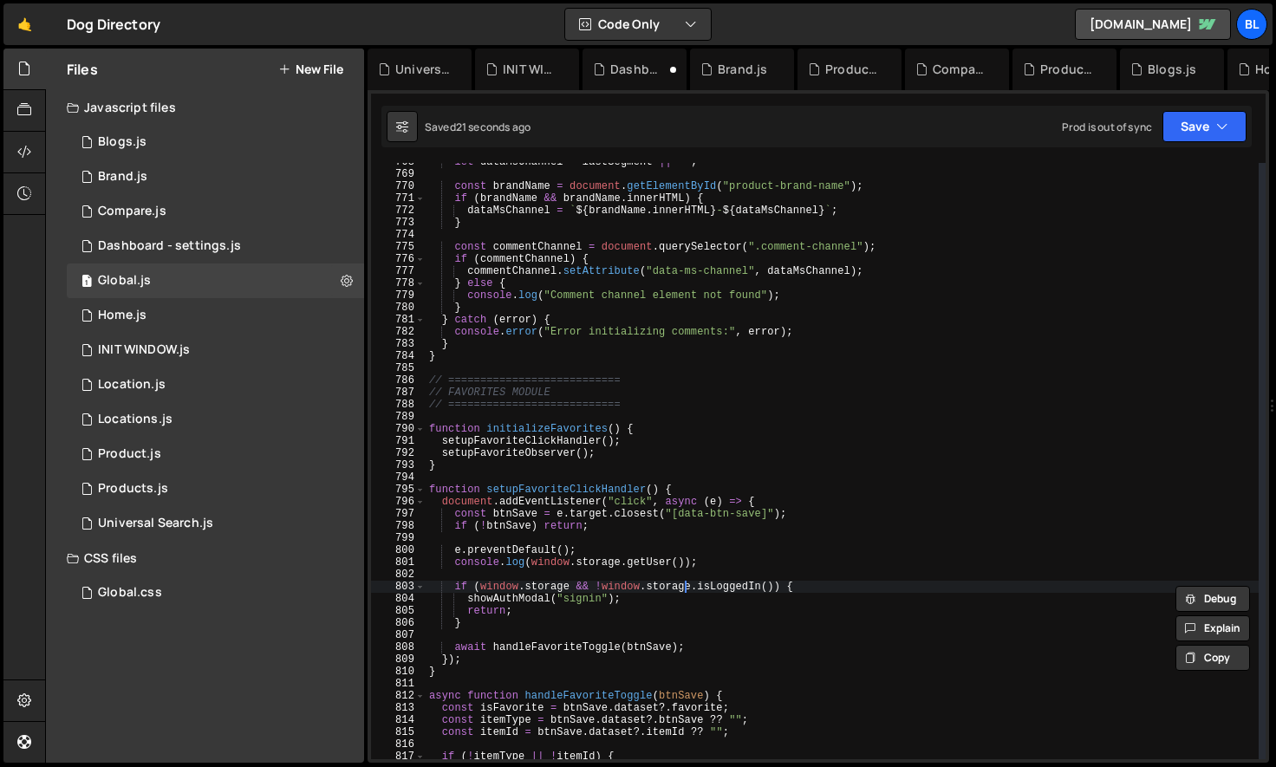
click at [687, 583] on div "let dataMsChannel = lastSegment || "" ; const brandName = document . getElement…" at bounding box center [842, 466] width 833 height 621
click at [733, 589] on div "let dataMsChannel = lastSegment || "" ; const brandName = document . getElement…" at bounding box center [842, 466] width 833 height 621
click at [246, 355] on div "0 INIT WINDOW.js 0" at bounding box center [215, 350] width 297 height 35
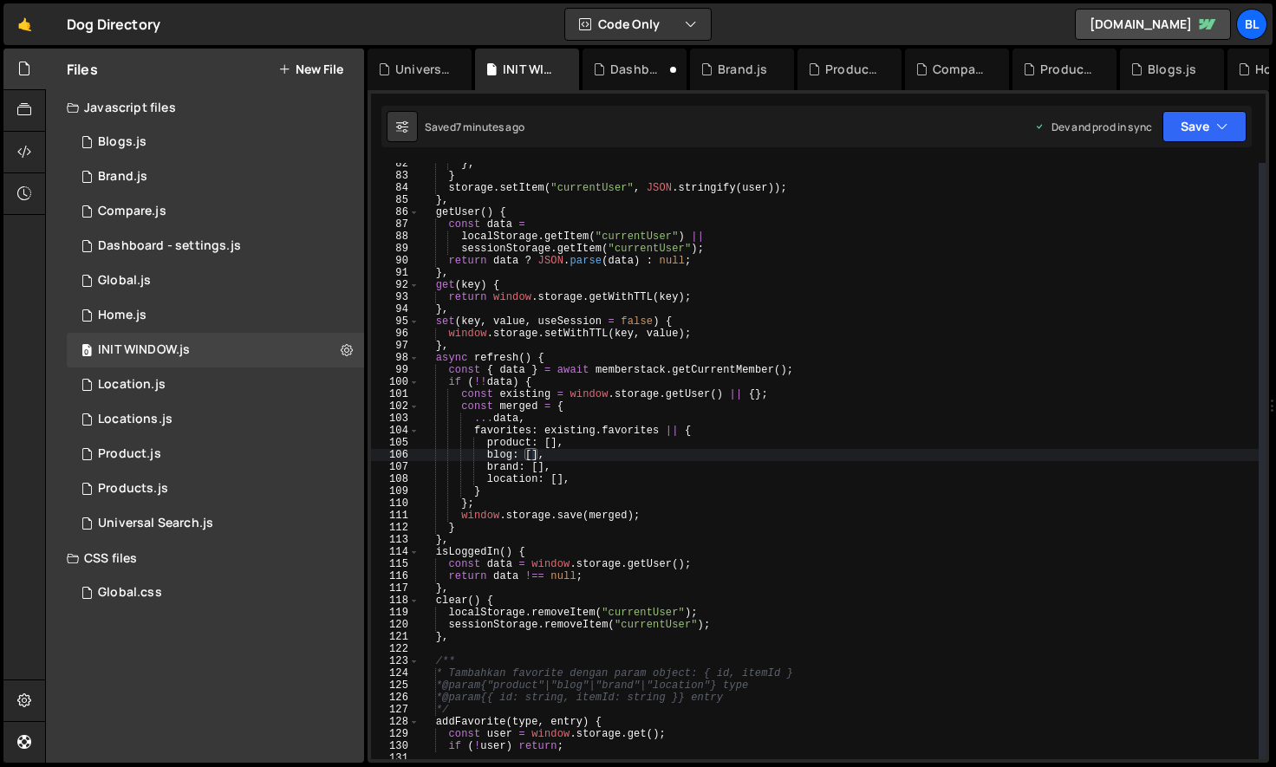
click at [503, 561] on div "} ; } storage . setItem ( "currentUser" , JSON . stringify ( user )) ; } , getU…" at bounding box center [839, 468] width 839 height 621
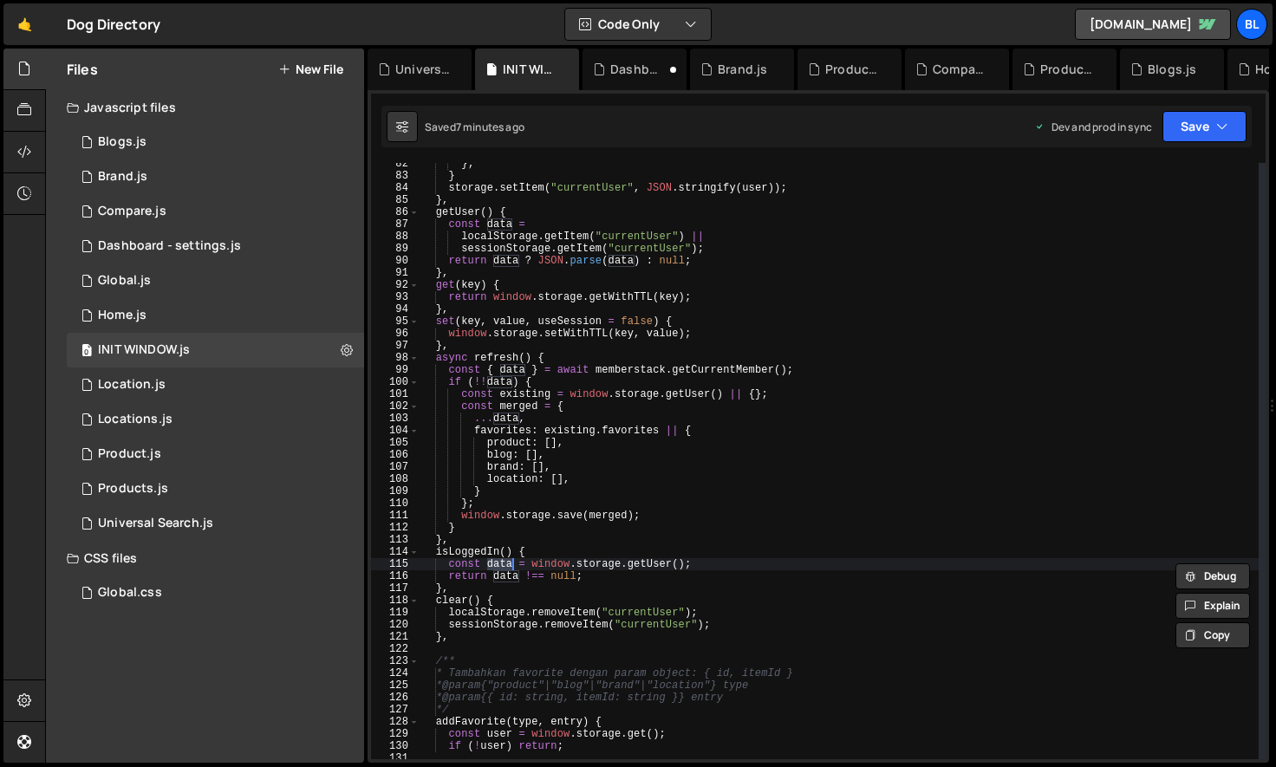
click at [468, 691] on div "} ; } storage . setItem ( "currentUser" , JSON . stringify ( user )) ; } , getU…" at bounding box center [839, 468] width 839 height 621
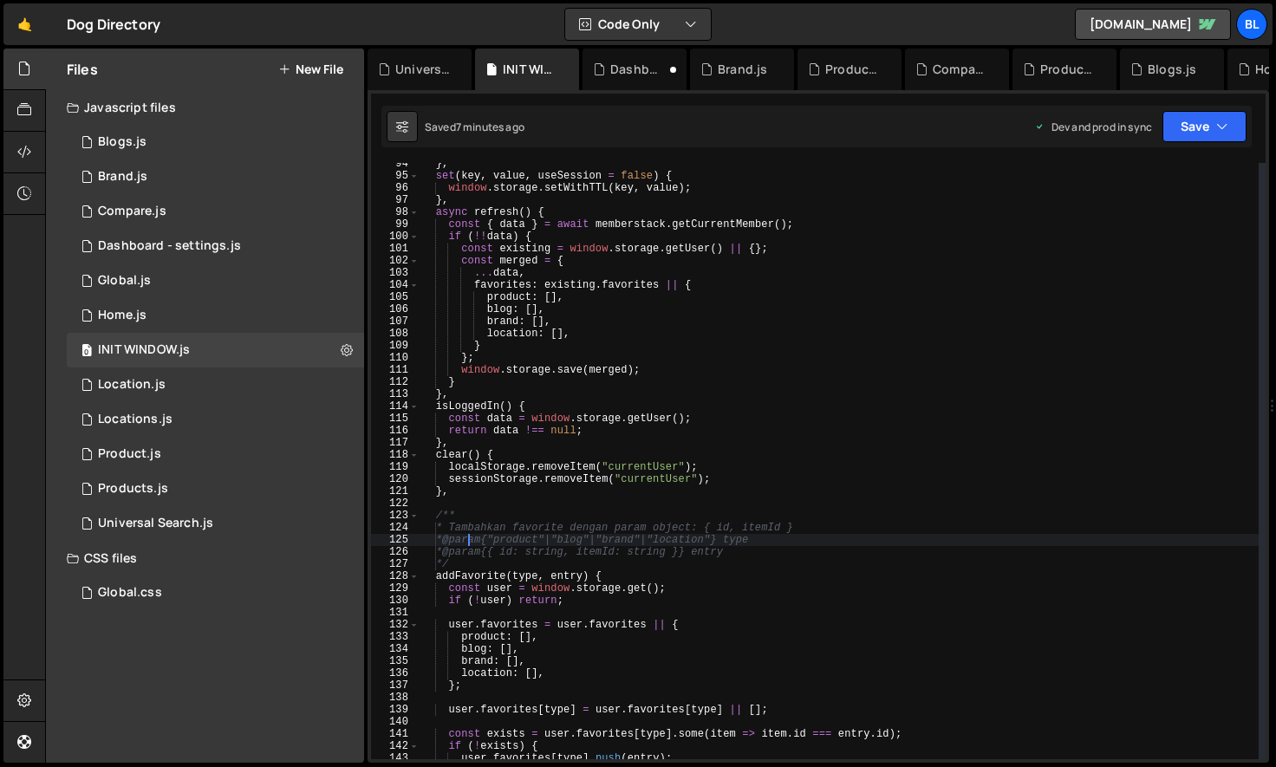
scroll to position [1149, 0]
click at [431, 407] on div "} , set ( key , value , useSession = false ) { window . storage . setWithTTL ( …" at bounding box center [839, 465] width 839 height 621
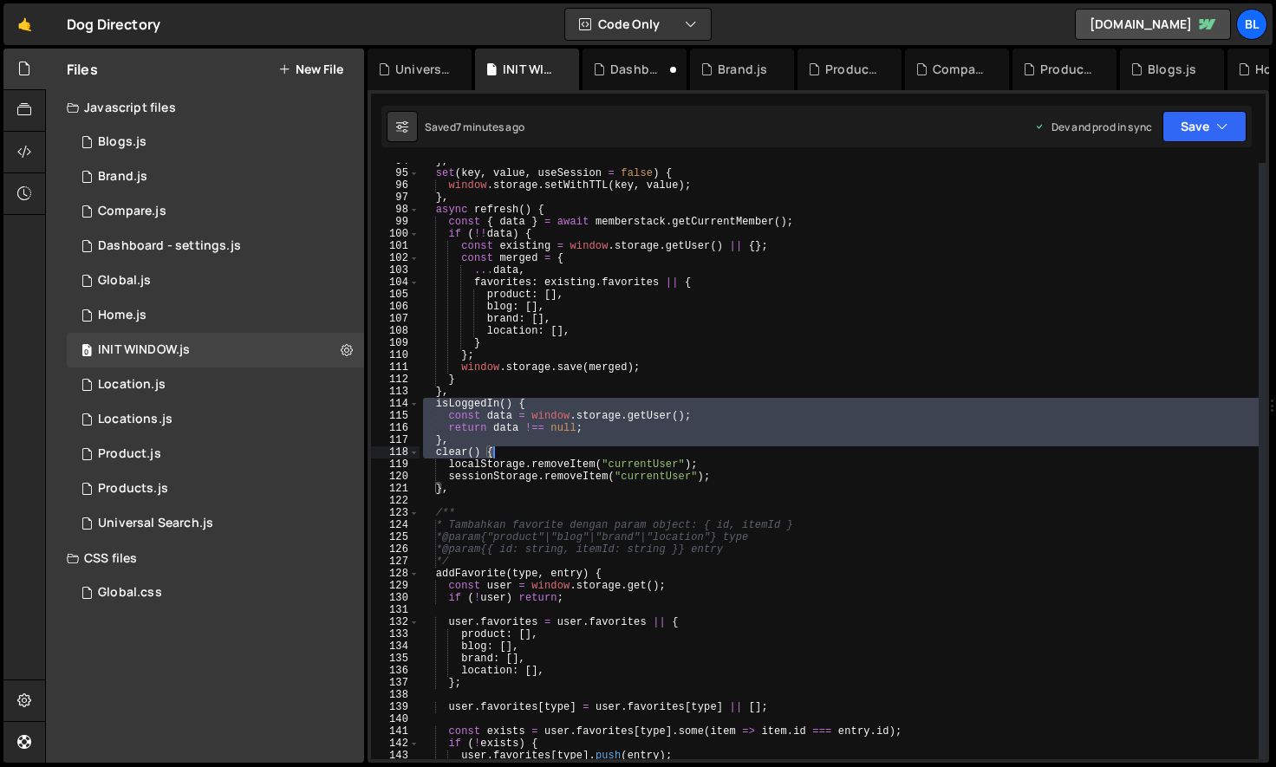
drag, startPoint x: 431, startPoint y: 407, endPoint x: 479, endPoint y: 451, distance: 65.1
click at [479, 451] on div "} , set ( key , value , useSession = false ) { window . storage . setWithTTL ( …" at bounding box center [839, 465] width 839 height 621
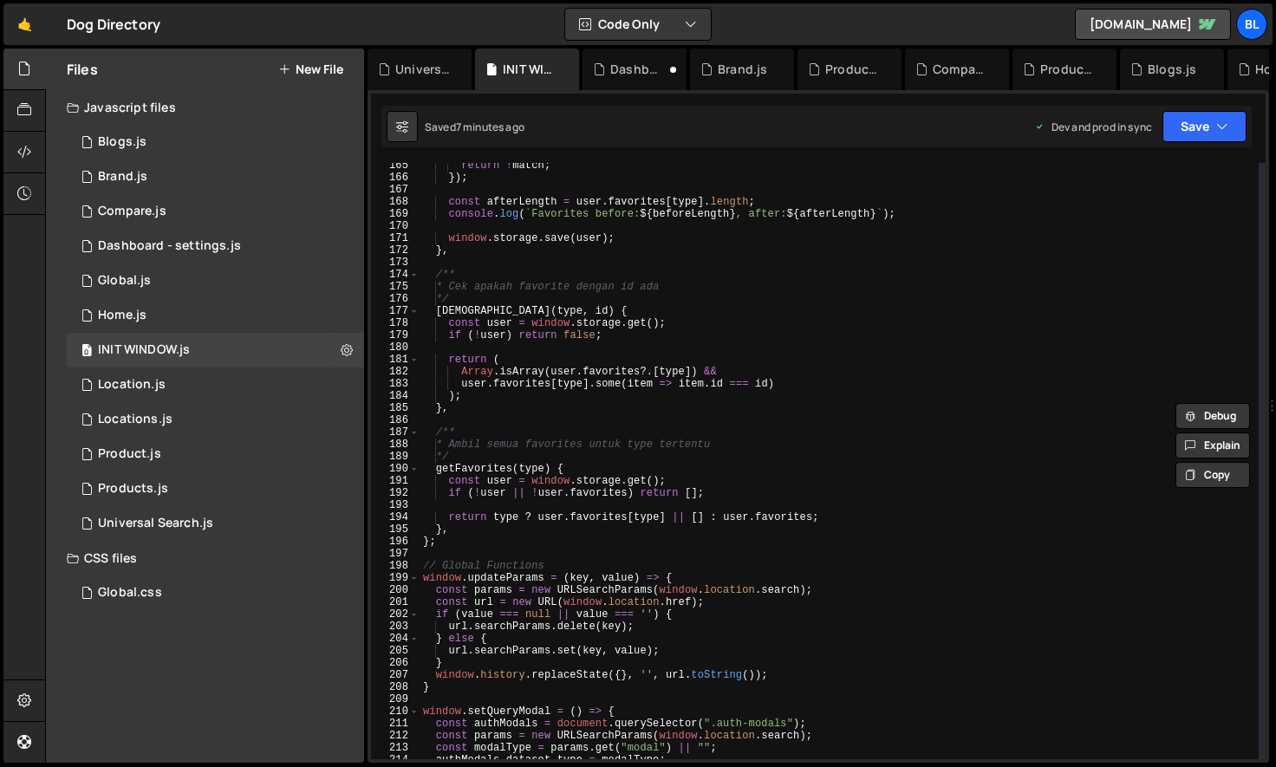
scroll to position [2016, 0]
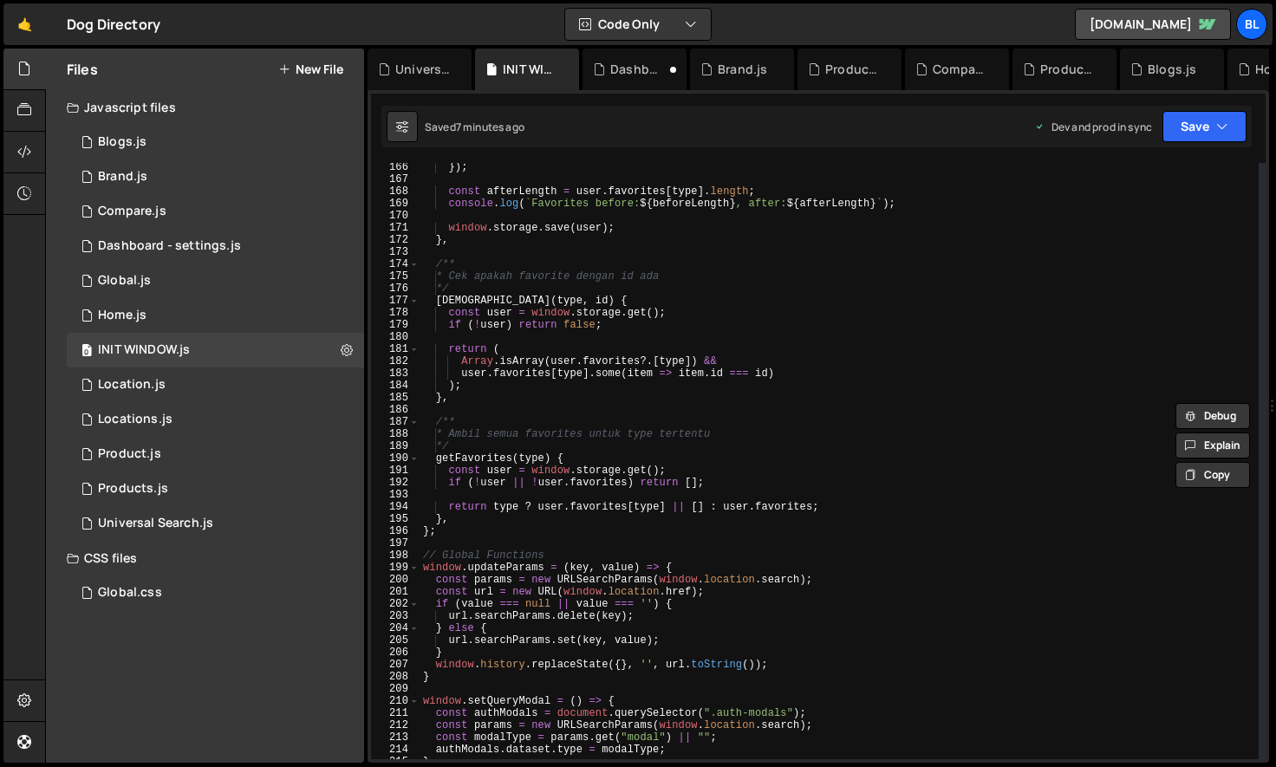
click at [453, 531] on div "}) ; const afterLength = user . favorites [ type ] . length ; console . log ( `…" at bounding box center [839, 471] width 839 height 621
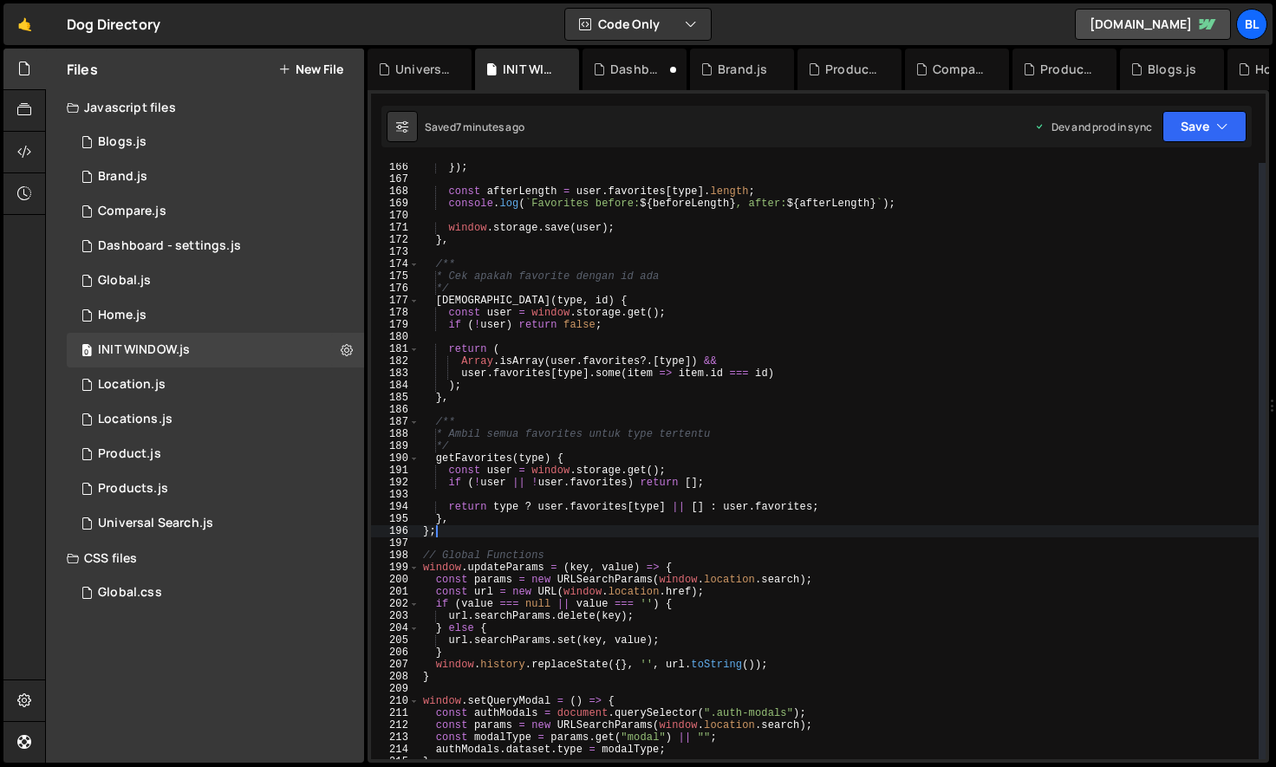
click at [453, 531] on div "}) ; const afterLength = user . favorites [ type ] . length ; console . log ( `…" at bounding box center [839, 471] width 839 height 621
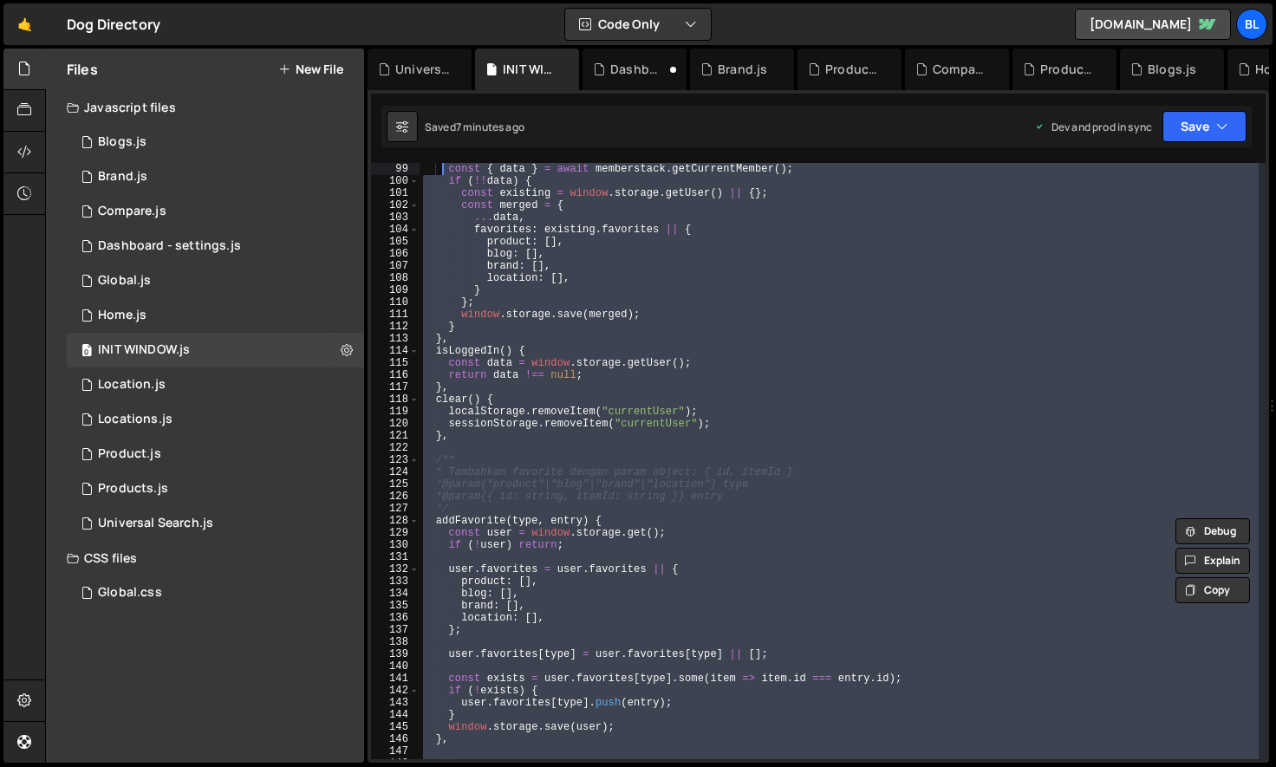
drag, startPoint x: 455, startPoint y: 532, endPoint x: 443, endPoint y: 109, distance: 423.2
click at [443, 109] on div "Debug Explain Copy Universal Search.js INIT WINDOW.js Dashboard - settings.js B…" at bounding box center [819, 406] width 902 height 715
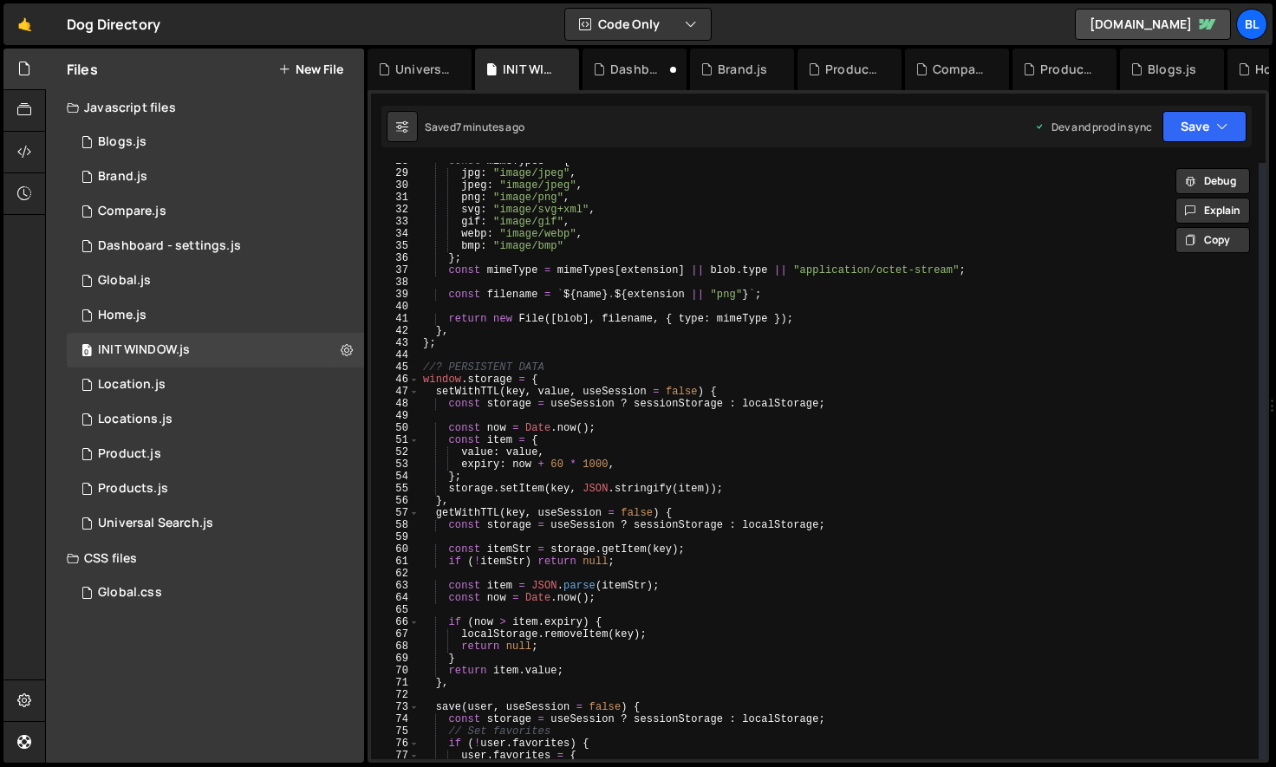
scroll to position [347, 0]
click at [452, 349] on div "const mimeTypes = { jpg : "image/jpeg" , jpeg : "image/jpeg" , png : "image/png…" at bounding box center [839, 465] width 839 height 621
type textarea "};"
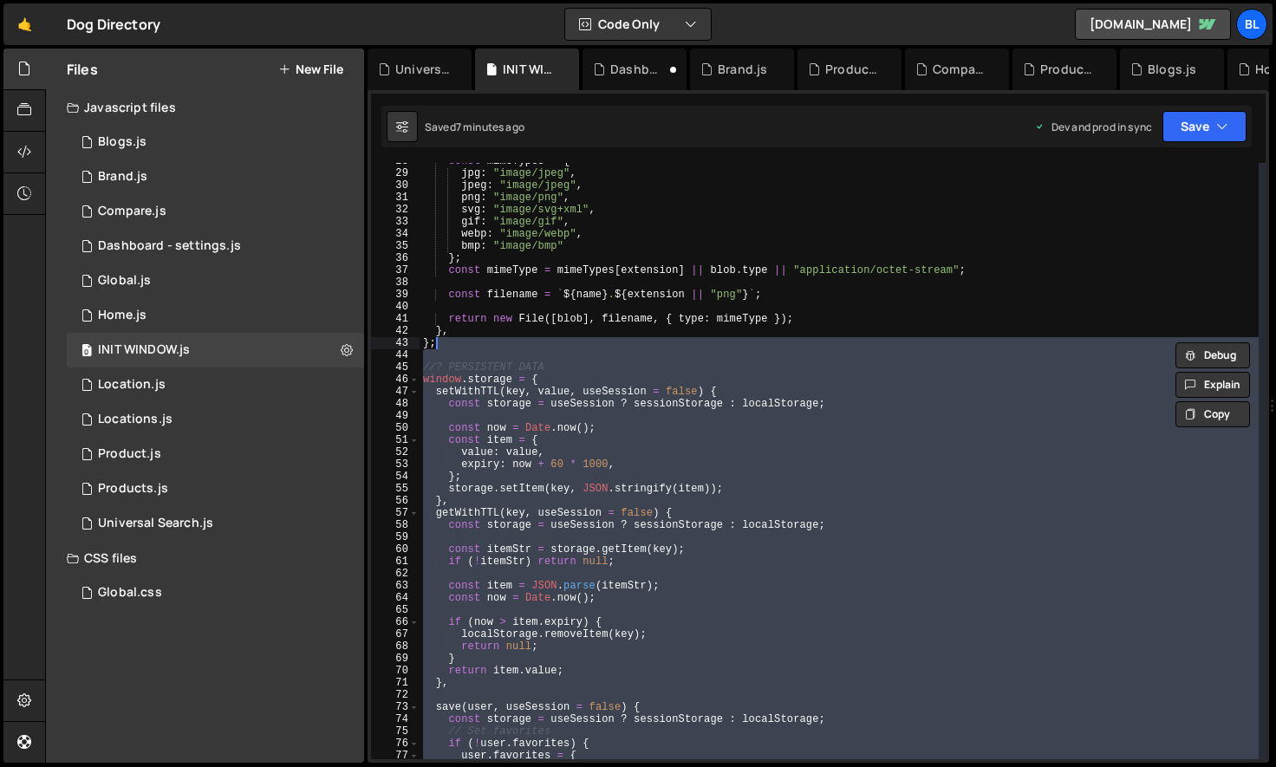
click at [485, 361] on div "const mimeTypes = { jpg : "image/jpeg" , jpeg : "image/jpeg" , png : "image/png…" at bounding box center [839, 465] width 839 height 621
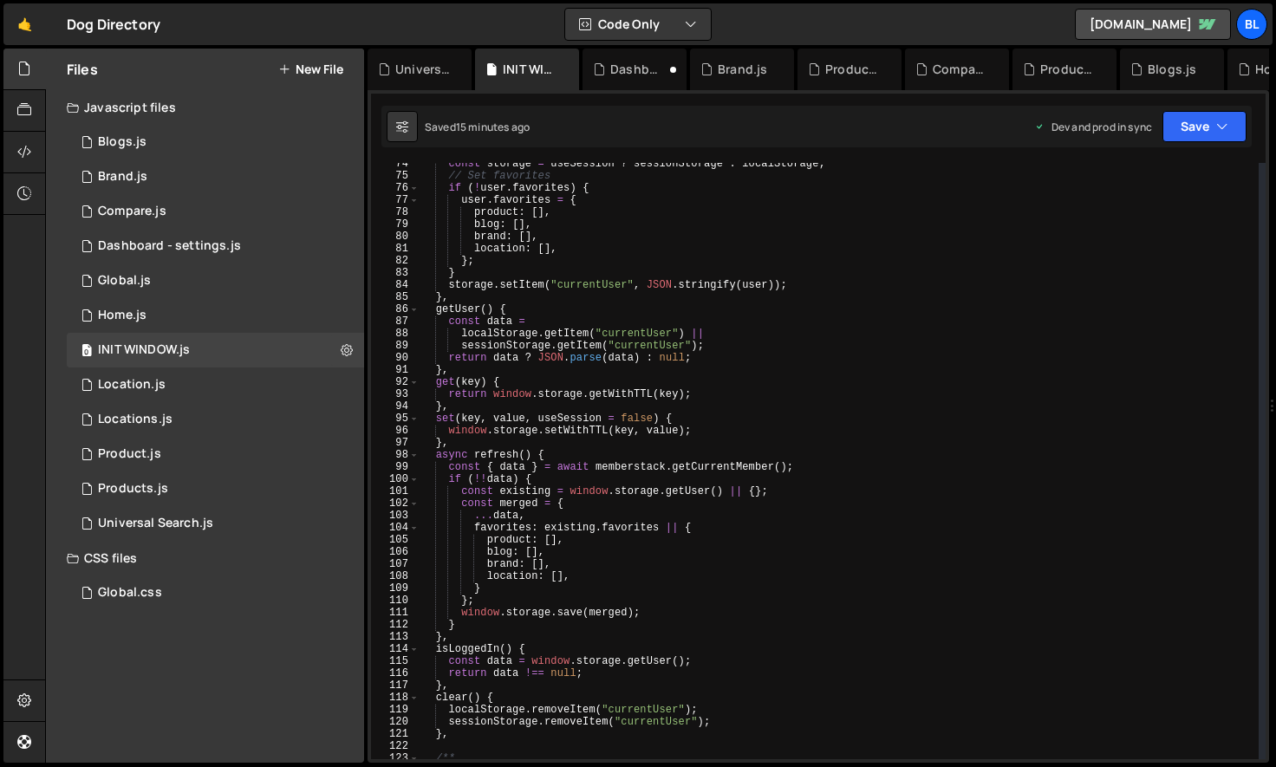
scroll to position [913, 0]
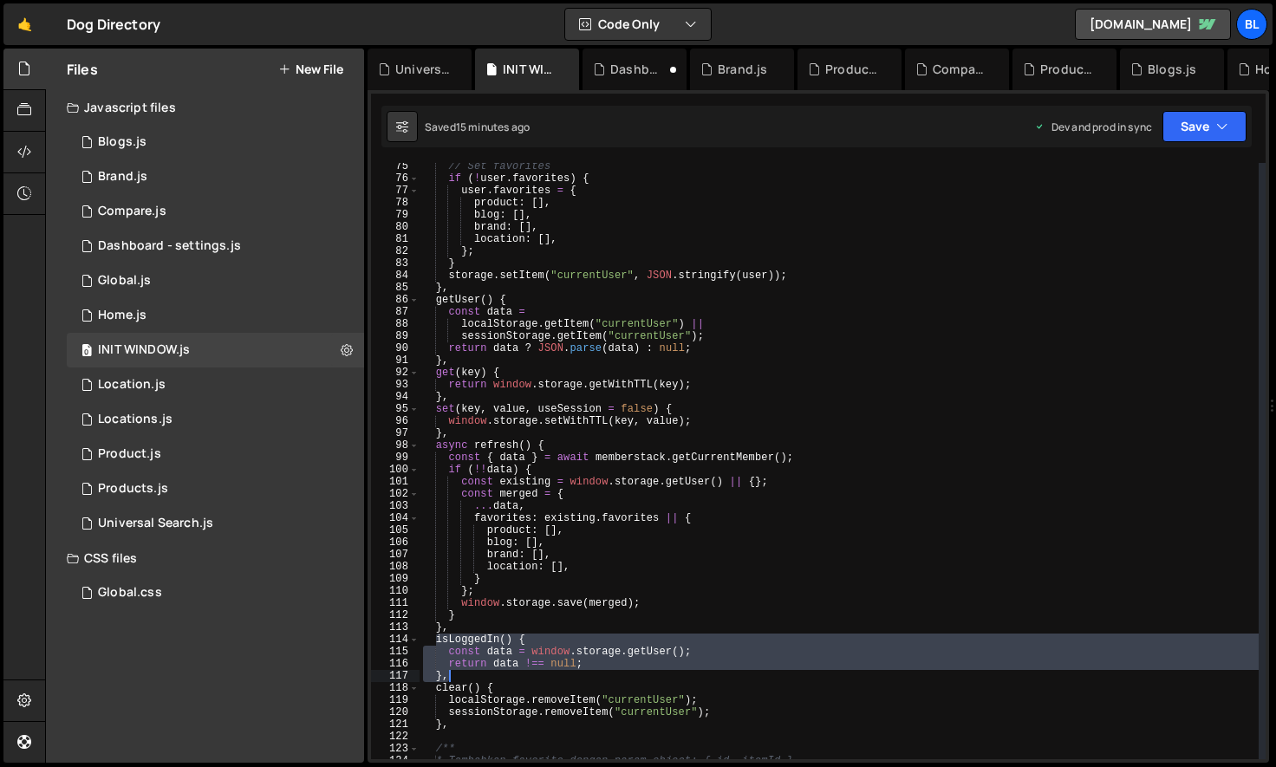
paste textarea "},"
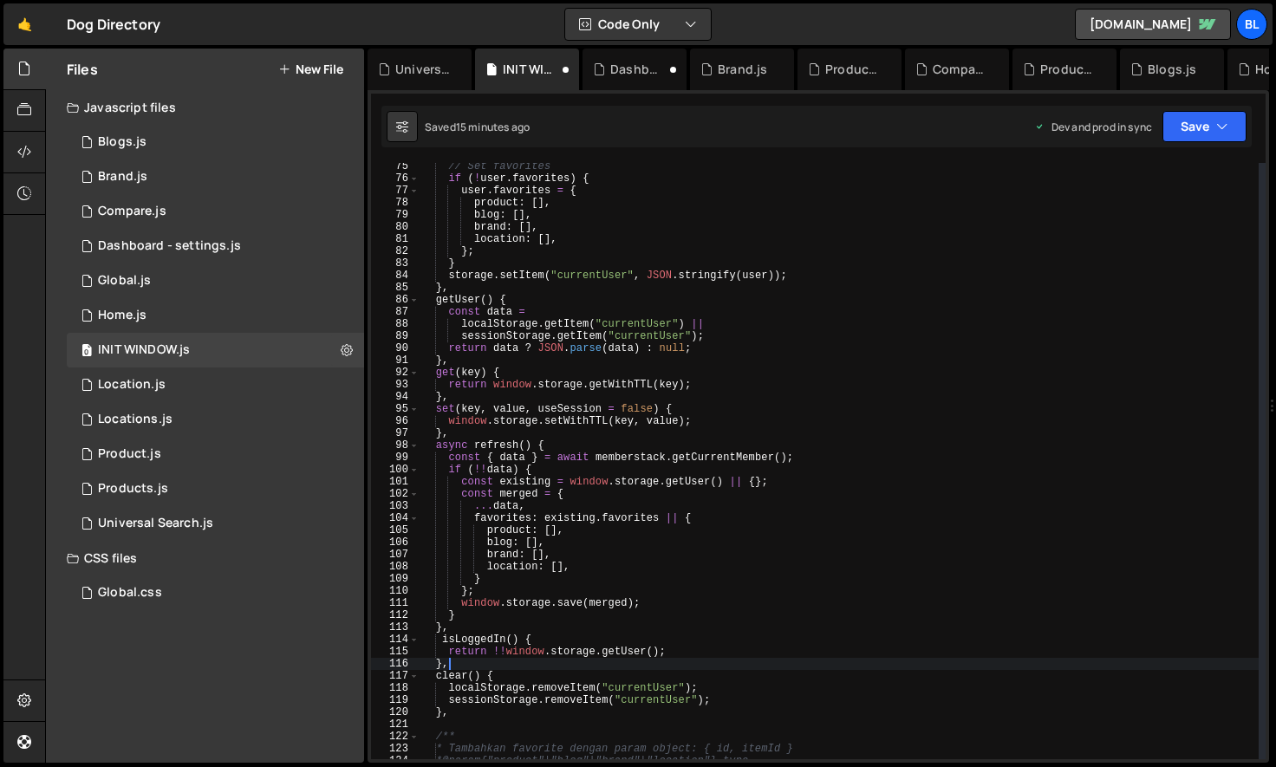
drag, startPoint x: 436, startPoint y: 641, endPoint x: 471, endPoint y: 674, distance: 48.4
click at [471, 674] on div "// Set favorites if ( ! user . favorites ) { user . favorites = { product : [ ]…" at bounding box center [839, 470] width 839 height 621
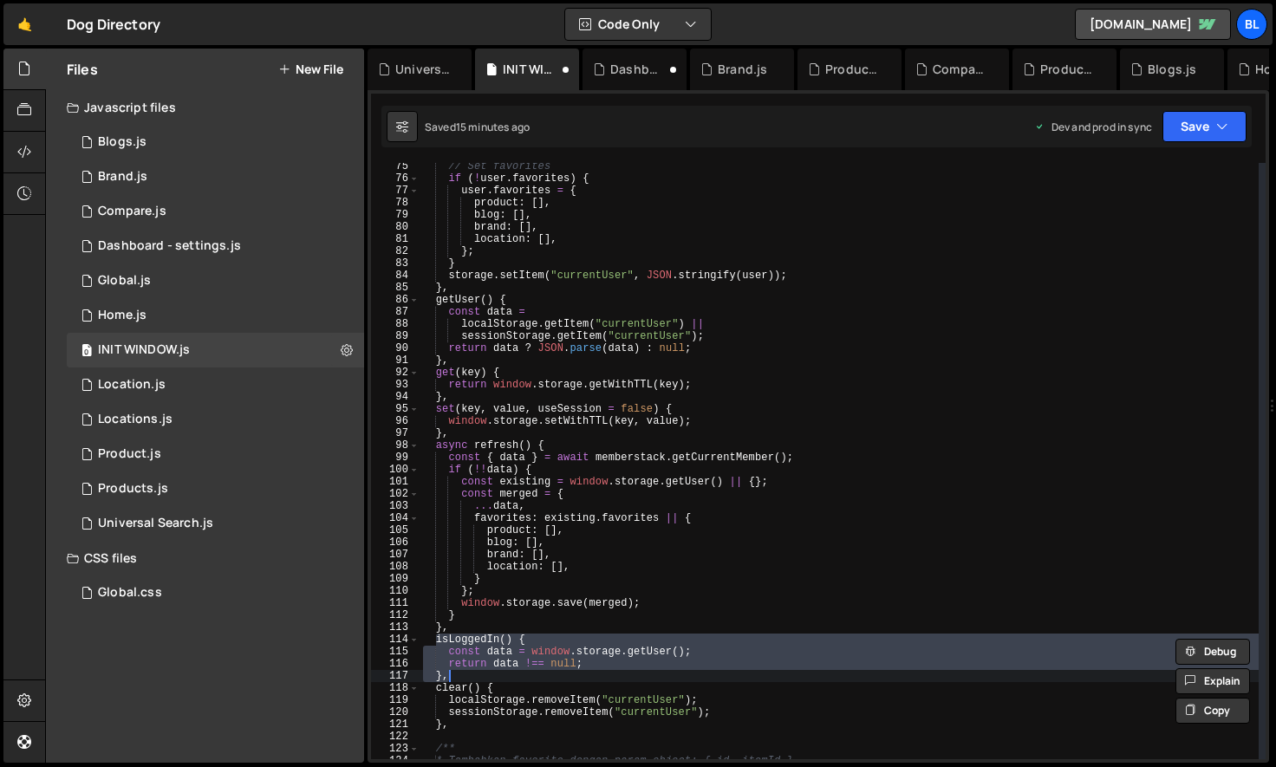
paste textarea
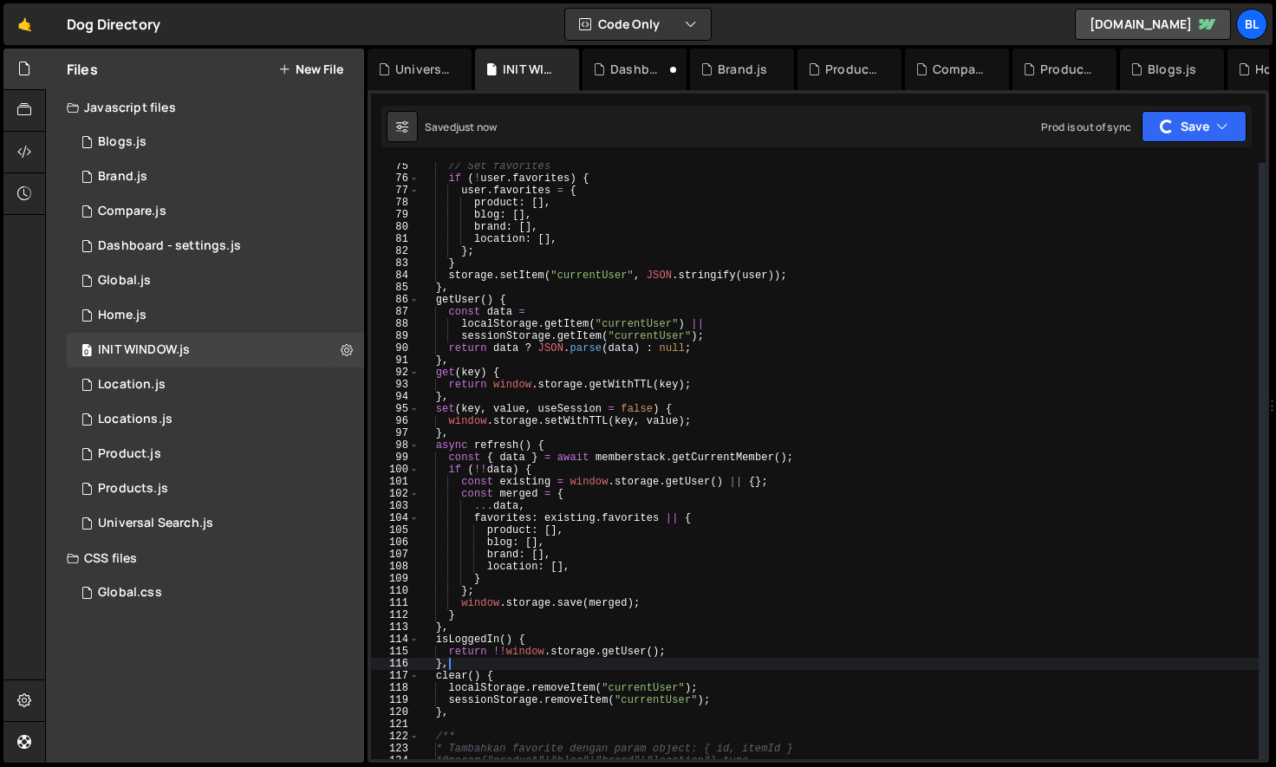
click at [463, 641] on div "// Set favorites if ( ! user . favorites ) { user . favorites = { product : [ ]…" at bounding box center [839, 470] width 839 height 621
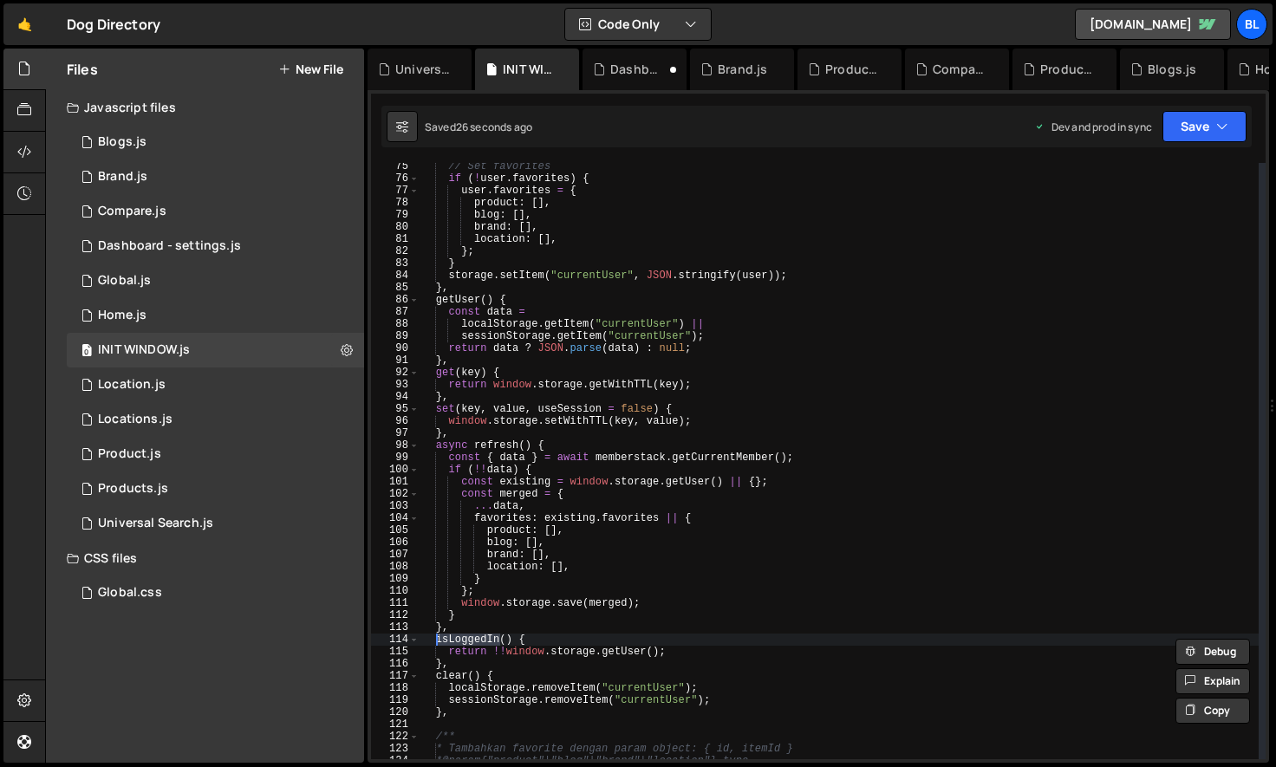
click at [479, 570] on div "// Set favorites if ( ! user . favorites ) { user . favorites = { product : [ ]…" at bounding box center [839, 470] width 839 height 621
type textarea "location: [],"
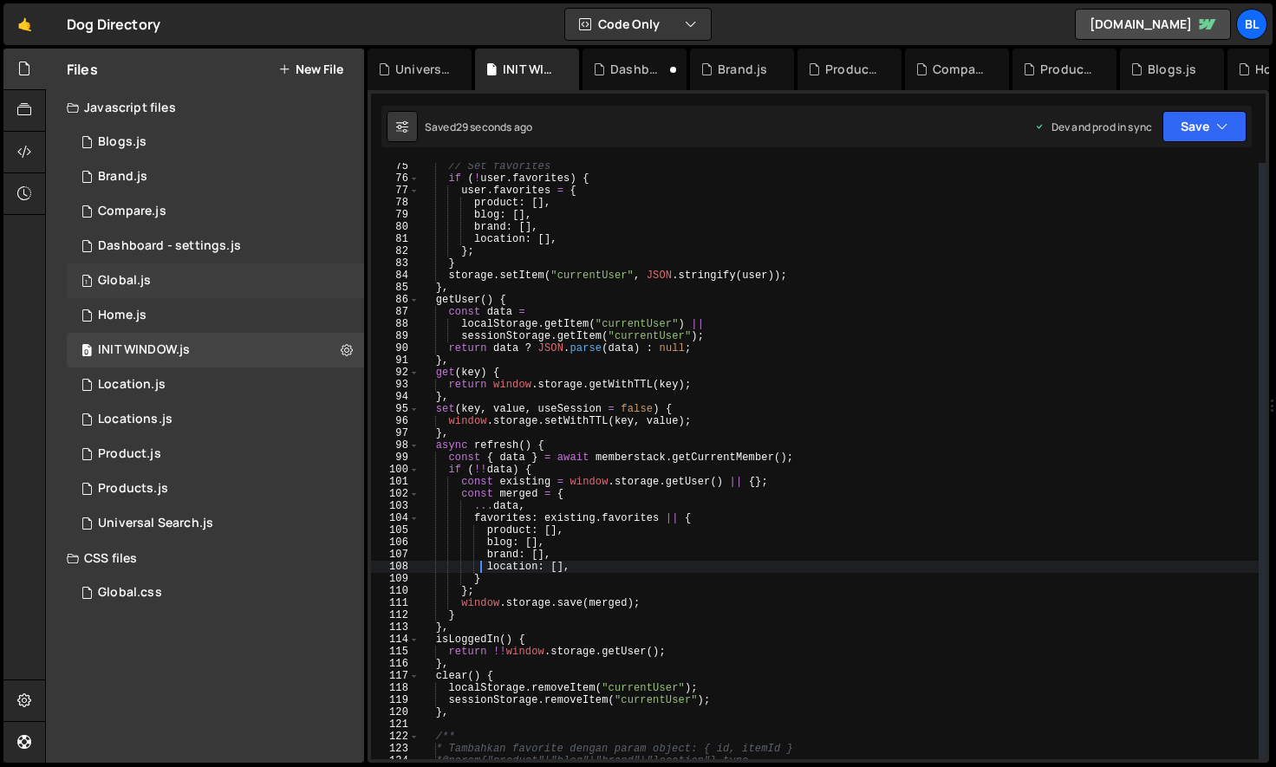
click at [211, 274] on div "1 Global.js 0" at bounding box center [215, 281] width 297 height 35
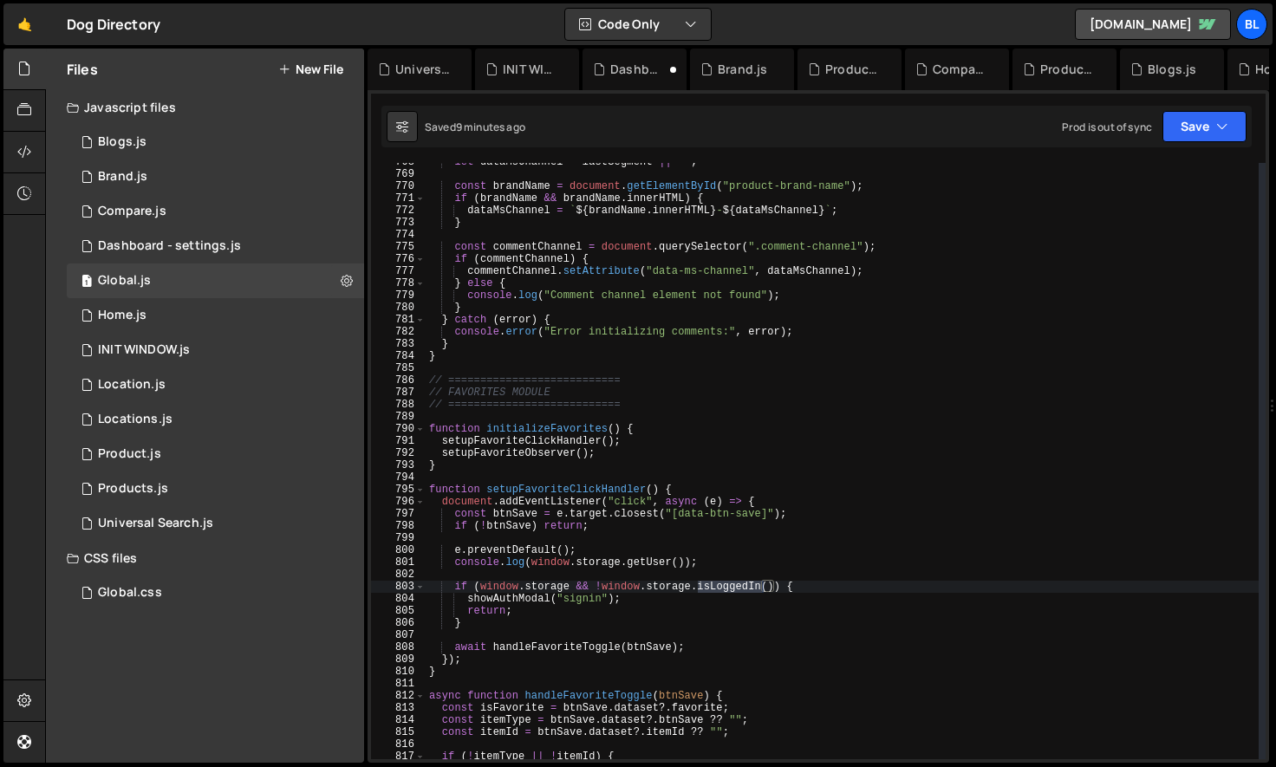
scroll to position [27060, 0]
click at [720, 562] on div "let dataMsChannel = lastSegment || "" ; const brandName = document . getElement…" at bounding box center [842, 466] width 833 height 621
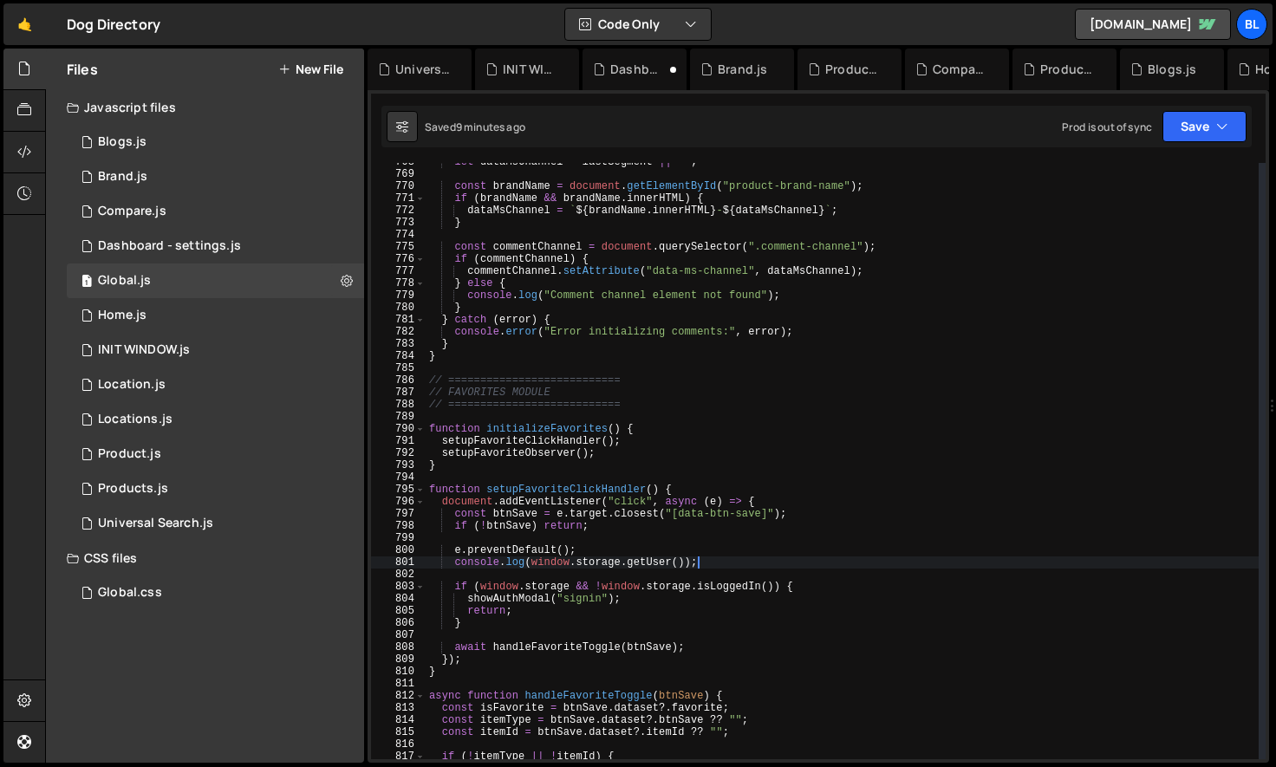
click at [681, 546] on div "let dataMsChannel = lastSegment || "" ; const brandName = document . getElement…" at bounding box center [842, 466] width 833 height 621
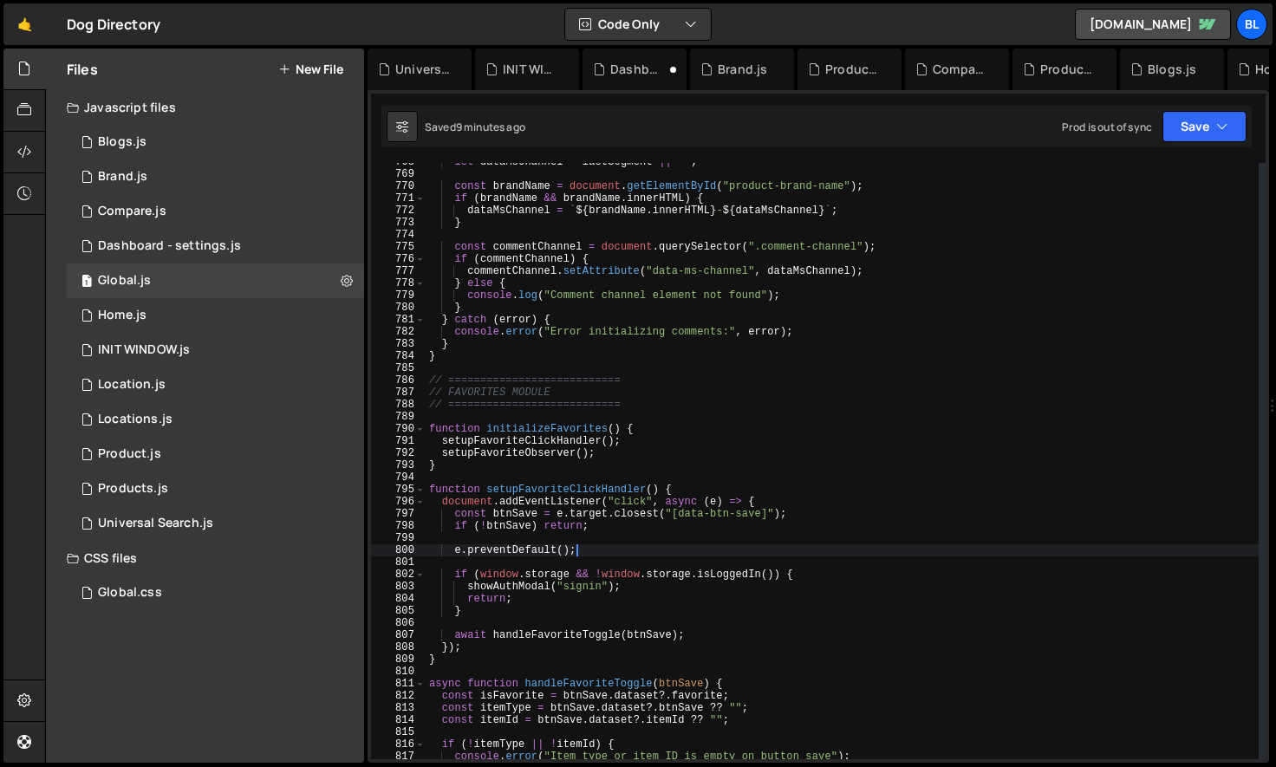
click at [613, 570] on div "let dataMsChannel = lastSegment || "" ; const brandName = document . getElement…" at bounding box center [842, 466] width 833 height 621
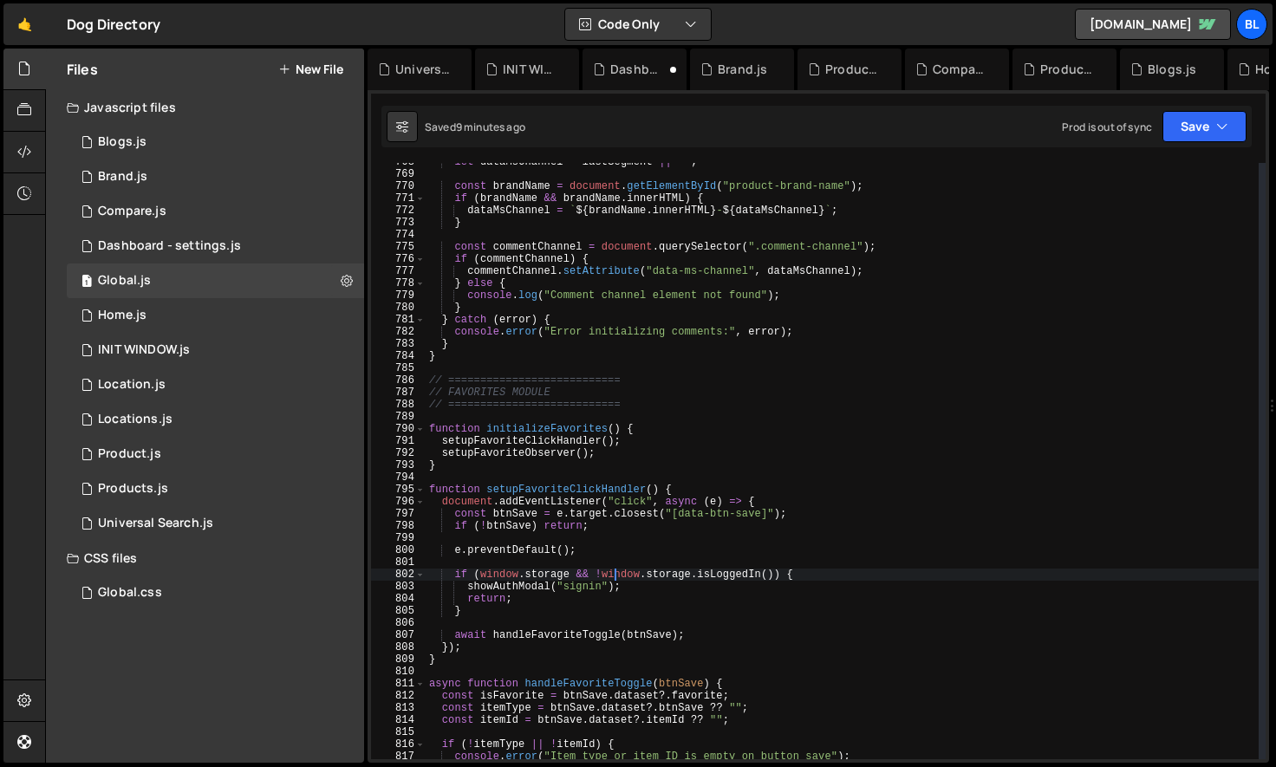
click at [645, 592] on div "let dataMsChannel = lastSegment || "" ; const brandName = document . getElement…" at bounding box center [842, 466] width 833 height 621
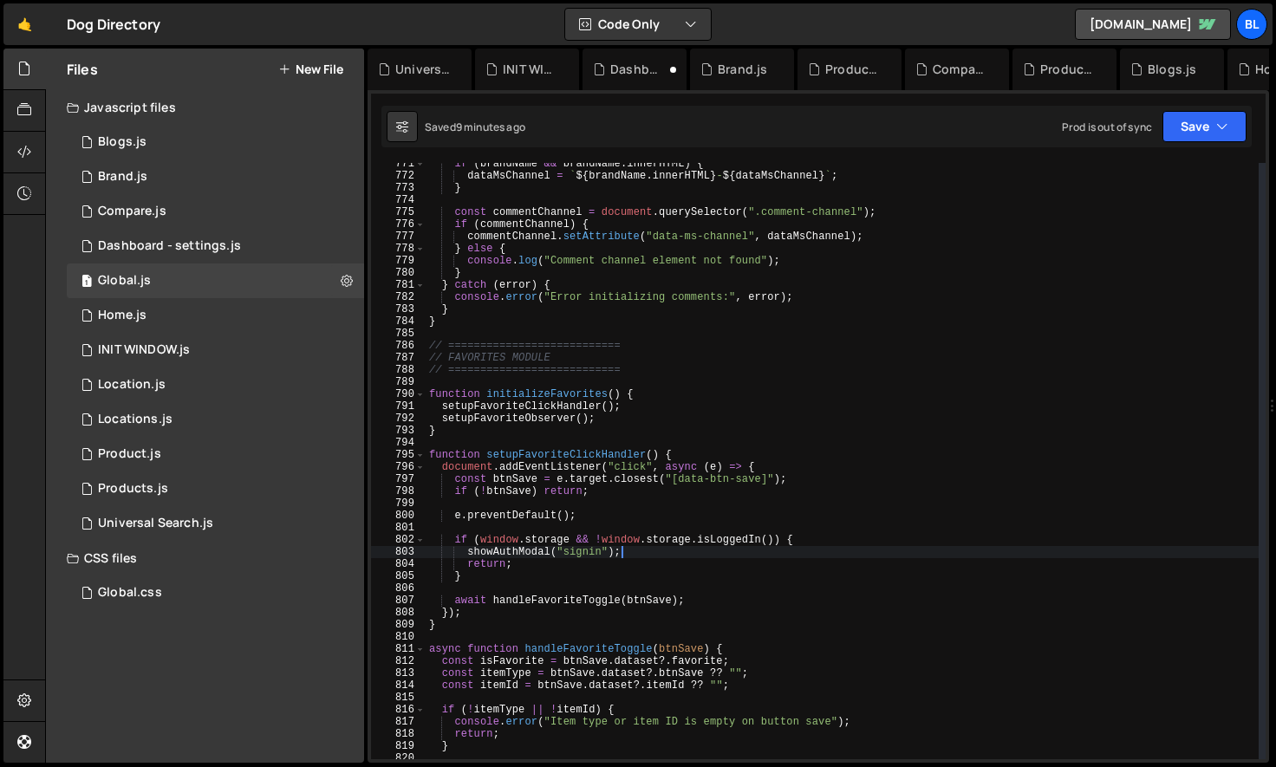
scroll to position [9355, 0]
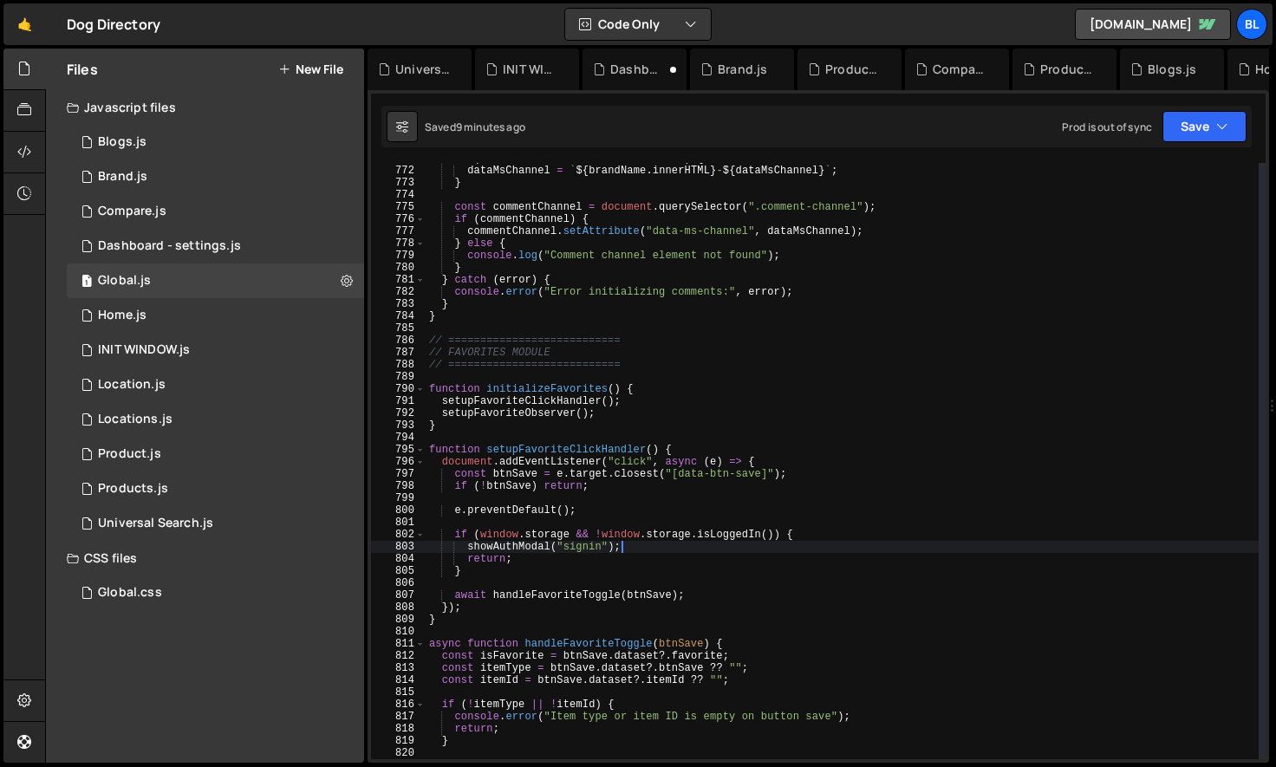
click at [565, 592] on div "if ( brandName && brandName . innerHTML ) { dataMsChannel = ` ${ brandName . in…" at bounding box center [842, 463] width 833 height 621
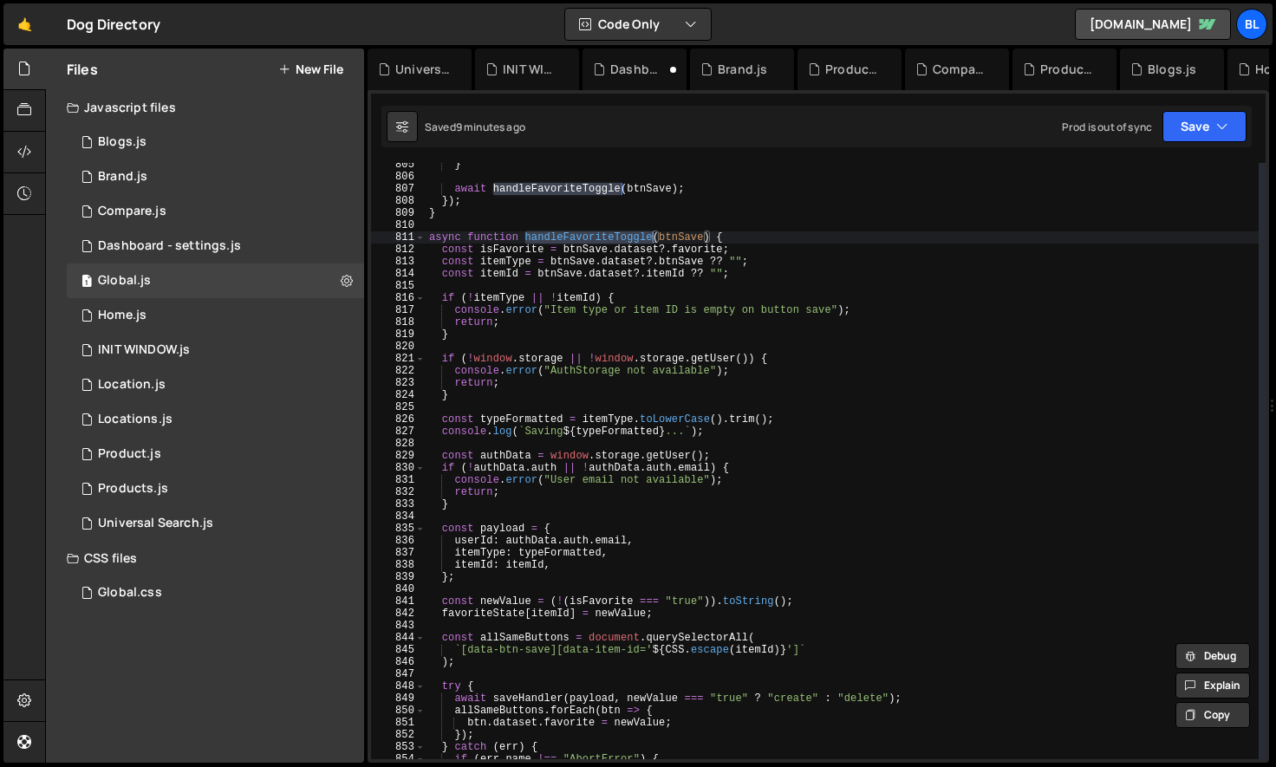
scroll to position [9762, 0]
click at [726, 534] on div "} await handleFavoriteToggle ( btnSave ) ; }) ; } async function handleFavorite…" at bounding box center [842, 469] width 833 height 621
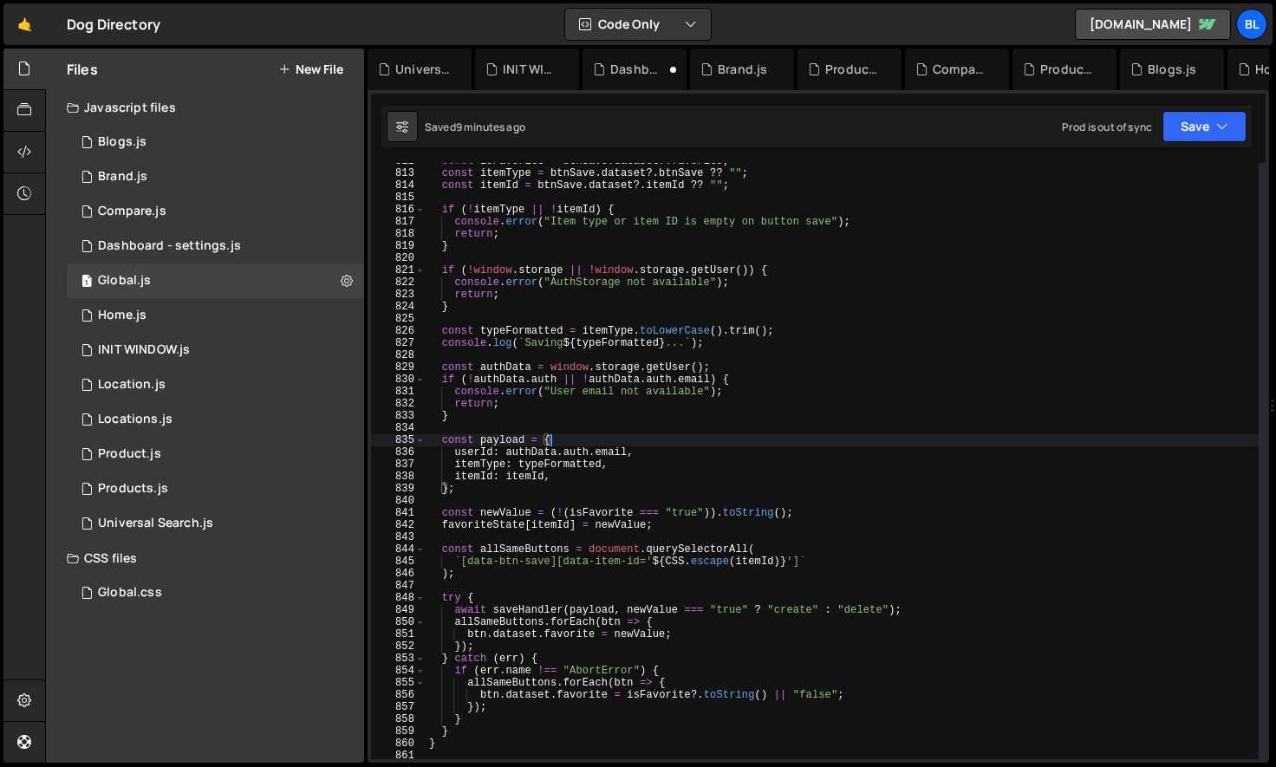
scroll to position [9851, 0]
click at [583, 476] on div "const isFavorite = btnSave . dataset ?. favorite ; const itemType = btnSave . d…" at bounding box center [842, 464] width 833 height 621
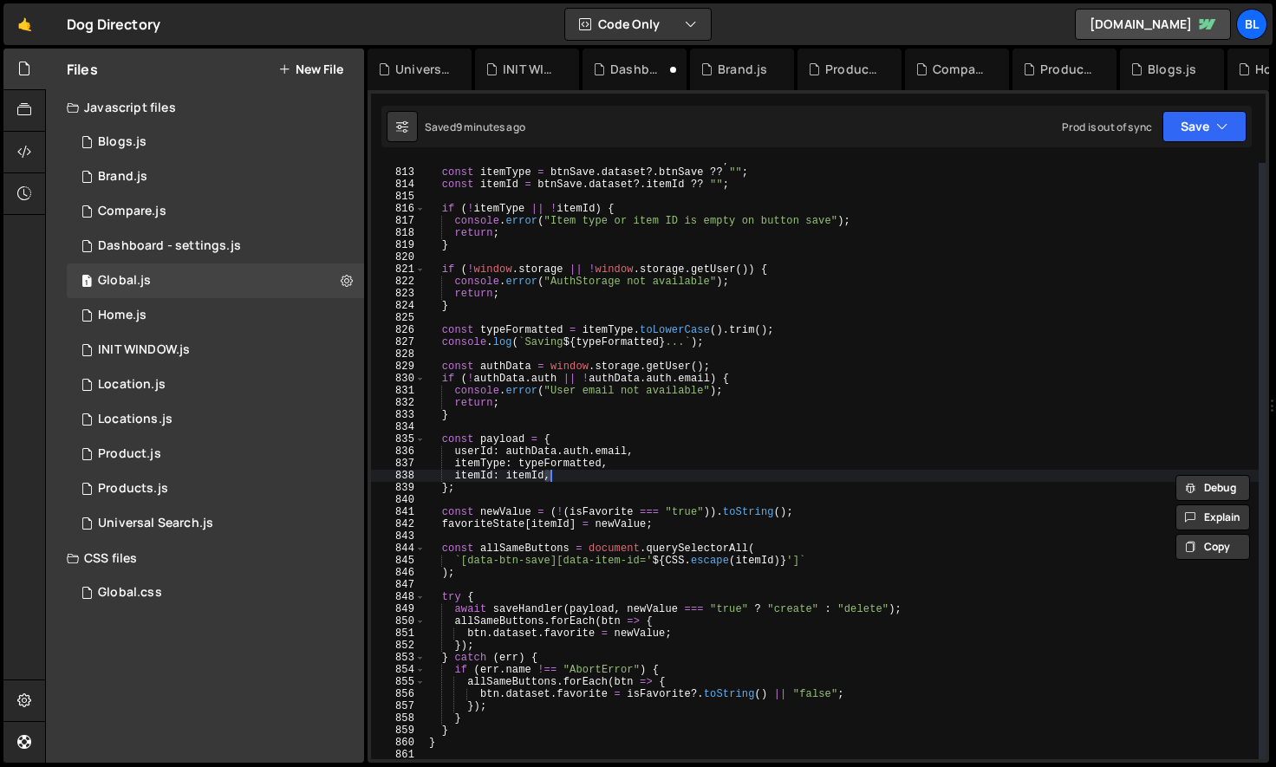
click at [583, 476] on div "const isFavorite = btnSave . dataset ?. favorite ; const itemType = btnSave . d…" at bounding box center [842, 461] width 833 height 596
click at [491, 472] on div "const isFavorite = btnSave . dataset ?. favorite ; const itemType = btnSave . d…" at bounding box center [842, 464] width 833 height 621
click at [505, 461] on div "const isFavorite = btnSave . dataset ?. favorite ; const itemType = btnSave . d…" at bounding box center [842, 464] width 833 height 621
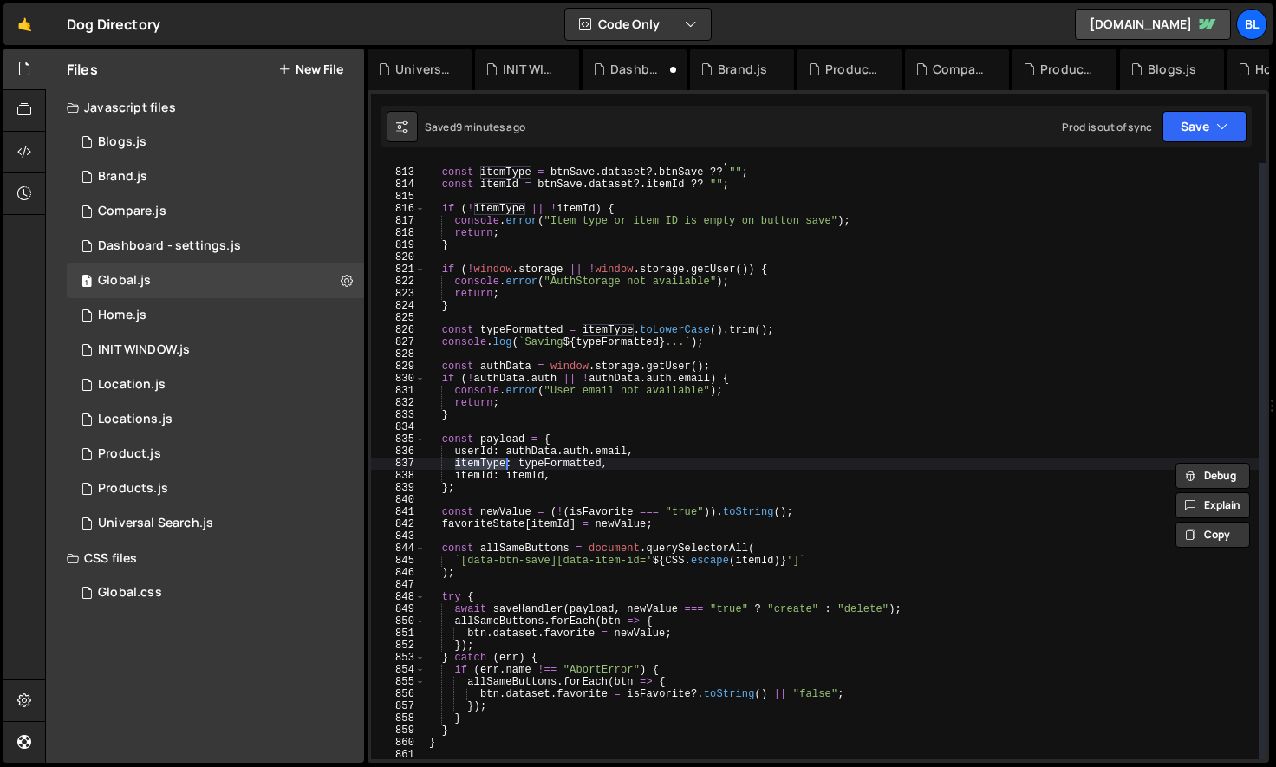
click at [602, 474] on div "const isFavorite = btnSave . dataset ?. favorite ; const itemType = btnSave . d…" at bounding box center [842, 464] width 833 height 621
click at [563, 459] on div "const isFavorite = btnSave . dataset ?. favorite ; const itemType = btnSave . d…" at bounding box center [842, 464] width 833 height 621
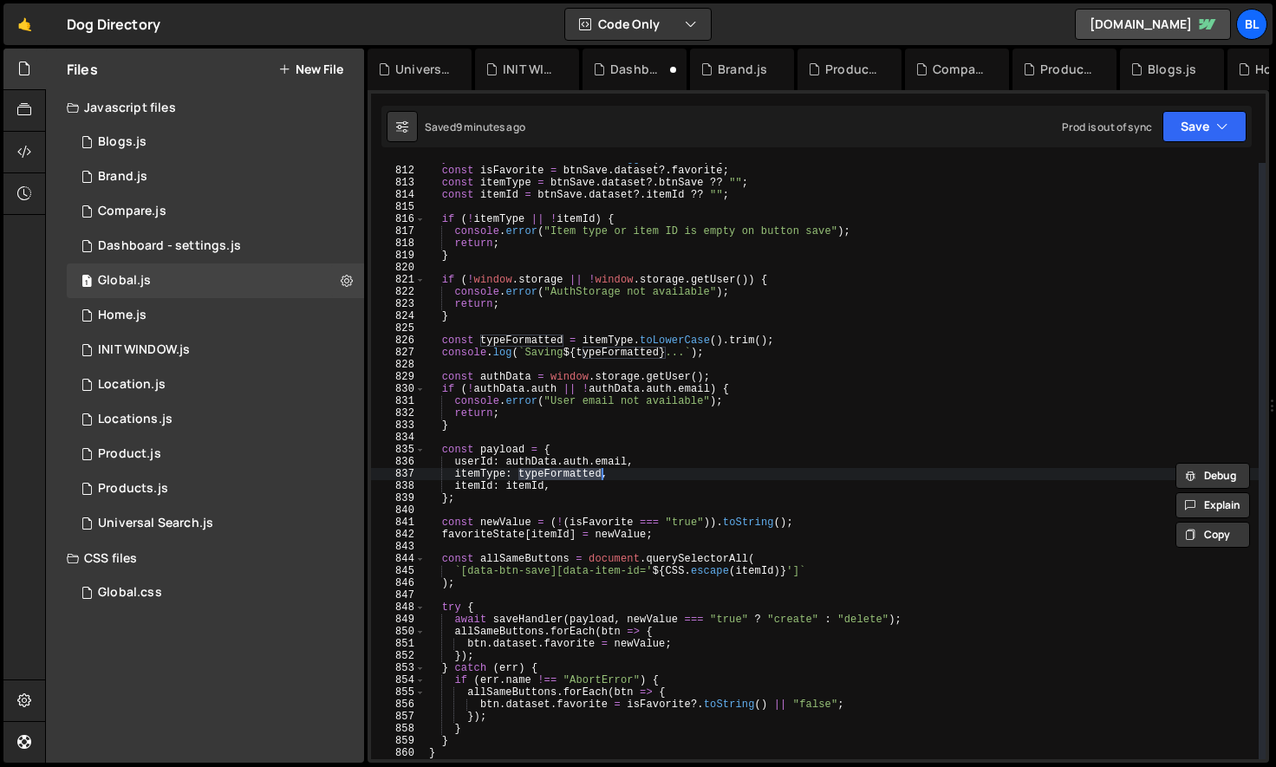
scroll to position [9841, 0]
click at [610, 339] on div "async function handleFavoriteToggle ( btnSave ) { const isFavorite = btnSave . …" at bounding box center [842, 463] width 833 height 621
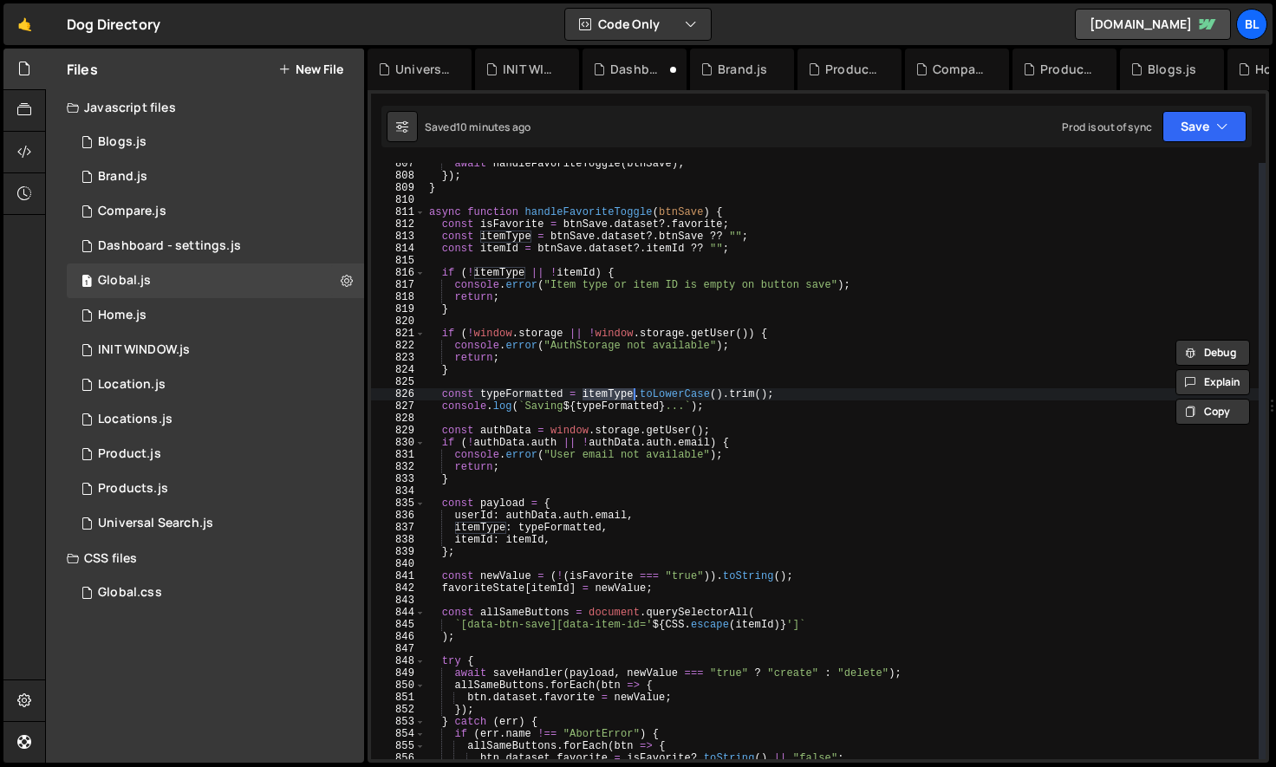
scroll to position [9787, 0]
click at [694, 233] on div "await handleFavoriteToggle ( btnSave ) ; }) ; } async function handleFavoriteTo…" at bounding box center [842, 468] width 833 height 621
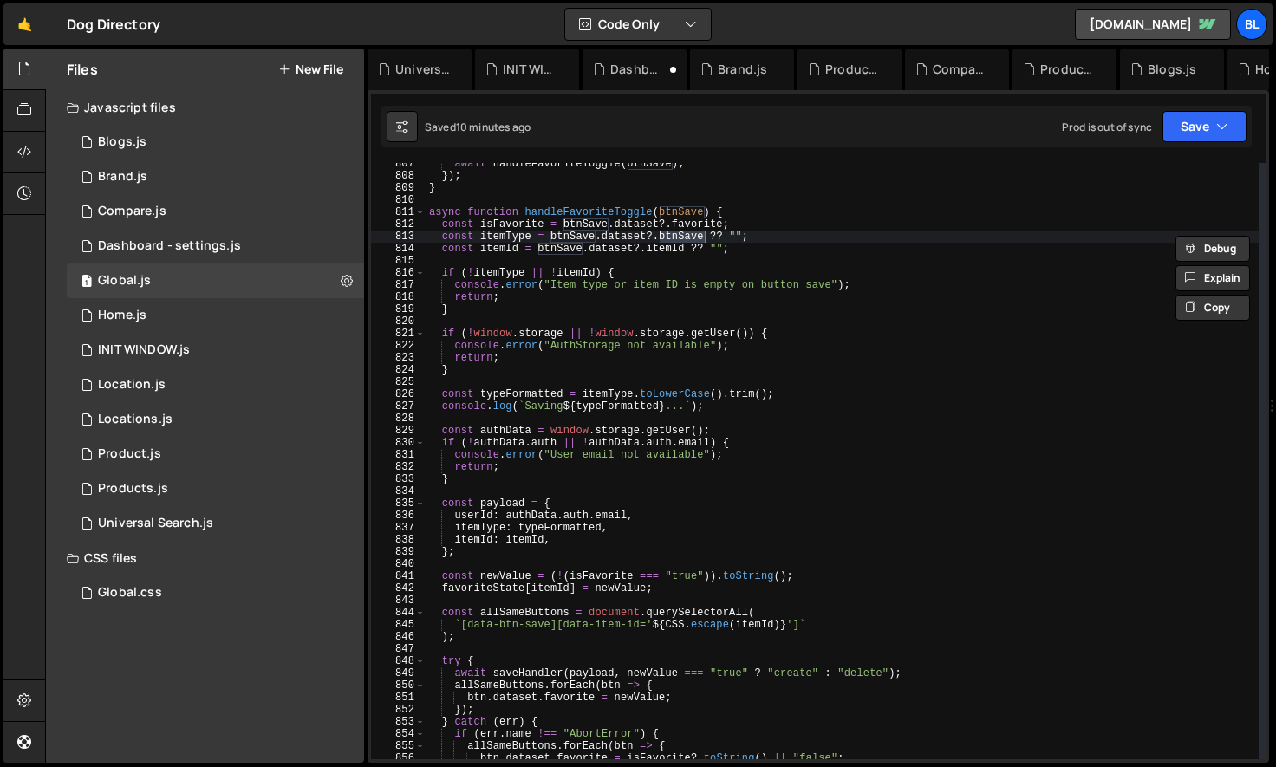
click at [752, 440] on div "await handleFavoriteToggle ( btnSave ) ; }) ; } async function handleFavoriteTo…" at bounding box center [842, 468] width 833 height 621
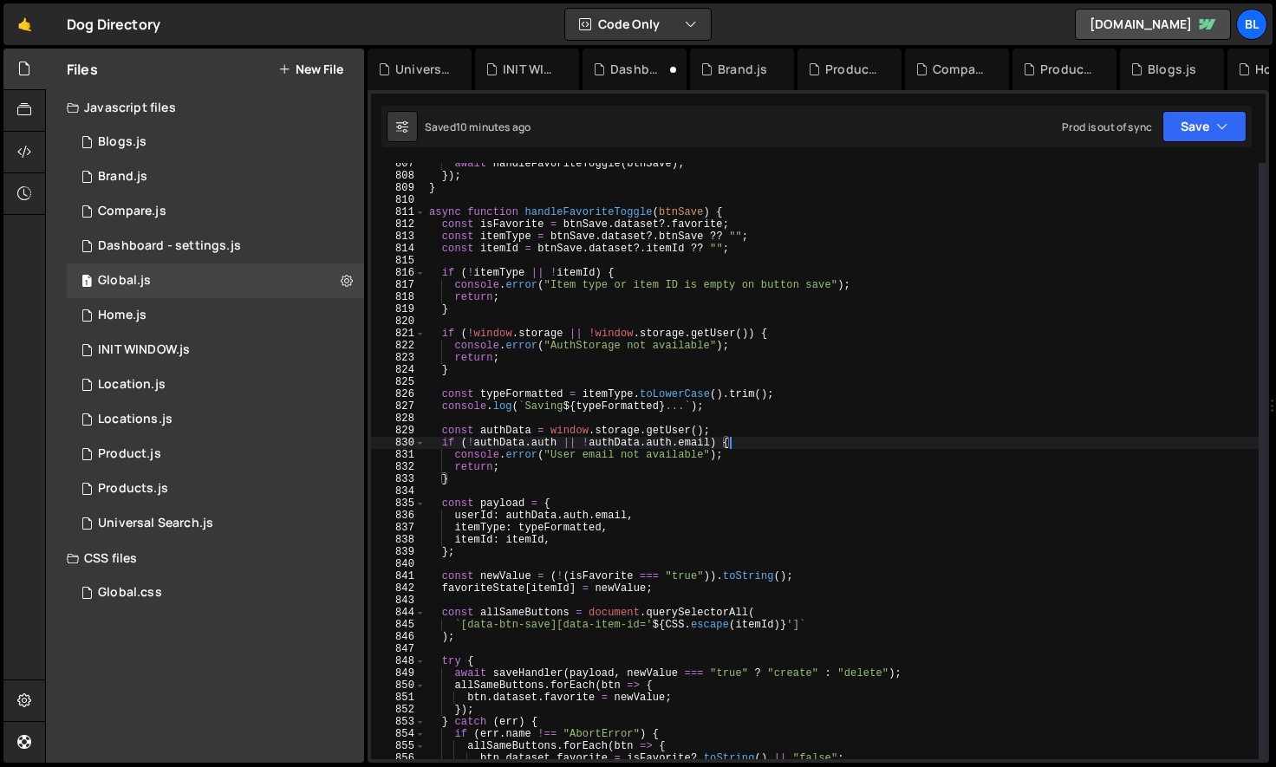
click at [736, 511] on div "await handleFavoriteToggle ( btnSave ) ; }) ; } async function handleFavoriteTo…" at bounding box center [842, 468] width 833 height 621
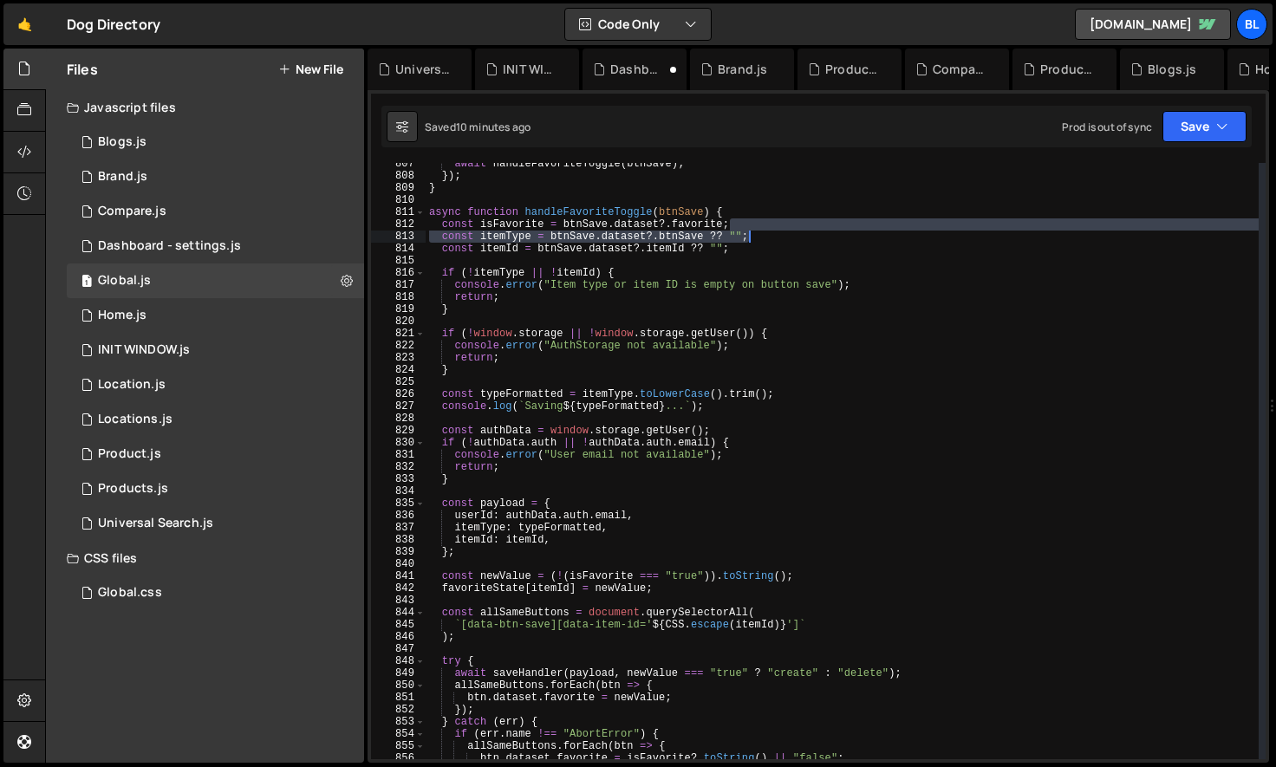
drag, startPoint x: 759, startPoint y: 226, endPoint x: 783, endPoint y: 239, distance: 27.5
click at [783, 239] on div "await handleFavoriteToggle ( btnSave ) ; }) ; } async function handleFavoriteTo…" at bounding box center [842, 468] width 833 height 621
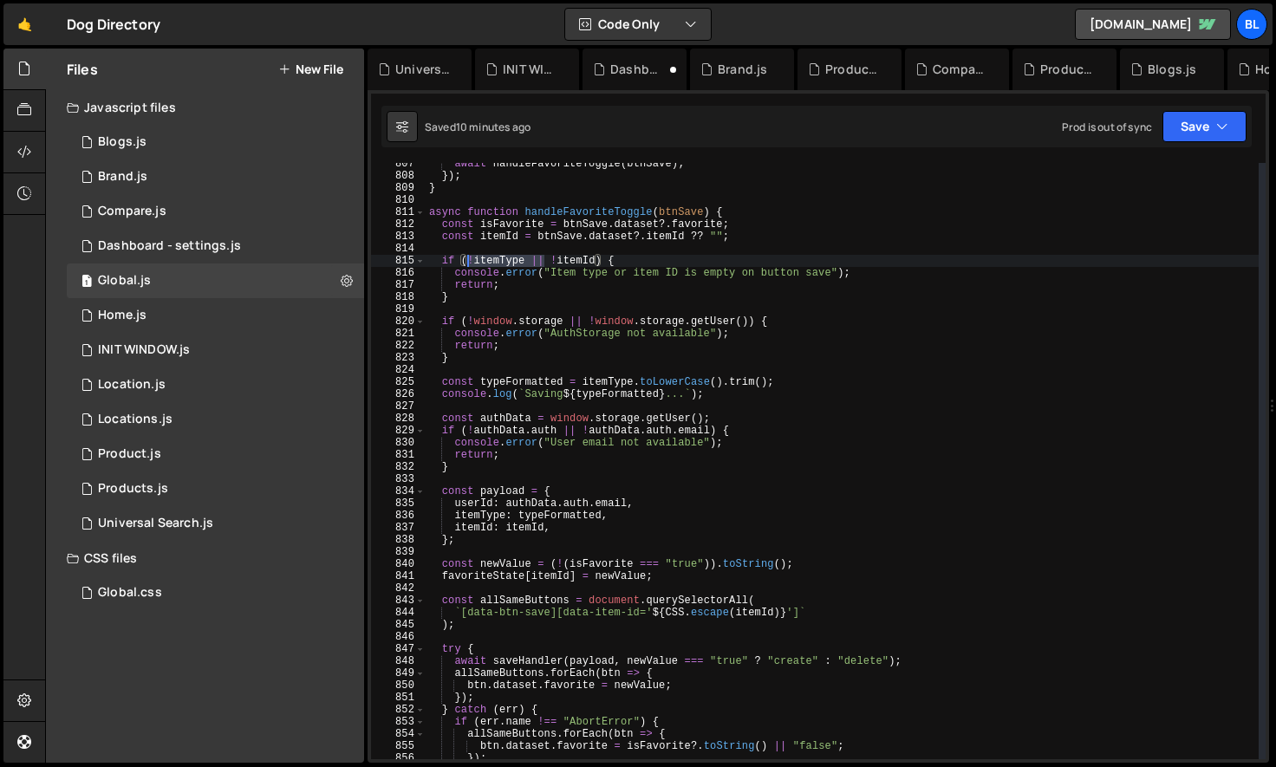
drag, startPoint x: 545, startPoint y: 260, endPoint x: 469, endPoint y: 263, distance: 76.3
click at [469, 263] on div "await handleFavoriteToggle ( btnSave ) ; }) ; } async function handleFavoriteTo…" at bounding box center [842, 468] width 833 height 621
drag, startPoint x: 638, startPoint y: 275, endPoint x: 556, endPoint y: 277, distance: 82.4
click at [556, 277] on div "await handleFavoriteToggle ( btnSave ) ; }) ; } async function handleFavoriteTo…" at bounding box center [842, 468] width 833 height 621
click at [535, 337] on div "await handleFavoriteToggle ( btnSave ) ; }) ; } async function handleFavoriteTo…" at bounding box center [842, 468] width 833 height 621
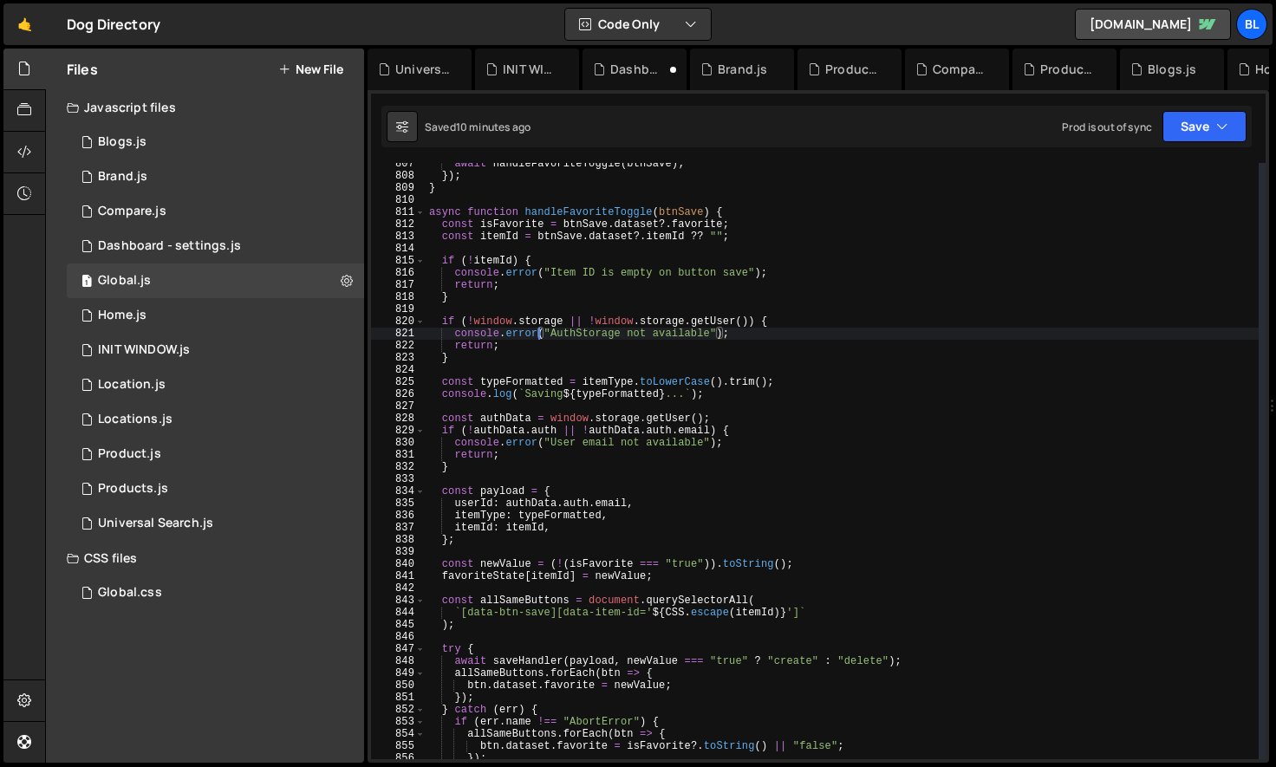
click at [576, 387] on div "await handleFavoriteToggle ( btnSave ) ; }) ; } async function handleFavoriteTo…" at bounding box center [842, 468] width 833 height 621
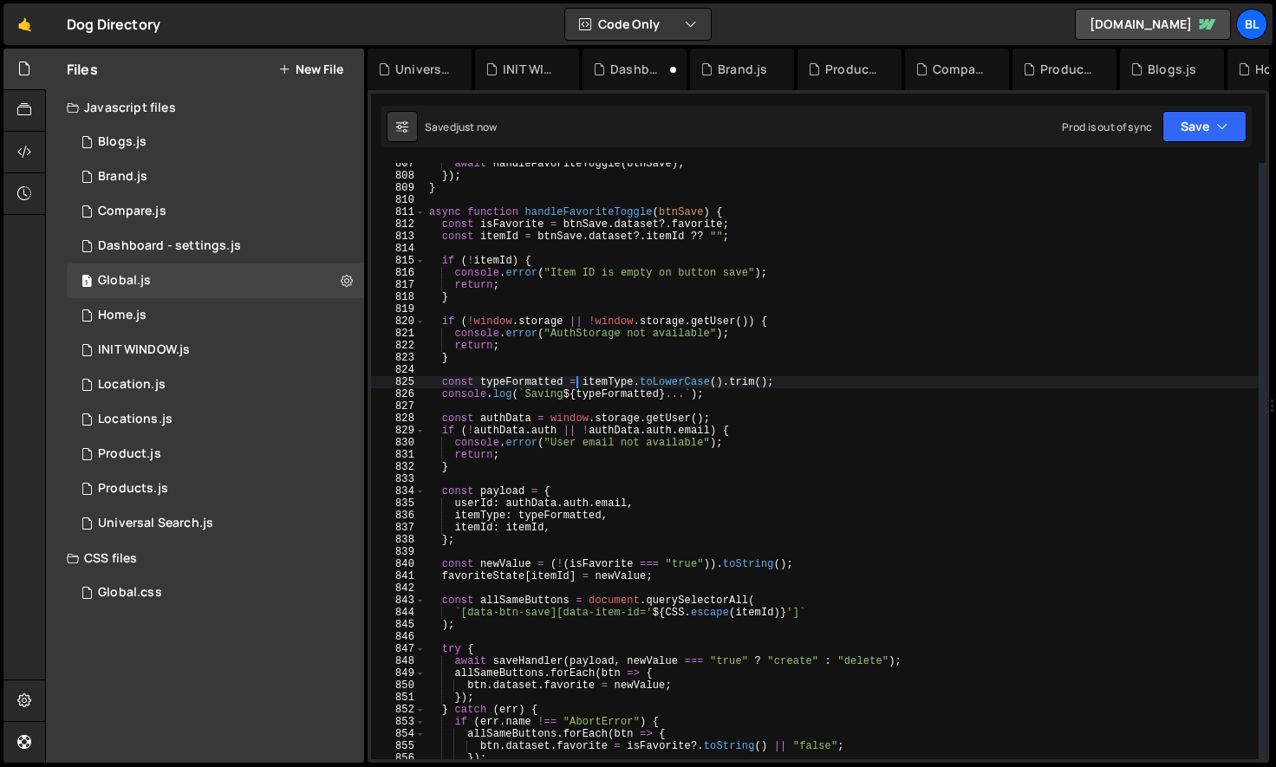
click at [594, 459] on div "await handleFavoriteToggle ( btnSave ) ; }) ; } async function handleFavoriteTo…" at bounding box center [842, 468] width 833 height 621
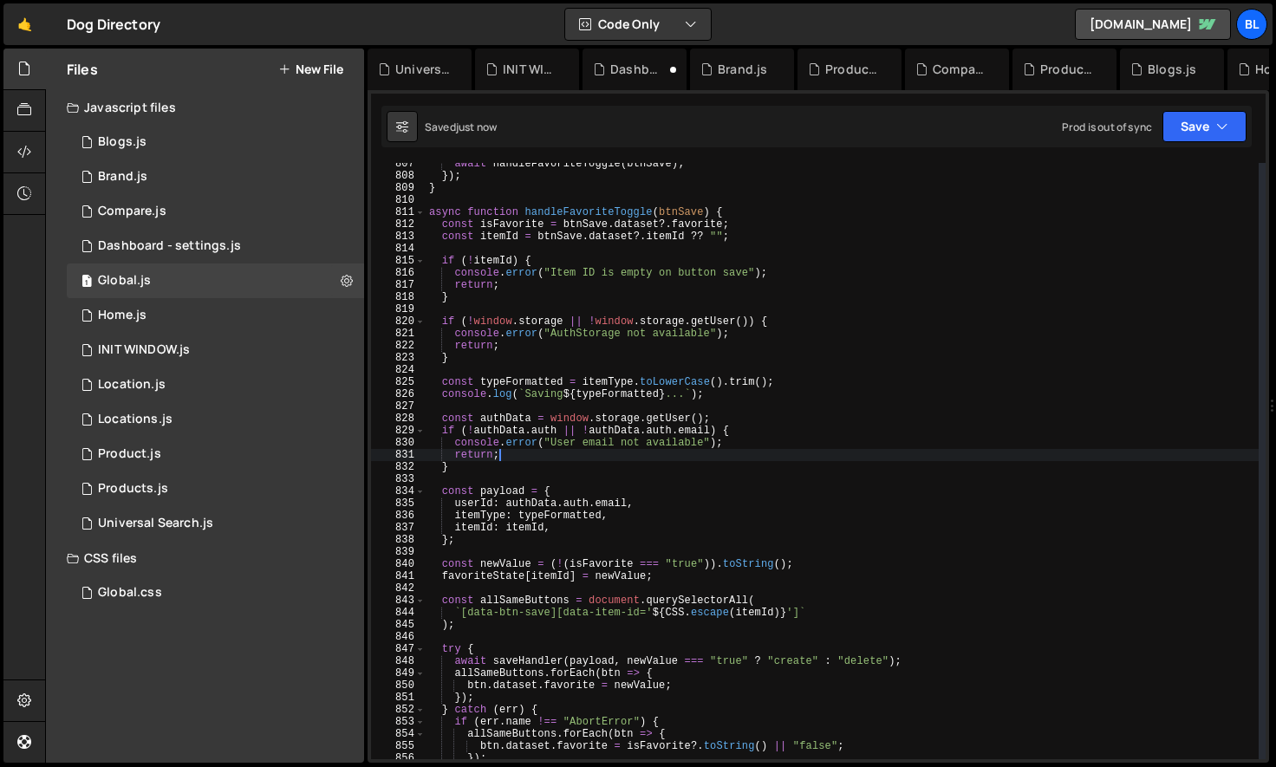
click at [608, 387] on div "await handleFavoriteToggle ( btnSave ) ; }) ; } async function handleFavoriteTo…" at bounding box center [842, 468] width 833 height 621
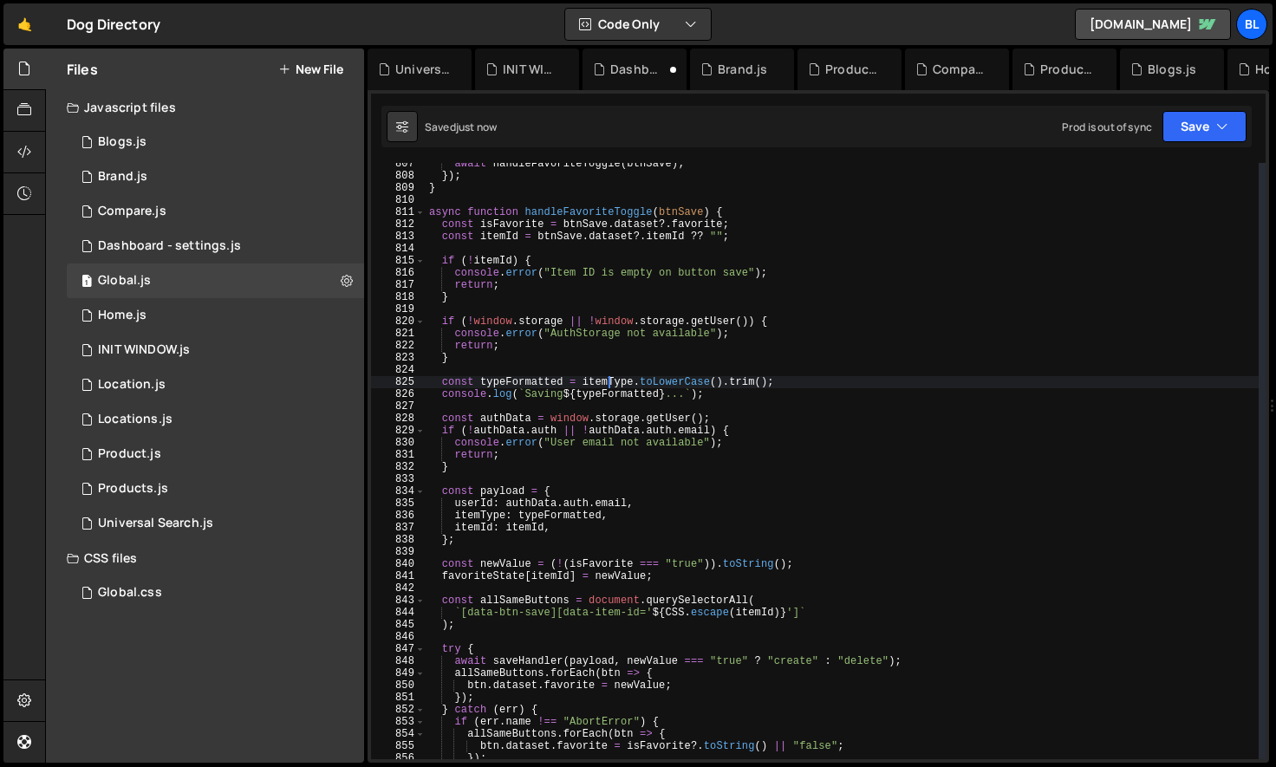
click at [546, 386] on div "await handleFavoriteToggle ( btnSave ) ; }) ; } async function handleFavoriteTo…" at bounding box center [842, 468] width 833 height 621
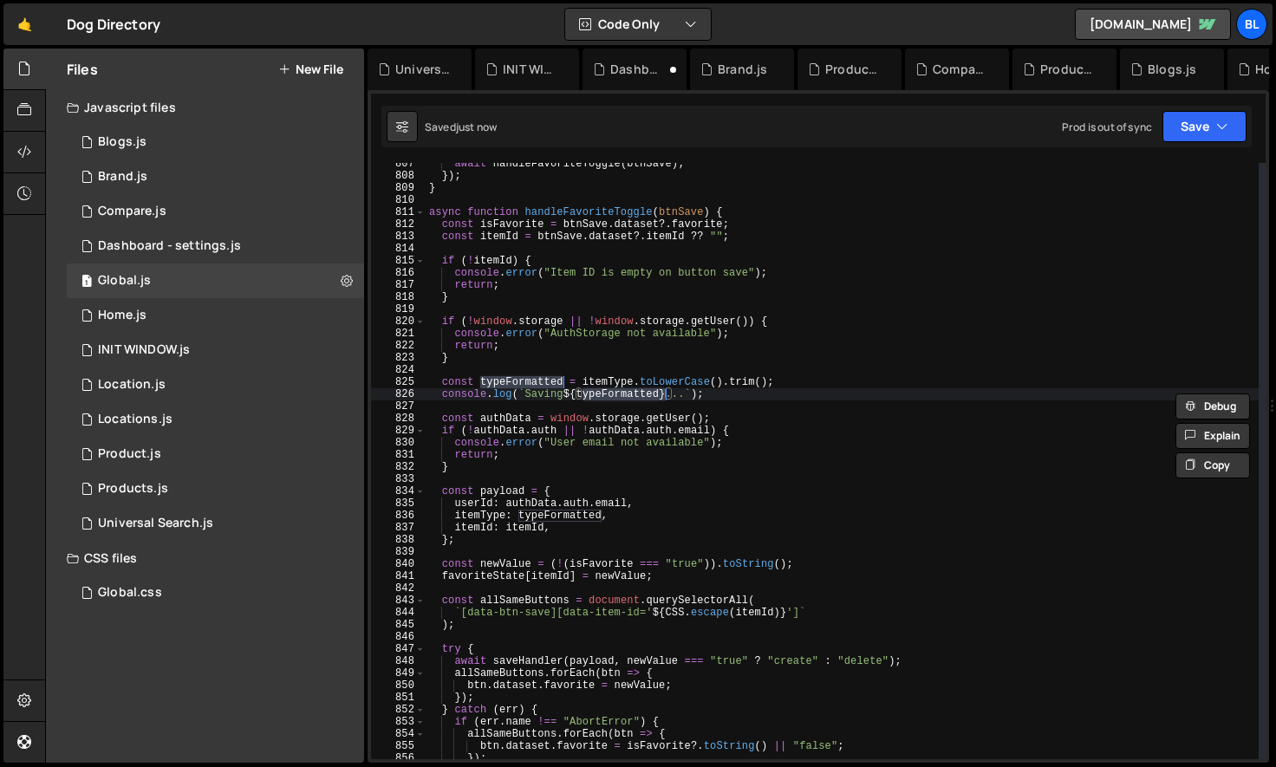
type textarea "itemType: typeFormatted,"
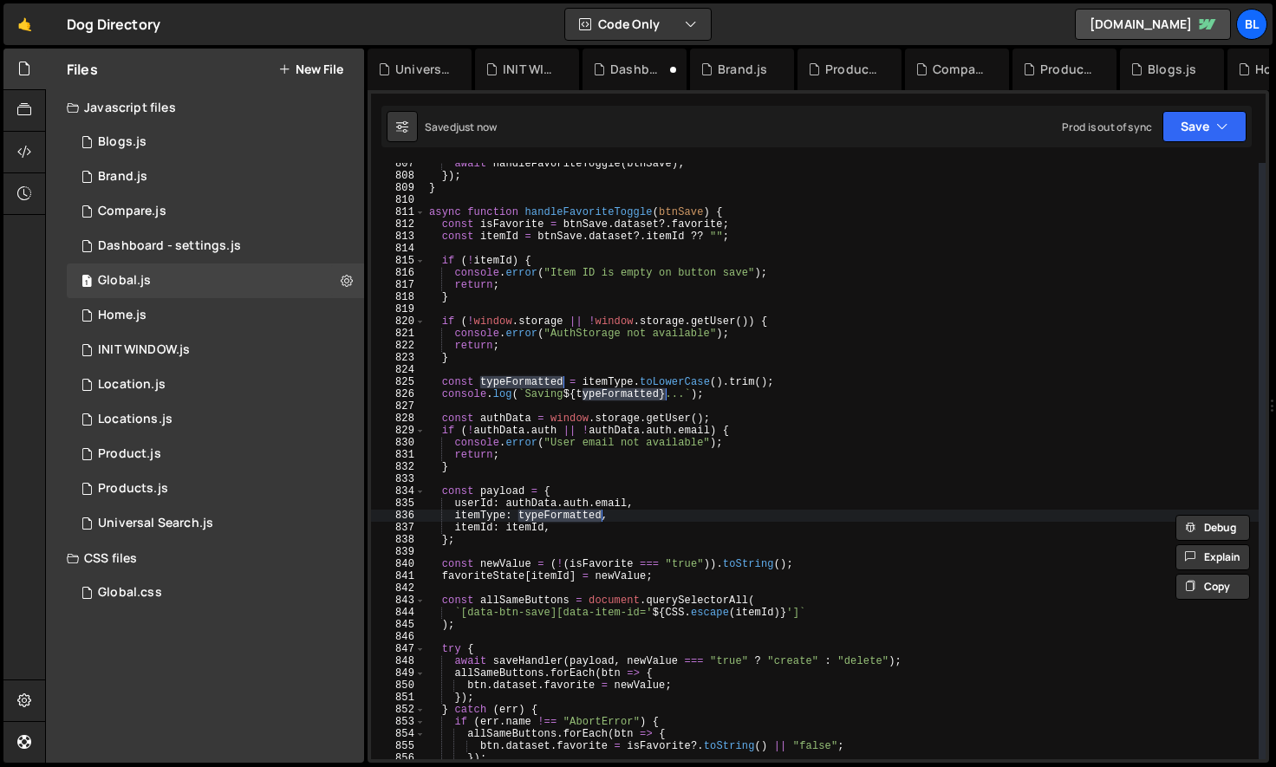
click at [748, 401] on div "await handleFavoriteToggle ( btnSave ) ; }) ; } async function handleFavoriteTo…" at bounding box center [842, 468] width 833 height 621
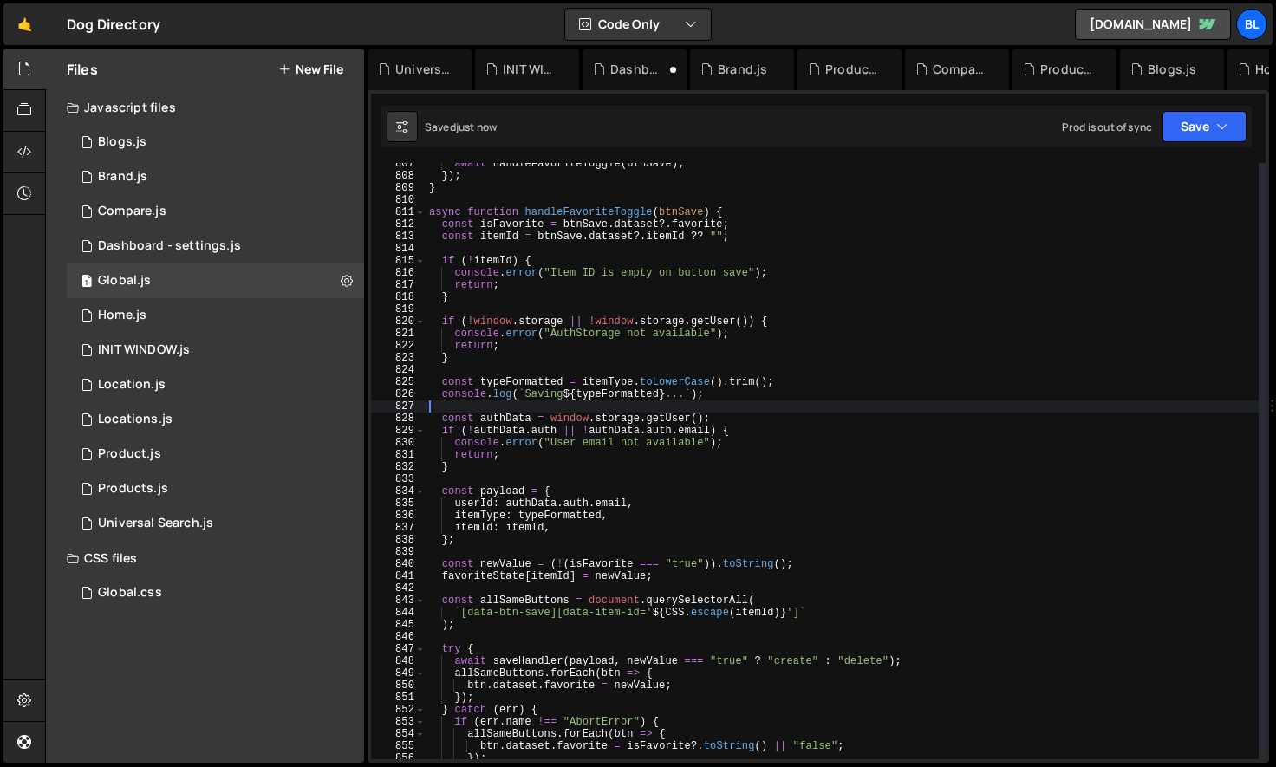
click at [648, 361] on div "await handleFavoriteToggle ( btnSave ) ; }) ; } async function handleFavoriteTo…" at bounding box center [842, 468] width 833 height 621
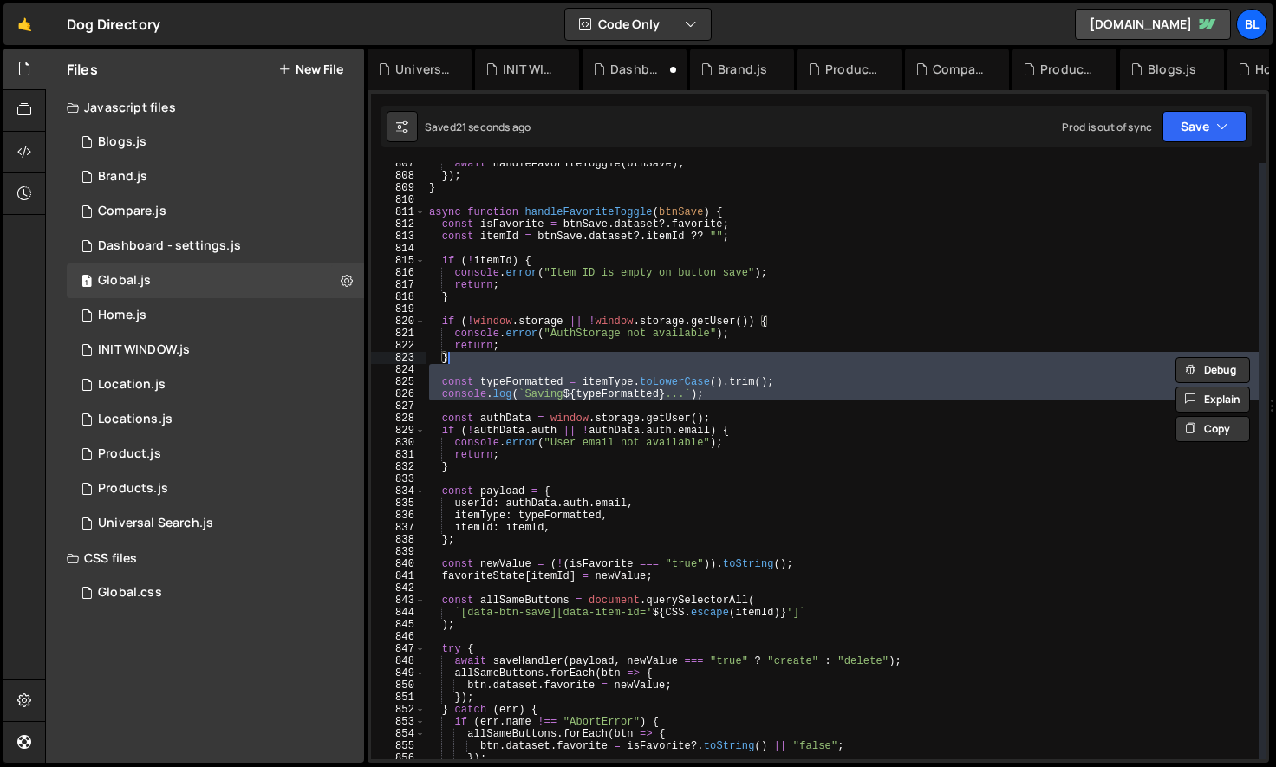
click at [722, 427] on div "await handleFavoriteToggle ( btnSave ) ; }) ; } async function handleFavoriteTo…" at bounding box center [842, 468] width 833 height 621
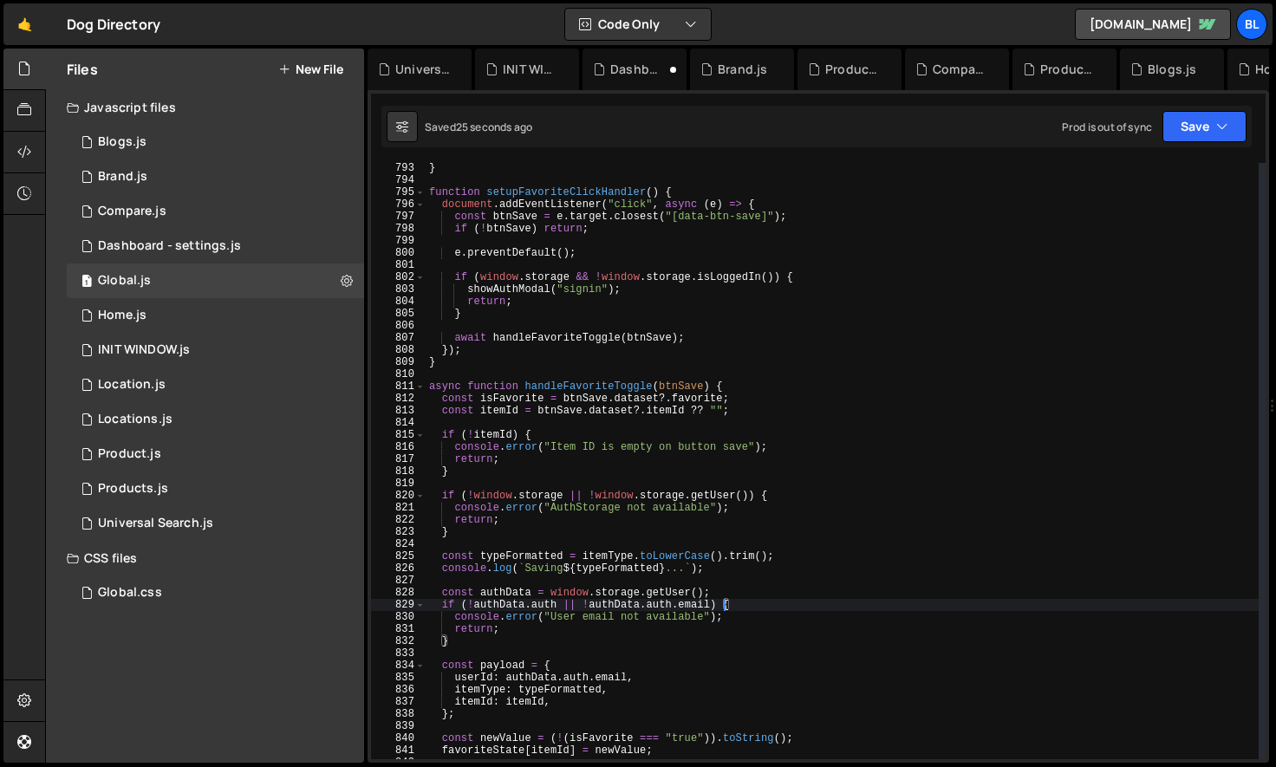
scroll to position [9602, 0]
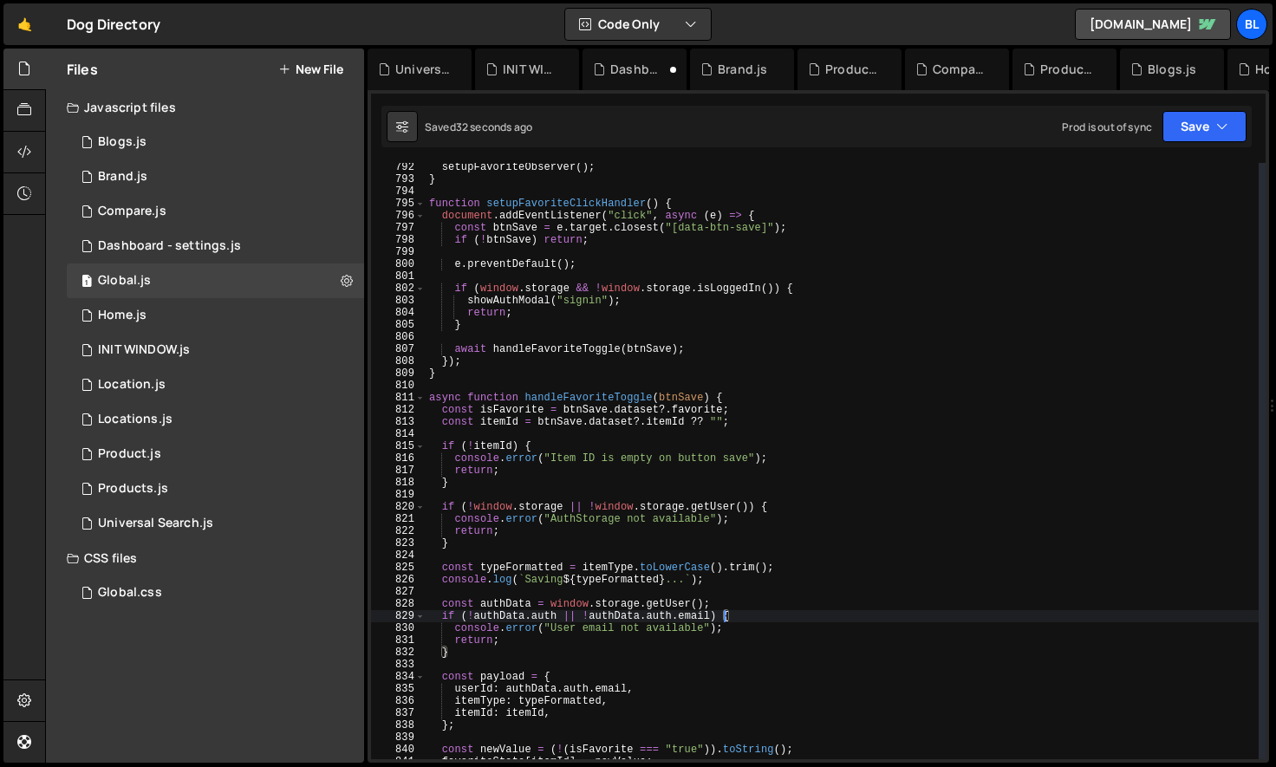
click at [723, 583] on div "setupFavoriteObserver ( ) ; } function setupFavoriteClickHandler ( ) { document…" at bounding box center [842, 471] width 833 height 621
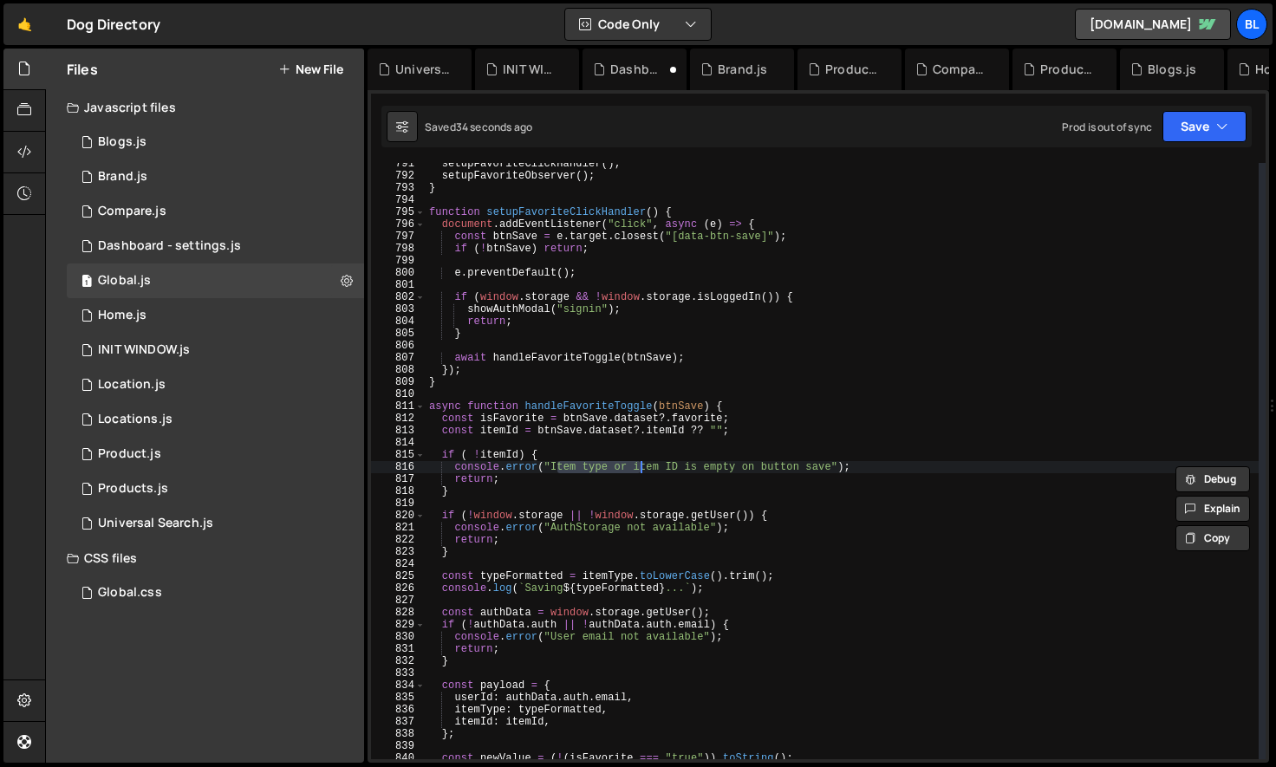
scroll to position [9593, 0]
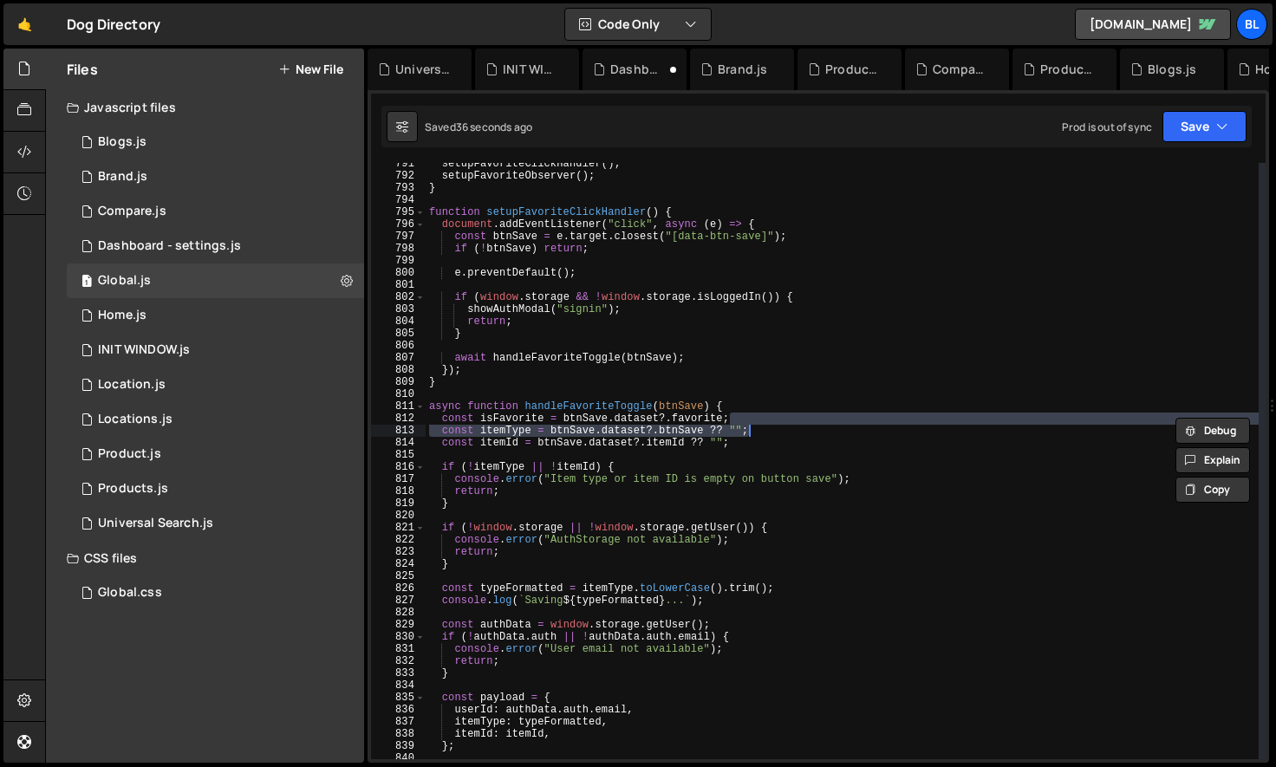
click at [681, 587] on div "setupFavoriteClickHandler ( ) ; setupFavoriteObserver ( ) ; } function setupFav…" at bounding box center [842, 468] width 833 height 621
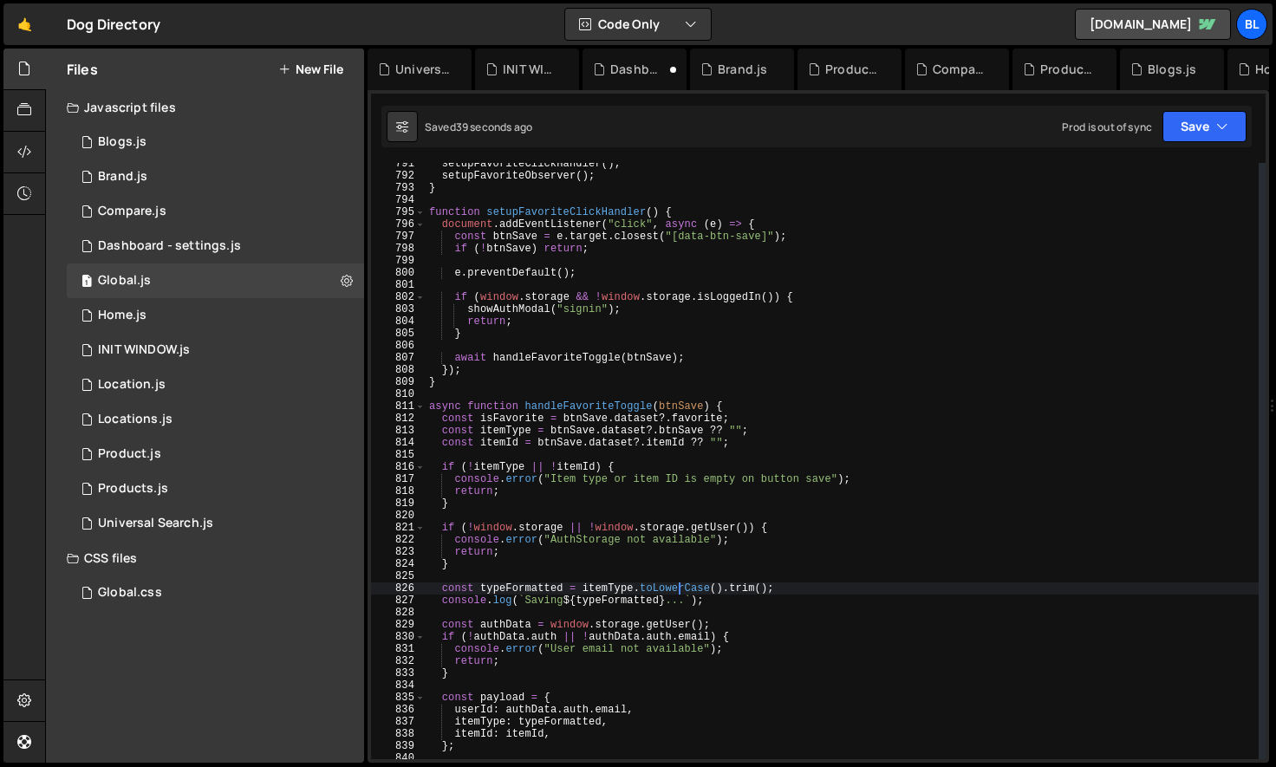
click at [537, 643] on div "setupFavoriteClickHandler ( ) ; setupFavoriteObserver ( ) ; } function setupFav…" at bounding box center [842, 468] width 833 height 621
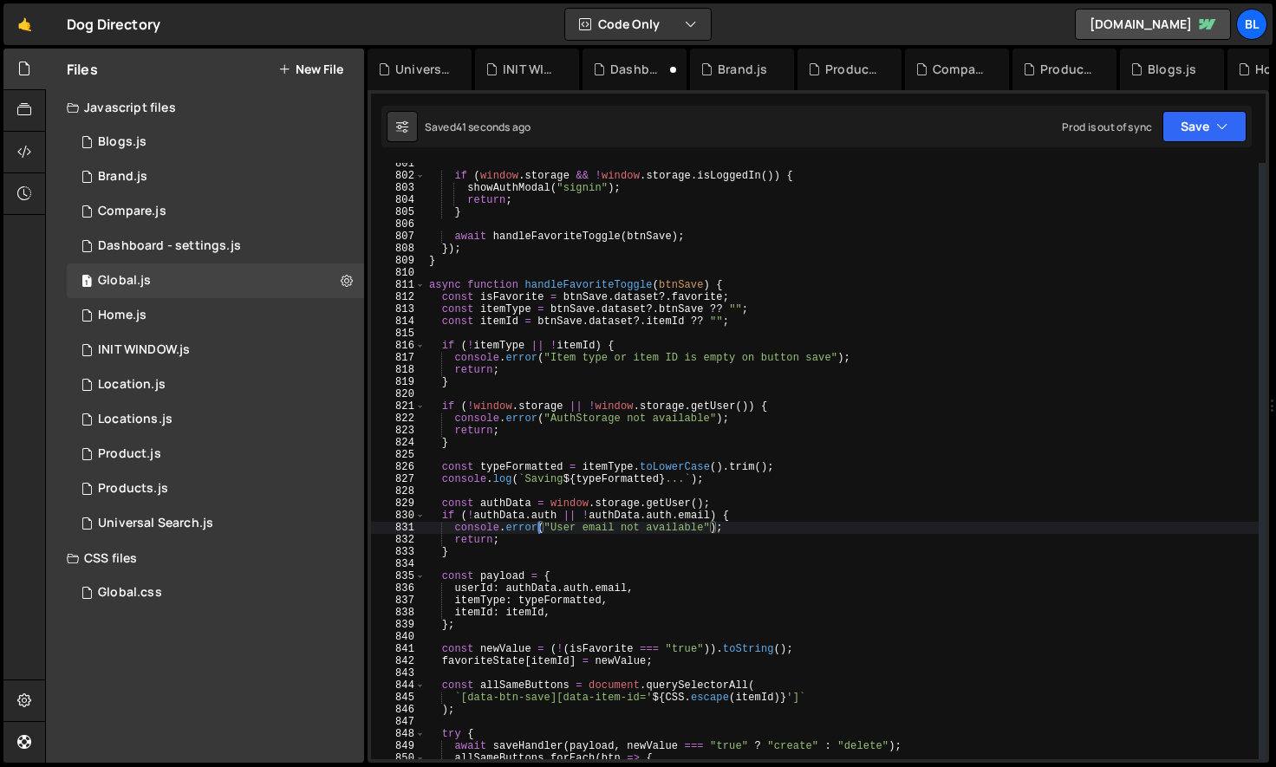
scroll to position [9714, 0]
click at [493, 602] on div "if ( window . storage && ! window . storage . isLoggedIn ( )) { showAuthModal (…" at bounding box center [842, 468] width 833 height 621
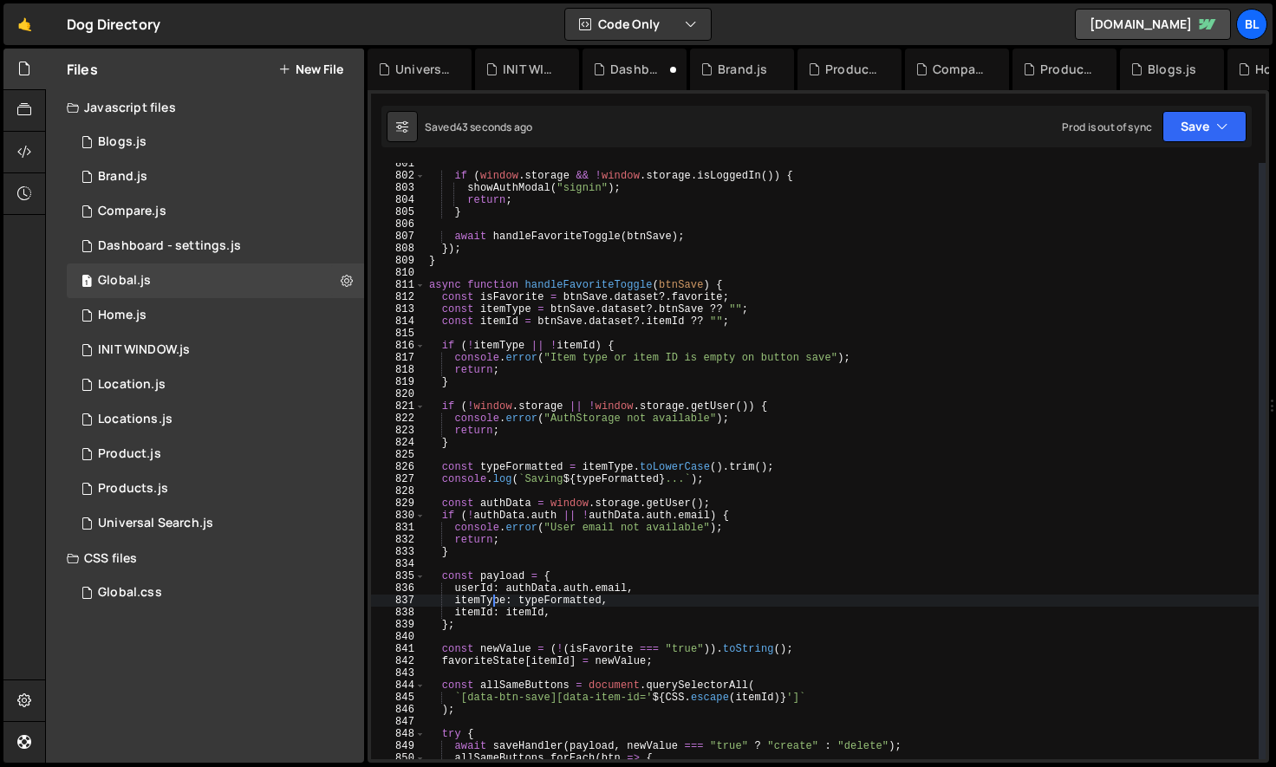
click at [475, 621] on div "if ( window . storage && ! window . storage . isLoggedIn ( )) { showAuthModal (…" at bounding box center [842, 468] width 833 height 621
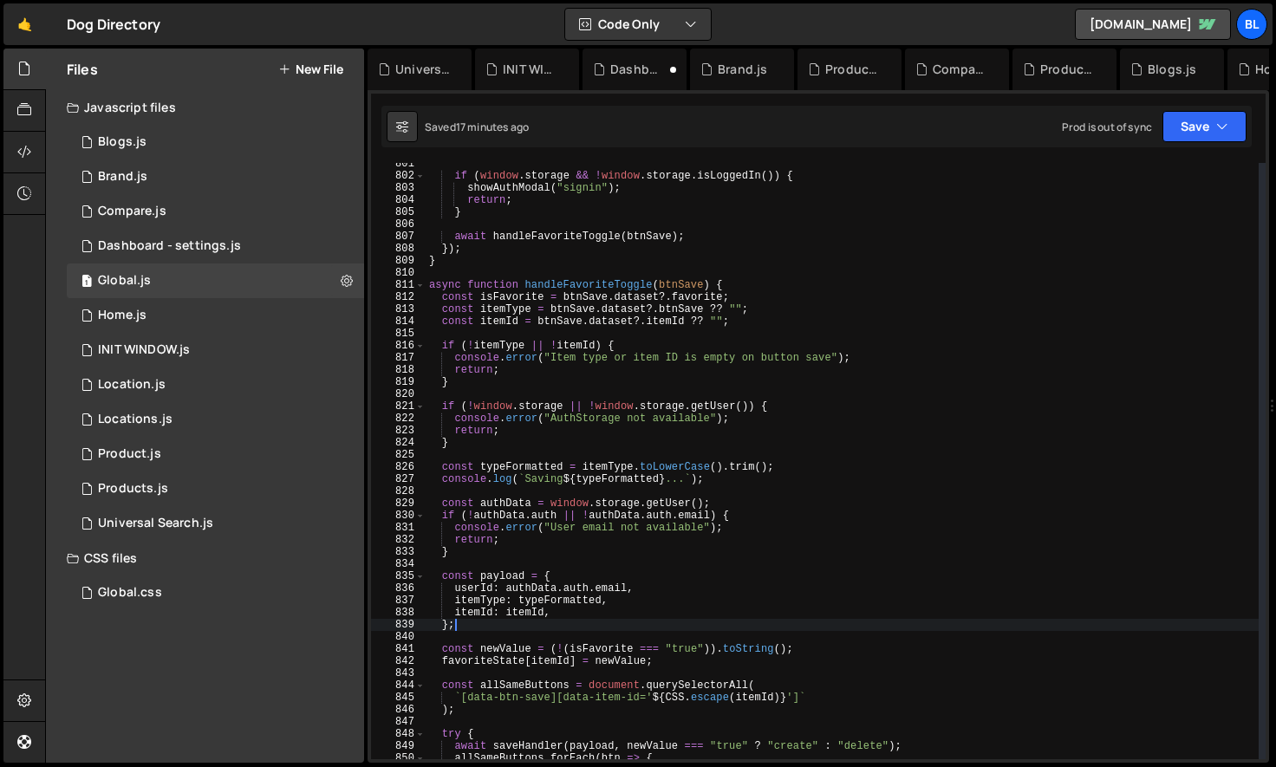
click at [589, 520] on div "if ( window . storage && ! window . storage . isLoggedIn ( )) { showAuthModal (…" at bounding box center [842, 468] width 833 height 621
click at [582, 578] on div "if ( window . storage && ! window . storage . isLoggedIn ( )) { showAuthModal (…" at bounding box center [842, 468] width 833 height 621
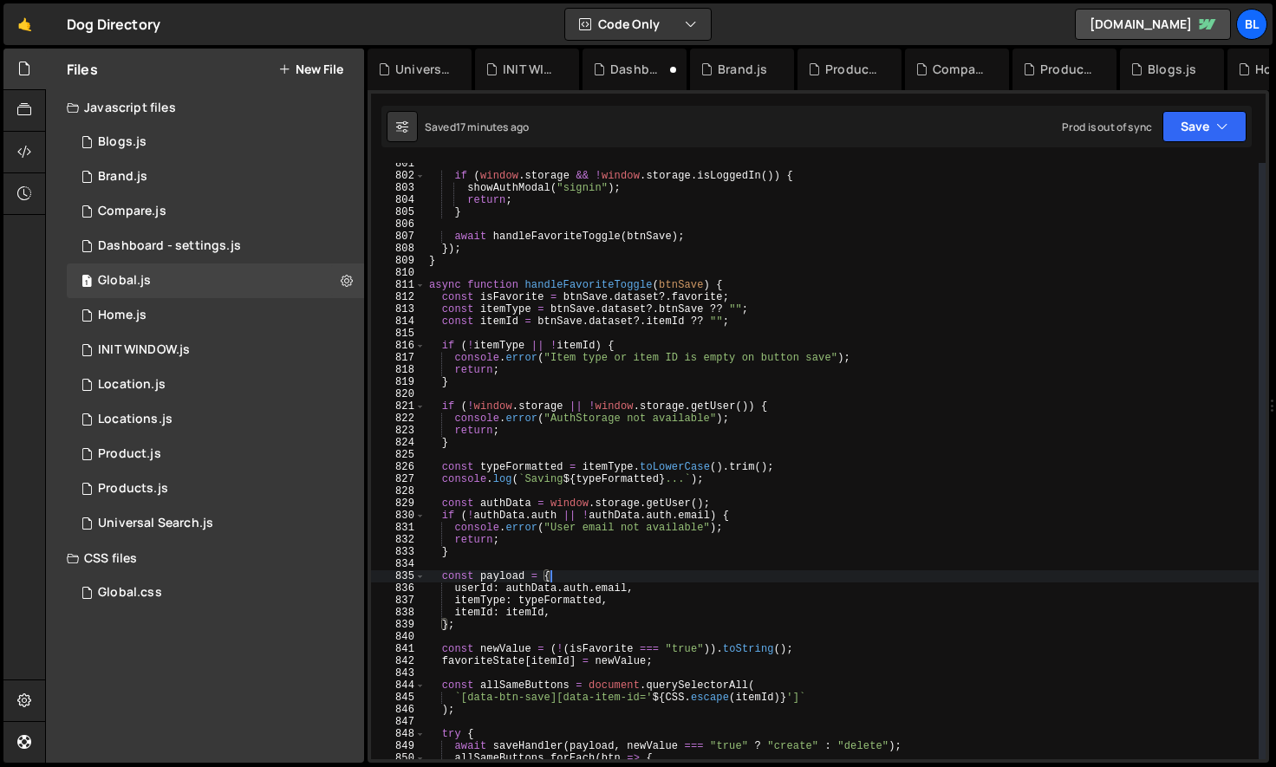
click at [505, 610] on div "if ( window . storage && ! window . storage . isLoggedIn ( )) { showAuthModal (…" at bounding box center [842, 468] width 833 height 621
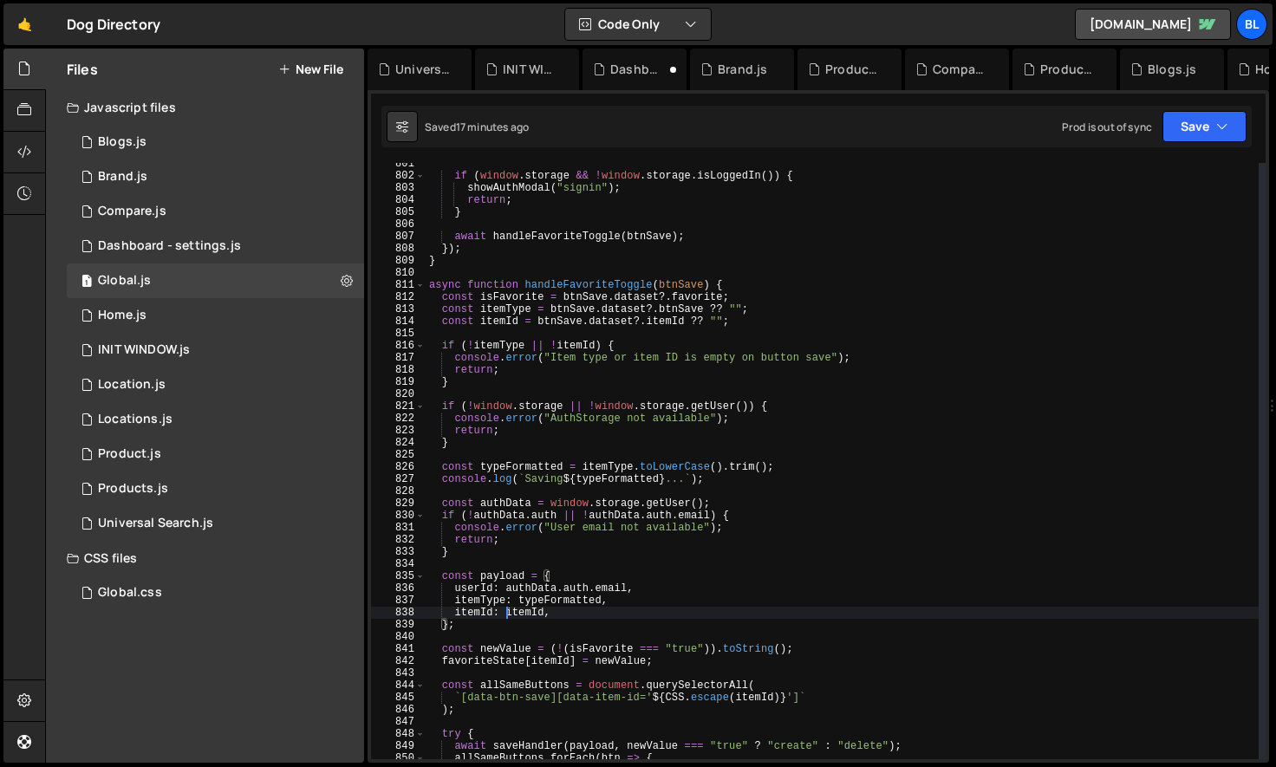
click at [505, 610] on div "if ( window . storage && ! window . storage . isLoggedIn ( )) { showAuthModal (…" at bounding box center [842, 468] width 833 height 621
click at [484, 615] on div "if ( window . storage && ! window . storage . isLoggedIn ( )) { showAuthModal (…" at bounding box center [842, 468] width 833 height 621
click at [599, 588] on div "if ( window . storage && ! window . storage . isLoggedIn ( )) { showAuthModal (…" at bounding box center [842, 468] width 833 height 621
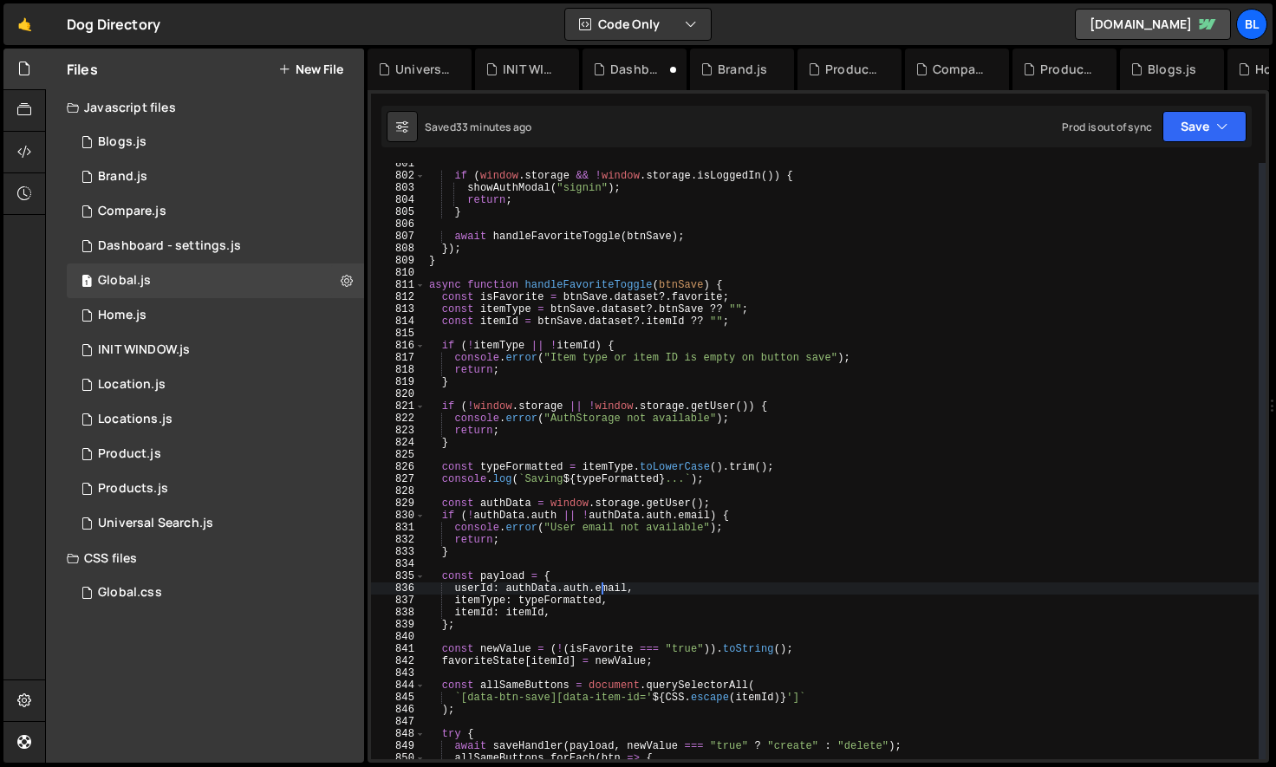
click at [489, 601] on div "if ( window . storage && ! window . storage . isLoggedIn ( )) { showAuthModal (…" at bounding box center [842, 468] width 833 height 621
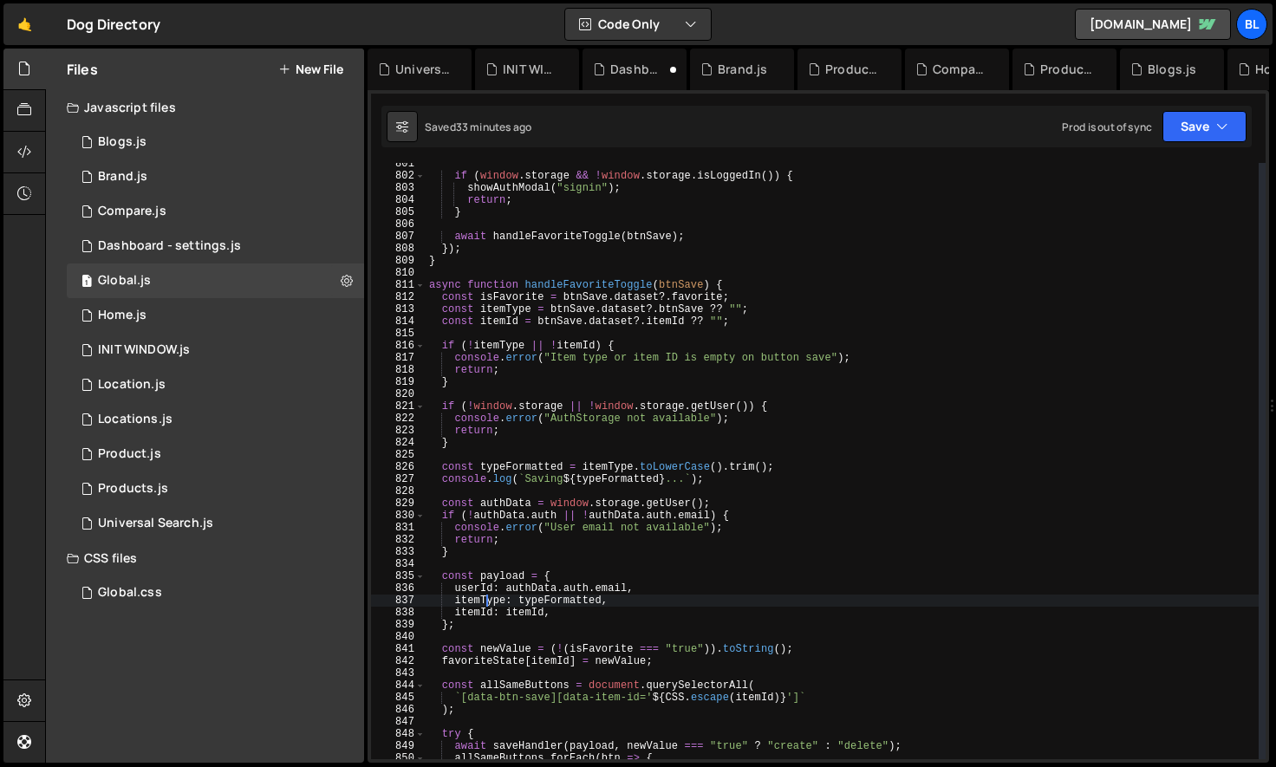
click at [489, 601] on div "if ( window . storage && ! window . storage . isLoggedIn ( )) { showAuthModal (…" at bounding box center [842, 468] width 833 height 621
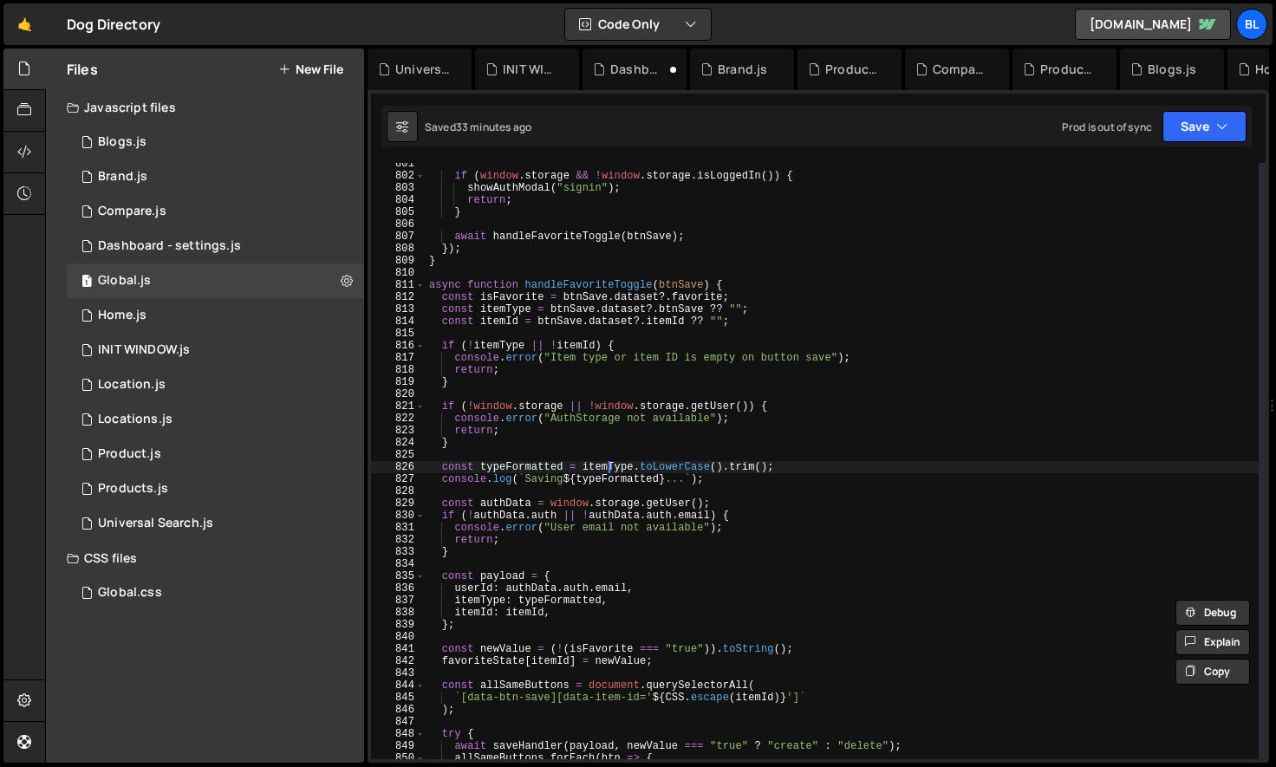
click at [608, 466] on div "if ( window . storage && ! window . storage . isLoggedIn ( )) { showAuthModal (…" at bounding box center [842, 468] width 833 height 621
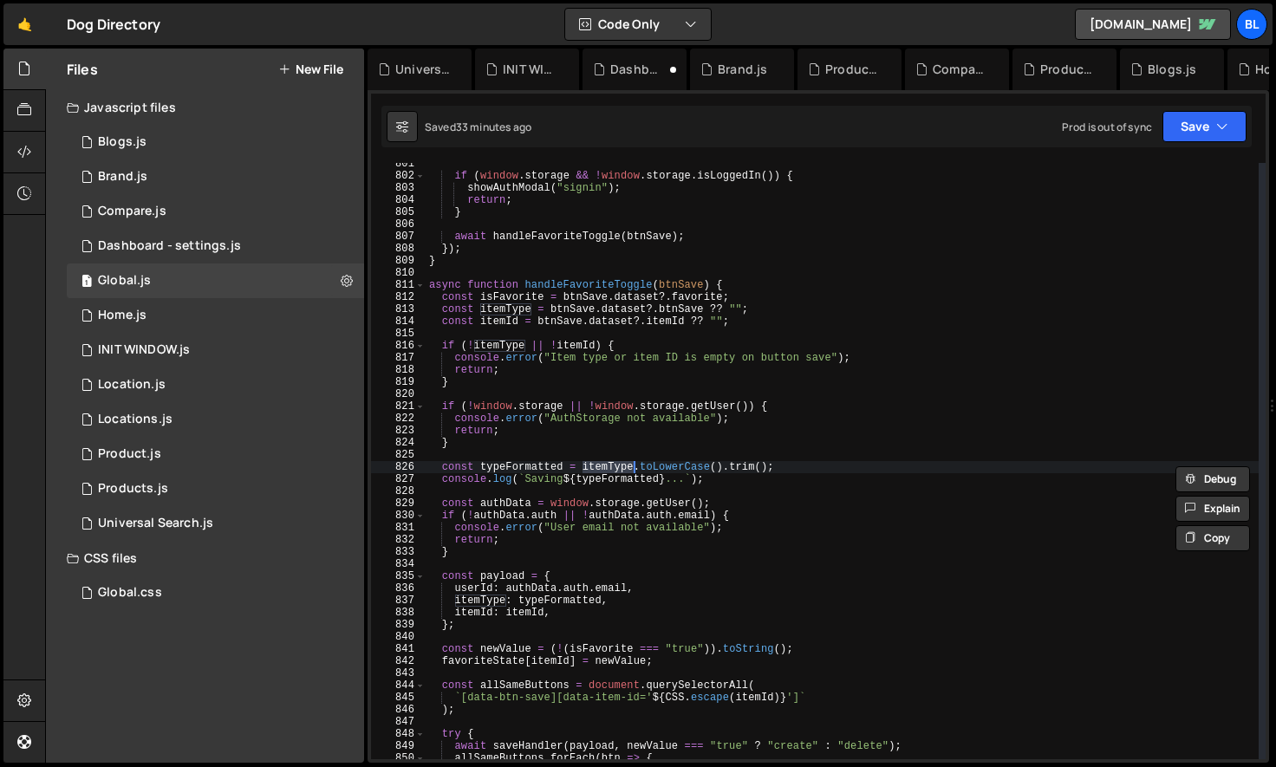
click at [602, 464] on div "if ( window . storage && ! window . storage . isLoggedIn ( )) { showAuthModal (…" at bounding box center [842, 468] width 833 height 621
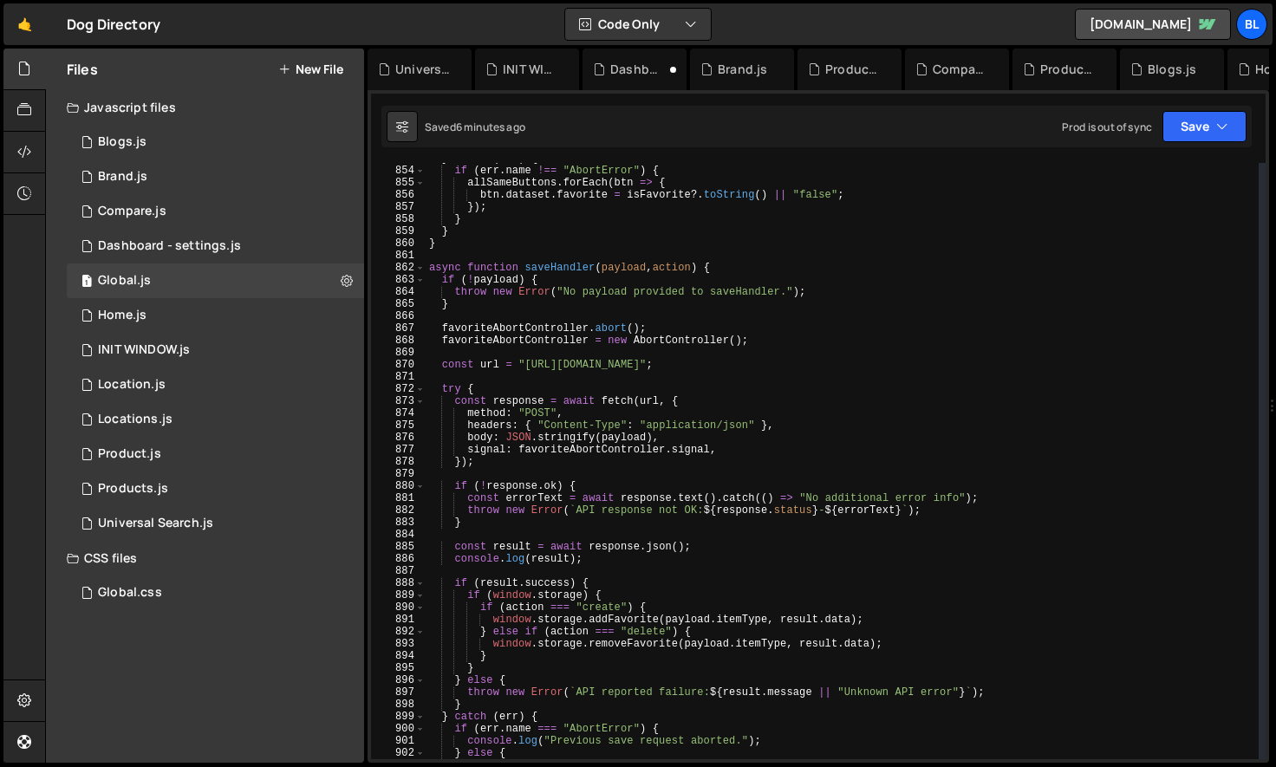
scroll to position [10338, 0]
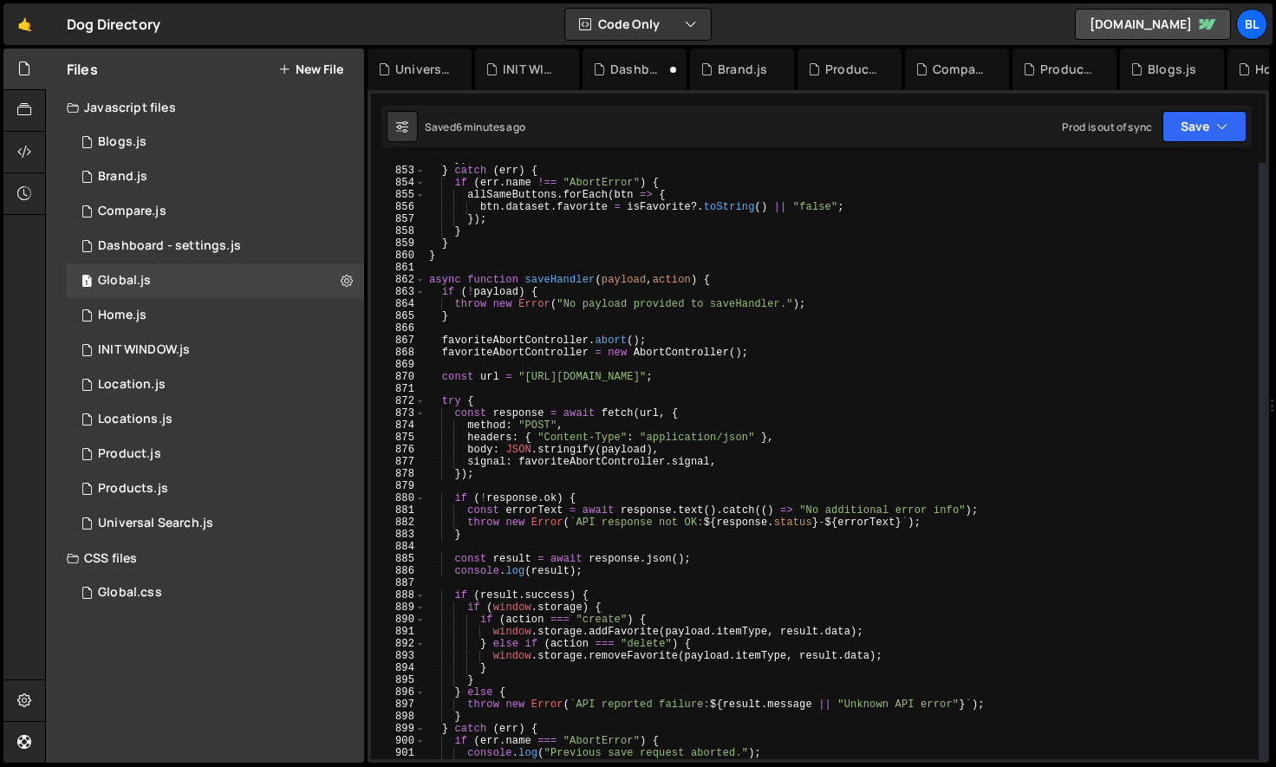
click at [876, 373] on div "}) ; } catch ( err ) { if ( err . name !== "AbortError" ) { allSameButtons . fo…" at bounding box center [842, 463] width 833 height 621
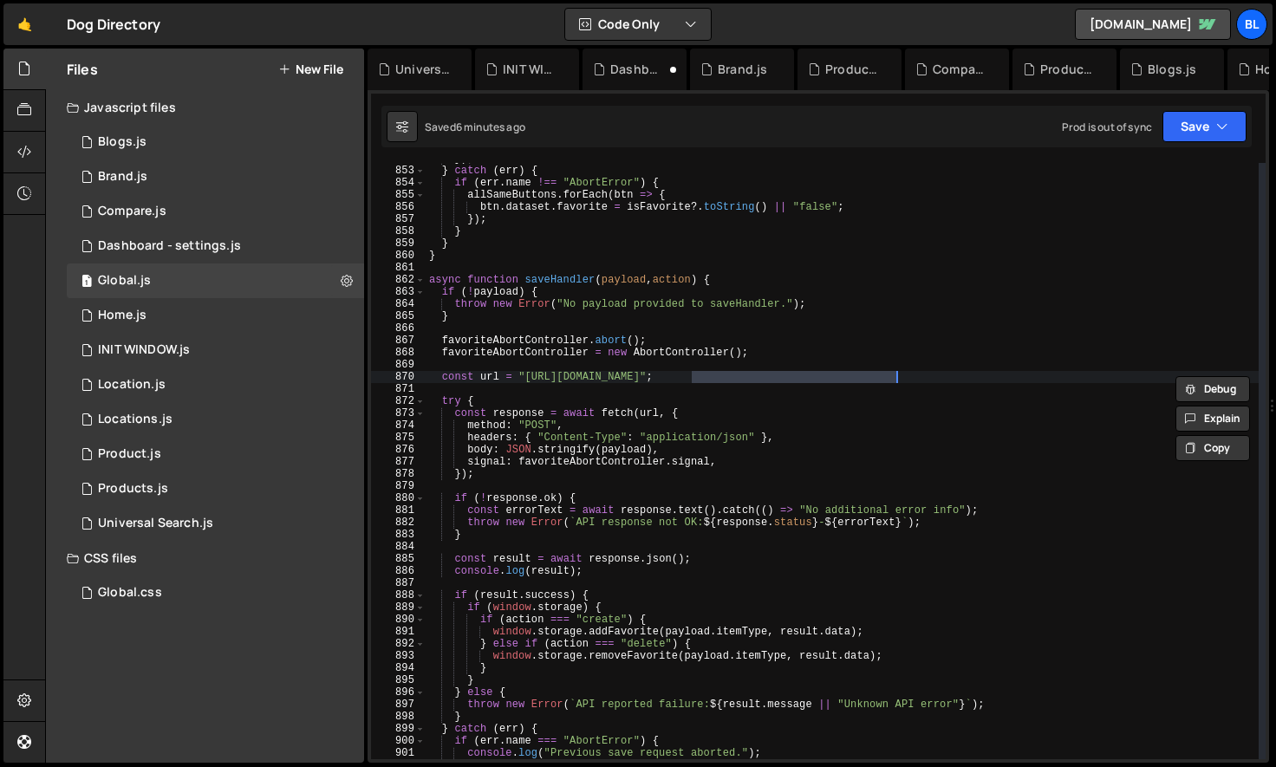
scroll to position [10333, 0]
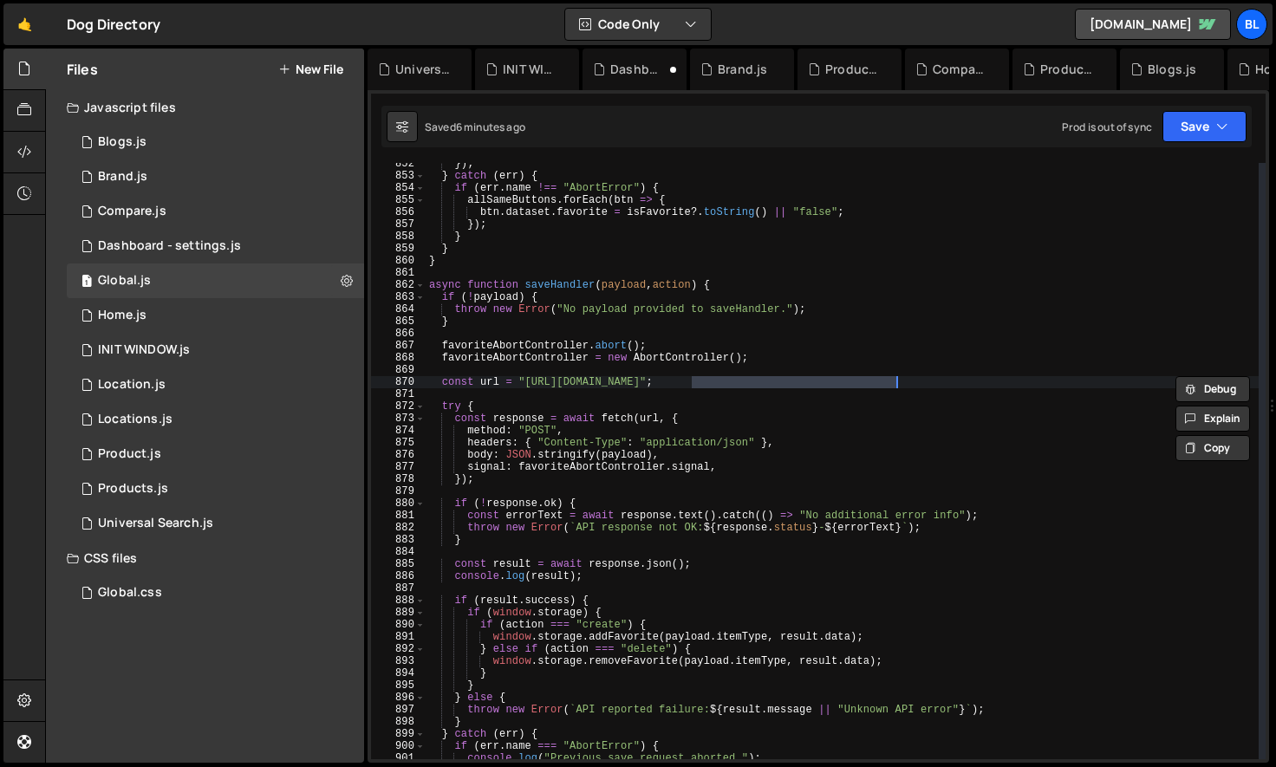
click at [674, 286] on div "}) ; } catch ( err ) { if ( err . name !== "AbortError" ) { allSameButtons . fo…" at bounding box center [842, 468] width 833 height 621
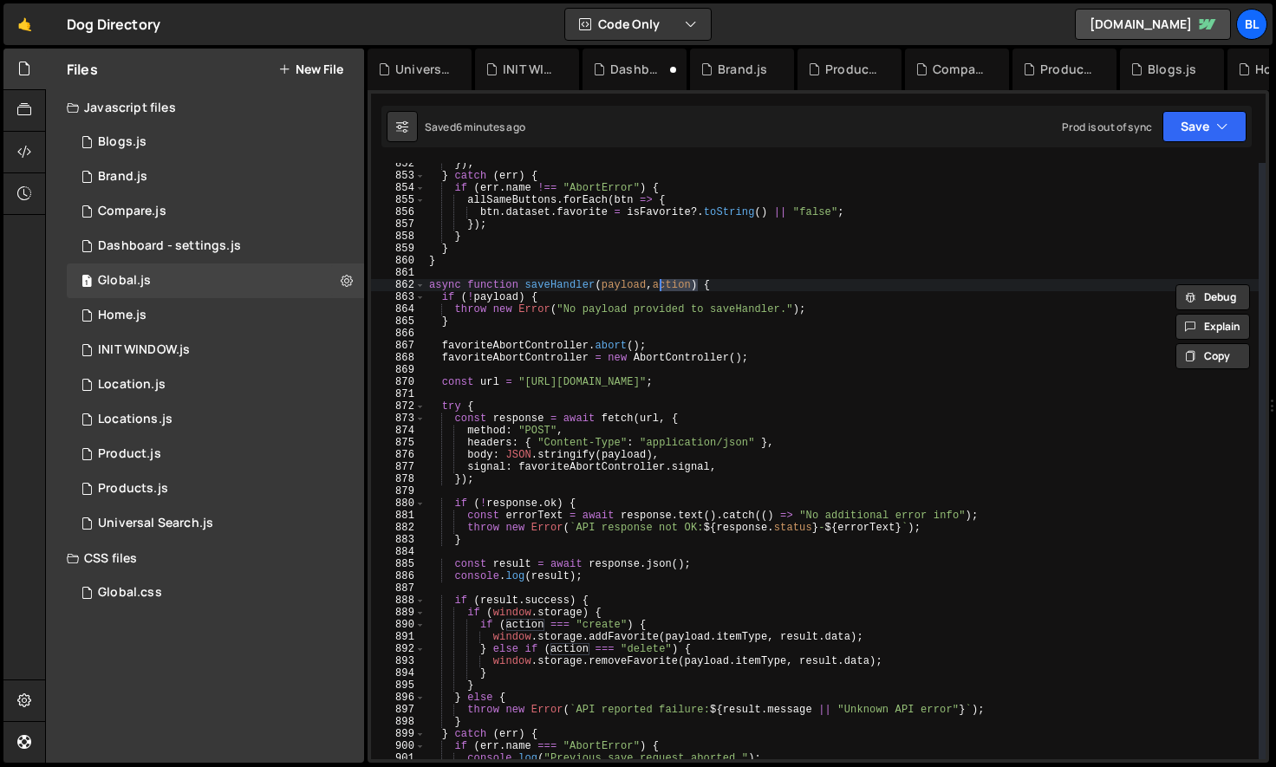
click at [559, 442] on div "}) ; } catch ( err ) { if ( err . name !== "AbortError" ) { allSameButtons . fo…" at bounding box center [842, 468] width 833 height 621
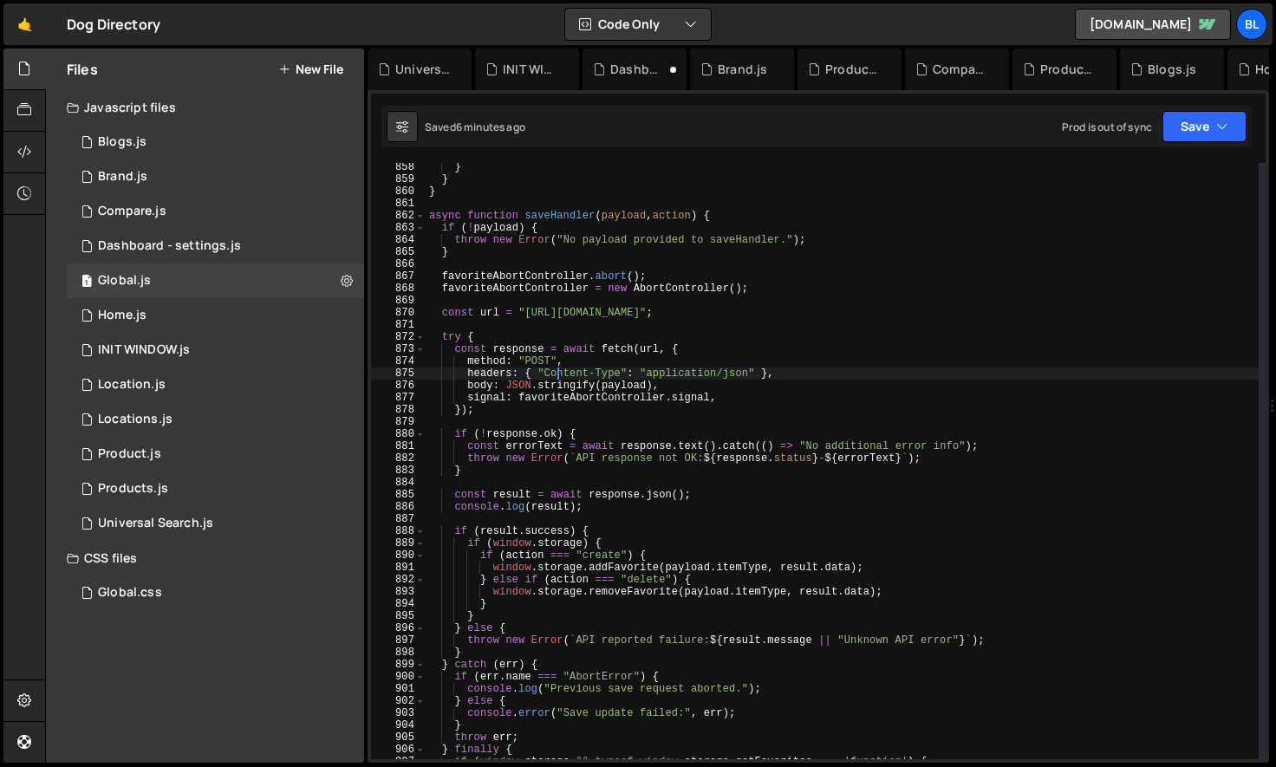
scroll to position [10399, 0]
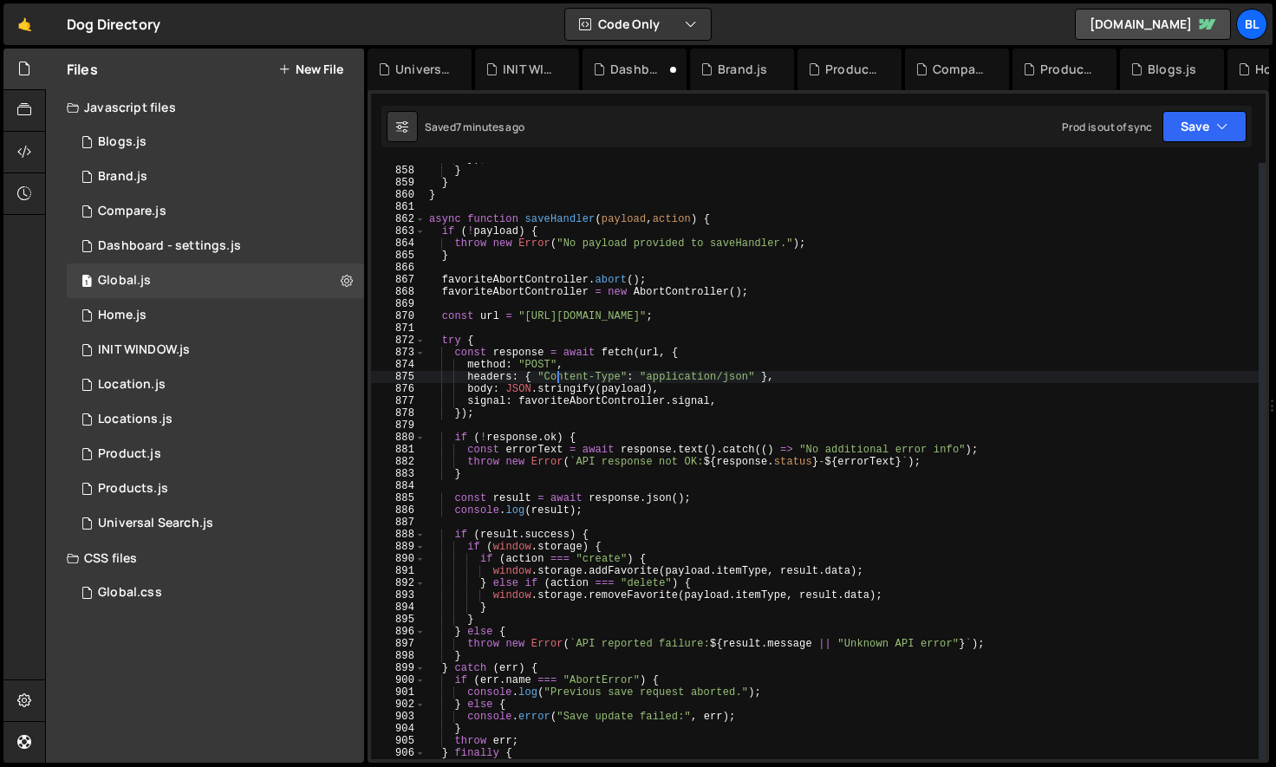
click at [772, 292] on div "}) ; } } } async function saveHandler ( payload , action ) { if ( ! payload ) {…" at bounding box center [842, 463] width 833 height 621
type textarea "favoriteAbortController = new AbortController();"
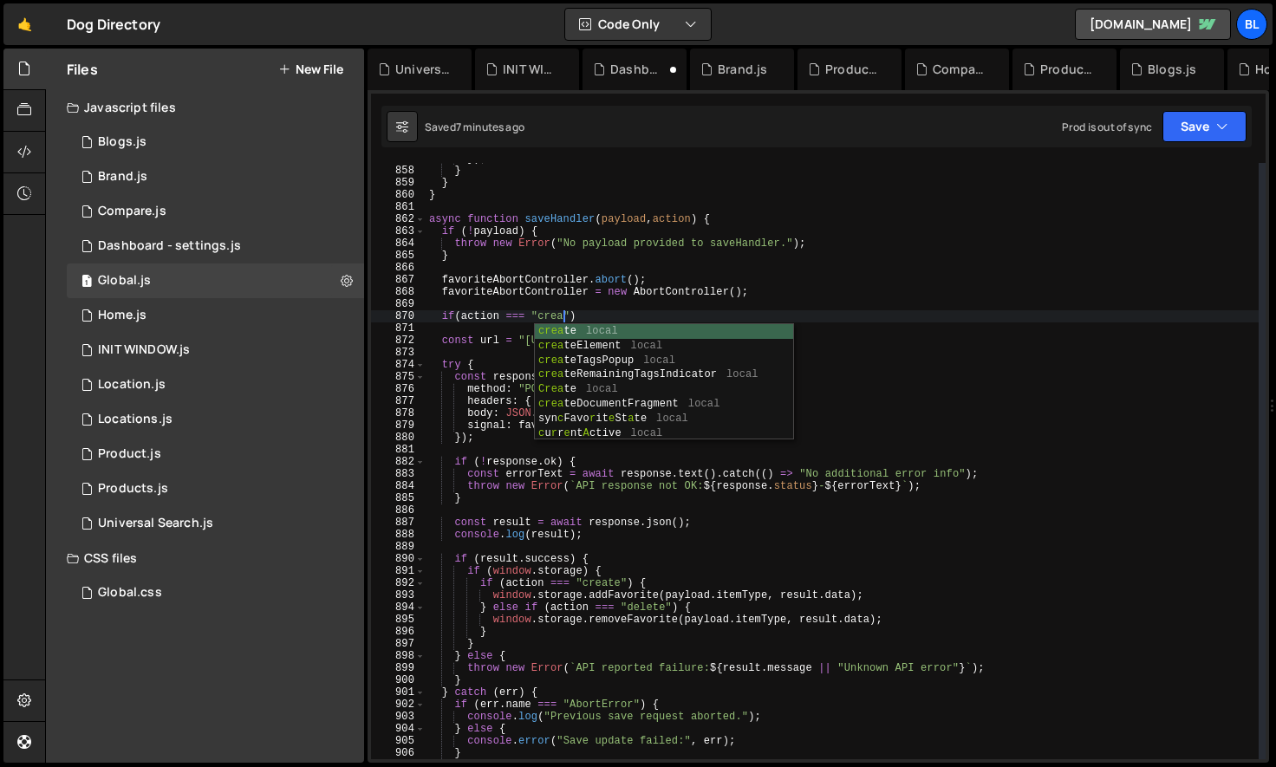
scroll to position [0, 11]
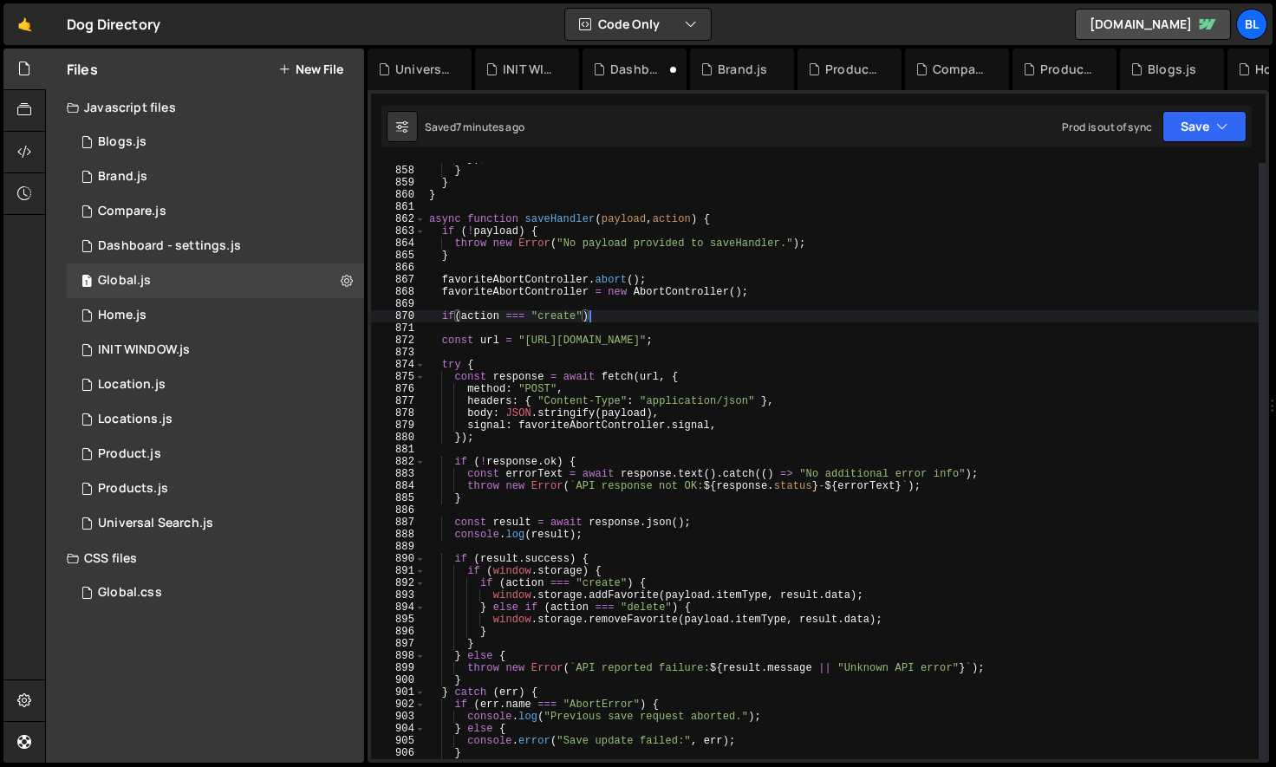
type textarea "if(action === "create"){"
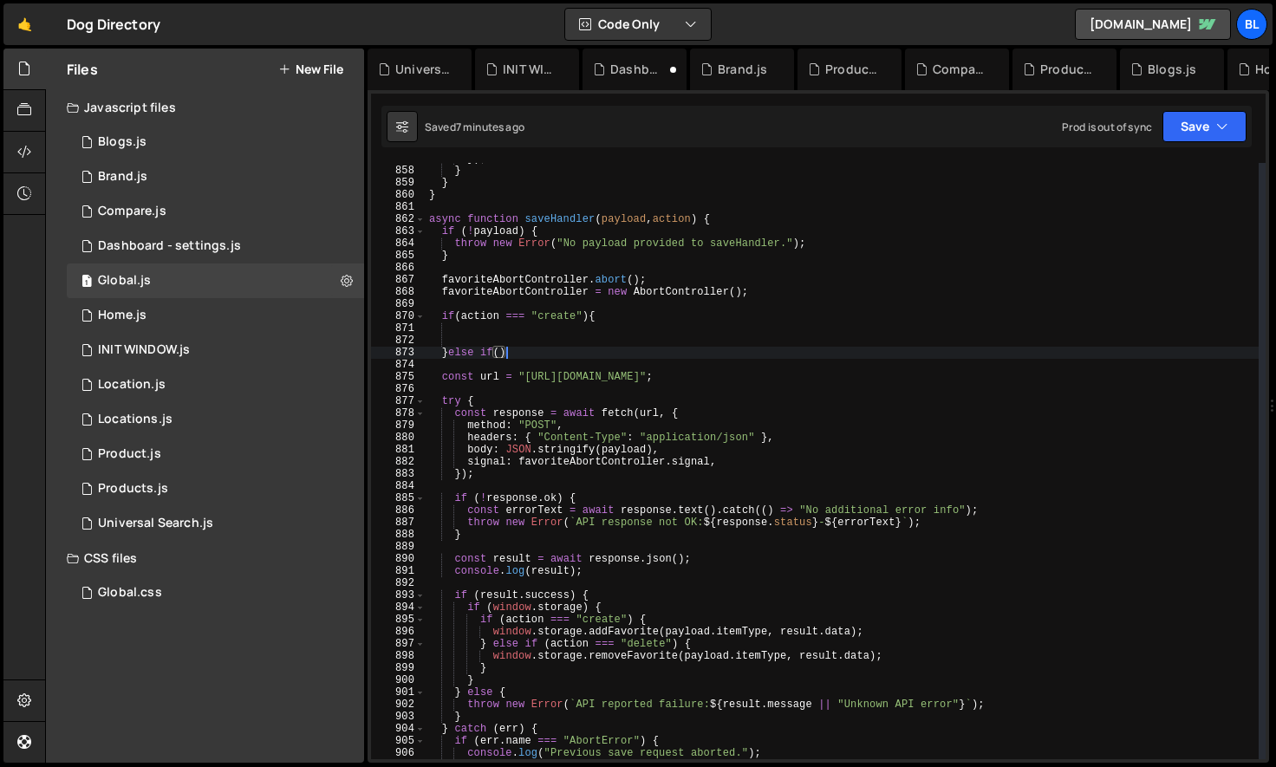
type textarea "}else if(){"
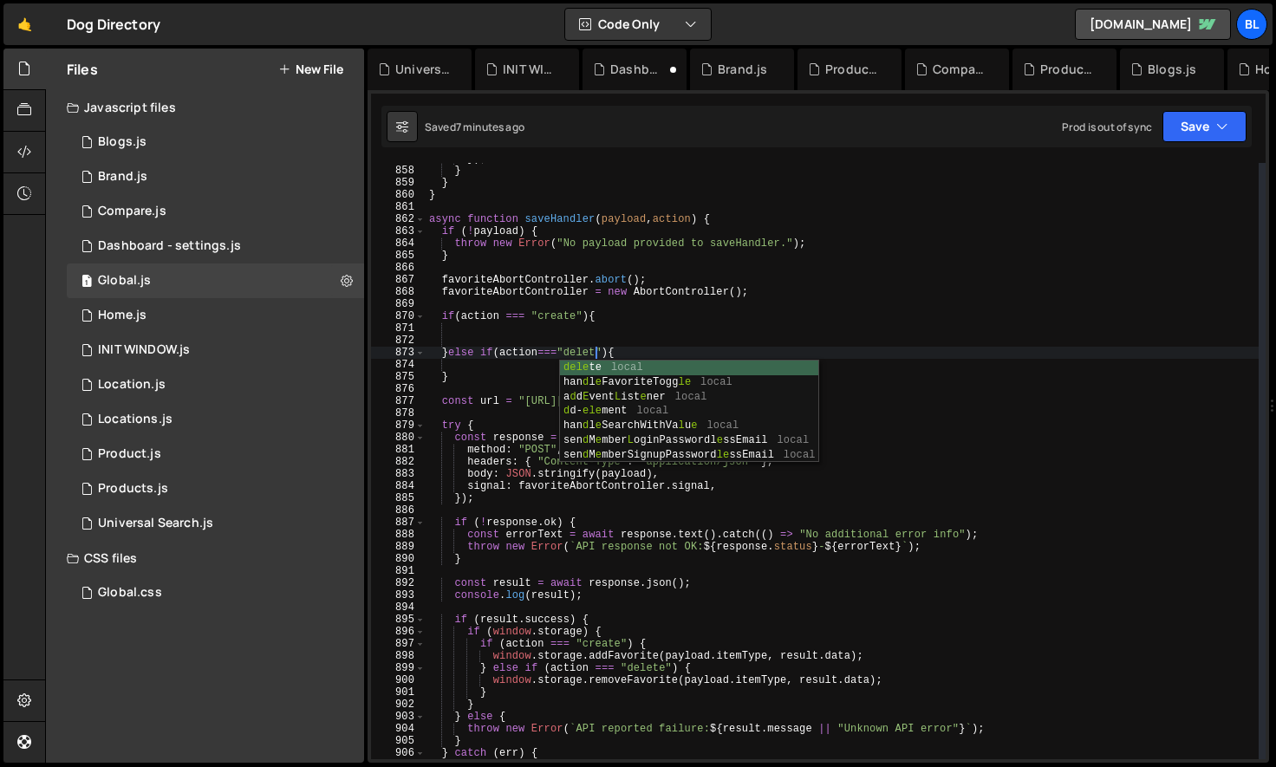
scroll to position [0, 14]
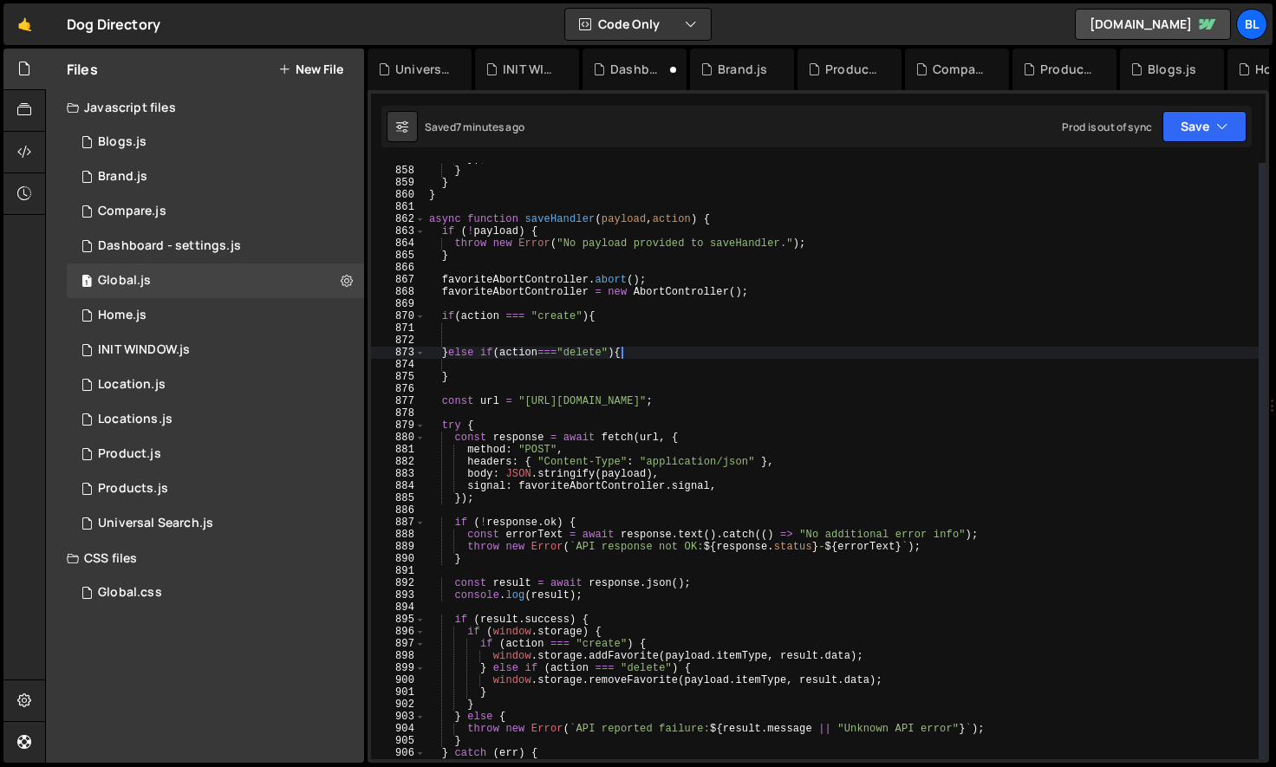
click at [634, 349] on div "}) ; } } } async function saveHandler ( payload , action ) { if ( ! payload ) {…" at bounding box center [842, 463] width 833 height 621
type textarea "}else if(action==="delete"){"
click at [622, 330] on div "}) ; } } } async function saveHandler ( payload , action ) { if ( ! payload ) {…" at bounding box center [842, 463] width 833 height 621
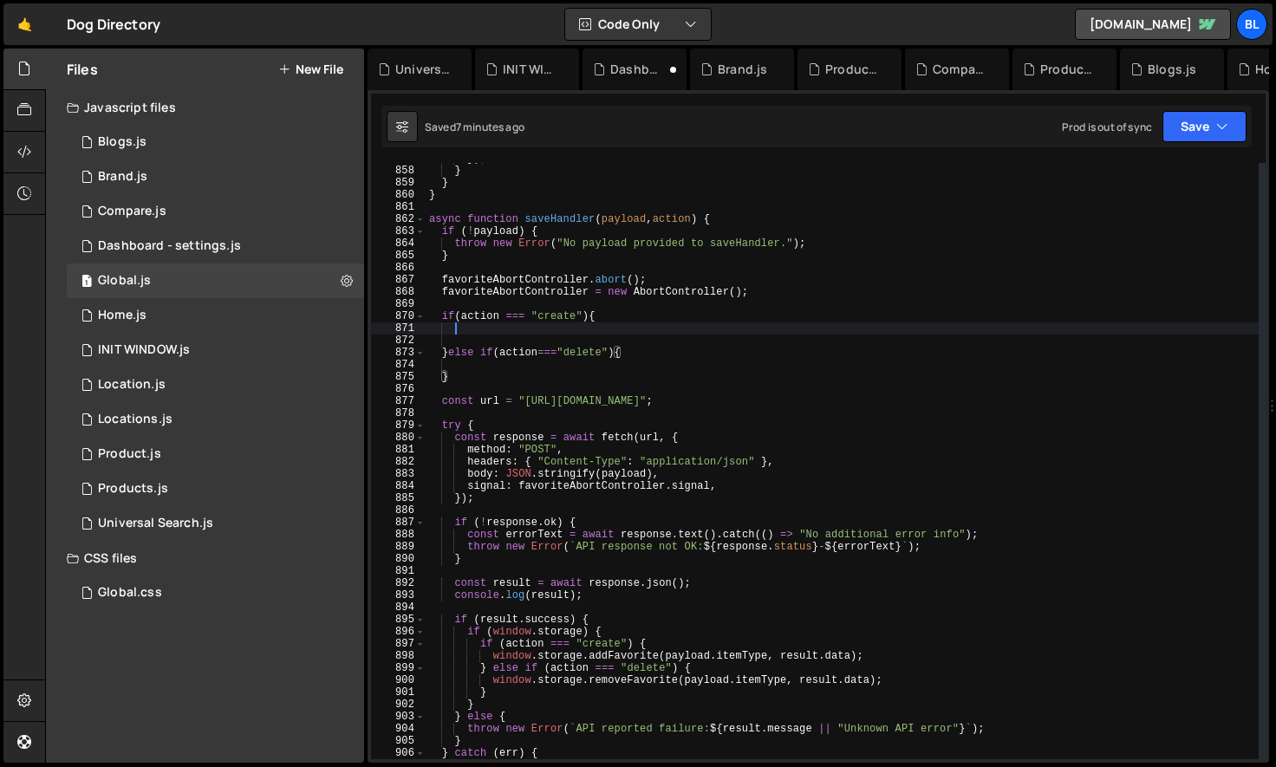
scroll to position [0, 1]
paste textarea "[URL][DOMAIN_NAME]"
type textarea "[URL][DOMAIN_NAME]"
click at [830, 400] on div "}) ; } } } async function saveHandler ( payload , action ) { if ( ! payload ) {…" at bounding box center [842, 463] width 833 height 621
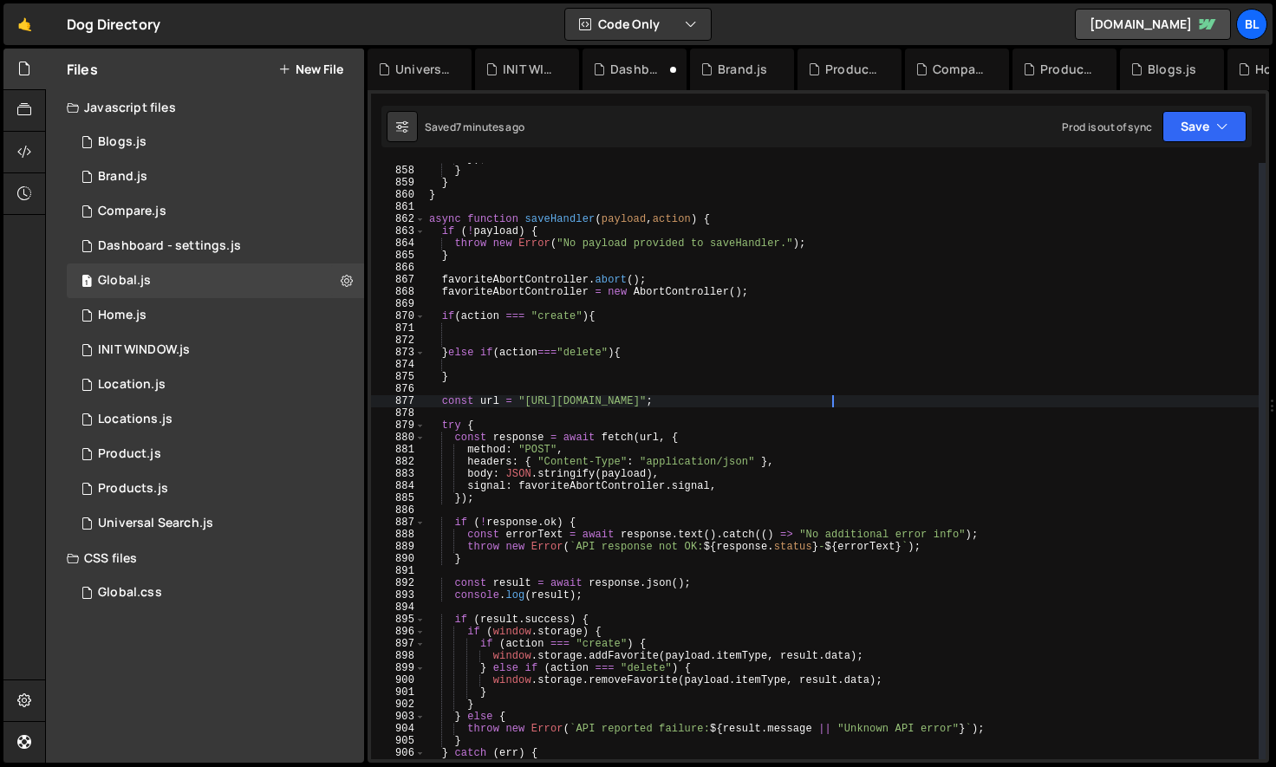
click at [830, 400] on div "}) ; } } } async function saveHandler ( payload , action ) { if ( ! payload ) {…" at bounding box center [842, 463] width 833 height 621
paste textarea "[URL][DOMAIN_NAME]"
type textarea "const url = "[URL][DOMAIN_NAME]";"
click at [662, 407] on div "}) ; } } } async function saveHandler ( payload , action ) { if ( ! payload ) {…" at bounding box center [842, 463] width 833 height 621
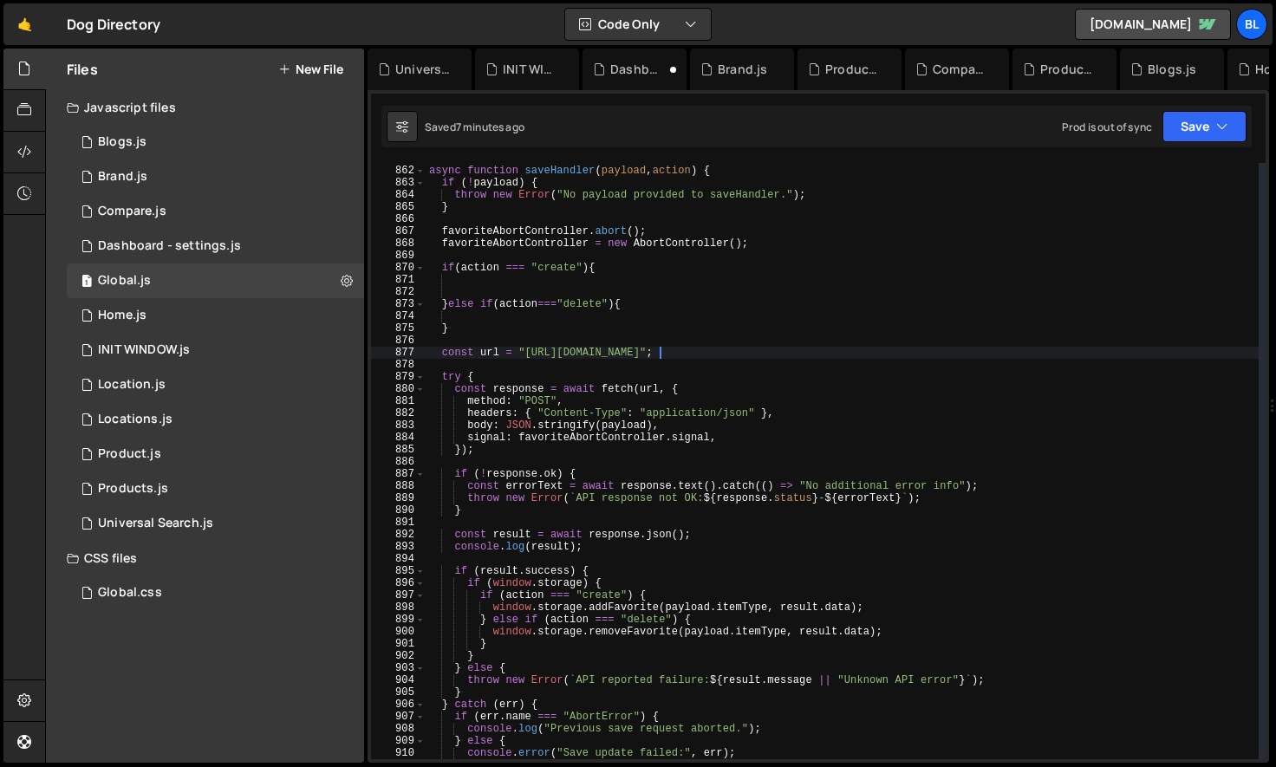
scroll to position [10448, 0]
click at [531, 341] on div "async function saveHandler ( payload , action ) { if ( ! payload ) { throw new …" at bounding box center [842, 463] width 833 height 621
click at [523, 349] on div "async function saveHandler ( payload , action ) { if ( ! payload ) { throw new …" at bounding box center [842, 463] width 833 height 621
click at [517, 352] on div "async function saveHandler ( payload , action ) { if ( ! payload ) { throw new …" at bounding box center [842, 463] width 833 height 621
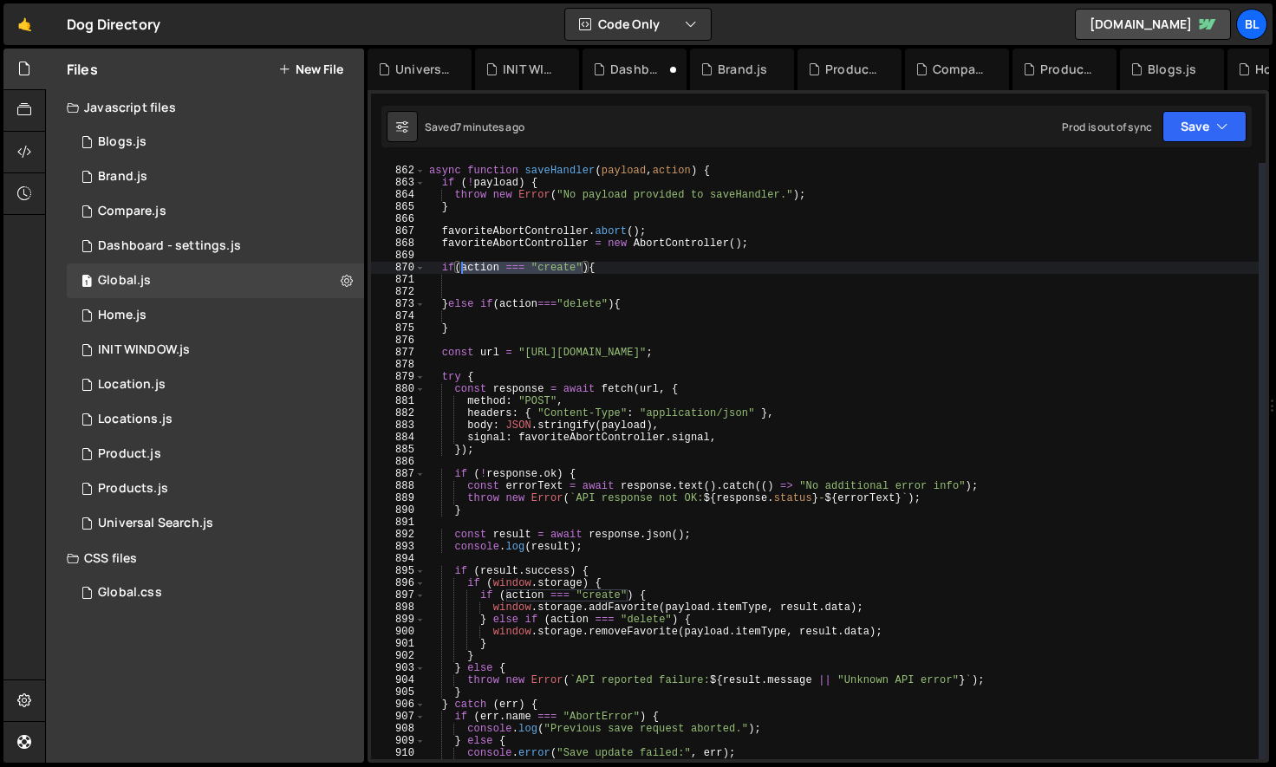
drag, startPoint x: 584, startPoint y: 270, endPoint x: 459, endPoint y: 270, distance: 124.8
click at [459, 270] on div "async function saveHandler ( payload , action ) { if ( ! payload ) { throw new …" at bounding box center [842, 463] width 833 height 621
click at [499, 245] on div "async function saveHandler ( payload , action ) { if ( ! payload ) { throw new …" at bounding box center [842, 463] width 833 height 621
type textarea "favoriteAbortController = new AbortController();"
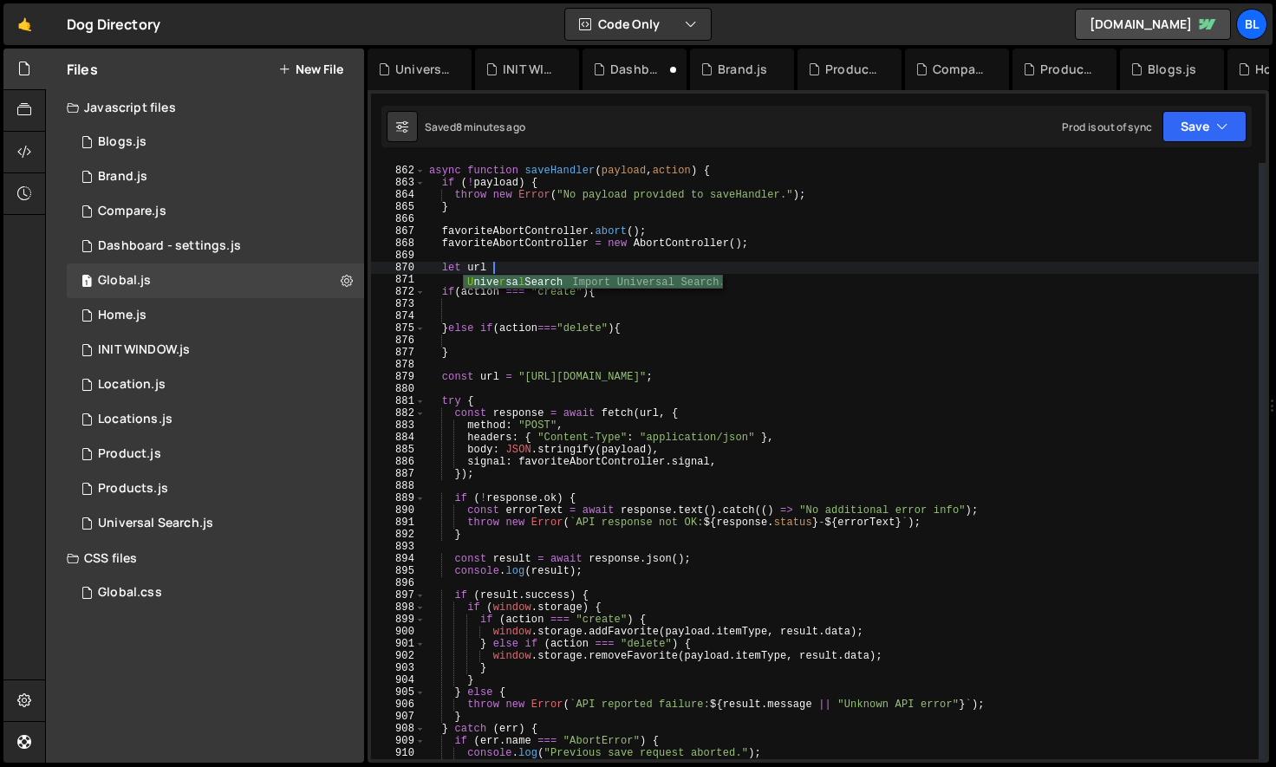
type textarea "let url ="
click at [587, 389] on div "async function saveHandler ( payload , action ) { if ( ! payload ) { throw new …" at bounding box center [842, 463] width 833 height 621
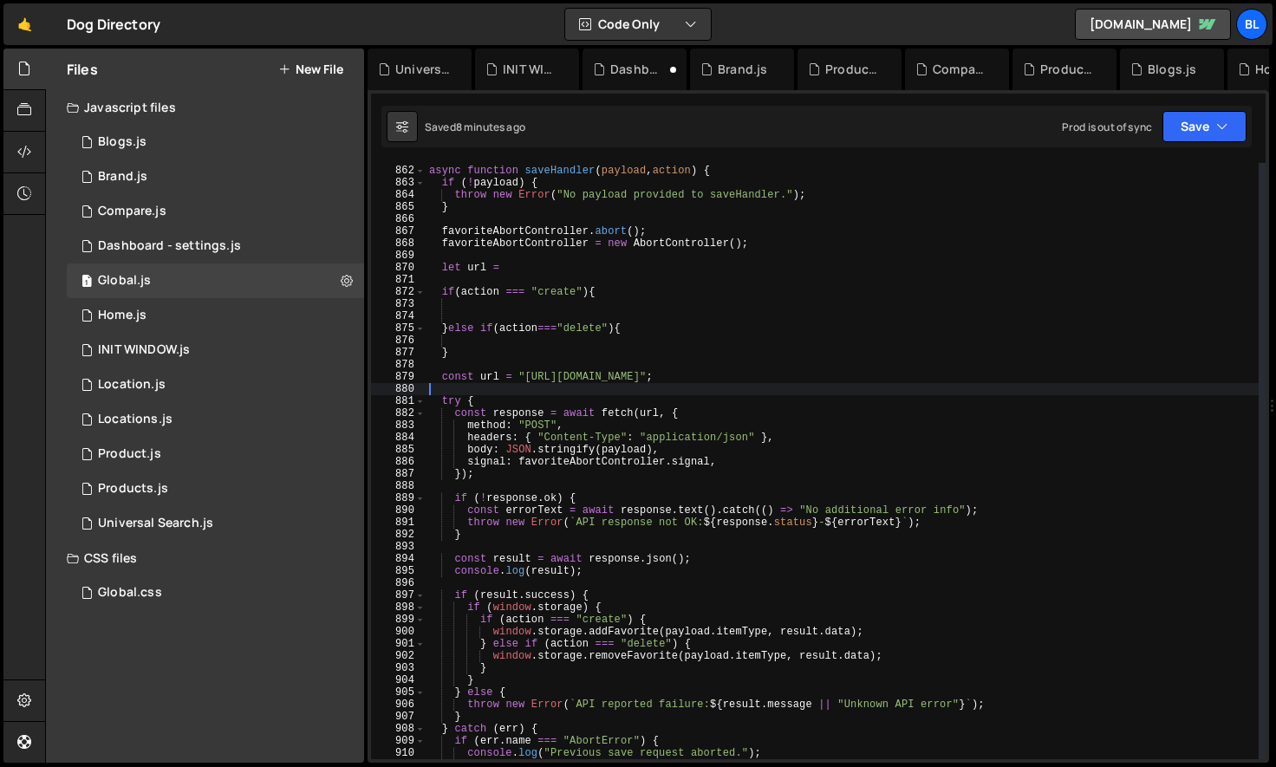
click at [615, 384] on div "async function saveHandler ( payload , action ) { if ( ! payload ) { throw new …" at bounding box center [842, 463] width 833 height 621
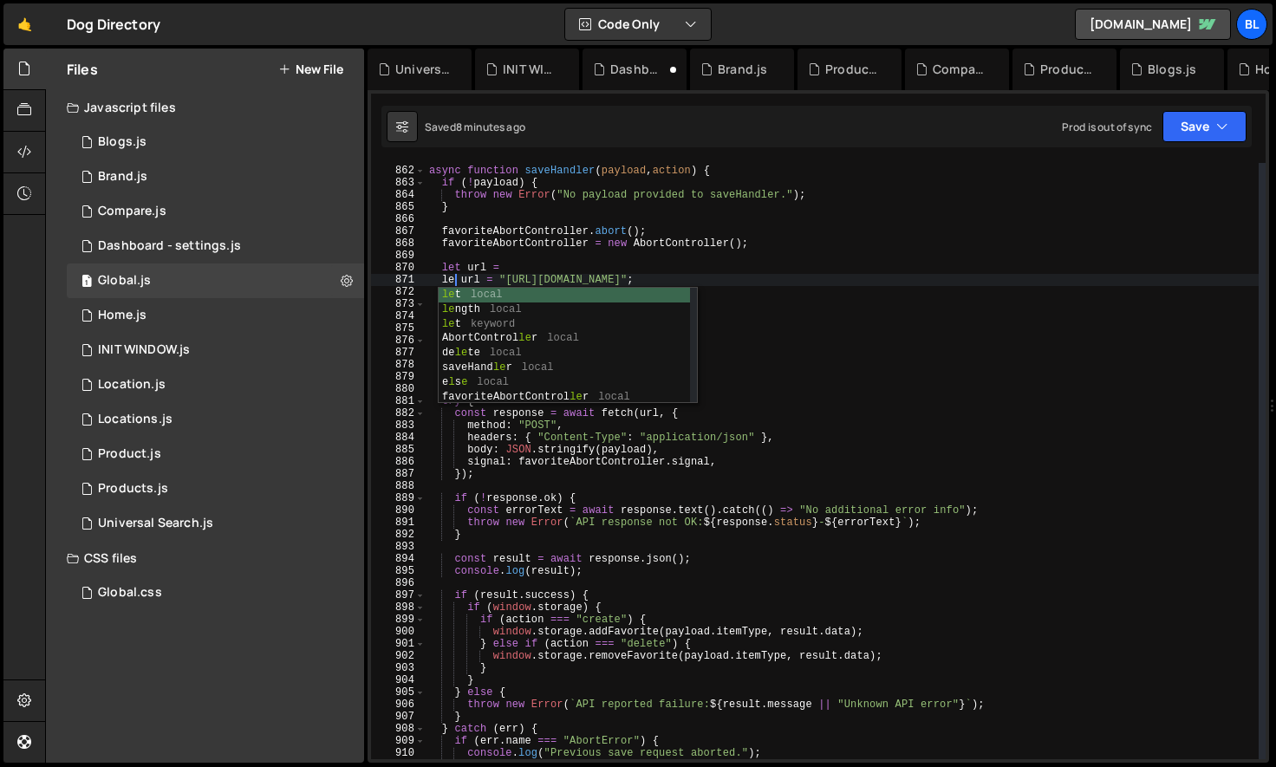
type textarea "let url = "[URL][DOMAIN_NAME]";"
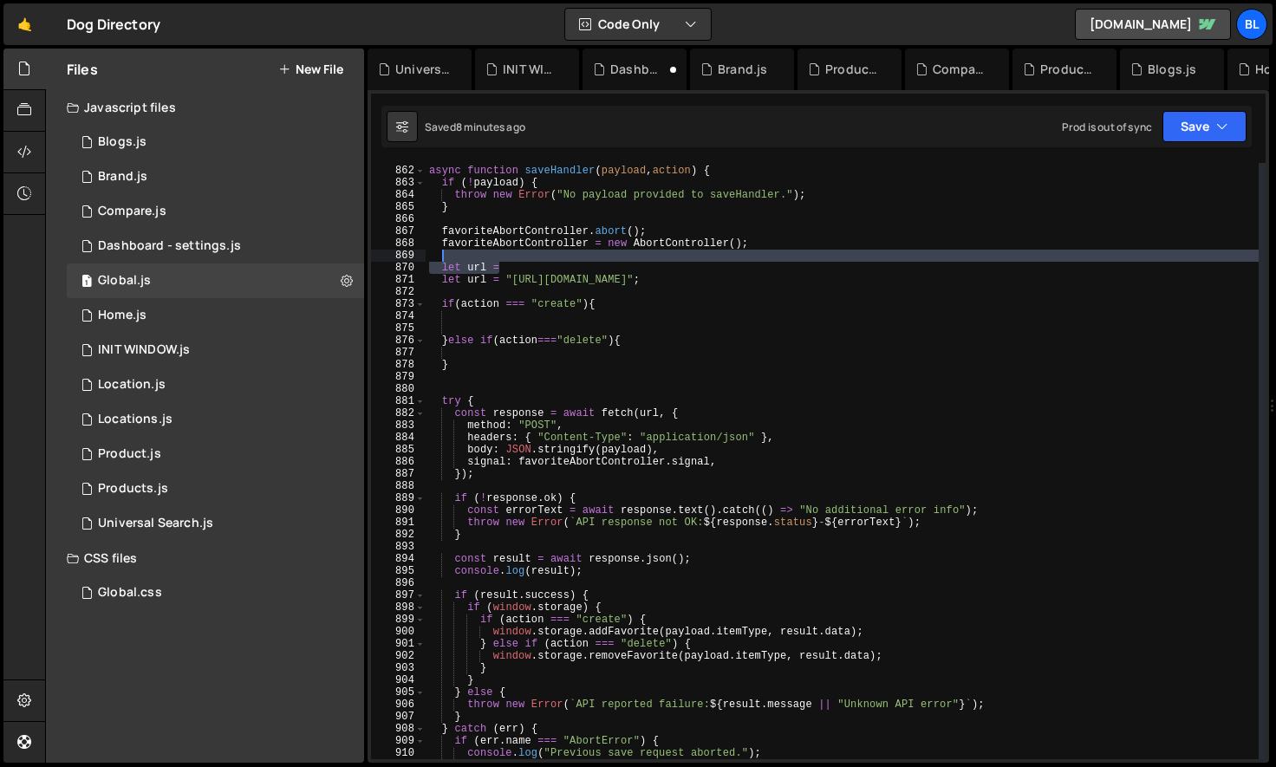
drag, startPoint x: 526, startPoint y: 263, endPoint x: 517, endPoint y: 256, distance: 11.8
click at [517, 256] on div "async function saveHandler ( payload , action ) { if ( ! payload ) { throw new …" at bounding box center [842, 463] width 833 height 621
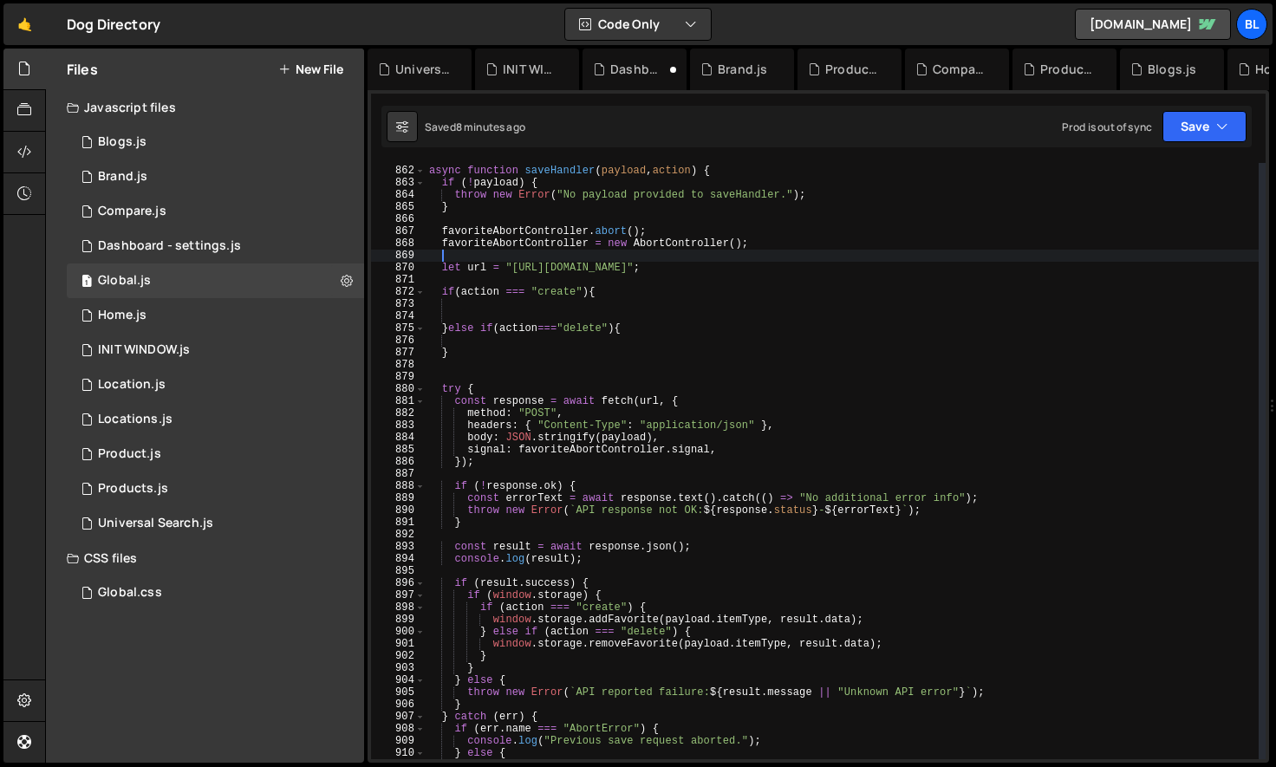
click at [478, 266] on div "async function saveHandler ( payload , action ) { if ( ! payload ) { throw new …" at bounding box center [842, 463] width 833 height 621
type textarea "let url = "[URL][DOMAIN_NAME]";"
click at [478, 266] on div "async function saveHandler ( payload , action ) { if ( ! payload ) { throw new …" at bounding box center [842, 463] width 833 height 621
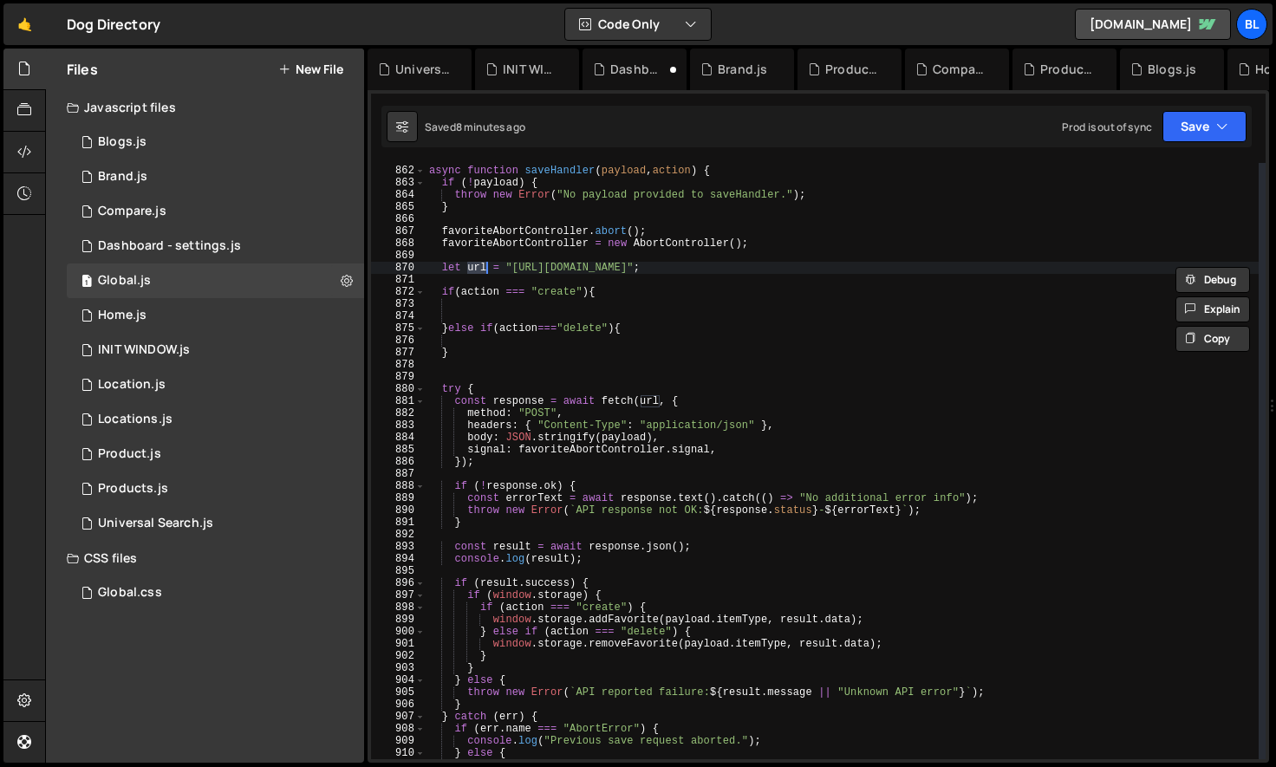
click at [547, 308] on div "async function saveHandler ( payload , action ) { if ( ! payload ) { throw new …" at bounding box center [842, 463] width 833 height 621
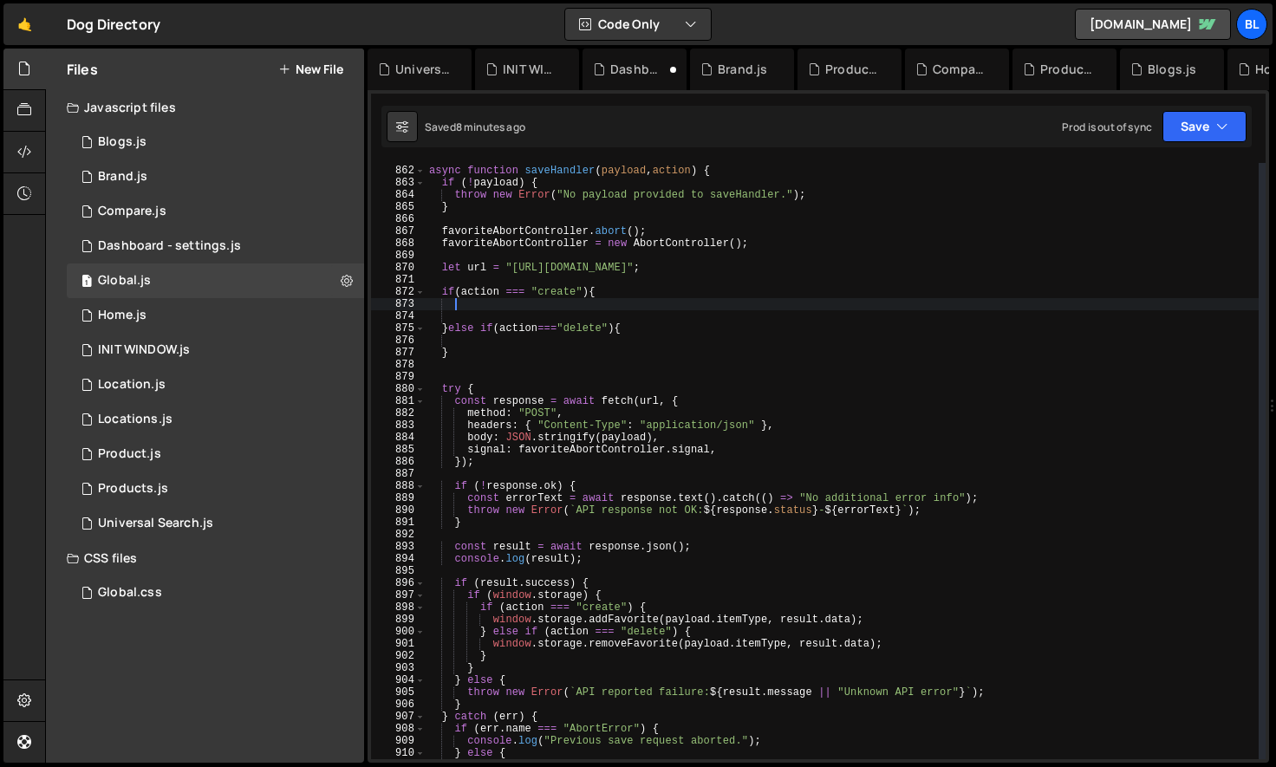
paste textarea "url"
click at [509, 270] on div "async function saveHandler ( payload , action ) { if ( ! payload ) { throw new …" at bounding box center [842, 463] width 833 height 621
click at [888, 270] on div "async function saveHandler ( payload , action ) { if ( ! payload ) { throw new …" at bounding box center [842, 463] width 833 height 621
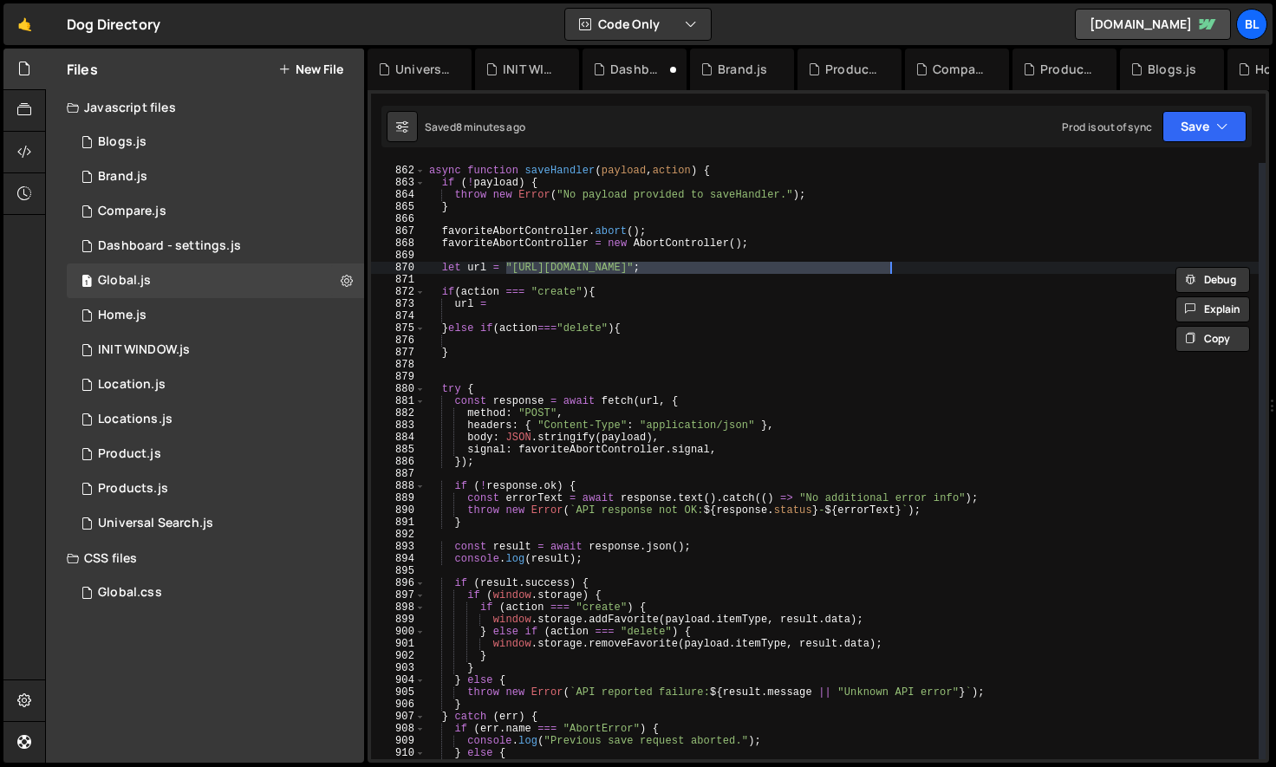
click at [502, 303] on div "async function saveHandler ( payload , action ) { if ( ! payload ) { throw new …" at bounding box center [842, 463] width 833 height 621
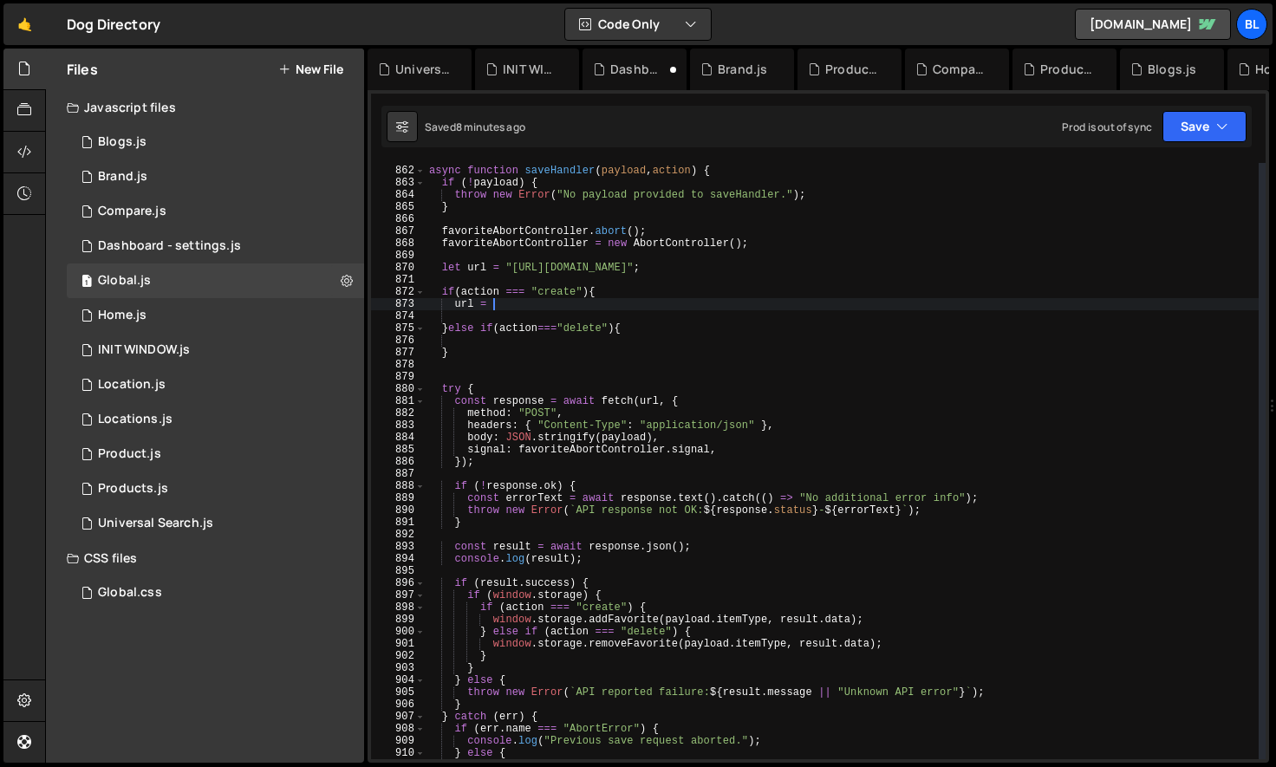
paste textarea ""[URL][DOMAIN_NAME]""
type textarea "url = "[URL][DOMAIN_NAME]";"
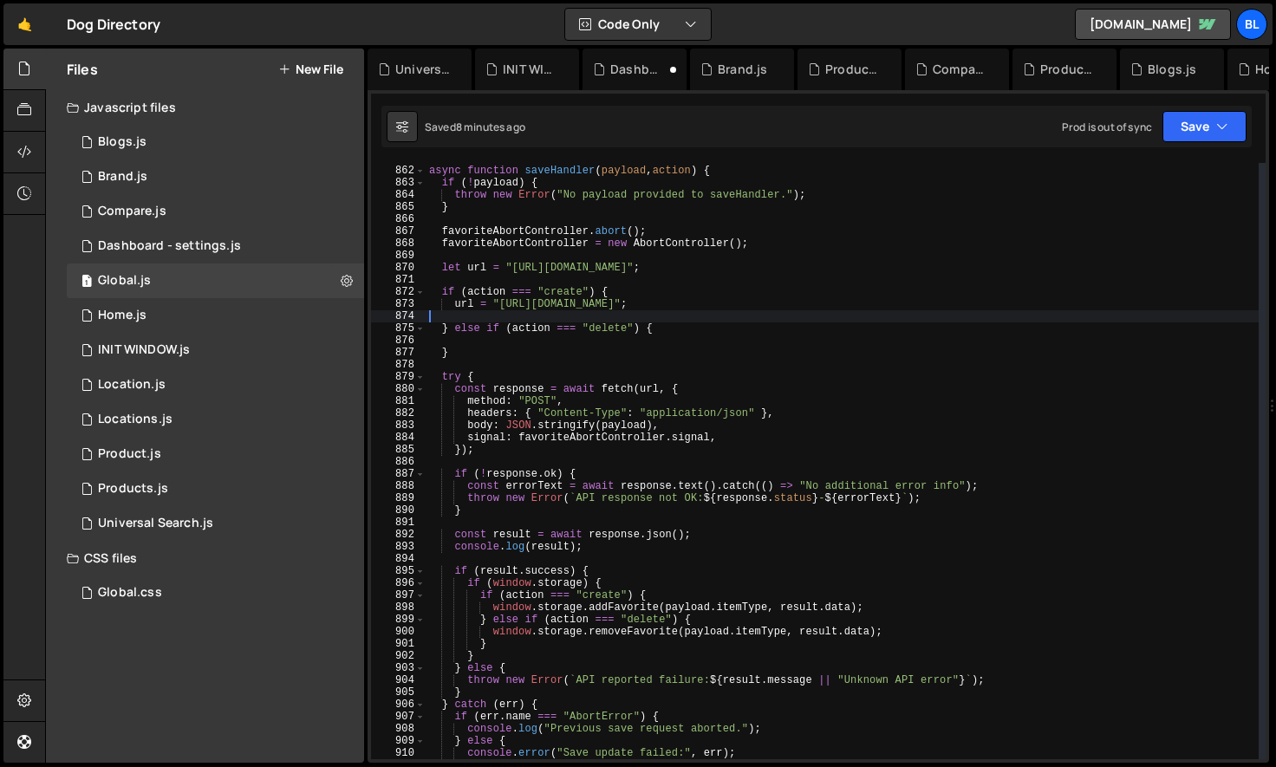
scroll to position [0, 0]
type textarea "} else if (action === "delete") {"
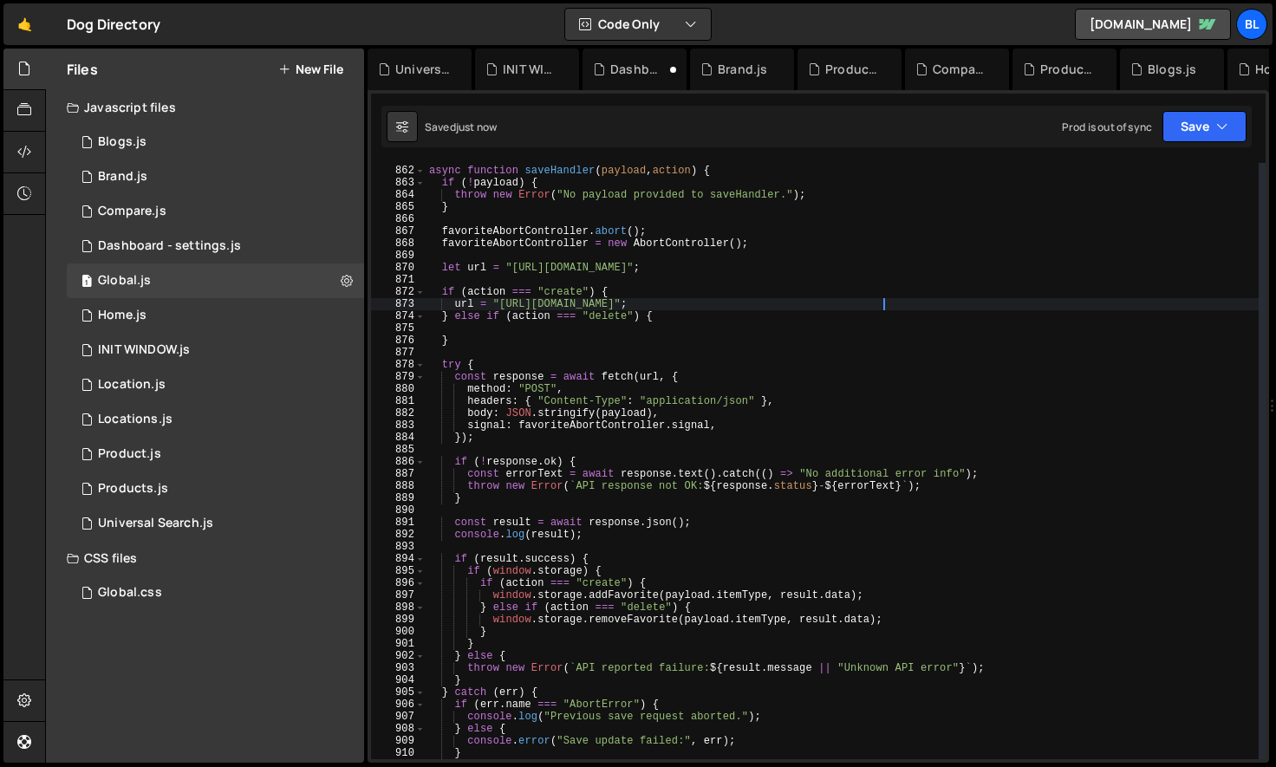
type textarea "} else if (action === "delete") {"
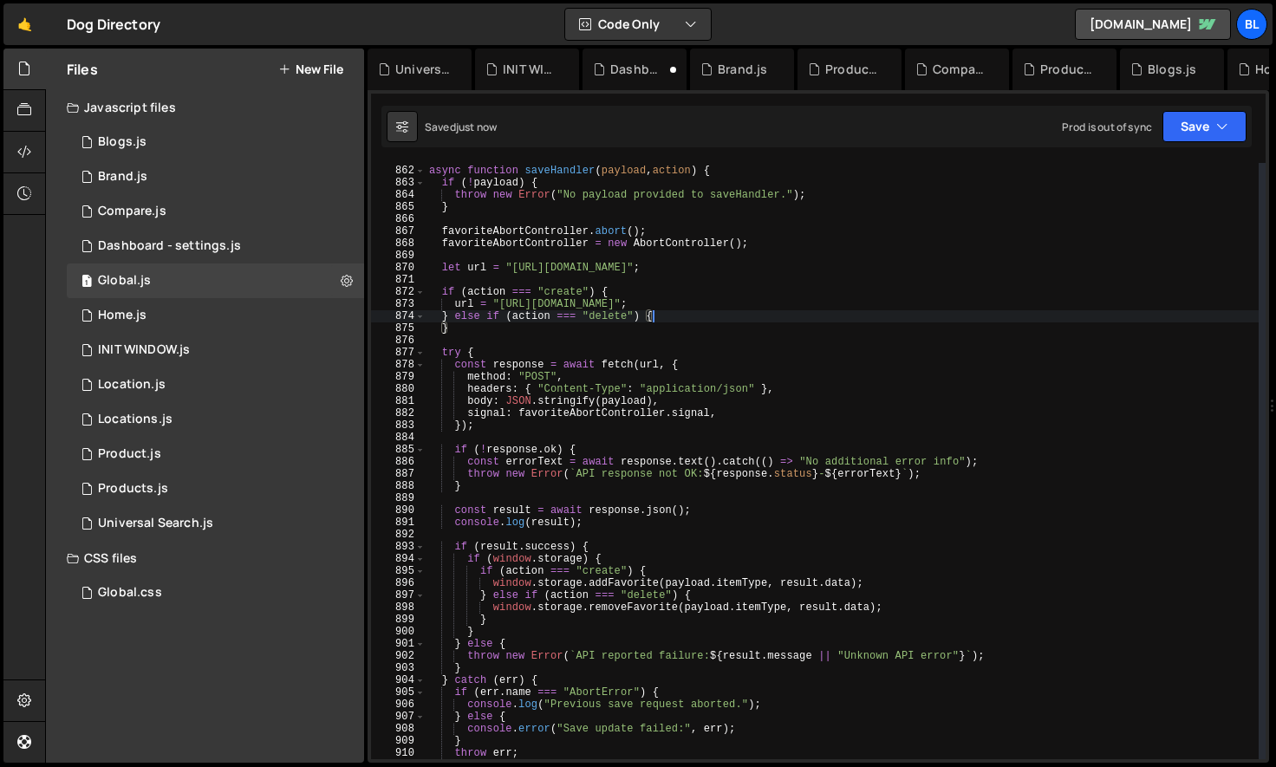
click at [586, 336] on div "async function saveHandler ( payload , action ) { if ( ! payload ) { throw new …" at bounding box center [842, 463] width 833 height 621
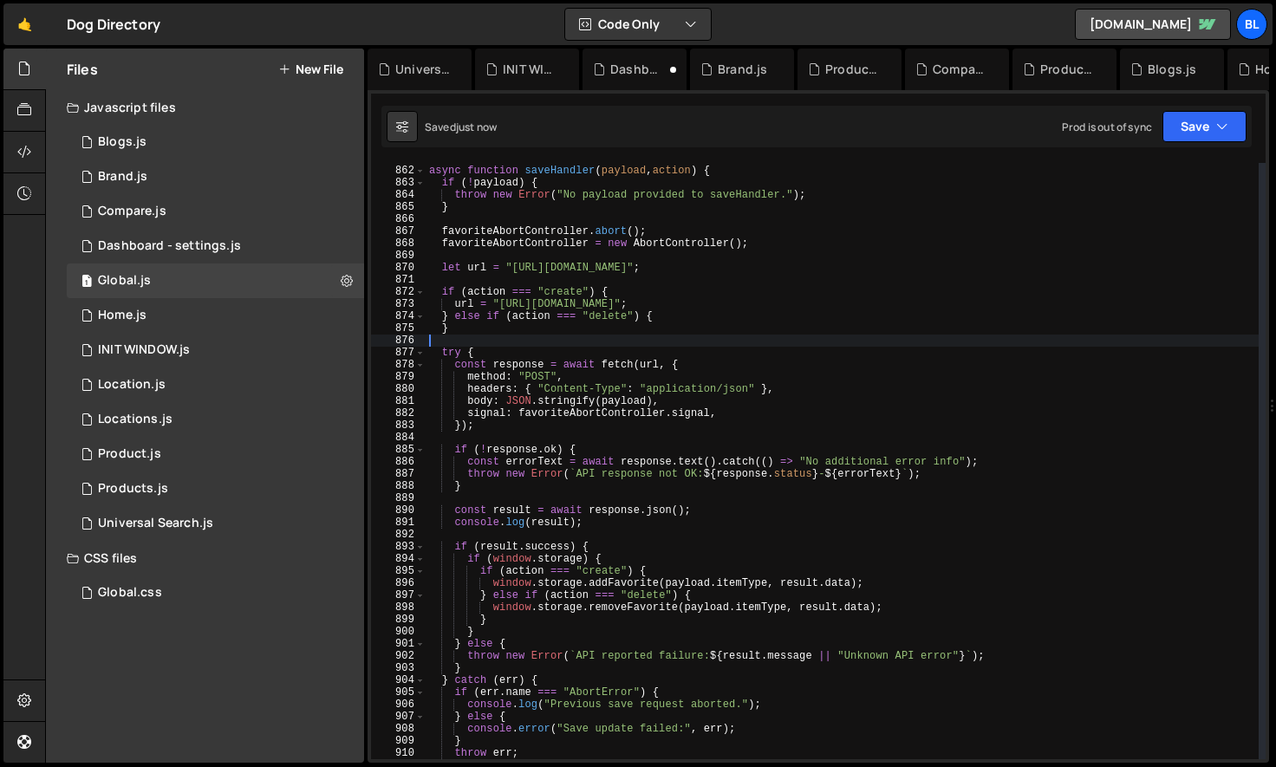
click at [601, 329] on div "async function saveHandler ( payload , action ) { if ( ! payload ) { throw new …" at bounding box center [842, 463] width 833 height 621
type textarea "}"
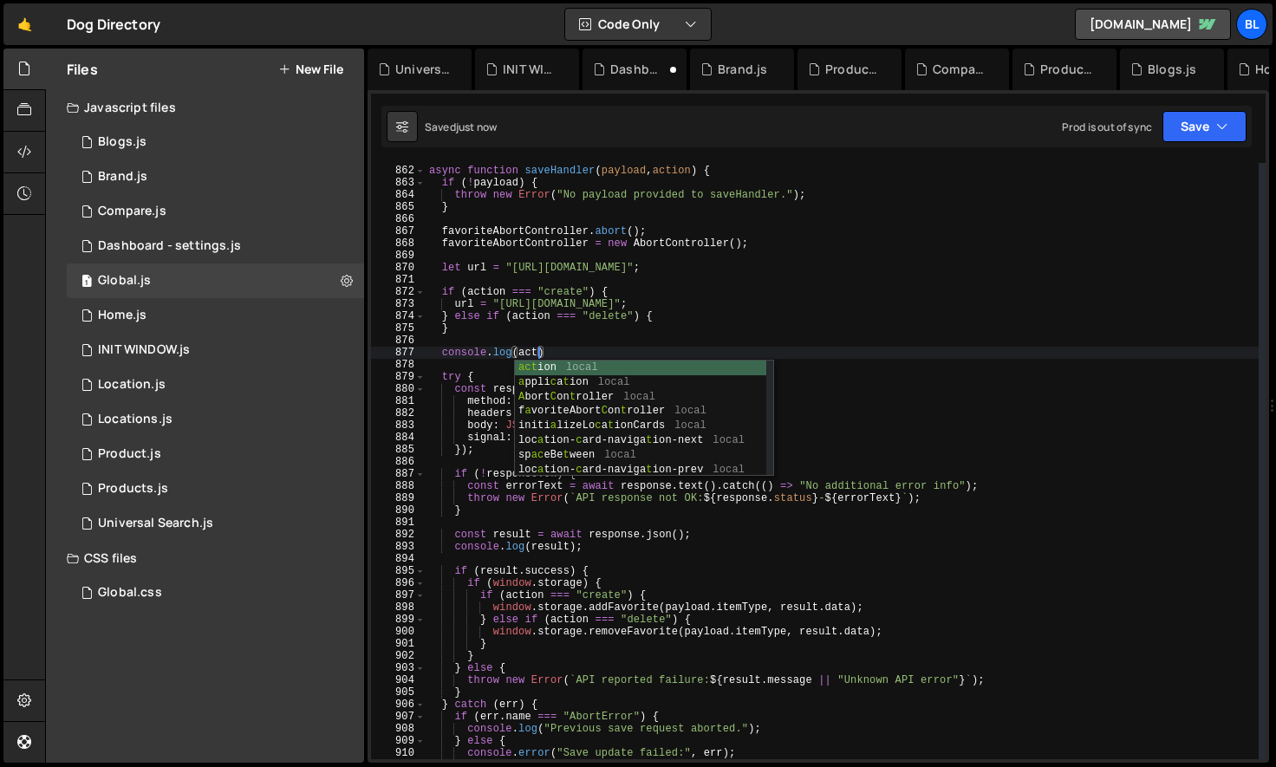
scroll to position [0, 8]
type textarea "console.log(action)"
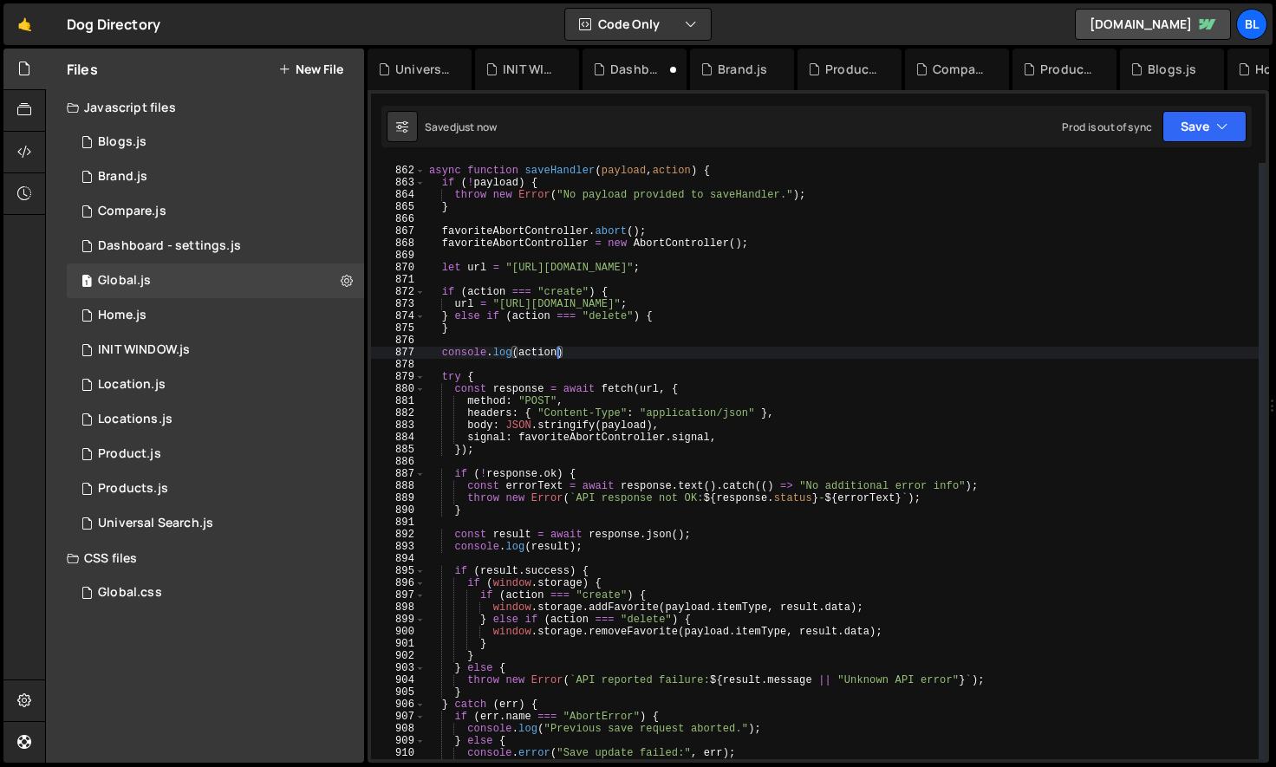
scroll to position [0, 0]
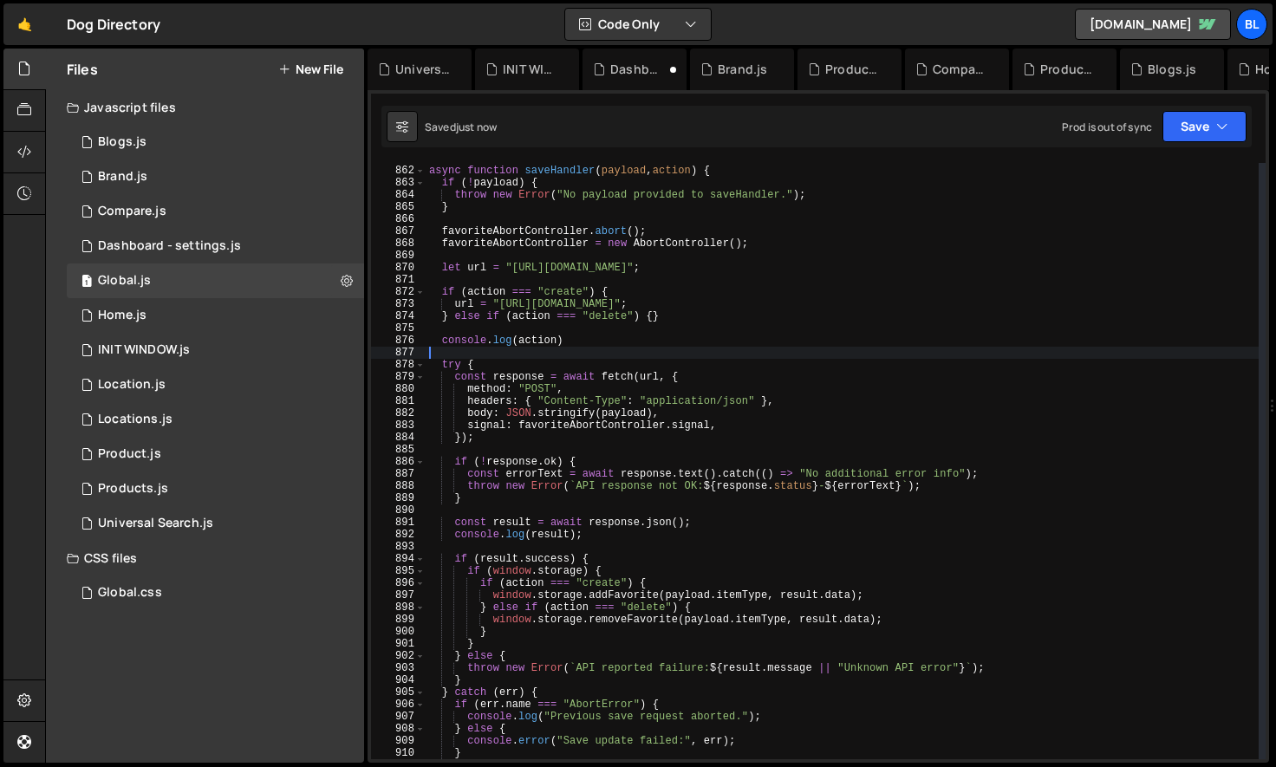
click at [680, 532] on div "async function saveHandler ( payload , action ) { if ( ! payload ) { throw new …" at bounding box center [842, 463] width 833 height 621
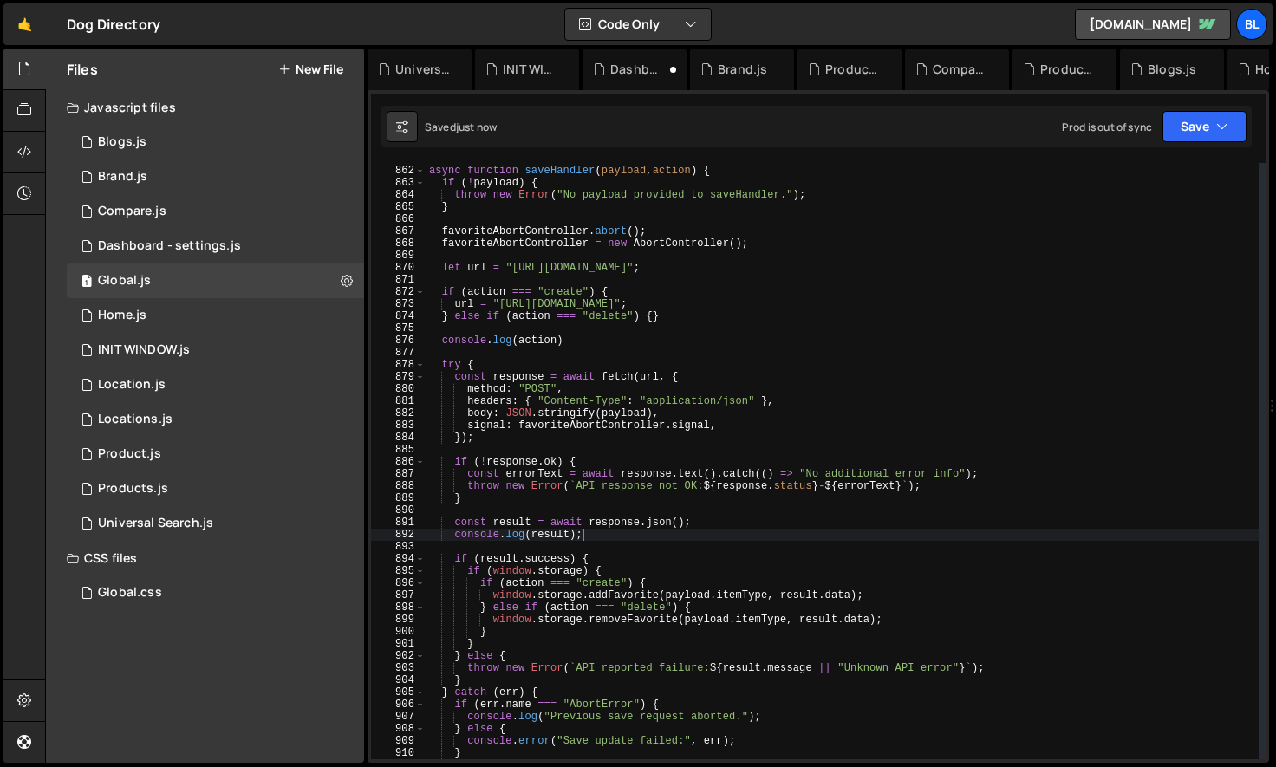
click at [631, 562] on div "async function saveHandler ( payload , action ) { if ( ! payload ) { throw new …" at bounding box center [842, 463] width 833 height 621
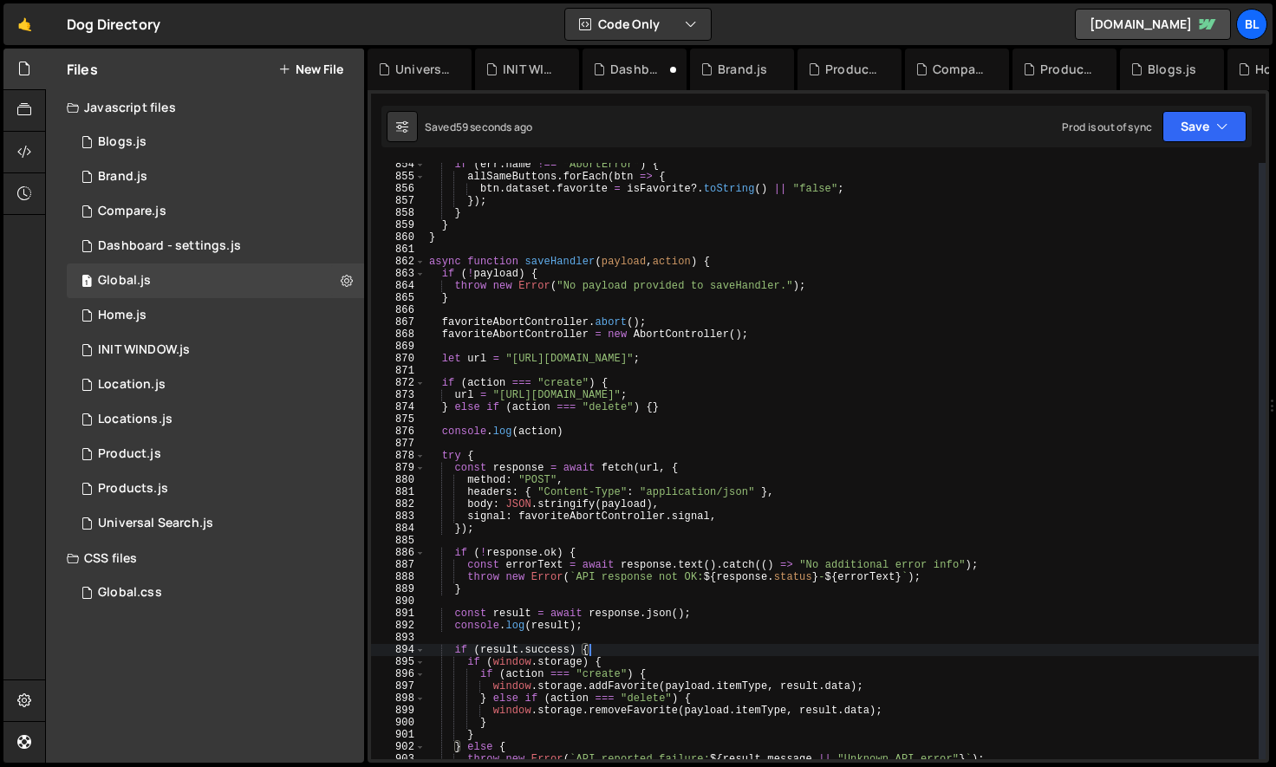
scroll to position [10357, 0]
click at [596, 435] on div "if ( err . name !== "AbortError" ) { allSameButtons . forEach ( btn => { btn . …" at bounding box center [842, 469] width 833 height 621
type textarea "console.log(action)"
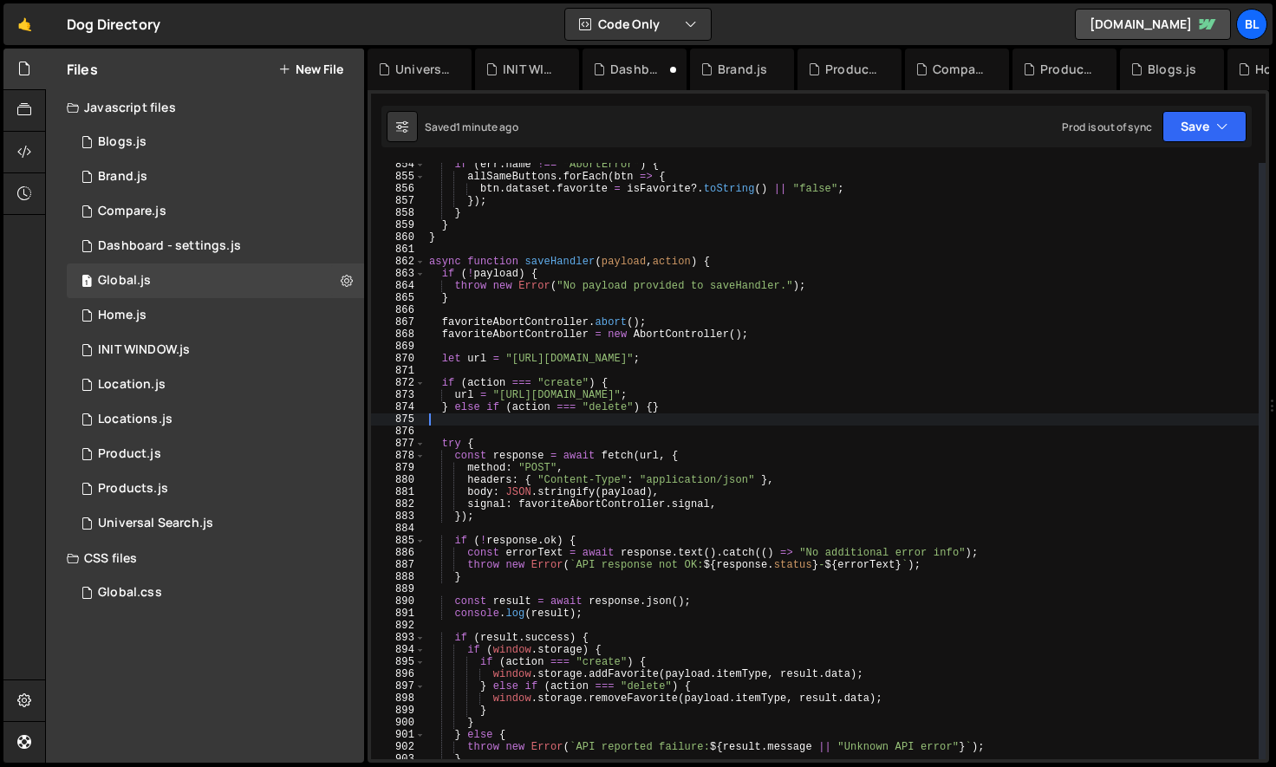
drag, startPoint x: 596, startPoint y: 435, endPoint x: 581, endPoint y: 420, distance: 21.5
click at [581, 420] on div "if ( err . name !== "AbortError" ) { allSameButtons . forEach ( btn => { btn . …" at bounding box center [842, 469] width 833 height 621
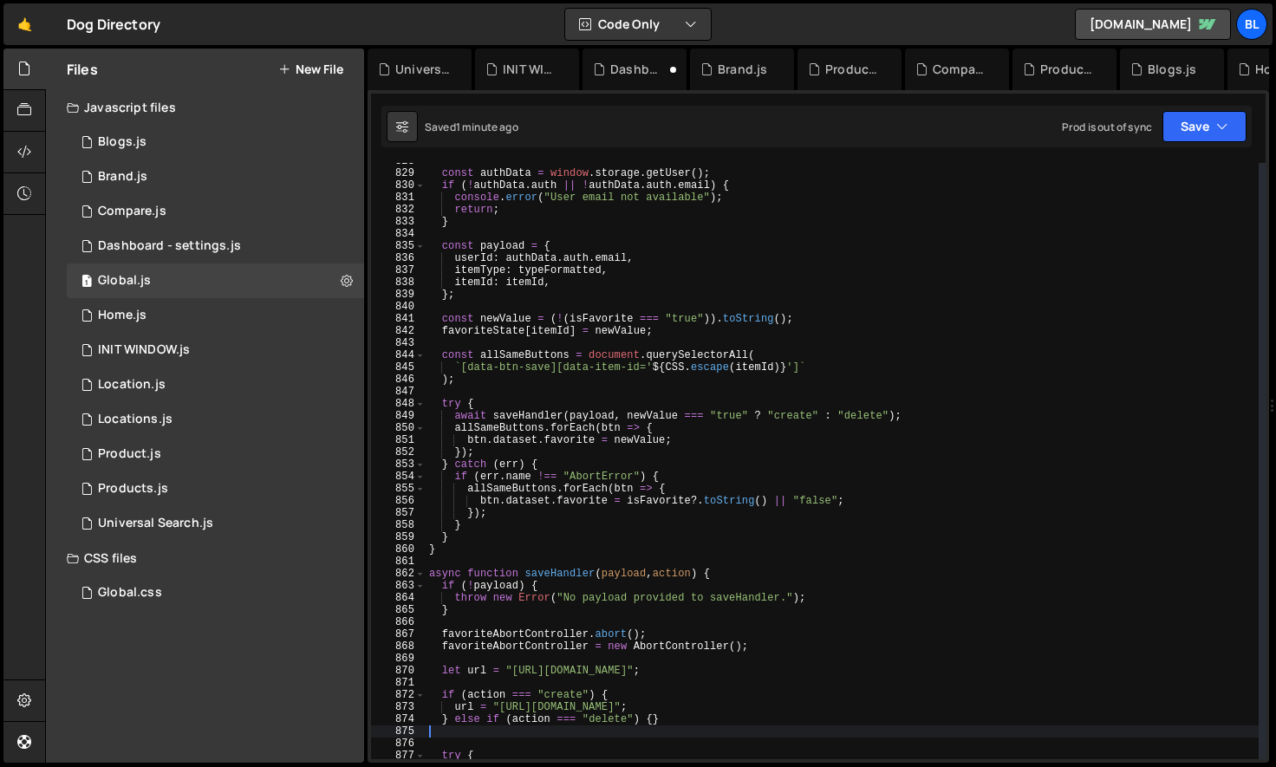
scroll to position [10040, 0]
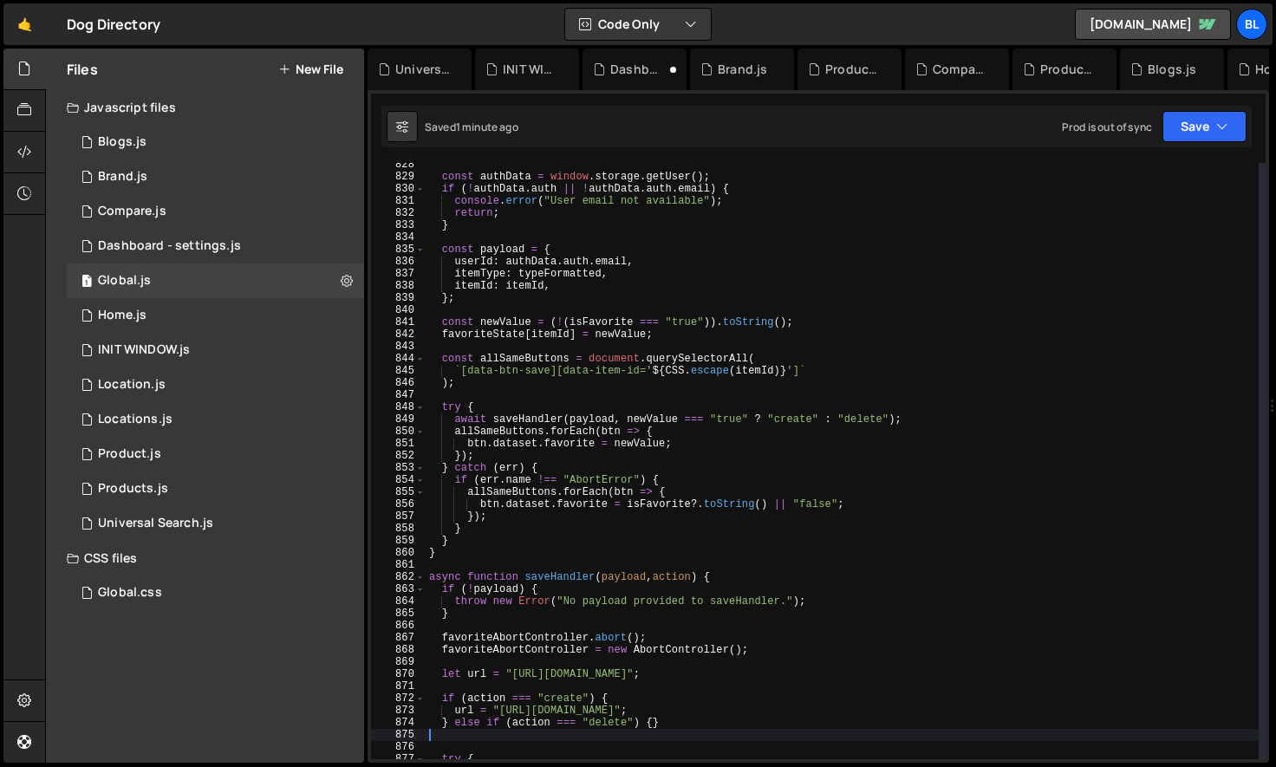
click at [576, 466] on div "const authData = window . storage . getUser ( ) ; if ( ! authData . auth || ! a…" at bounding box center [842, 469] width 833 height 621
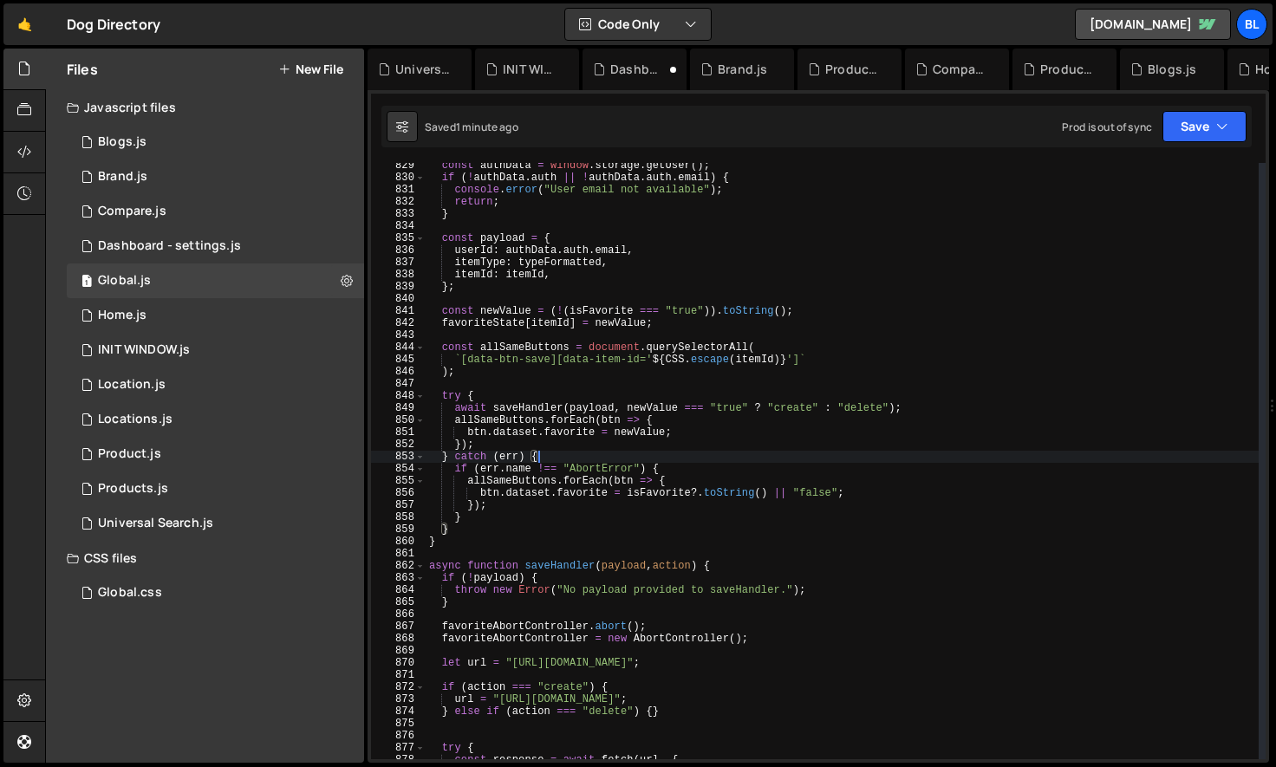
scroll to position [10058, 0]
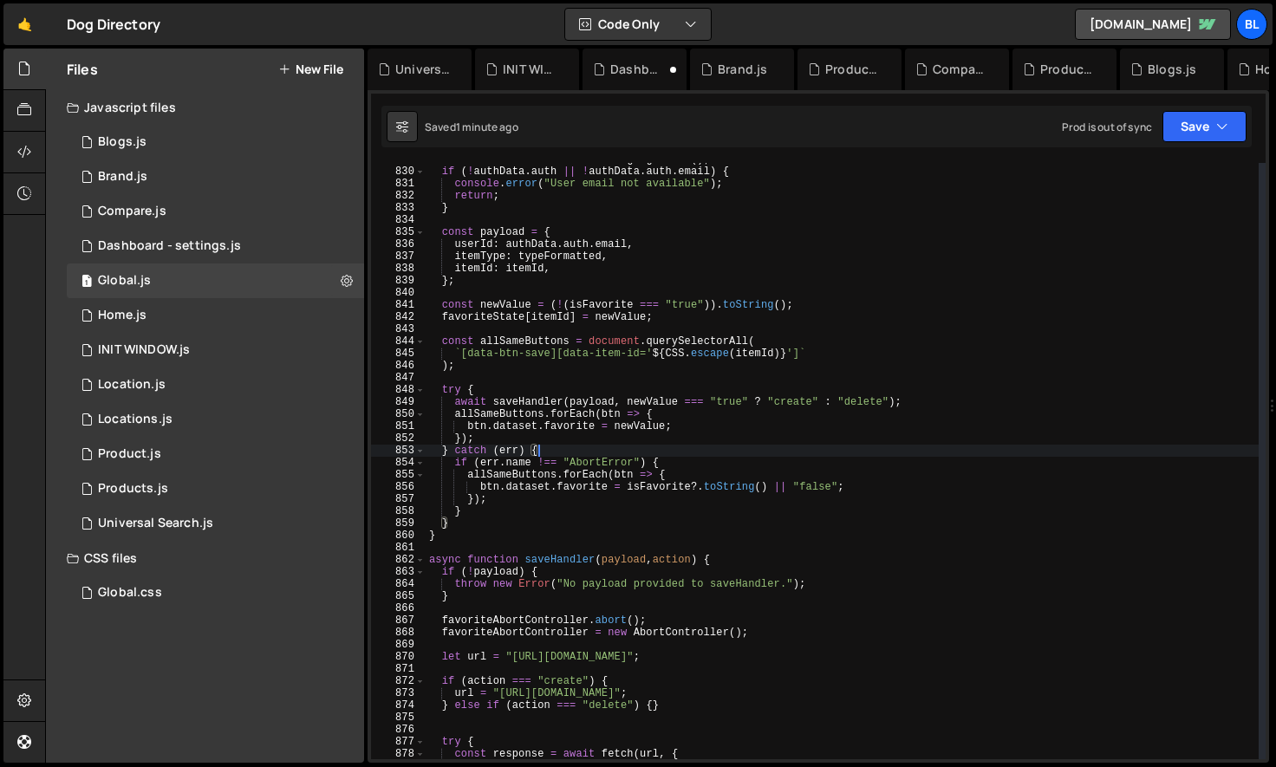
click at [431, 563] on div "const authData = window . storage . getUser ( ) ; if ( ! authData . auth || ! a…" at bounding box center [842, 463] width 833 height 621
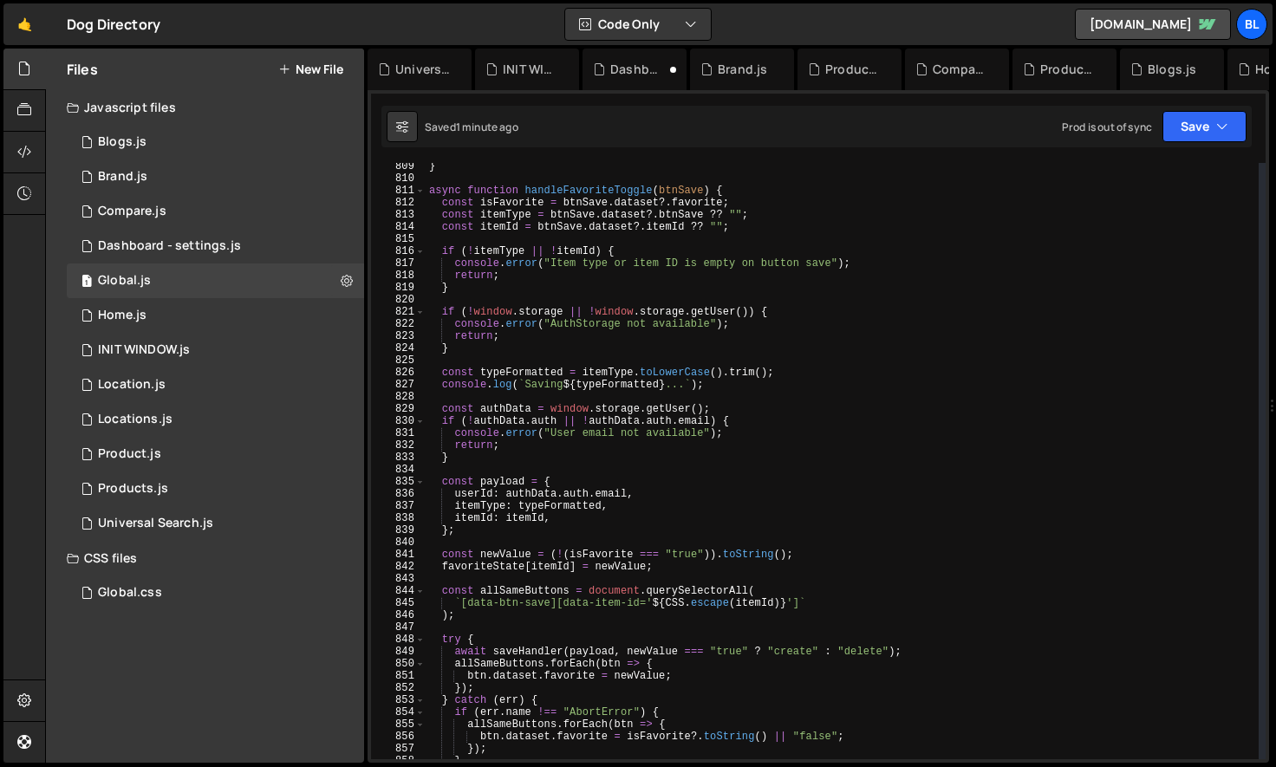
scroll to position [9809, 0]
click at [663, 231] on div "} async function handleFavoriteToggle ( btnSave ) { const isFavorite = btnSave …" at bounding box center [842, 470] width 833 height 621
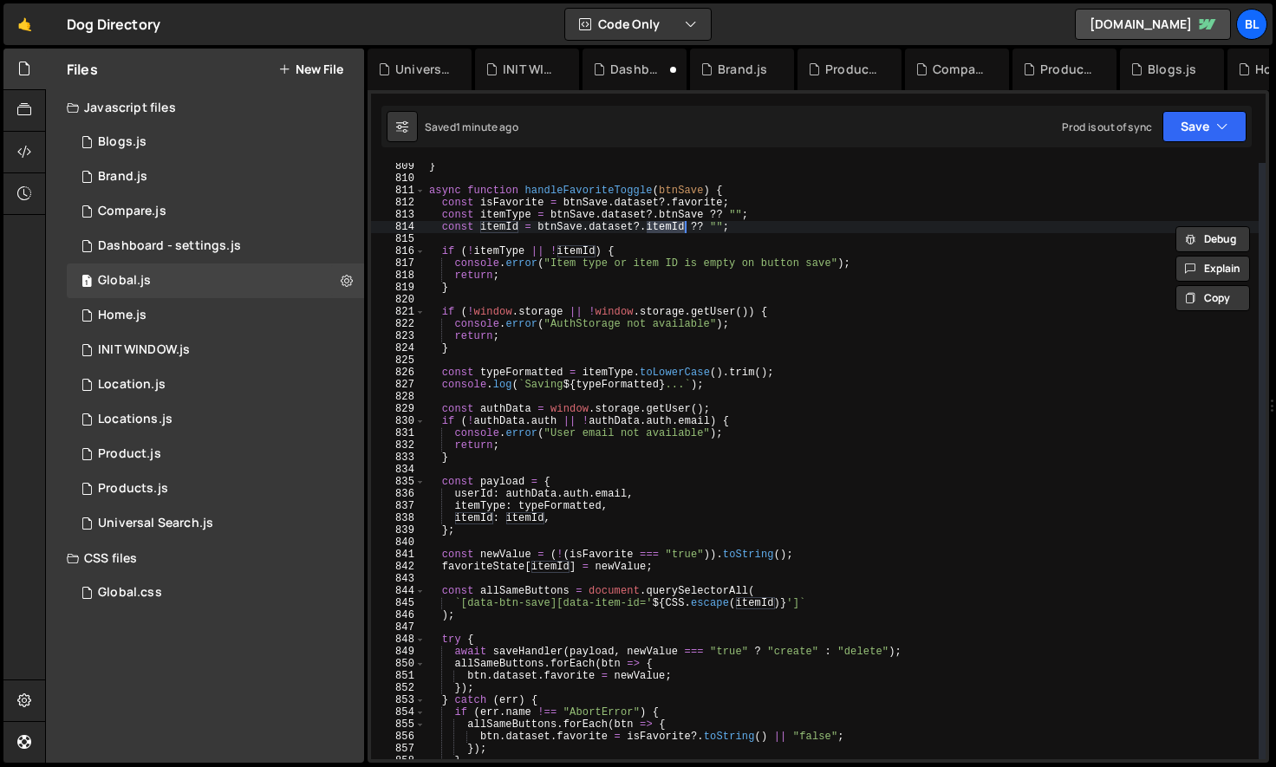
click at [677, 532] on div "} async function handleFavoriteToggle ( btnSave ) { const isFavorite = btnSave …" at bounding box center [842, 470] width 833 height 621
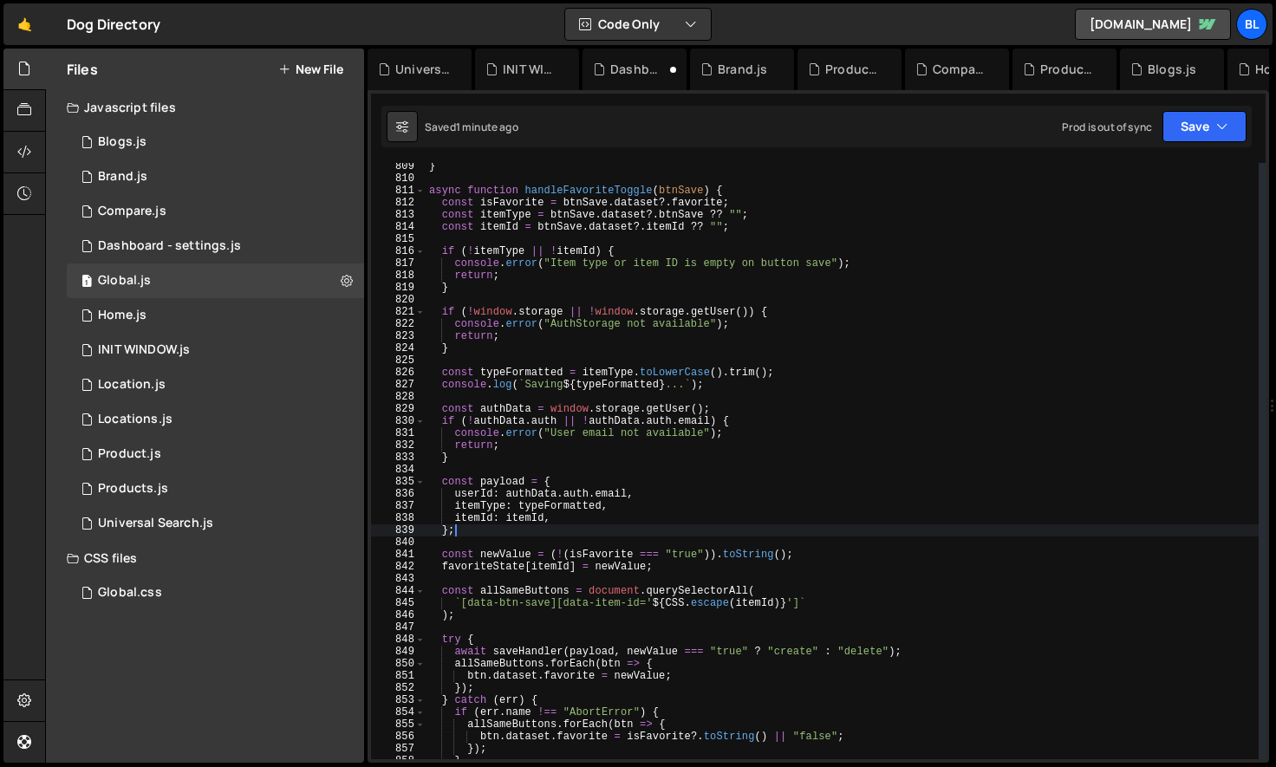
click at [529, 521] on div "} async function handleFavoriteToggle ( btnSave ) { const isFavorite = btnSave …" at bounding box center [842, 470] width 833 height 621
paste textarea "data-item-i"
click at [689, 255] on div "} async function handleFavoriteToggle ( btnSave ) { const isFavorite = btnSave …" at bounding box center [842, 470] width 833 height 621
paste textarea "data-item-id"
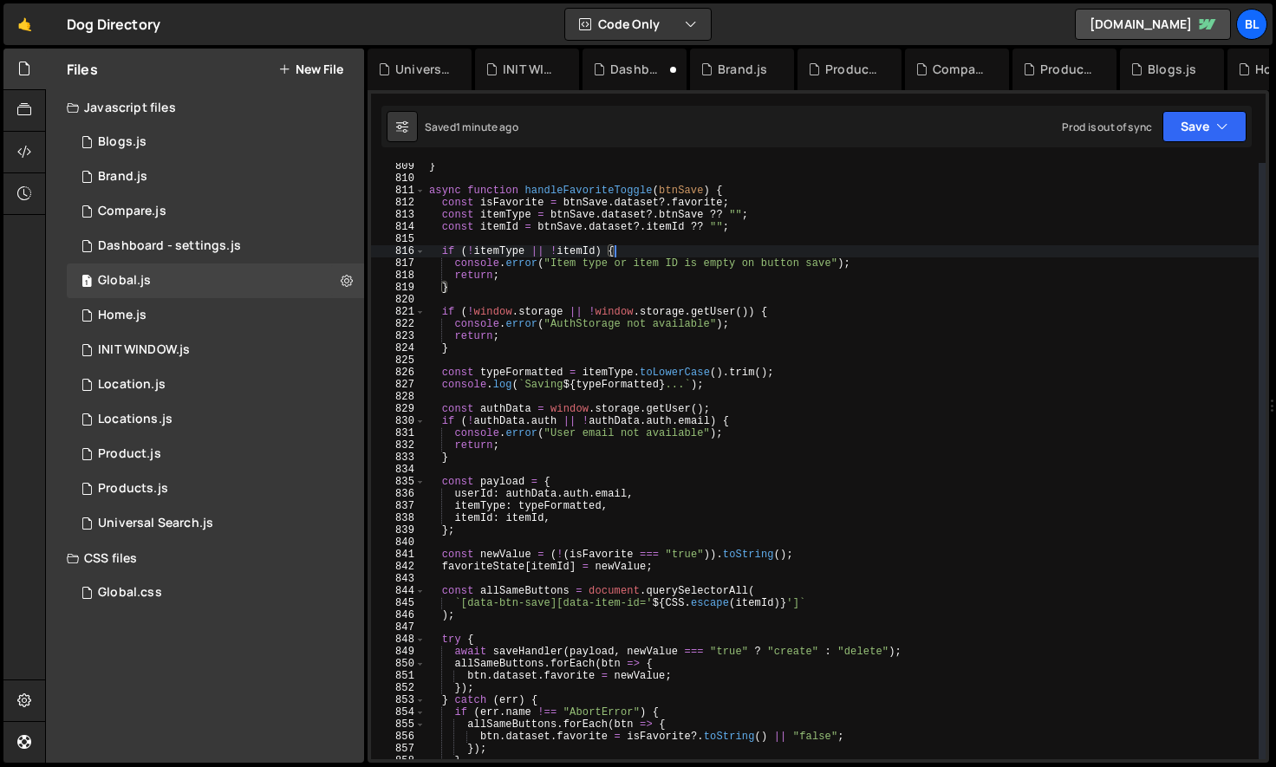
paste textarea "data-item-id"
click at [511, 485] on div "} async function handleFavoriteToggle ( btnSave ) { const isFavorite = btnSave …" at bounding box center [842, 470] width 833 height 621
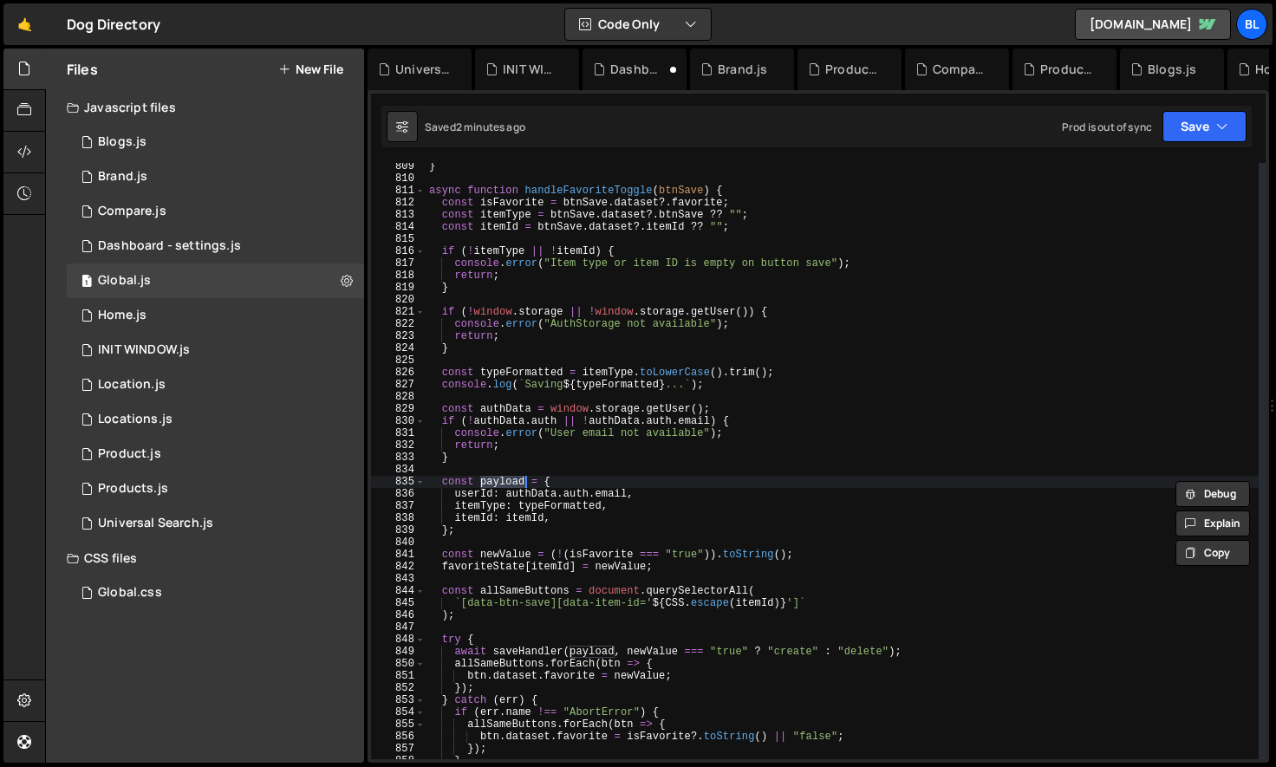
click at [472, 534] on div "} async function handleFavoriteToggle ( btnSave ) { const isFavorite = btnSave …" at bounding box center [842, 470] width 833 height 621
type textarea "};"
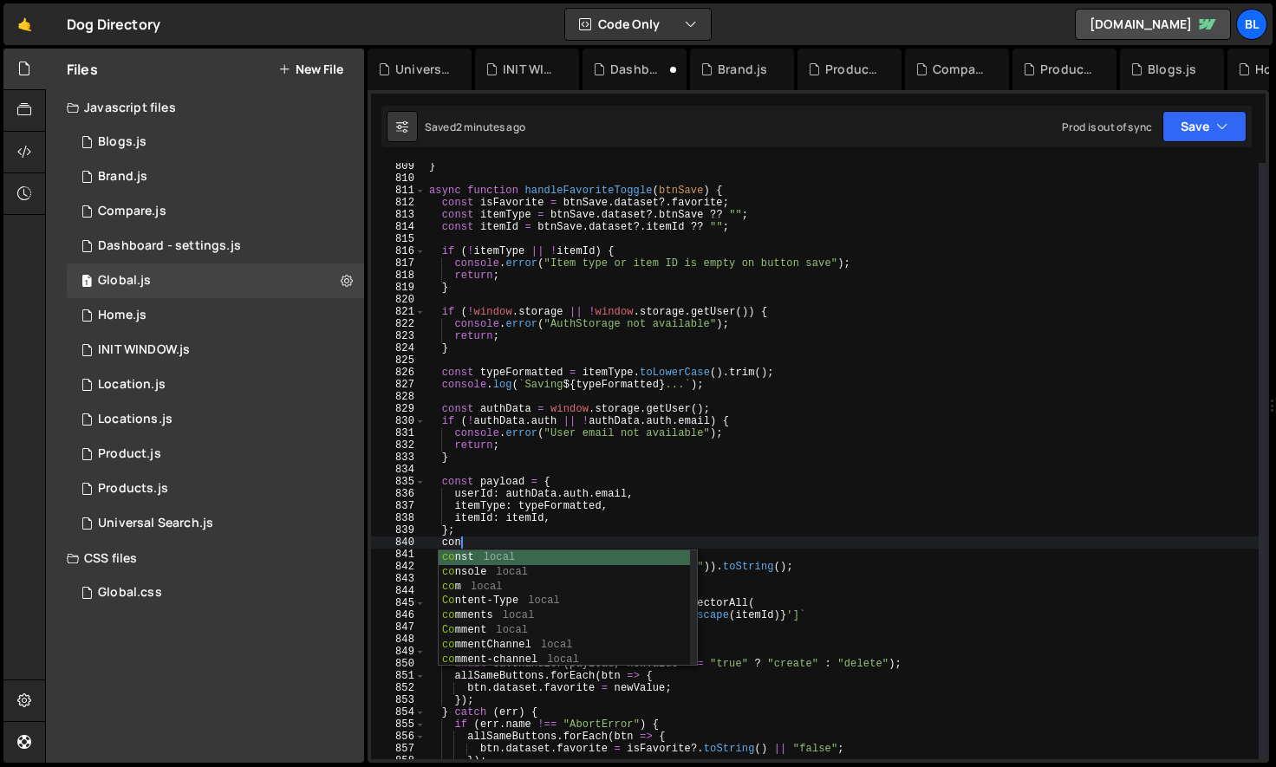
scroll to position [0, 2]
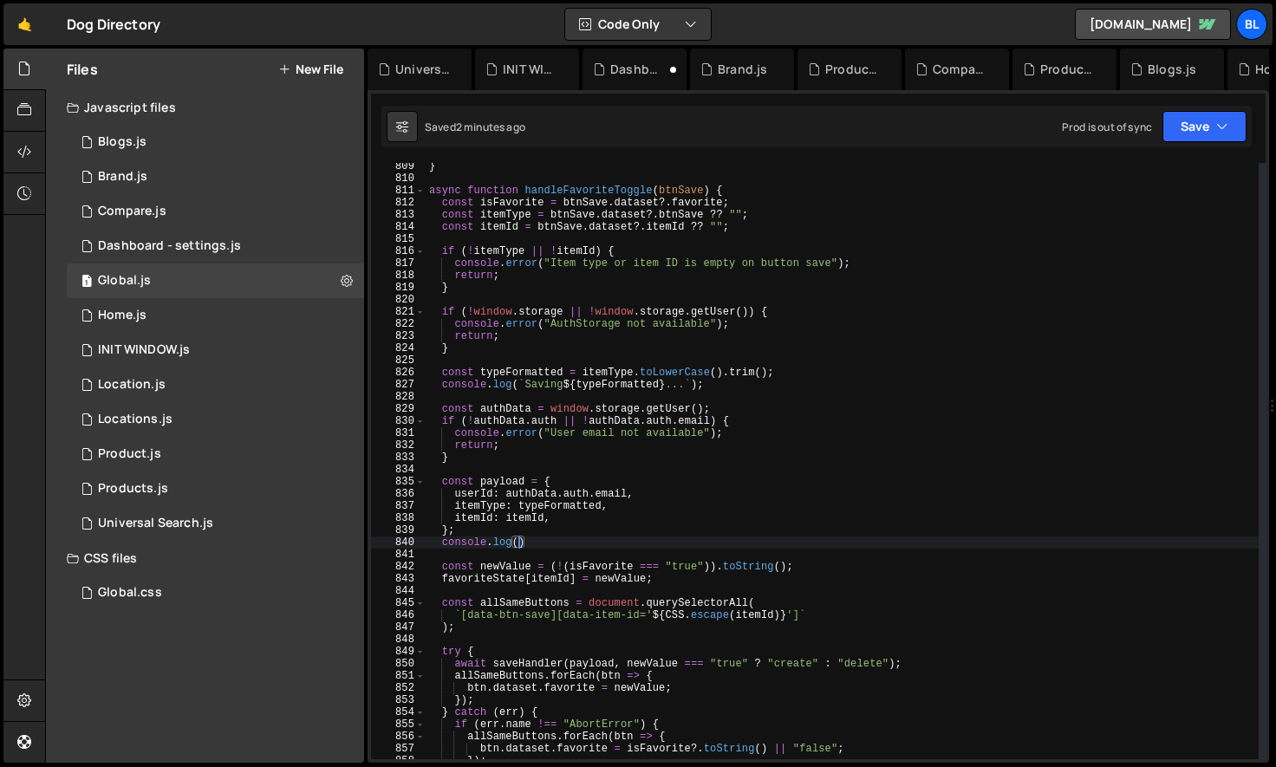
paste textarea "payload)"
type textarea "console.log(payload);"
